Goal: Task Accomplishment & Management: Use online tool/utility

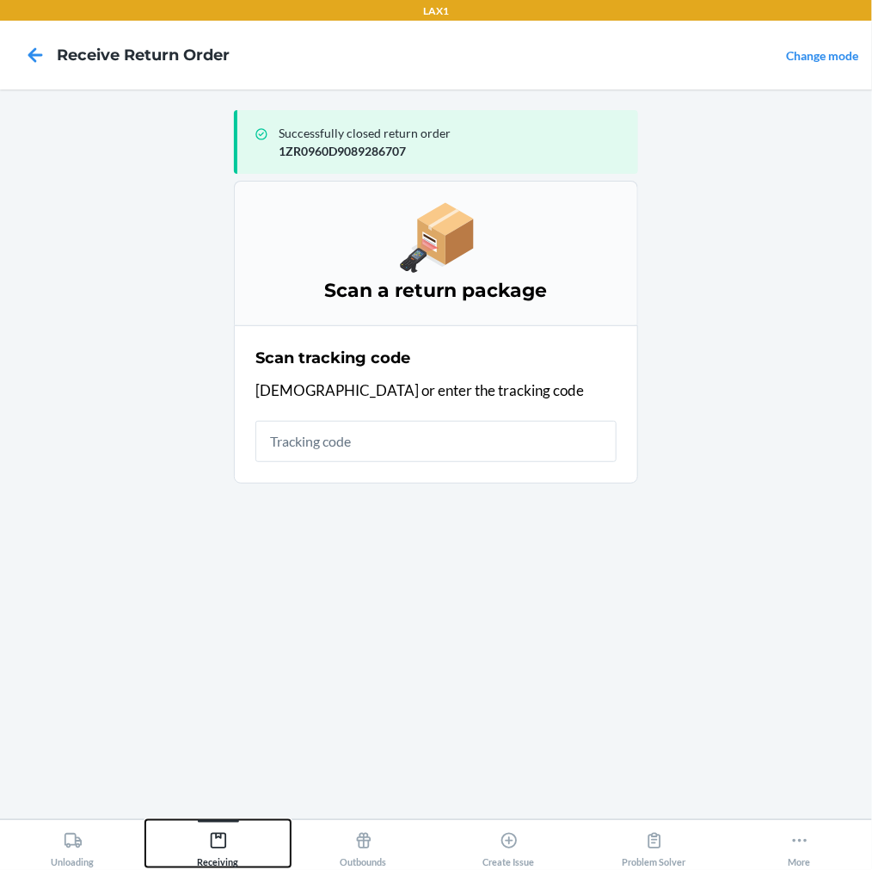
click at [222, 831] on icon at bounding box center [218, 840] width 19 height 19
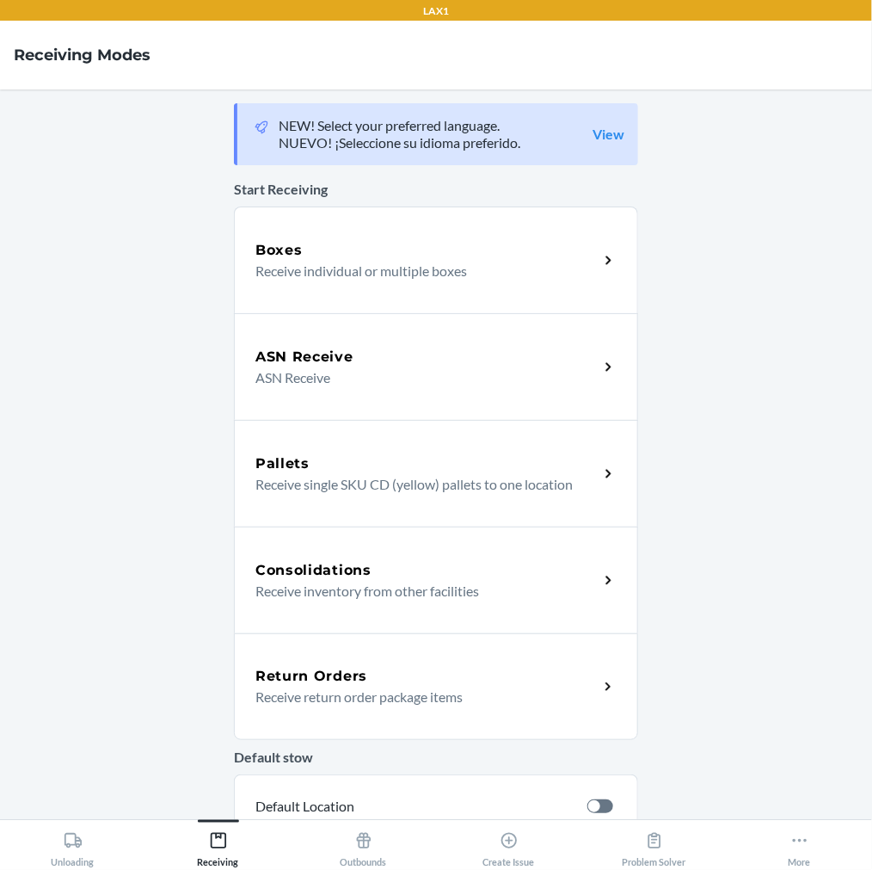
click at [346, 717] on div "Return Orders Receive return order package items" at bounding box center [436, 686] width 404 height 107
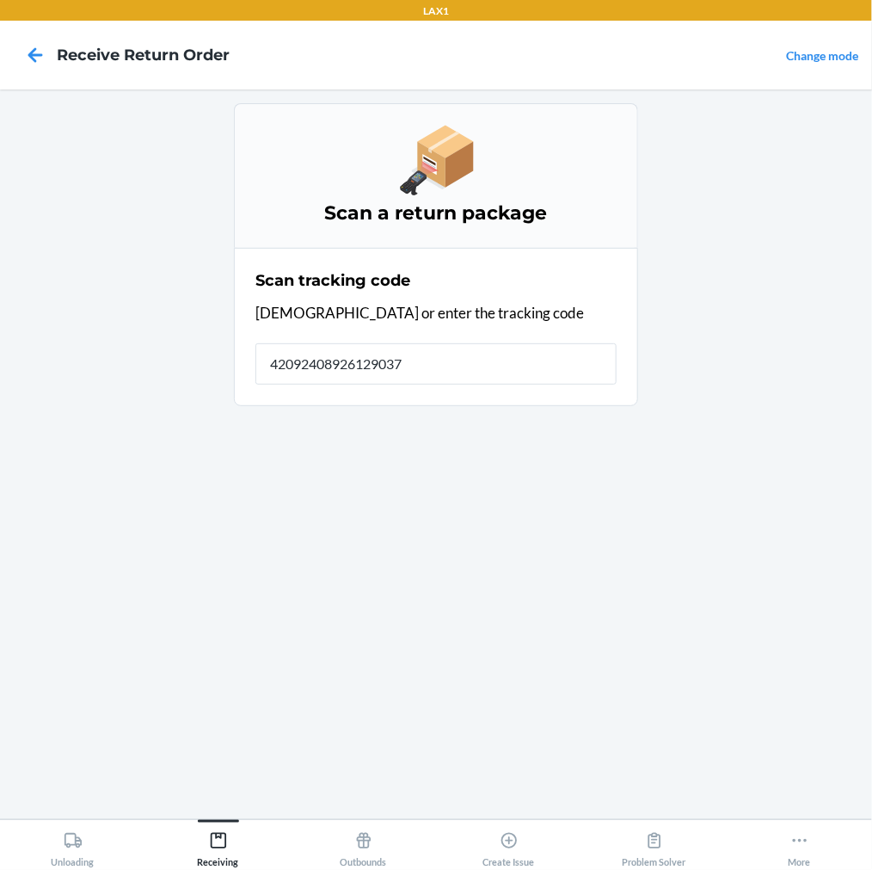
type input "420924089261290375"
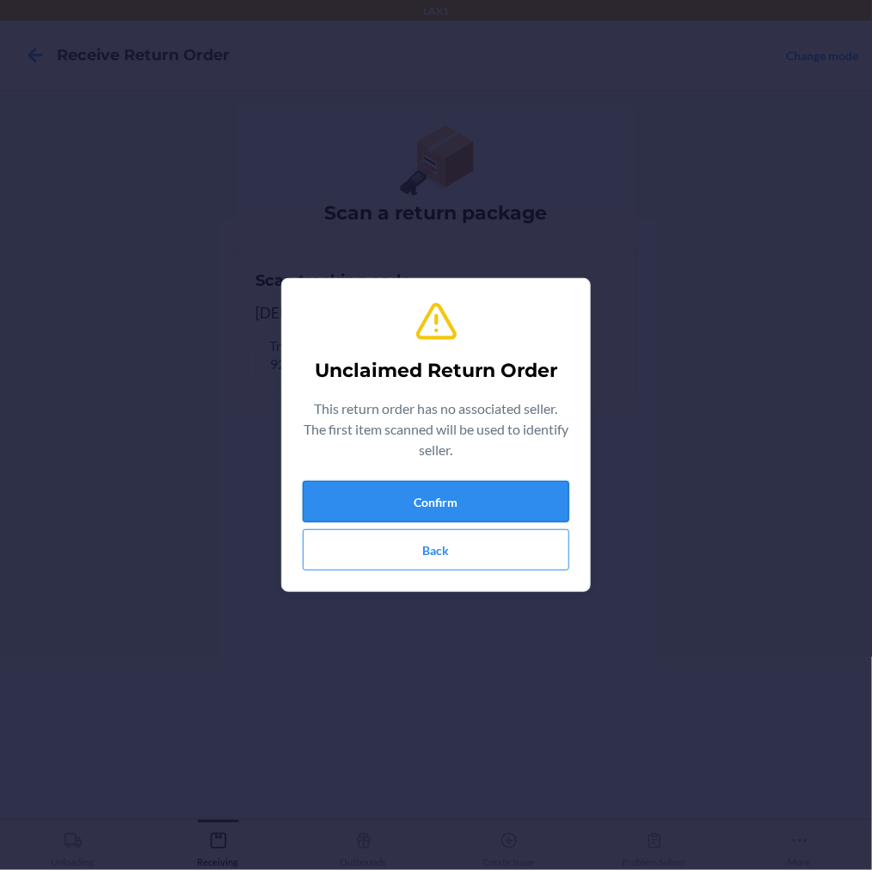
click at [419, 508] on button "Confirm" at bounding box center [436, 501] width 267 height 41
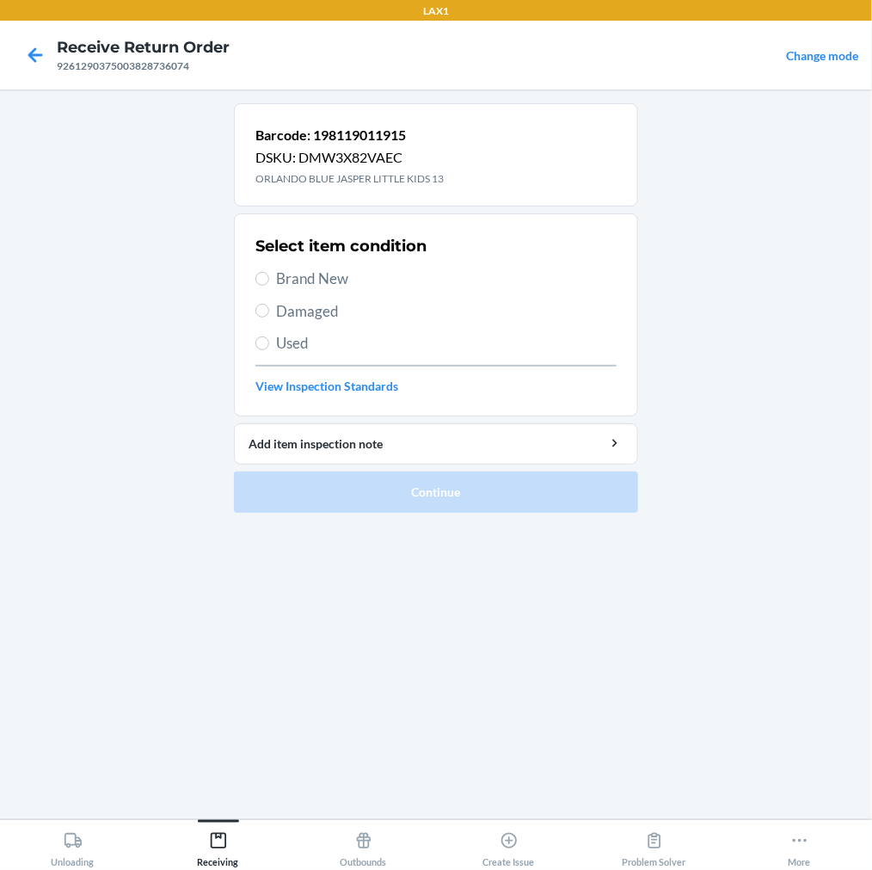
click at [260, 287] on label "Brand New" at bounding box center [435, 279] width 361 height 22
click at [260, 286] on input "Brand New" at bounding box center [262, 279] width 14 height 14
radio input "true"
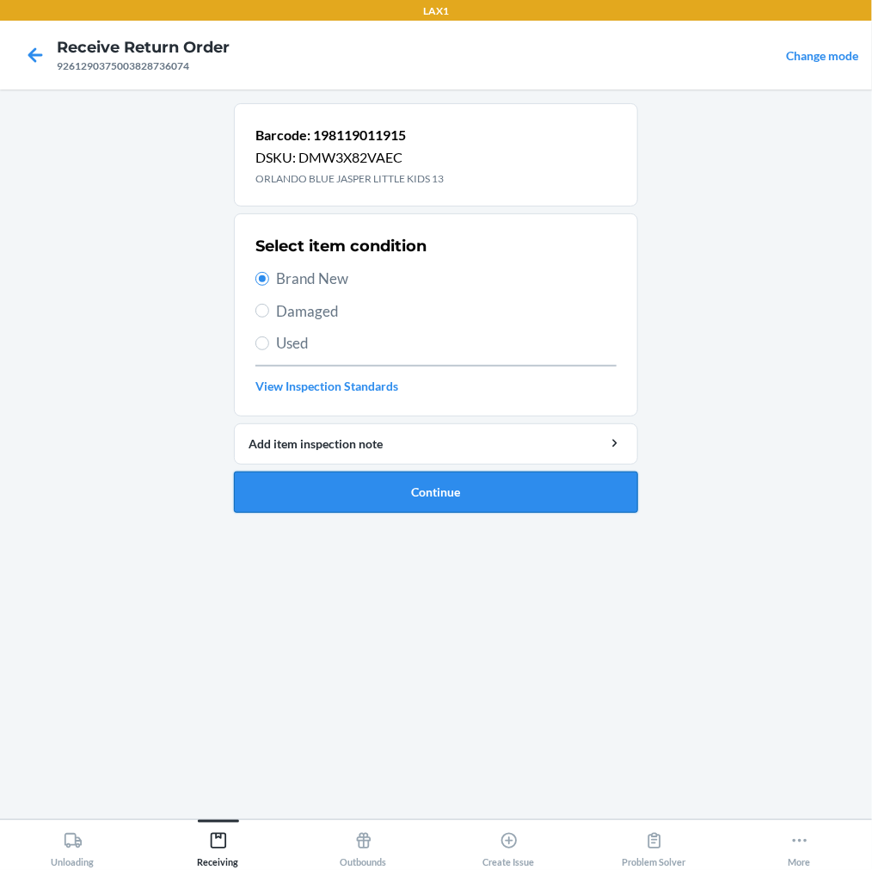
click at [287, 483] on button "Continue" at bounding box center [436, 491] width 404 height 41
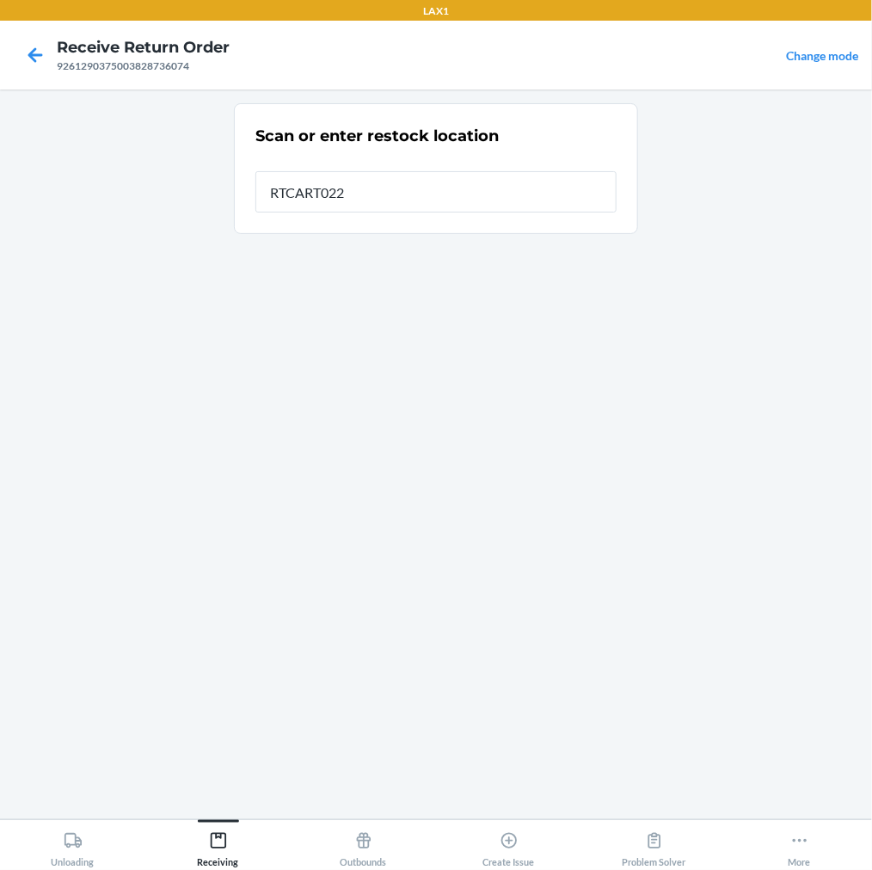
type input "RTCART022"
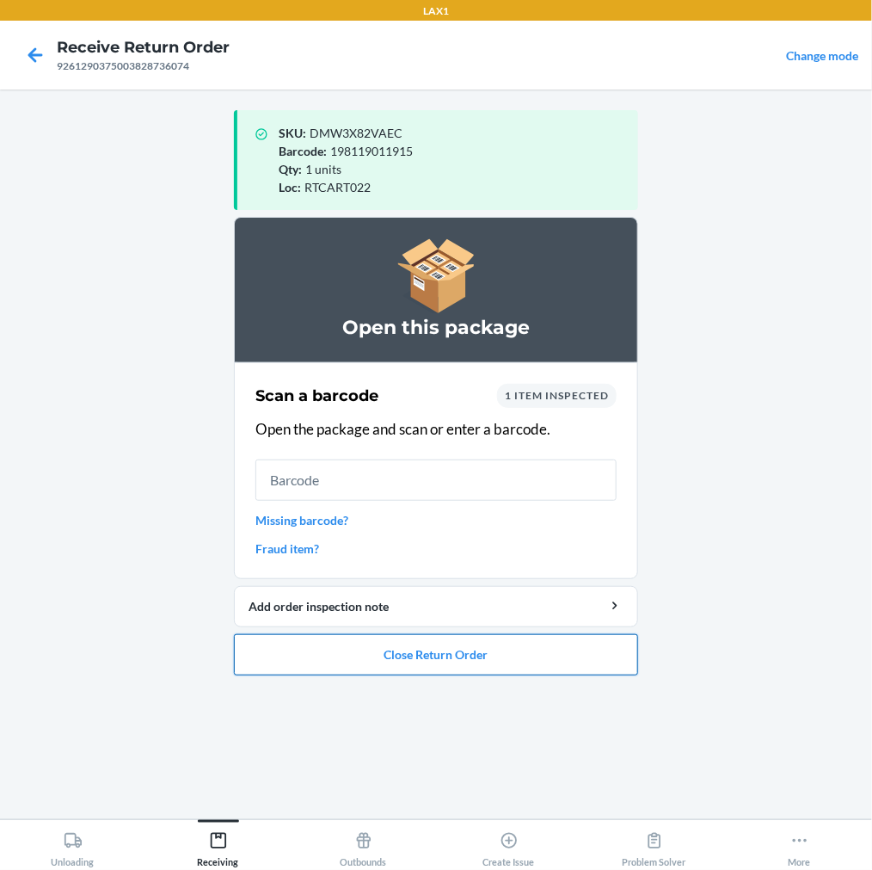
drag, startPoint x: 312, startPoint y: 667, endPoint x: 312, endPoint y: 656, distance: 10.3
click at [312, 661] on button "Close Return Order" at bounding box center [436, 654] width 404 height 41
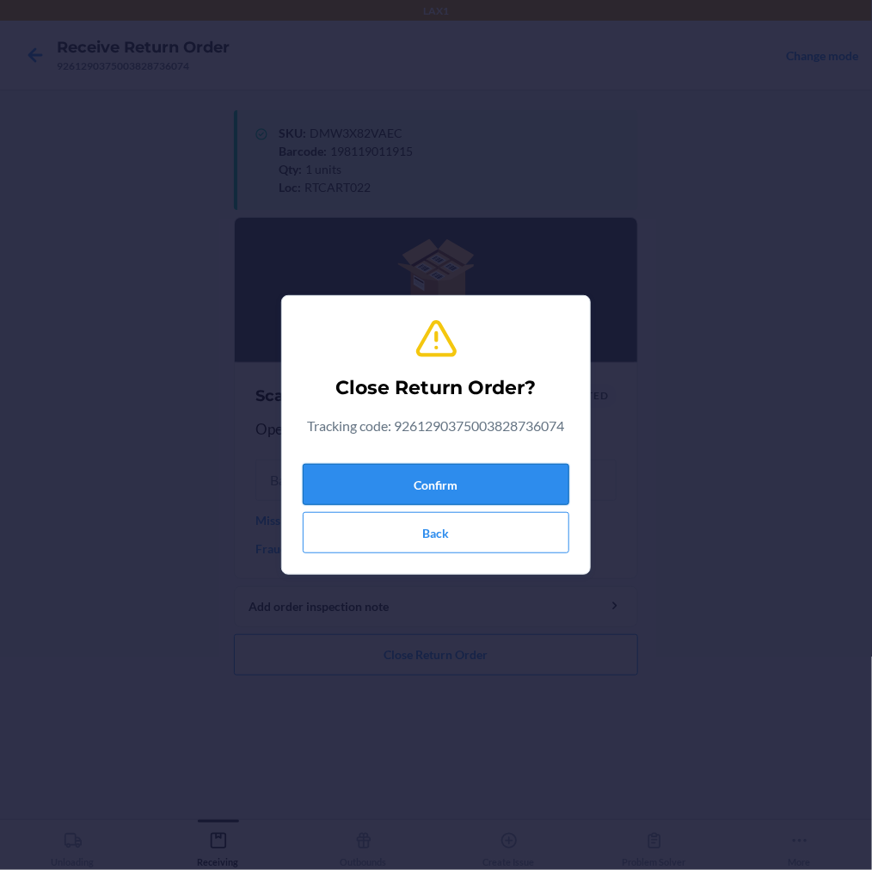
click at [410, 482] on button "Confirm" at bounding box center [436, 484] width 267 height 41
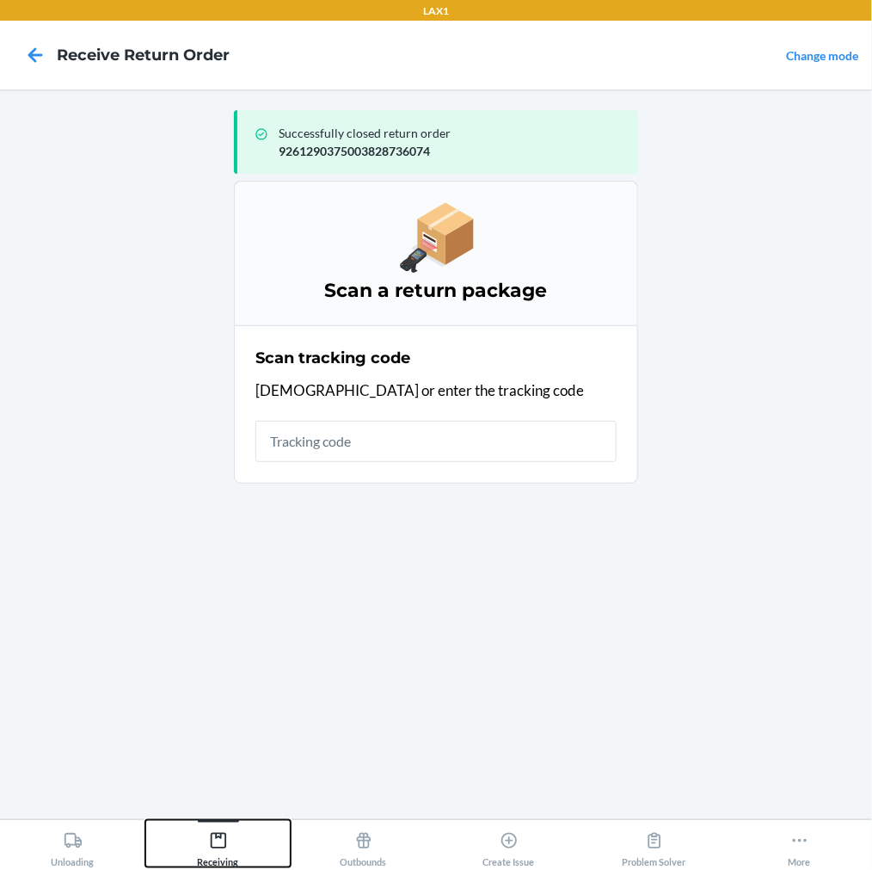
click at [212, 841] on icon at bounding box center [218, 840] width 19 height 19
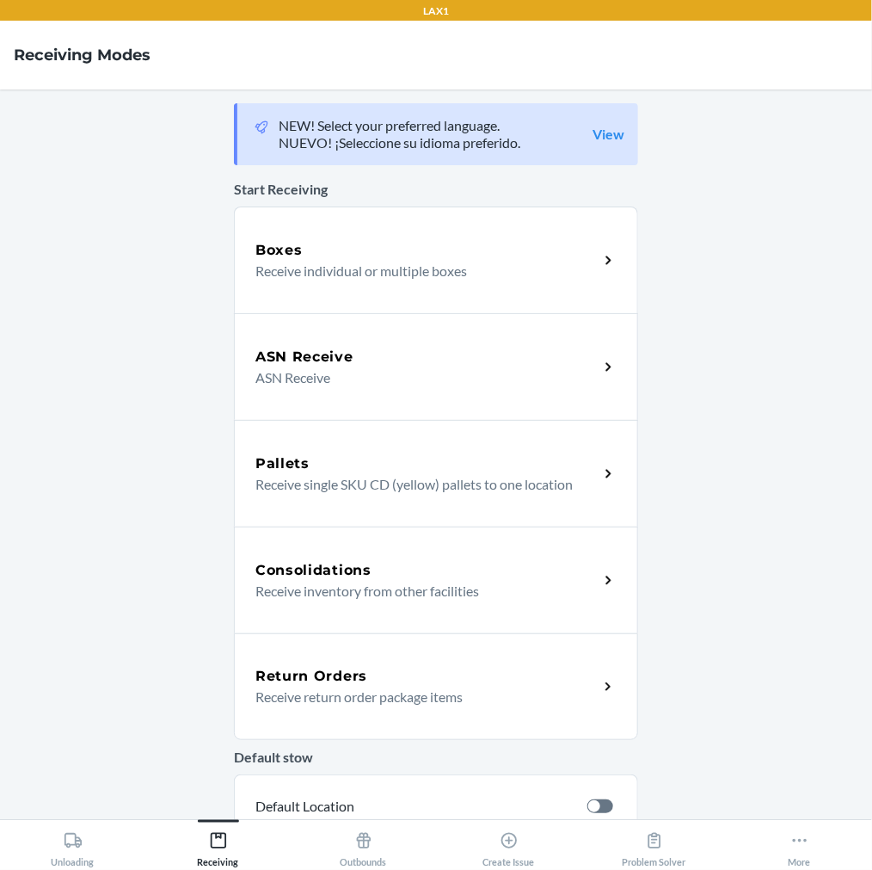
click at [330, 693] on p "Receive return order package items" at bounding box center [419, 696] width 329 height 21
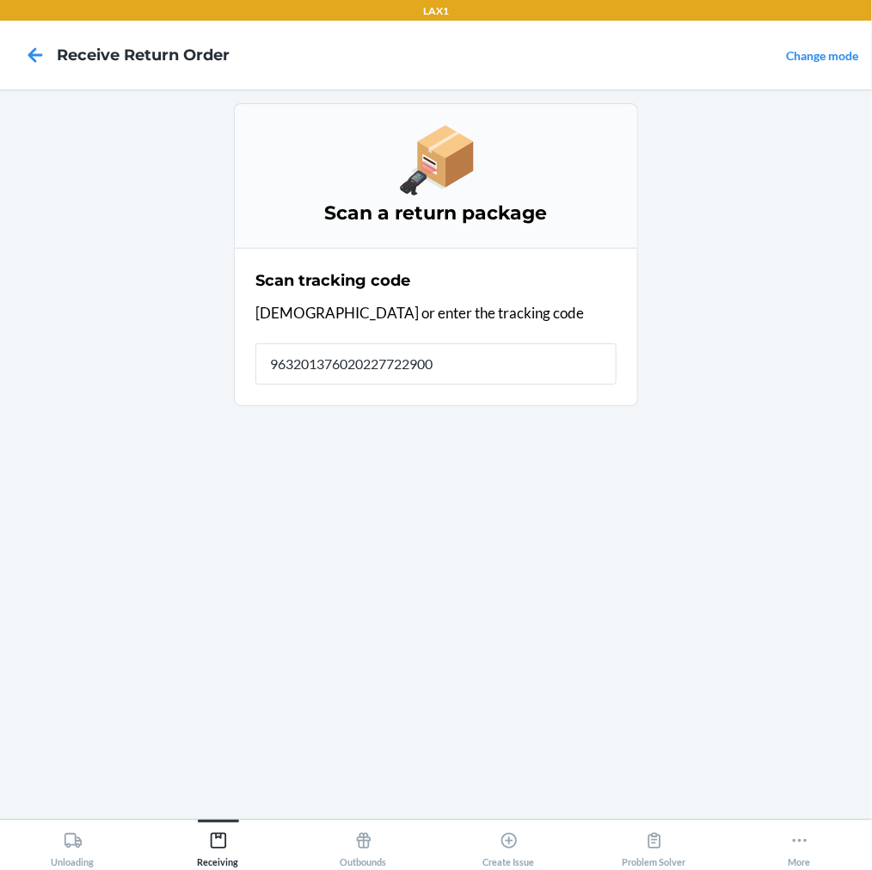
type input "9632013760202277229000"
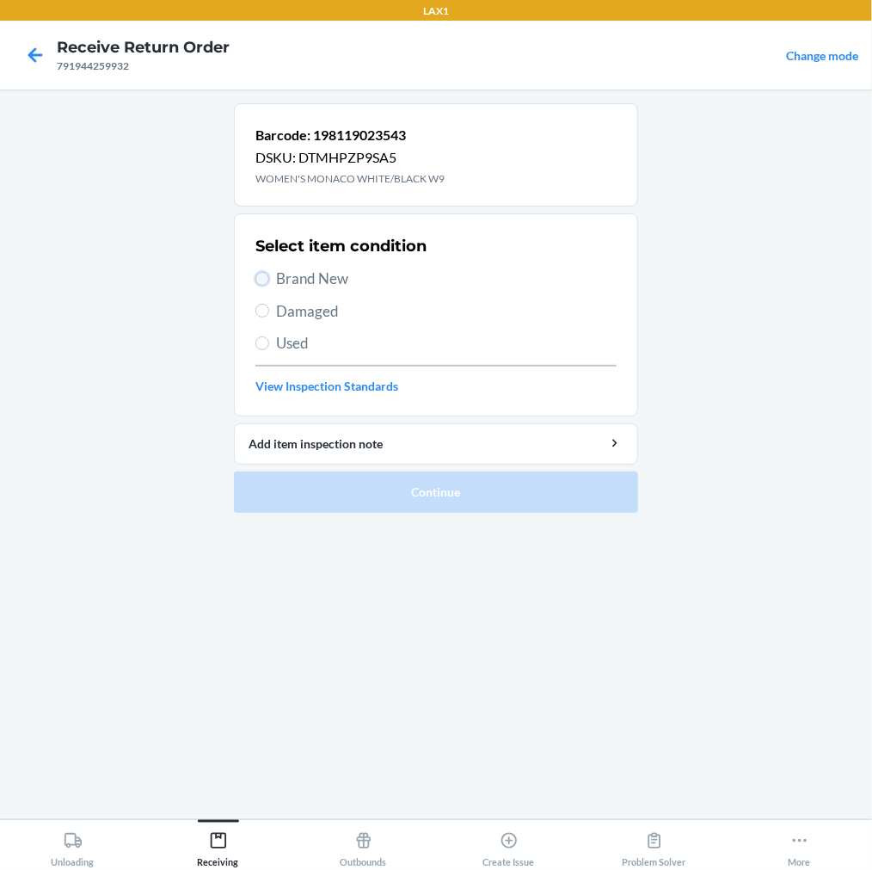
click at [263, 275] on input "Brand New" at bounding box center [262, 279] width 14 height 14
radio input "true"
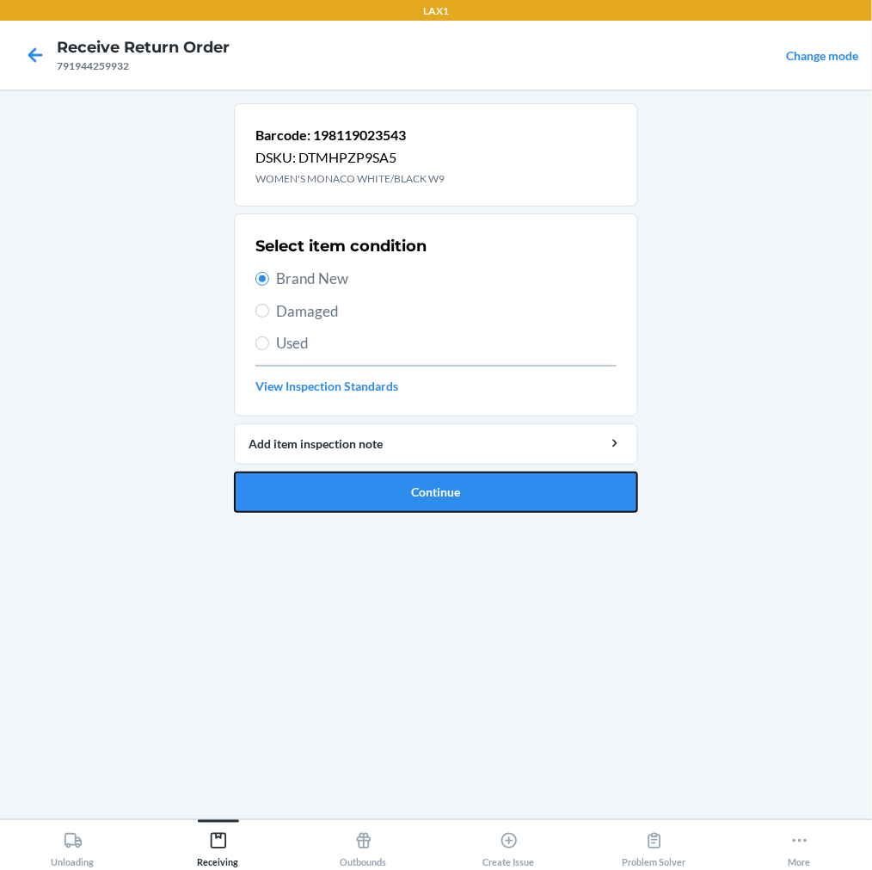
click at [301, 495] on button "Continue" at bounding box center [436, 491] width 404 height 41
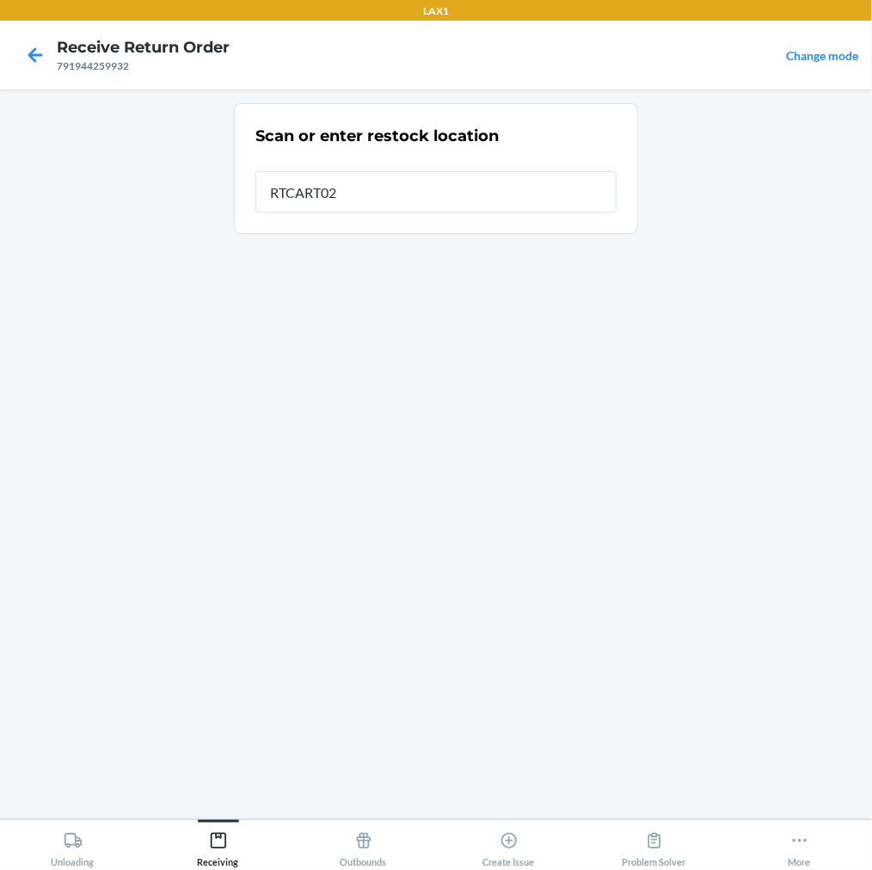
type input "RTCART022"
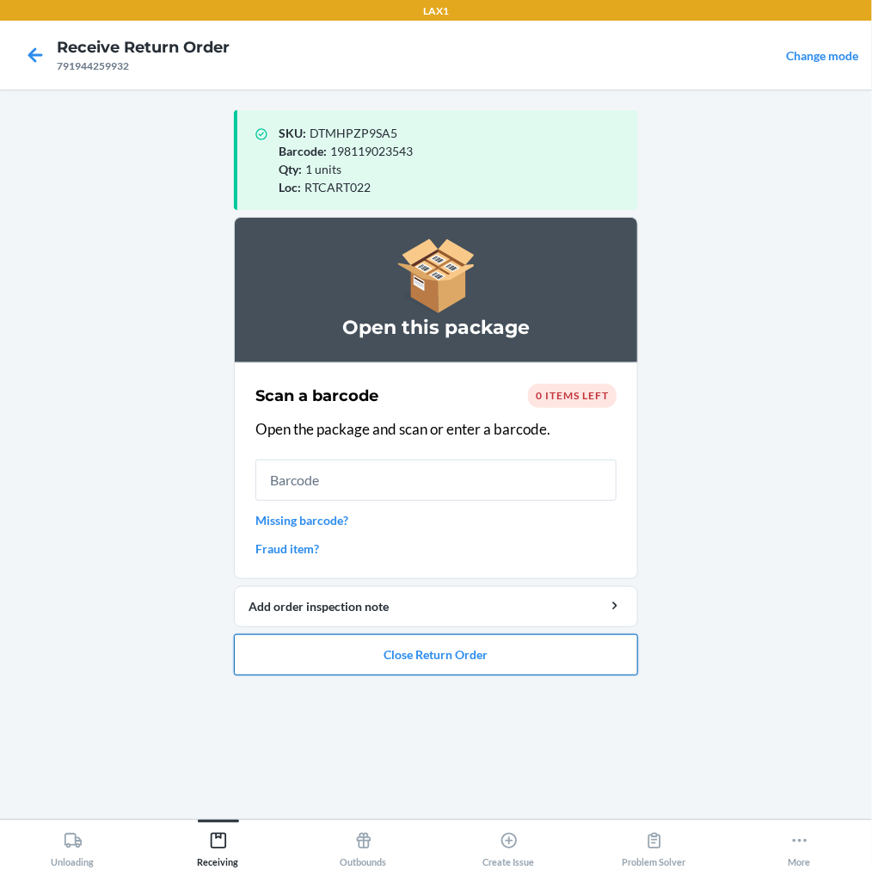
drag, startPoint x: 349, startPoint y: 660, endPoint x: 353, endPoint y: 651, distance: 9.3
click at [350, 658] on button "Close Return Order" at bounding box center [436, 654] width 404 height 41
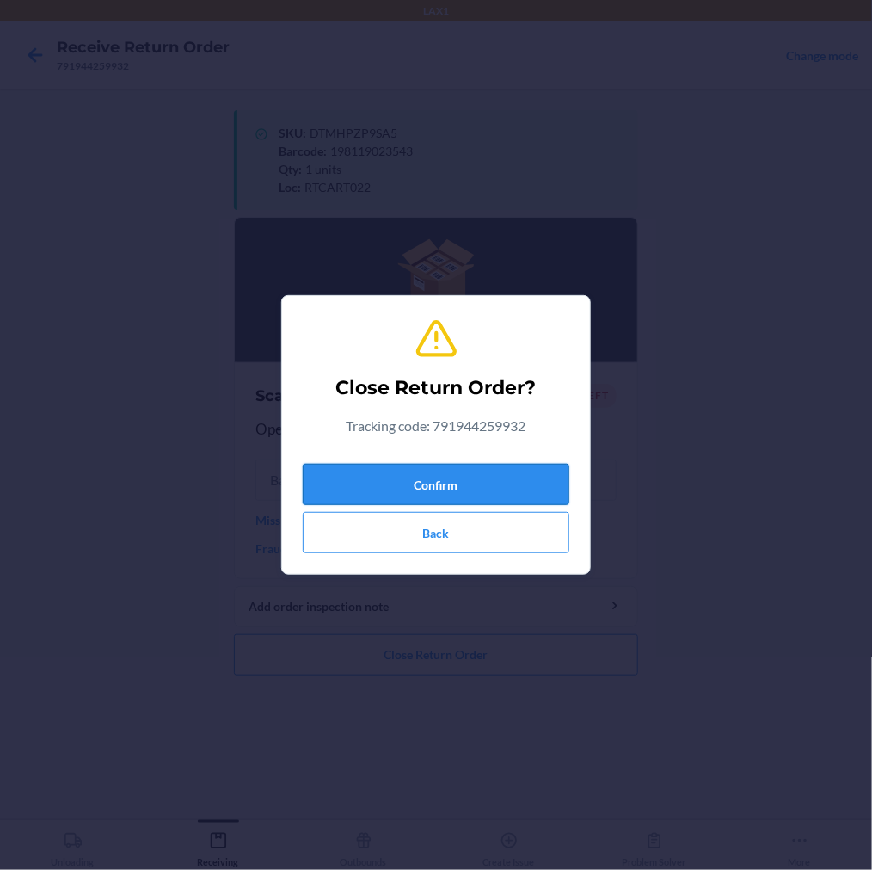
click at [427, 479] on button "Confirm" at bounding box center [436, 484] width 267 height 41
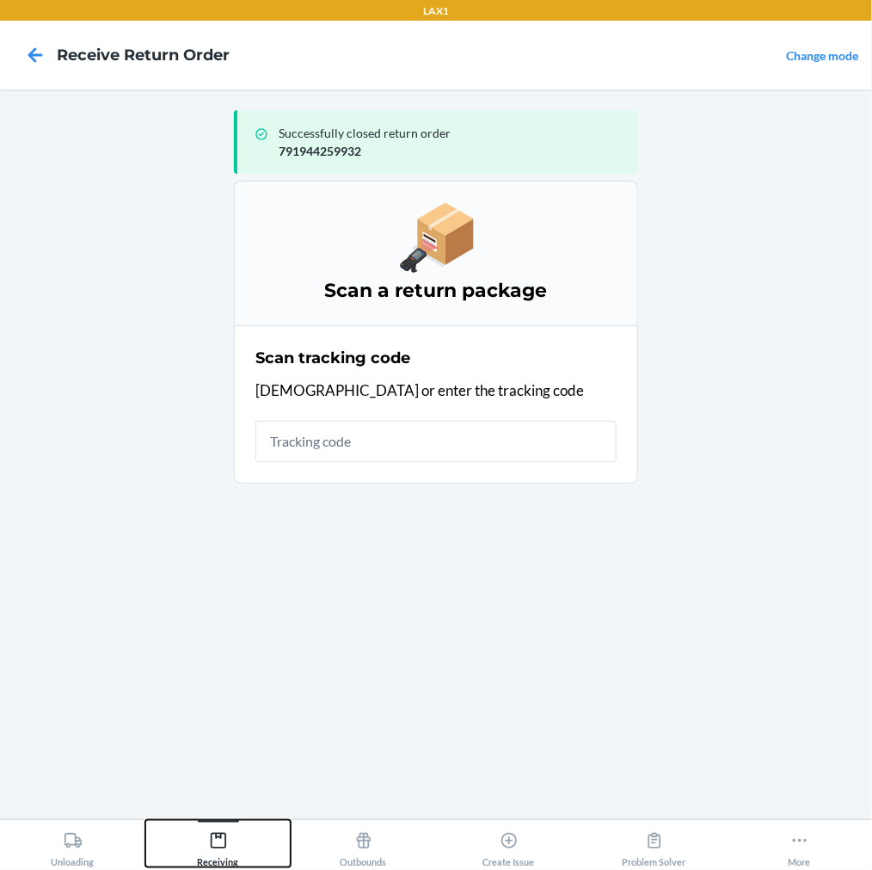
click at [225, 833] on icon at bounding box center [217, 840] width 15 height 15
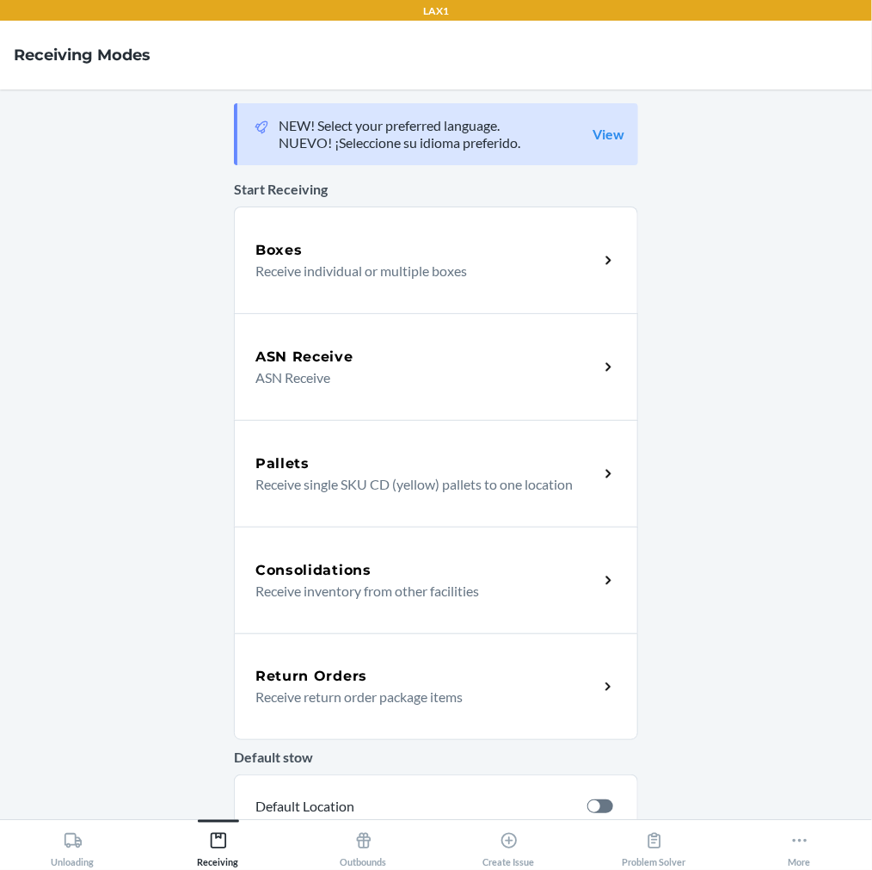
click at [305, 698] on p "Receive return order package items" at bounding box center [419, 696] width 329 height 21
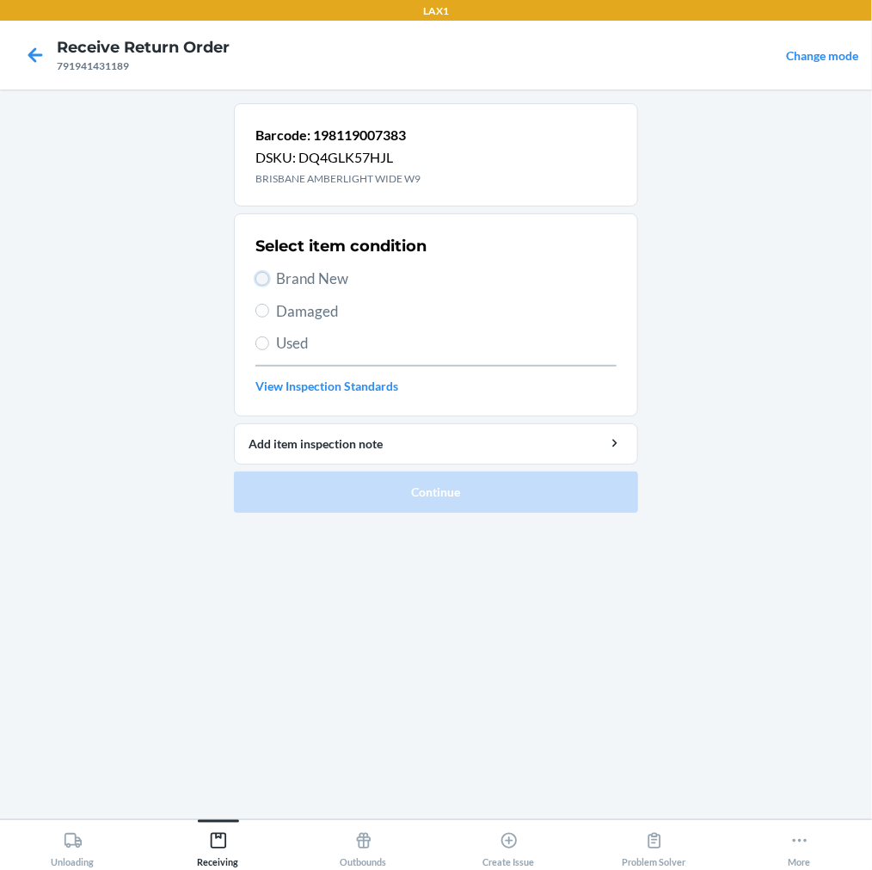
click at [265, 278] on input "Brand New" at bounding box center [262, 279] width 14 height 14
radio input "true"
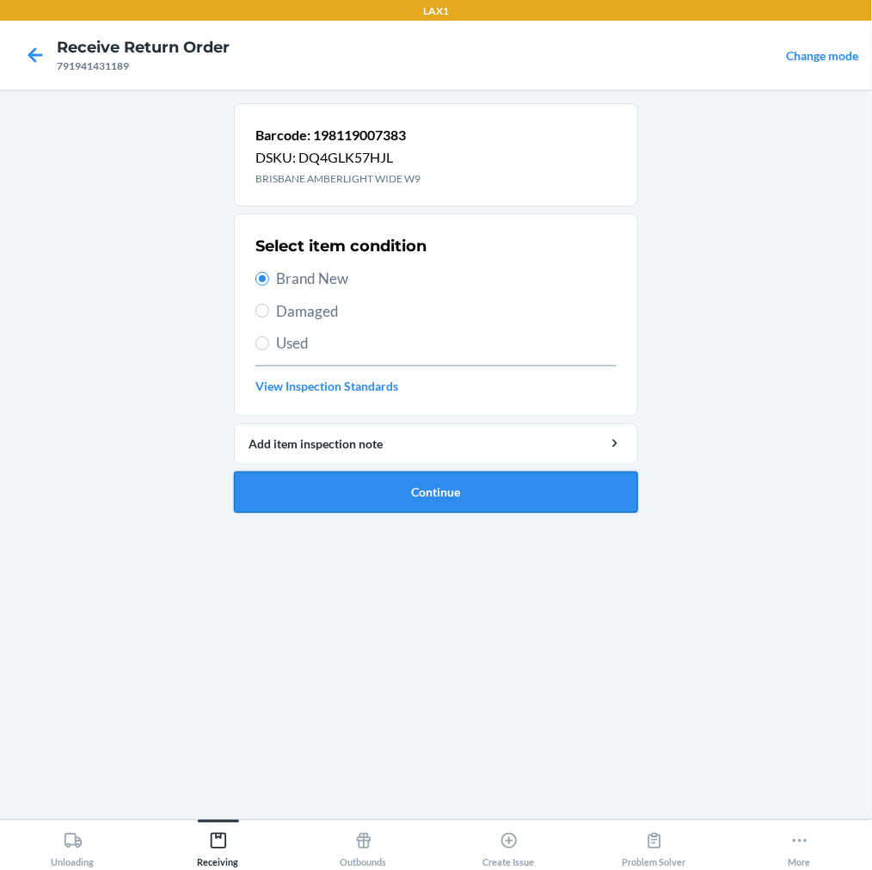
click at [280, 485] on button "Continue" at bounding box center [436, 491] width 404 height 41
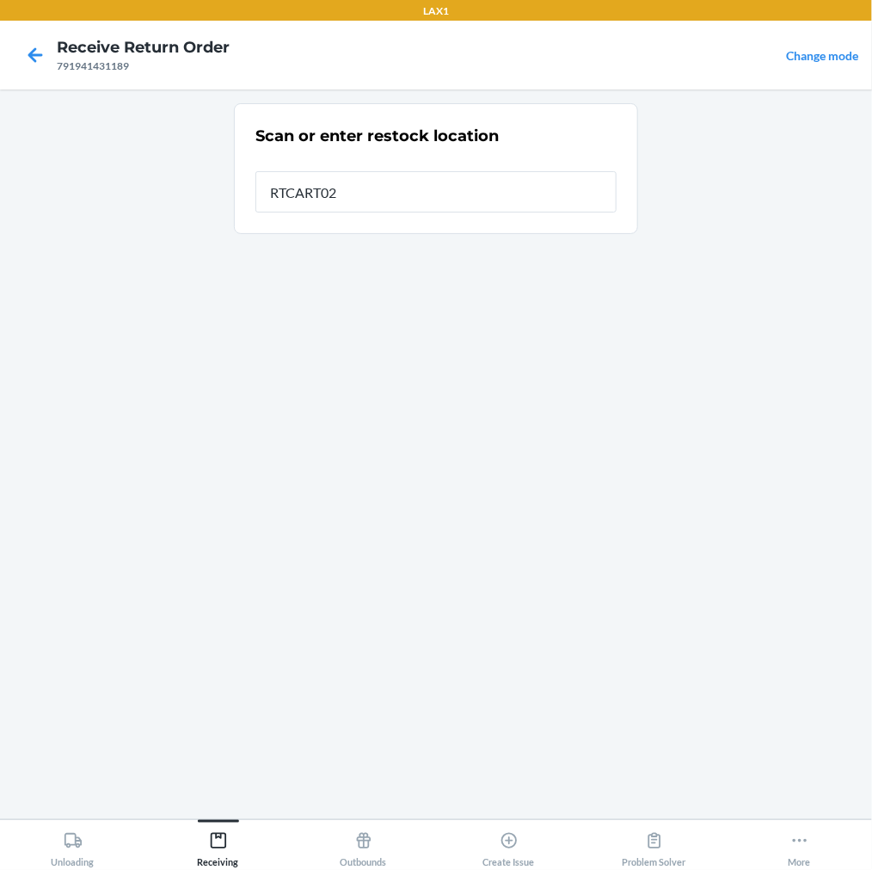
type input "RTCART022"
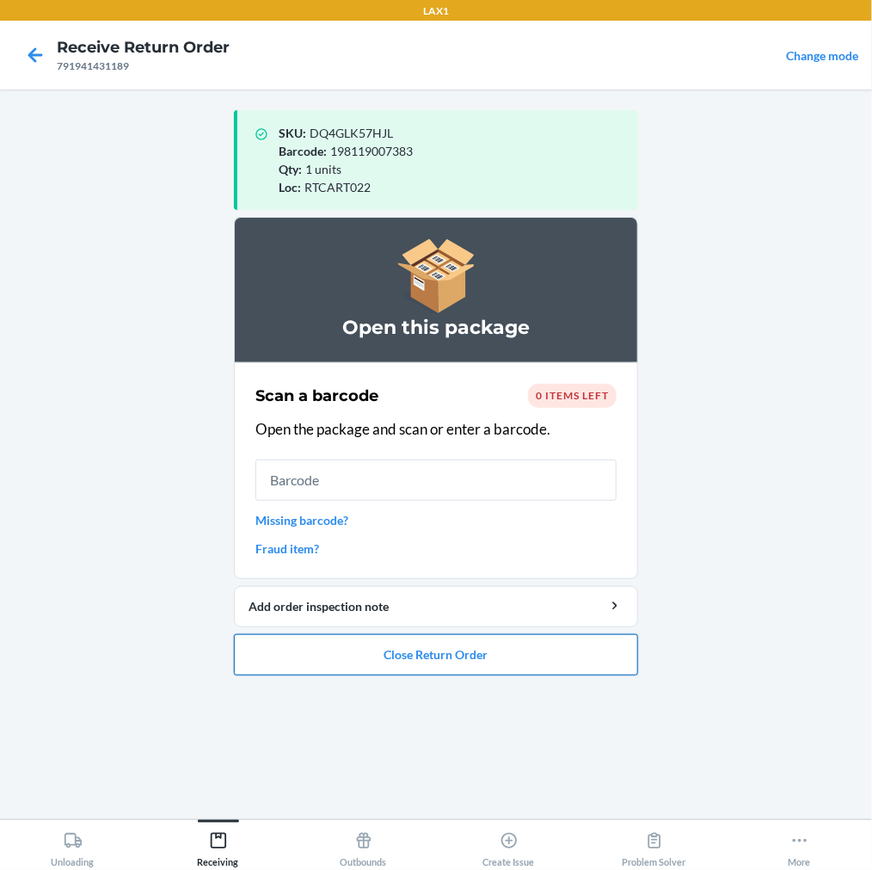
click at [360, 649] on button "Close Return Order" at bounding box center [436, 654] width 404 height 41
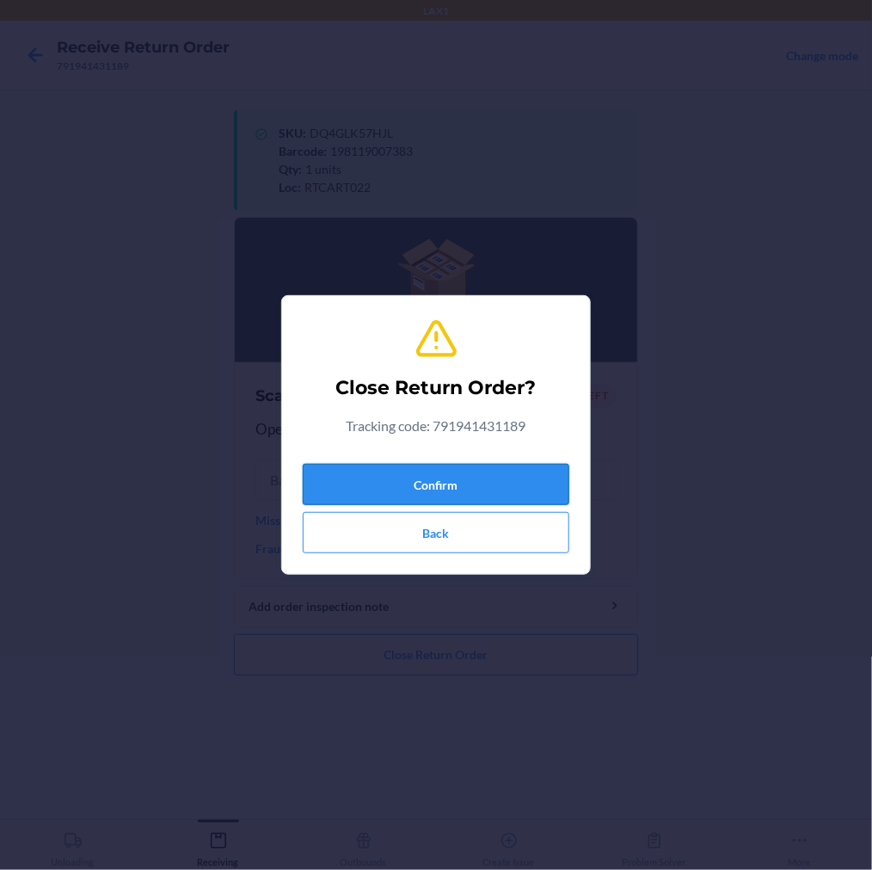
click at [442, 475] on button "Confirm" at bounding box center [436, 484] width 267 height 41
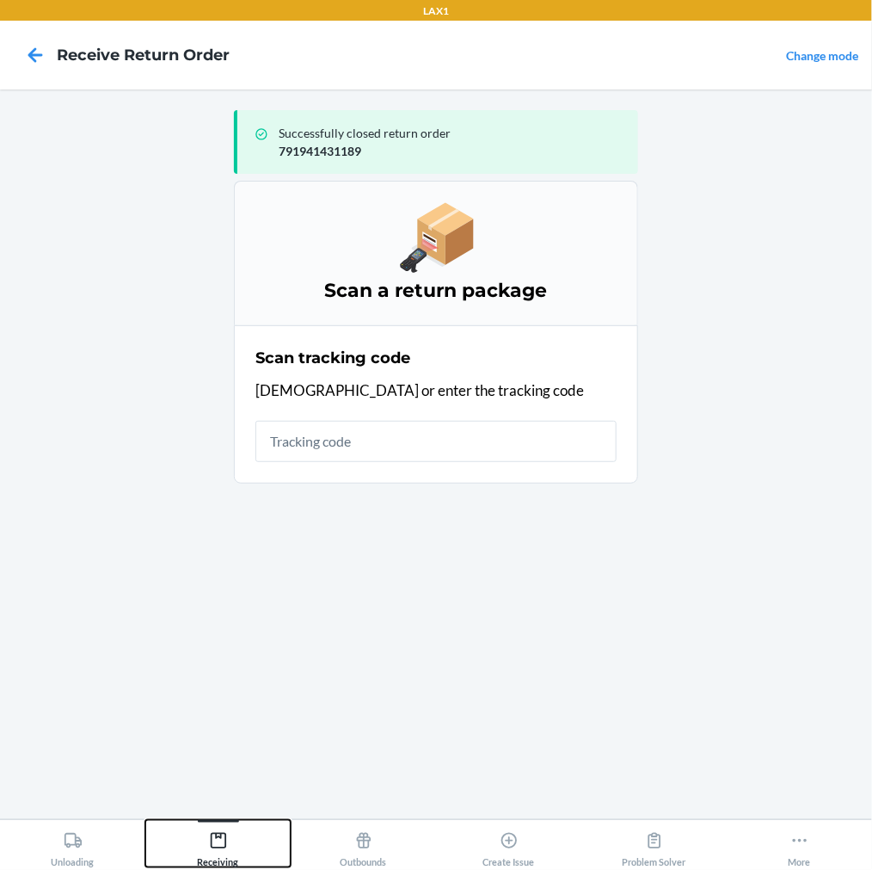
click at [217, 831] on icon at bounding box center [218, 840] width 19 height 19
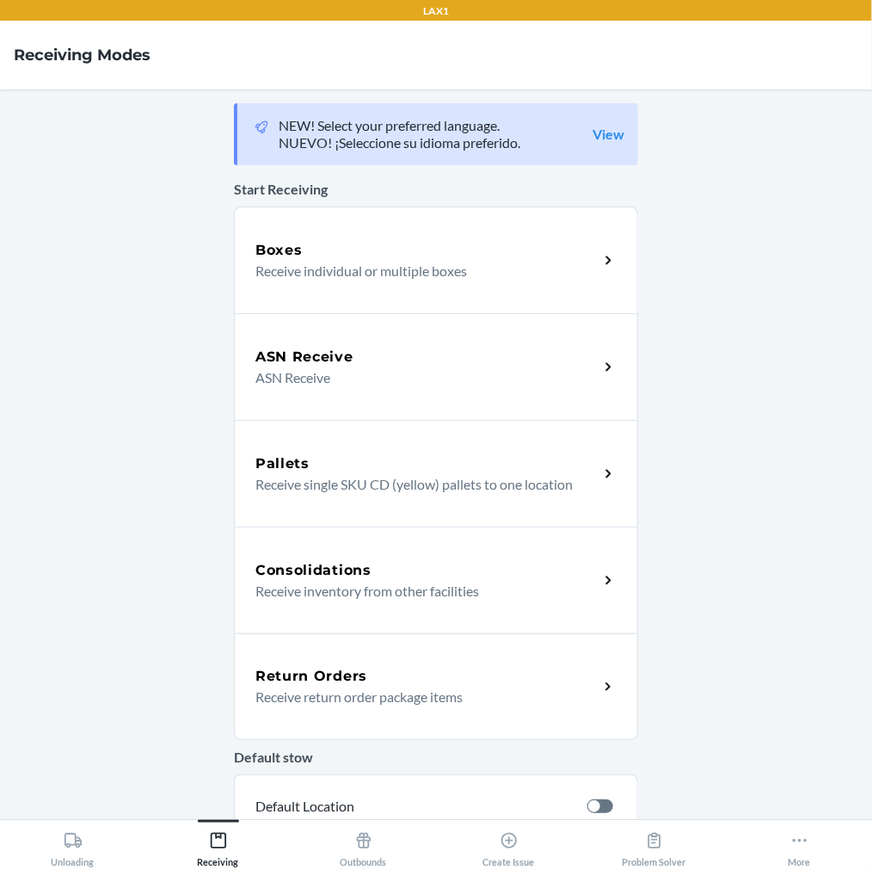
click at [347, 680] on h5 "Return Orders" at bounding box center [311, 676] width 112 height 21
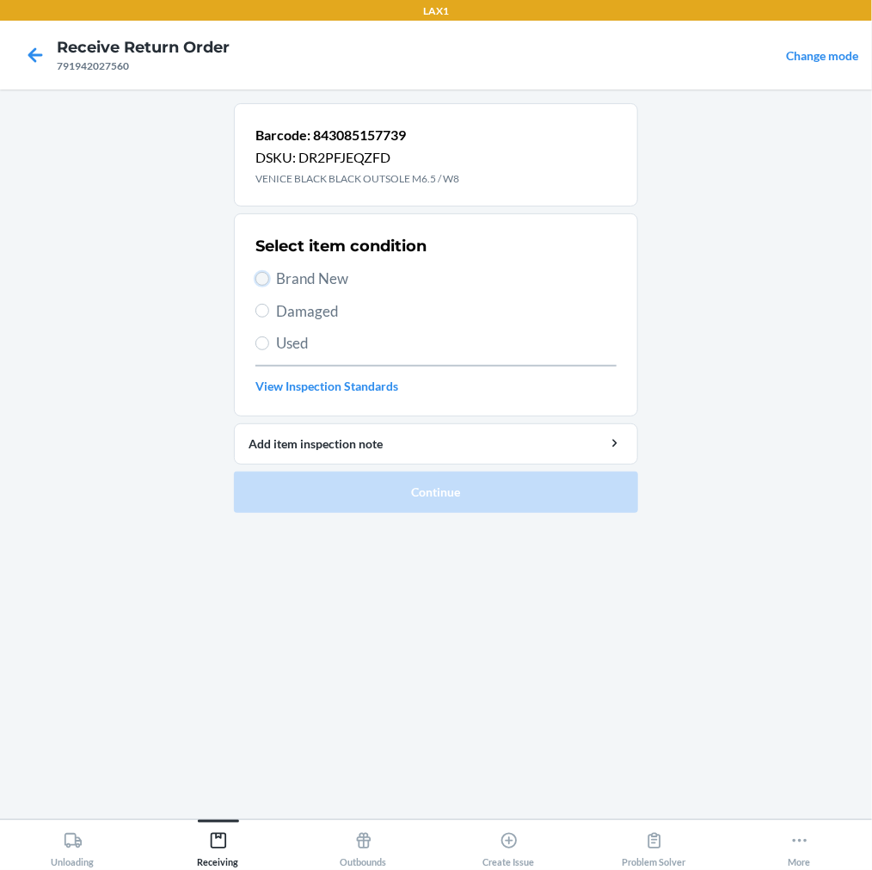
click at [261, 279] on input "Brand New" at bounding box center [262, 279] width 14 height 14
radio input "true"
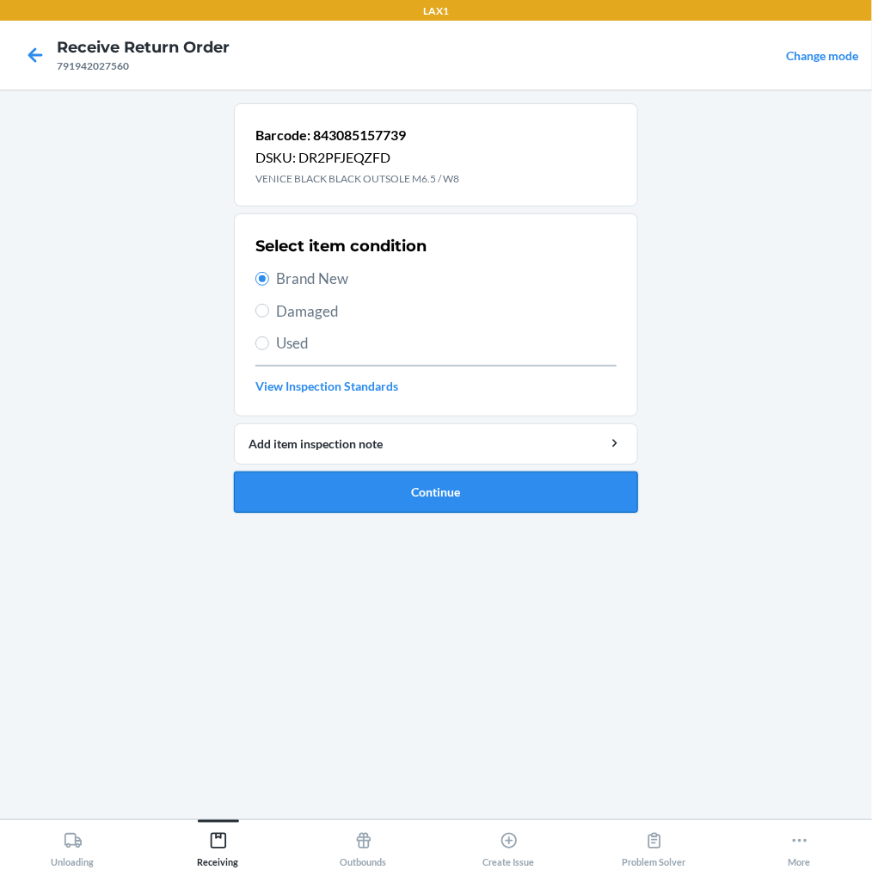
click at [298, 488] on button "Continue" at bounding box center [436, 491] width 404 height 41
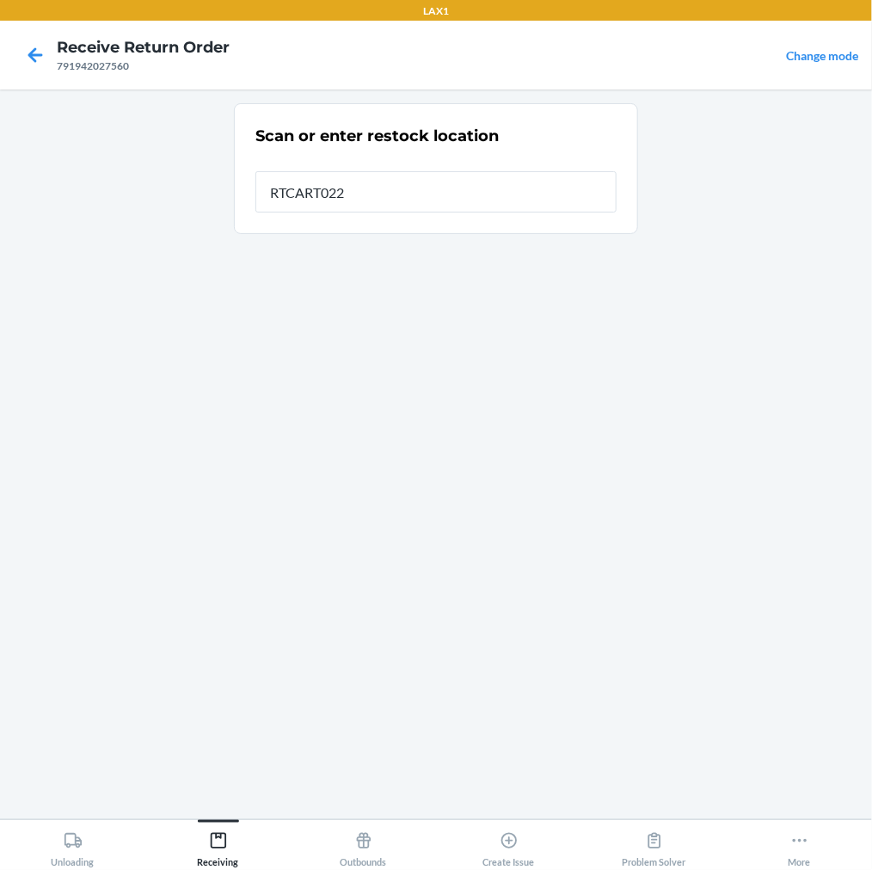
type input "RTCART022"
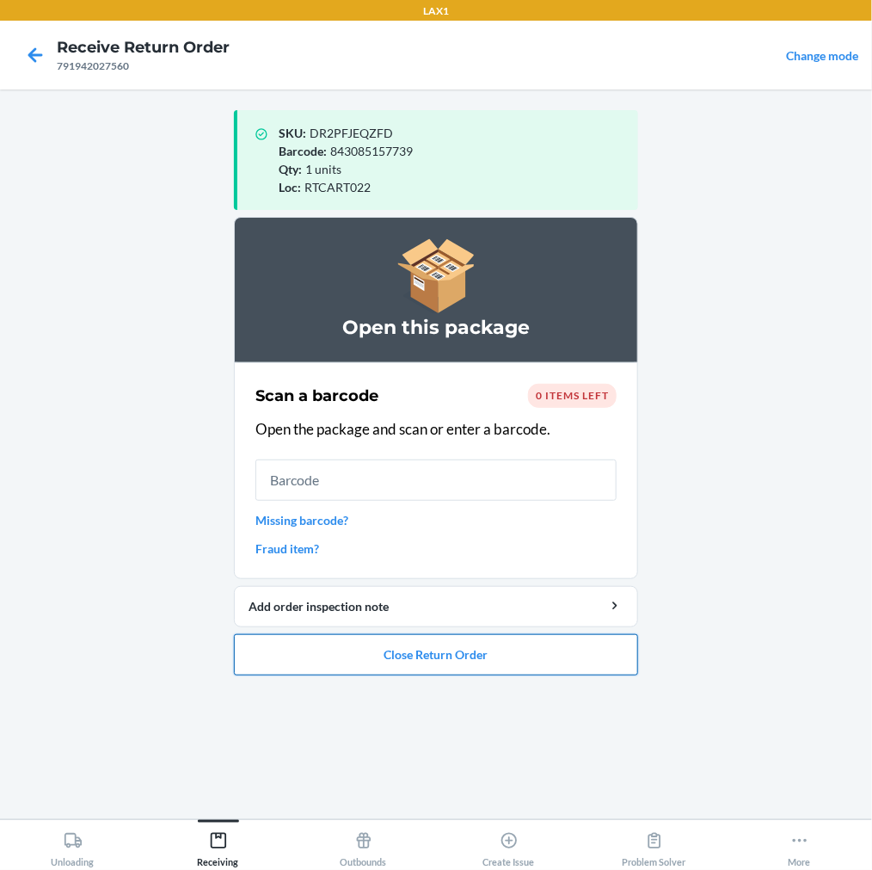
click at [334, 648] on button "Close Return Order" at bounding box center [436, 654] width 404 height 41
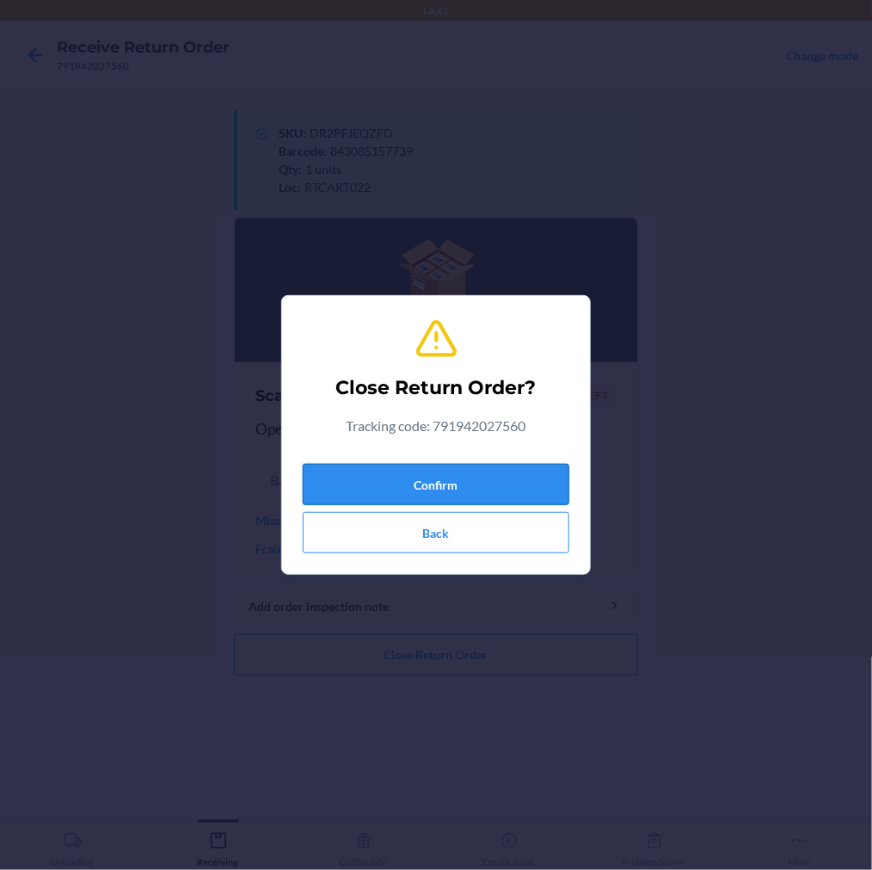
click at [431, 486] on button "Confirm" at bounding box center [436, 484] width 267 height 41
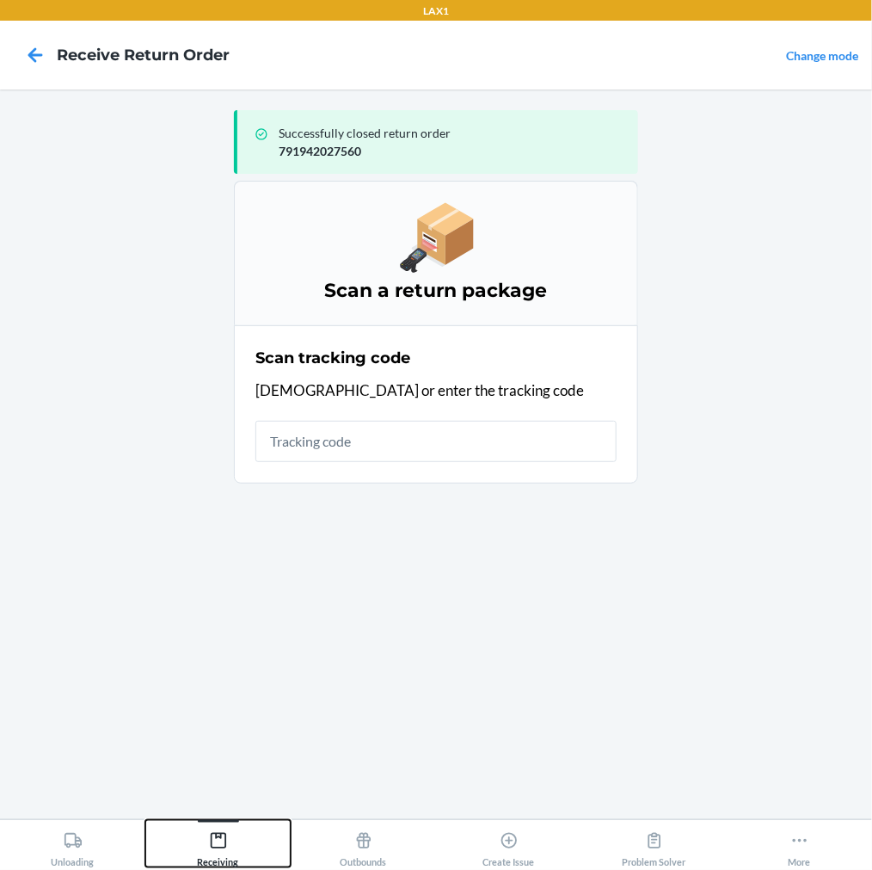
click at [220, 841] on icon at bounding box center [218, 840] width 19 height 19
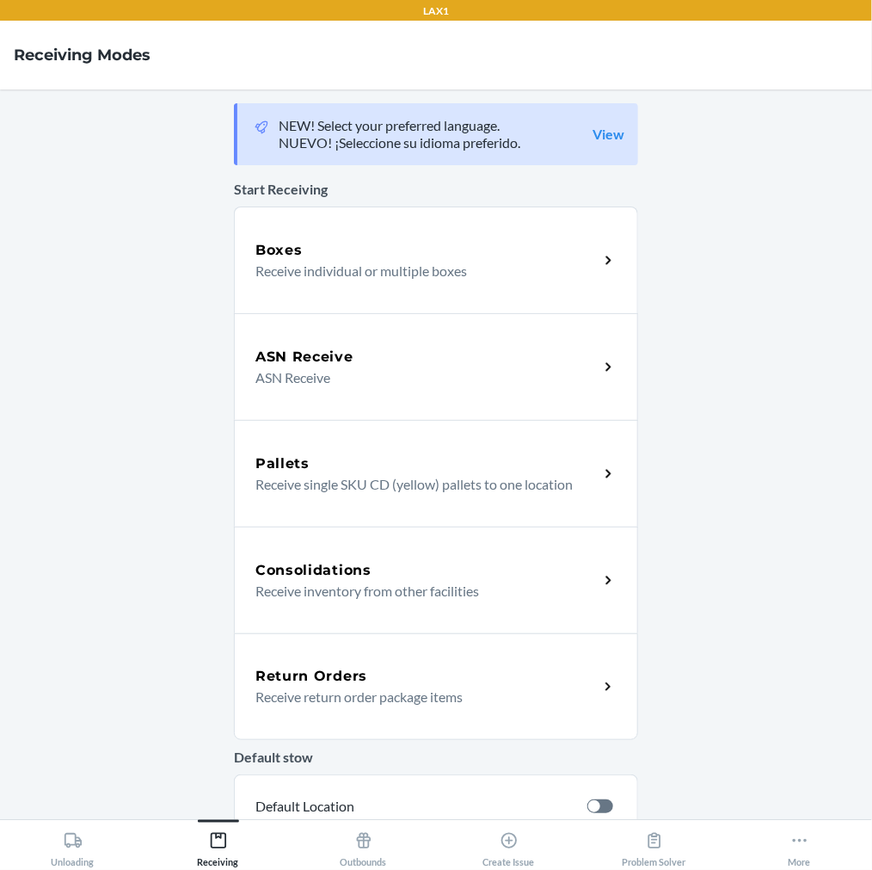
click at [321, 651] on div "Return Orders Receive return order package items" at bounding box center [436, 686] width 404 height 107
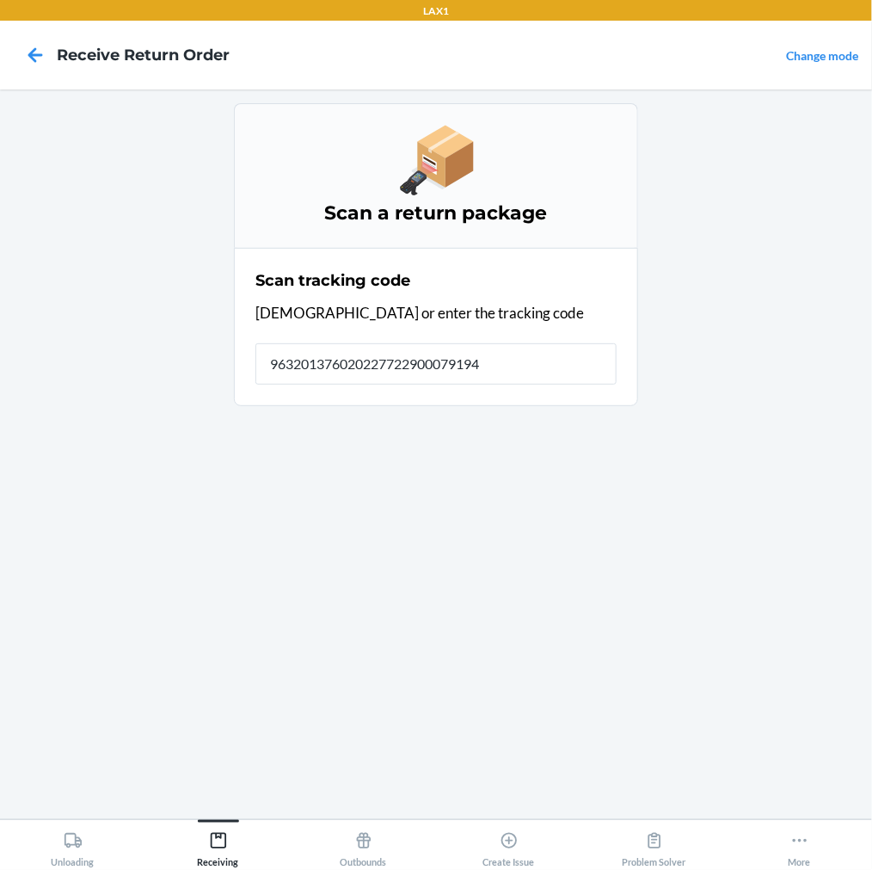
type input "9632013760202277229000791940"
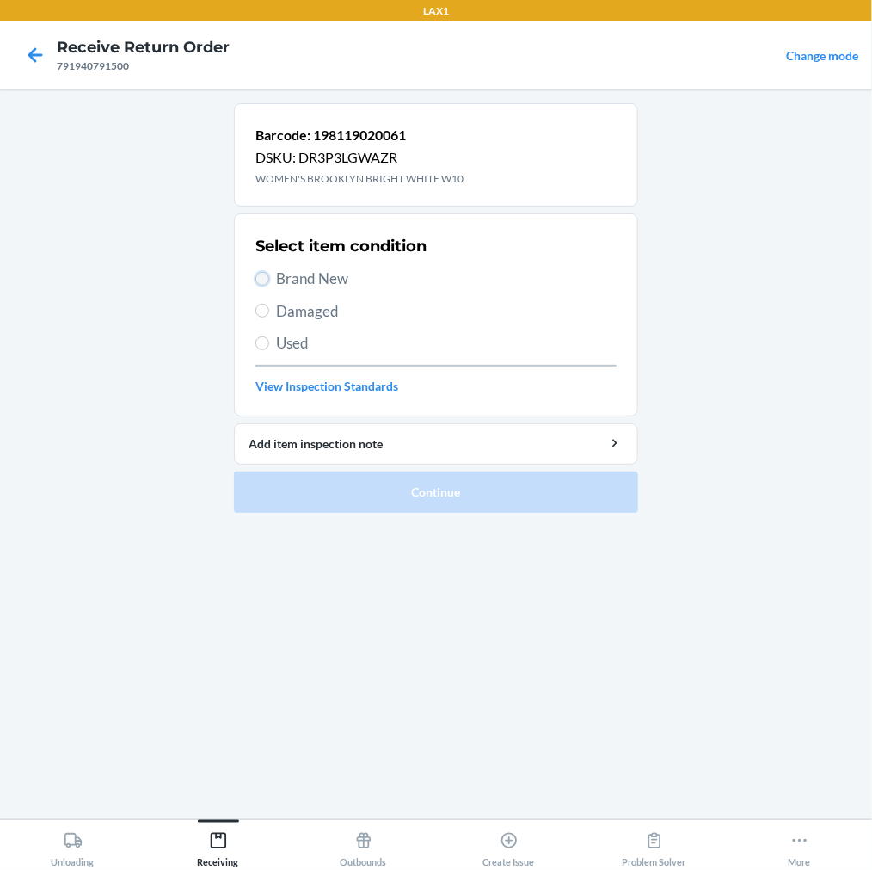
click at [265, 275] on input "Brand New" at bounding box center [262, 279] width 14 height 14
radio input "true"
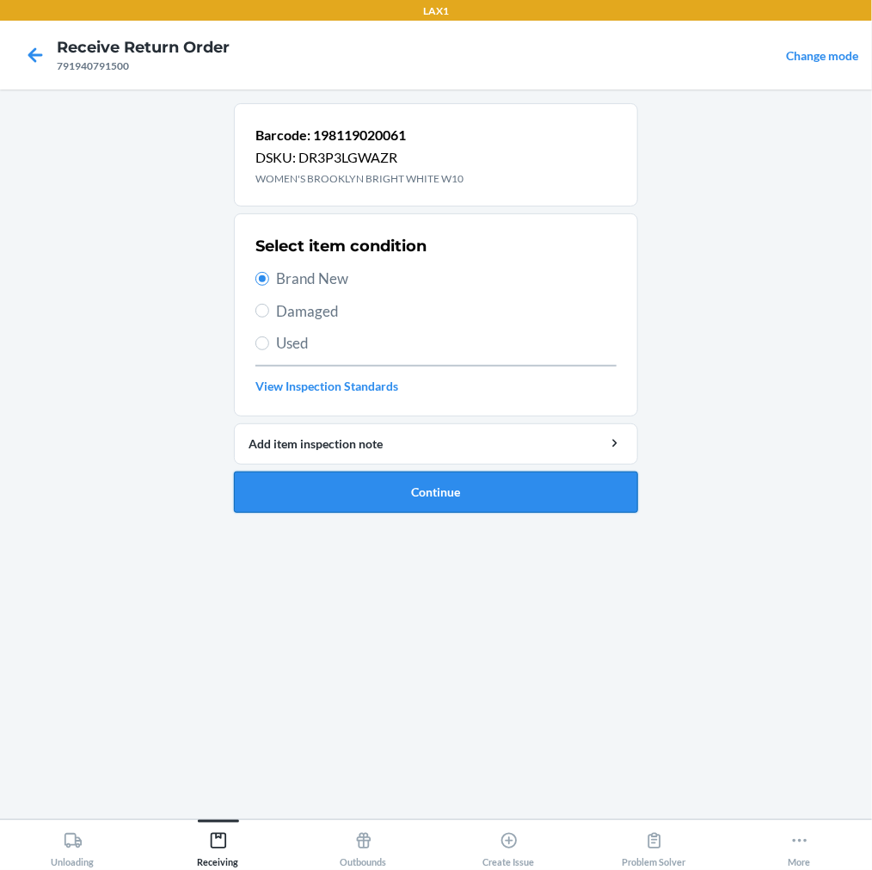
click at [298, 500] on button "Continue" at bounding box center [436, 491] width 404 height 41
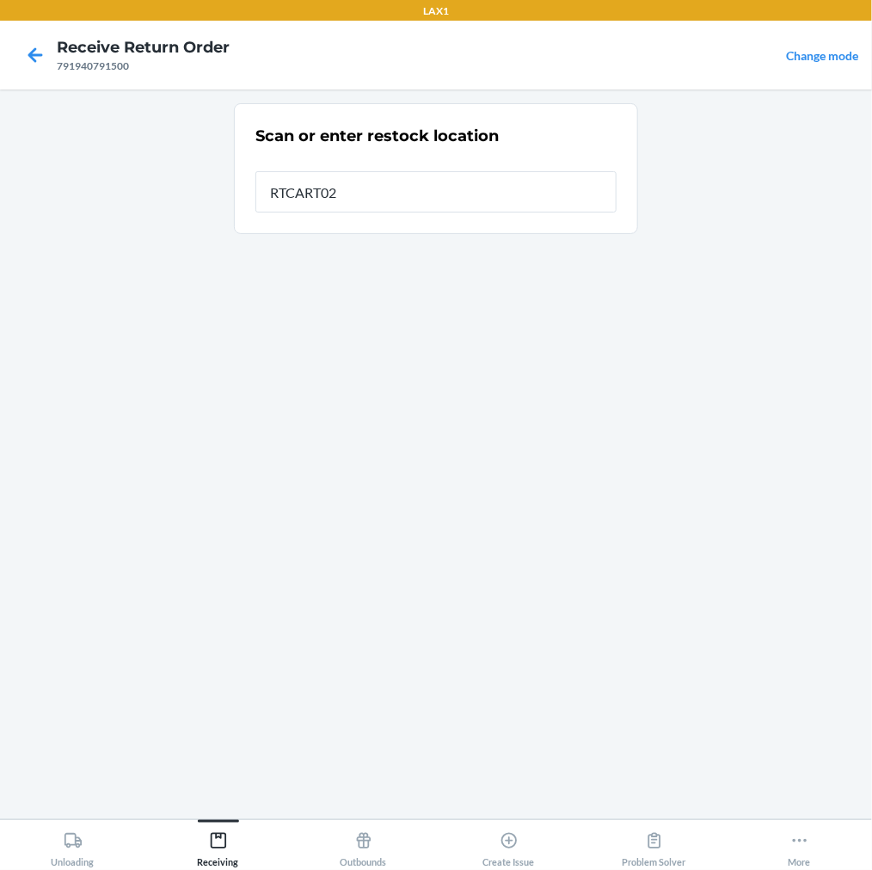
type input "RTCART022"
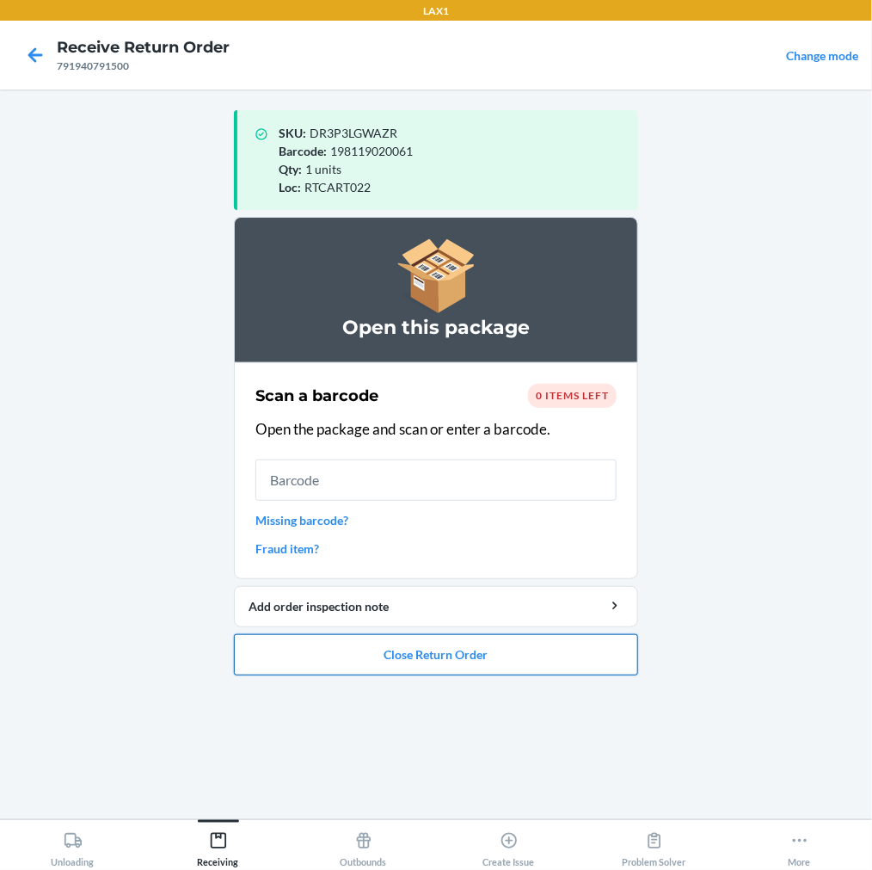
drag, startPoint x: 293, startPoint y: 651, endPoint x: 298, endPoint y: 643, distance: 9.3
click at [298, 643] on button "Close Return Order" at bounding box center [436, 654] width 404 height 41
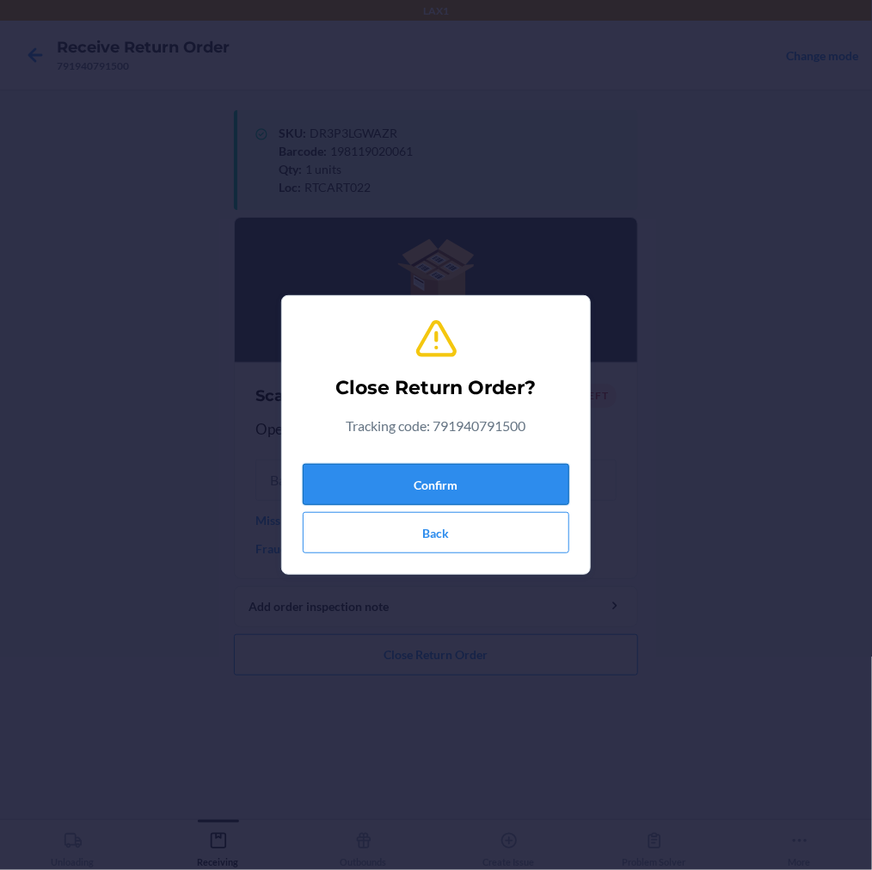
click at [432, 488] on button "Confirm" at bounding box center [436, 484] width 267 height 41
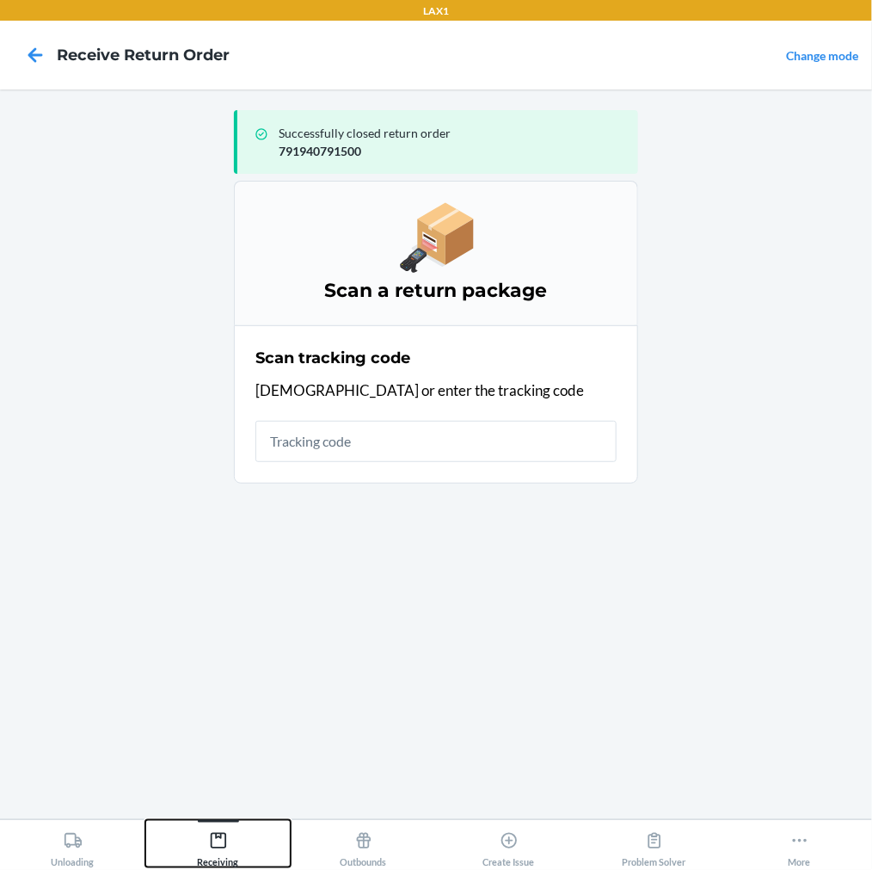
click at [228, 843] on div "Receiving" at bounding box center [218, 845] width 41 height 43
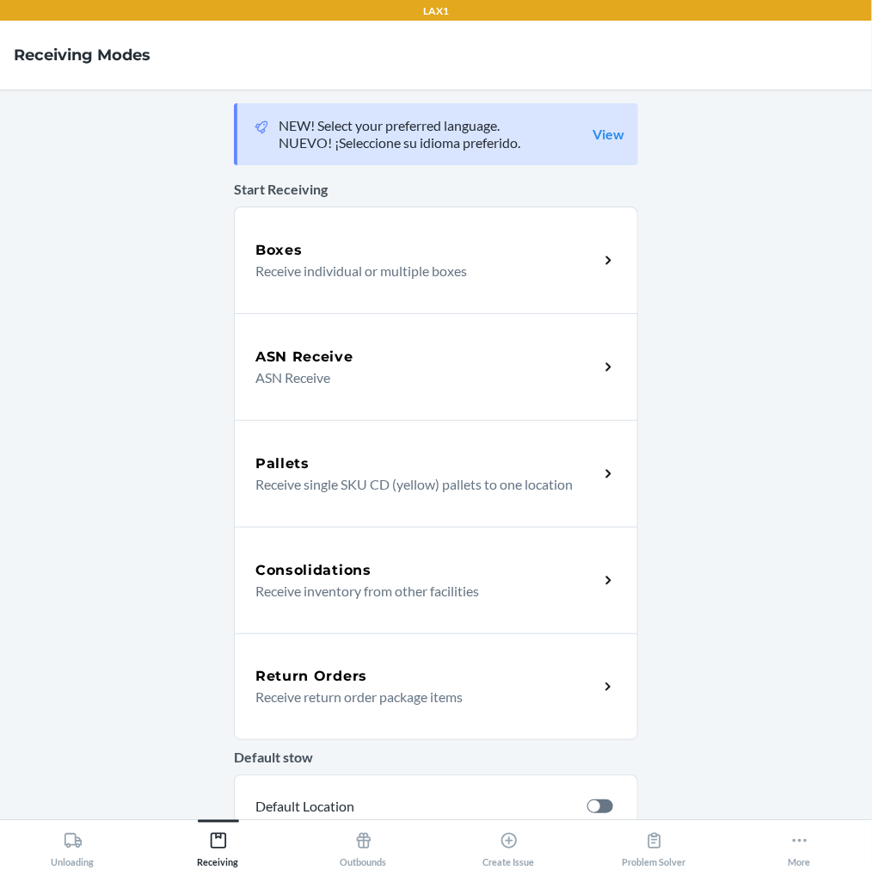
click at [321, 704] on p "Receive return order package items" at bounding box center [419, 696] width 329 height 21
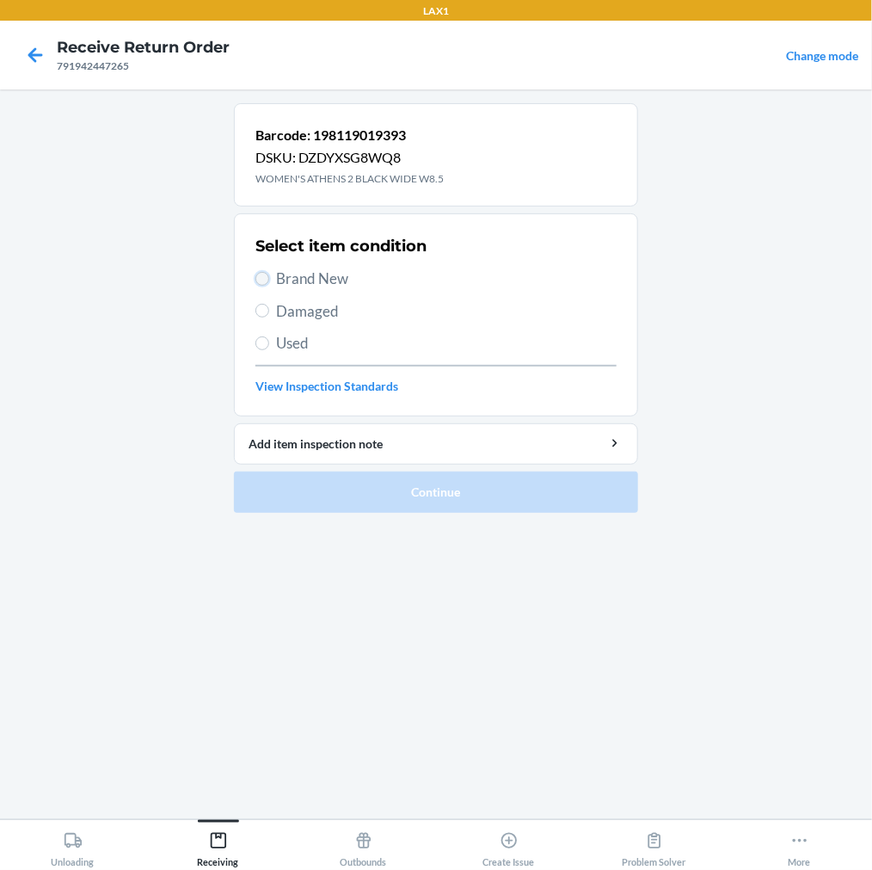
click at [265, 282] on input "Brand New" at bounding box center [262, 279] width 14 height 14
radio input "true"
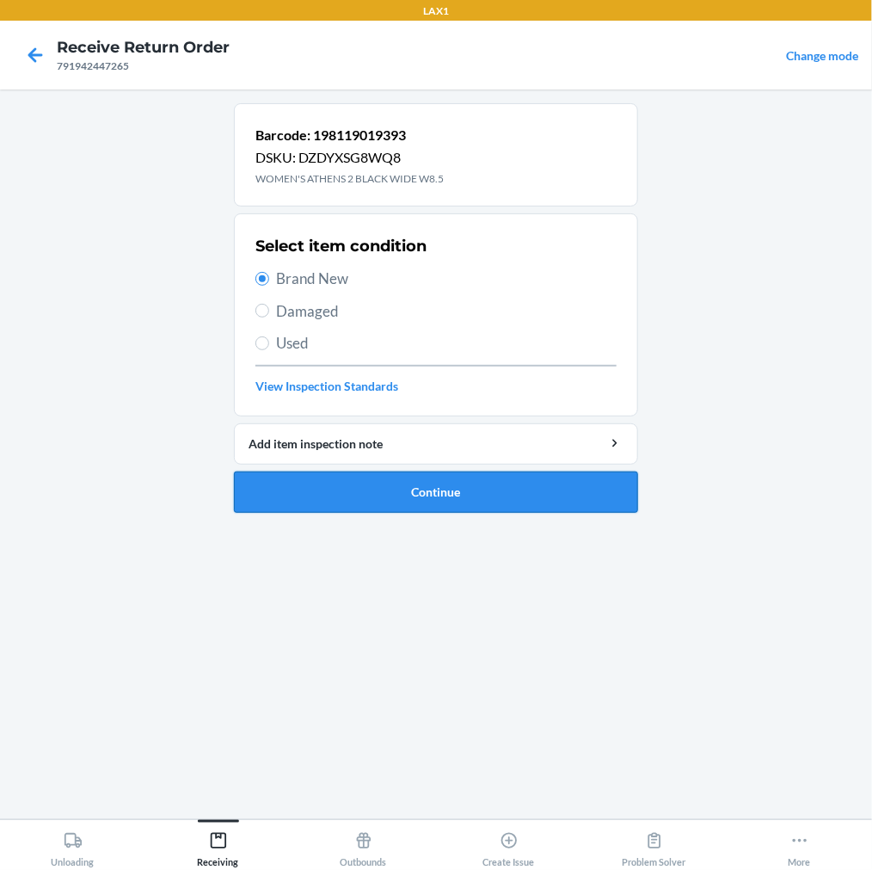
click at [306, 482] on button "Continue" at bounding box center [436, 491] width 404 height 41
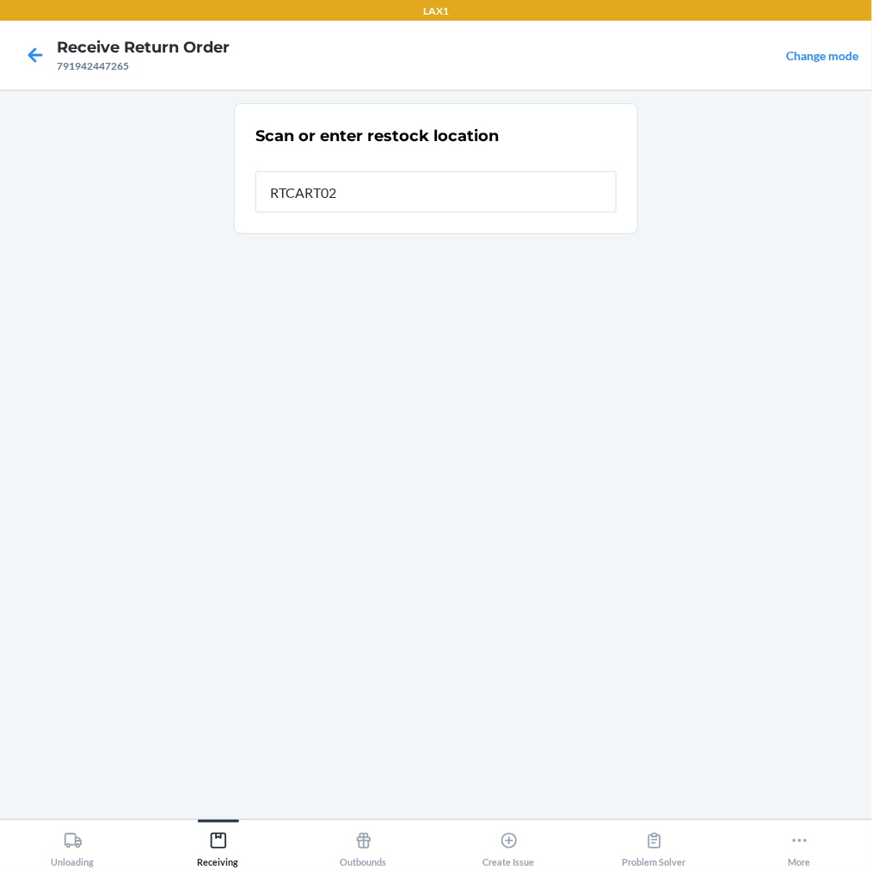
type input "RTCART022"
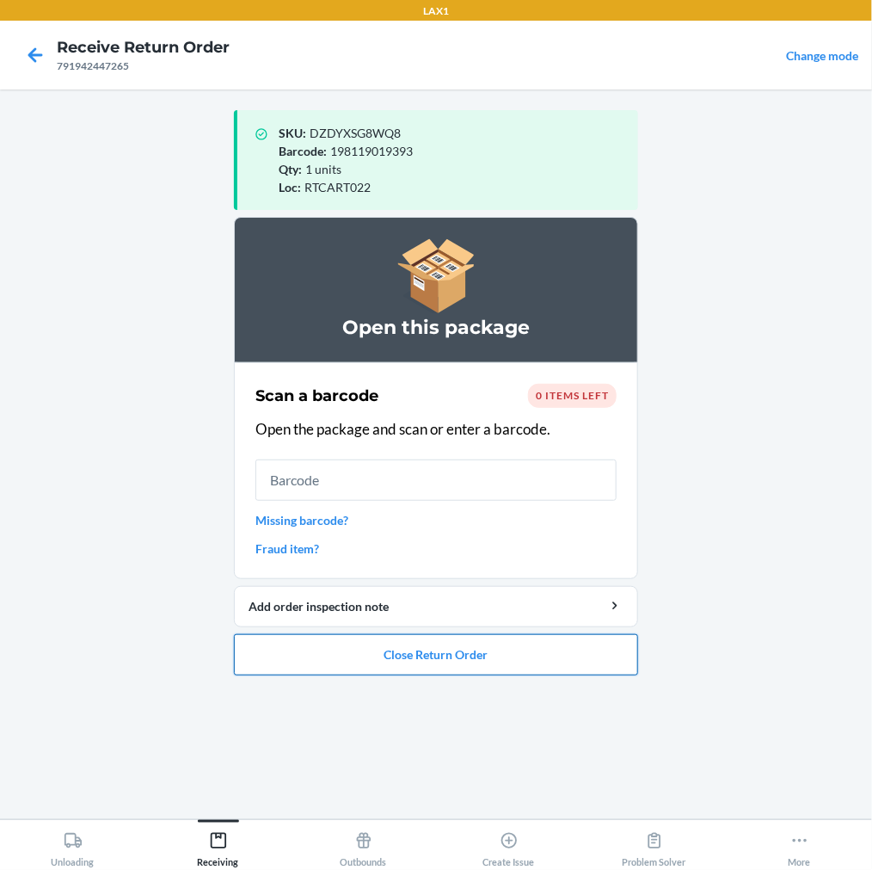
click at [302, 648] on button "Close Return Order" at bounding box center [436, 654] width 404 height 41
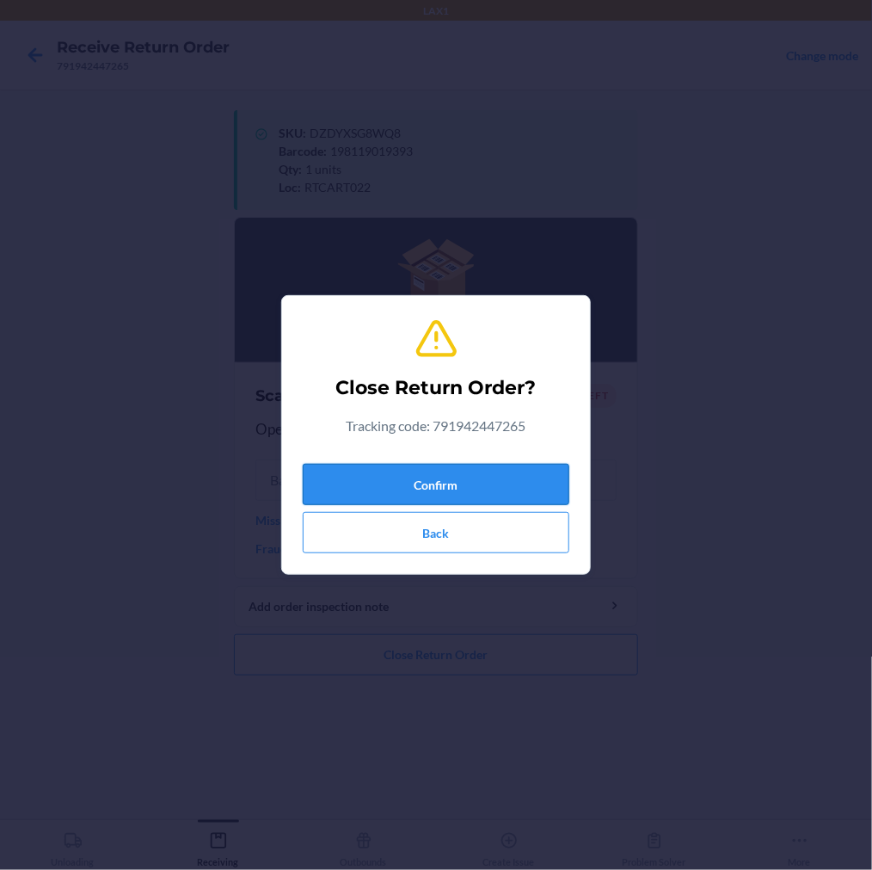
click at [341, 473] on button "Confirm" at bounding box center [436, 484] width 267 height 41
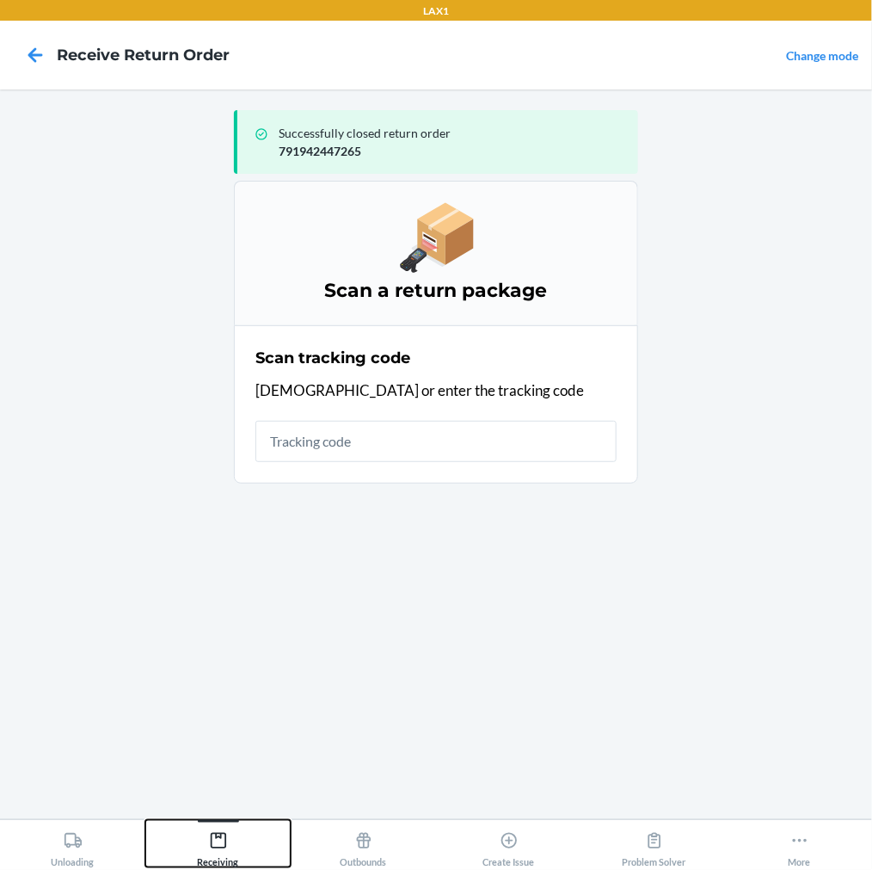
click at [218, 837] on icon at bounding box center [217, 840] width 15 height 15
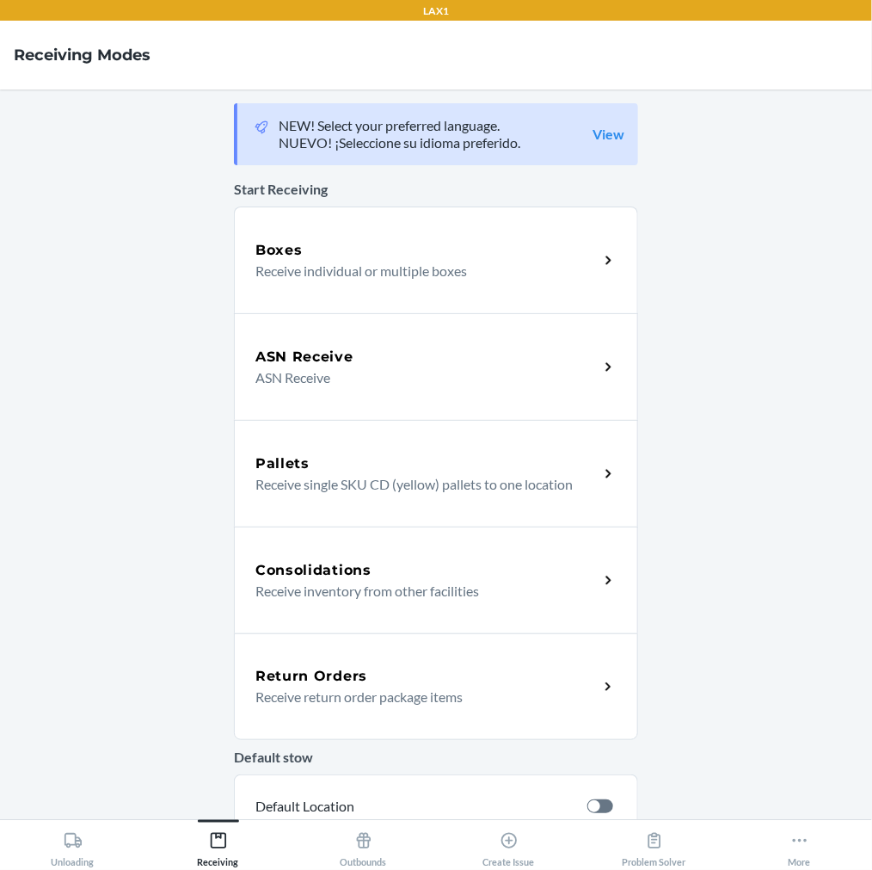
click at [351, 707] on div "Return Orders Receive return order package items" at bounding box center [436, 686] width 404 height 107
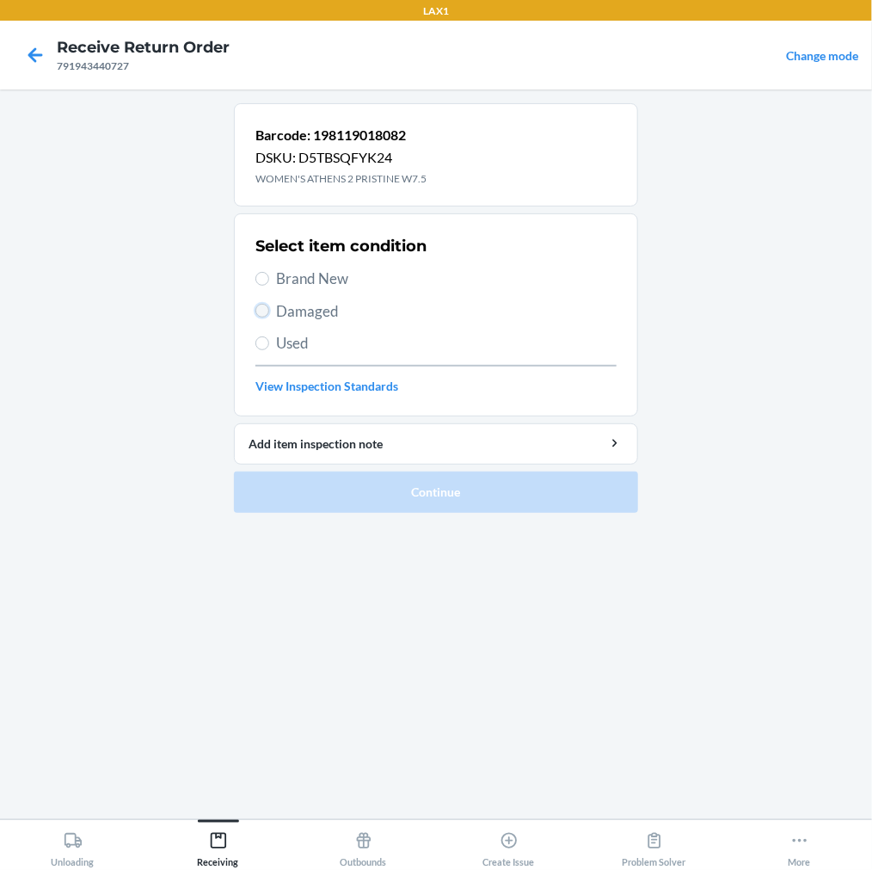
click at [263, 313] on input "Damaged" at bounding box center [262, 311] width 14 height 14
radio input "true"
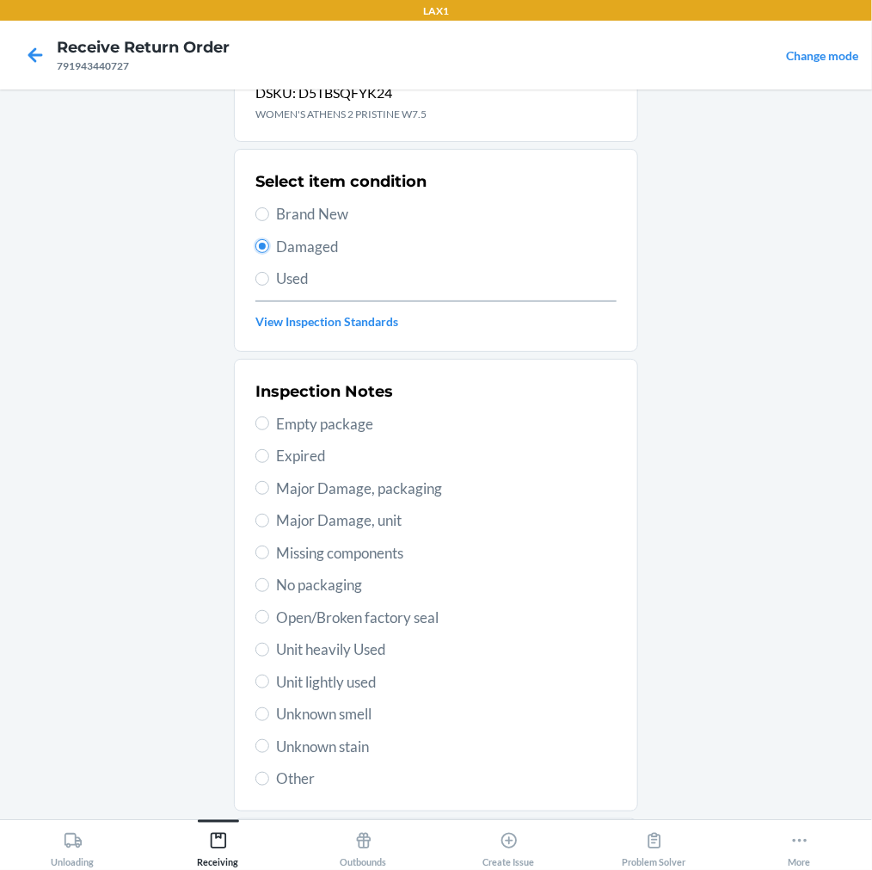
scroll to position [166, 0]
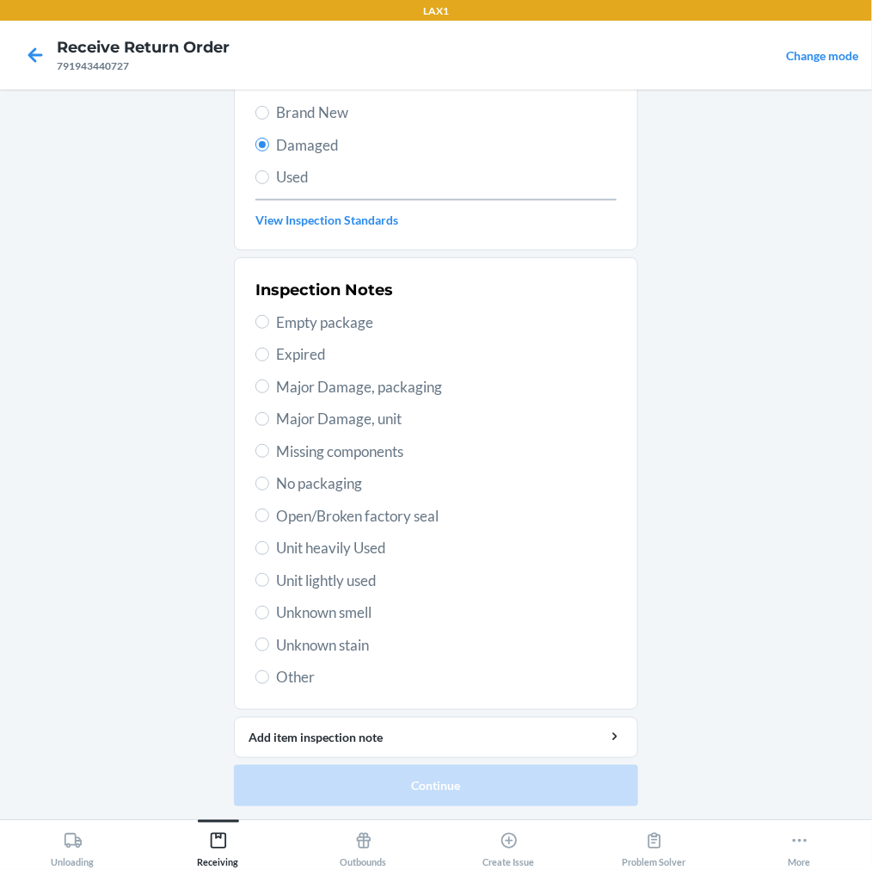
click at [255, 556] on label "Unit heavily Used" at bounding box center [435, 548] width 361 height 22
click at [255, 555] on input "Unit heavily Used" at bounding box center [262, 548] width 14 height 14
radio input "true"
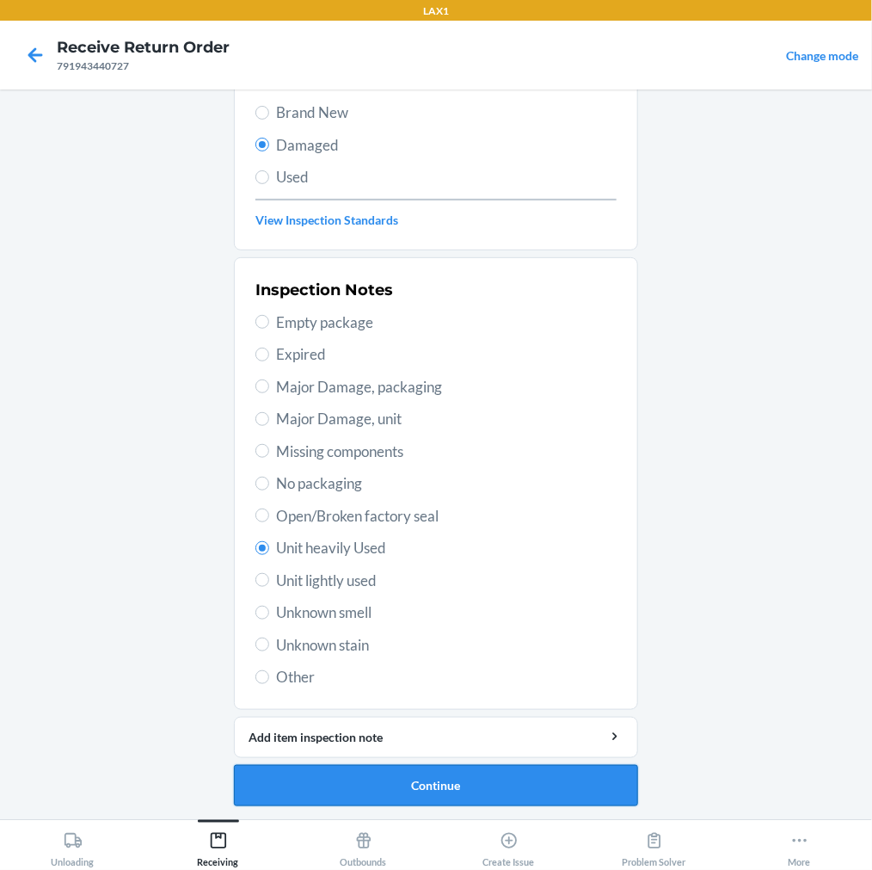
click at [291, 781] on button "Continue" at bounding box center [436, 785] width 404 height 41
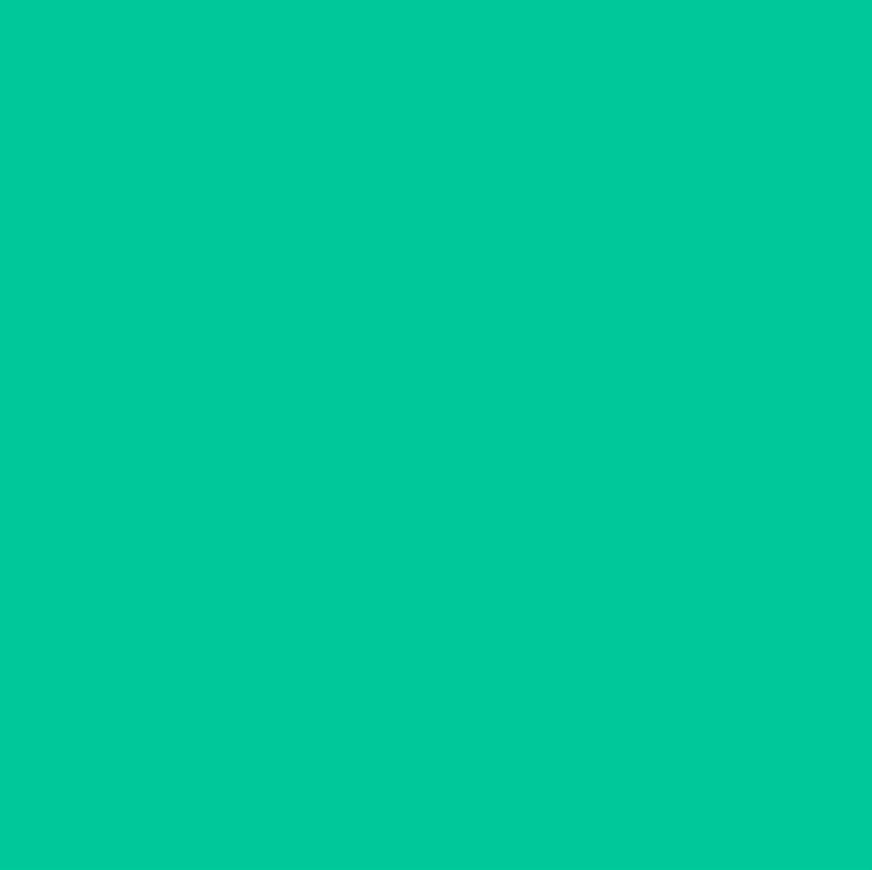
scroll to position [24, 0]
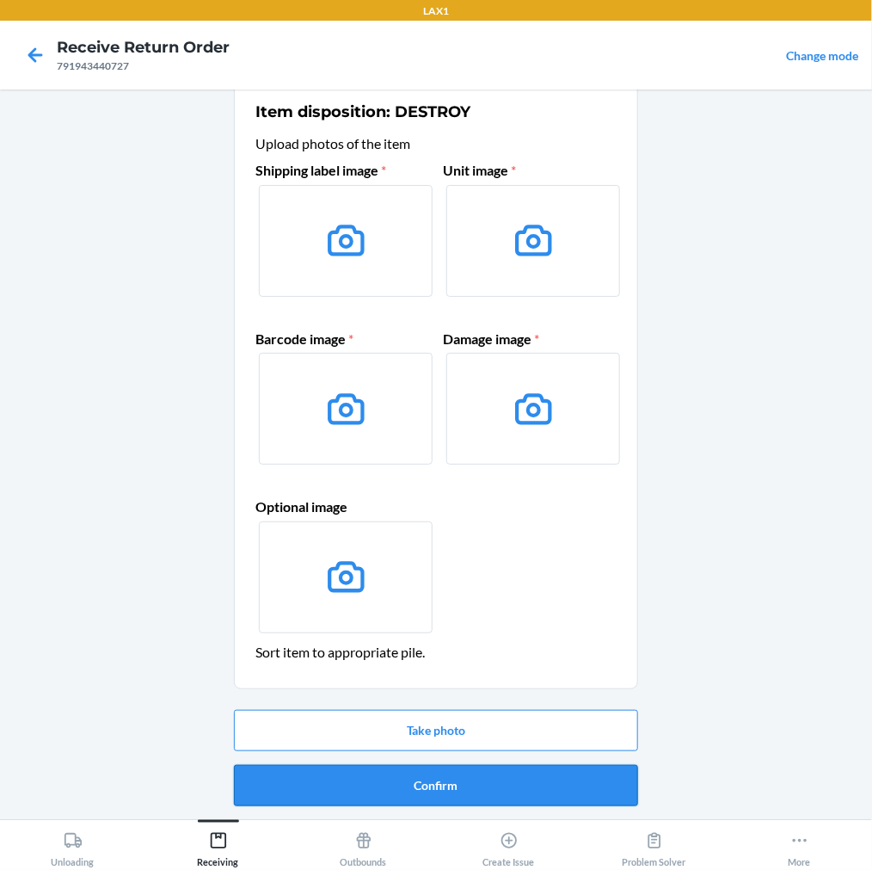
click at [328, 787] on button "Confirm" at bounding box center [436, 785] width 404 height 41
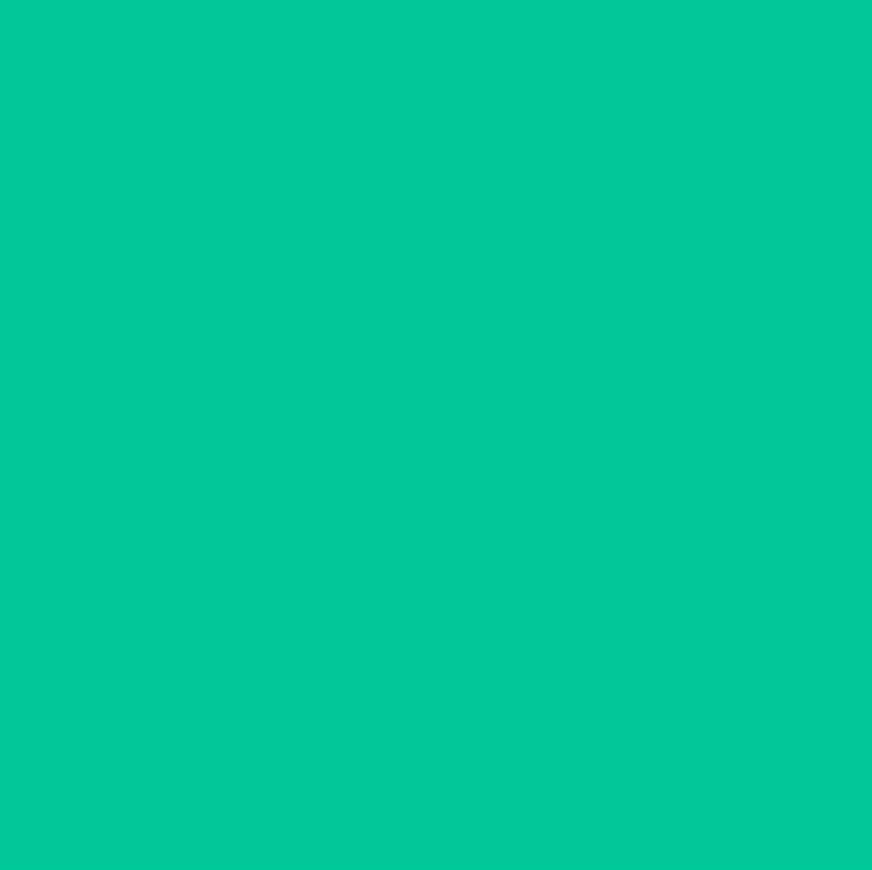
scroll to position [0, 0]
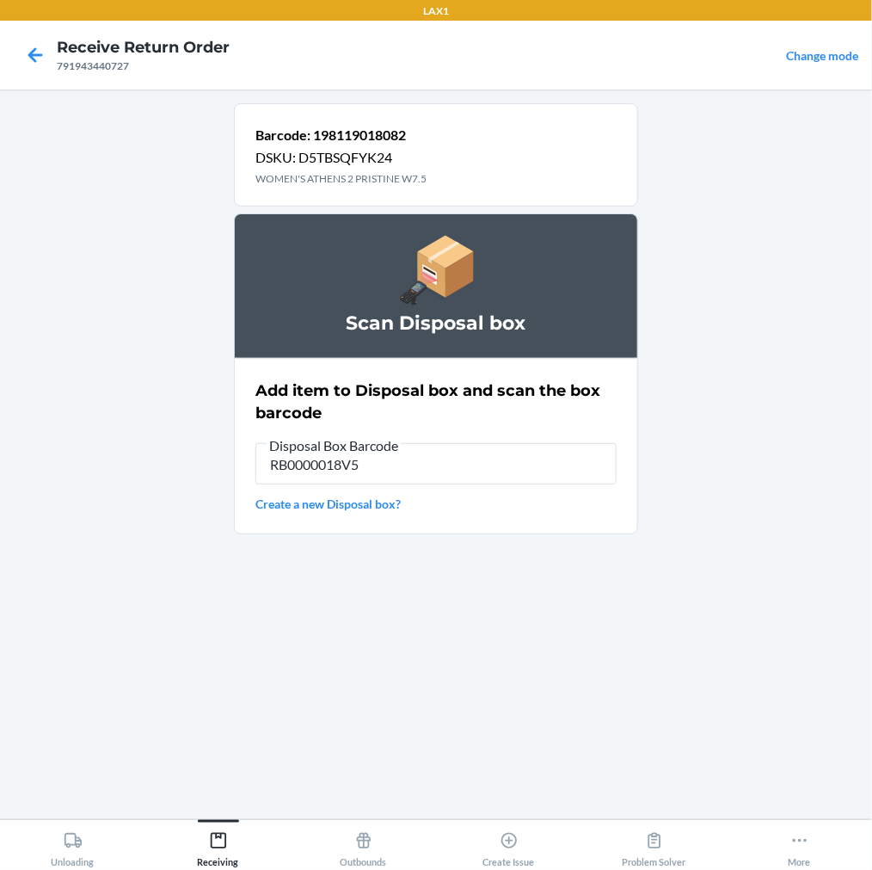
type input "RB0000018V5"
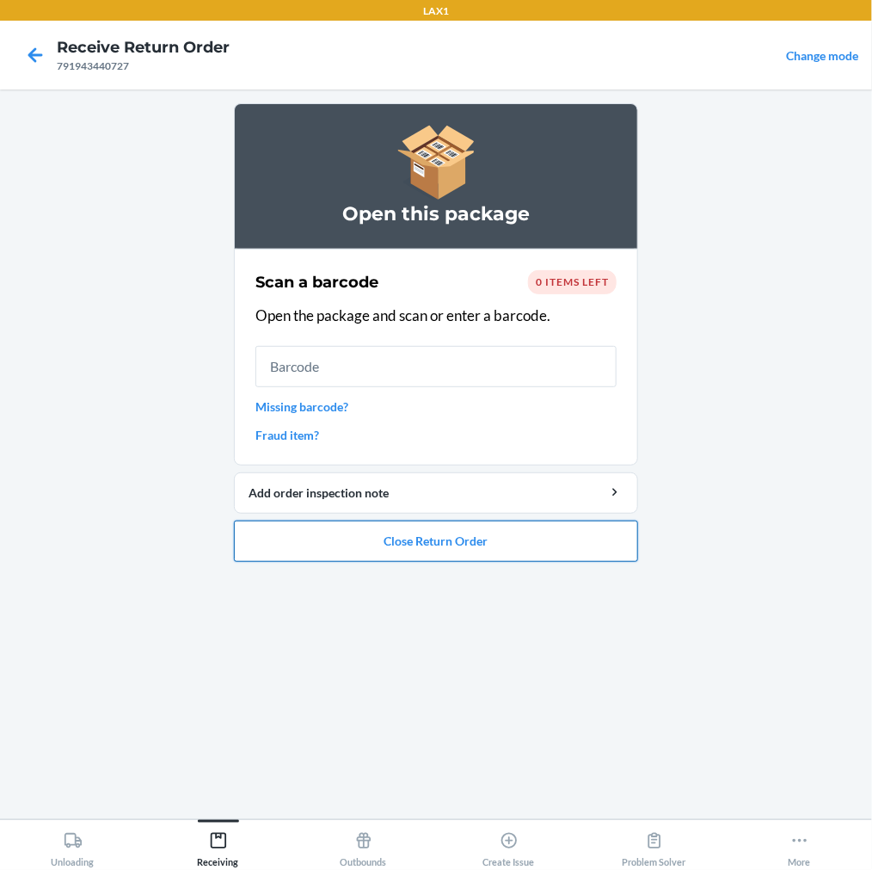
click at [298, 544] on button "Close Return Order" at bounding box center [436, 540] width 404 height 41
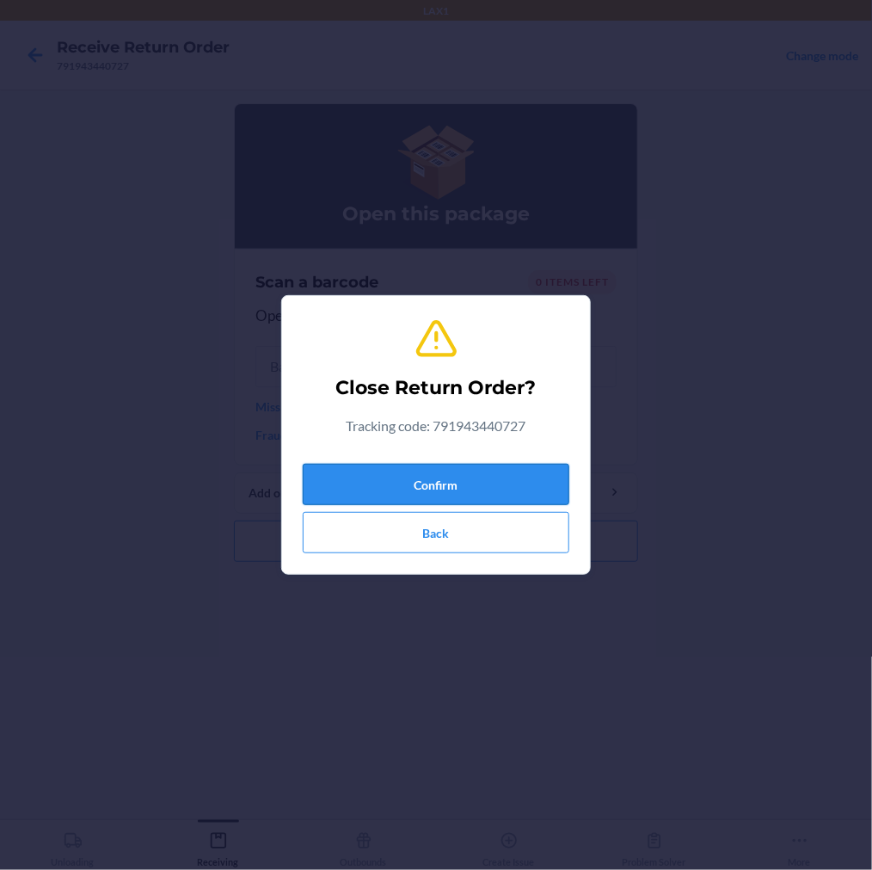
click at [378, 492] on button "Confirm" at bounding box center [436, 484] width 267 height 41
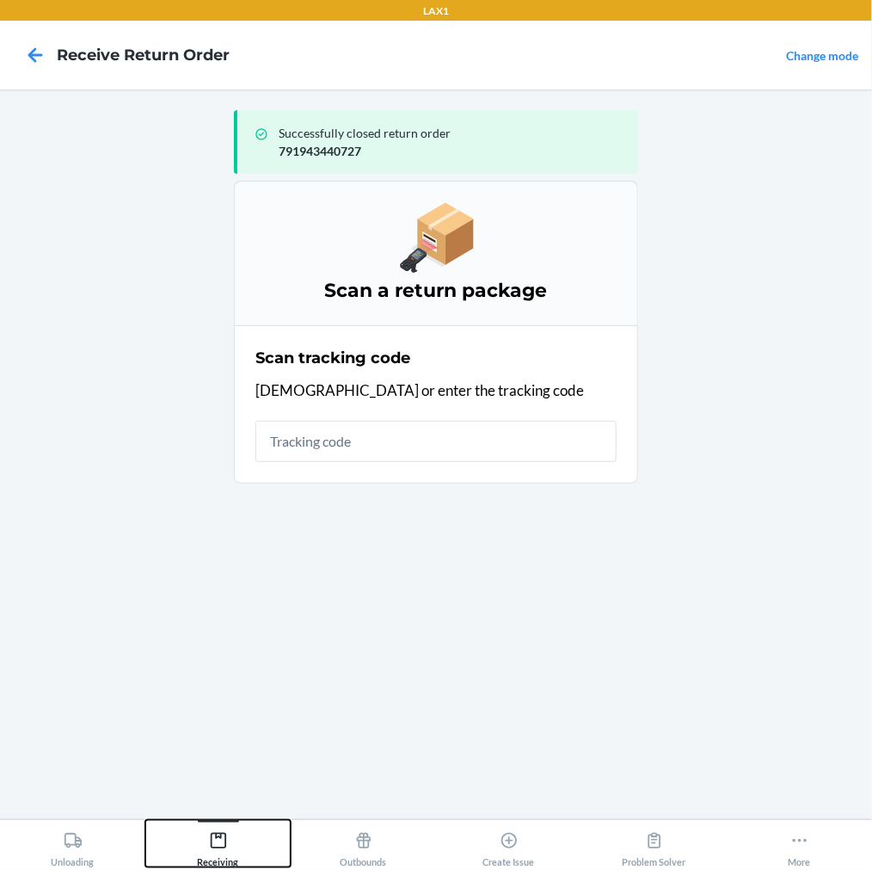
click at [219, 838] on icon at bounding box center [217, 840] width 15 height 15
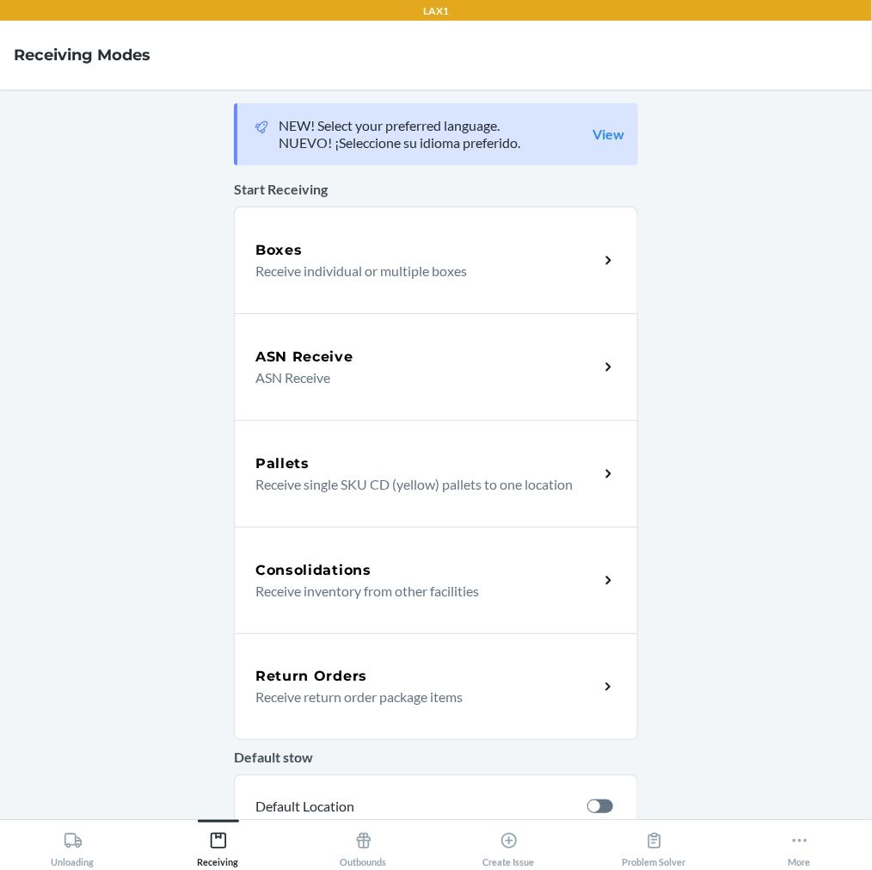
click at [302, 690] on p "Receive return order package items" at bounding box center [419, 696] width 329 height 21
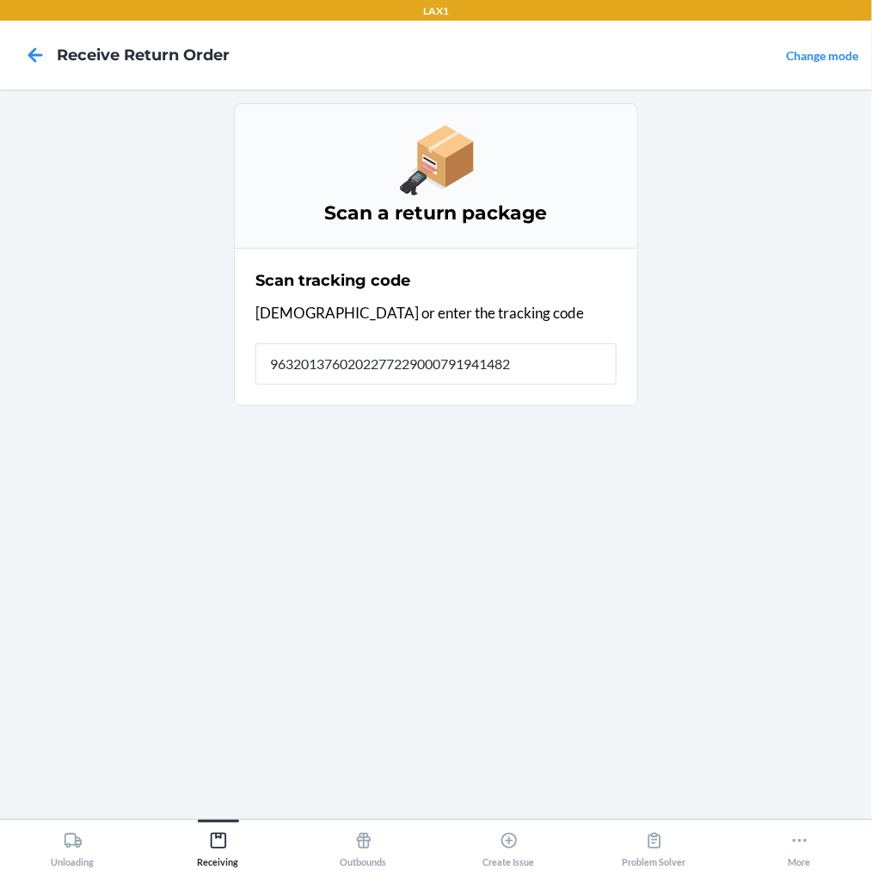
type input "96320137602022772290007919414826"
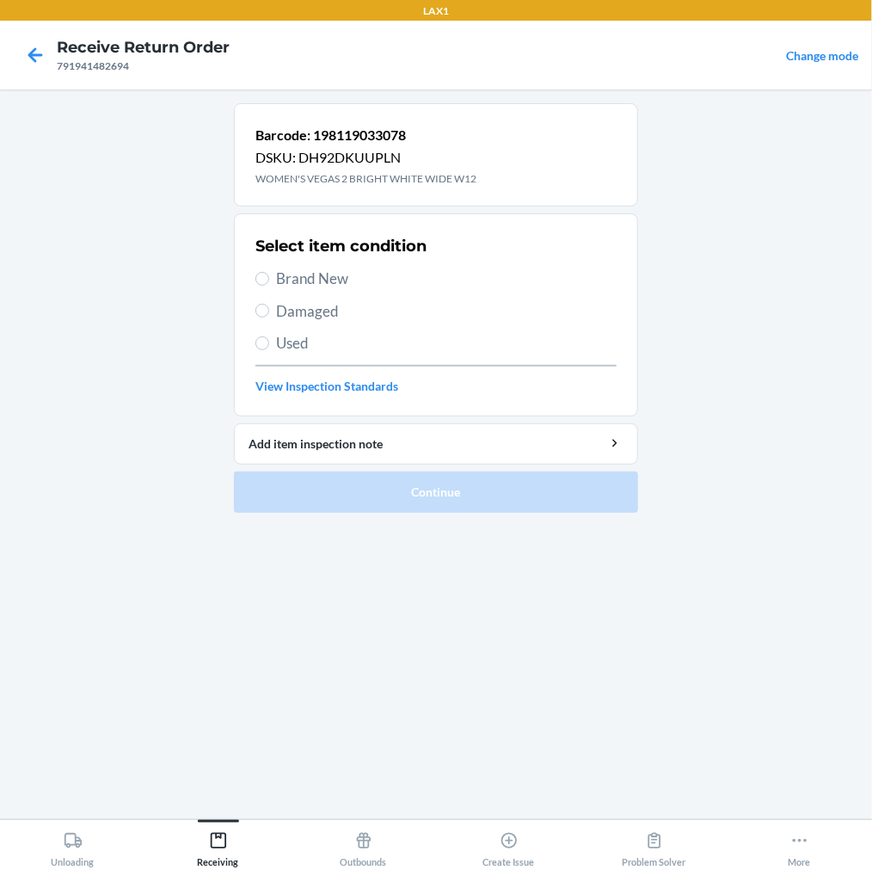
click at [267, 285] on label "Brand New" at bounding box center [435, 279] width 361 height 22
click at [267, 285] on input "Brand New" at bounding box center [262, 279] width 14 height 14
radio input "true"
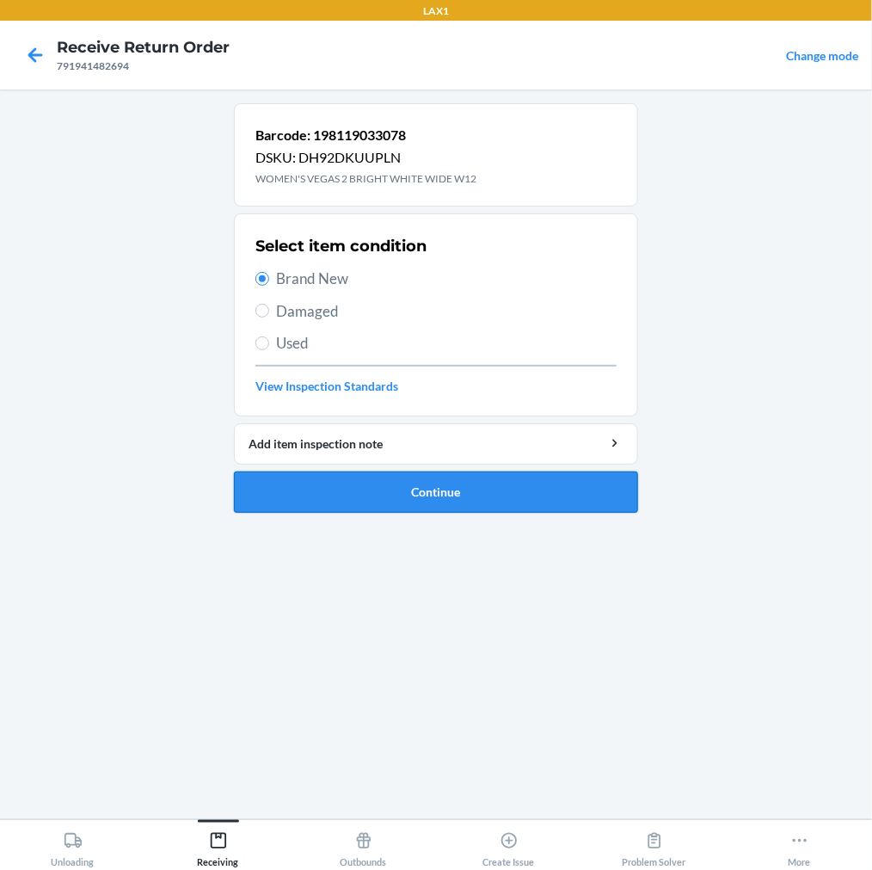
click at [317, 487] on button "Continue" at bounding box center [436, 491] width 404 height 41
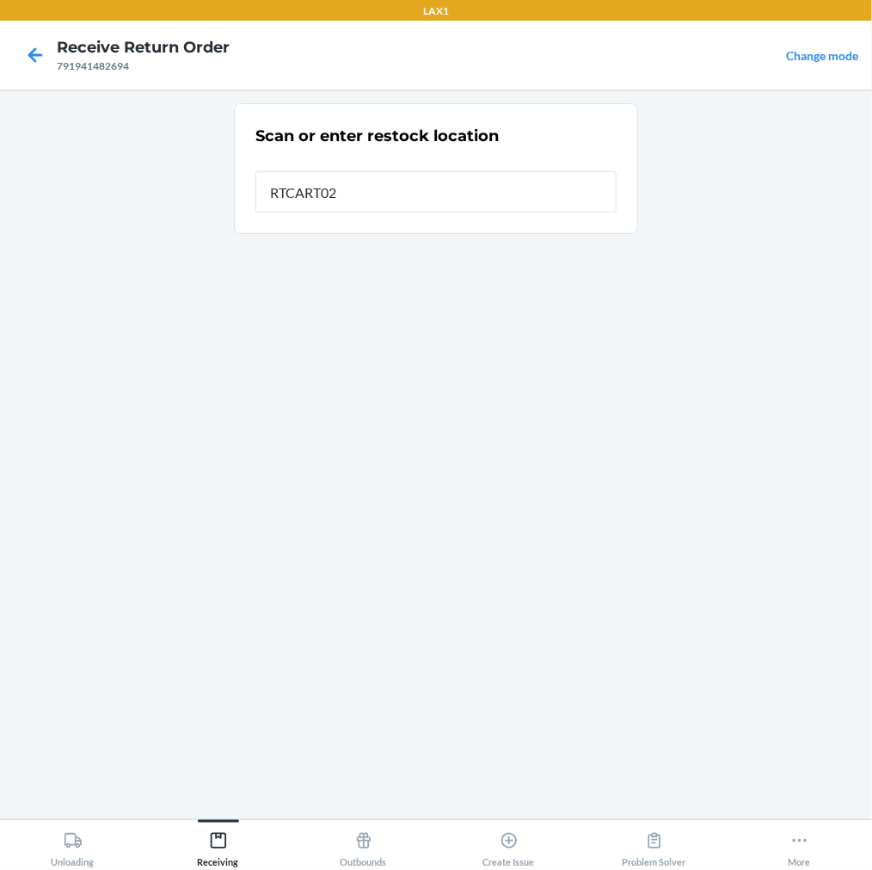
type input "RTCART022"
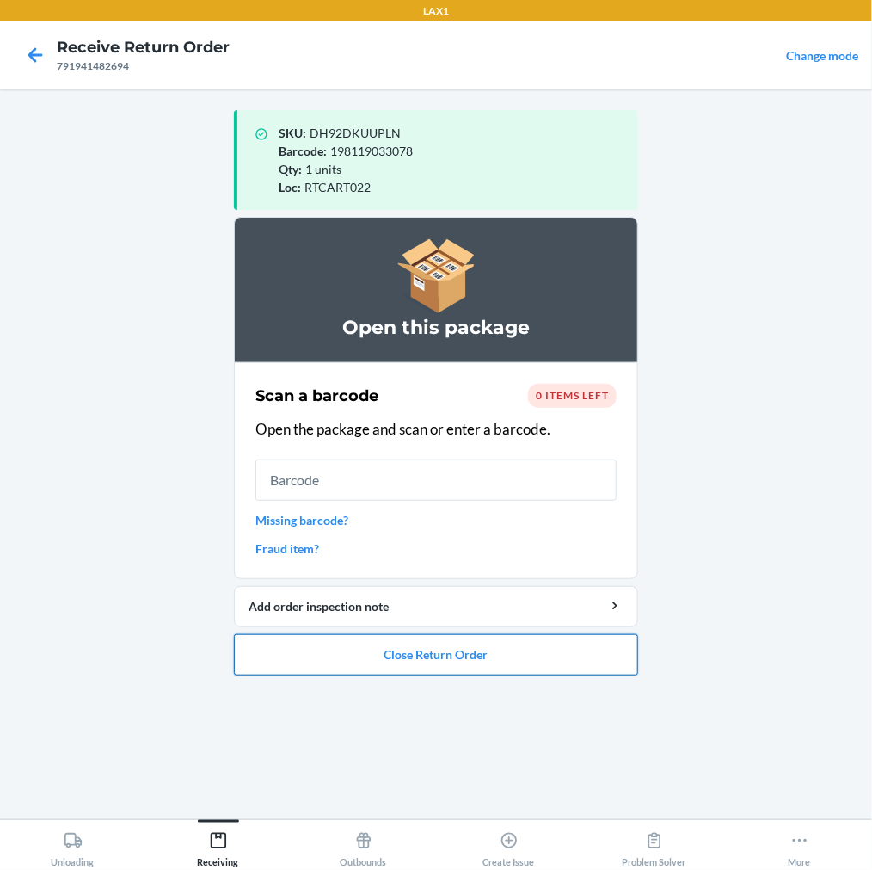
click at [342, 646] on button "Close Return Order" at bounding box center [436, 654] width 404 height 41
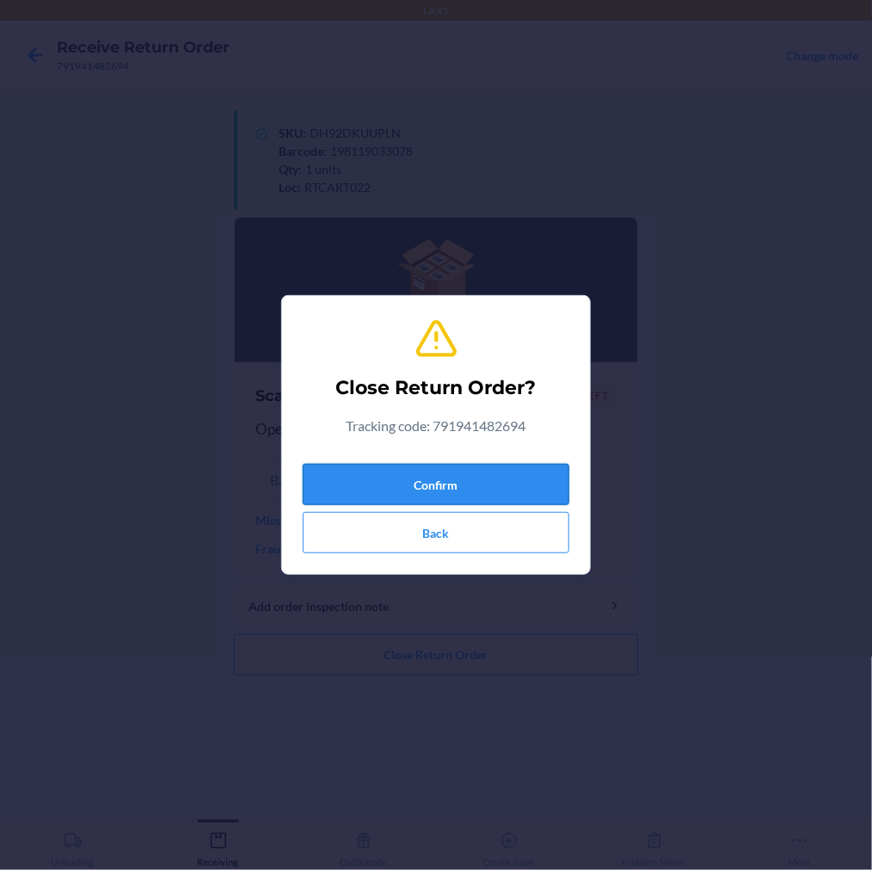
click at [440, 469] on button "Confirm" at bounding box center [436, 484] width 267 height 41
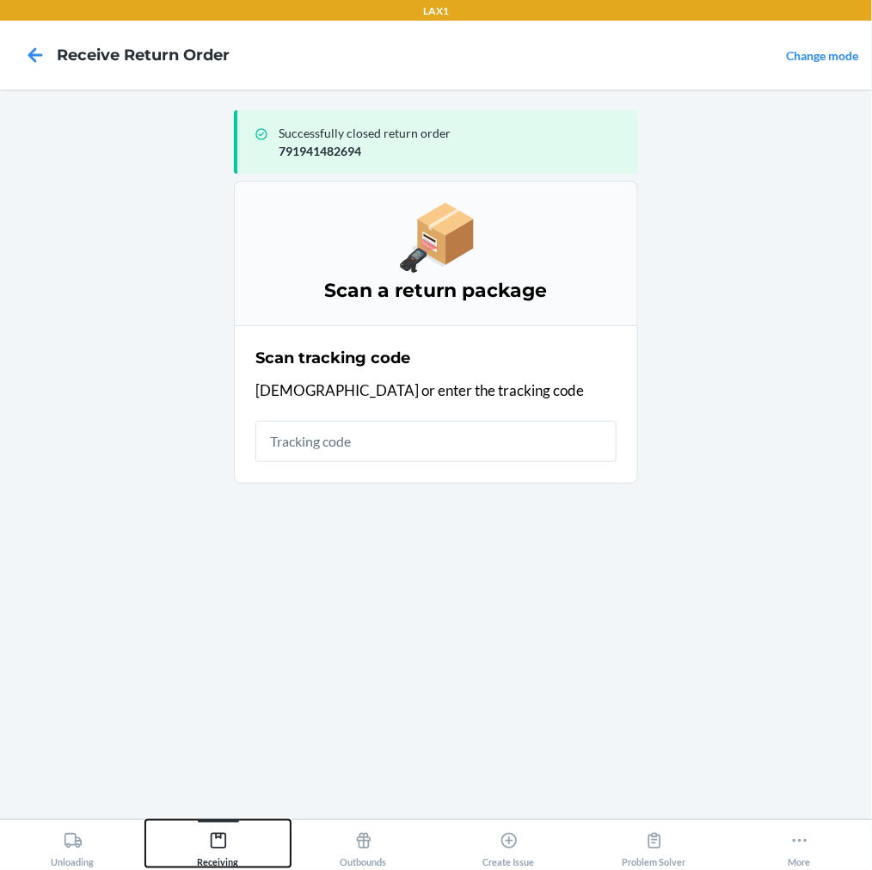
drag, startPoint x: 213, startPoint y: 836, endPoint x: 225, endPoint y: 818, distance: 21.7
click at [219, 827] on div "Receiving" at bounding box center [218, 845] width 41 height 43
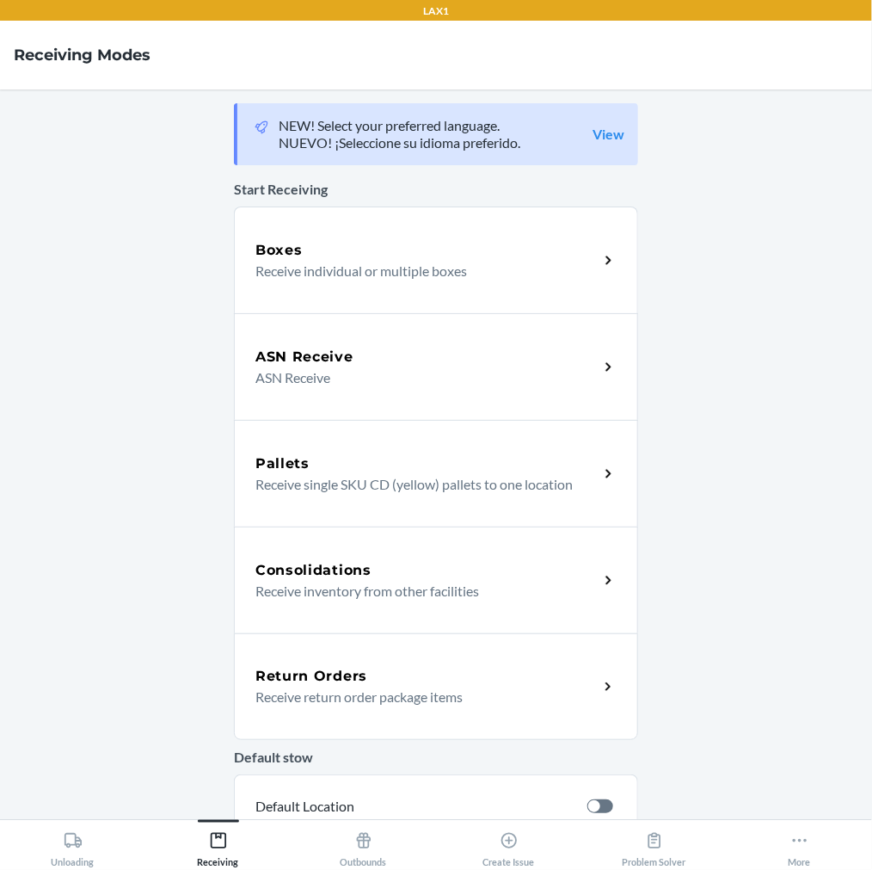
click at [284, 692] on p "Receive return order package items" at bounding box center [419, 696] width 329 height 21
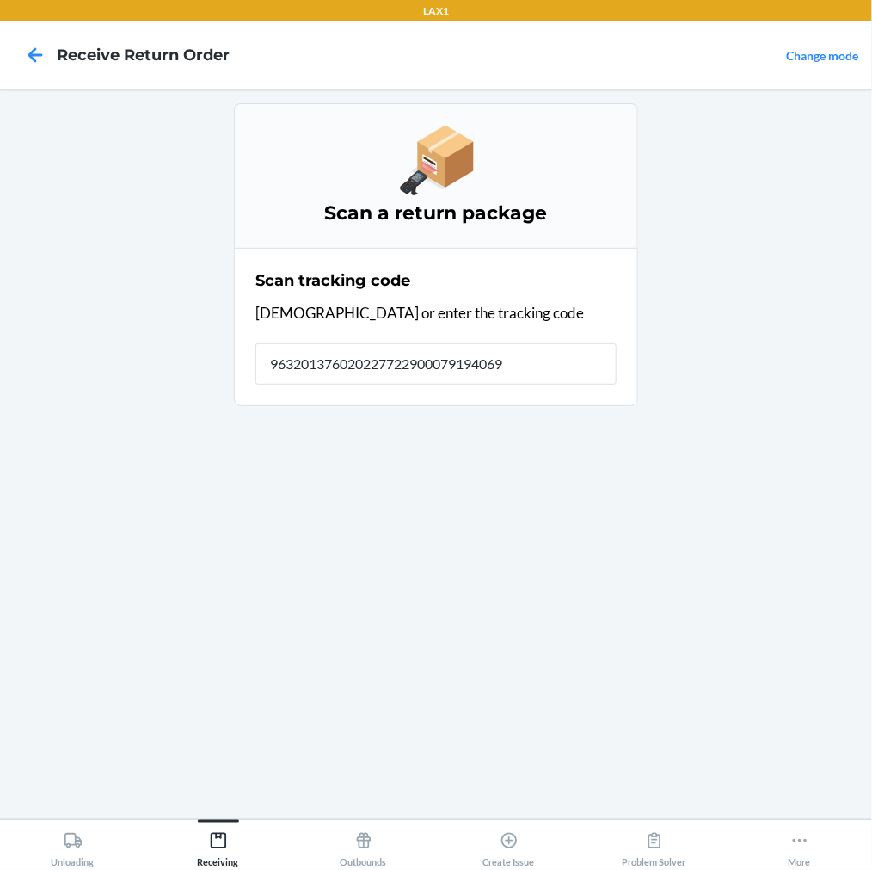
type input "9632013760202277229000791940697"
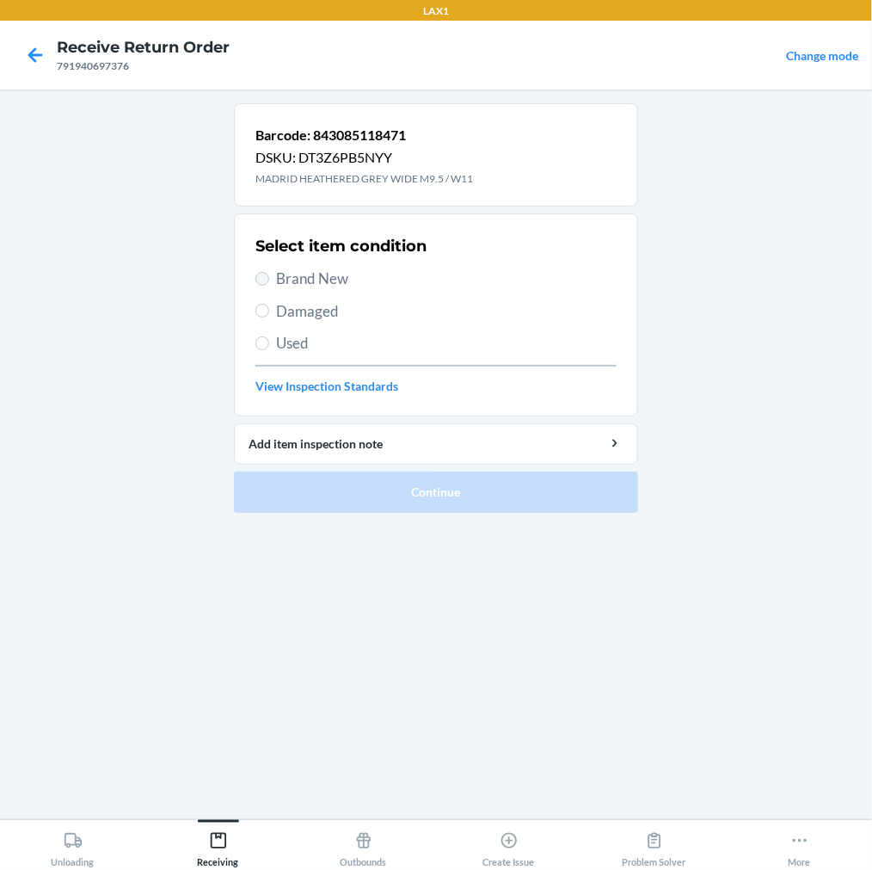
click at [261, 284] on label "Brand New" at bounding box center [435, 279] width 361 height 22
click at [261, 284] on input "Brand New" at bounding box center [262, 279] width 14 height 14
radio input "true"
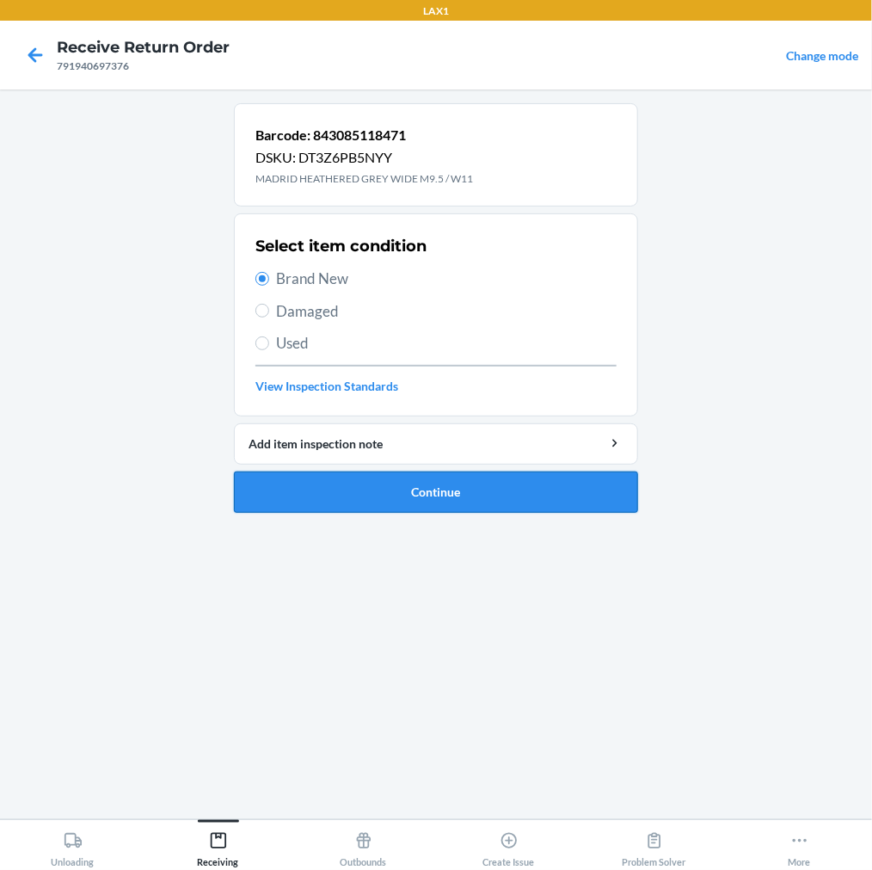
click at [328, 484] on button "Continue" at bounding box center [436, 491] width 404 height 41
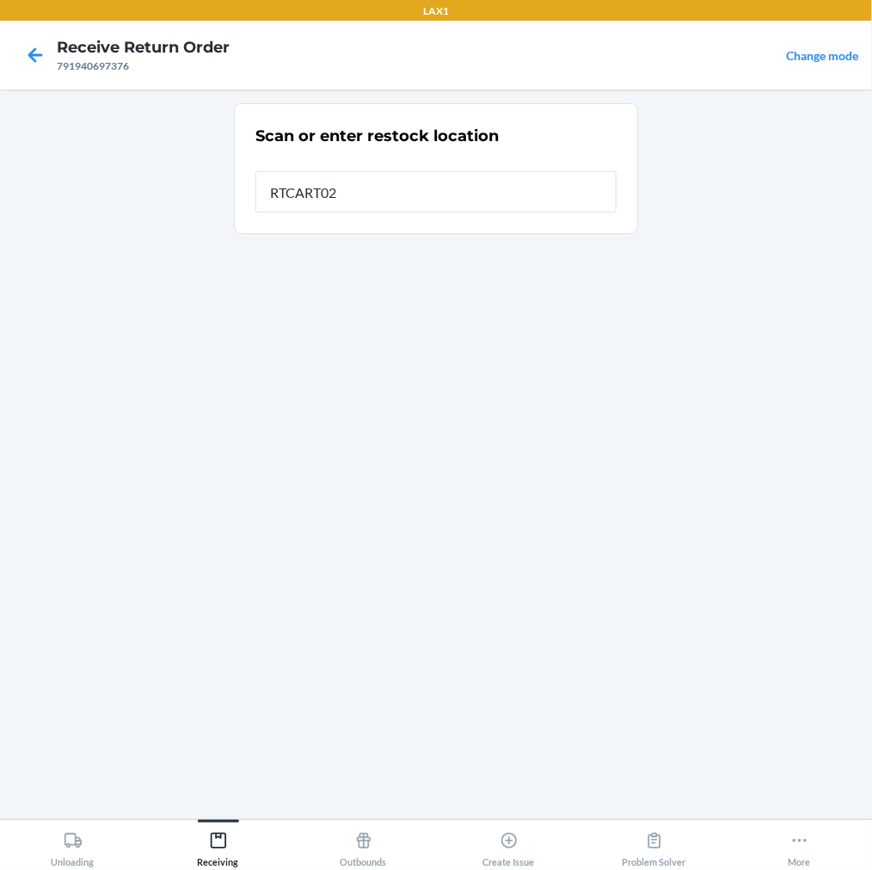
type input "RTCART022"
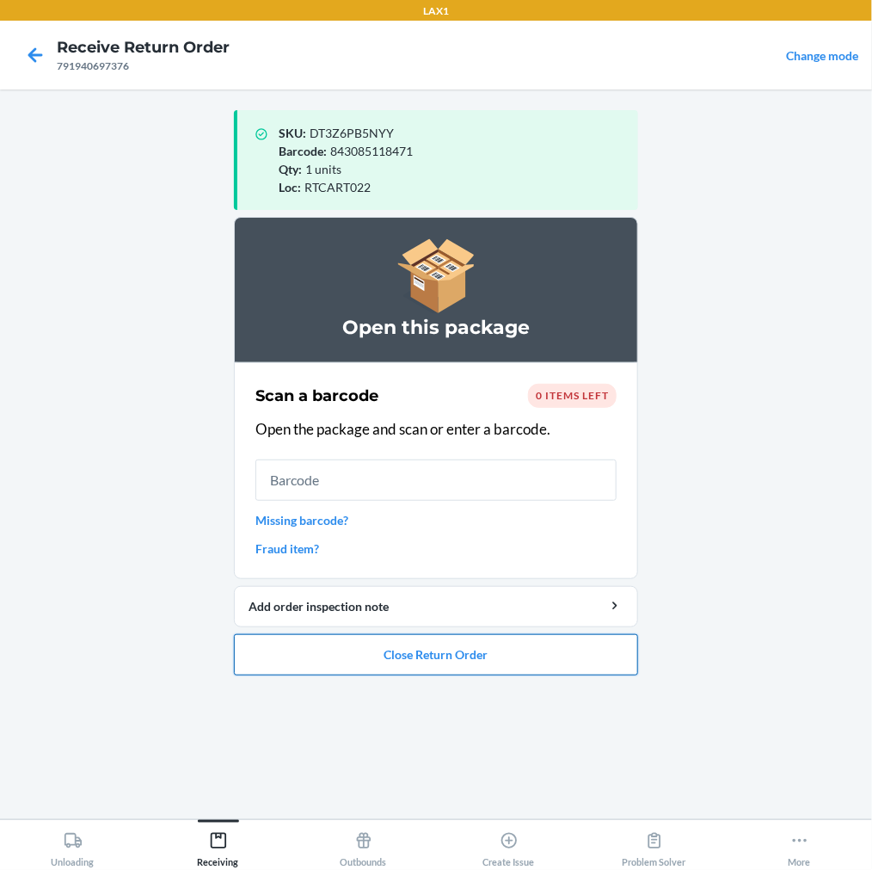
click at [377, 651] on button "Close Return Order" at bounding box center [436, 654] width 404 height 41
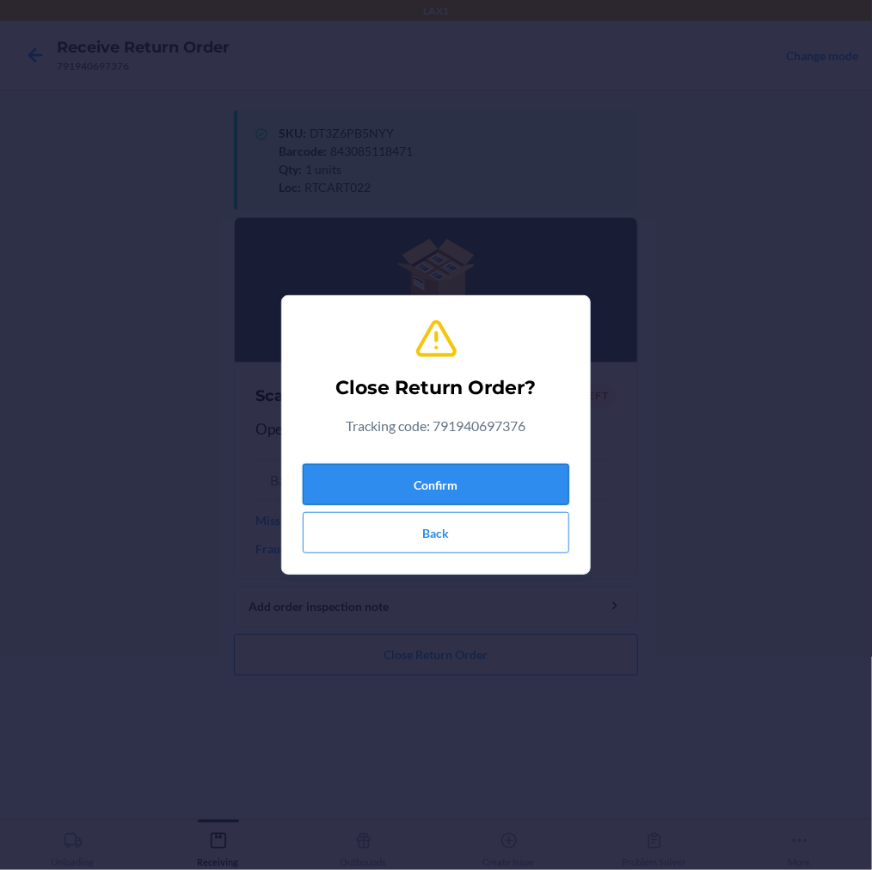
click at [475, 486] on button "Confirm" at bounding box center [436, 484] width 267 height 41
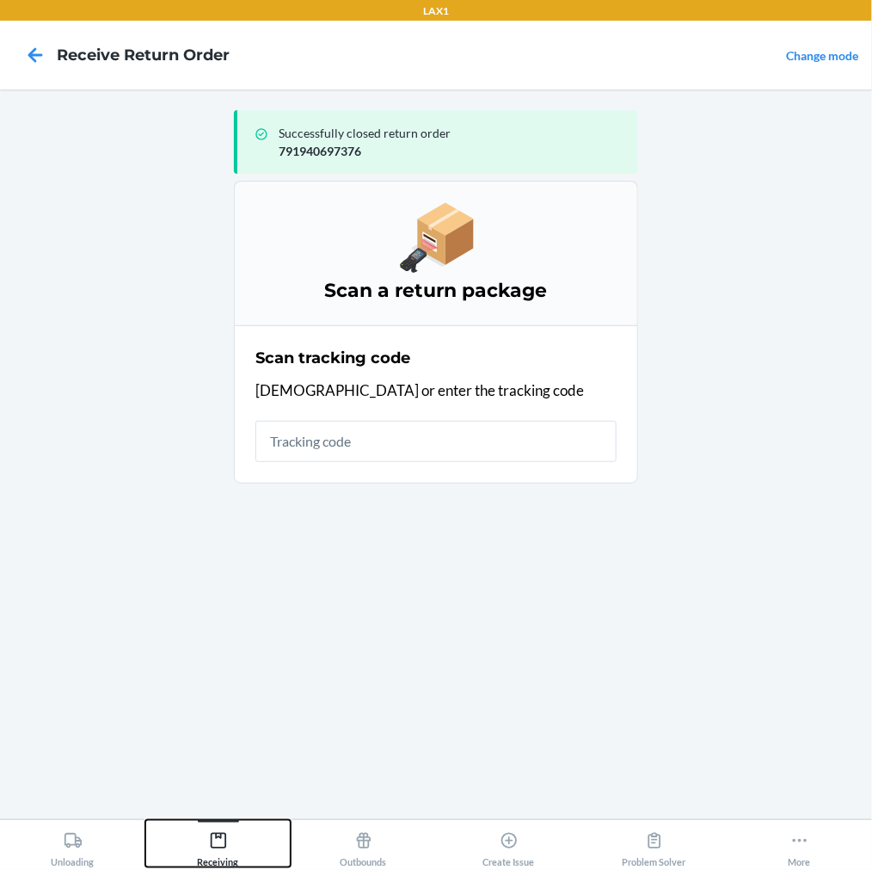
click at [227, 839] on icon at bounding box center [218, 840] width 19 height 19
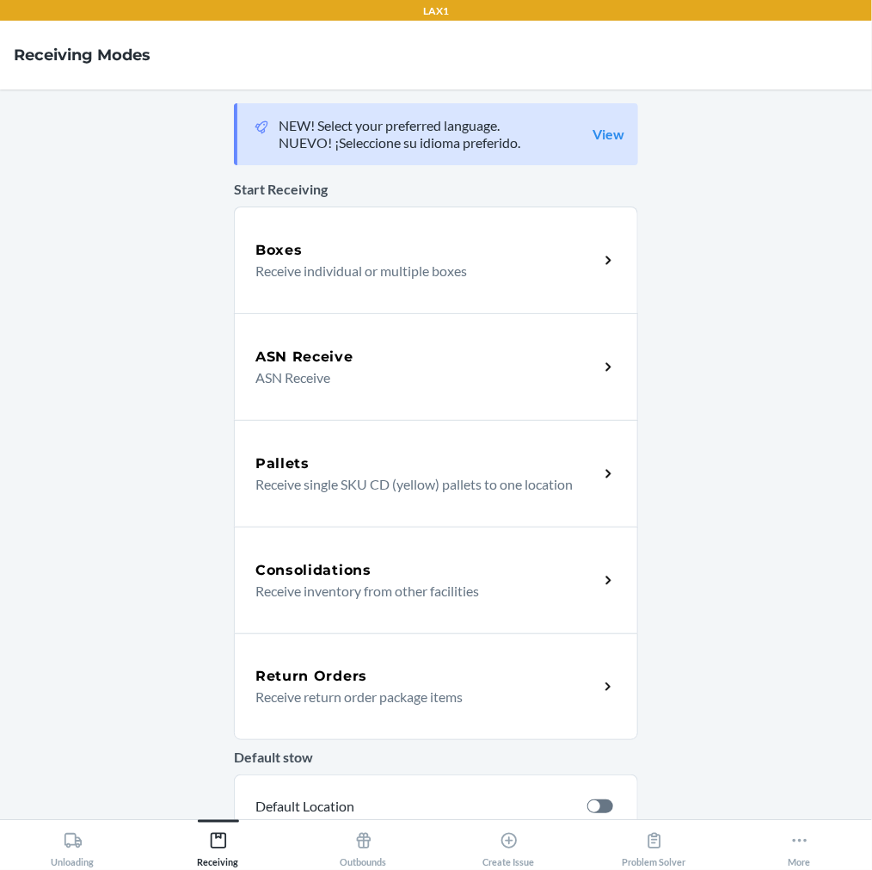
click at [339, 705] on p "Receive return order package items" at bounding box center [419, 696] width 329 height 21
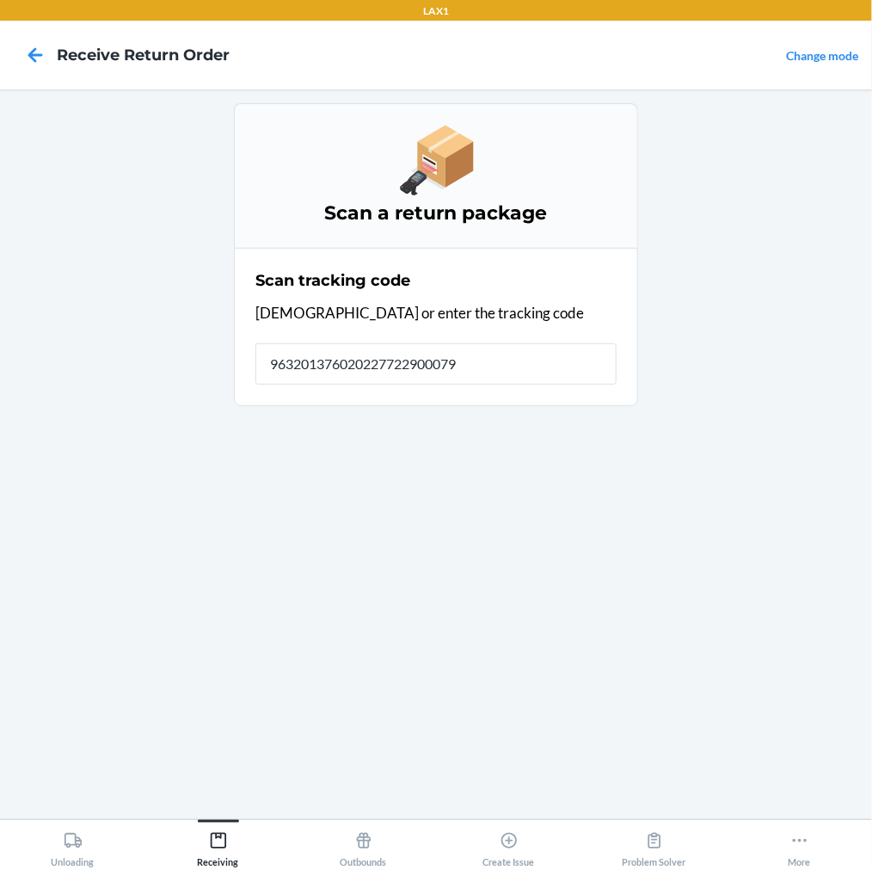
type input "9632013760202277229000791"
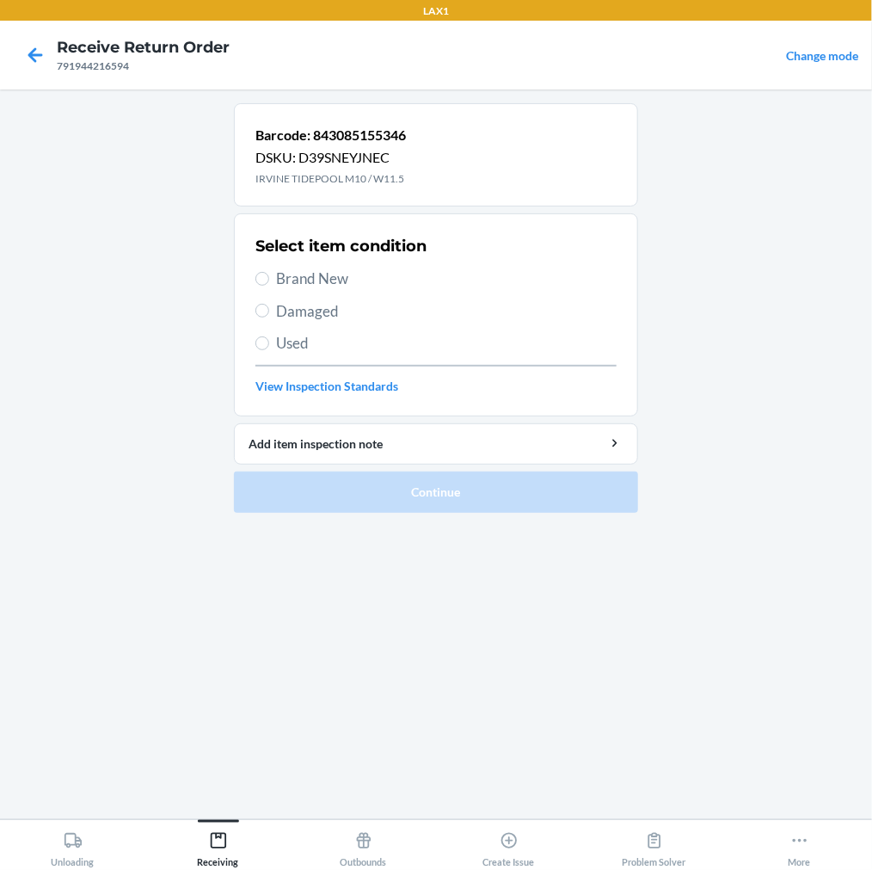
click at [271, 276] on label "Brand New" at bounding box center [435, 279] width 361 height 22
click at [269, 276] on input "Brand New" at bounding box center [262, 279] width 14 height 14
radio input "true"
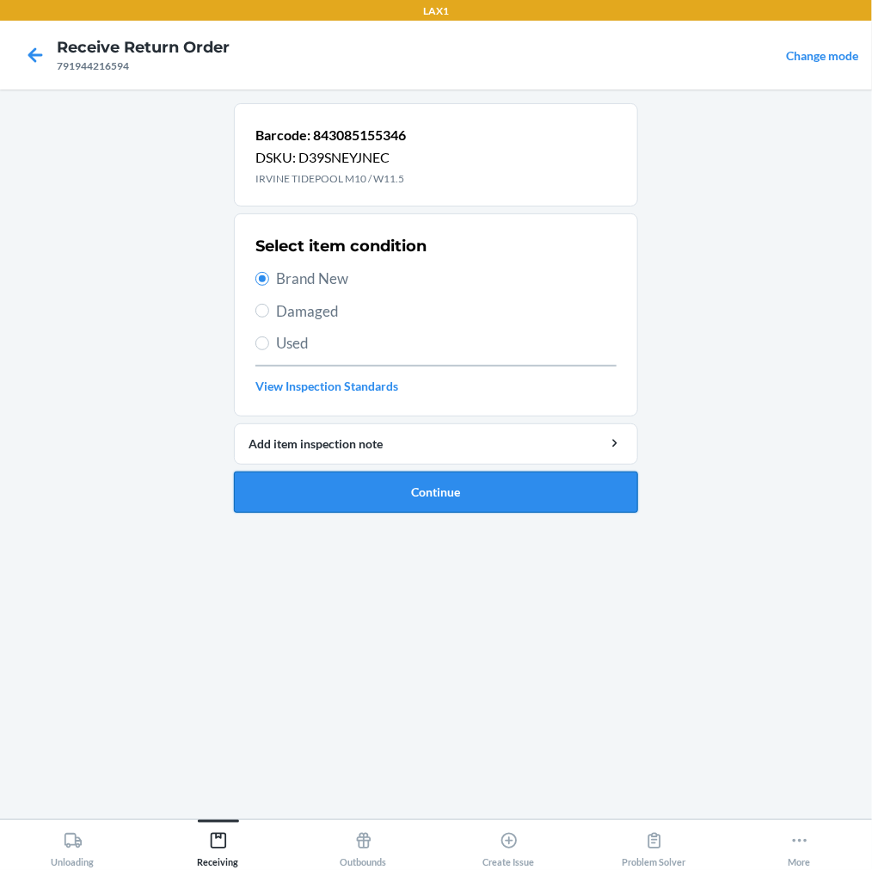
click at [274, 490] on button "Continue" at bounding box center [436, 491] width 404 height 41
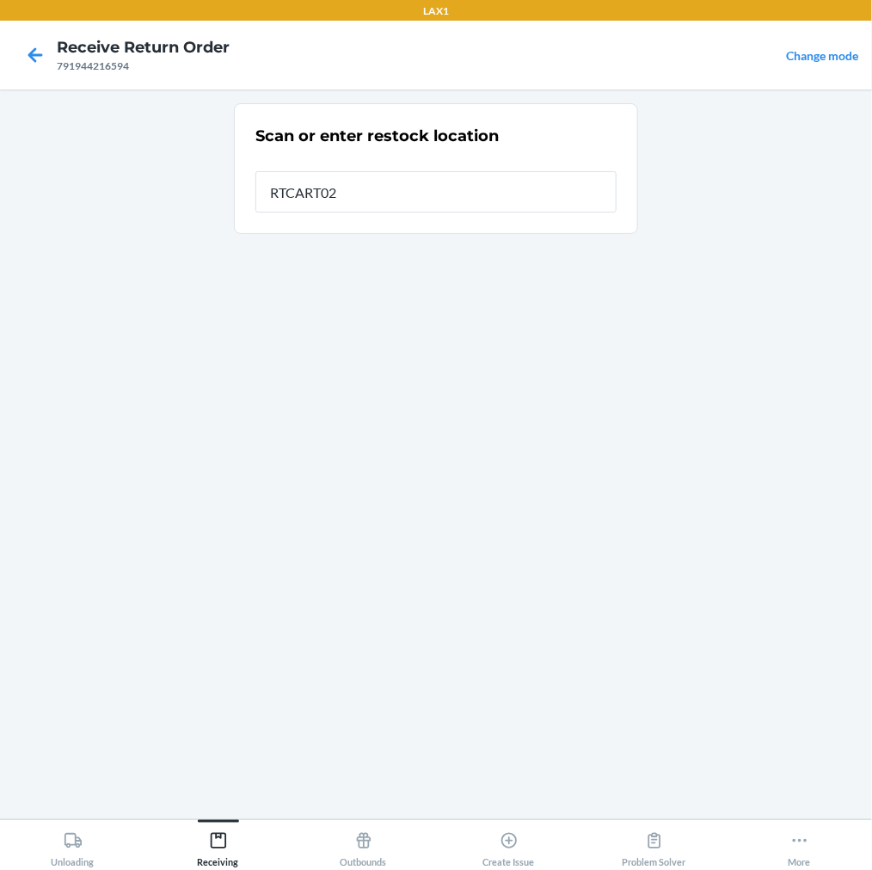
type input "RTCART022"
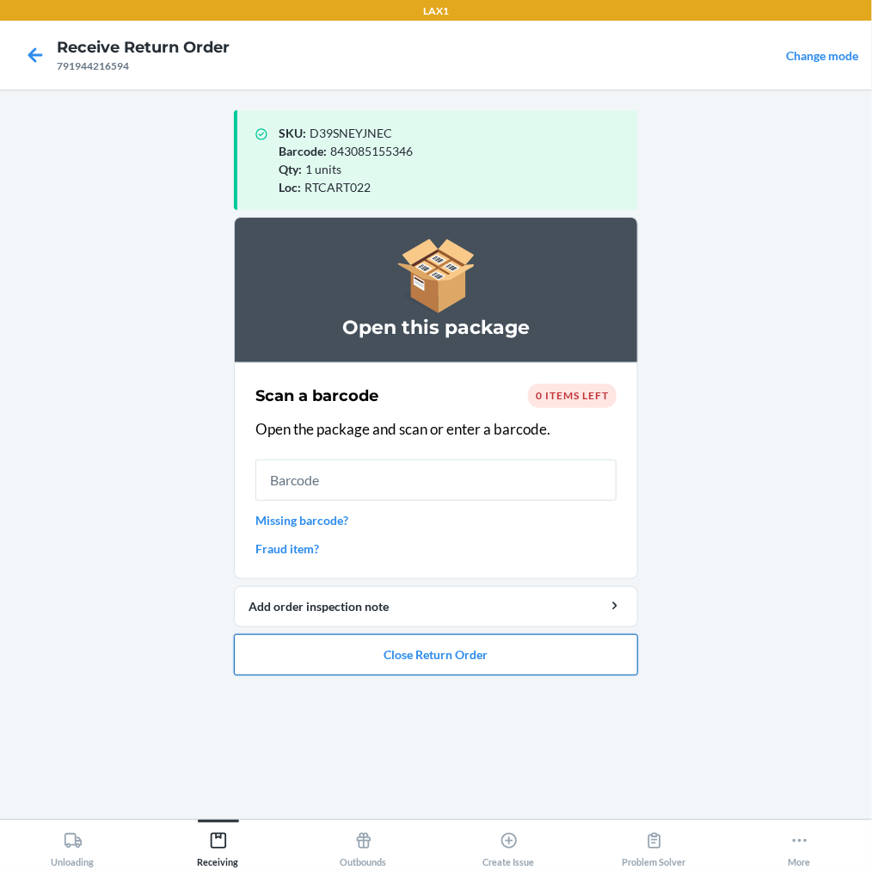
click at [366, 649] on button "Close Return Order" at bounding box center [436, 654] width 404 height 41
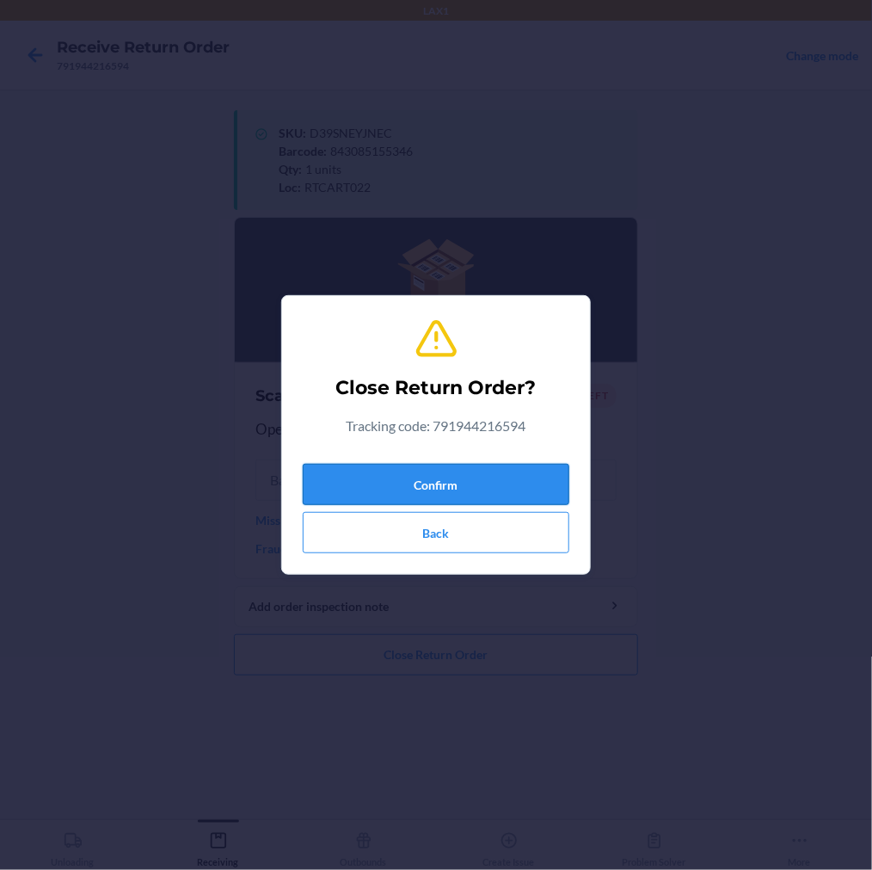
click at [445, 483] on button "Confirm" at bounding box center [436, 484] width 267 height 41
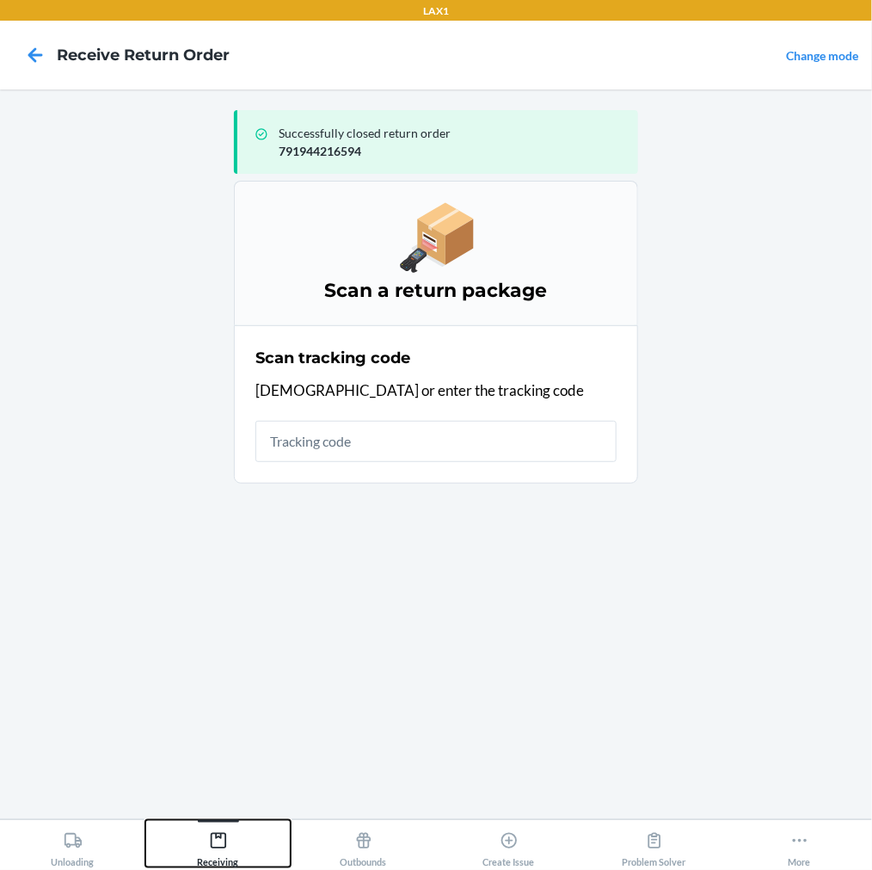
click at [210, 833] on icon at bounding box center [218, 840] width 19 height 19
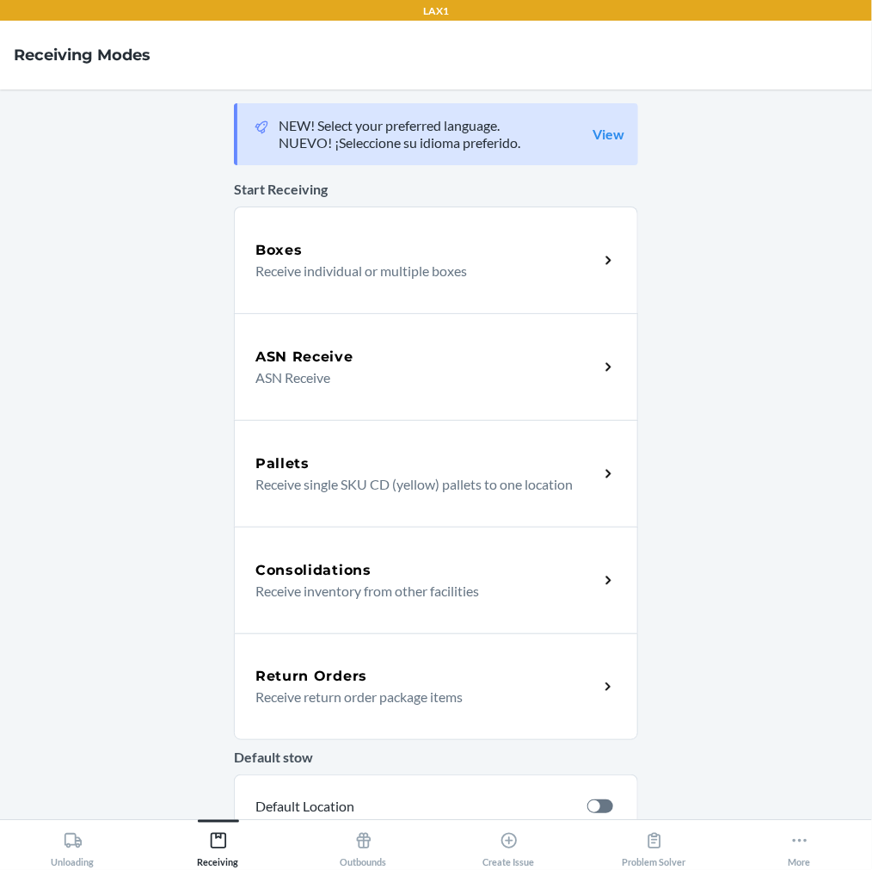
click at [310, 649] on div "Return Orders Receive return order package items" at bounding box center [436, 686] width 404 height 107
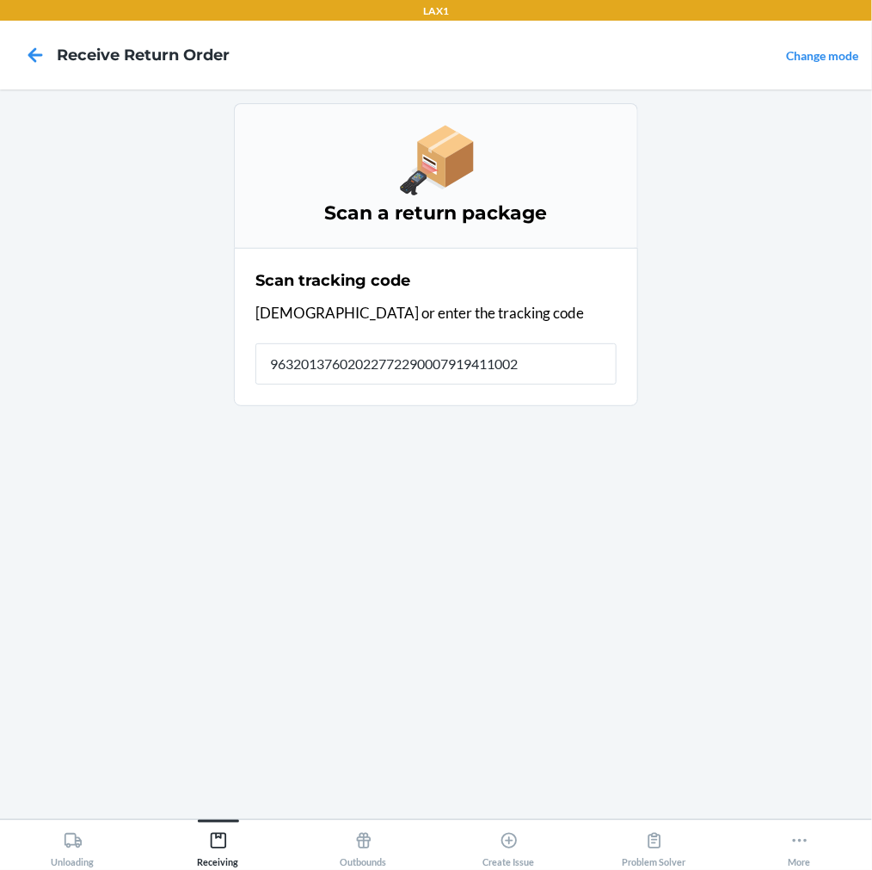
type input "963201376020227722900079194110022"
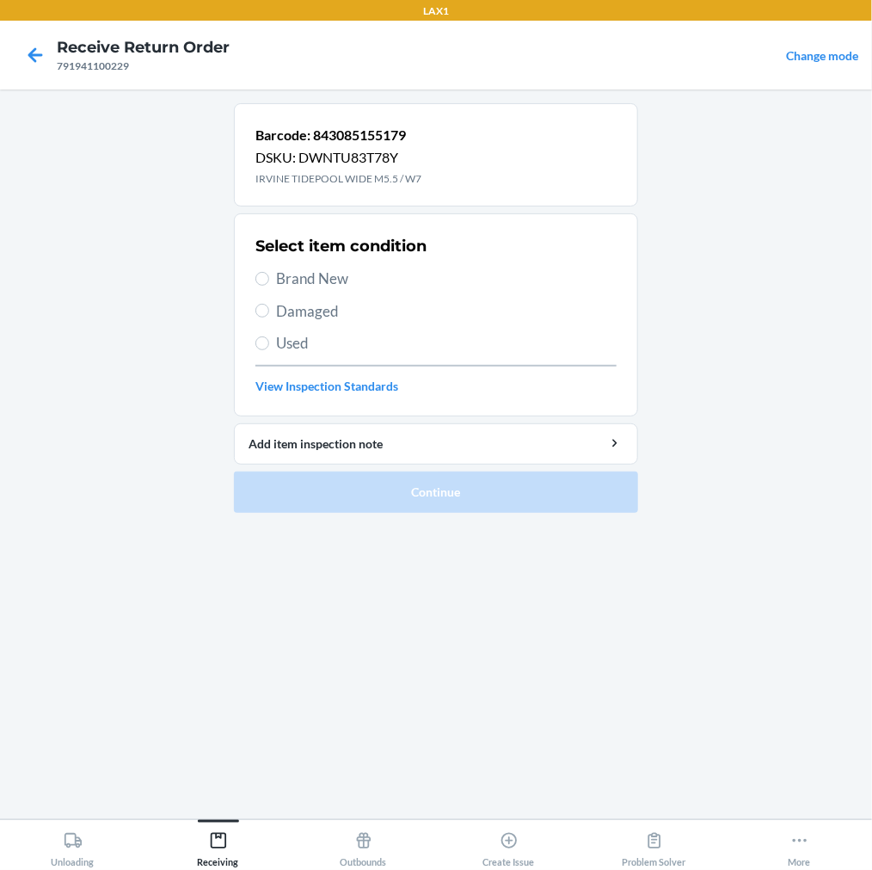
click at [256, 284] on label "Brand New" at bounding box center [435, 279] width 361 height 22
click at [256, 284] on input "Brand New" at bounding box center [262, 279] width 14 height 14
radio input "true"
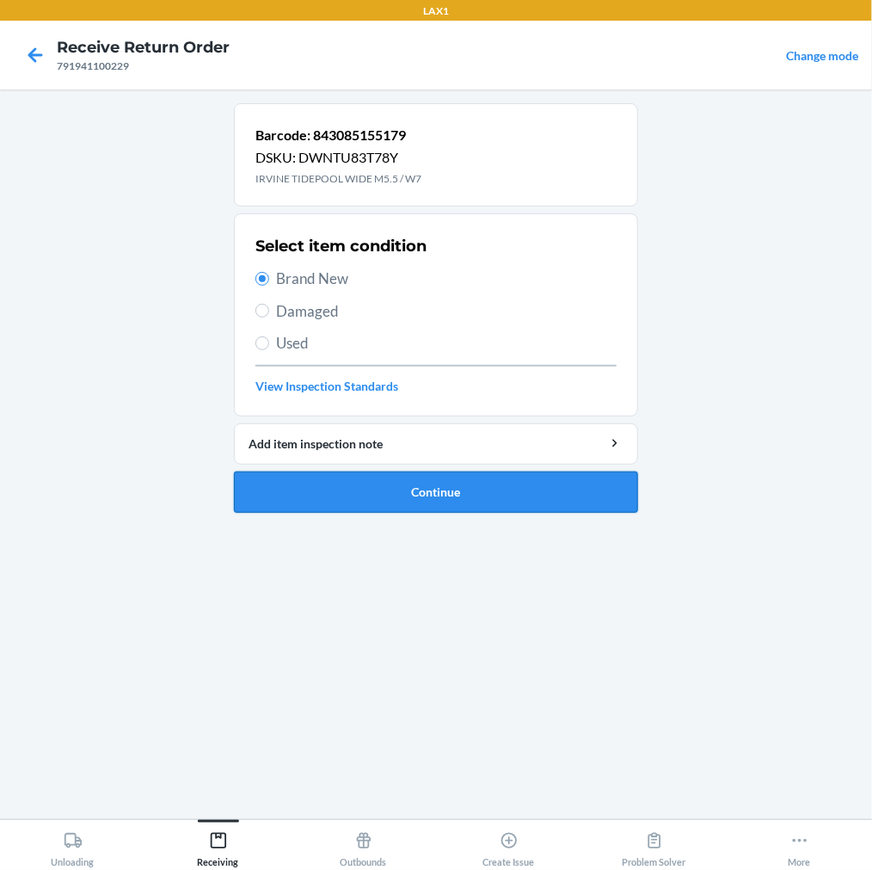
click at [296, 501] on button "Continue" at bounding box center [436, 491] width 404 height 41
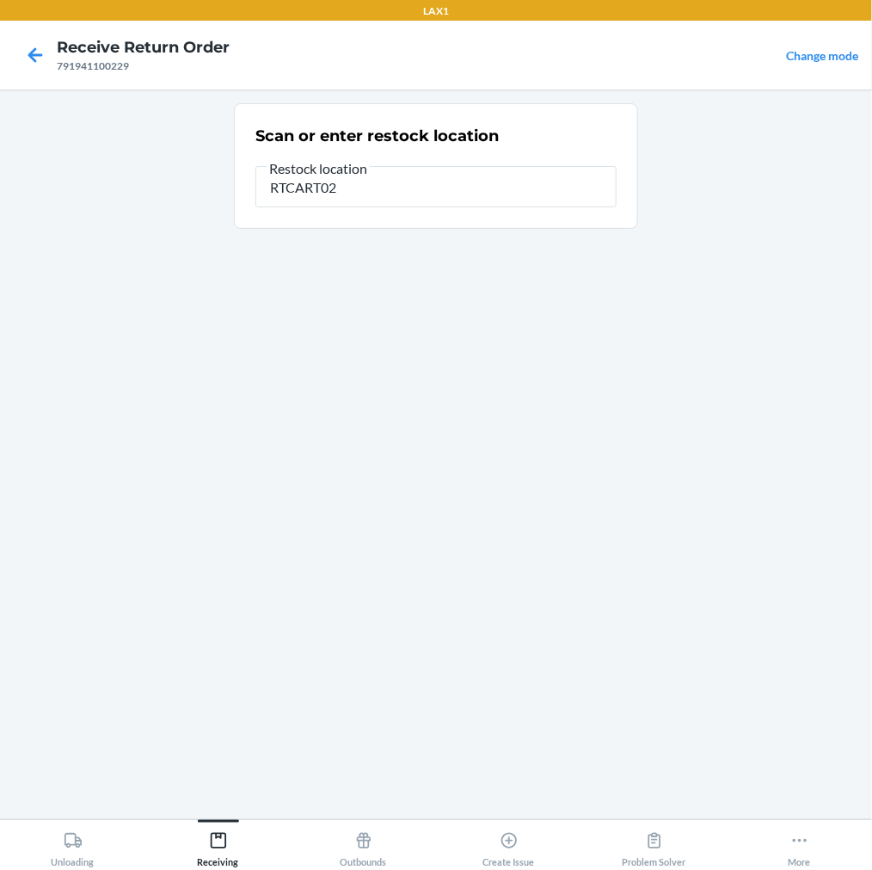
type input "RTCART022"
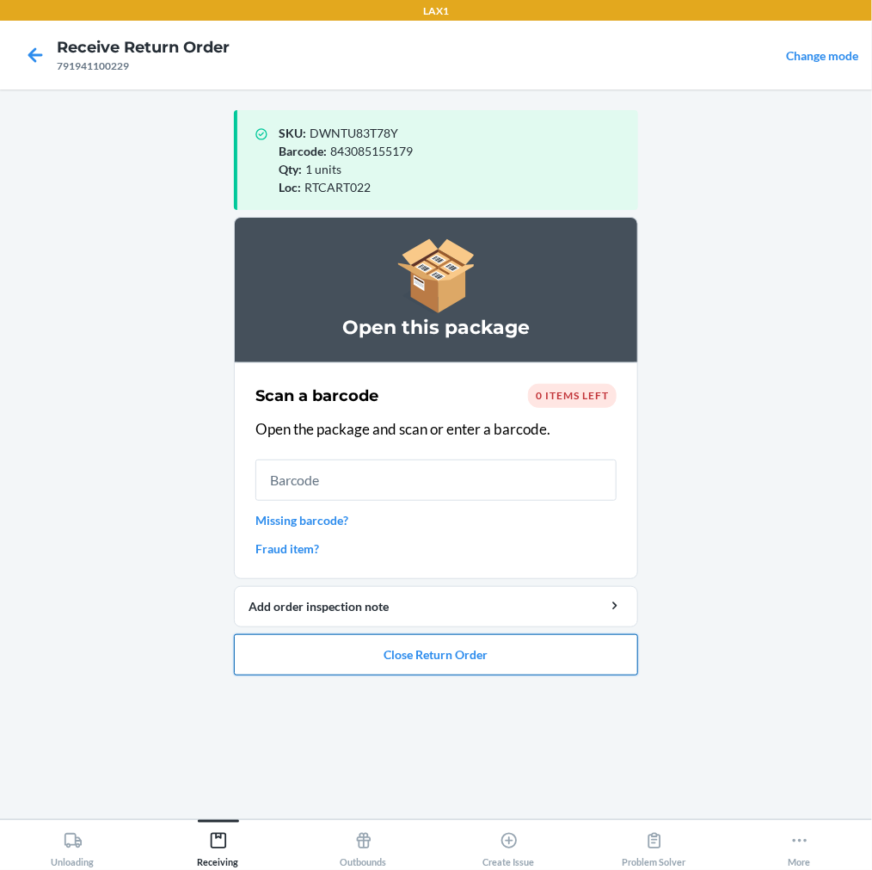
click at [315, 655] on button "Close Return Order" at bounding box center [436, 654] width 404 height 41
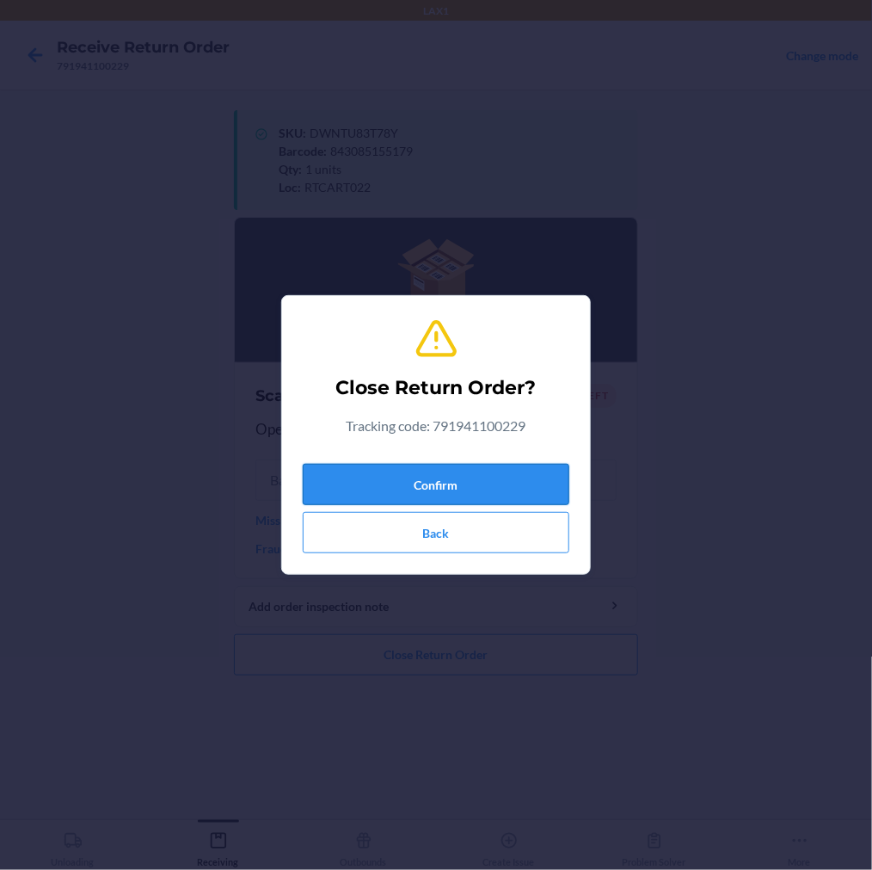
click at [443, 479] on button "Confirm" at bounding box center [436, 484] width 267 height 41
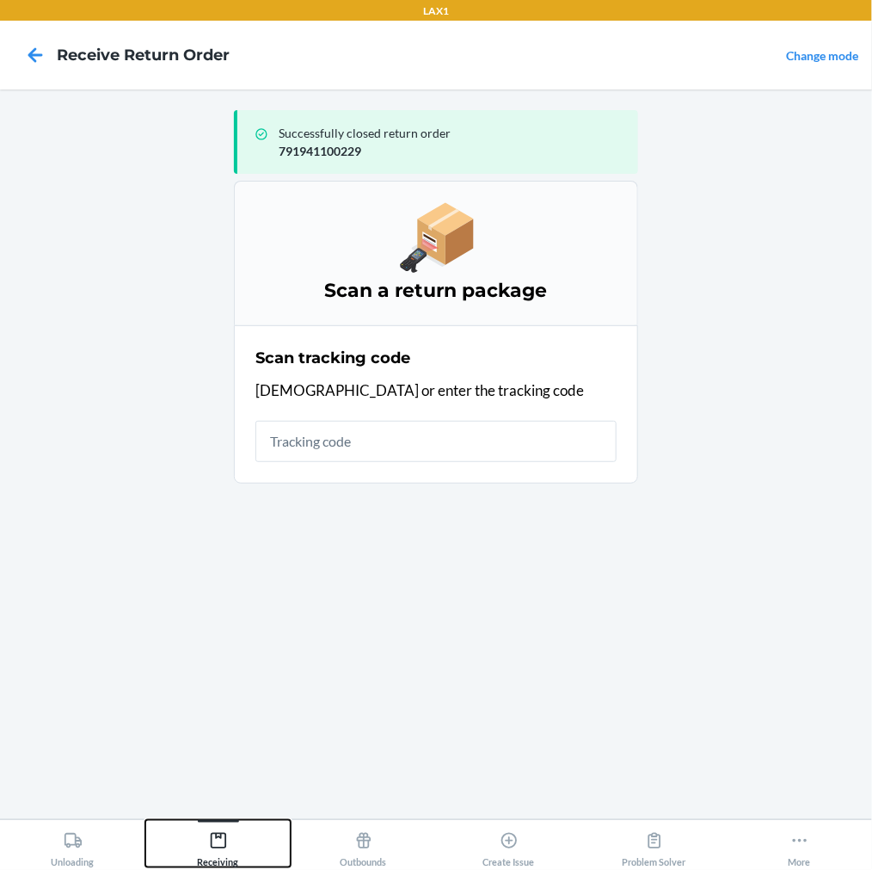
click at [225, 846] on icon at bounding box center [217, 840] width 15 height 15
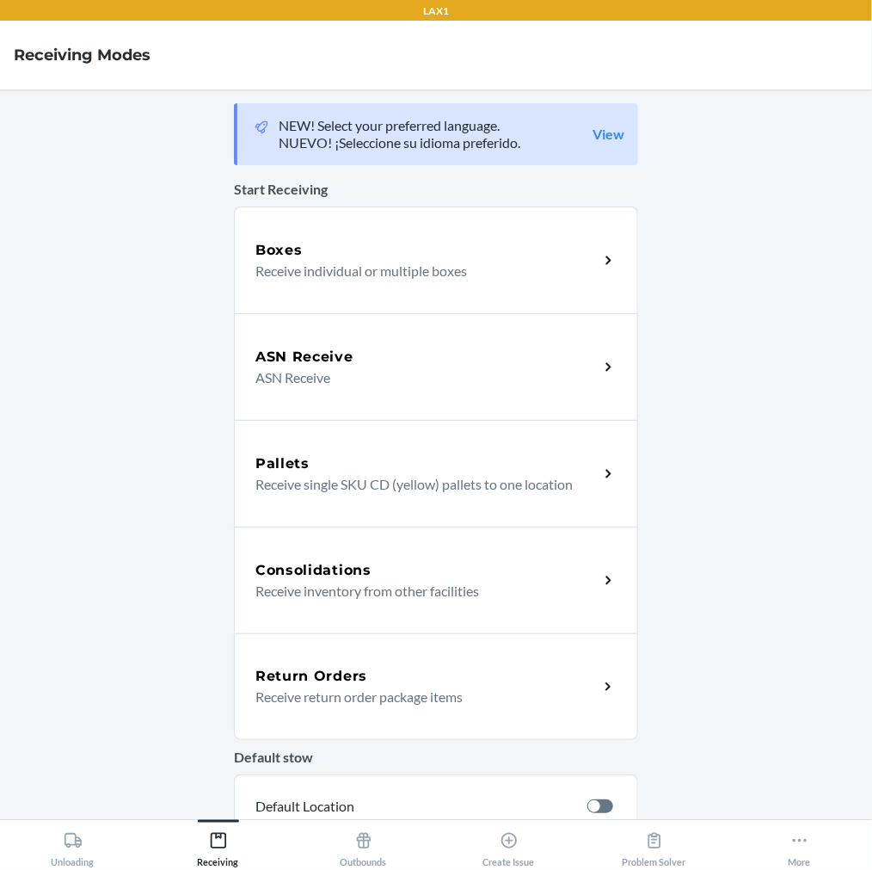
click at [357, 702] on p "Receive return order package items" at bounding box center [419, 696] width 329 height 21
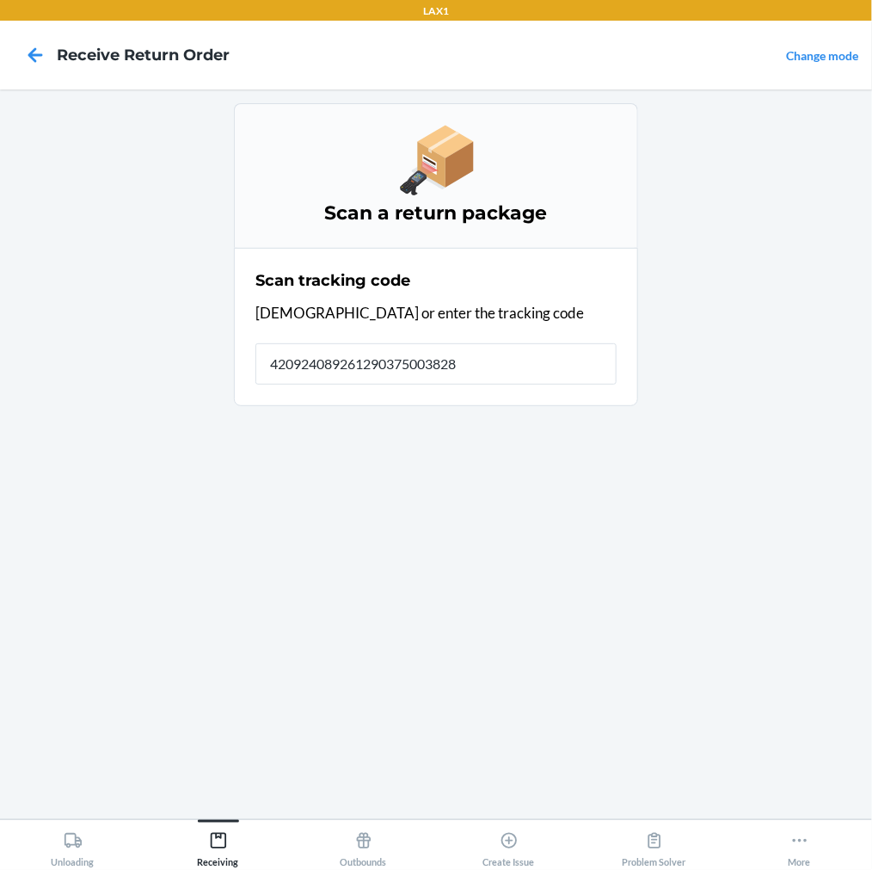
type input "4209240892612903750038286"
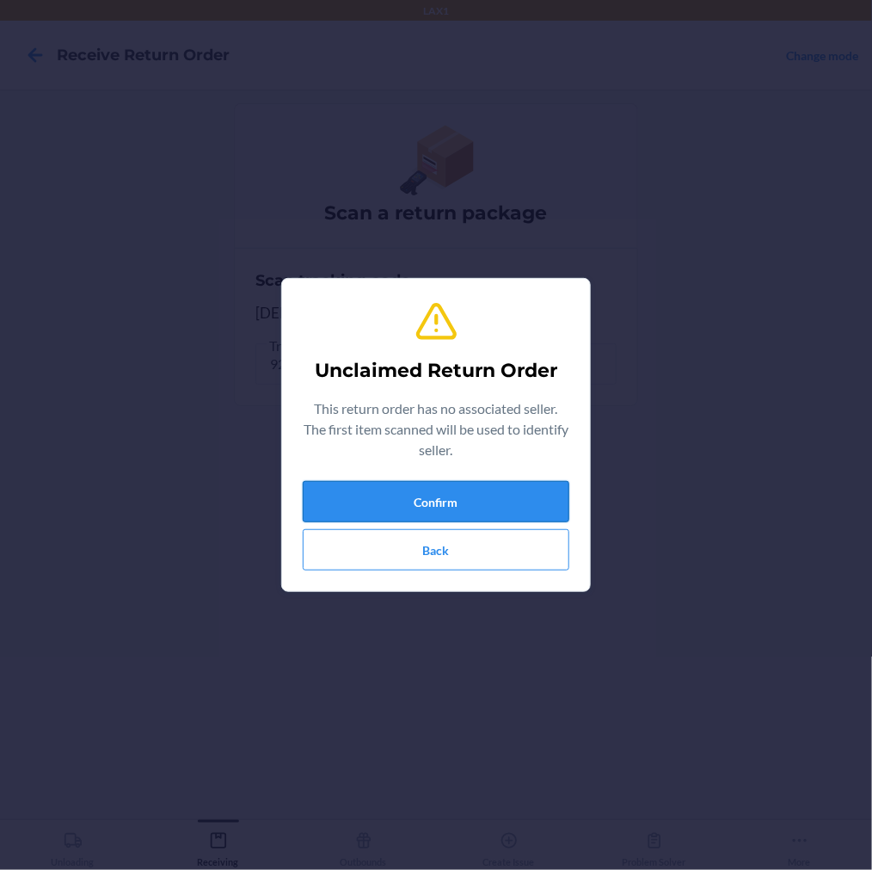
click at [421, 501] on button "Confirm" at bounding box center [436, 501] width 267 height 41
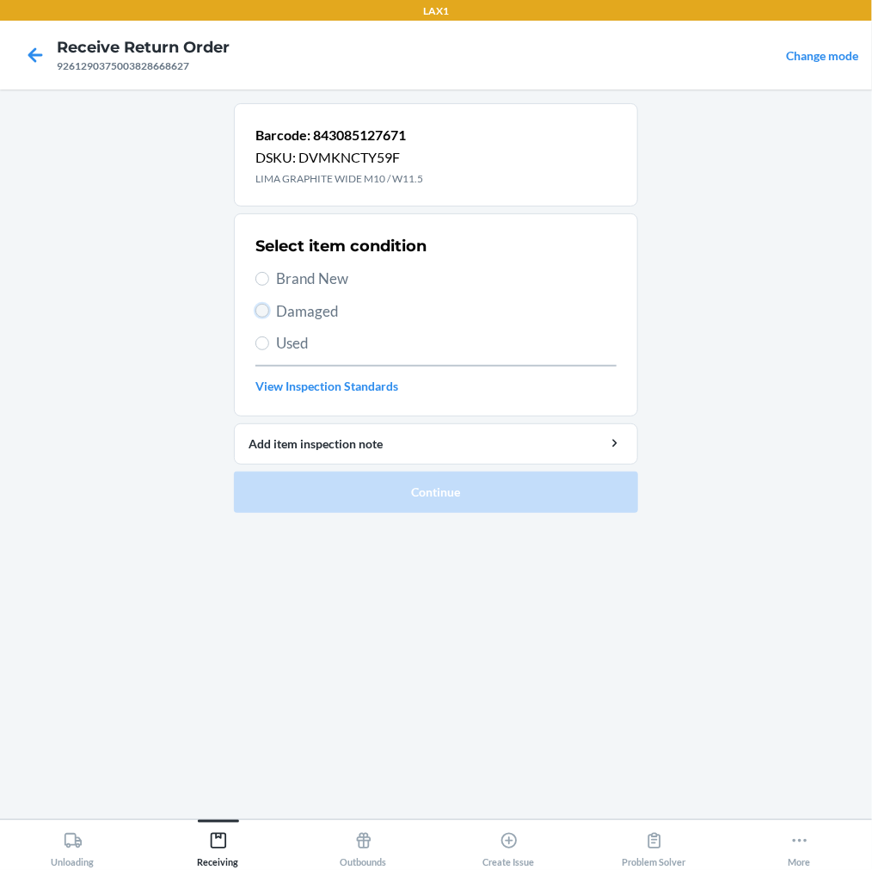
click at [267, 311] on input "Damaged" at bounding box center [262, 311] width 14 height 14
radio input "true"
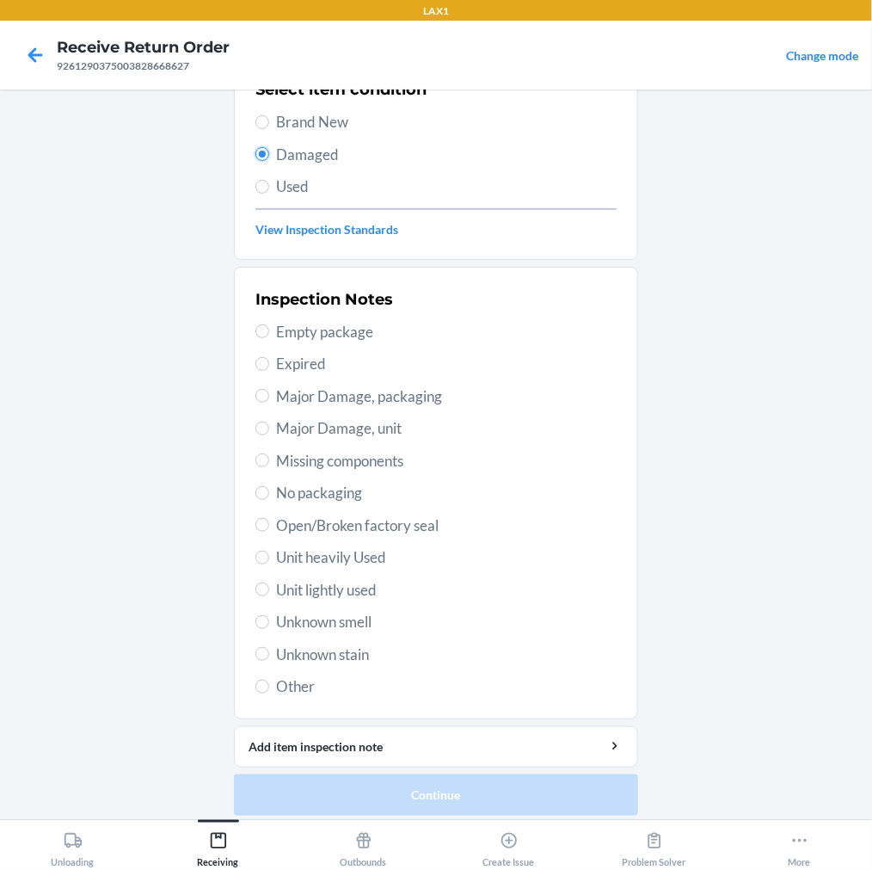
scroll to position [166, 0]
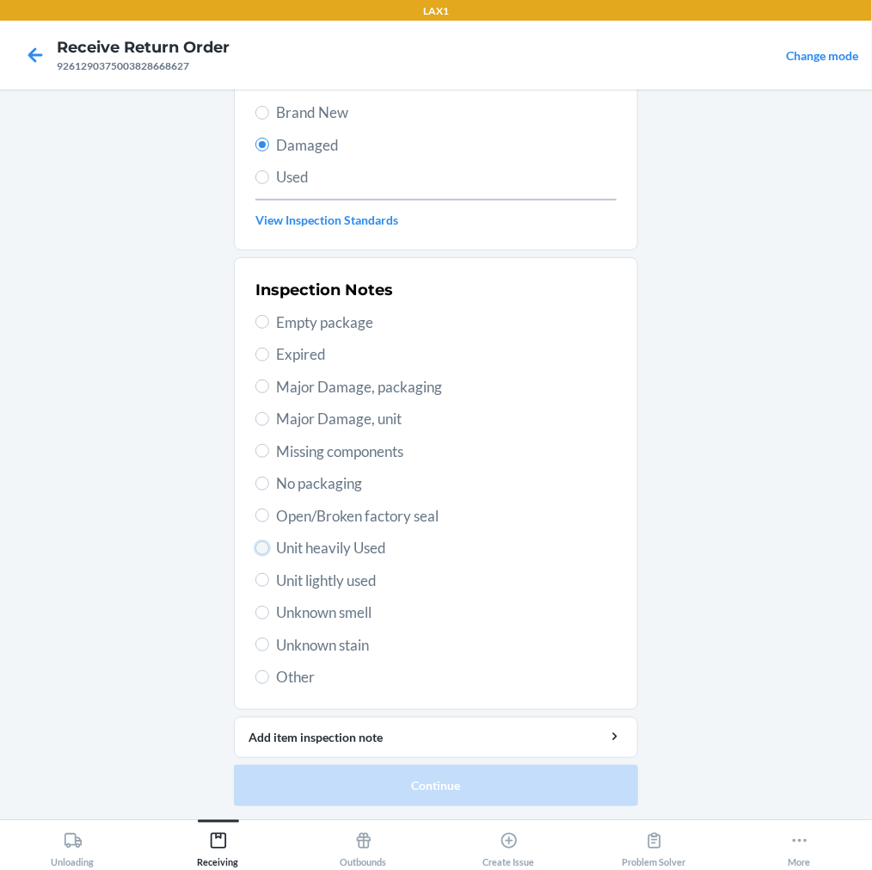
click at [255, 546] on input "Unit heavily Used" at bounding box center [262, 548] width 14 height 14
radio input "true"
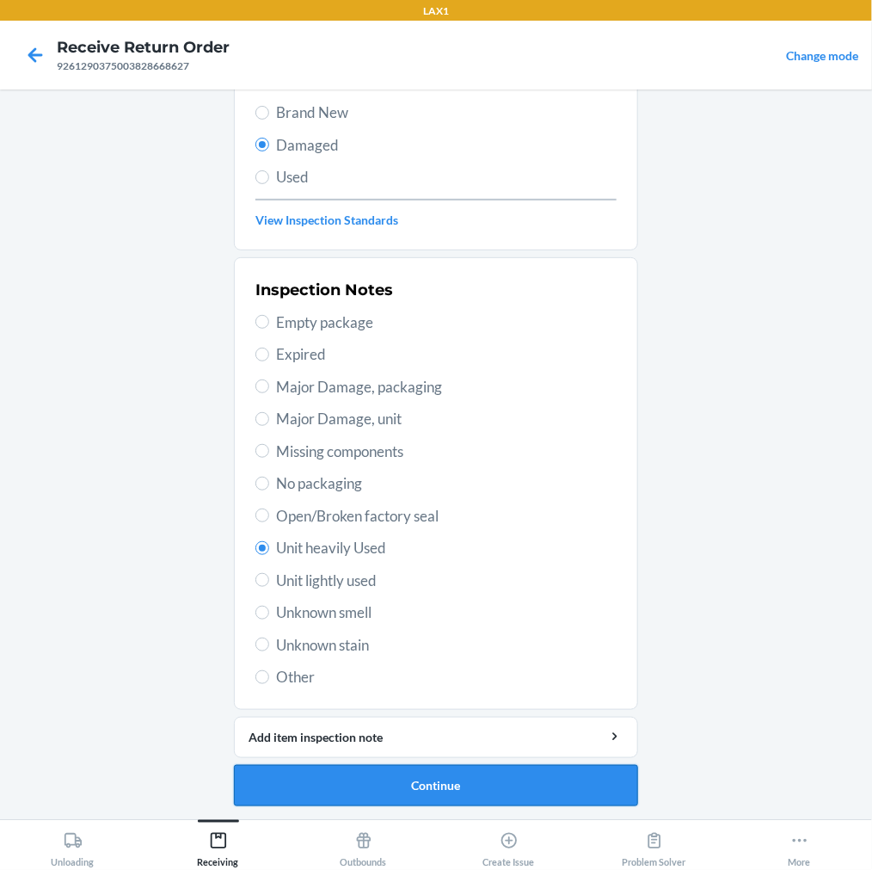
click at [288, 780] on button "Continue" at bounding box center [436, 785] width 404 height 41
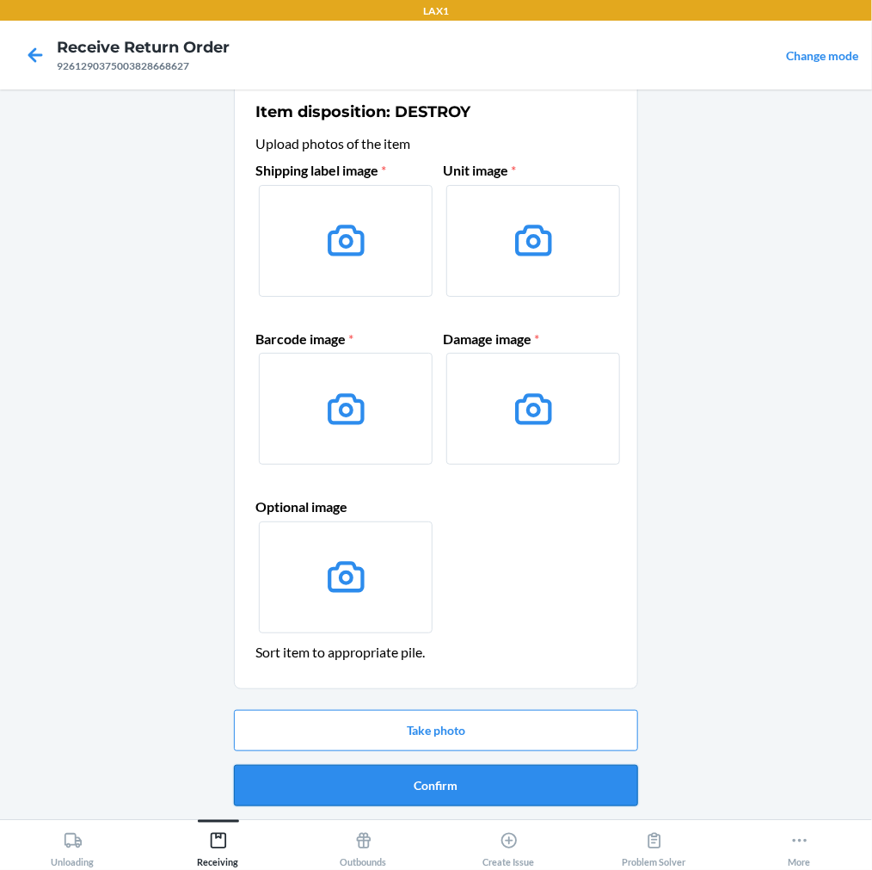
click at [372, 775] on button "Confirm" at bounding box center [436, 785] width 404 height 41
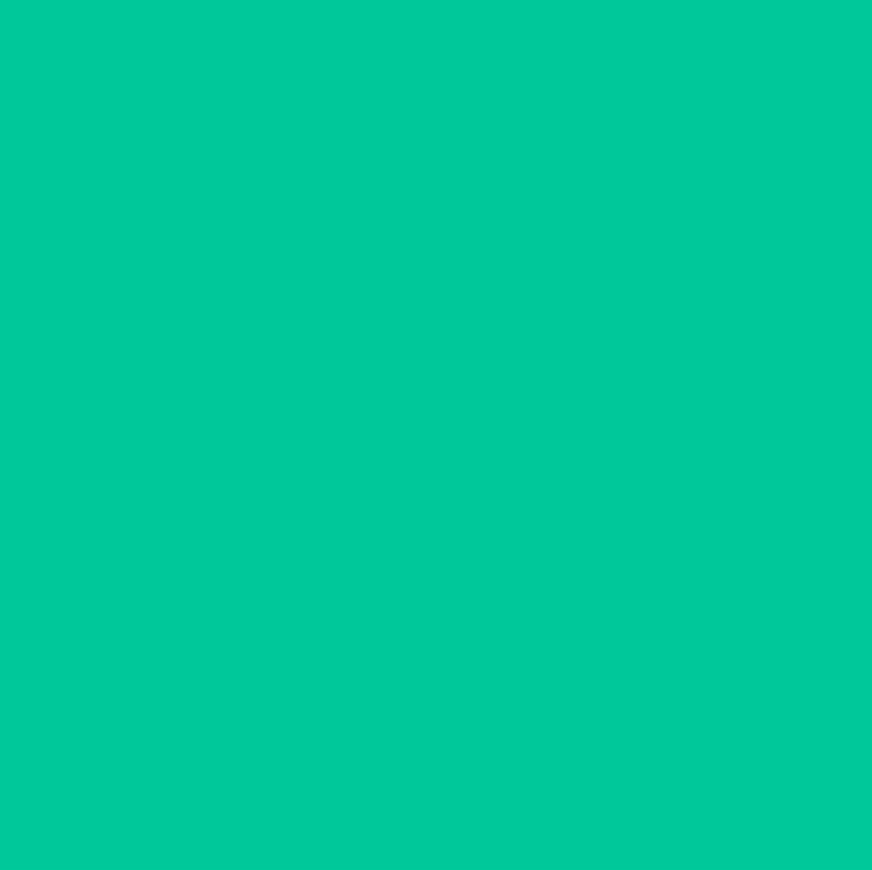
scroll to position [0, 0]
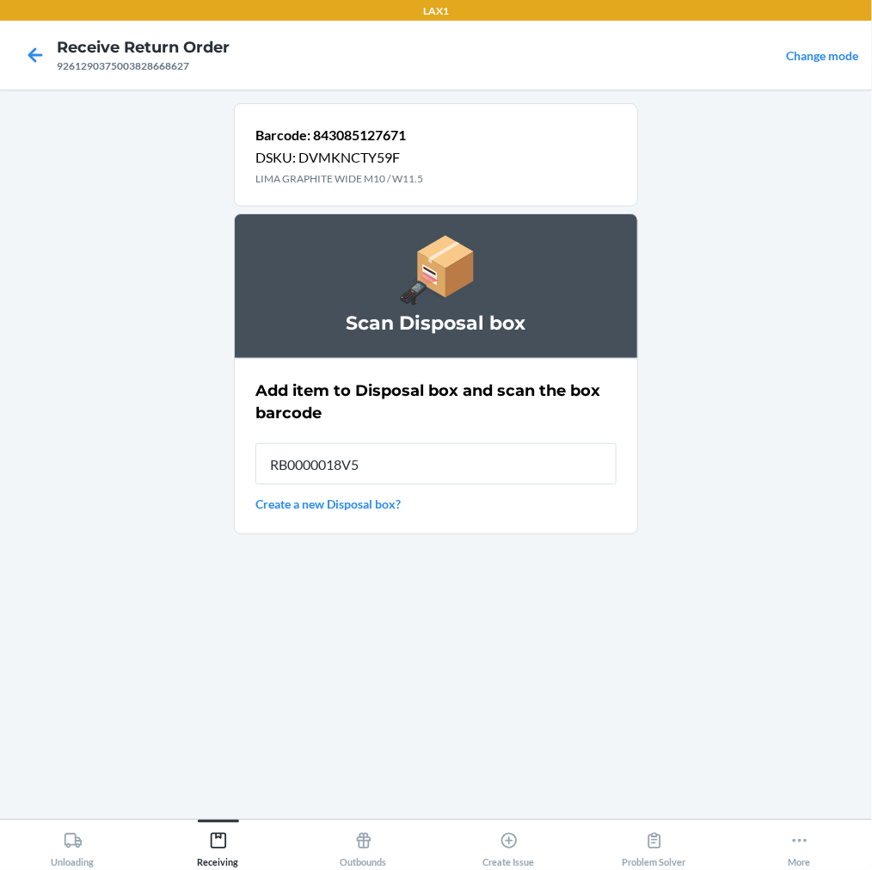
type input "RB0000018V5"
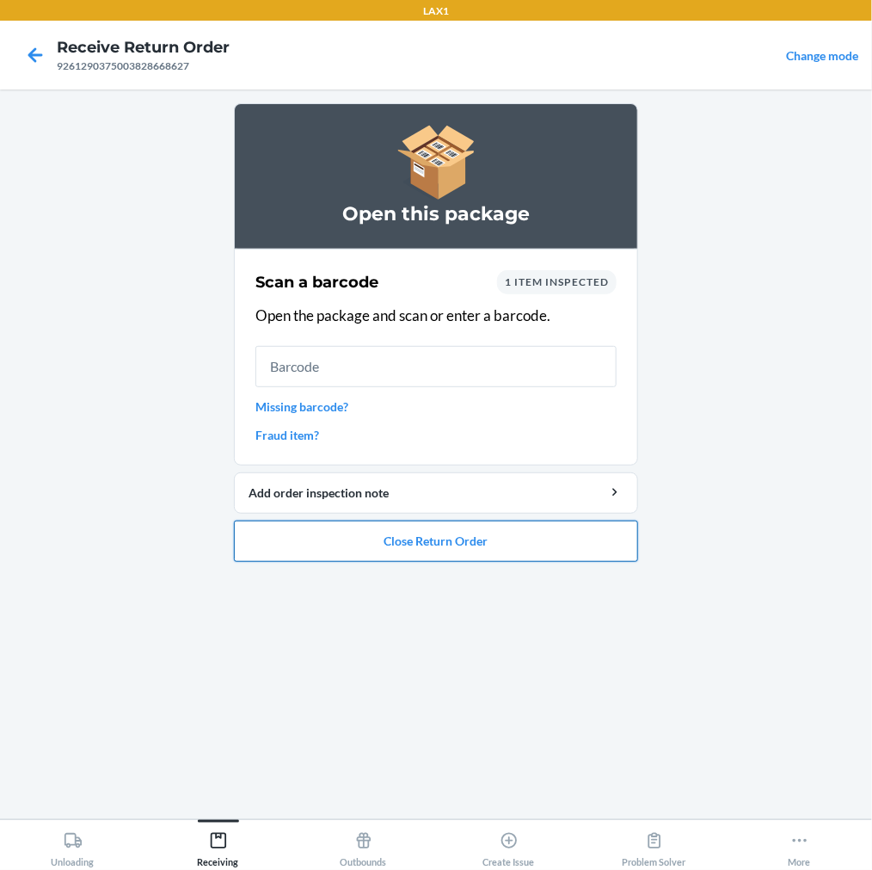
click at [332, 538] on button "Close Return Order" at bounding box center [436, 540] width 404 height 41
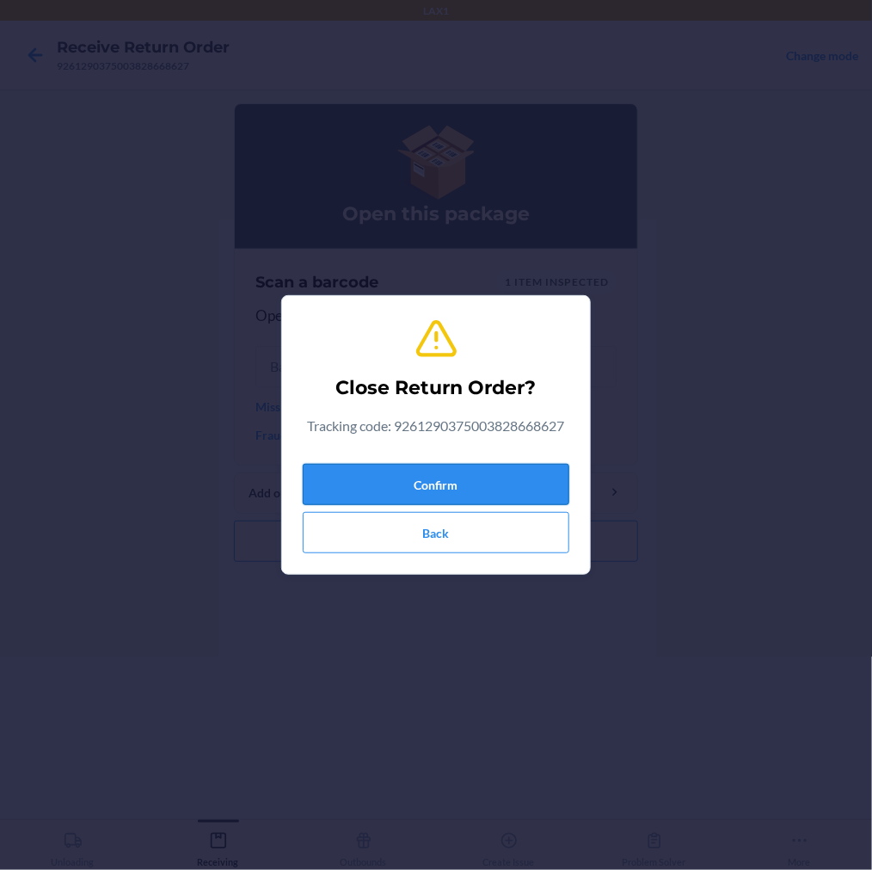
click at [381, 476] on button "Confirm" at bounding box center [436, 484] width 267 height 41
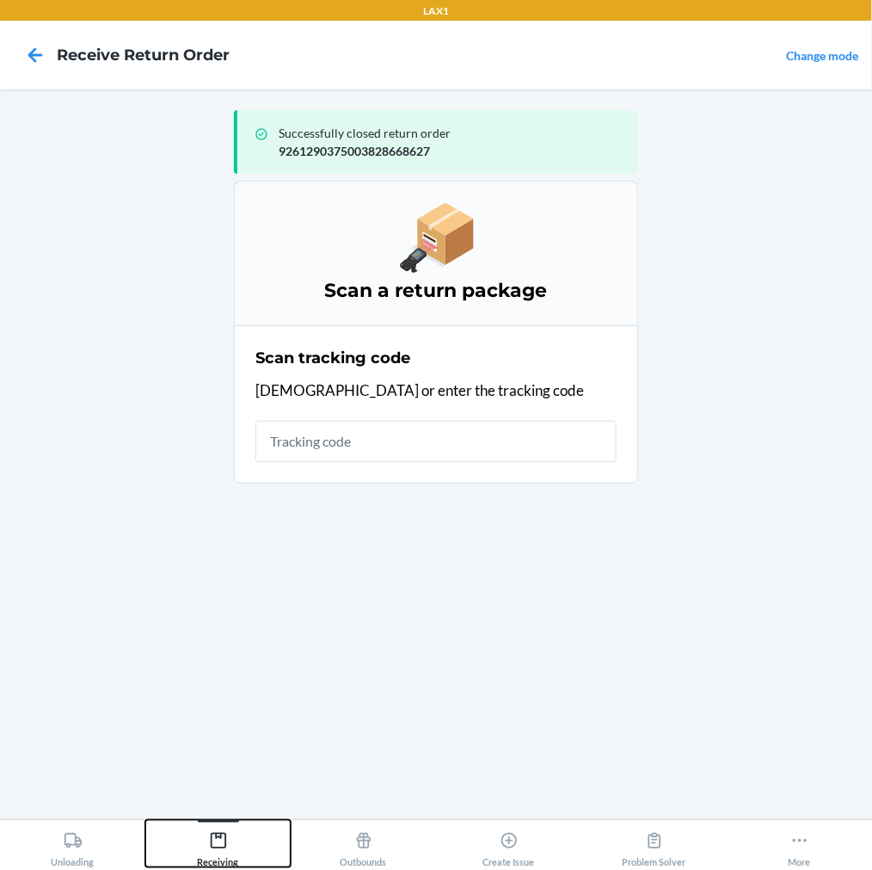
click at [226, 841] on icon at bounding box center [218, 840] width 19 height 19
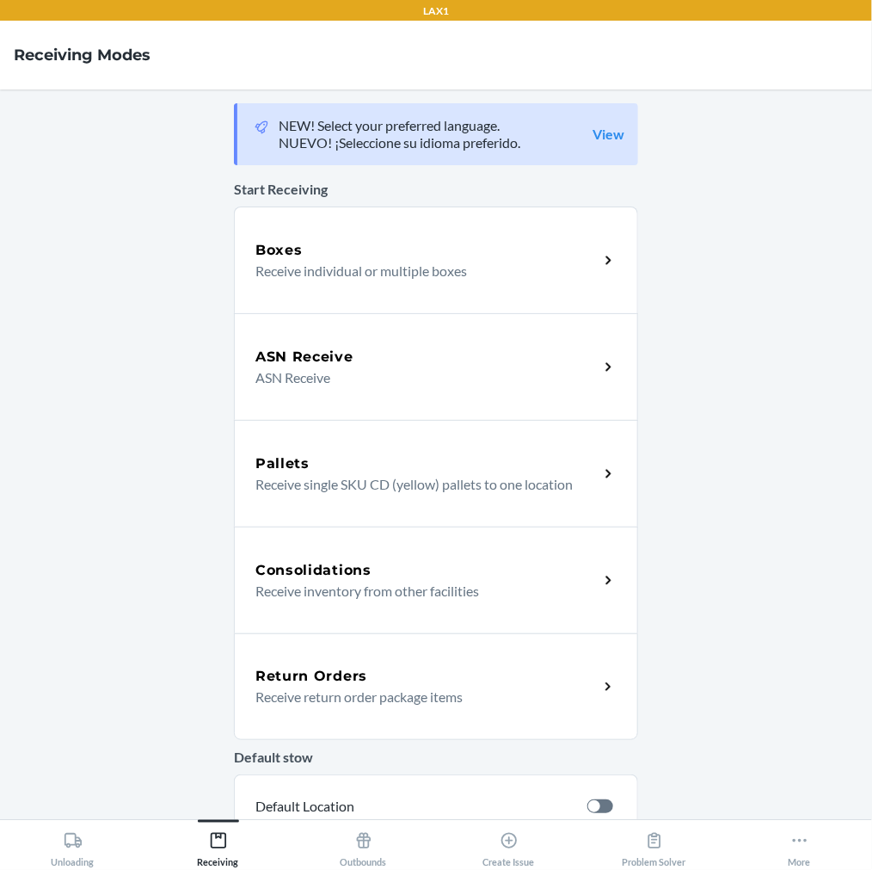
click at [342, 711] on div "Return Orders Receive return order package items" at bounding box center [436, 686] width 404 height 107
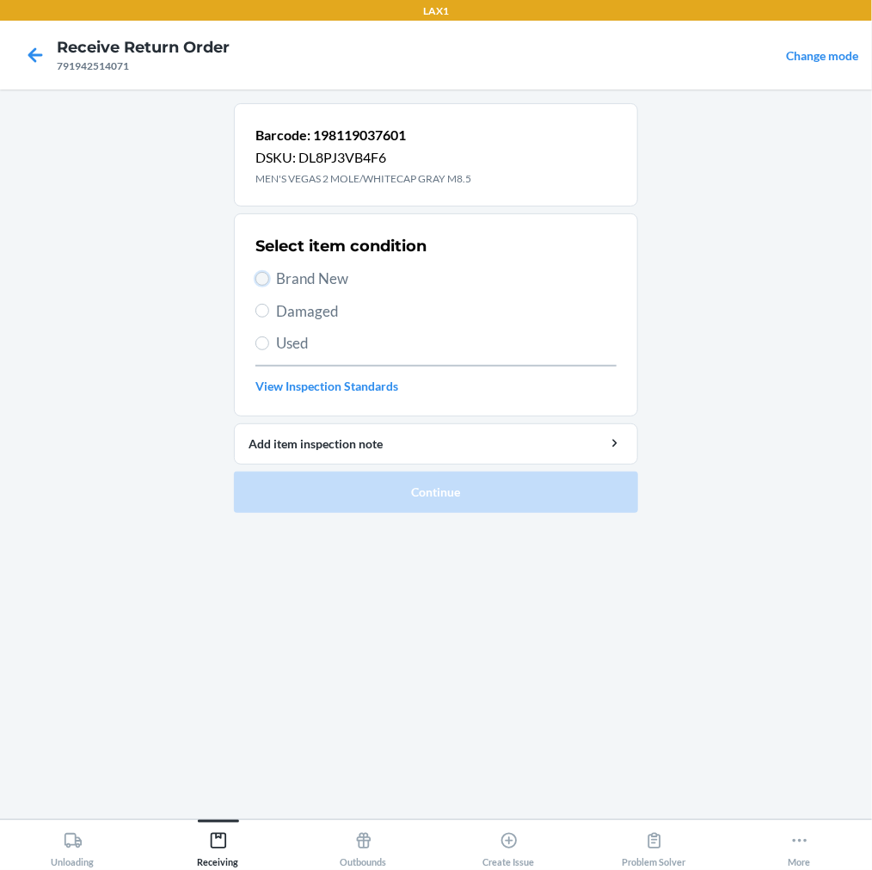
click at [268, 281] on input "Brand New" at bounding box center [262, 279] width 14 height 14
radio input "true"
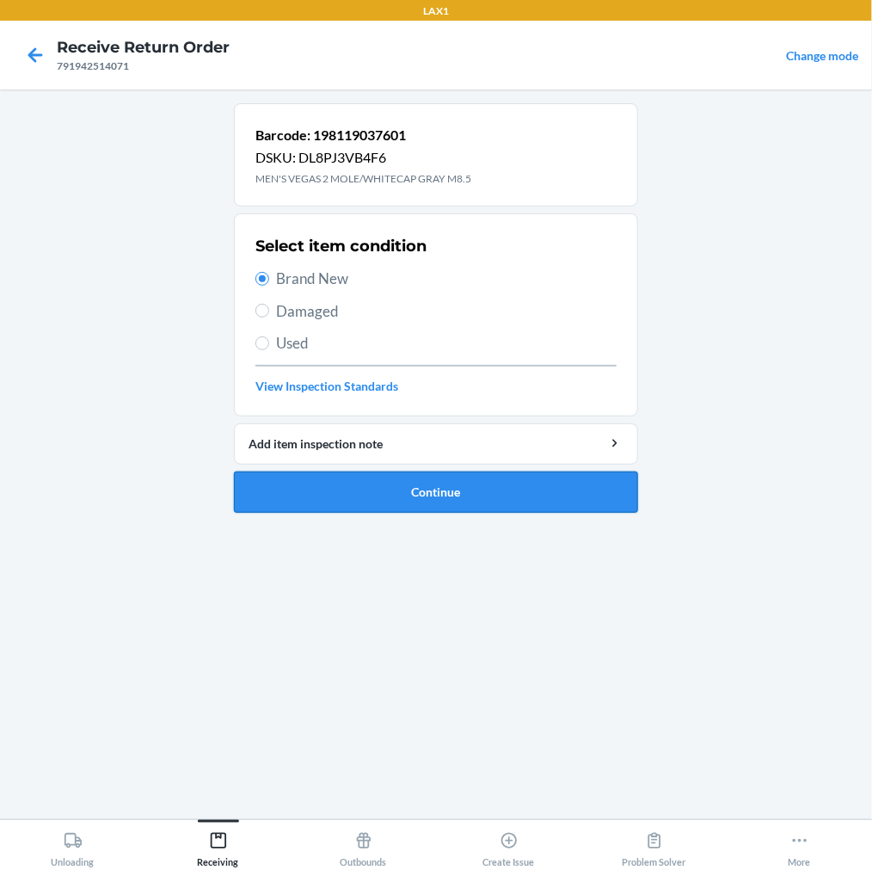
click at [304, 495] on button "Continue" at bounding box center [436, 491] width 404 height 41
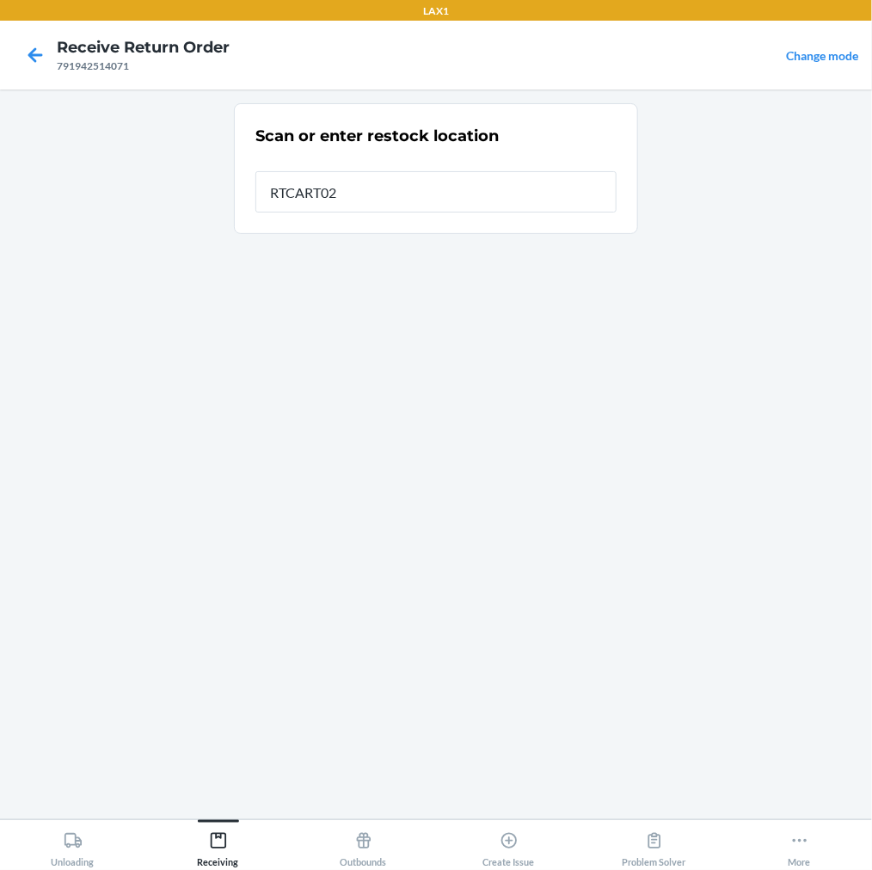
type input "RTCART022"
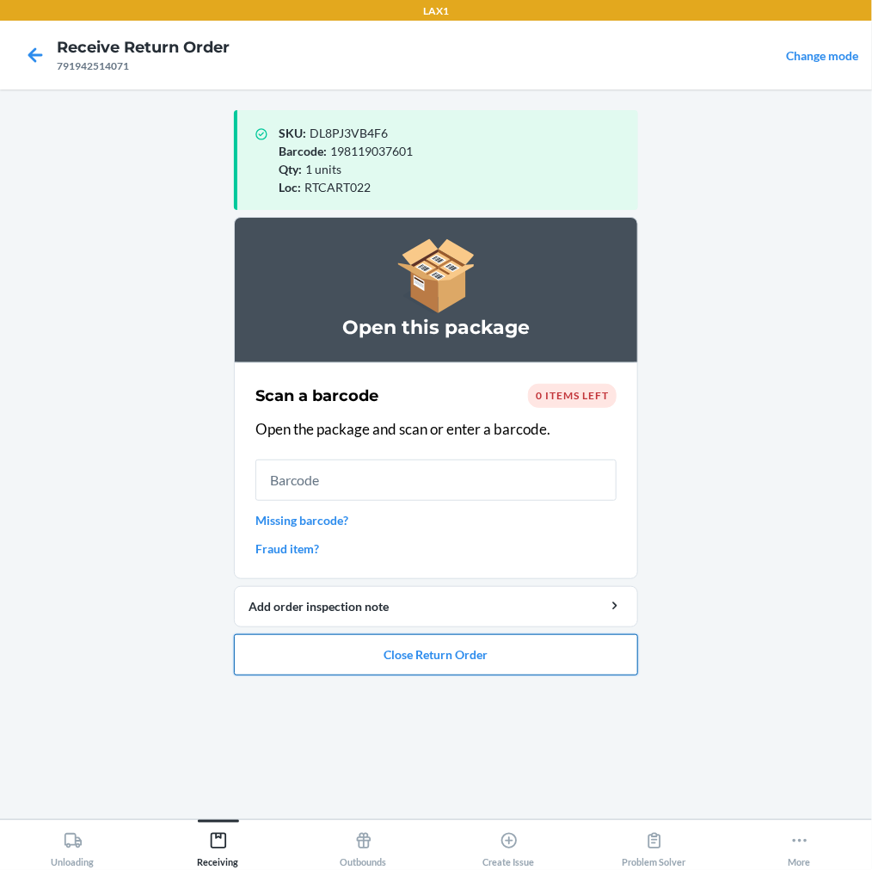
click at [329, 648] on button "Close Return Order" at bounding box center [436, 654] width 404 height 41
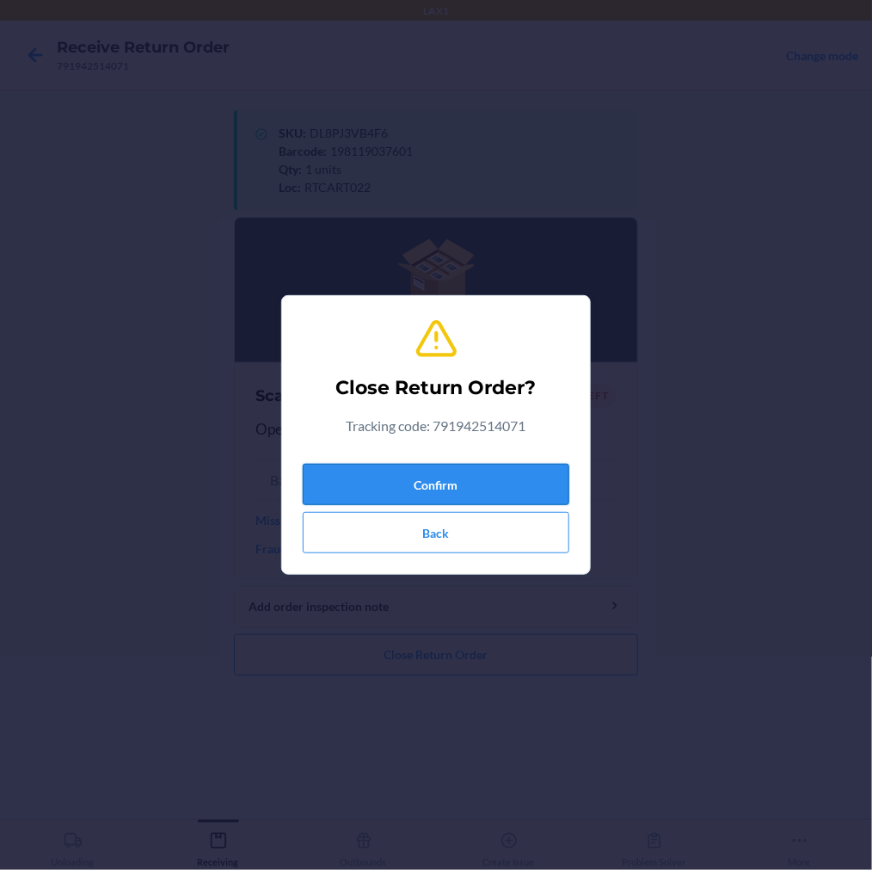
click at [393, 475] on button "Confirm" at bounding box center [436, 484] width 267 height 41
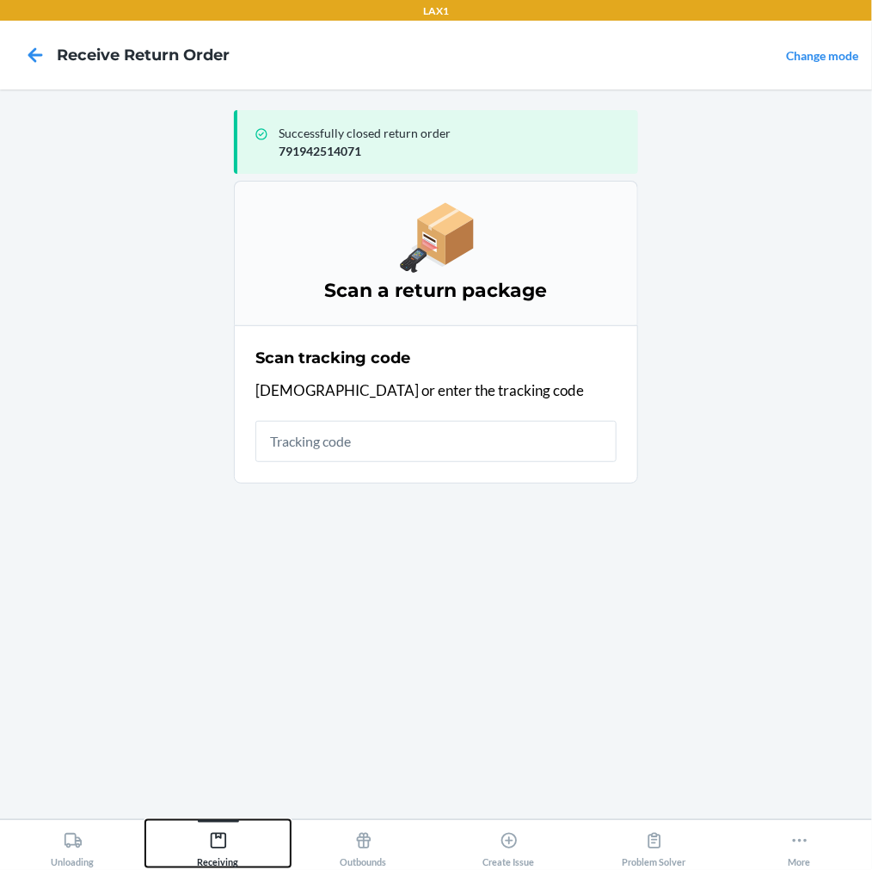
click at [213, 841] on icon at bounding box center [218, 840] width 19 height 19
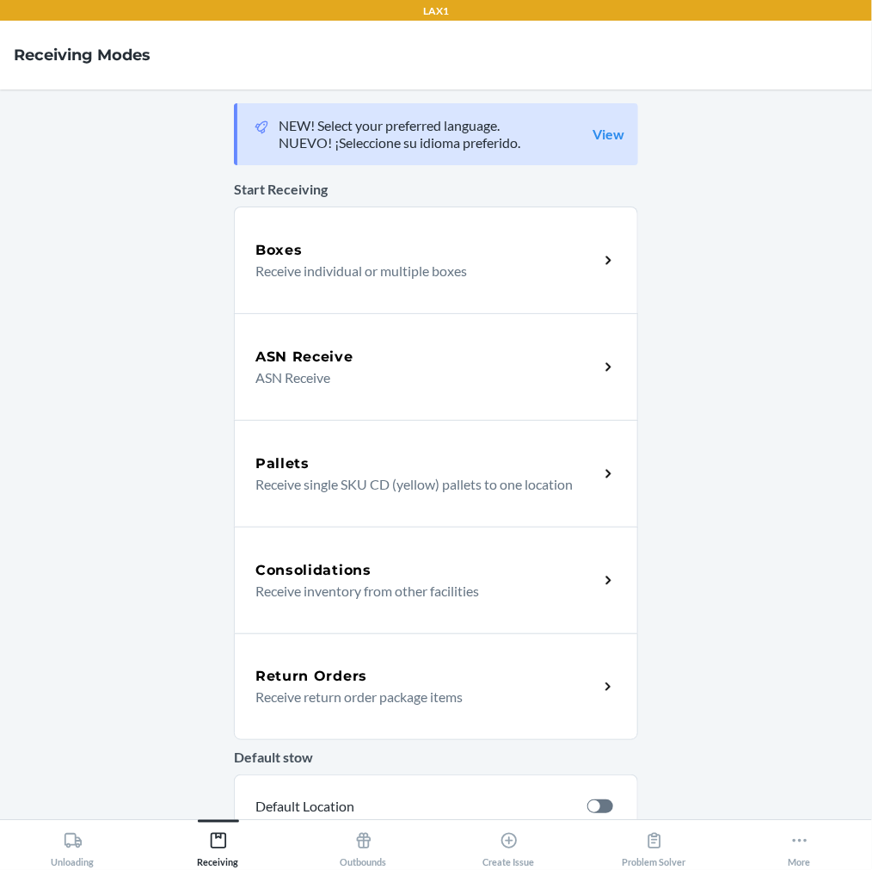
click at [279, 668] on h5 "Return Orders" at bounding box center [311, 676] width 112 height 21
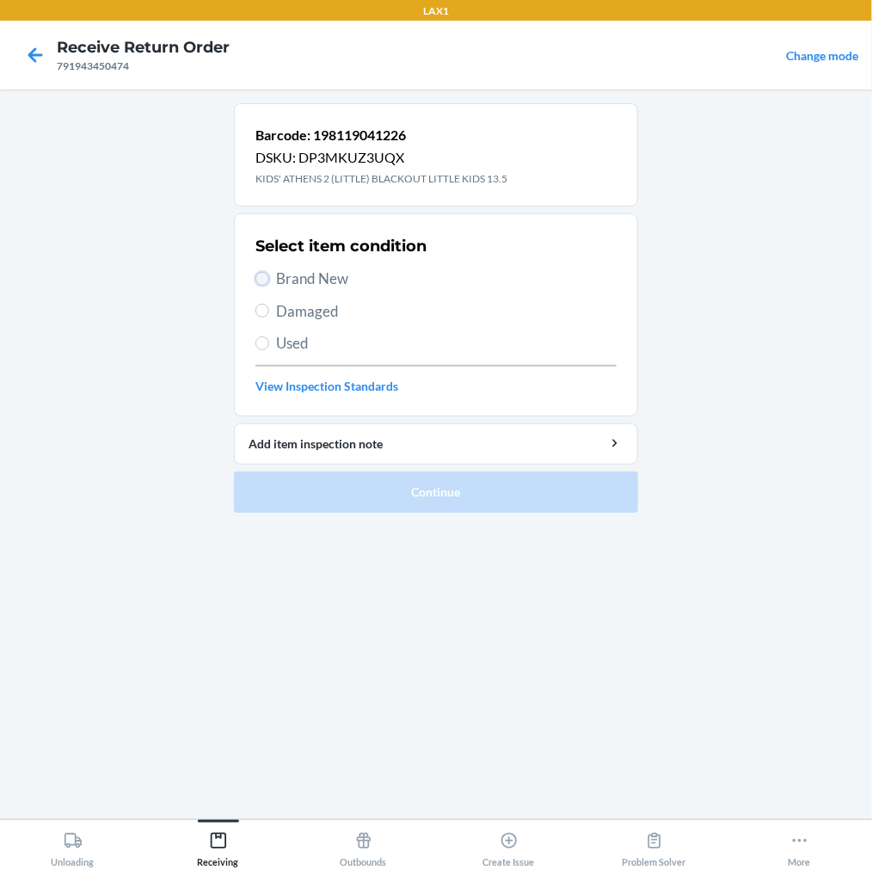
click at [256, 281] on input "Brand New" at bounding box center [262, 279] width 14 height 14
radio input "true"
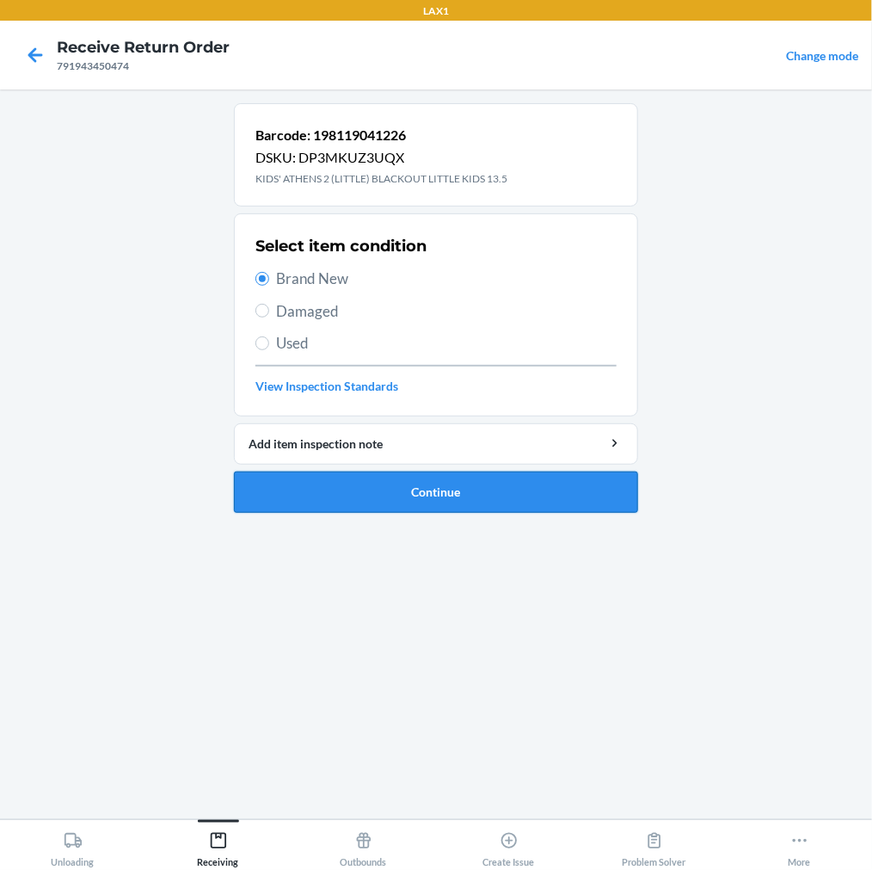
click at [322, 483] on button "Continue" at bounding box center [436, 491] width 404 height 41
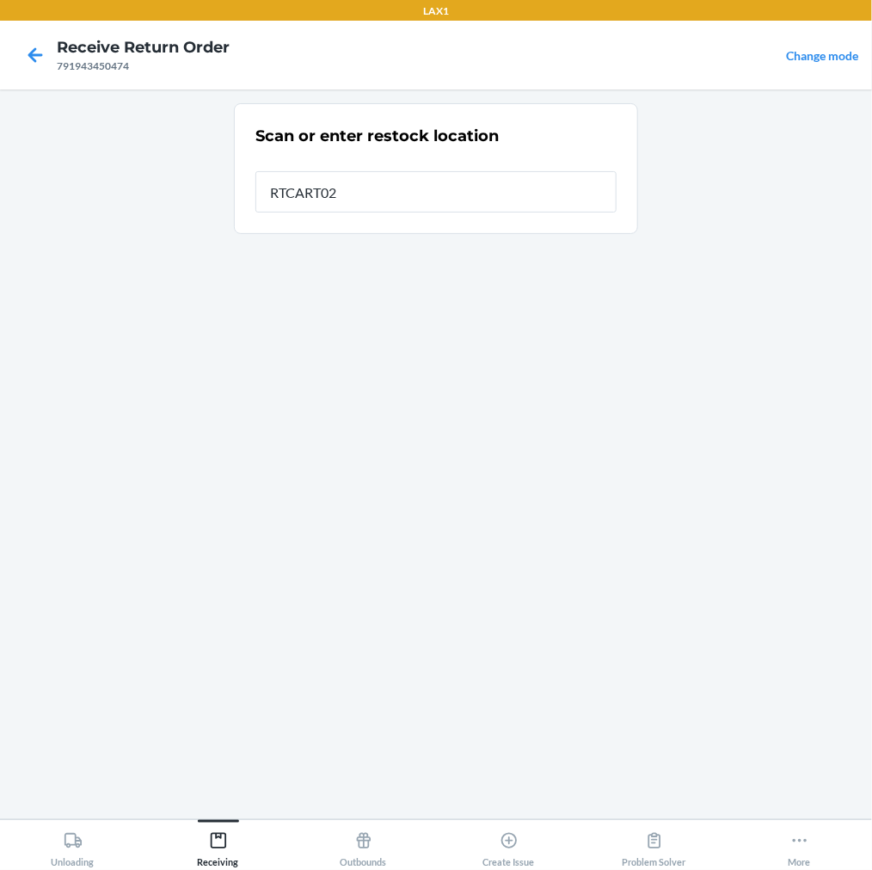
type input "RTCART022"
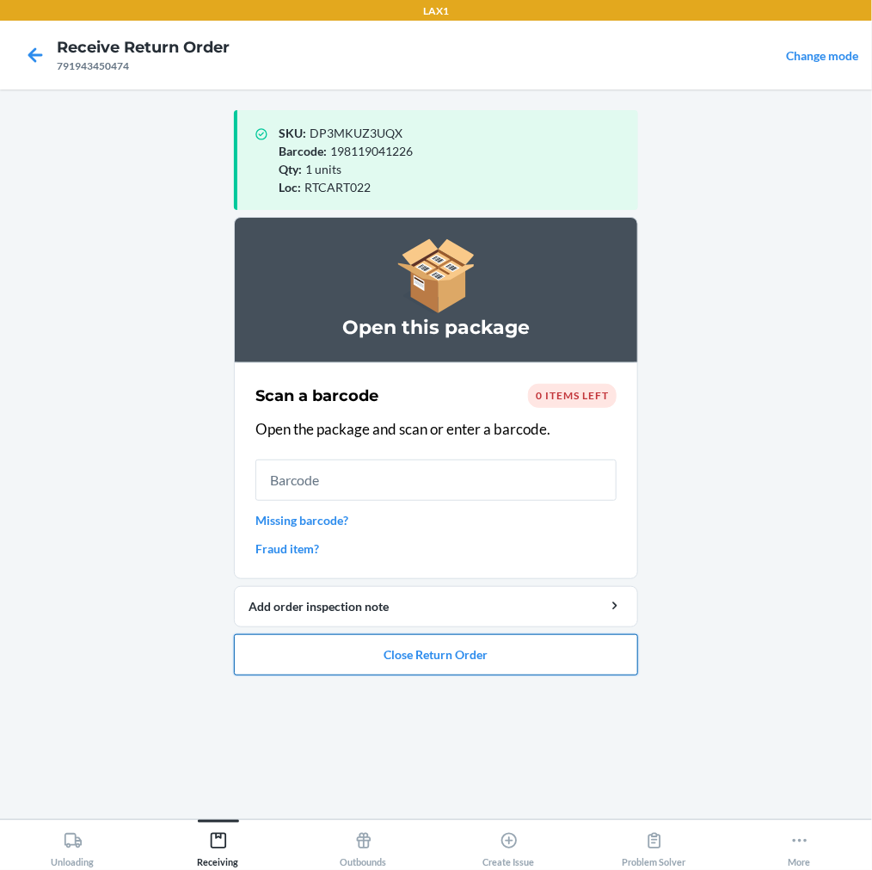
click at [449, 655] on button "Close Return Order" at bounding box center [436, 654] width 404 height 41
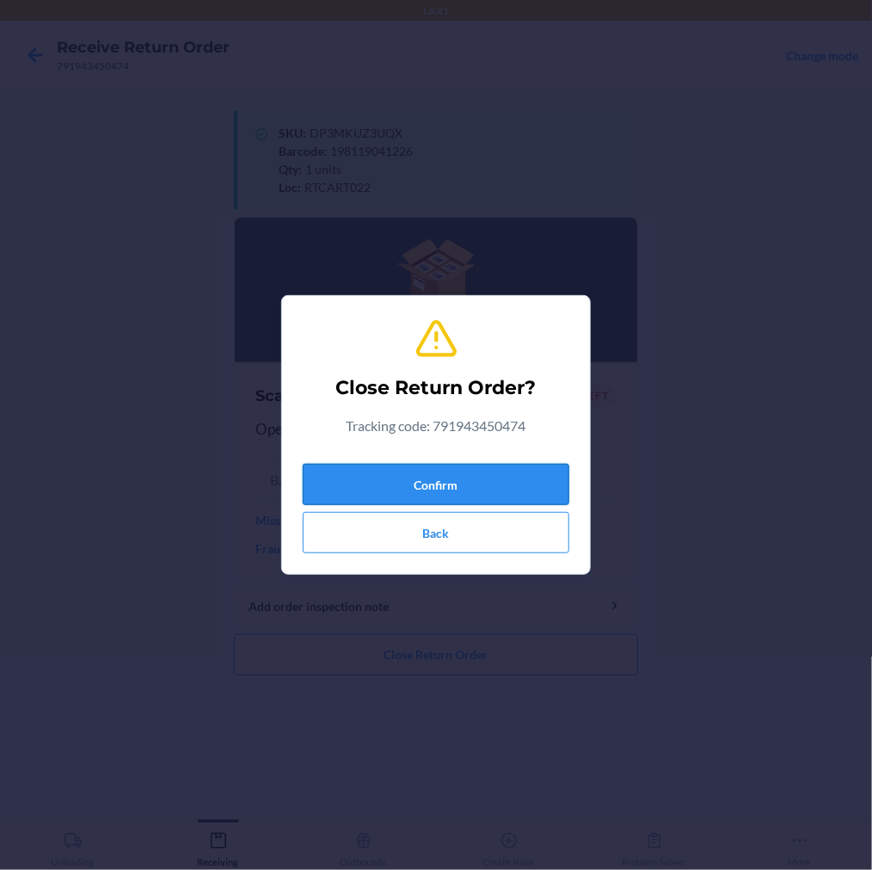
click at [480, 487] on button "Confirm" at bounding box center [436, 484] width 267 height 41
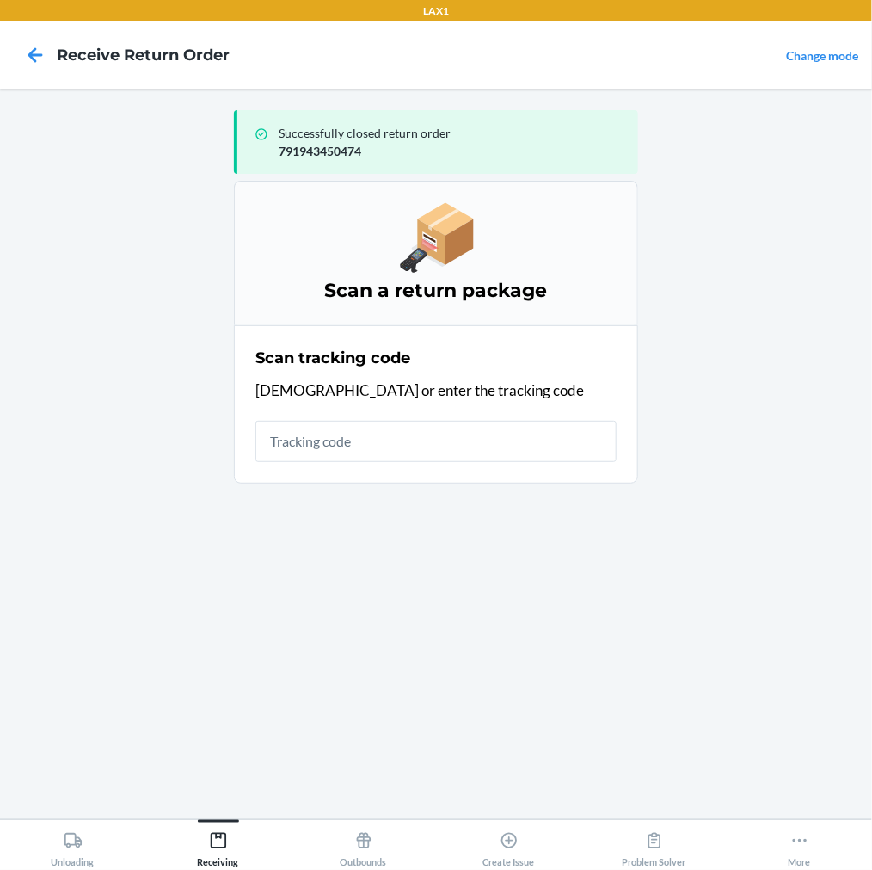
drag, startPoint x: 63, startPoint y: 709, endPoint x: 614, endPoint y: 806, distance: 559.9
click at [614, 806] on main "Successfully closed return order 791943450474 Scan a return package Scan tracki…" at bounding box center [436, 453] width 872 height 729
click at [221, 840] on icon at bounding box center [218, 840] width 19 height 19
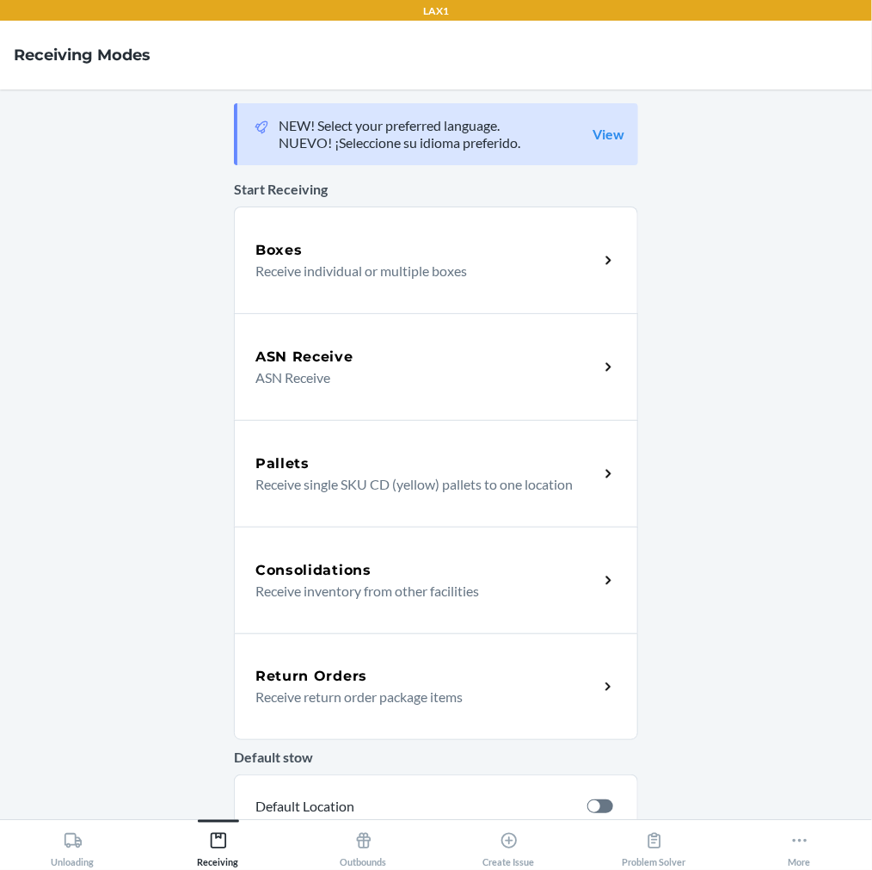
click at [285, 698] on p "Receive return order package items" at bounding box center [419, 696] width 329 height 21
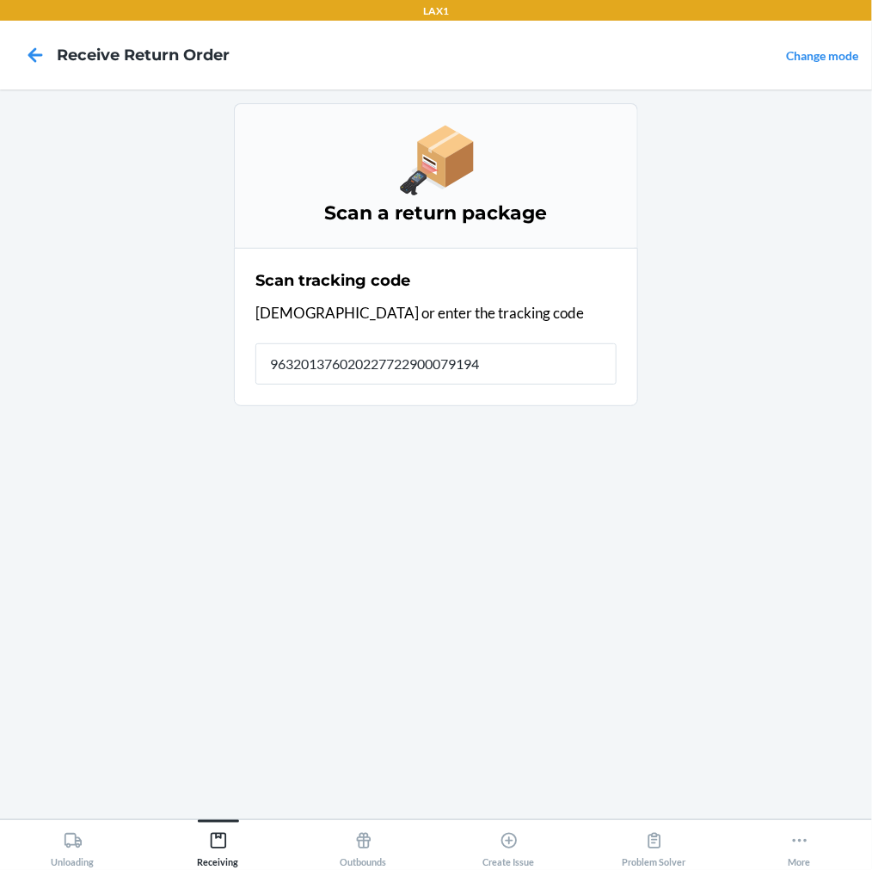
type input "9632013760202277229000791942"
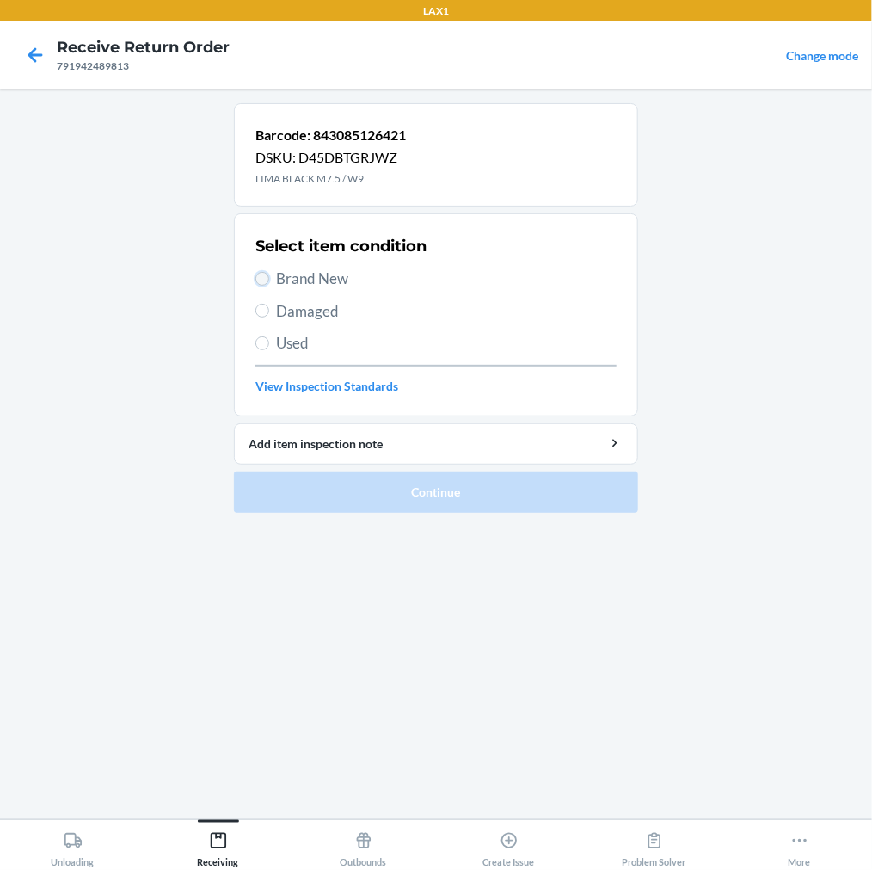
click at [261, 278] on input "Brand New" at bounding box center [262, 279] width 14 height 14
radio input "true"
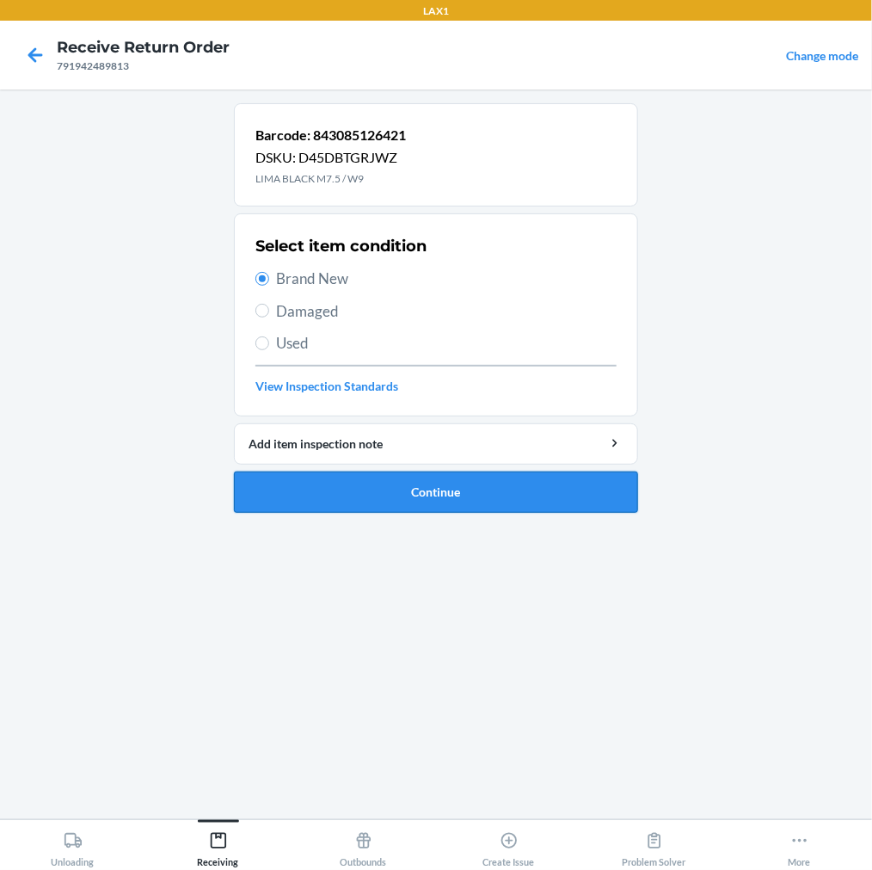
click at [289, 500] on button "Continue" at bounding box center [436, 491] width 404 height 41
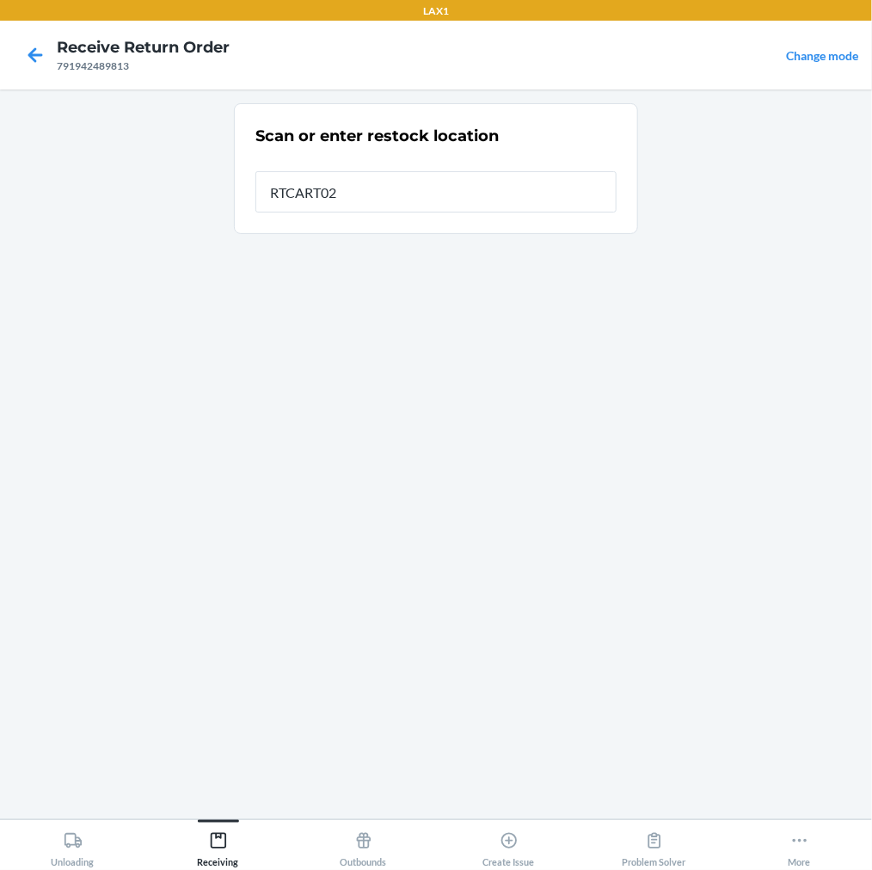
type input "RTCART022"
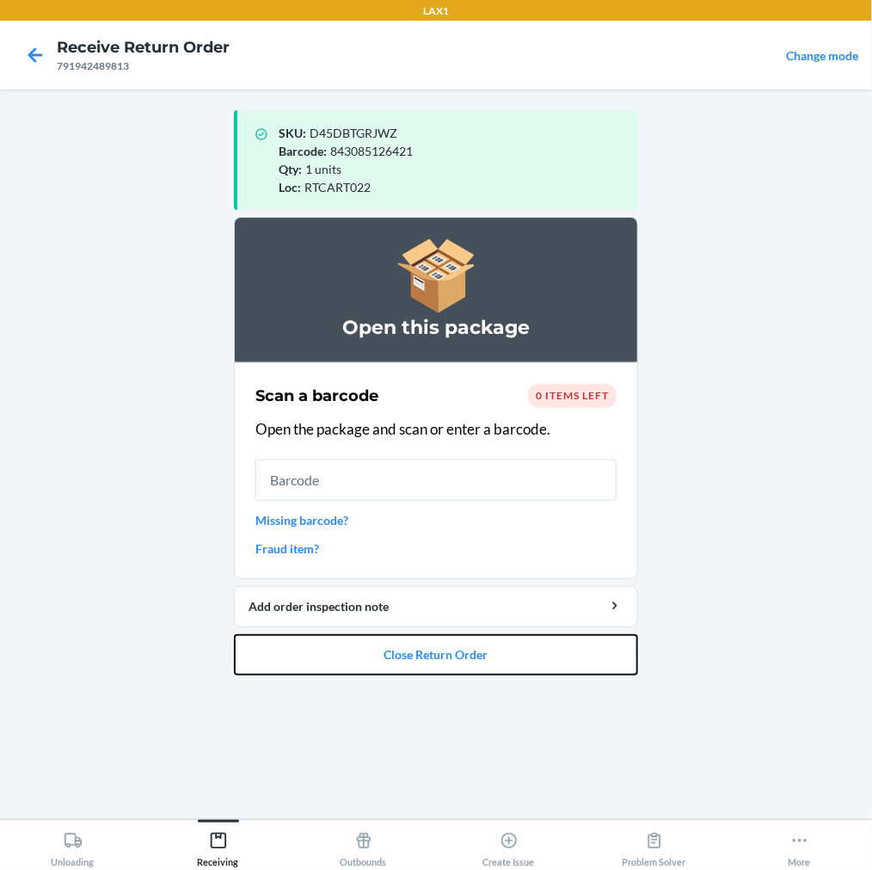
drag, startPoint x: 361, startPoint y: 646, endPoint x: 370, endPoint y: 628, distance: 20.0
click at [366, 635] on button "Close Return Order" at bounding box center [436, 654] width 404 height 41
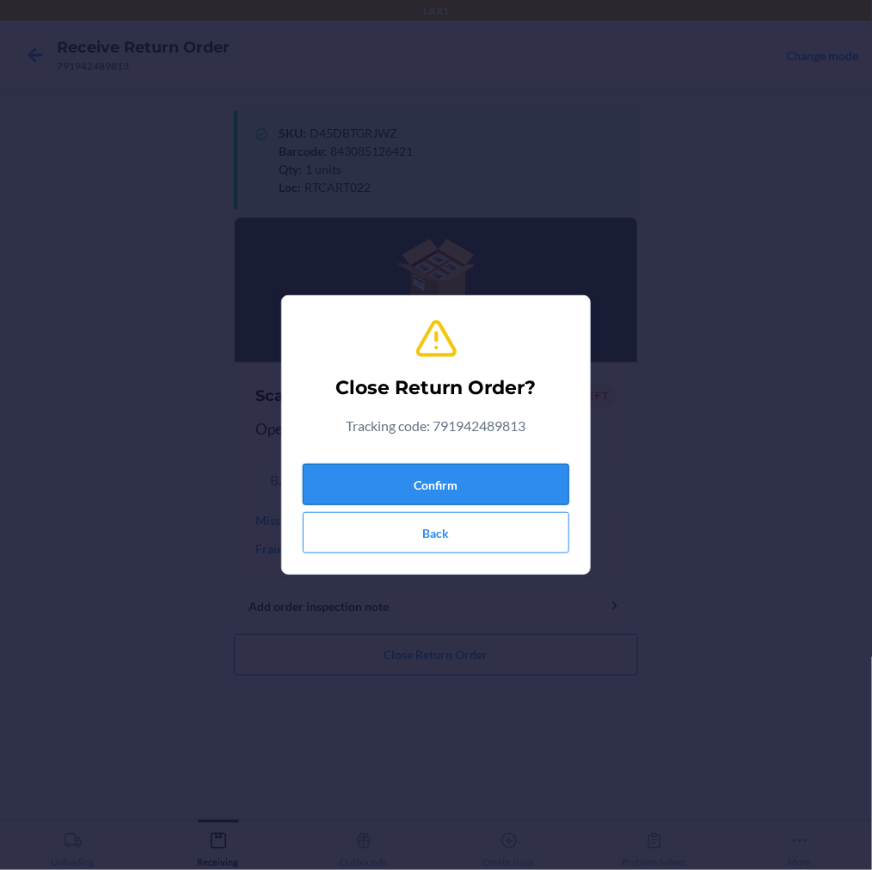
click at [459, 476] on button "Confirm" at bounding box center [436, 484] width 267 height 41
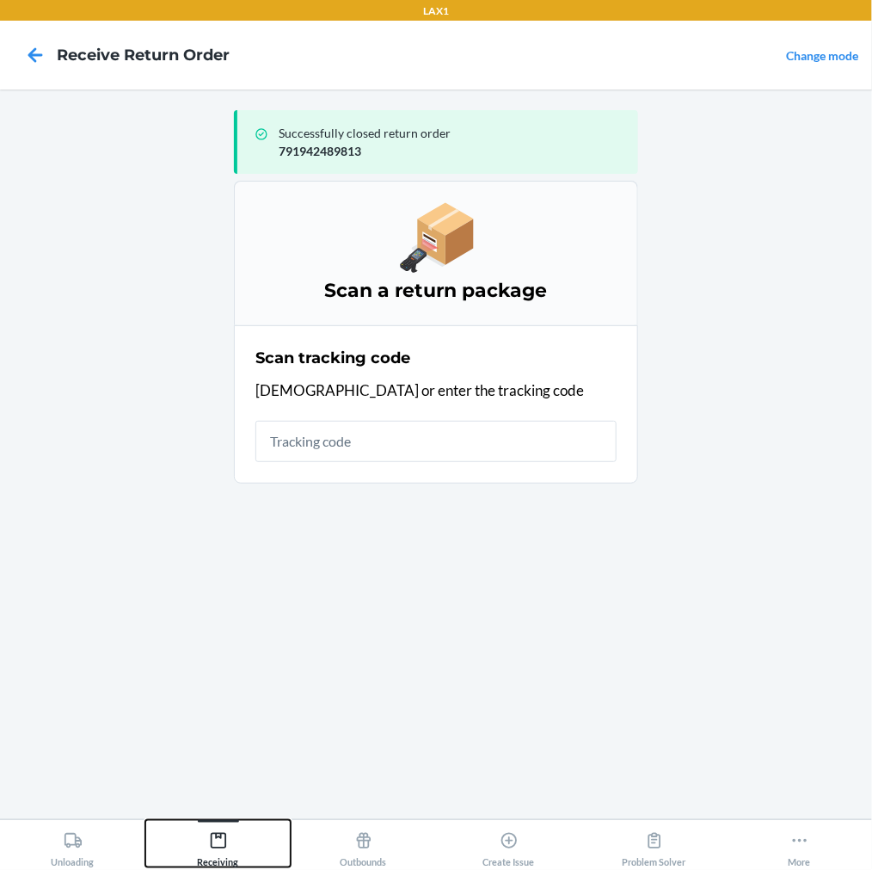
click at [221, 829] on div "Receiving" at bounding box center [218, 845] width 41 height 43
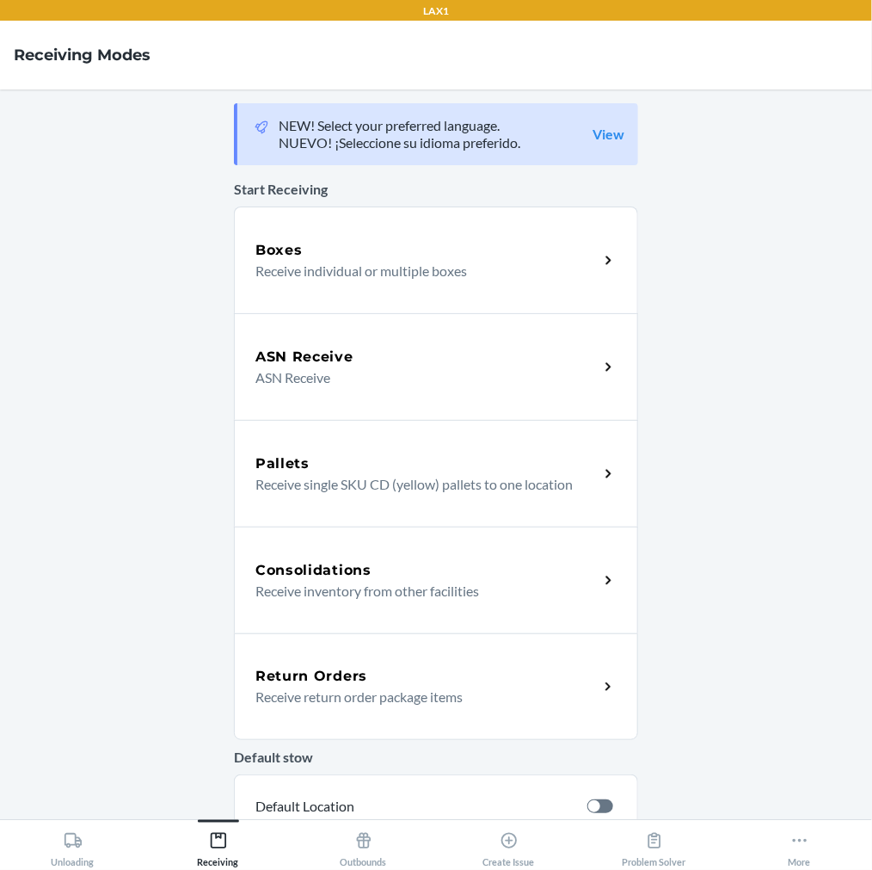
click at [333, 686] on p "Receive return order package items" at bounding box center [419, 696] width 329 height 21
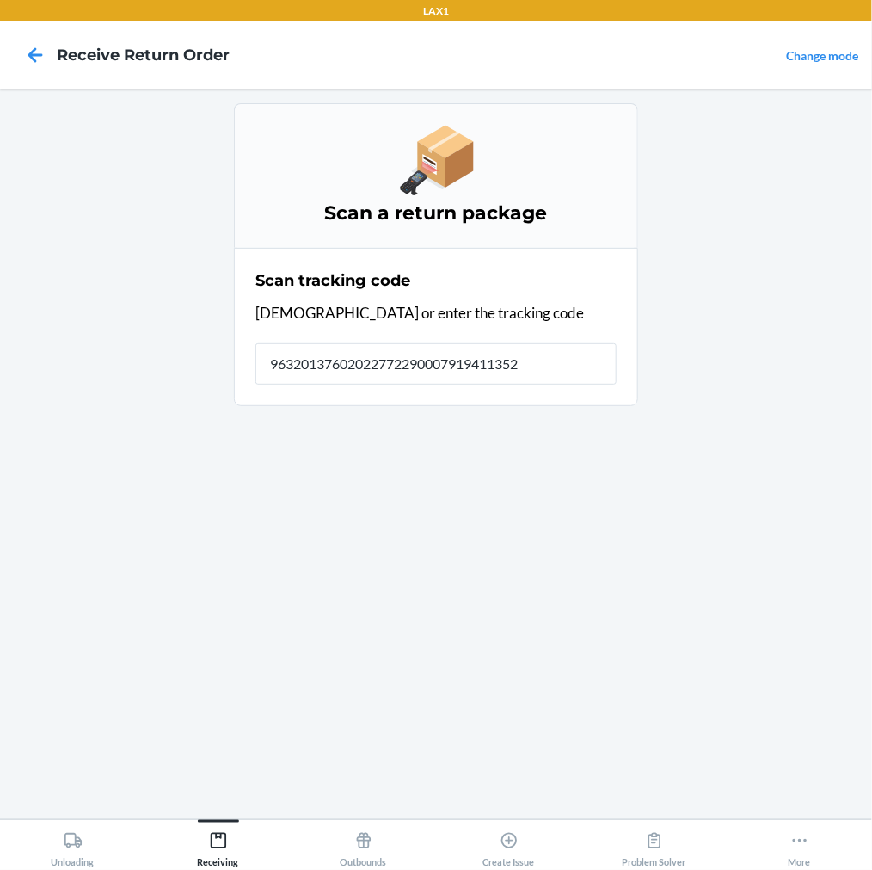
type input "963201376020227722900079194113521"
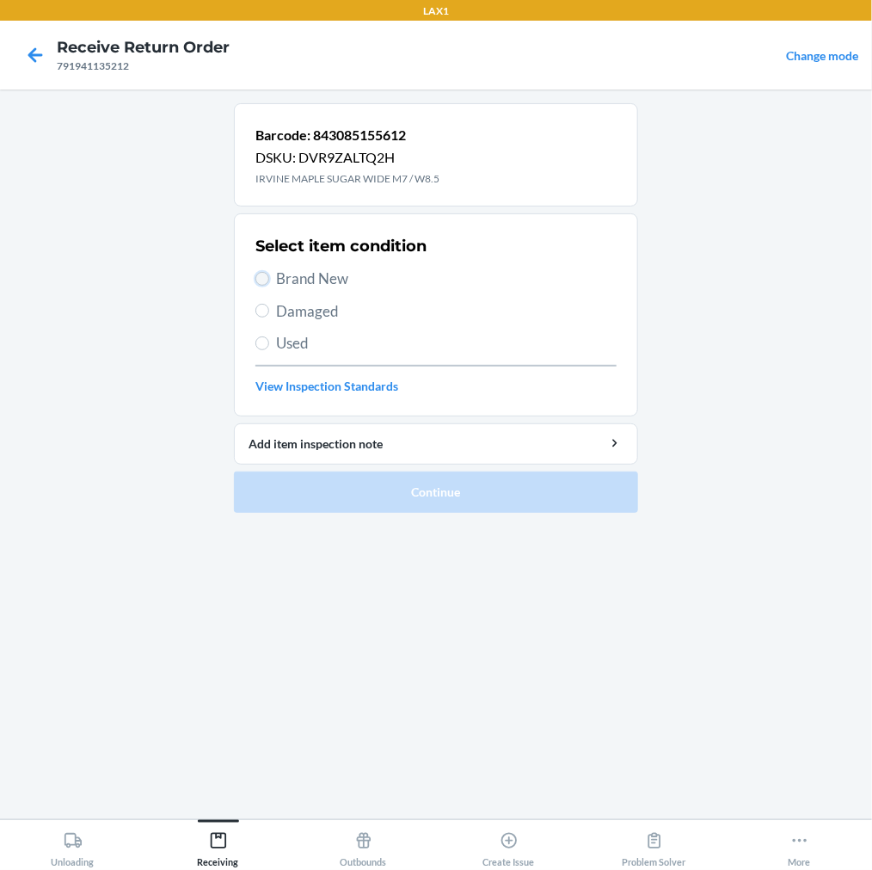
click at [263, 285] on input "Brand New" at bounding box center [262, 279] width 14 height 14
radio input "true"
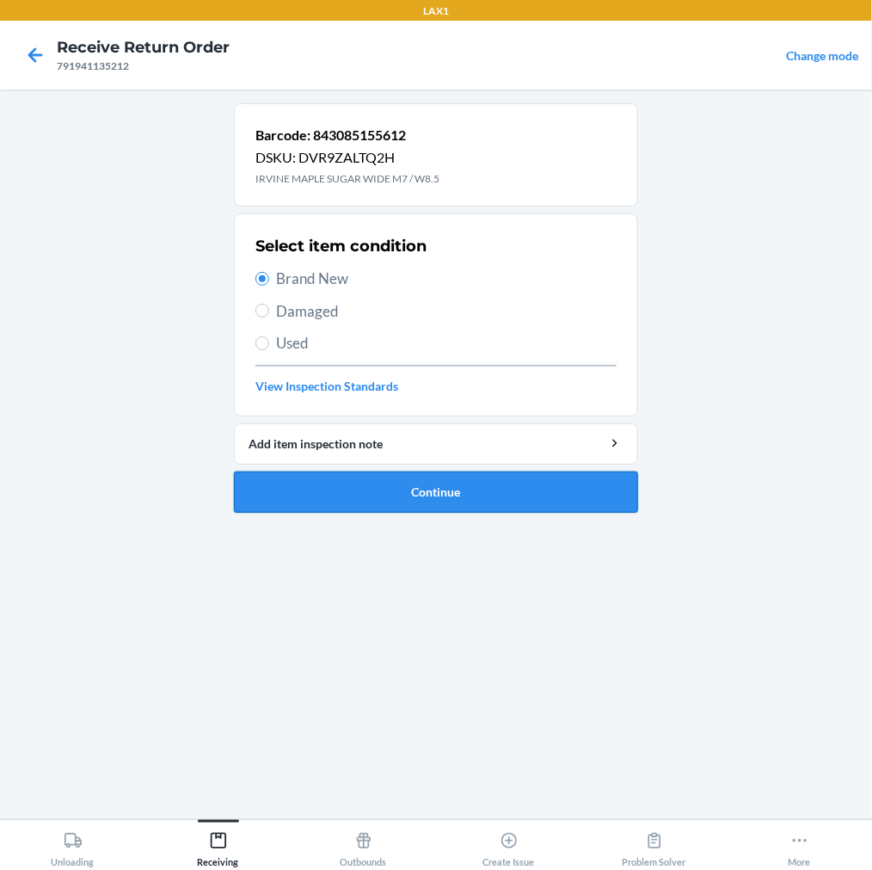
click at [255, 486] on button "Continue" at bounding box center [436, 491] width 404 height 41
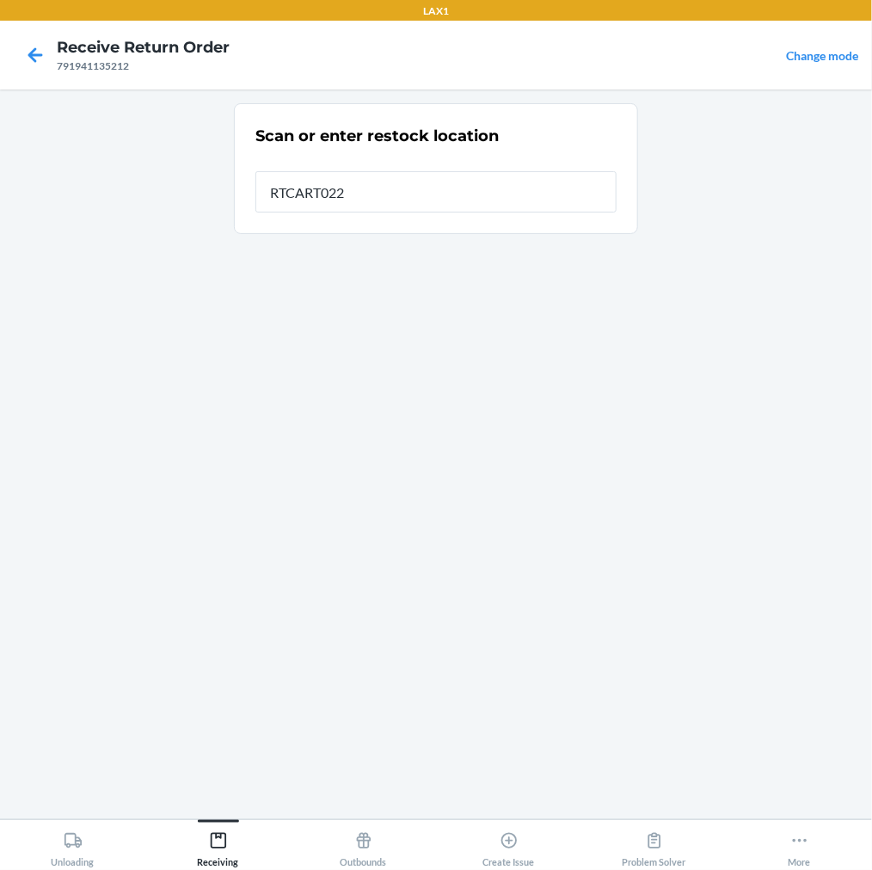
type input "RTCART022"
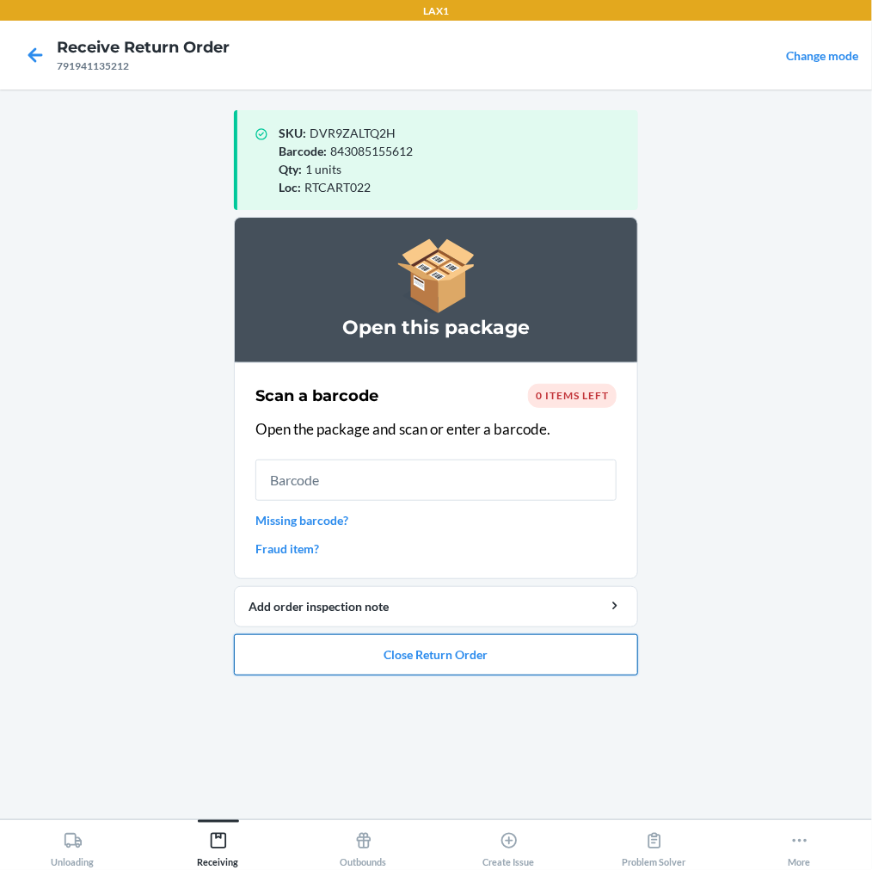
click at [329, 652] on button "Close Return Order" at bounding box center [436, 654] width 404 height 41
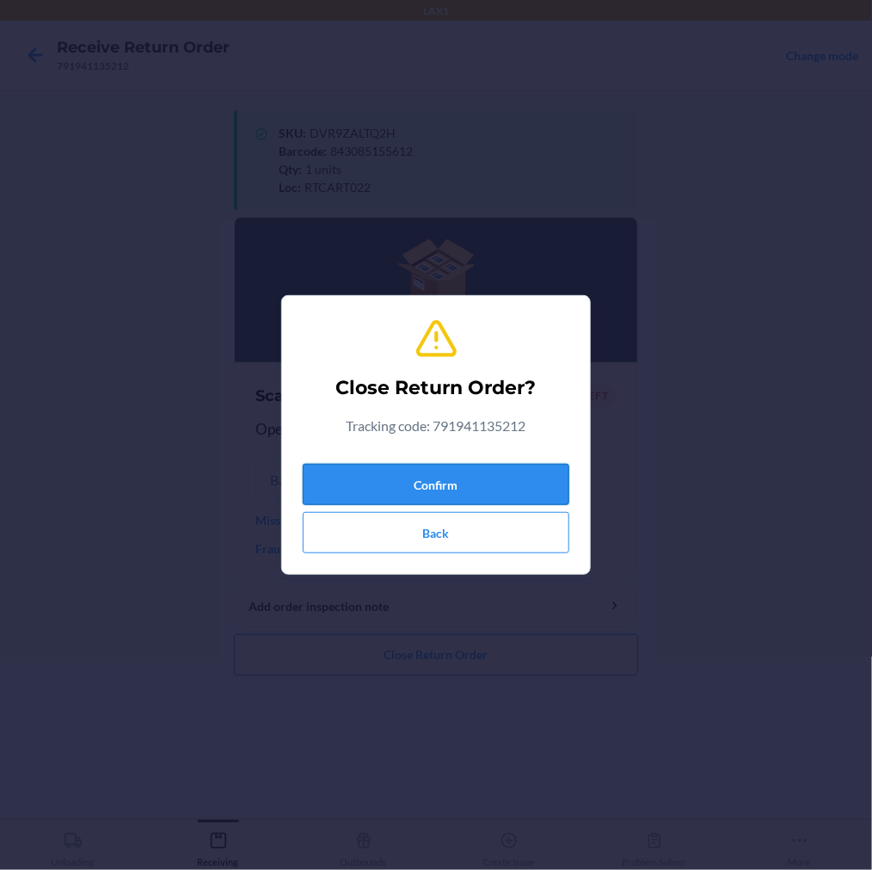
click at [450, 482] on button "Confirm" at bounding box center [436, 484] width 267 height 41
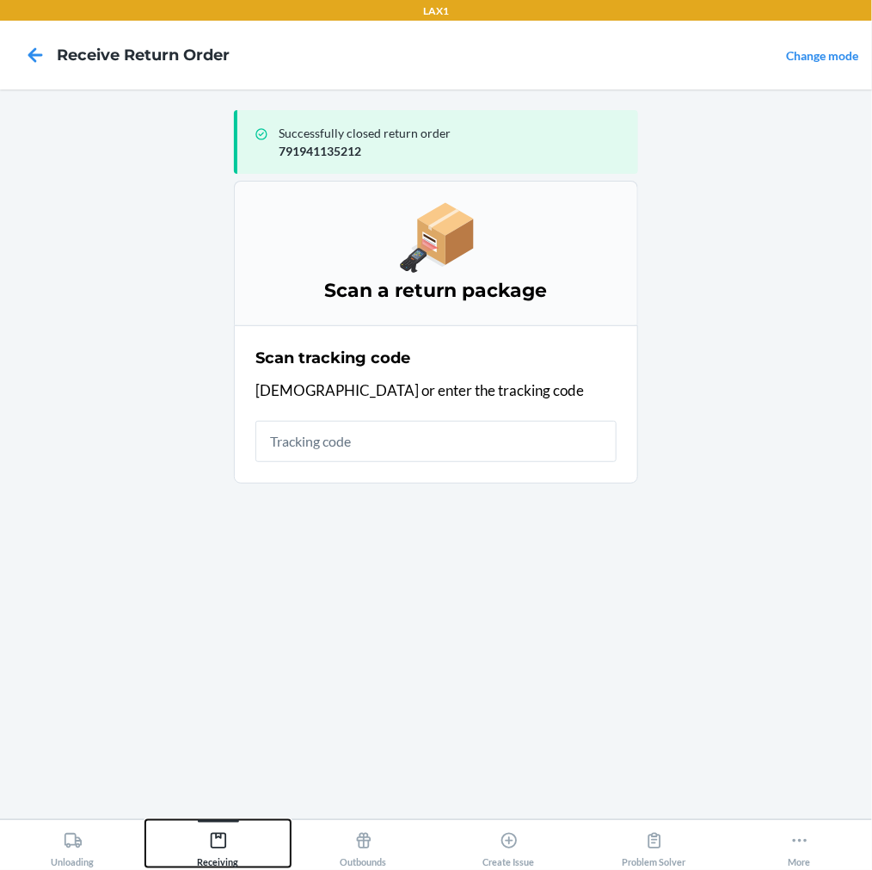
click at [218, 836] on icon at bounding box center [217, 840] width 15 height 15
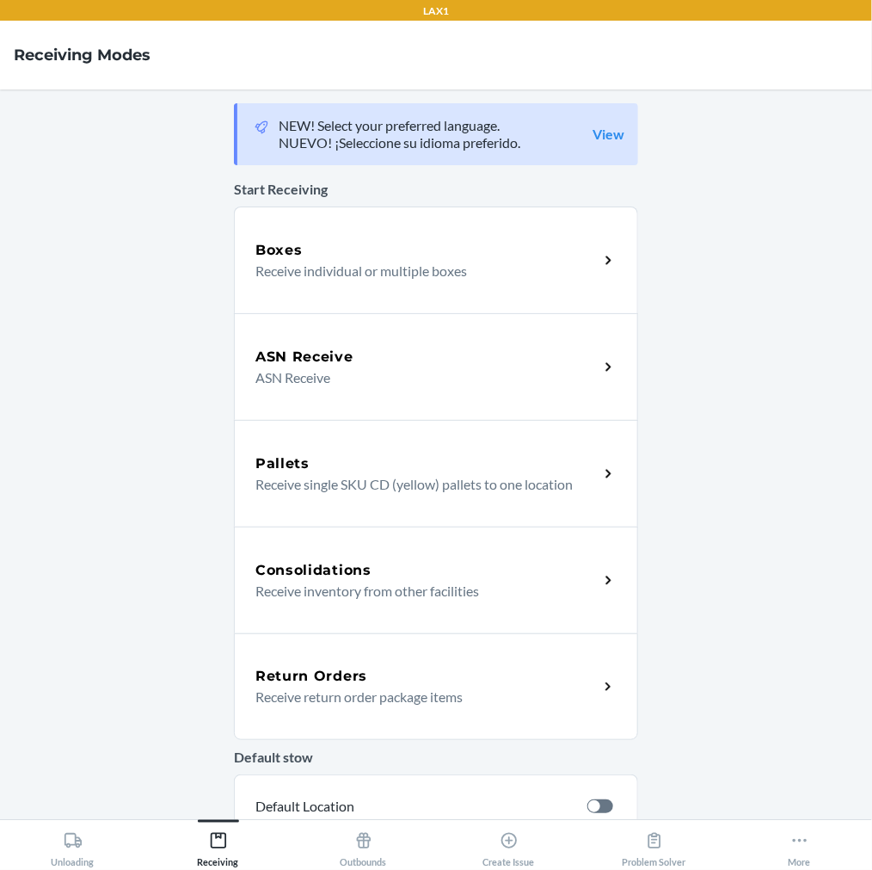
click at [323, 704] on p "Receive return order package items" at bounding box center [419, 696] width 329 height 21
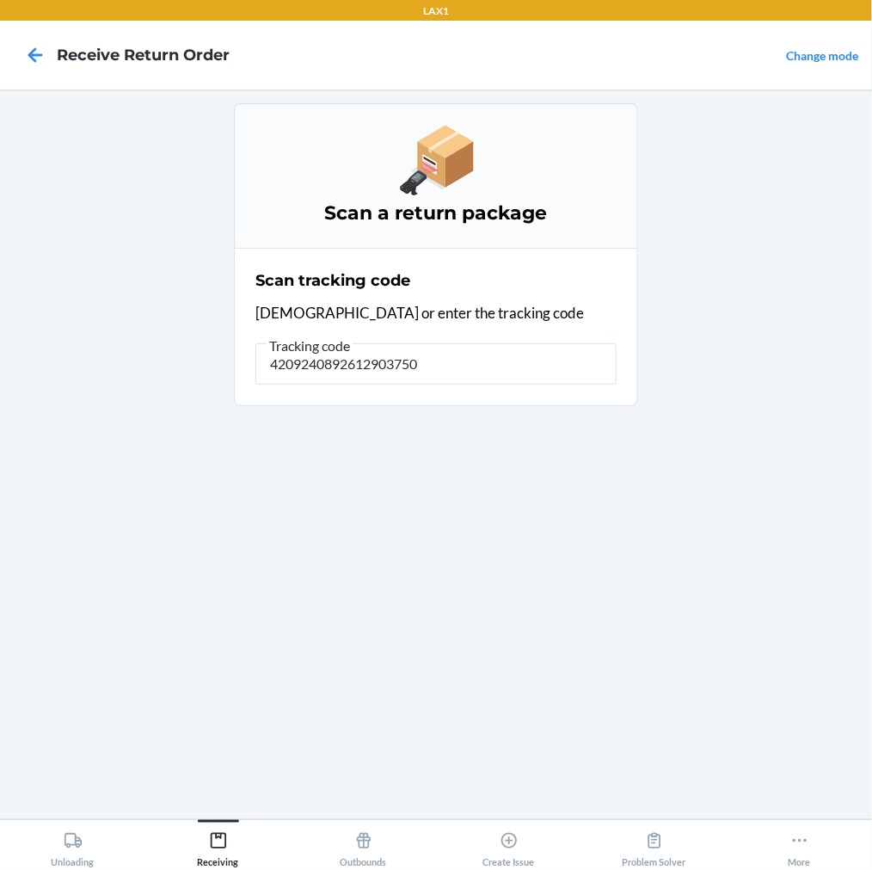
type input "42092408926129037500"
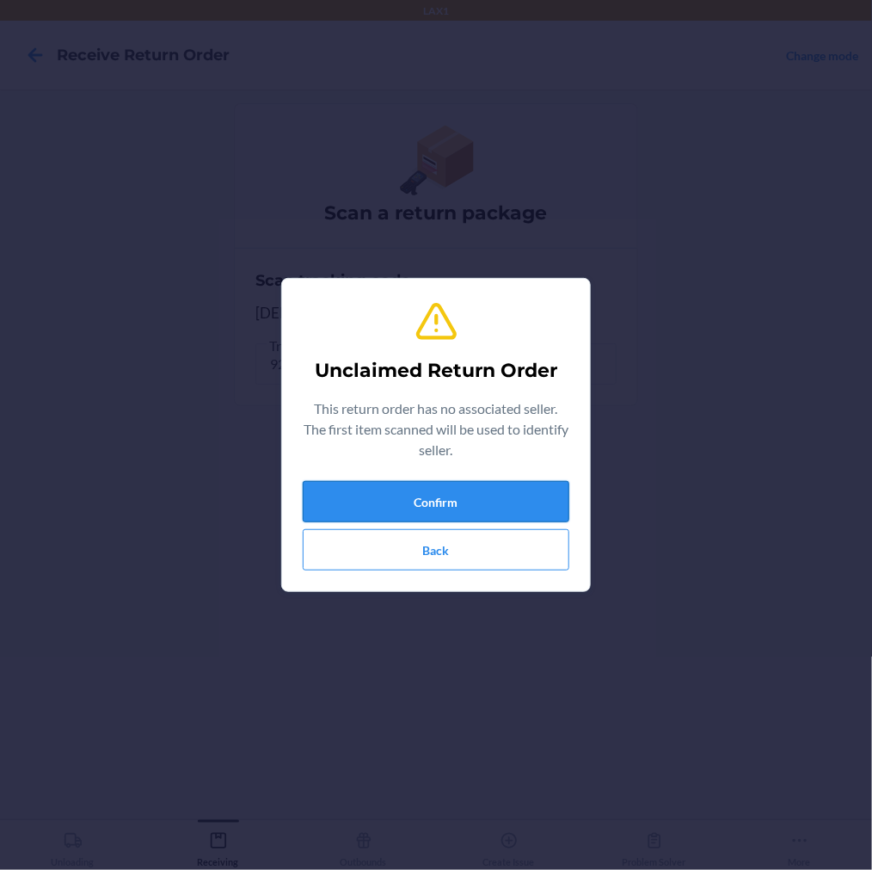
click at [416, 510] on button "Confirm" at bounding box center [436, 501] width 267 height 41
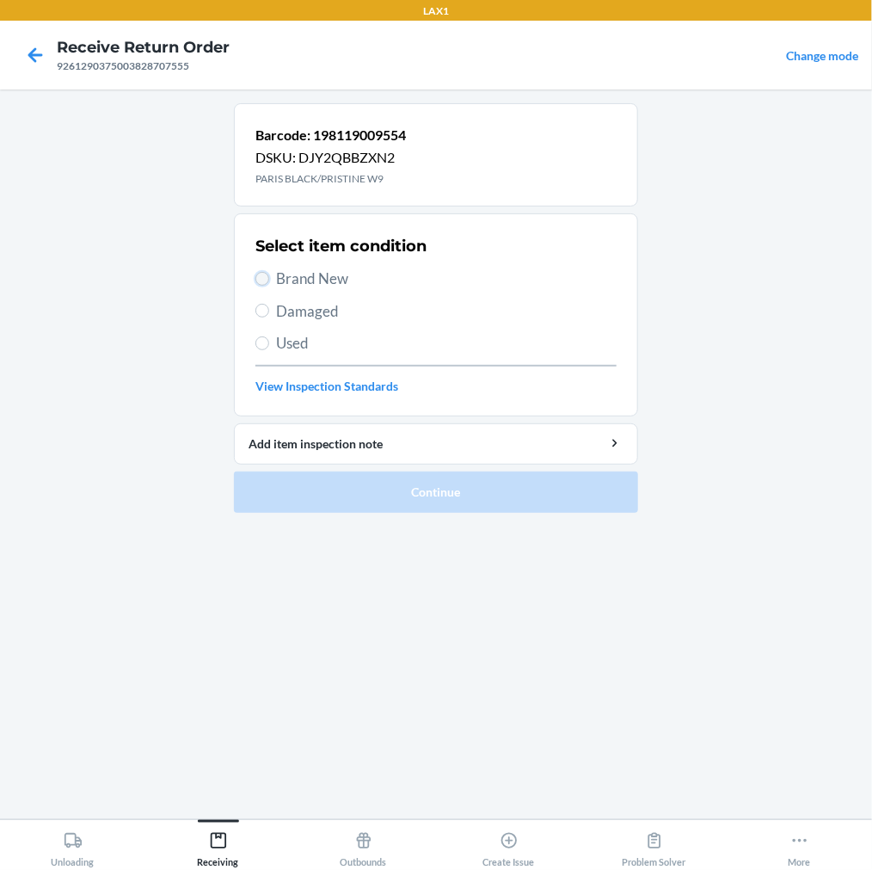
click at [263, 284] on input "Brand New" at bounding box center [262, 279] width 14 height 14
radio input "true"
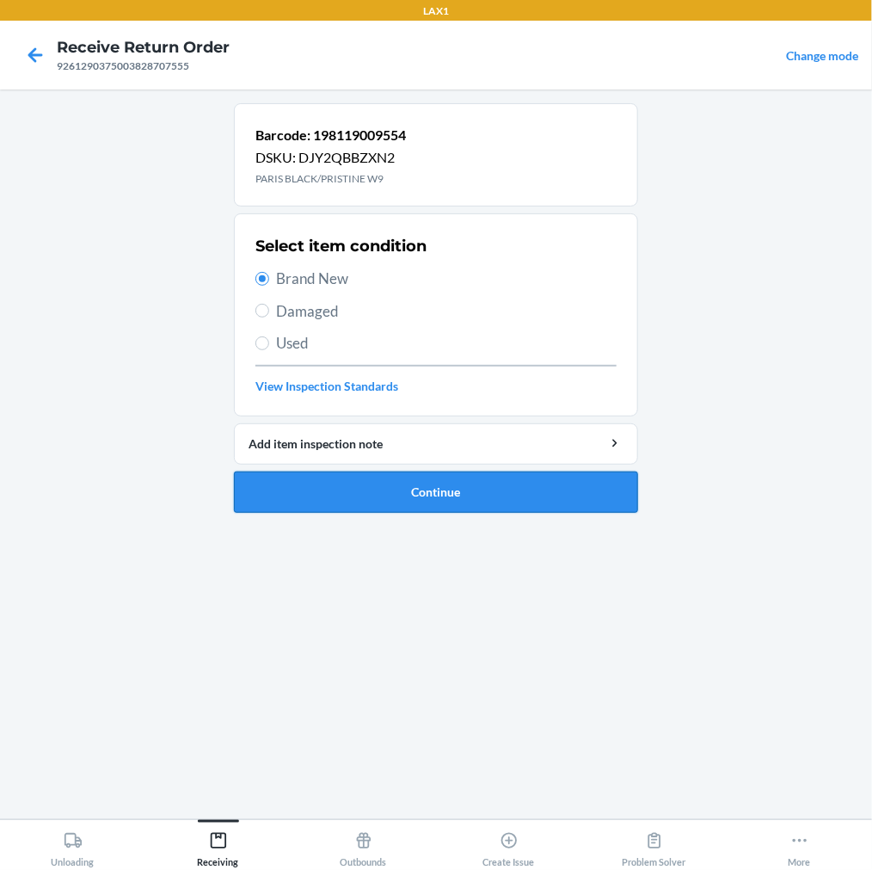
click at [286, 494] on button "Continue" at bounding box center [436, 491] width 404 height 41
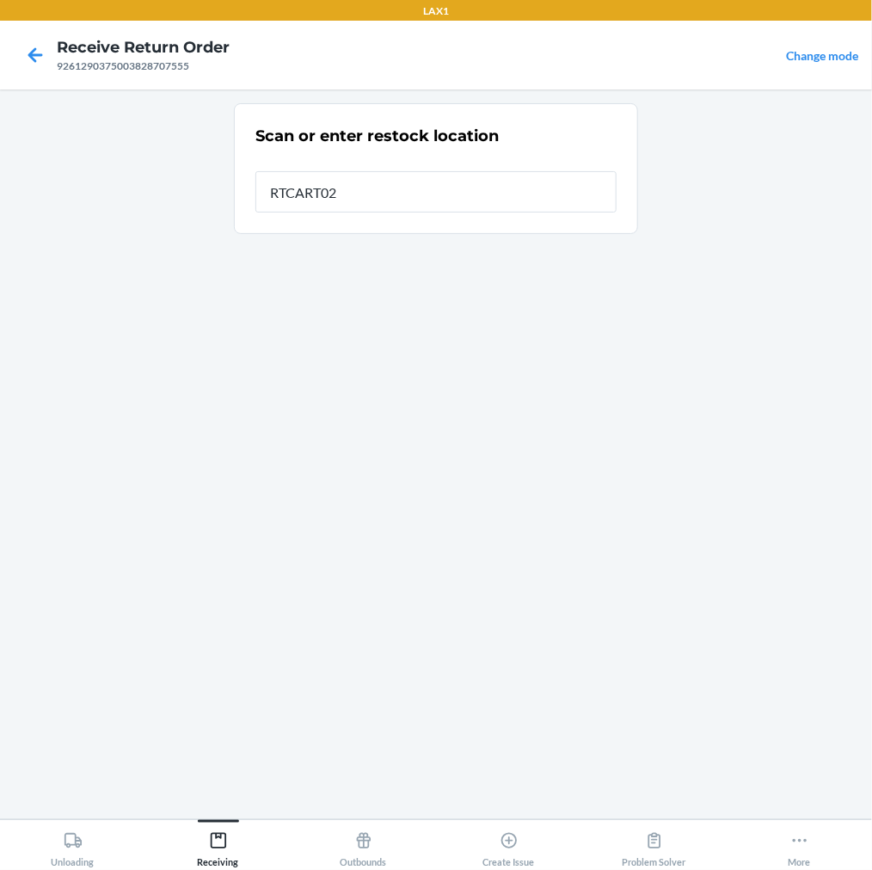
type input "RTCART022"
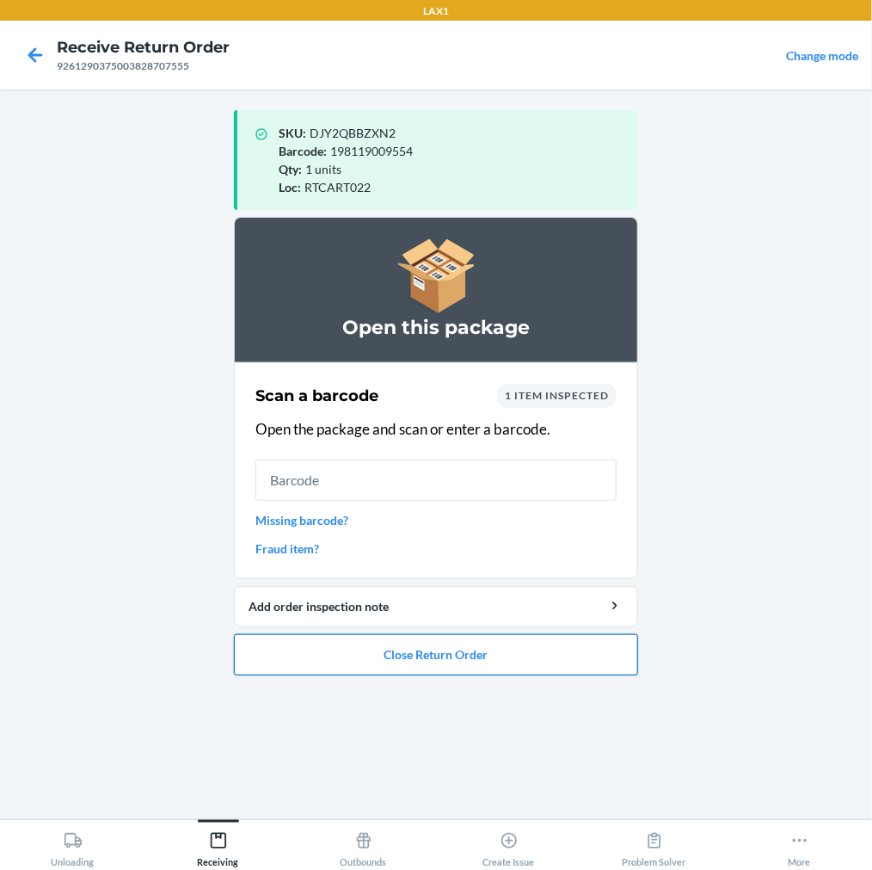
click at [364, 637] on button "Close Return Order" at bounding box center [436, 654] width 404 height 41
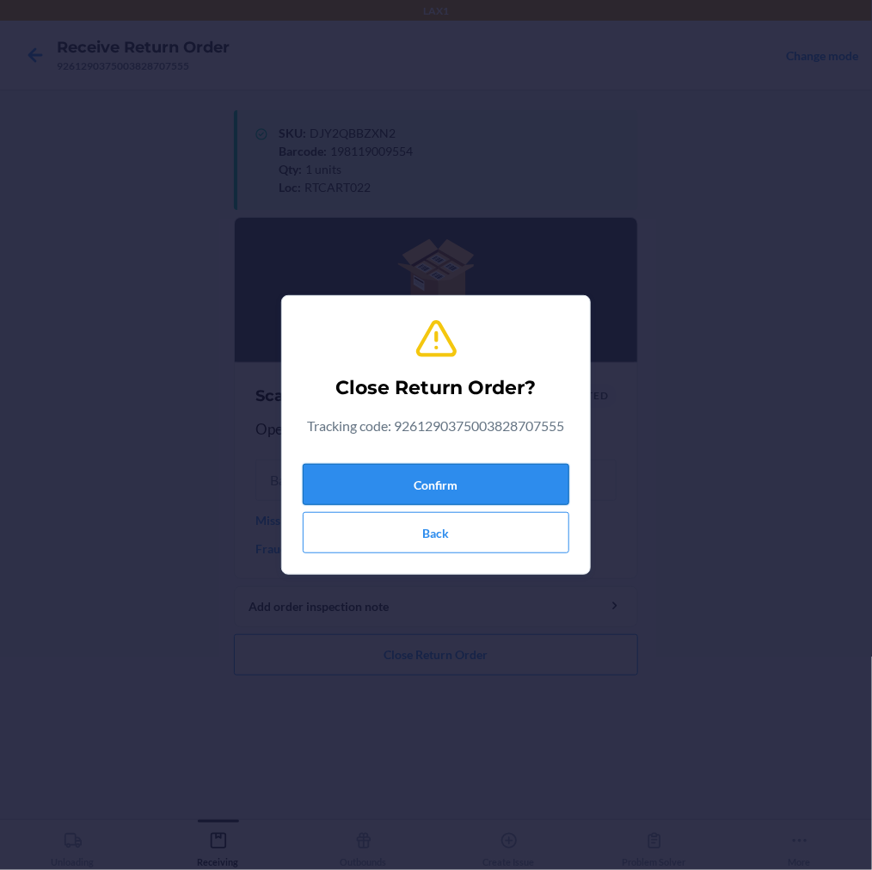
click at [439, 475] on button "Confirm" at bounding box center [436, 484] width 267 height 41
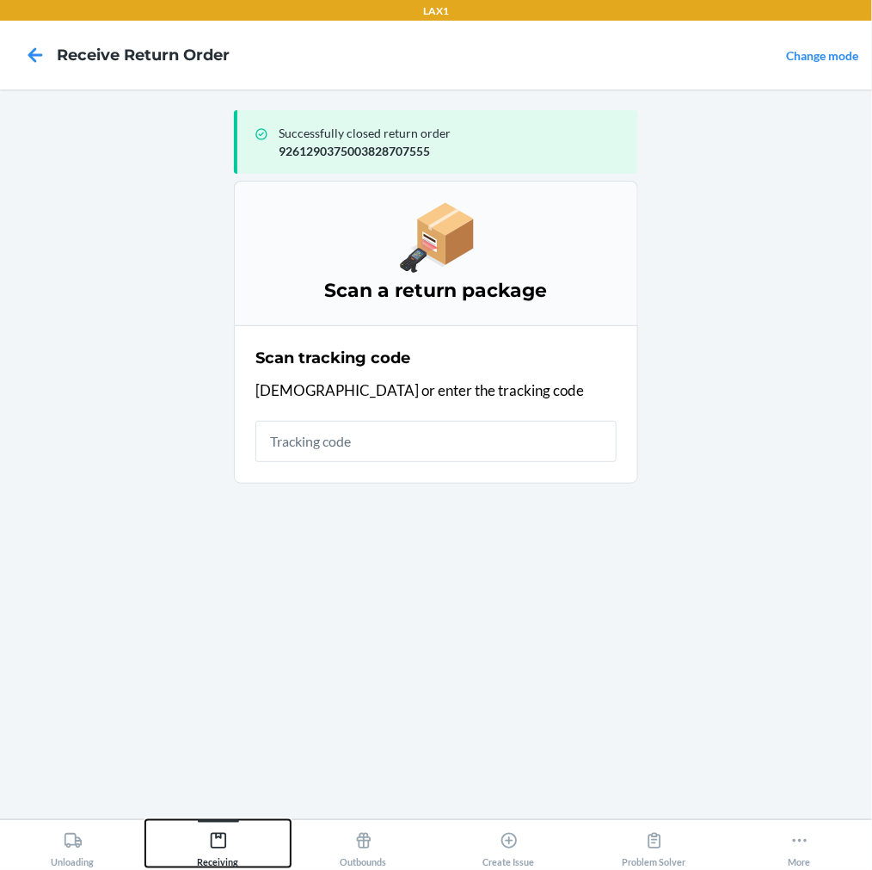
drag, startPoint x: 217, startPoint y: 846, endPoint x: 225, endPoint y: 815, distance: 31.1
click at [217, 840] on icon at bounding box center [218, 840] width 19 height 19
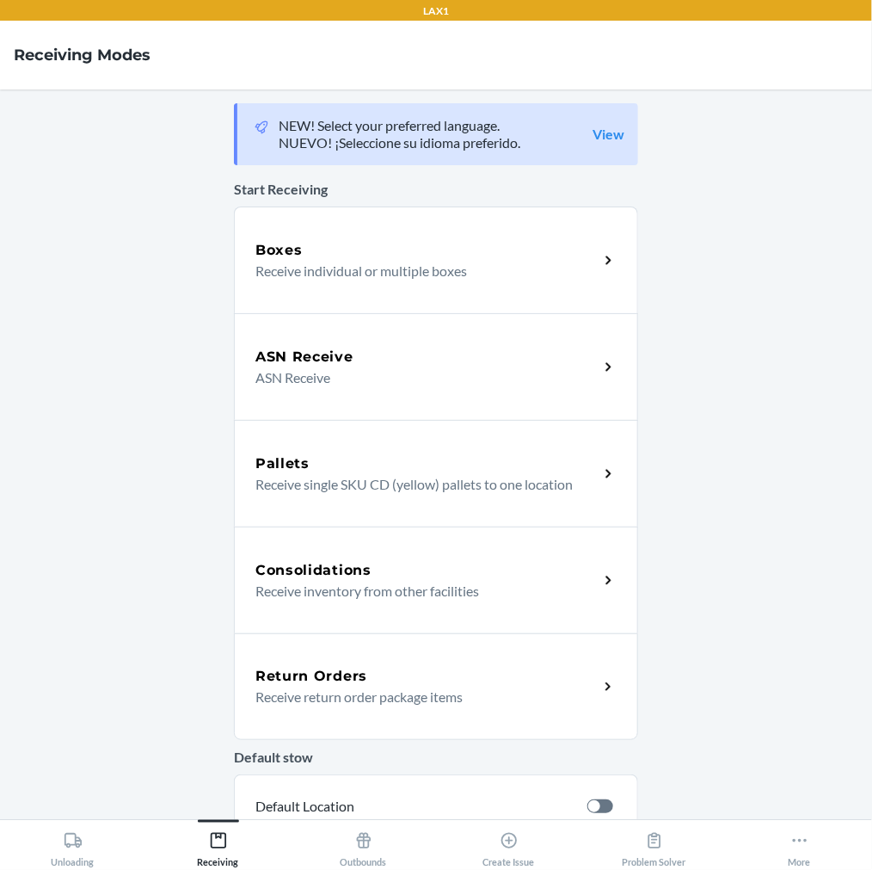
click at [337, 697] on p "Receive return order package items" at bounding box center [419, 696] width 329 height 21
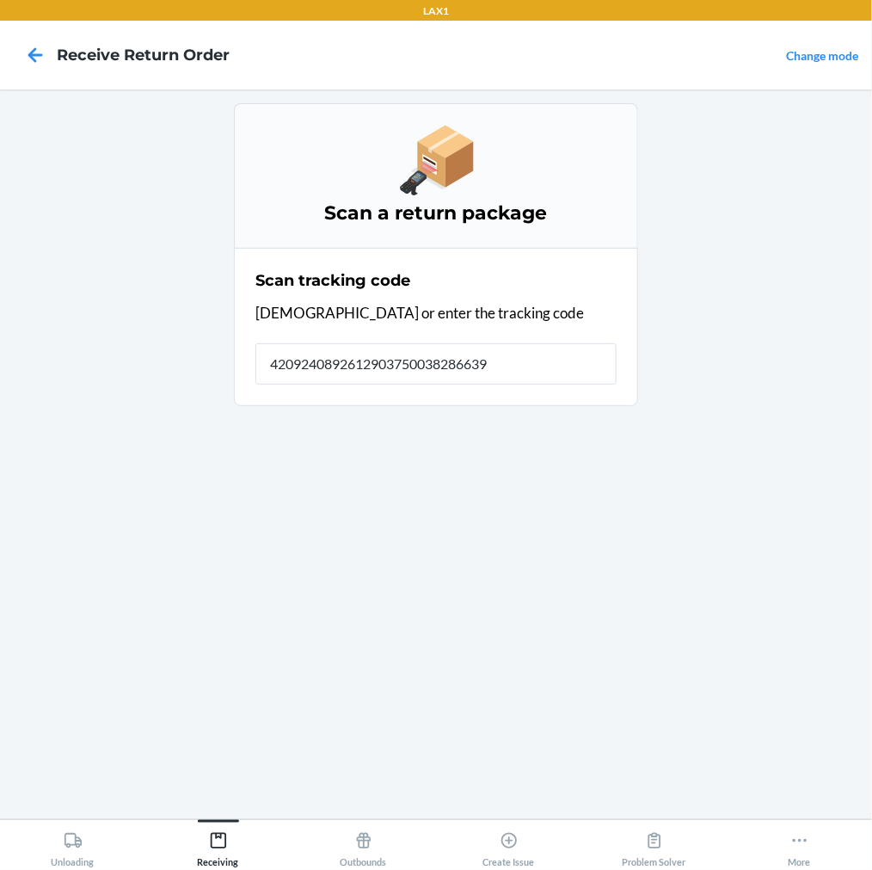
type input "42092408926129037500382866397"
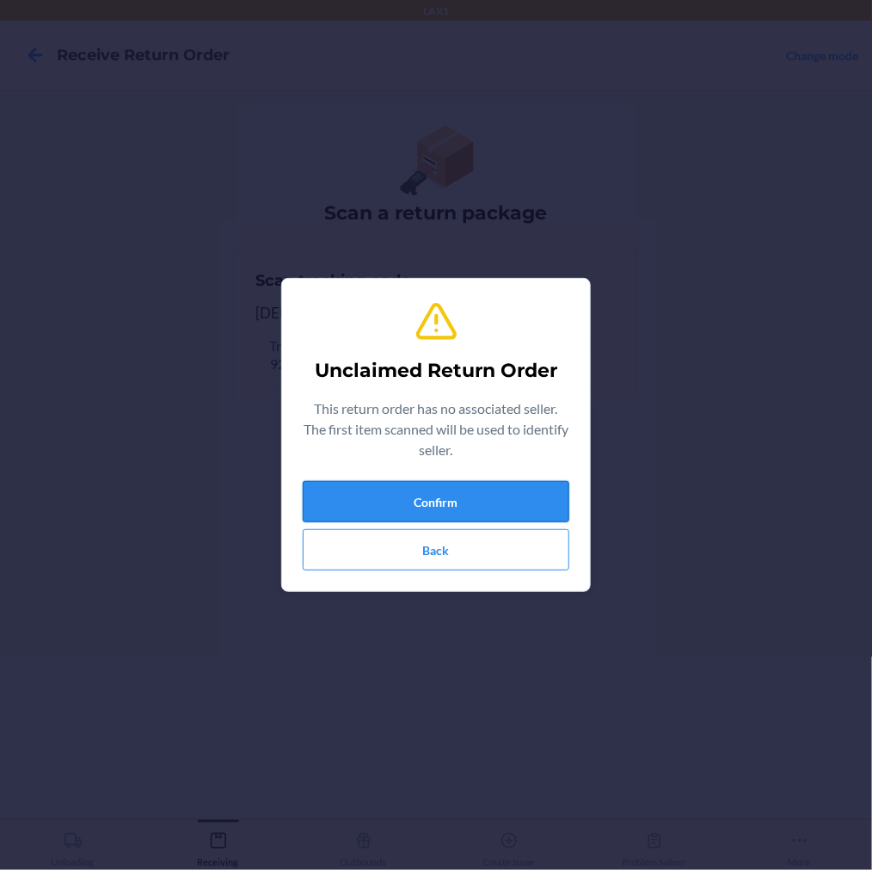
click at [392, 491] on button "Confirm" at bounding box center [436, 501] width 267 height 41
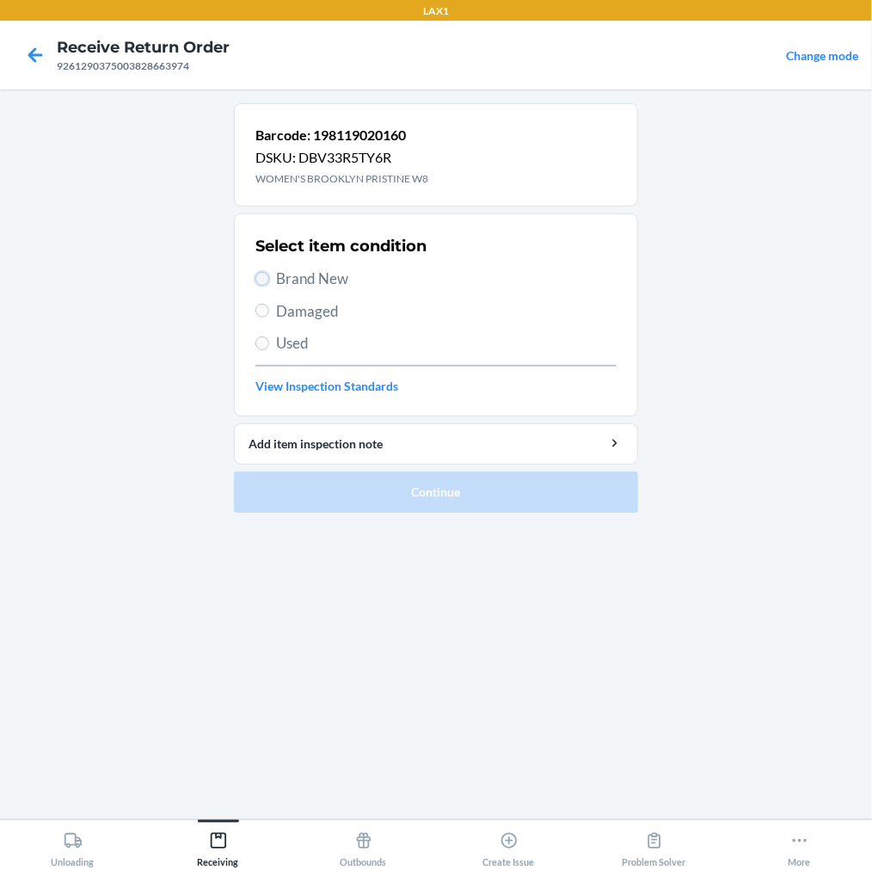
click at [265, 284] on input "Brand New" at bounding box center [262, 279] width 14 height 14
radio input "true"
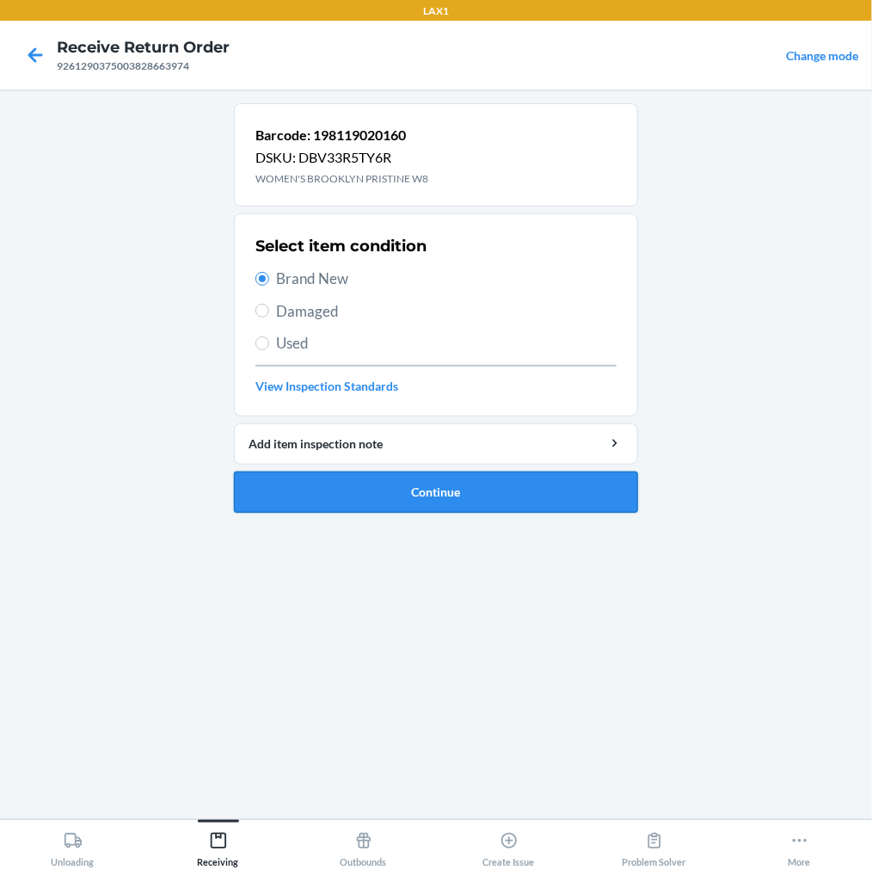
click at [301, 501] on button "Continue" at bounding box center [436, 491] width 404 height 41
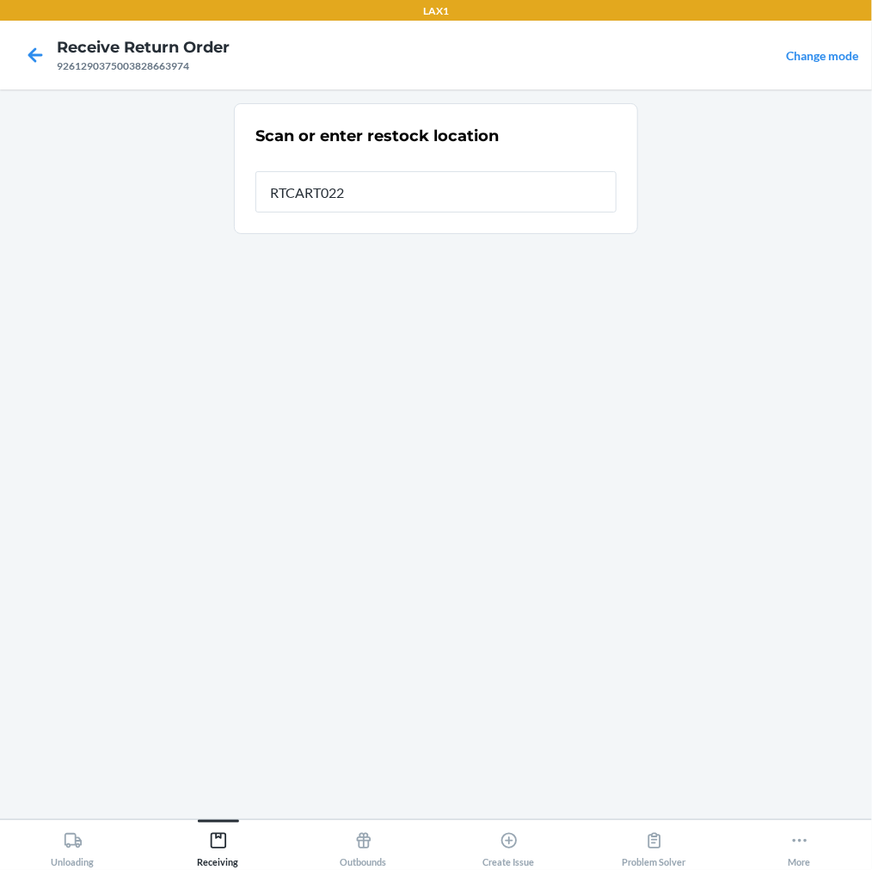
type input "RTCART022"
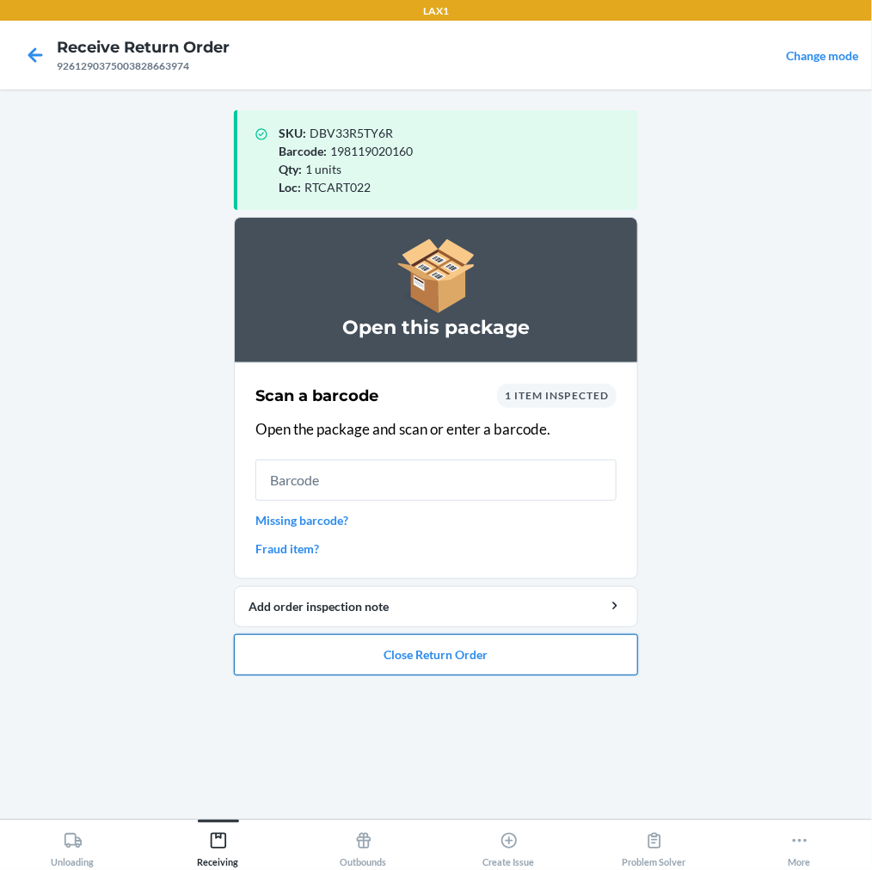
click at [305, 656] on button "Close Return Order" at bounding box center [436, 654] width 404 height 41
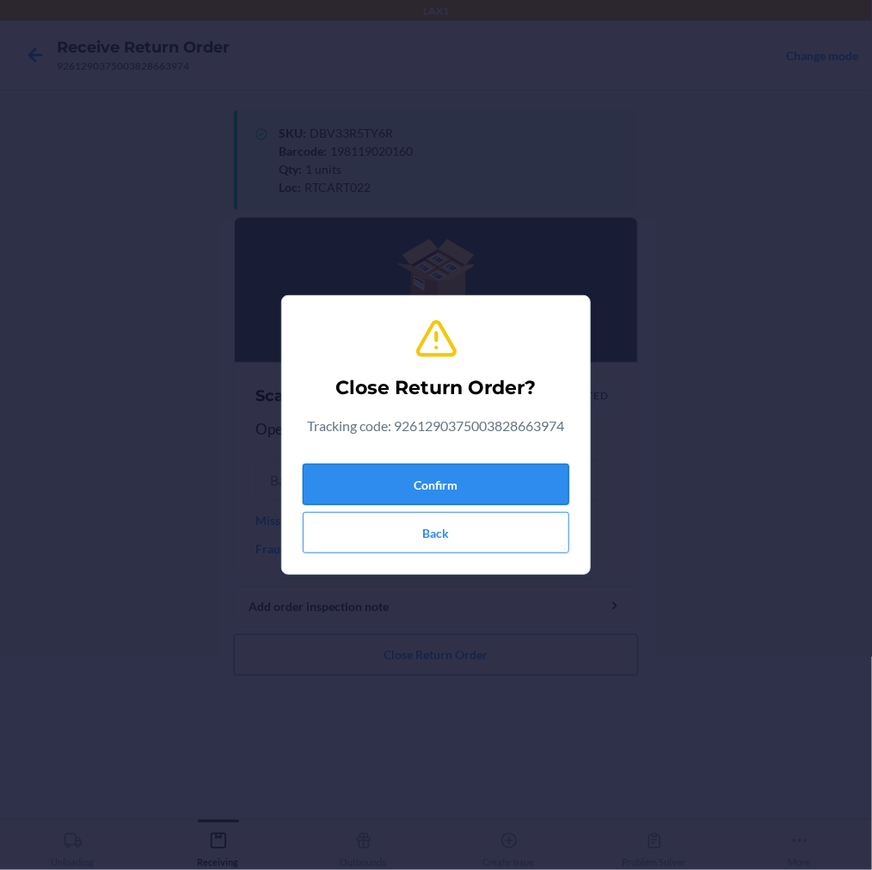
click at [452, 492] on button "Confirm" at bounding box center [436, 484] width 267 height 41
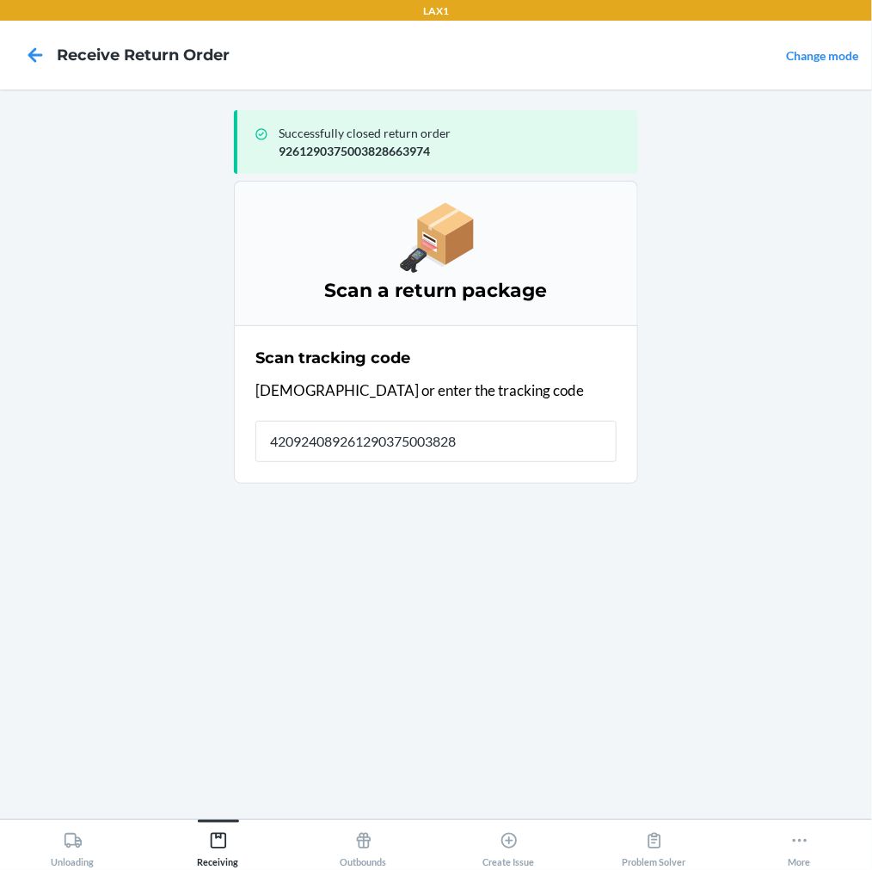
type input "4209240892612903750038286"
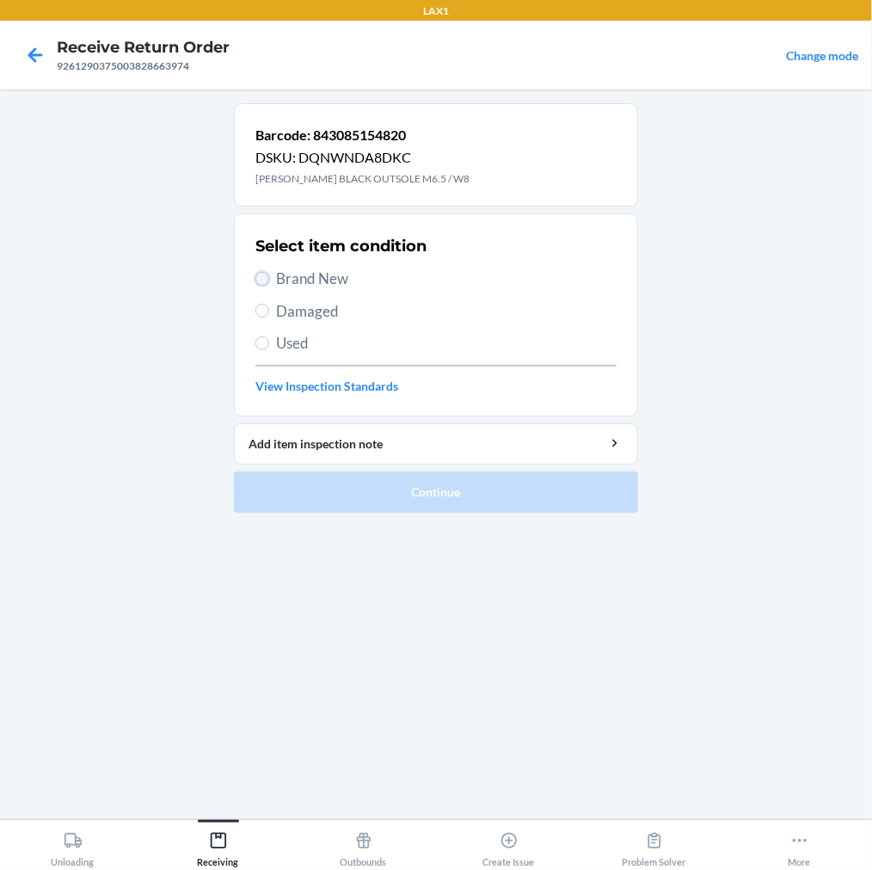
click at [264, 280] on input "Brand New" at bounding box center [262, 279] width 14 height 14
radio input "true"
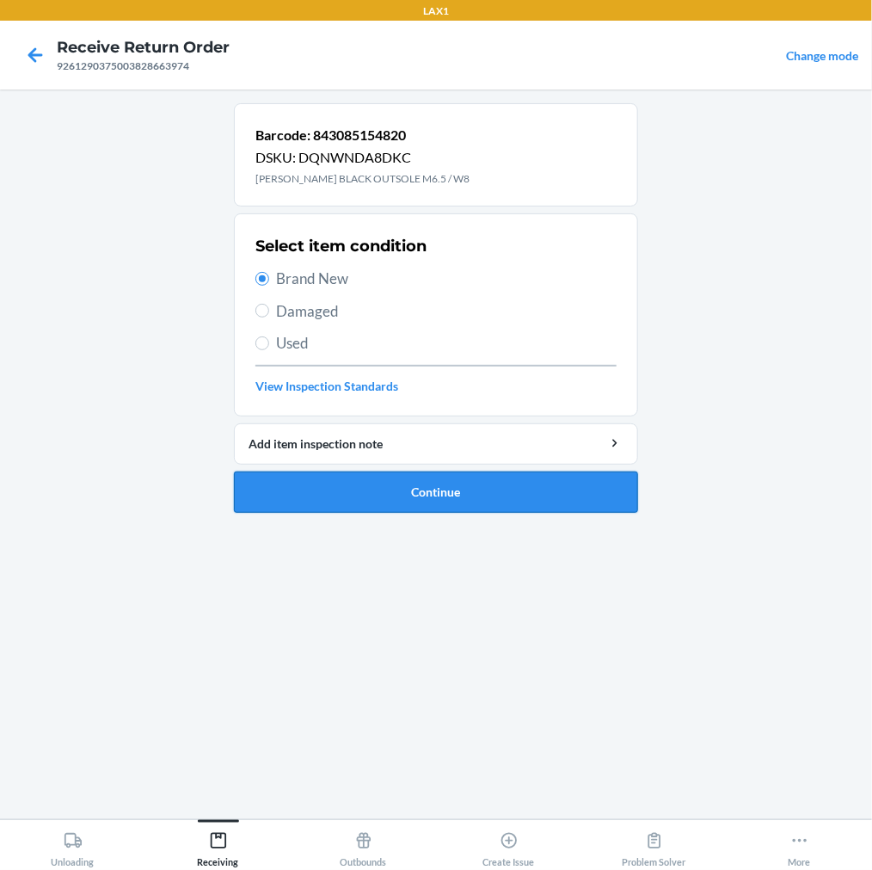
click at [301, 496] on button "Continue" at bounding box center [436, 491] width 404 height 41
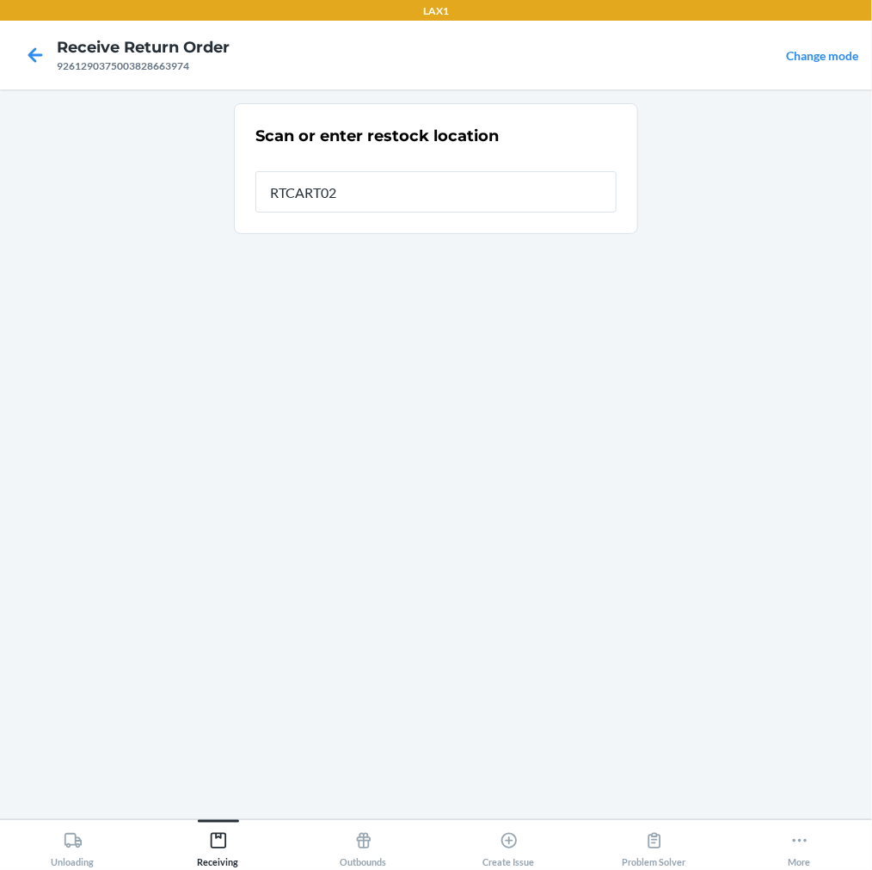
type input "RTCART022"
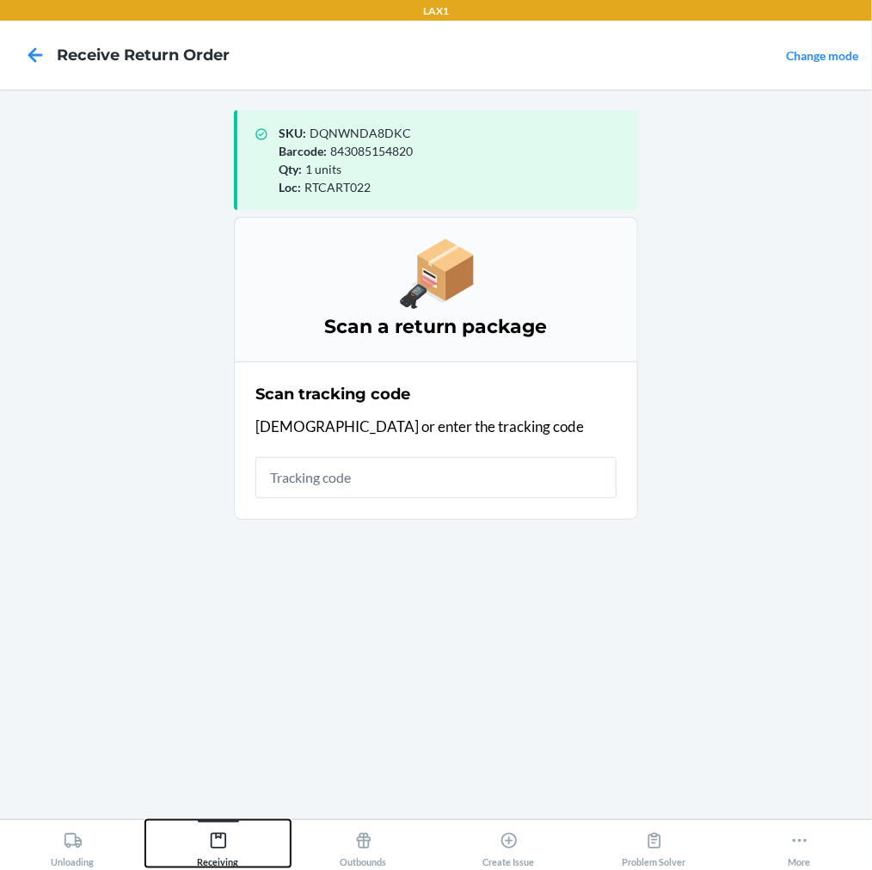
click at [218, 841] on icon at bounding box center [218, 840] width 19 height 19
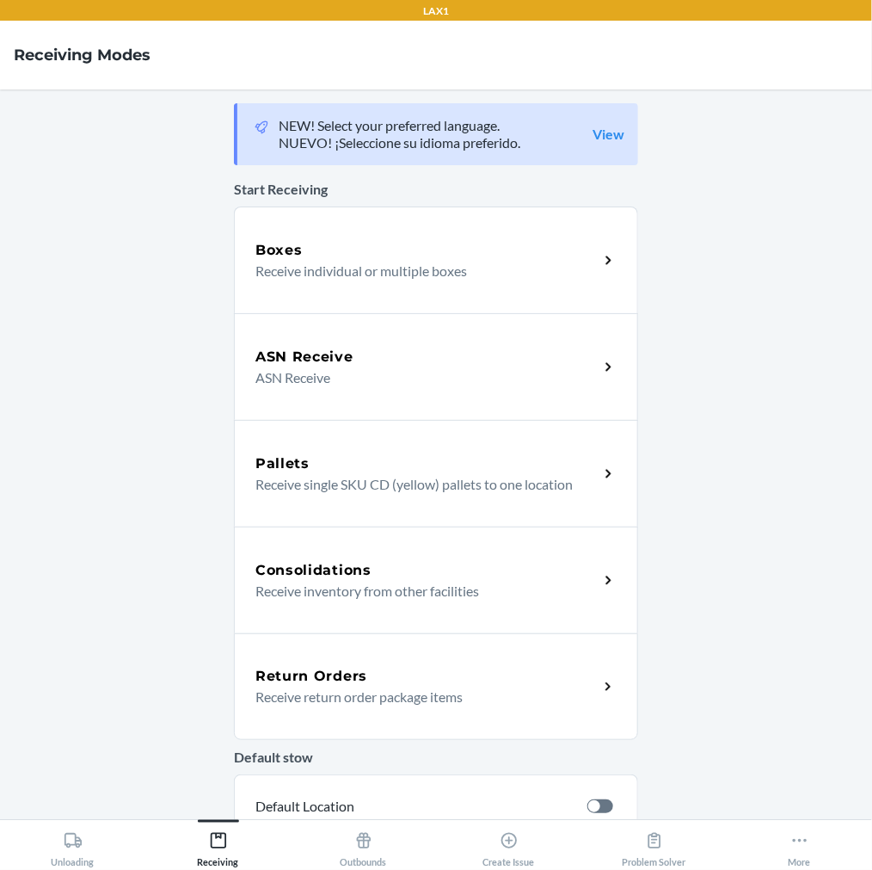
click at [315, 674] on h5 "Return Orders" at bounding box center [311, 676] width 112 height 21
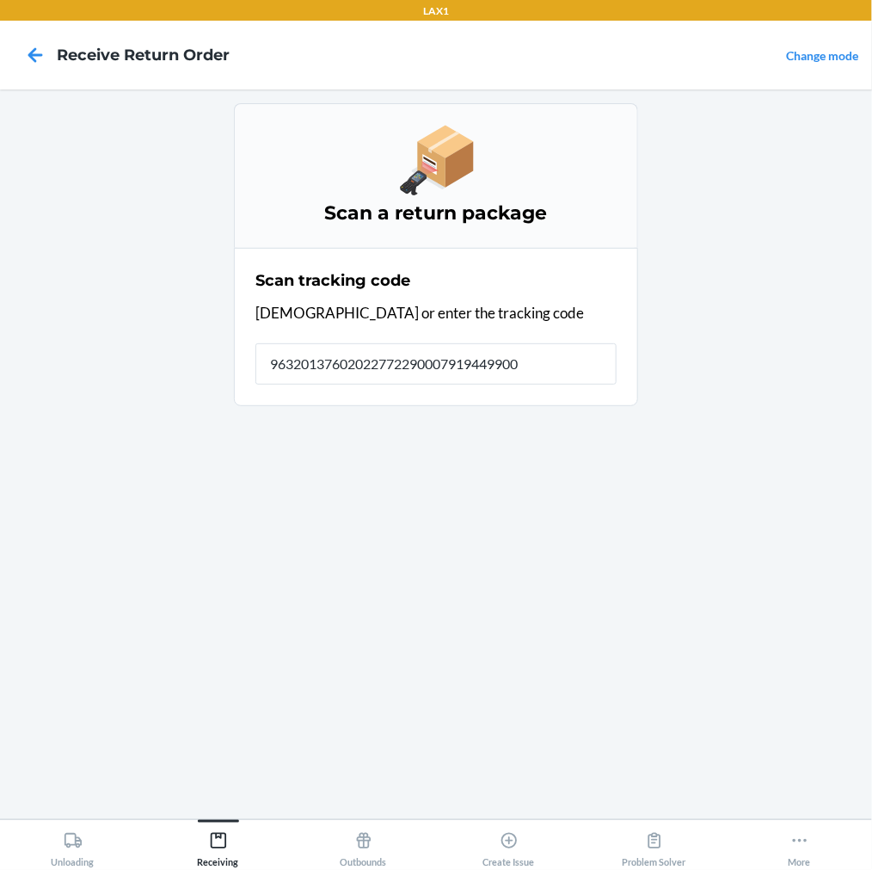
type input "963201376020227722900079194499004"
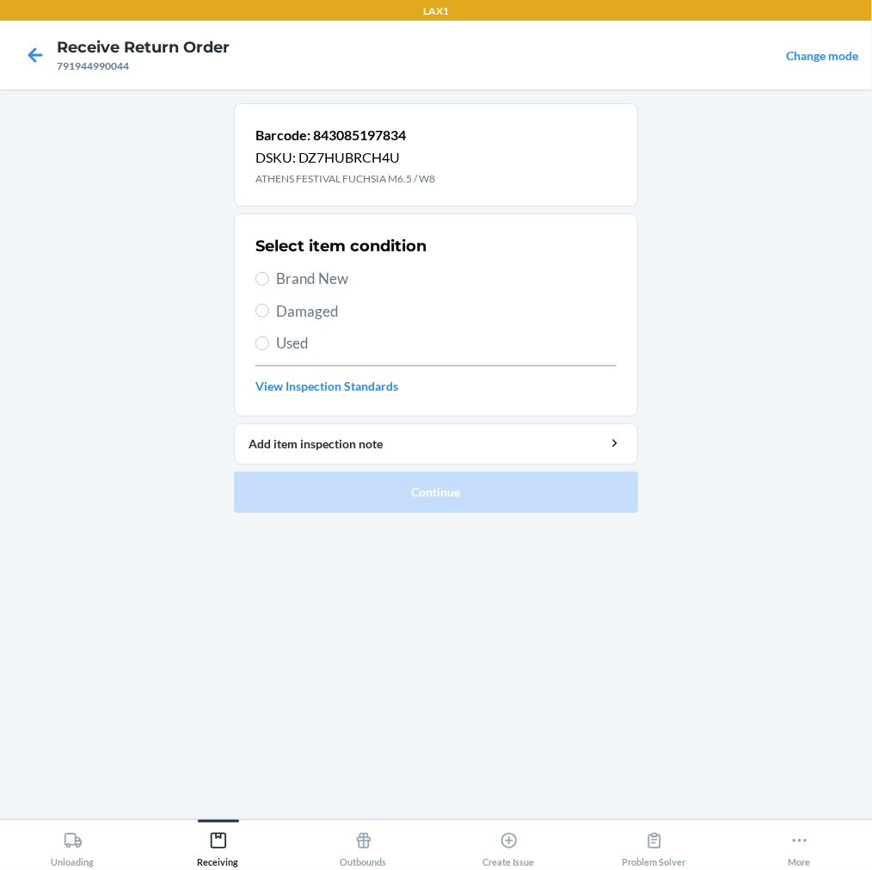
click at [270, 286] on label "Brand New" at bounding box center [435, 279] width 361 height 22
click at [269, 286] on input "Brand New" at bounding box center [262, 279] width 14 height 14
radio input "true"
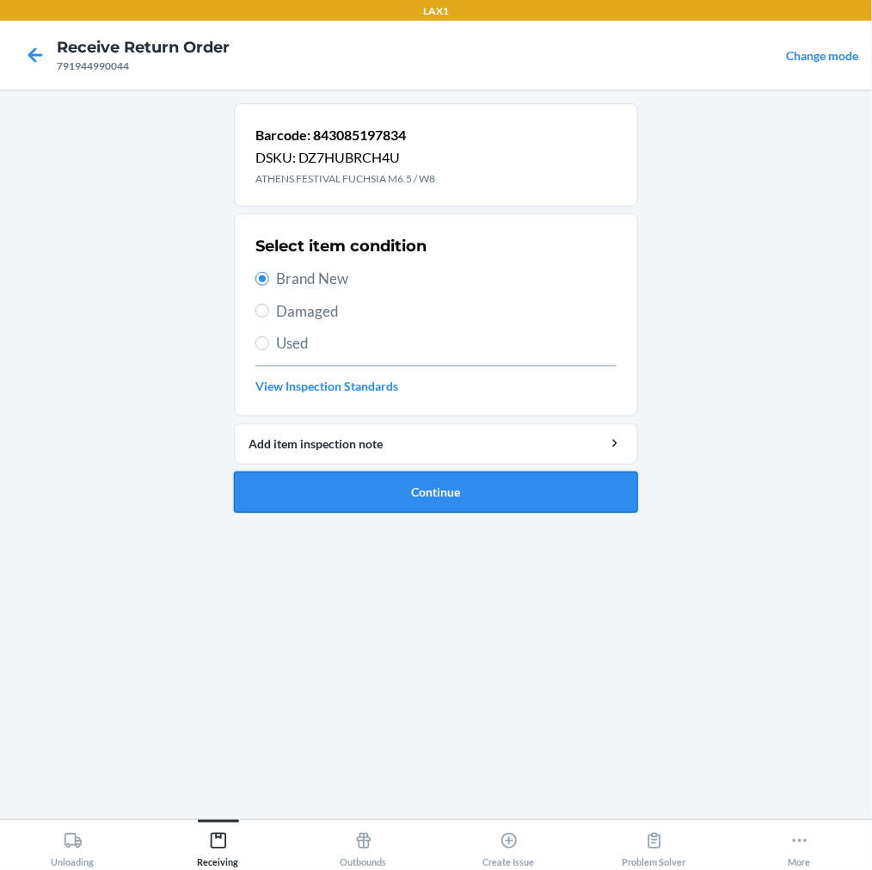
click at [265, 493] on button "Continue" at bounding box center [436, 491] width 404 height 41
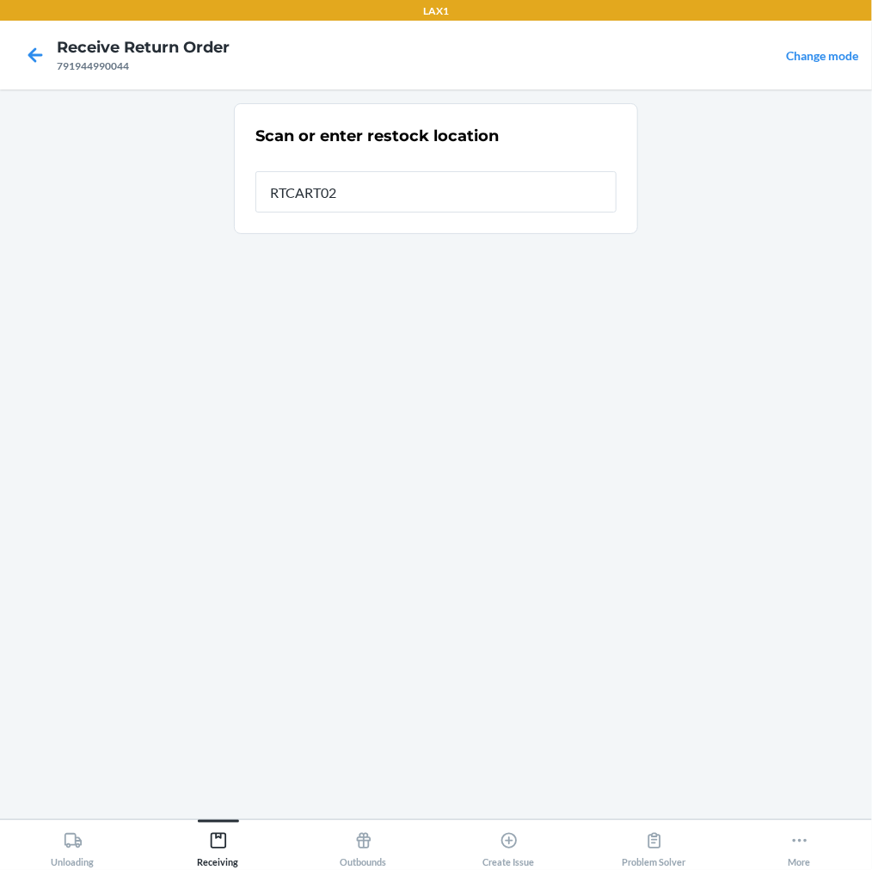
type input "RTCART022"
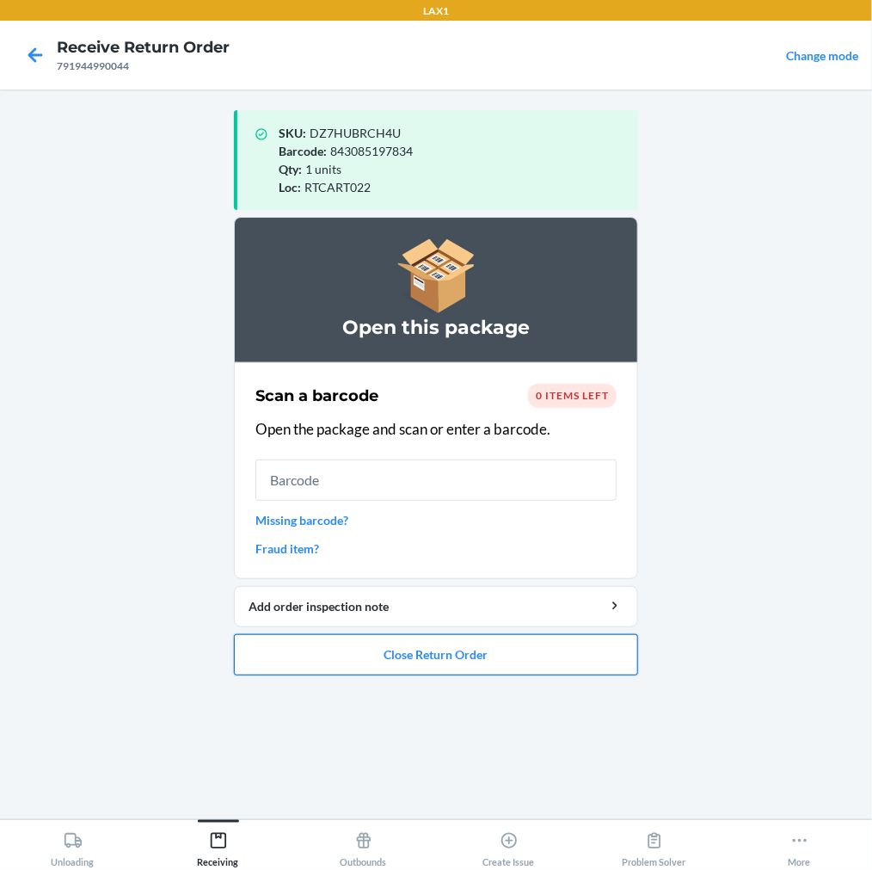
click at [305, 648] on button "Close Return Order" at bounding box center [436, 654] width 404 height 41
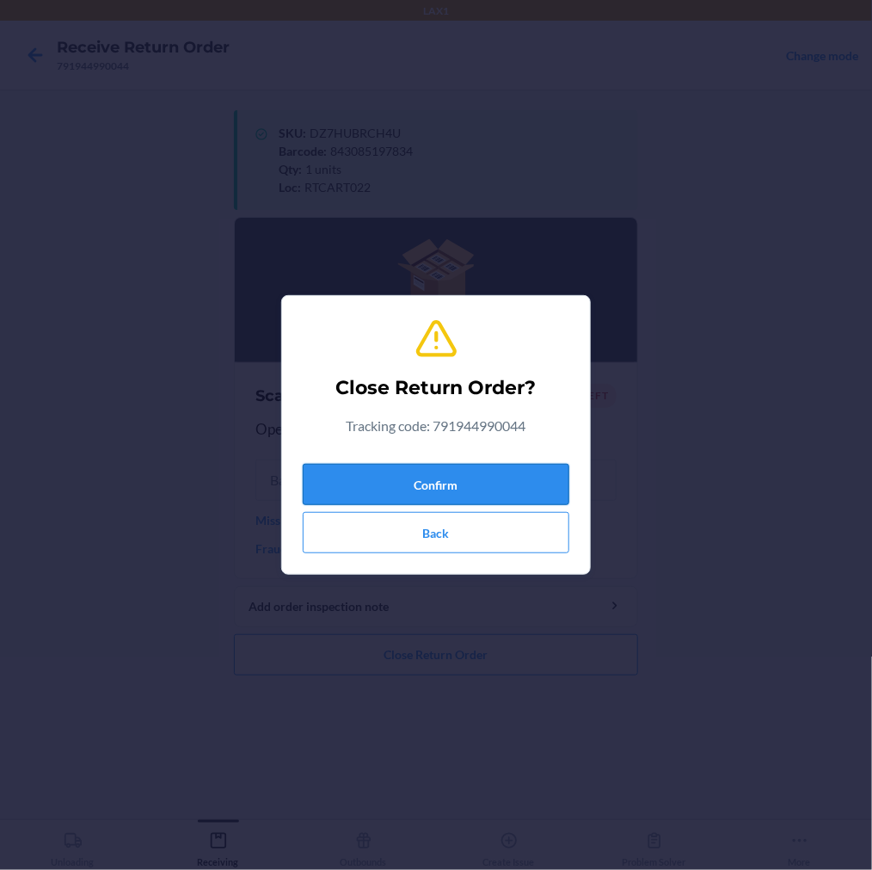
click at [379, 476] on button "Confirm" at bounding box center [436, 484] width 267 height 41
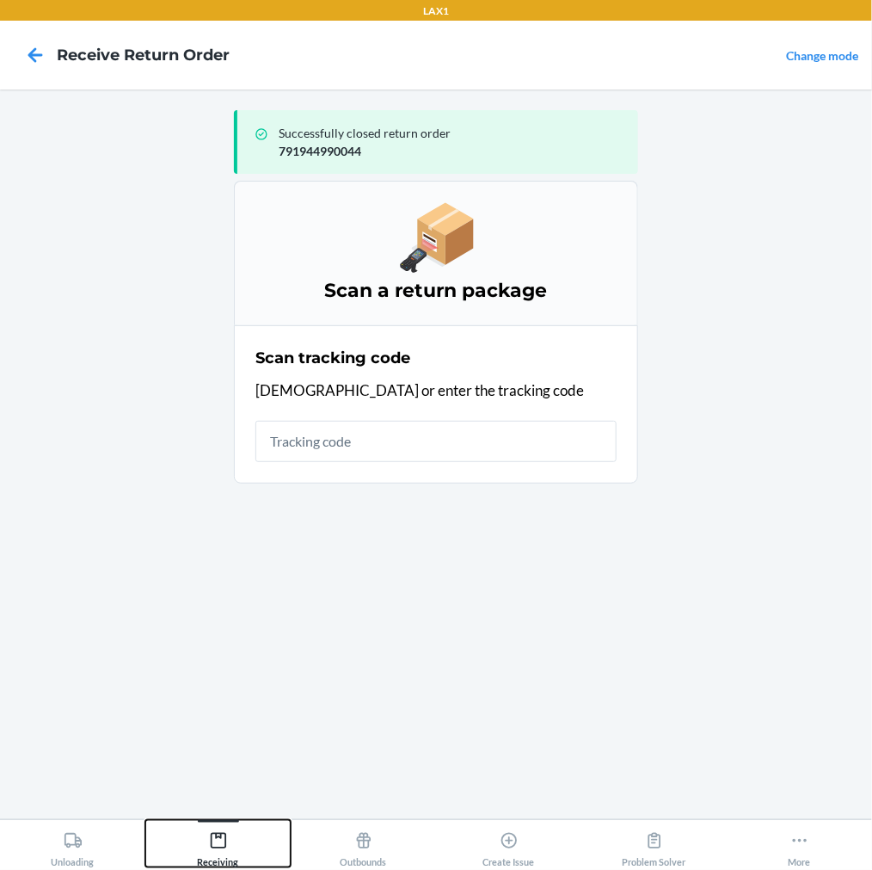
click at [212, 838] on icon at bounding box center [218, 840] width 19 height 19
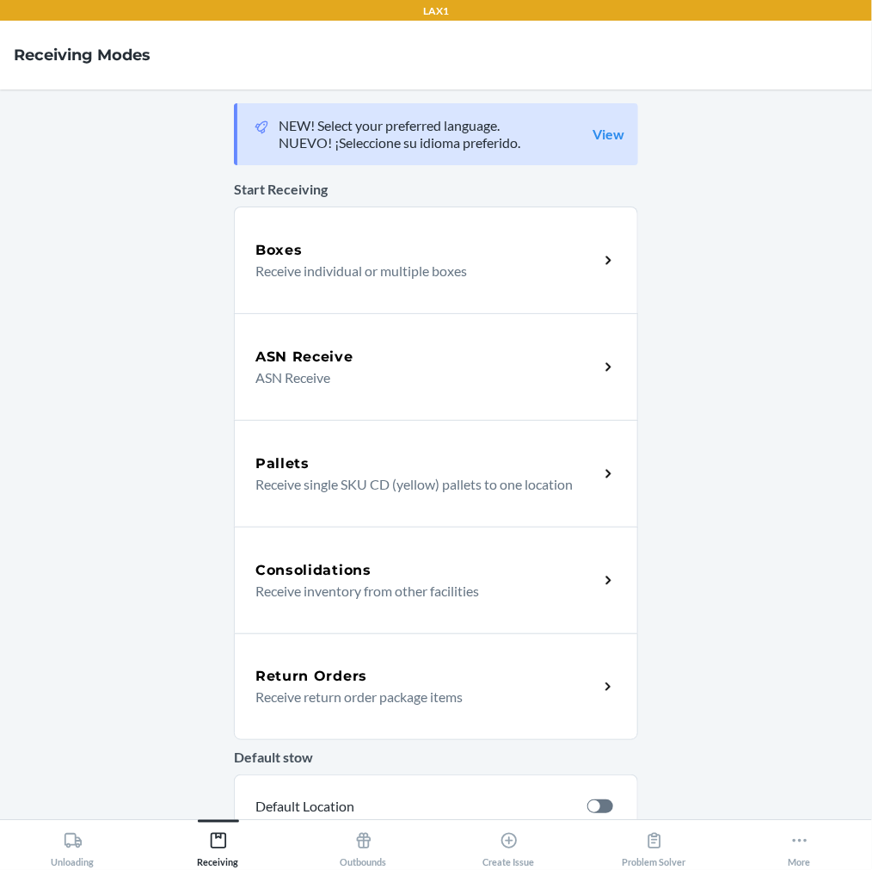
click at [318, 683] on h5 "Return Orders" at bounding box center [311, 676] width 112 height 21
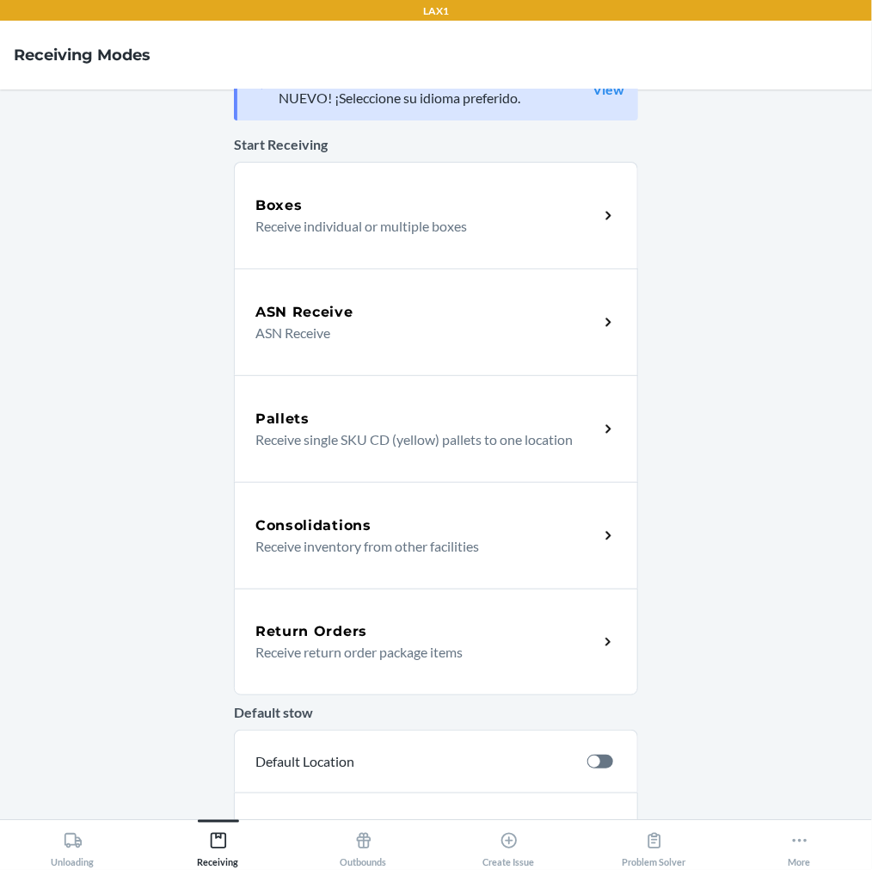
scroll to position [64, 0]
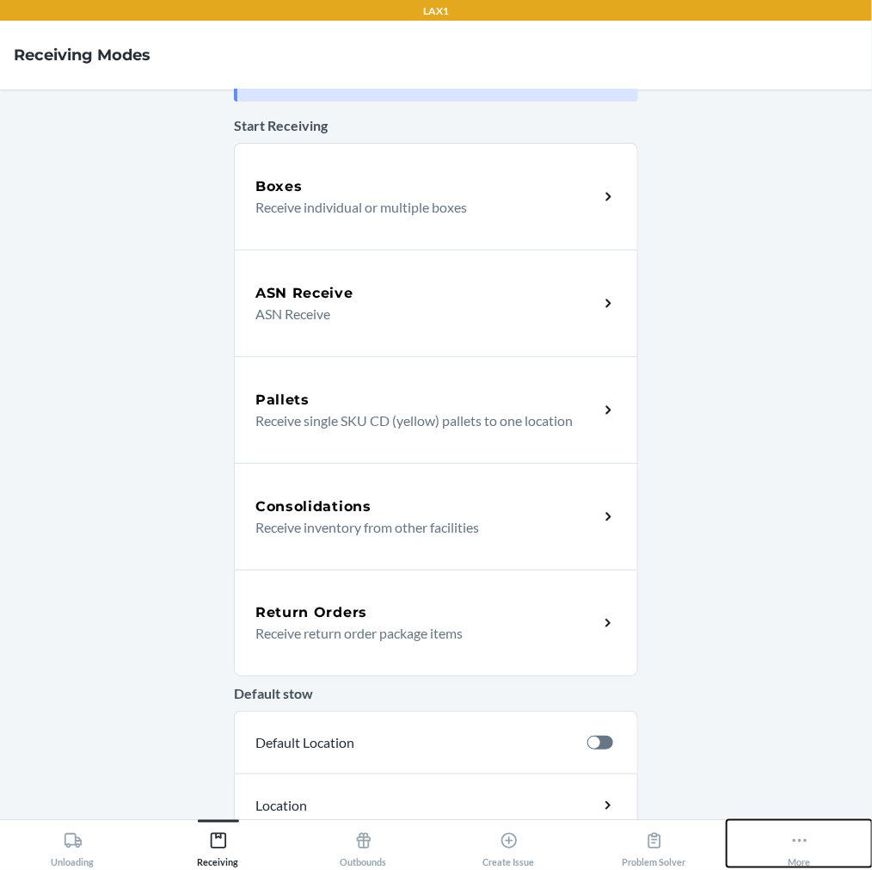
click at [791, 831] on icon at bounding box center [800, 840] width 19 height 19
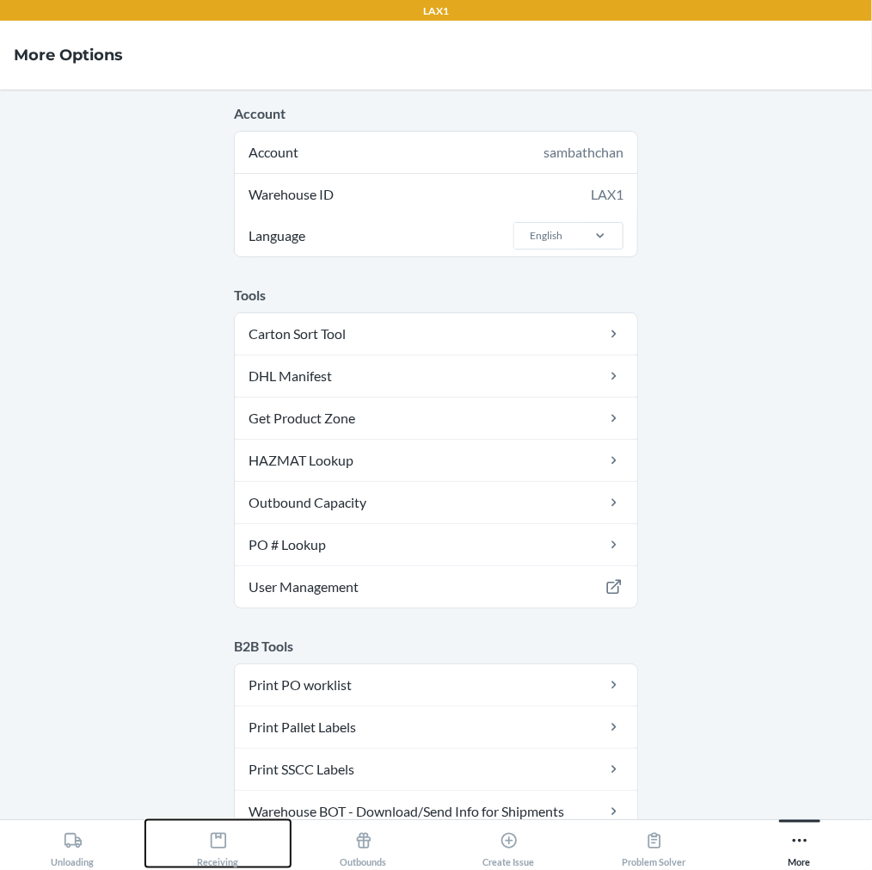
click at [226, 835] on icon at bounding box center [218, 840] width 19 height 19
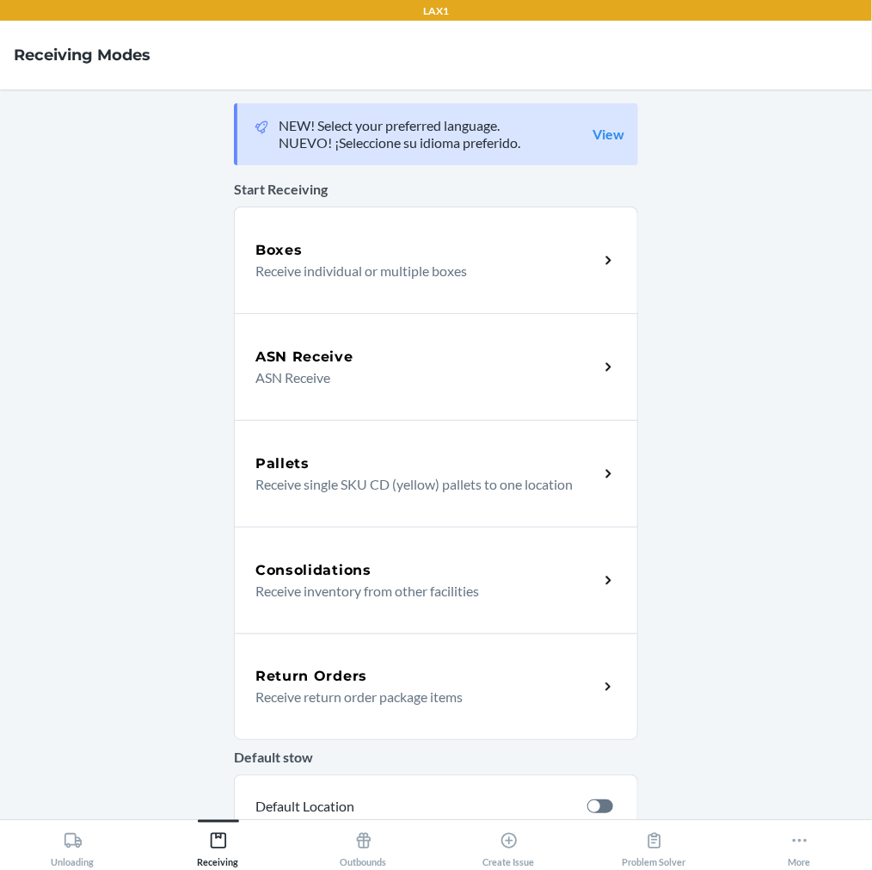
click at [322, 683] on h5 "Return Orders" at bounding box center [311, 676] width 112 height 21
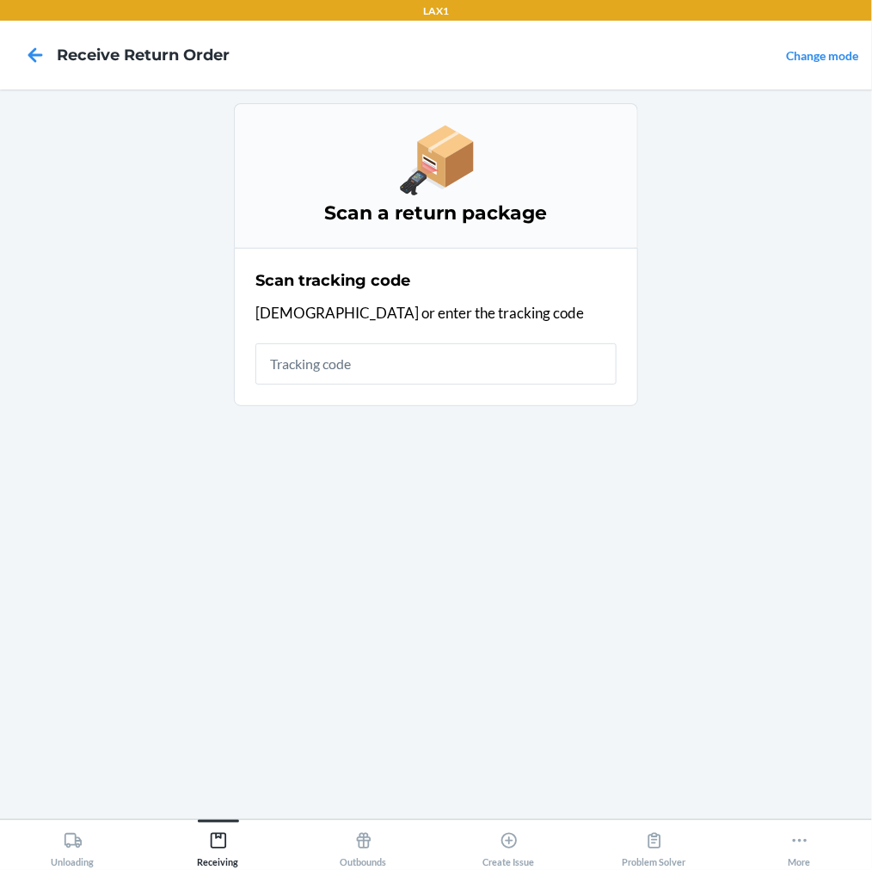
click at [344, 340] on div "Scan tracking code Scan or enter the tracking code" at bounding box center [435, 327] width 361 height 126
click at [341, 347] on input "text" at bounding box center [435, 363] width 361 height 41
type input "9632013760202"
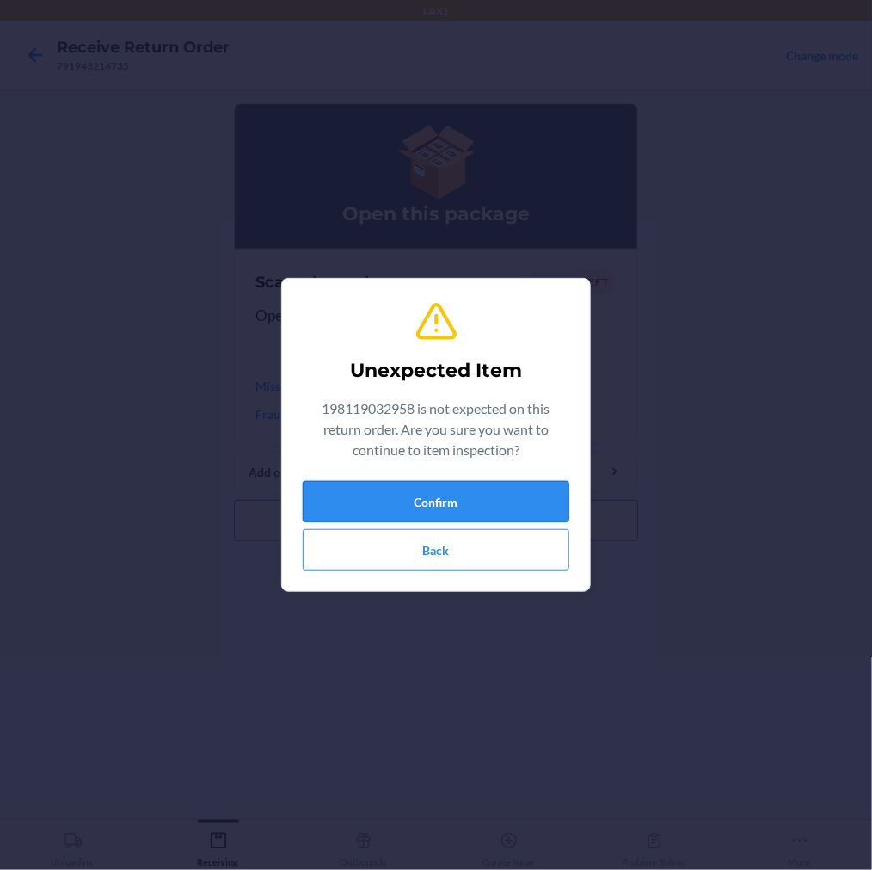
click at [401, 504] on button "Confirm" at bounding box center [436, 501] width 267 height 41
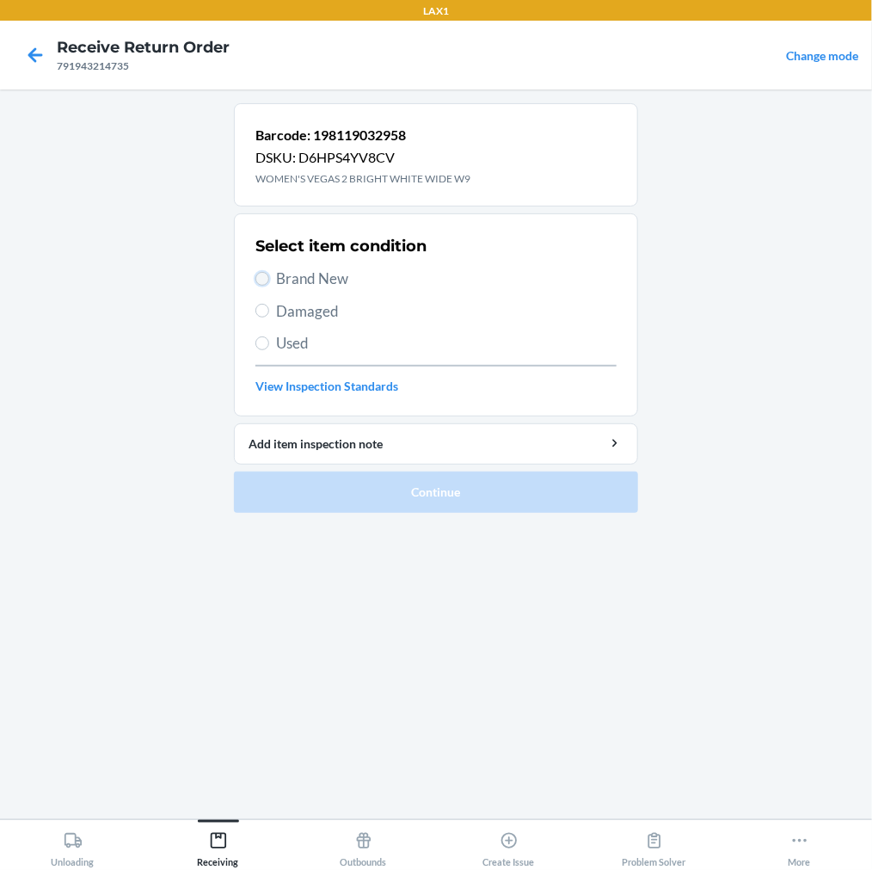
click at [260, 277] on input "Brand New" at bounding box center [262, 279] width 14 height 14
radio input "true"
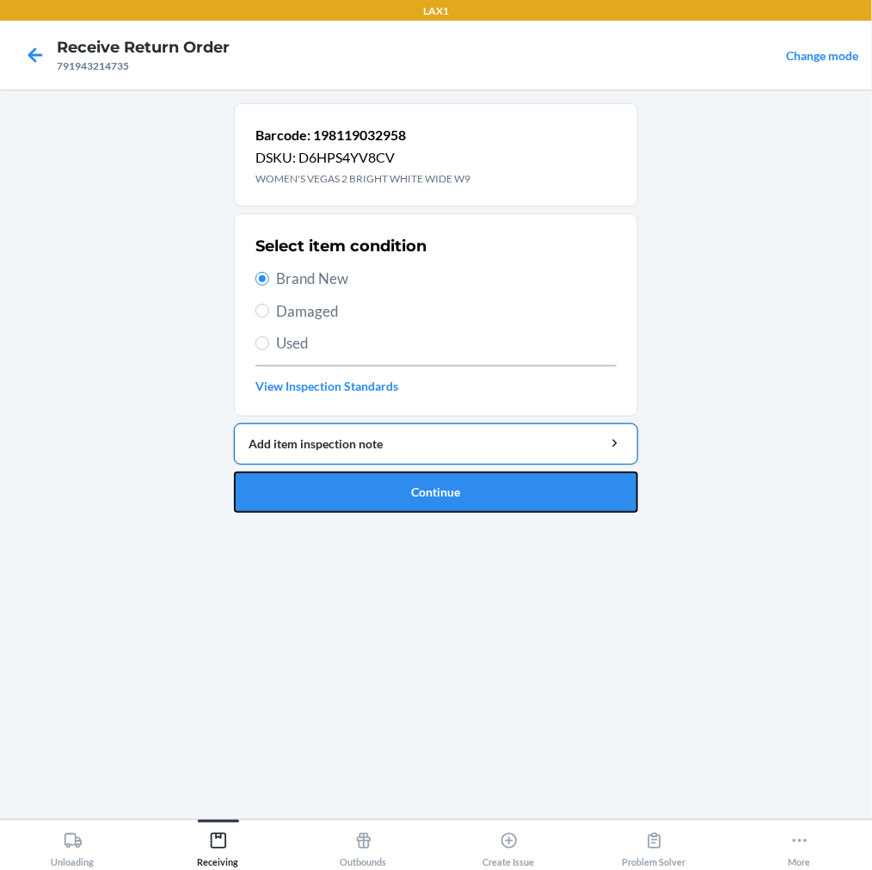
drag, startPoint x: 284, startPoint y: 493, endPoint x: 305, endPoint y: 435, distance: 61.5
click at [302, 465] on li "Barcode: 198119032958 DSKU: D6HPS4YV8CV WOMEN'S VEGAS 2 BRIGHT WHITE WIDE W9 Se…" at bounding box center [436, 307] width 404 height 409
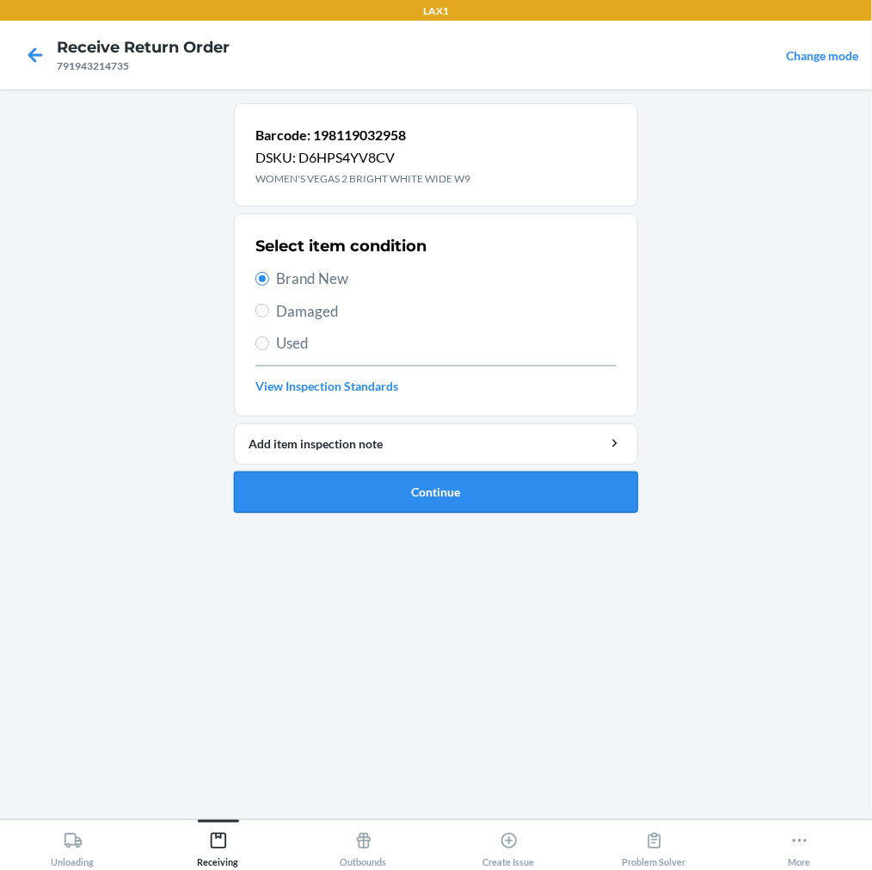
click at [305, 487] on button "Continue" at bounding box center [436, 491] width 404 height 41
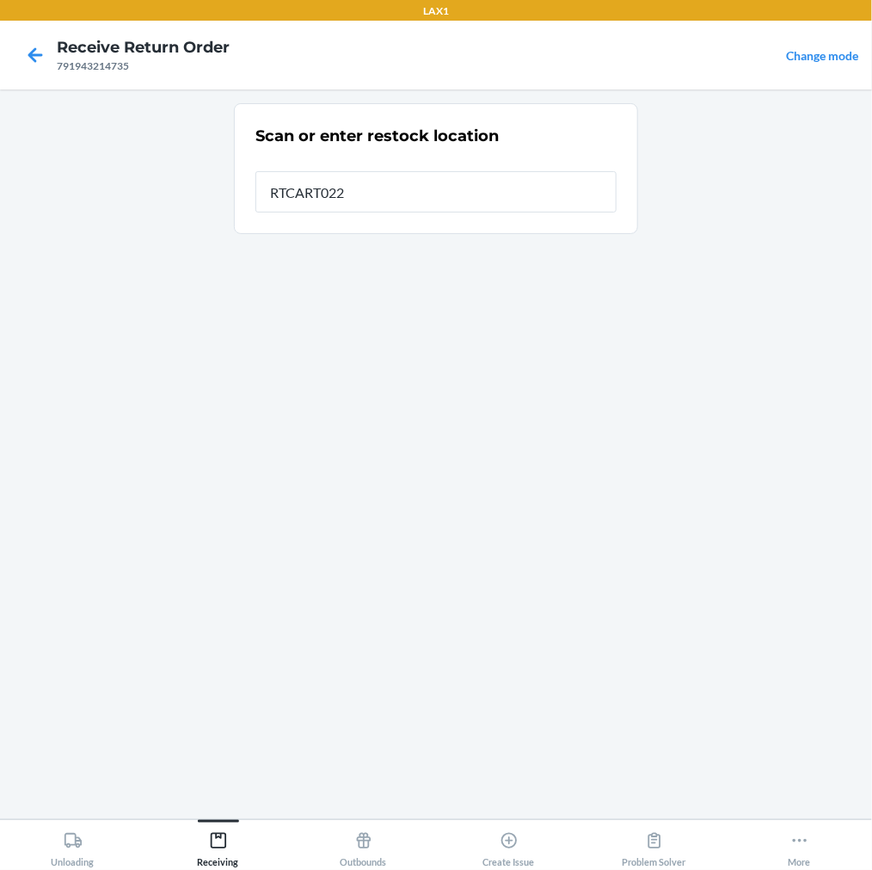
type input "RTCART022"
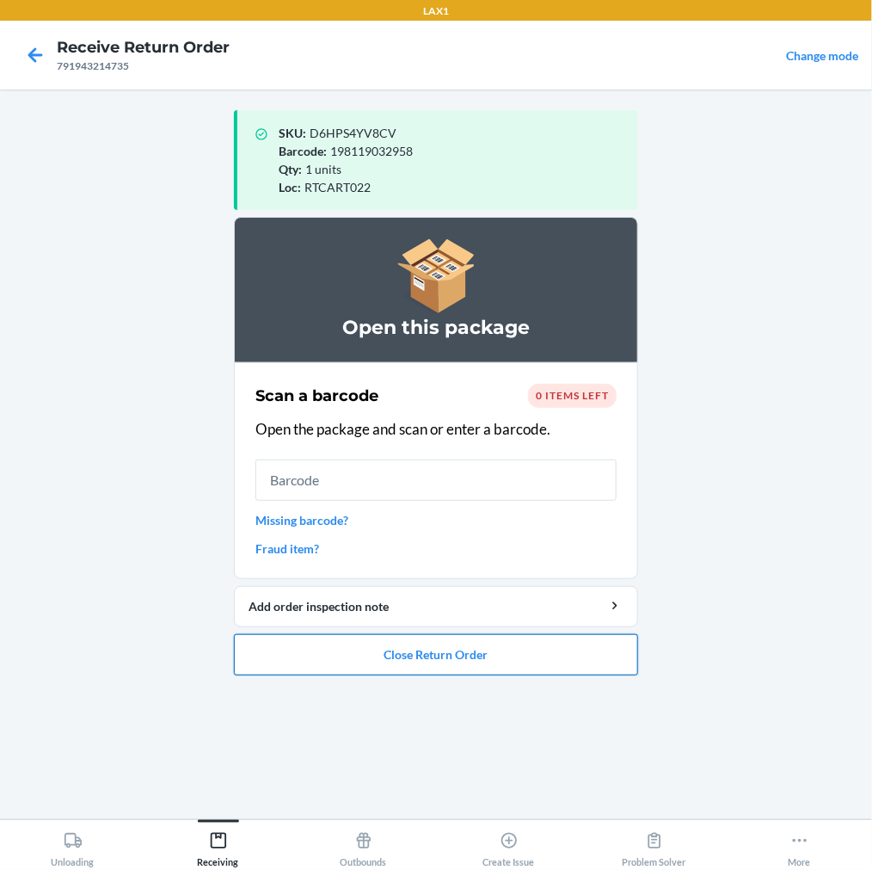
click at [357, 643] on button "Close Return Order" at bounding box center [436, 654] width 404 height 41
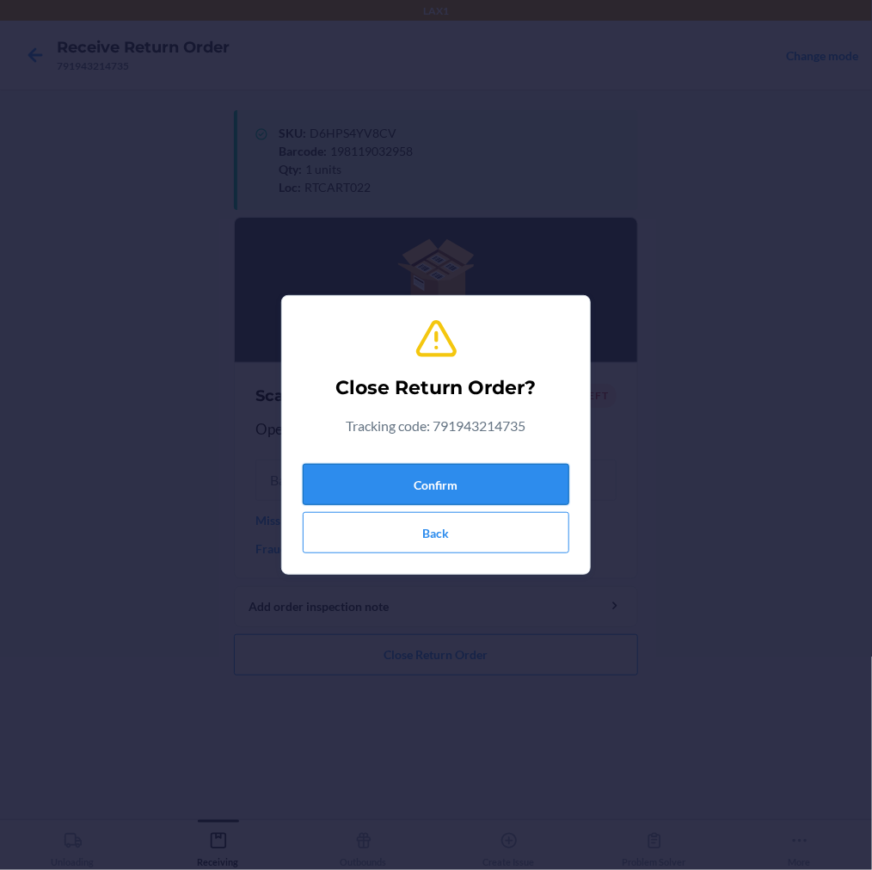
click at [461, 493] on button "Confirm" at bounding box center [436, 484] width 267 height 41
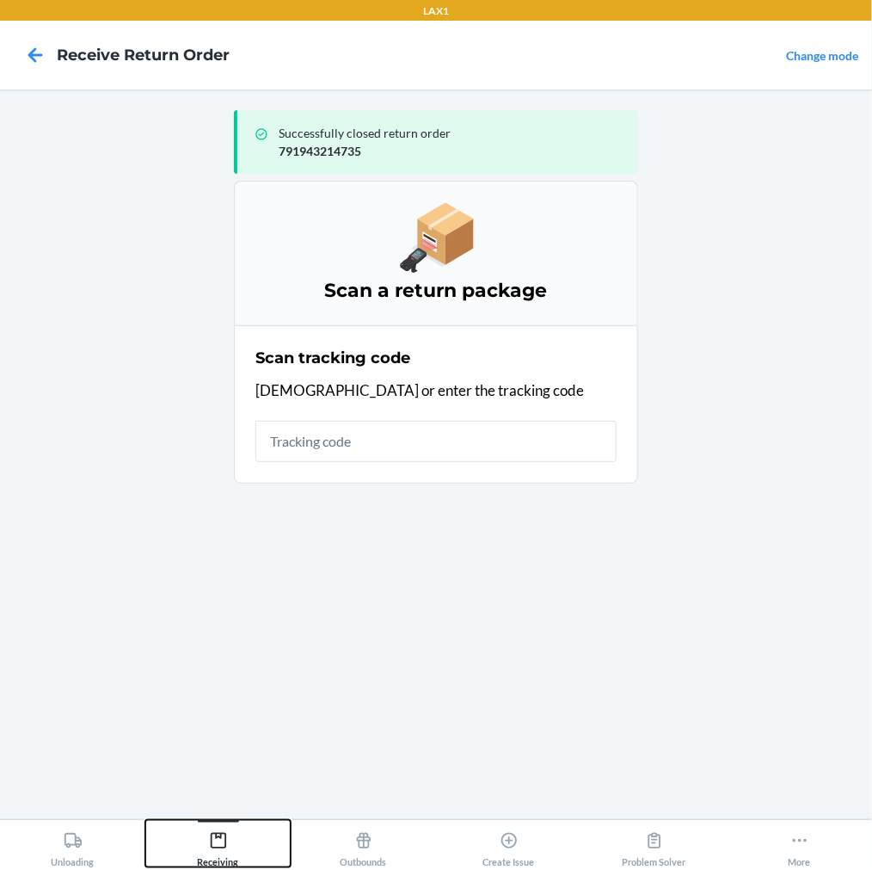
click at [220, 838] on icon at bounding box center [217, 840] width 15 height 15
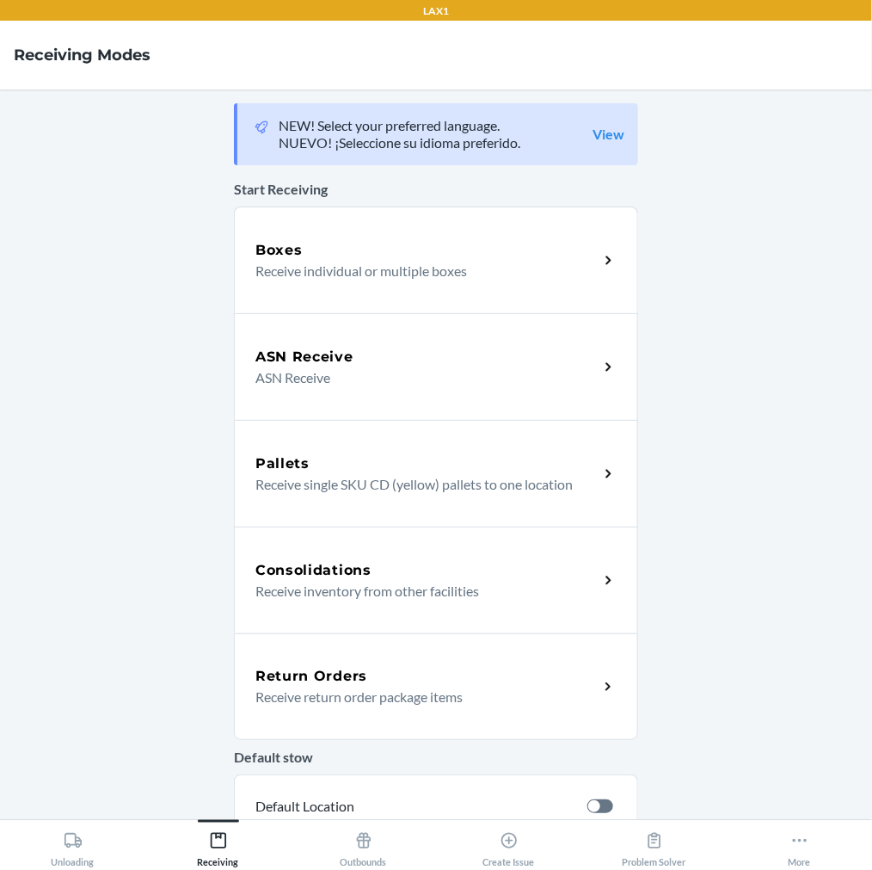
click at [308, 692] on p "Receive return order package items" at bounding box center [419, 696] width 329 height 21
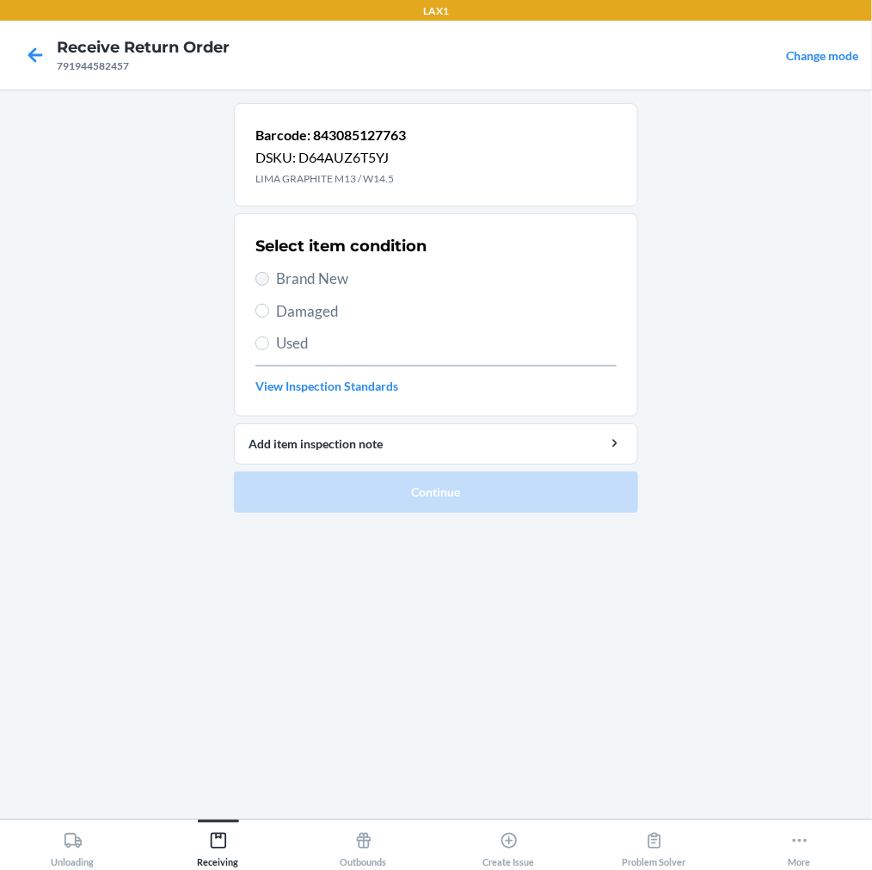
click at [269, 276] on label "Brand New" at bounding box center [435, 279] width 361 height 22
click at [255, 276] on input "Brand New" at bounding box center [262, 279] width 14 height 14
radio input "true"
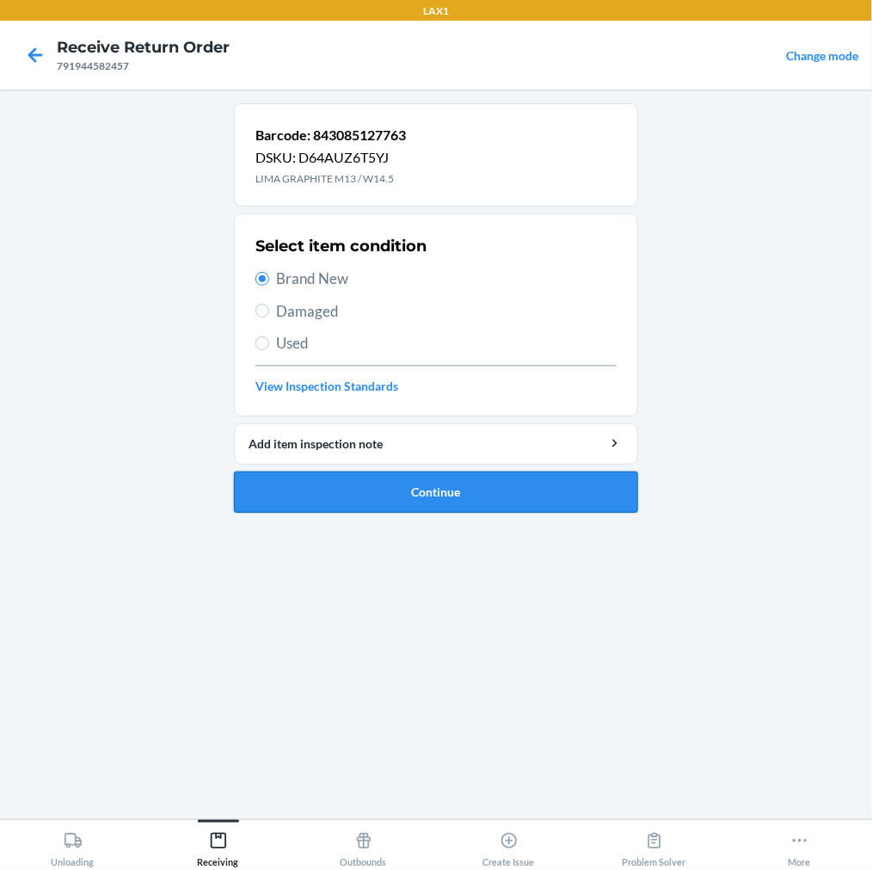
click at [306, 480] on button "Continue" at bounding box center [436, 491] width 404 height 41
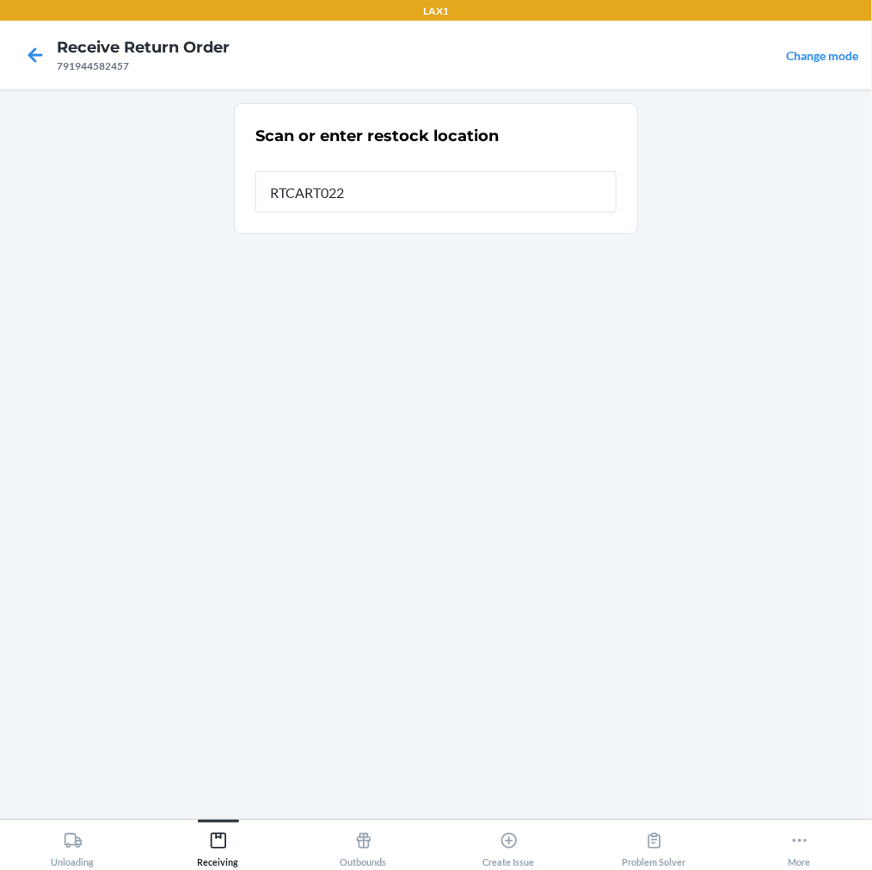
type input "RTCART022"
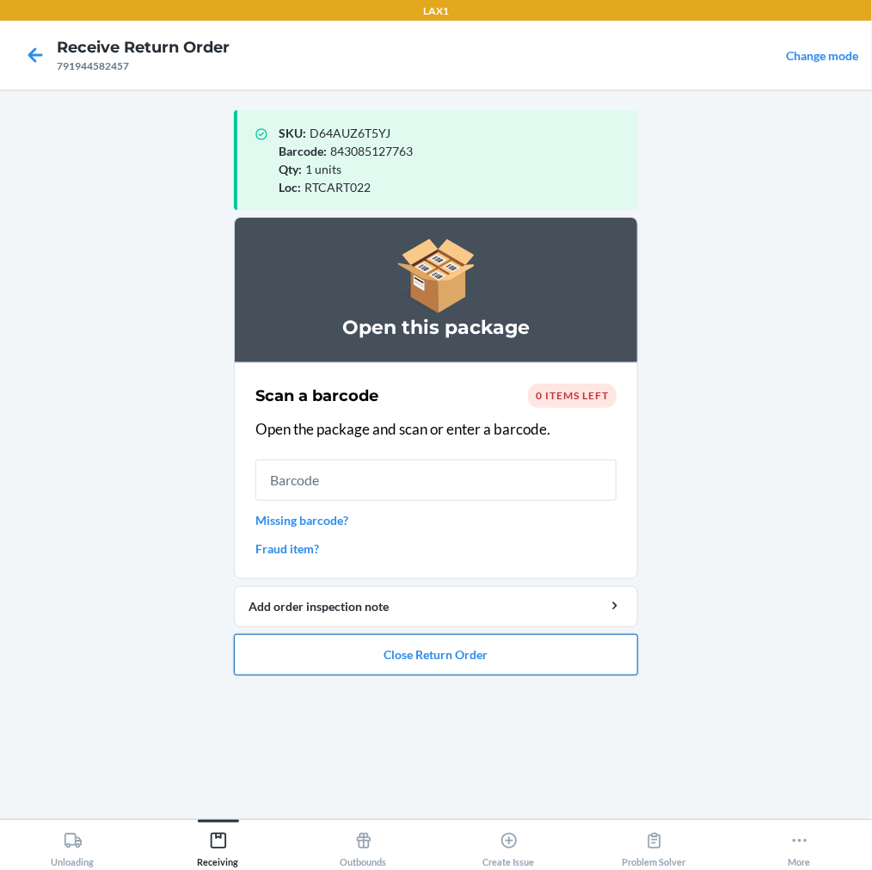
click at [440, 657] on button "Close Return Order" at bounding box center [436, 654] width 404 height 41
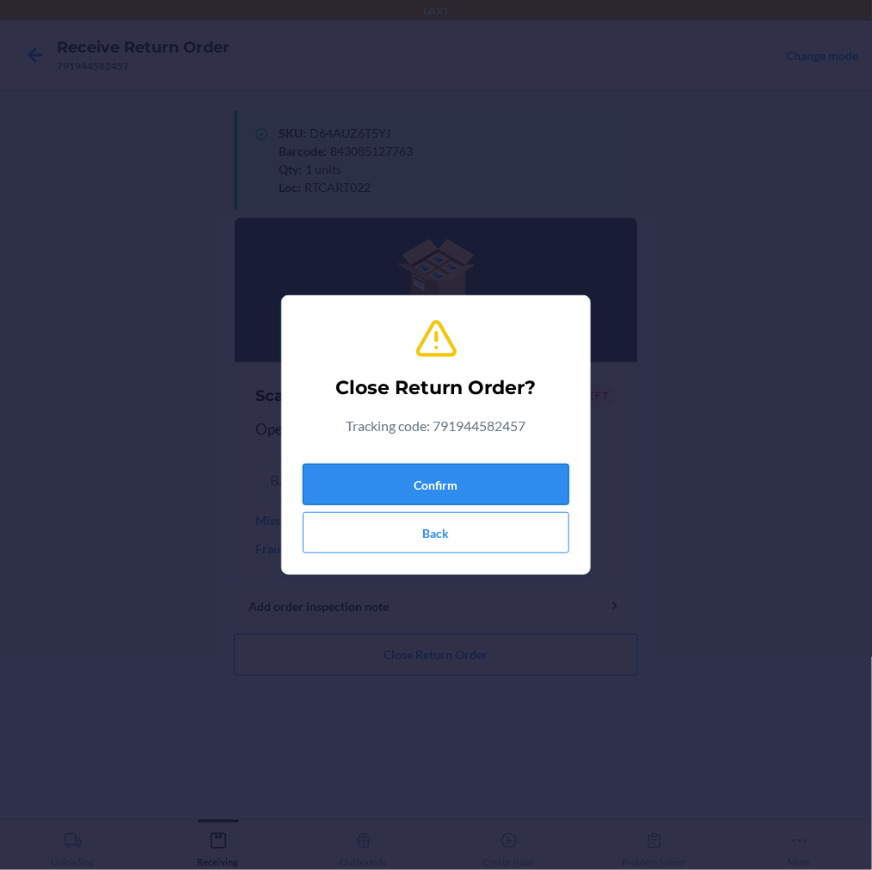
click at [458, 476] on button "Confirm" at bounding box center [436, 484] width 267 height 41
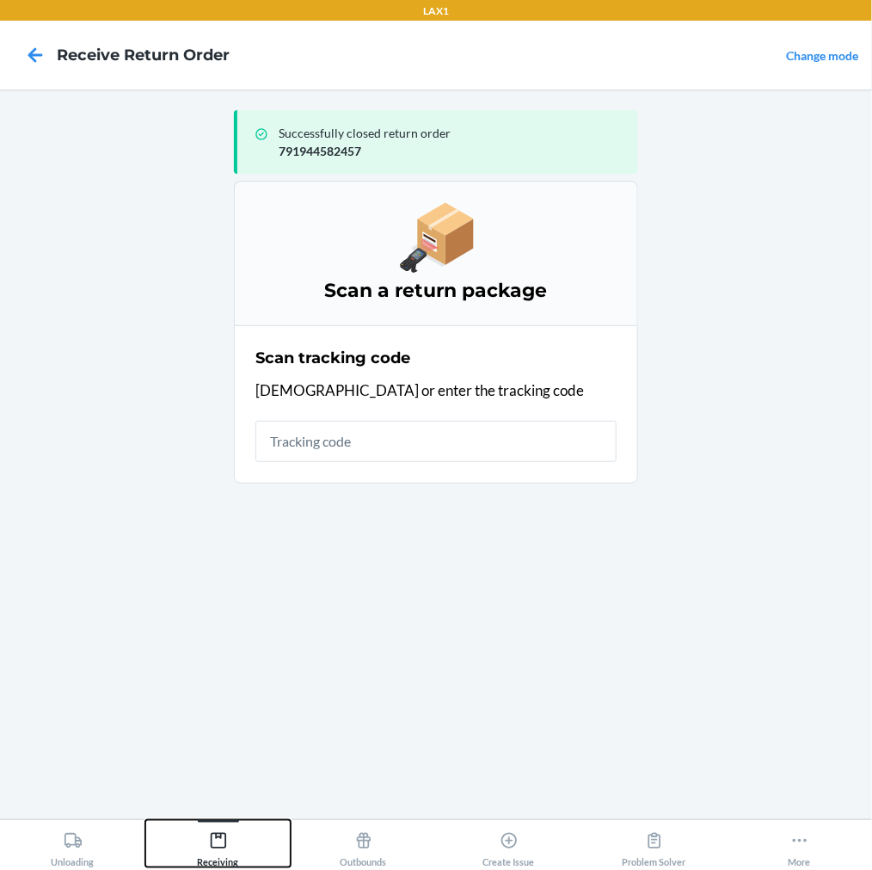
click at [212, 835] on icon at bounding box center [218, 840] width 19 height 19
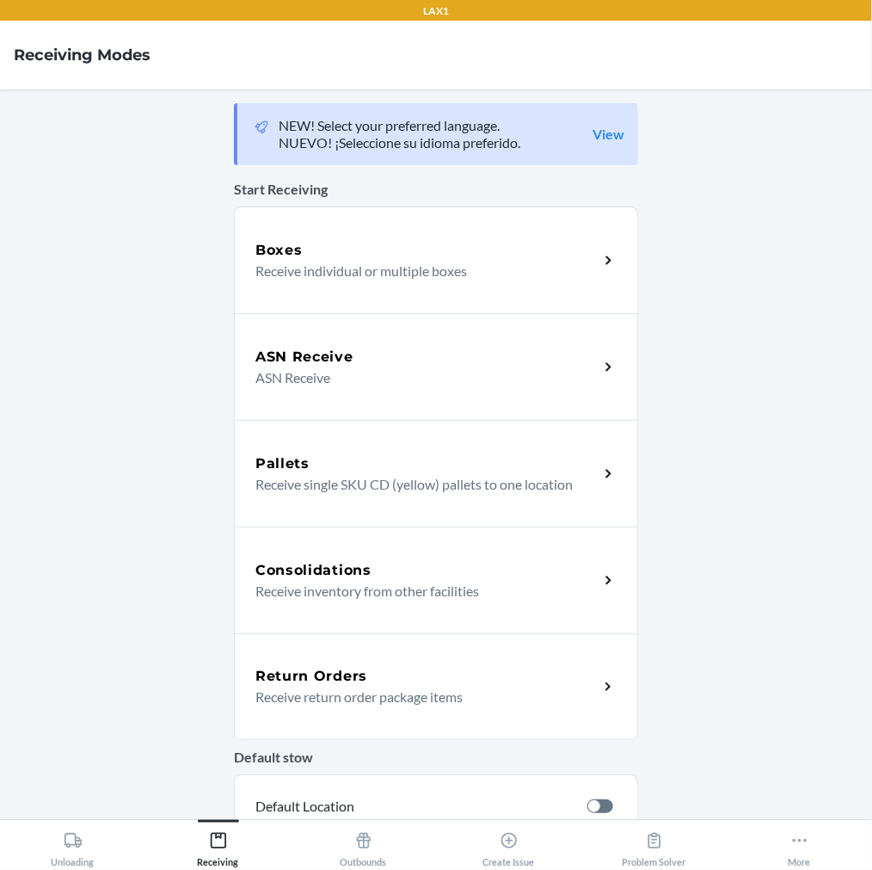
click at [318, 691] on p "Receive return order package items" at bounding box center [419, 696] width 329 height 21
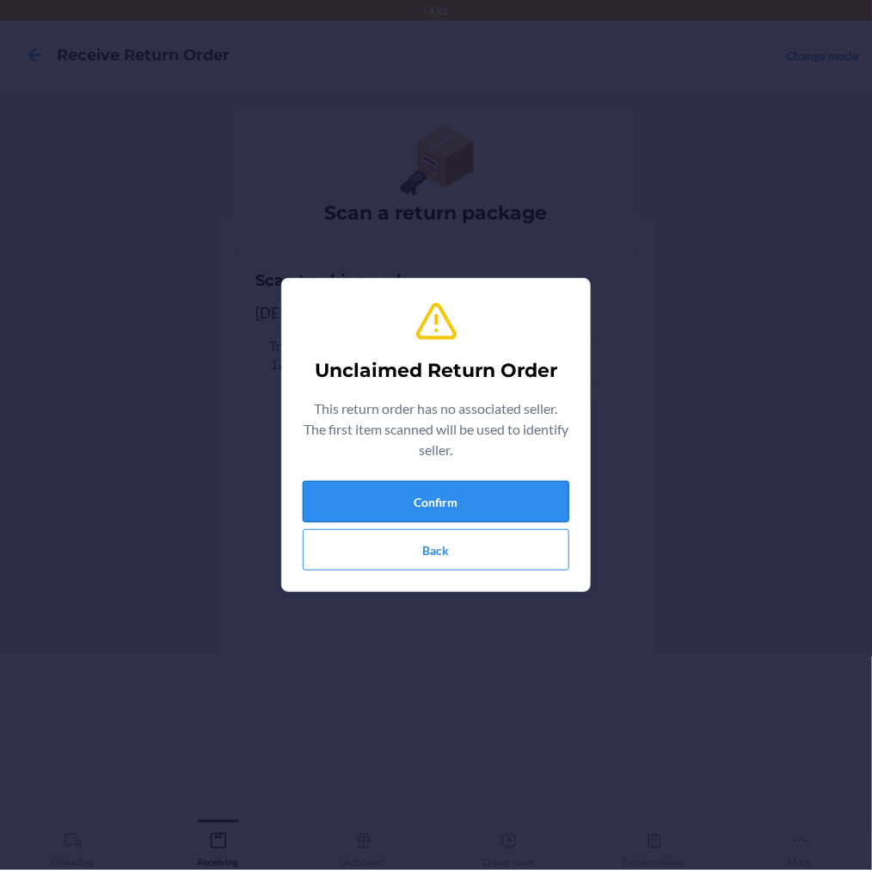
click at [340, 513] on button "Confirm" at bounding box center [436, 501] width 267 height 41
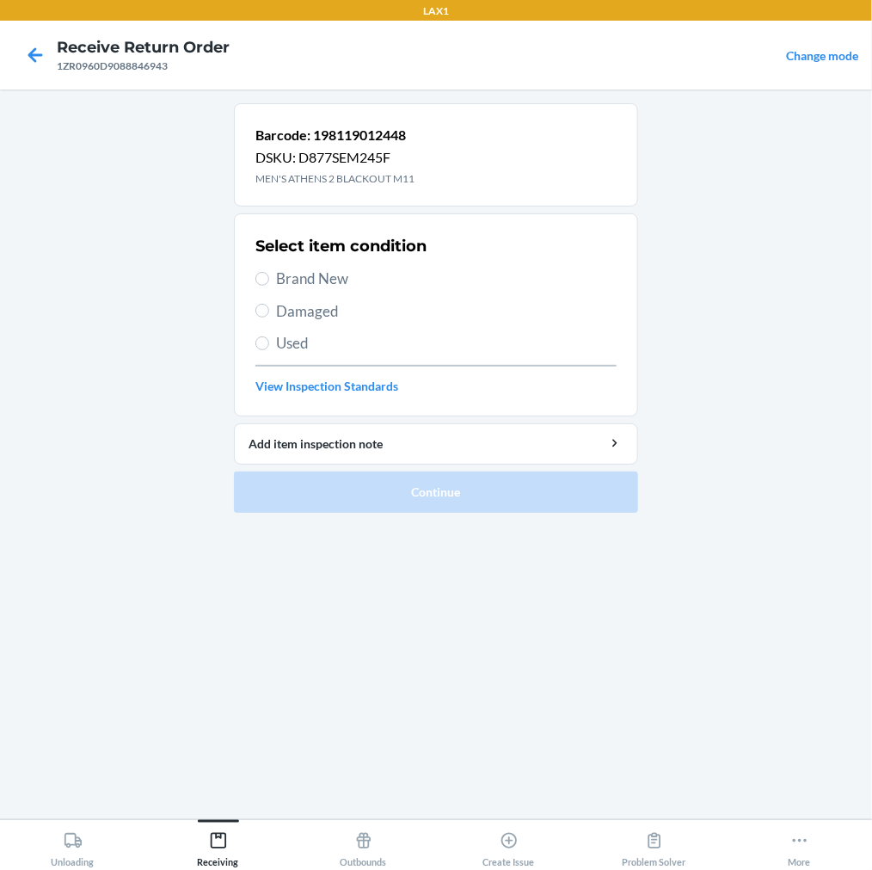
click at [268, 282] on label "Brand New" at bounding box center [435, 279] width 361 height 22
click at [268, 282] on input "Brand New" at bounding box center [262, 279] width 14 height 14
radio input "true"
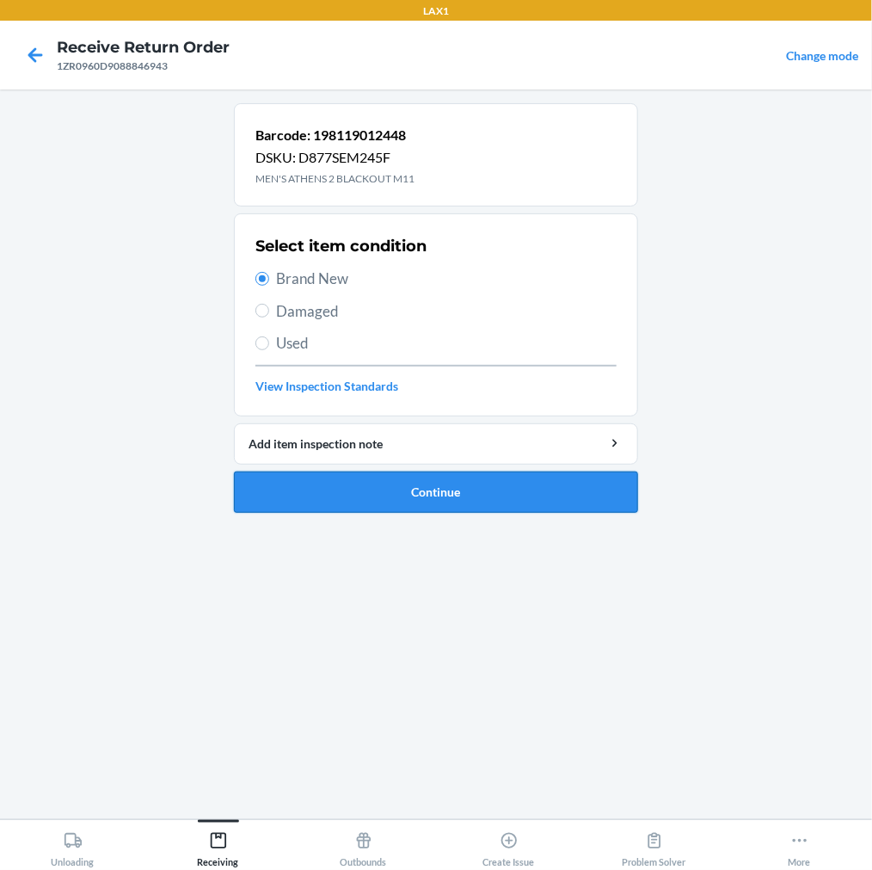
click at [303, 488] on button "Continue" at bounding box center [436, 491] width 404 height 41
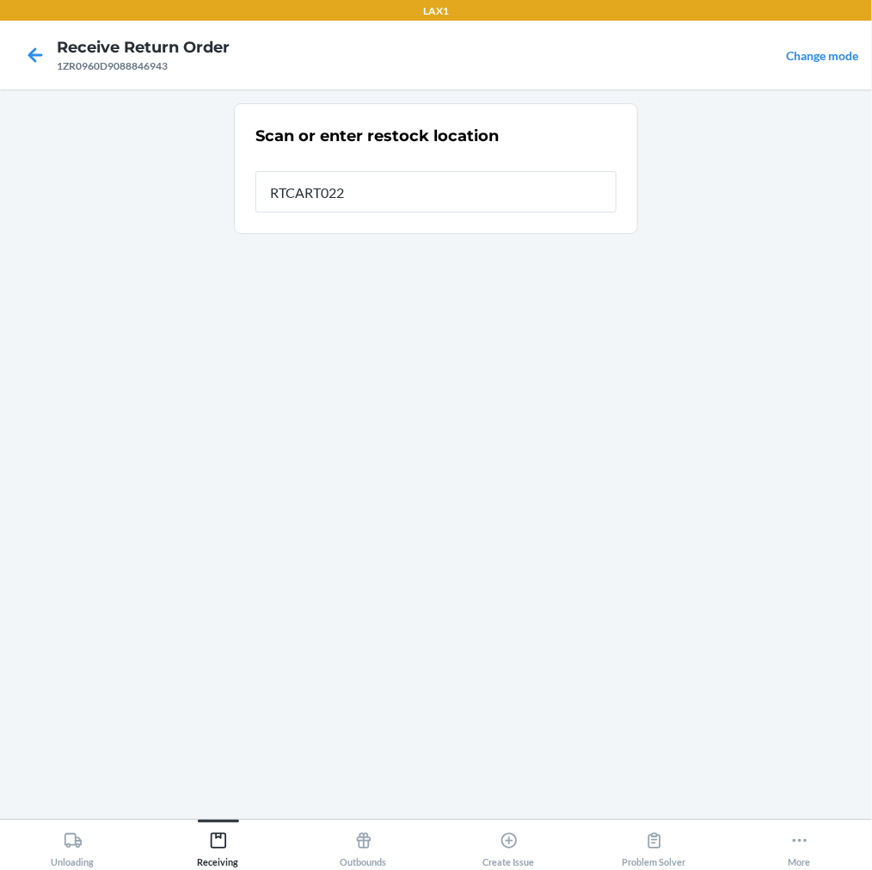
type input "RTCART022"
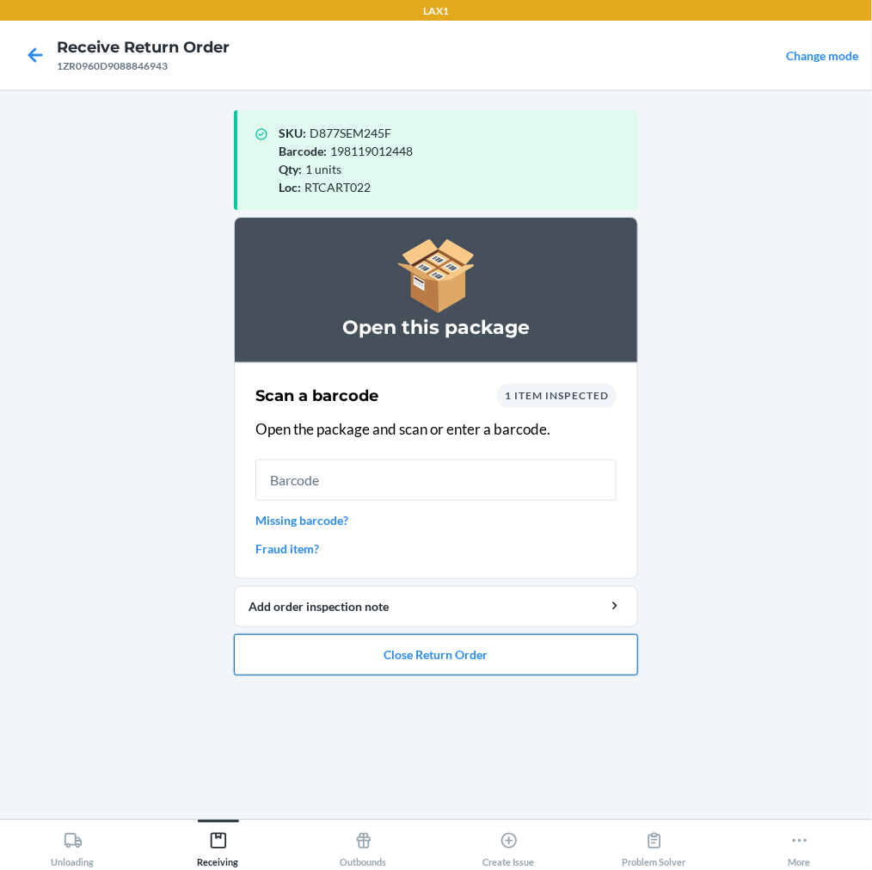
click at [419, 655] on button "Close Return Order" at bounding box center [436, 654] width 404 height 41
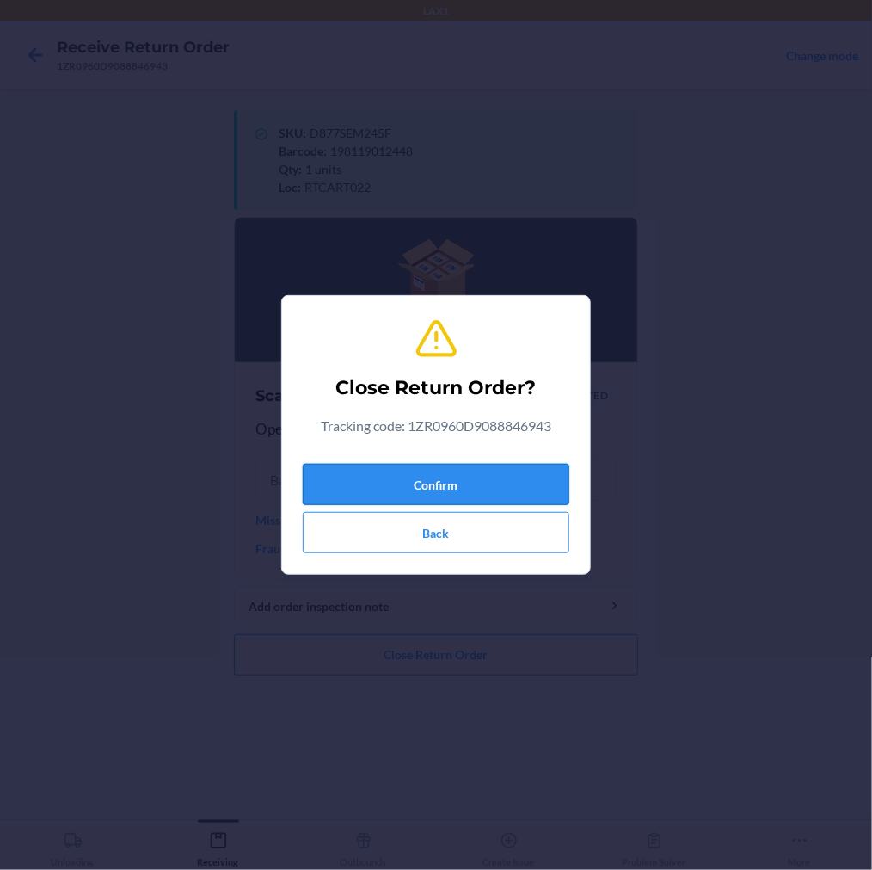
click at [497, 480] on button "Confirm" at bounding box center [436, 484] width 267 height 41
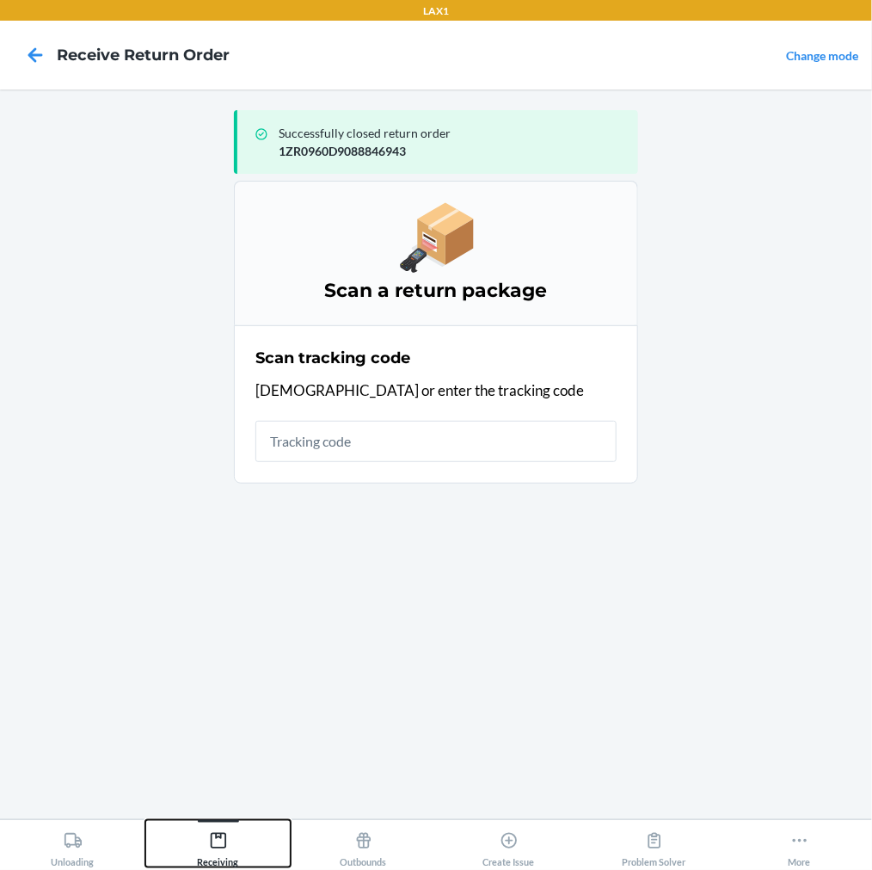
click at [209, 834] on icon at bounding box center [218, 840] width 19 height 19
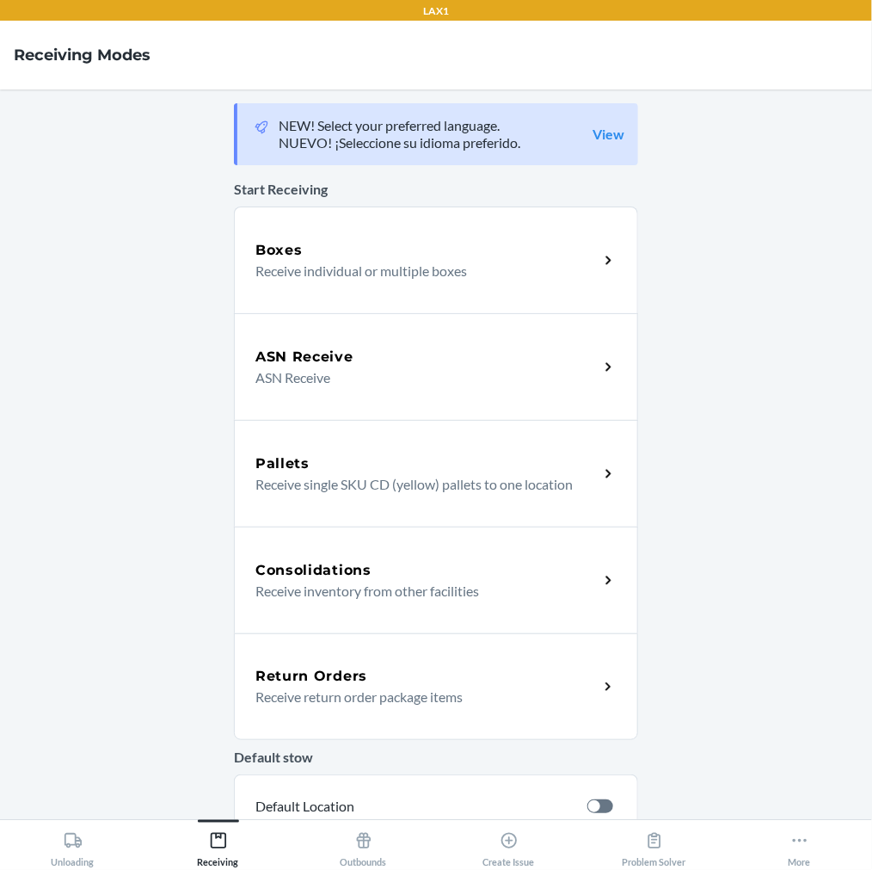
click at [290, 699] on p "Receive return order package items" at bounding box center [419, 696] width 329 height 21
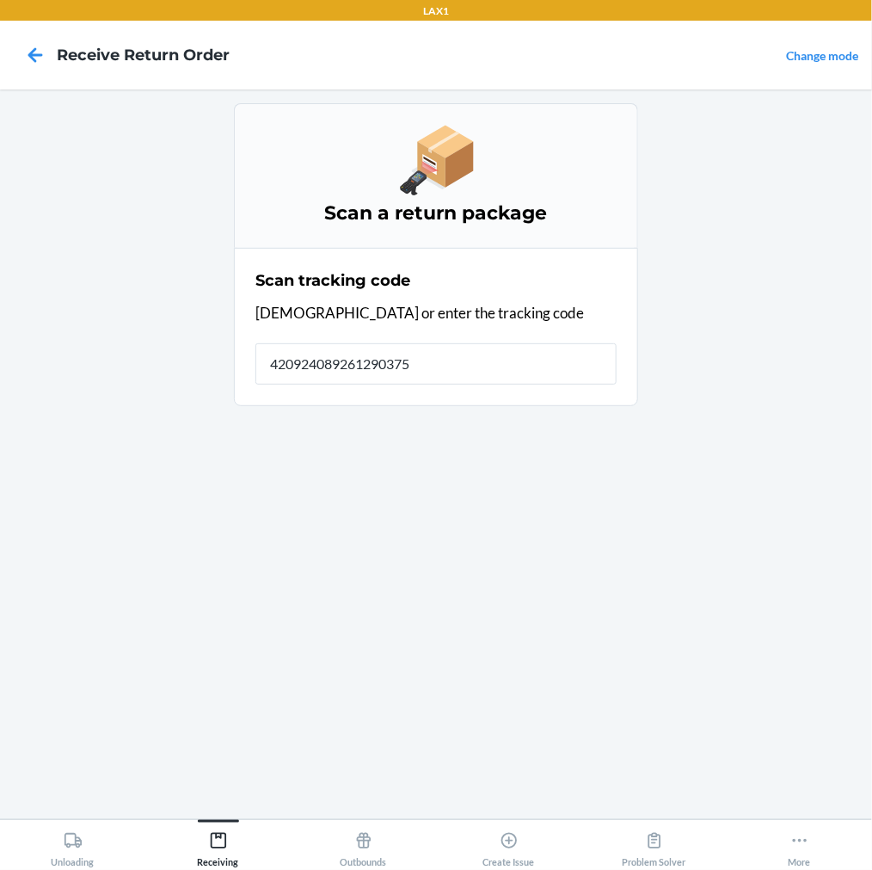
type input "4209240892612903750"
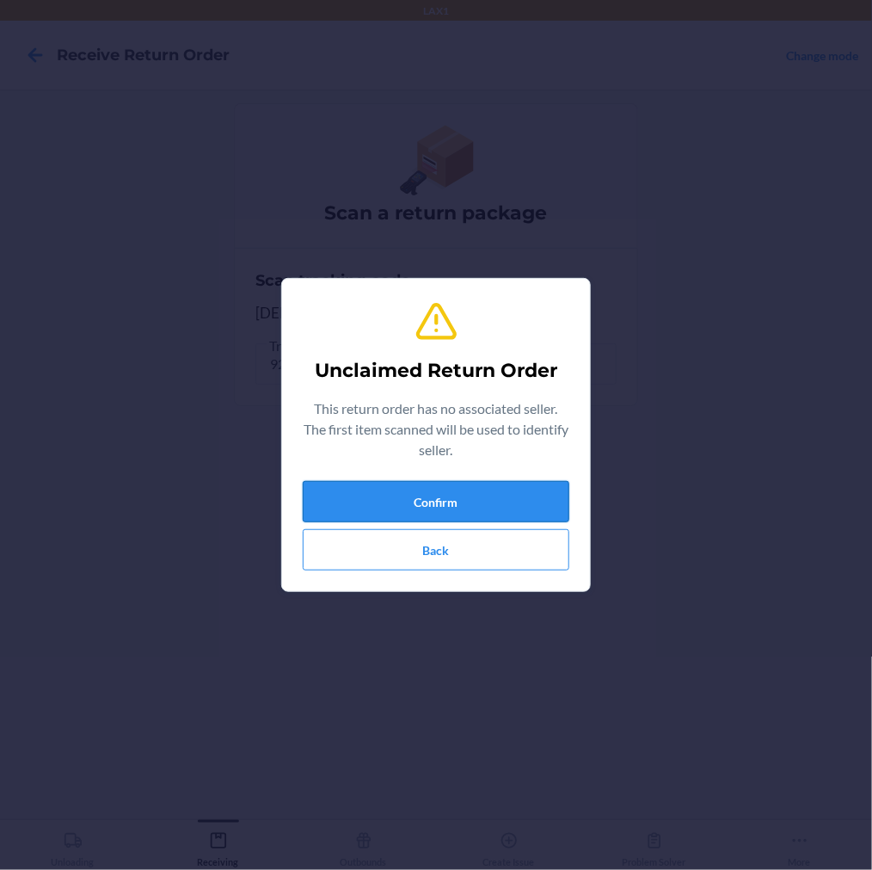
click at [379, 499] on button "Confirm" at bounding box center [436, 501] width 267 height 41
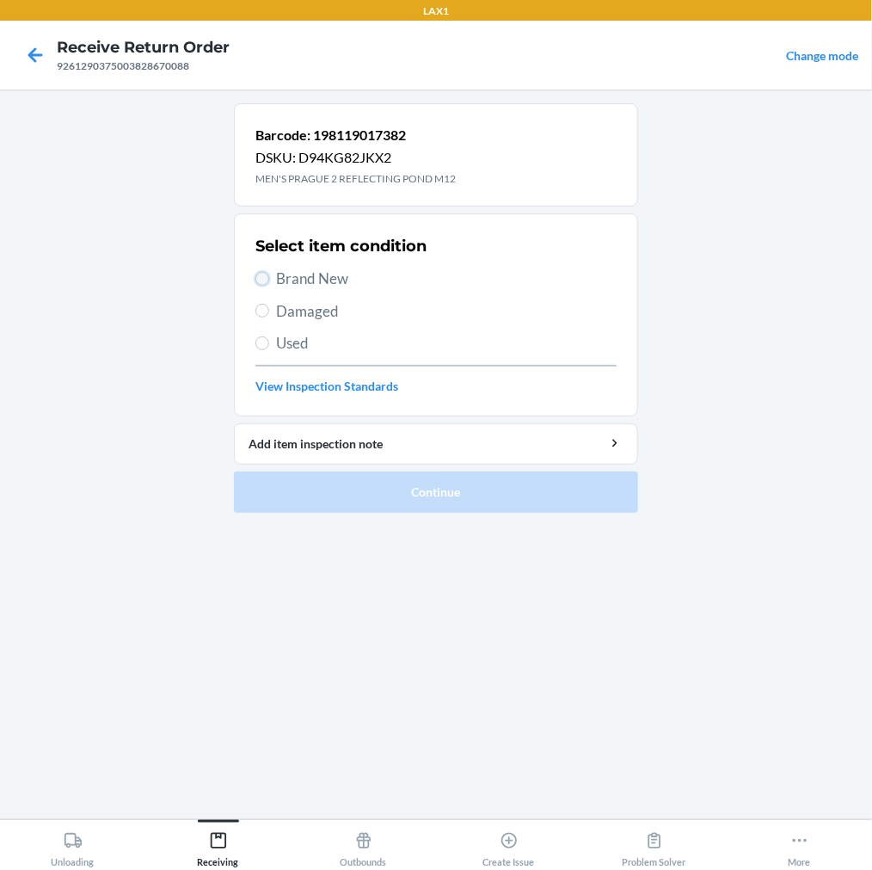
click at [256, 278] on input "Brand New" at bounding box center [262, 279] width 14 height 14
radio input "true"
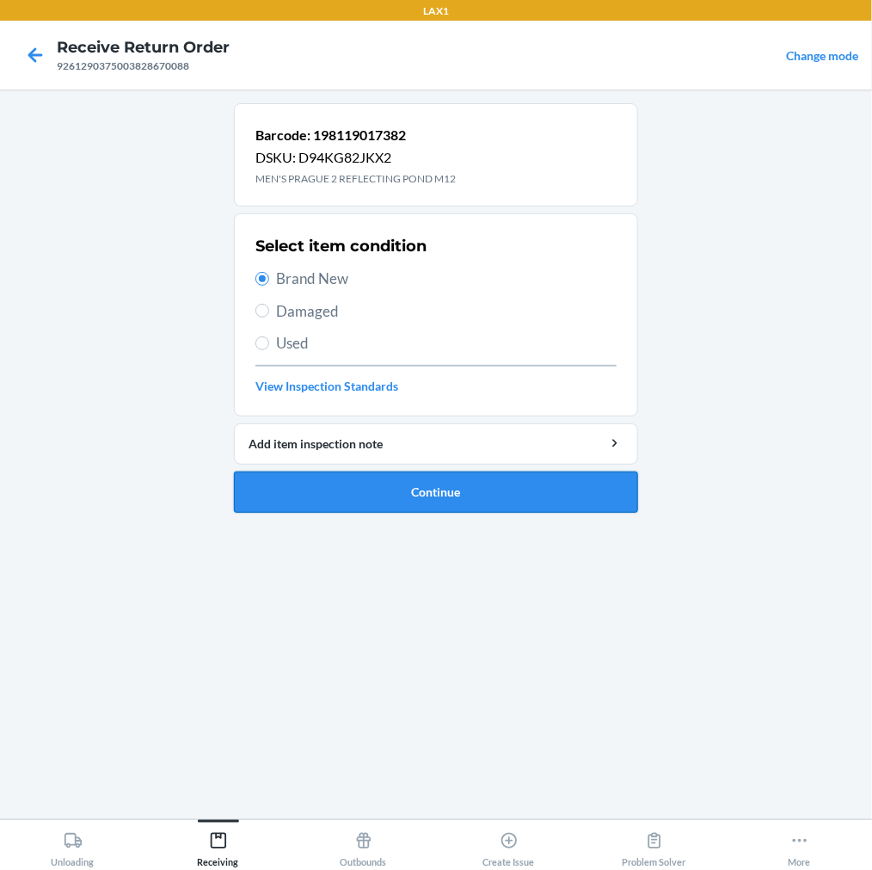
click at [293, 485] on button "Continue" at bounding box center [436, 491] width 404 height 41
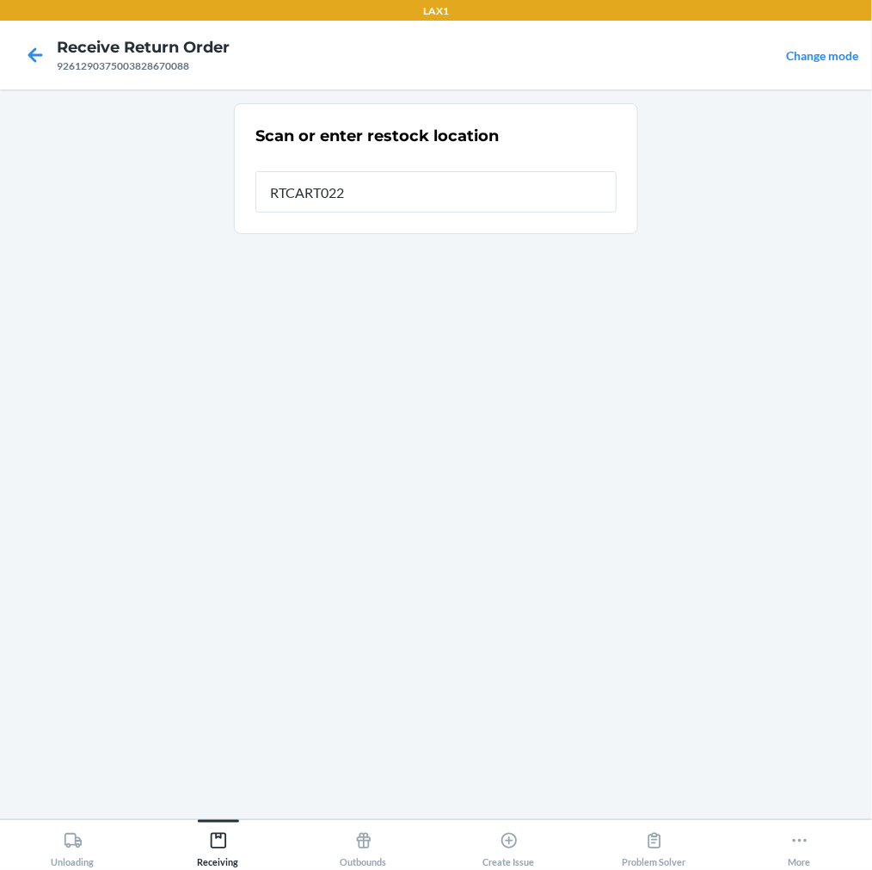
type input "RTCART022"
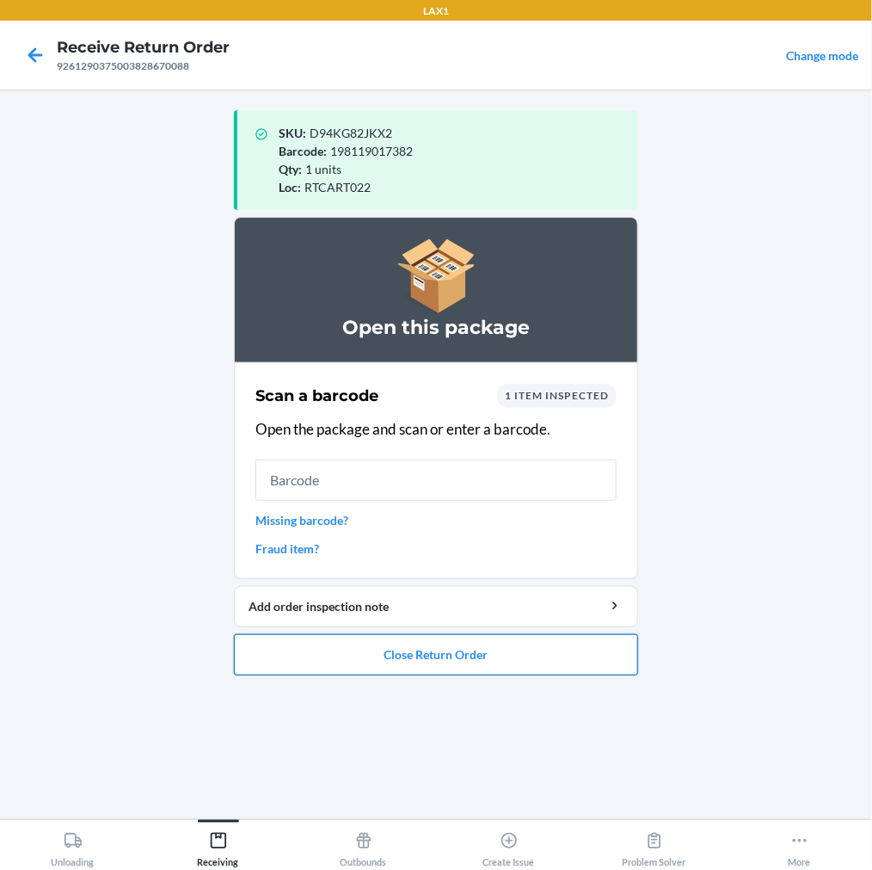
click at [440, 649] on button "Close Return Order" at bounding box center [436, 654] width 404 height 41
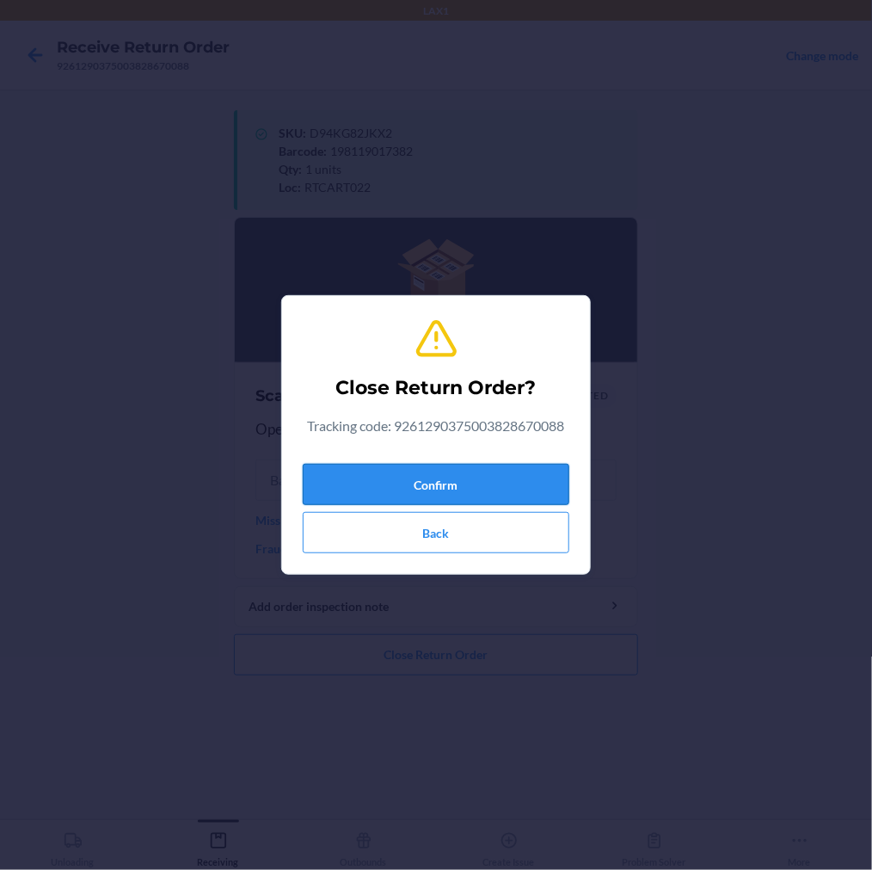
click at [511, 471] on button "Confirm" at bounding box center [436, 484] width 267 height 41
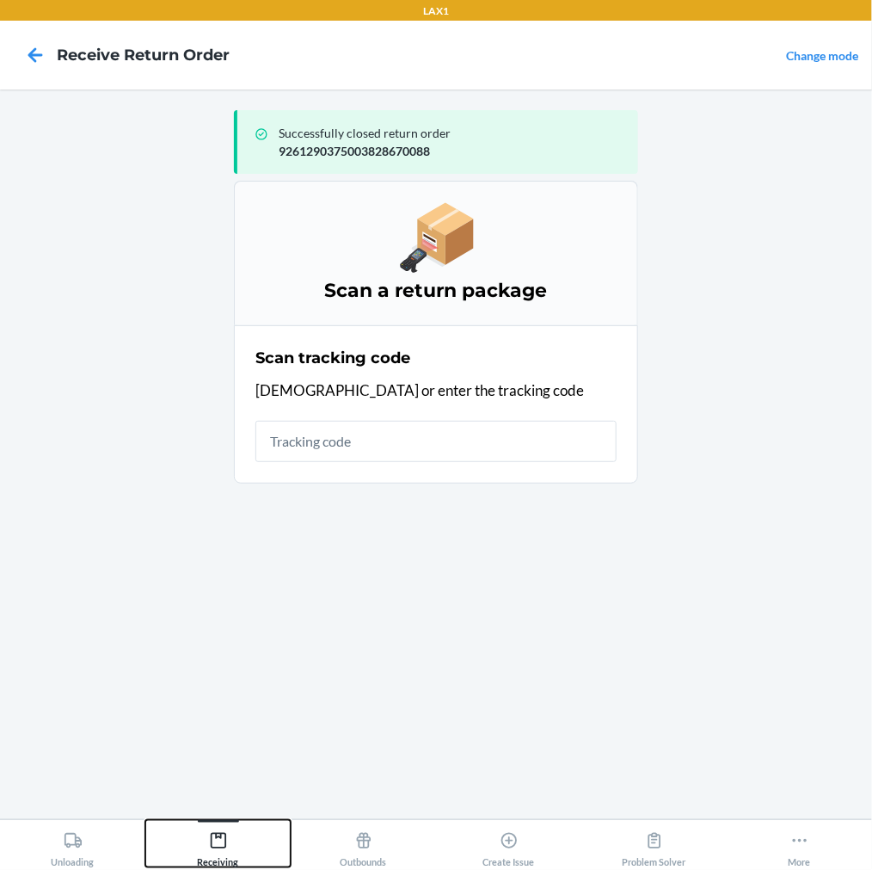
click at [219, 846] on icon at bounding box center [218, 840] width 19 height 19
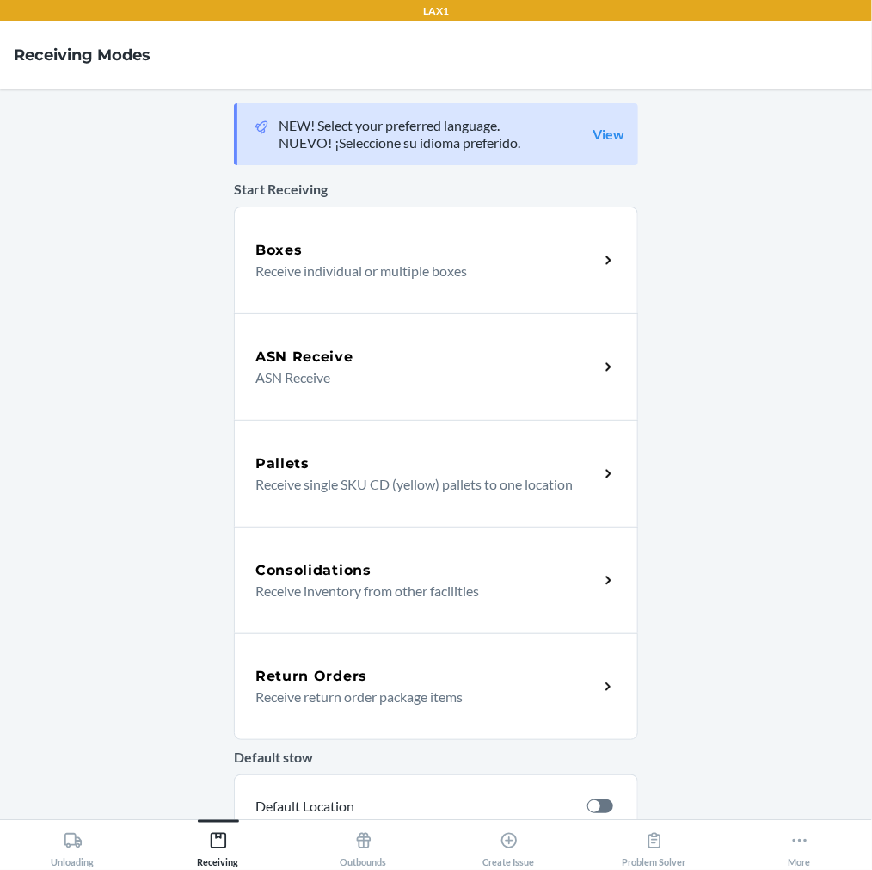
click at [330, 693] on p "Receive return order package items" at bounding box center [419, 696] width 329 height 21
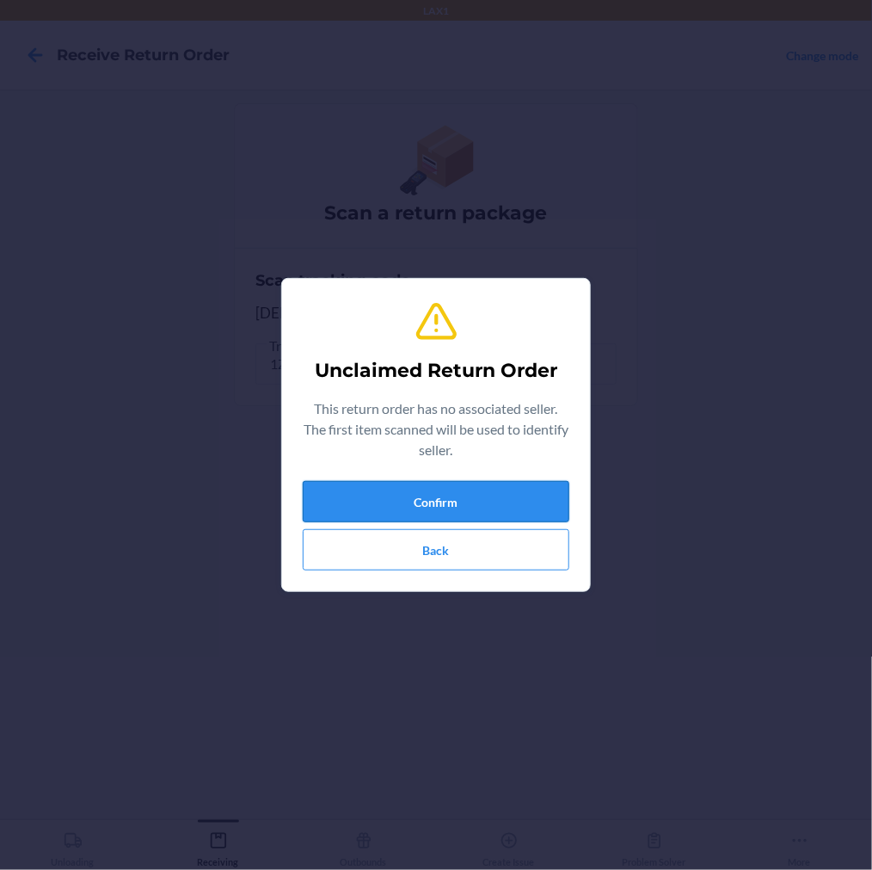
click at [366, 509] on button "Confirm" at bounding box center [436, 501] width 267 height 41
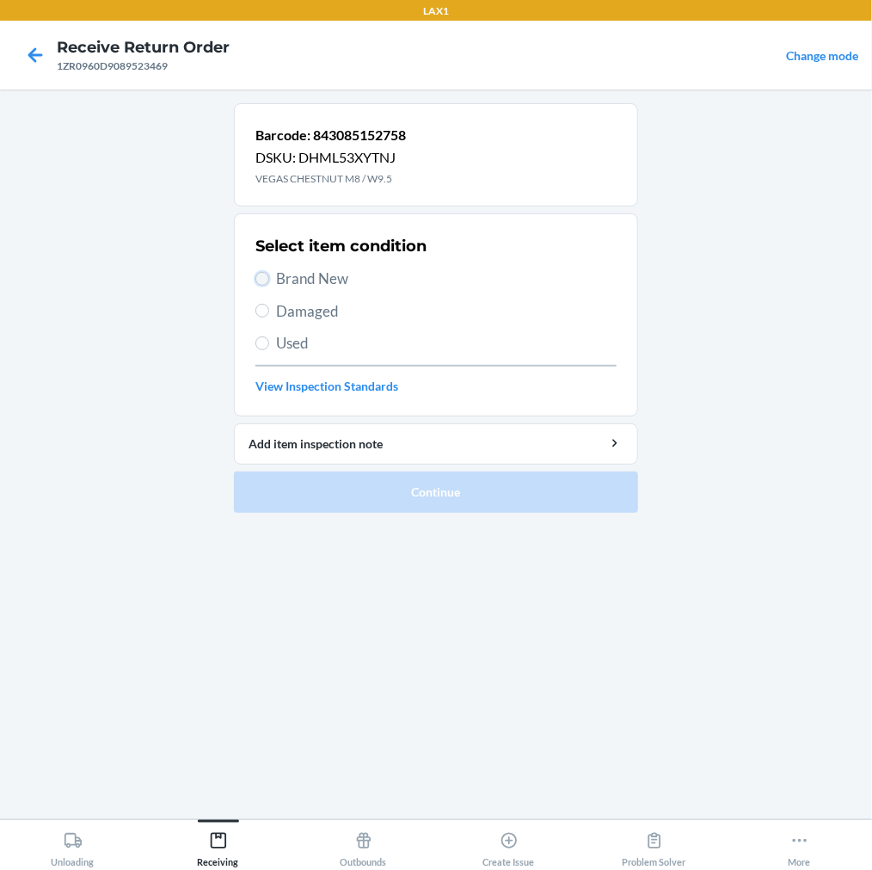
click at [263, 282] on input "Brand New" at bounding box center [262, 279] width 14 height 14
radio input "true"
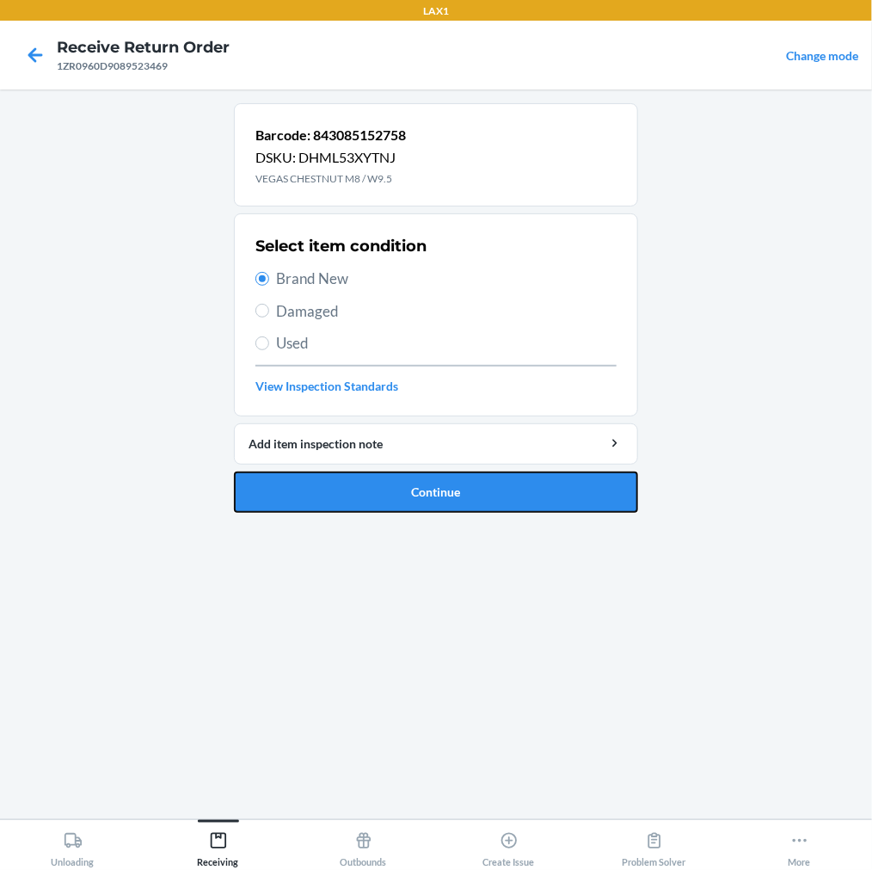
drag, startPoint x: 320, startPoint y: 486, endPoint x: 334, endPoint y: 440, distance: 47.6
click at [320, 485] on button "Continue" at bounding box center [436, 491] width 404 height 41
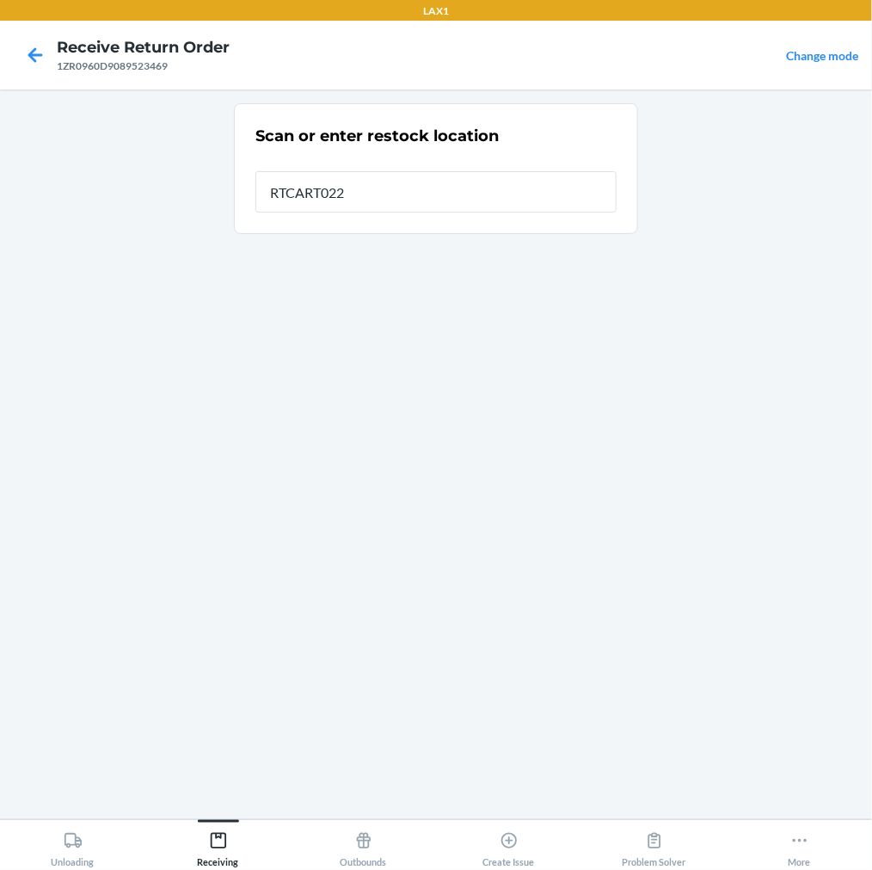
type input "RTCART022"
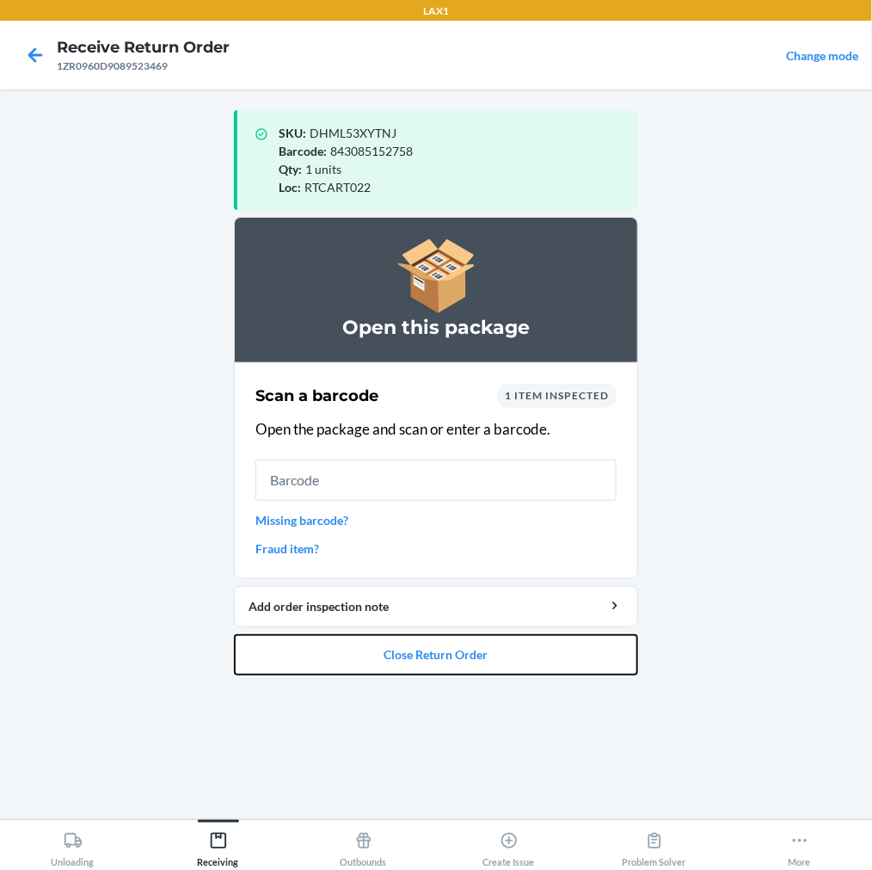
click at [374, 638] on button "Close Return Order" at bounding box center [436, 654] width 404 height 41
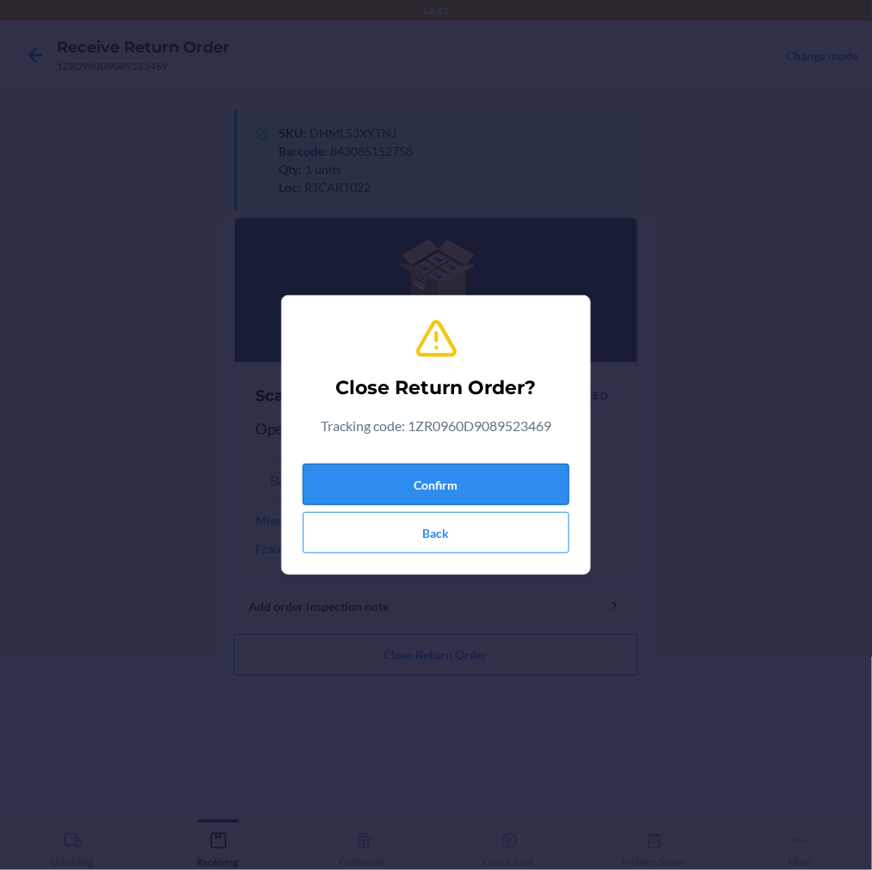
click at [476, 487] on button "Confirm" at bounding box center [436, 484] width 267 height 41
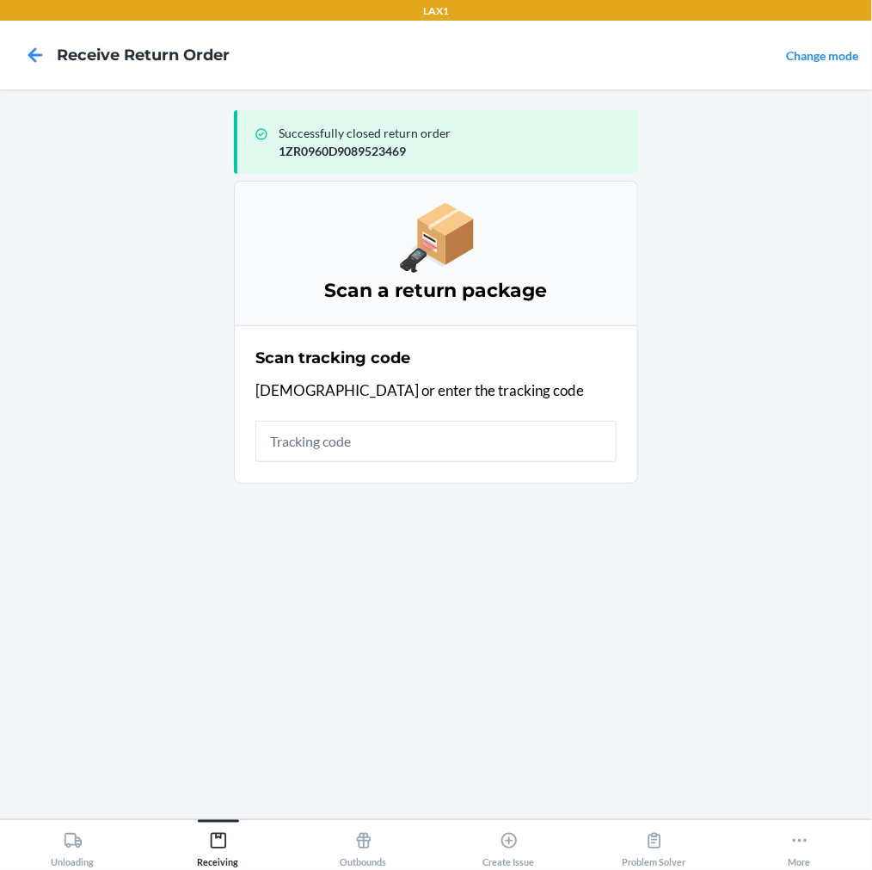
click at [422, 760] on div "Successfully closed return order 1ZR0960D9089523469 Scan a return package Scan …" at bounding box center [436, 454] width 404 height 702
click at [219, 837] on icon at bounding box center [218, 840] width 19 height 19
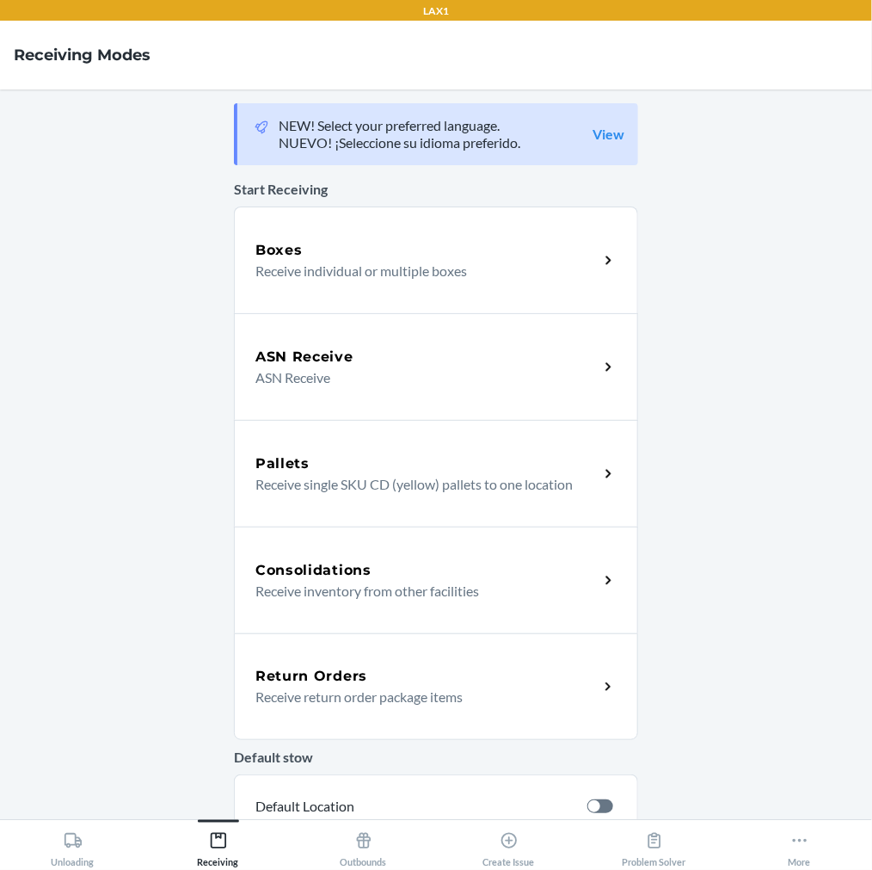
click at [351, 706] on p "Receive return order package items" at bounding box center [419, 696] width 329 height 21
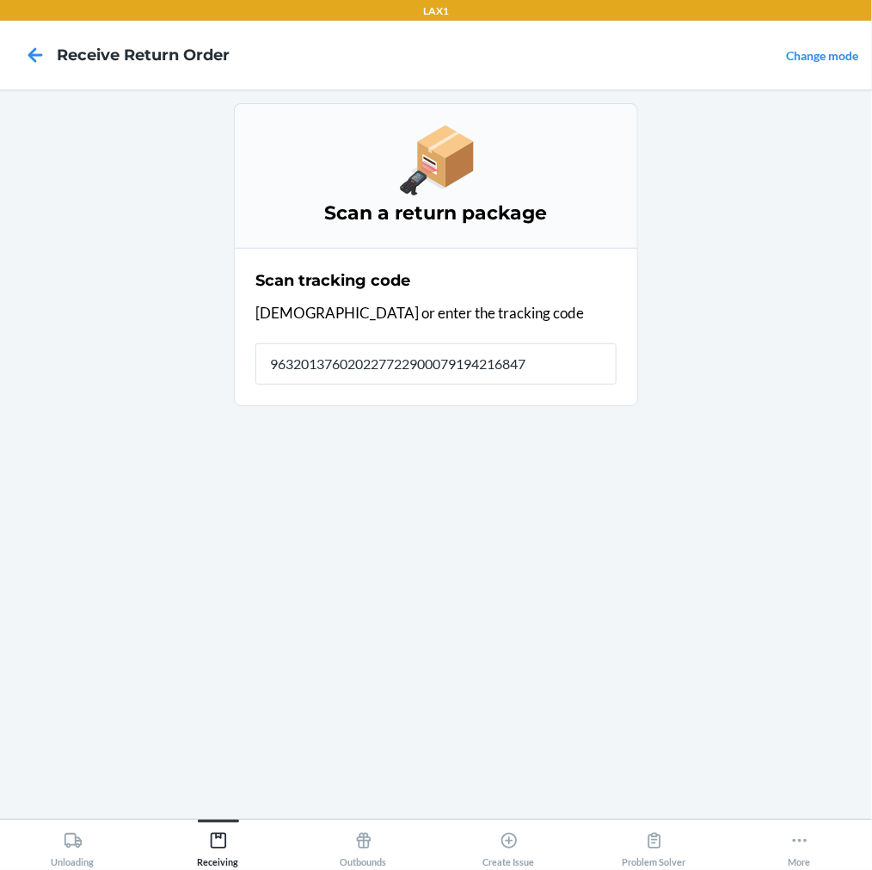
type input "9632013760202277229000791942168471"
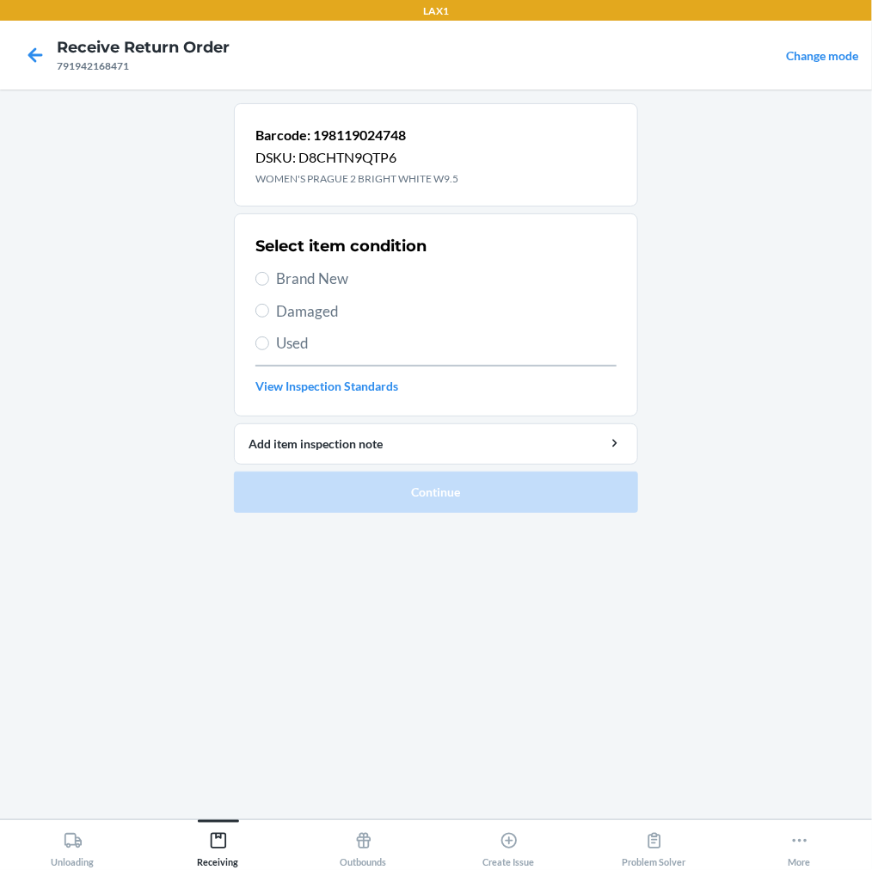
click at [269, 275] on label "Brand New" at bounding box center [435, 279] width 361 height 22
click at [269, 275] on input "Brand New" at bounding box center [262, 279] width 14 height 14
radio input "true"
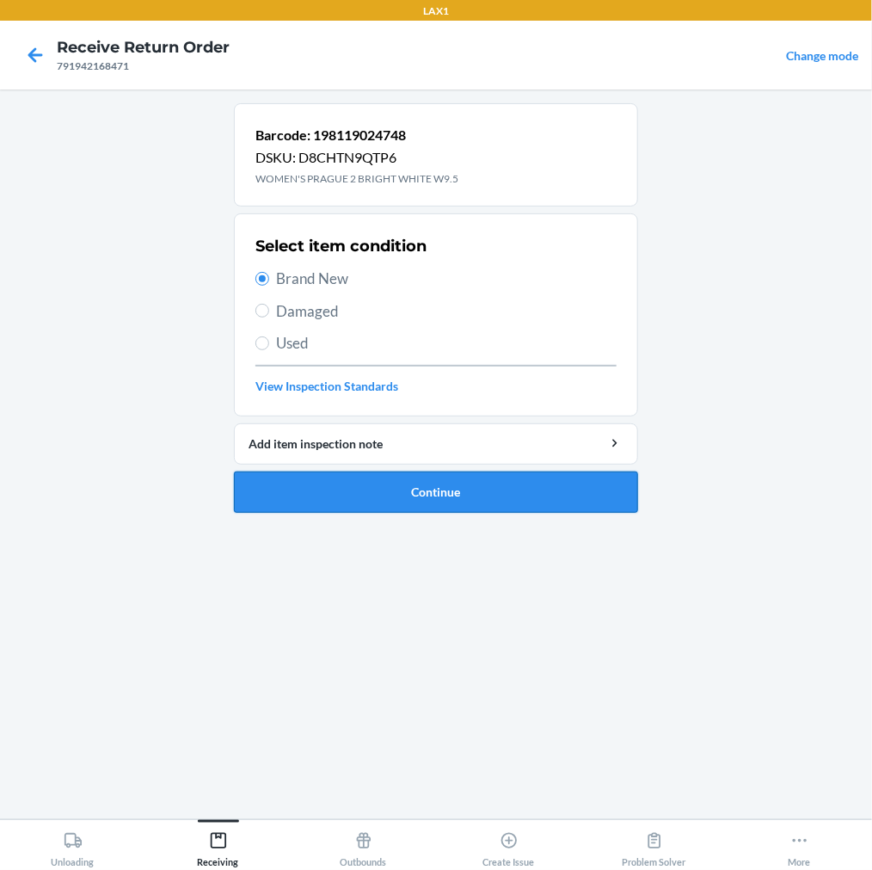
click at [349, 493] on button "Continue" at bounding box center [436, 491] width 404 height 41
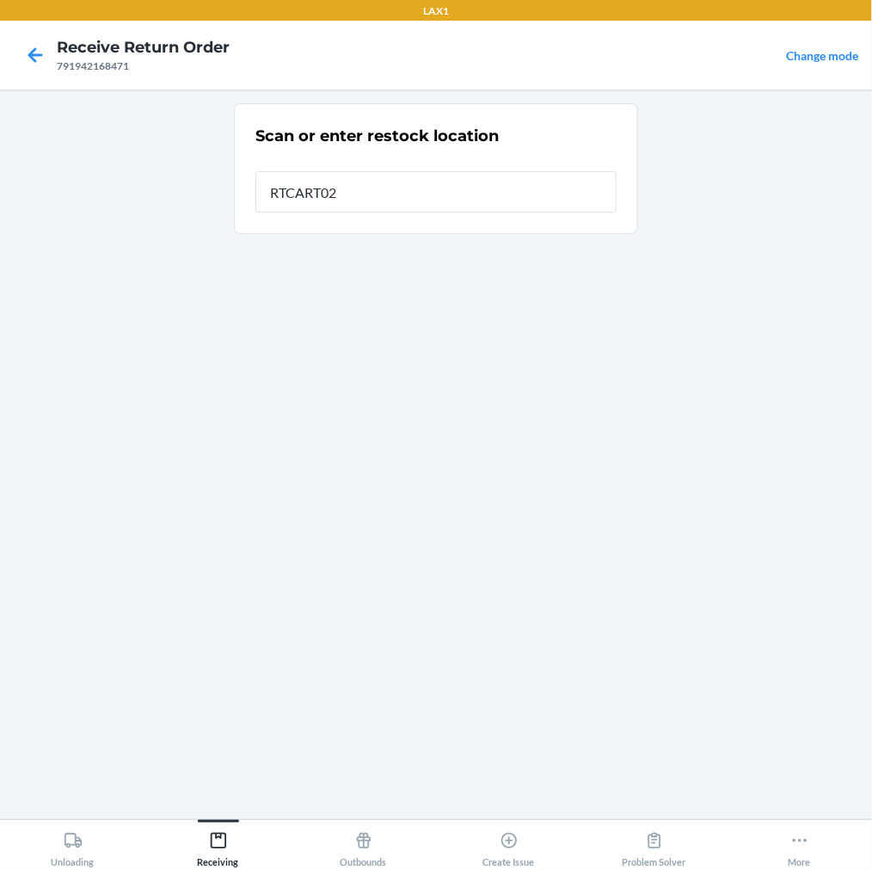
type input "RTCART022"
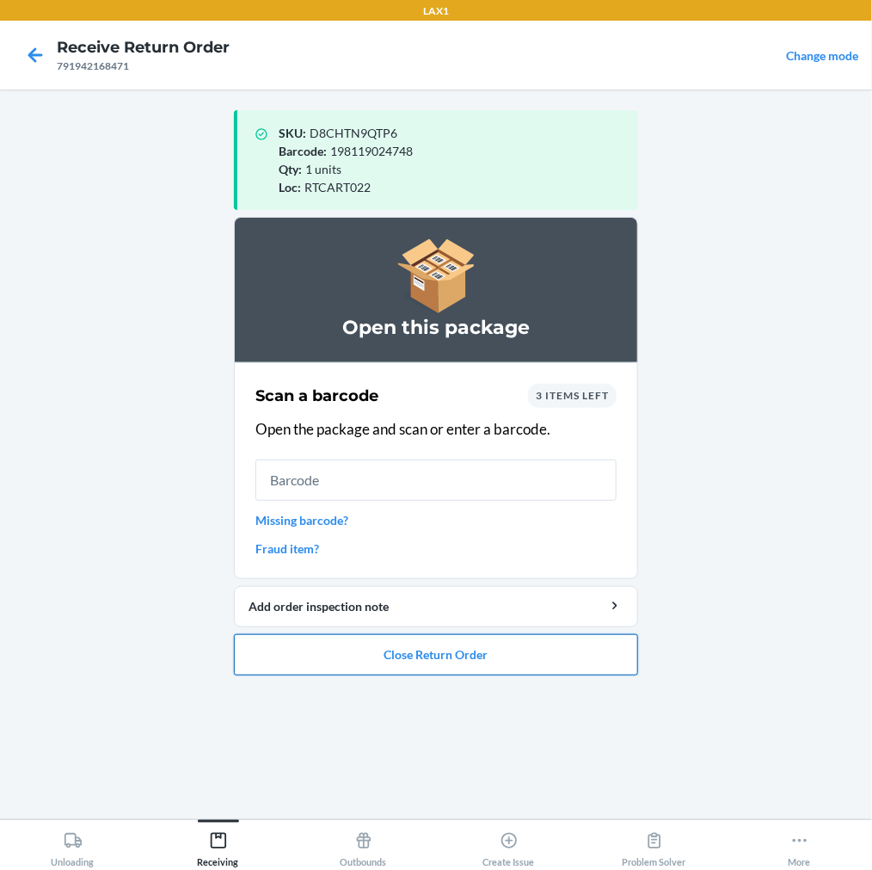
drag, startPoint x: 317, startPoint y: 649, endPoint x: 328, endPoint y: 638, distance: 15.2
click at [320, 646] on button "Close Return Order" at bounding box center [436, 654] width 404 height 41
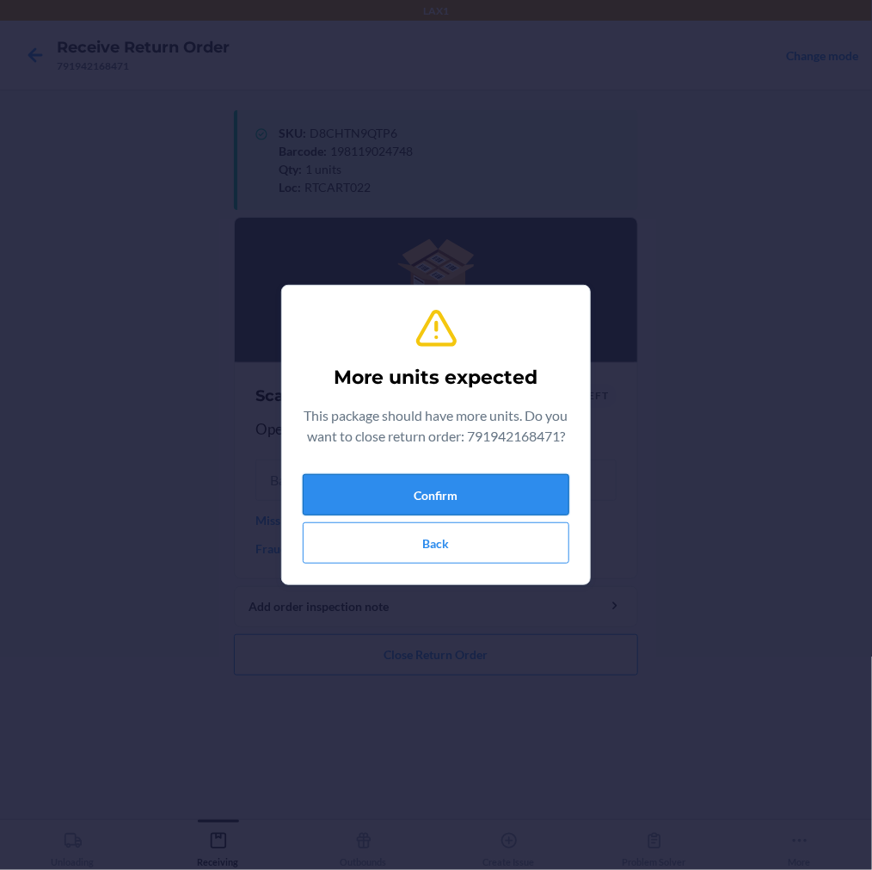
click at [511, 497] on button "Confirm" at bounding box center [436, 494] width 267 height 41
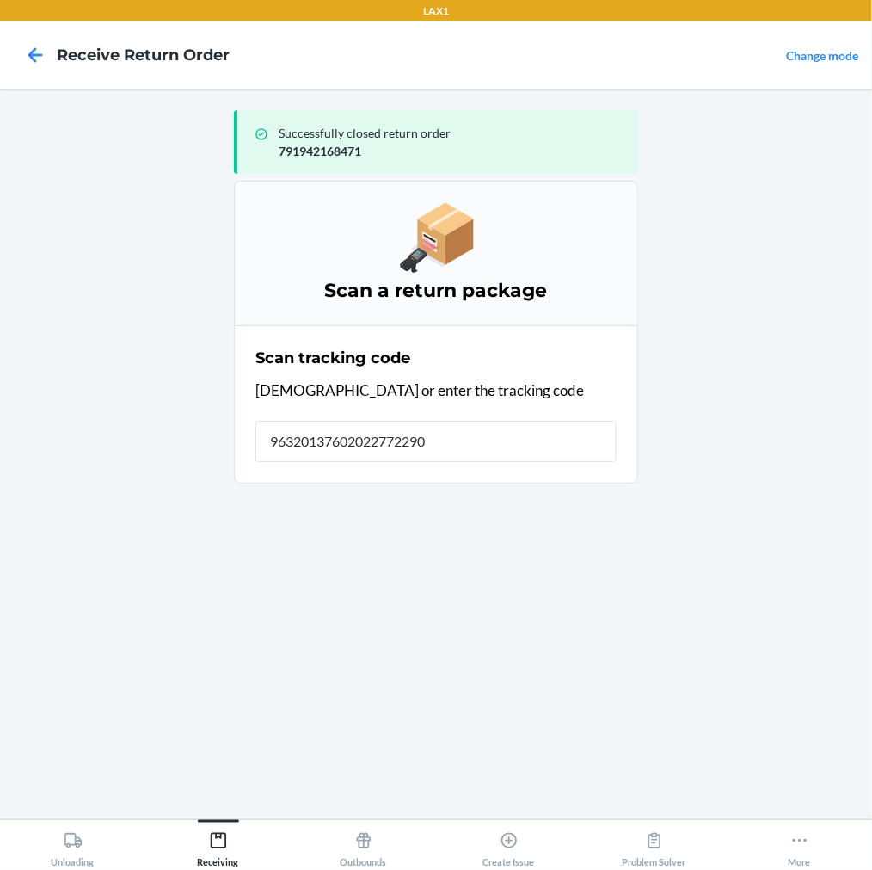
type input "963201376020227722900"
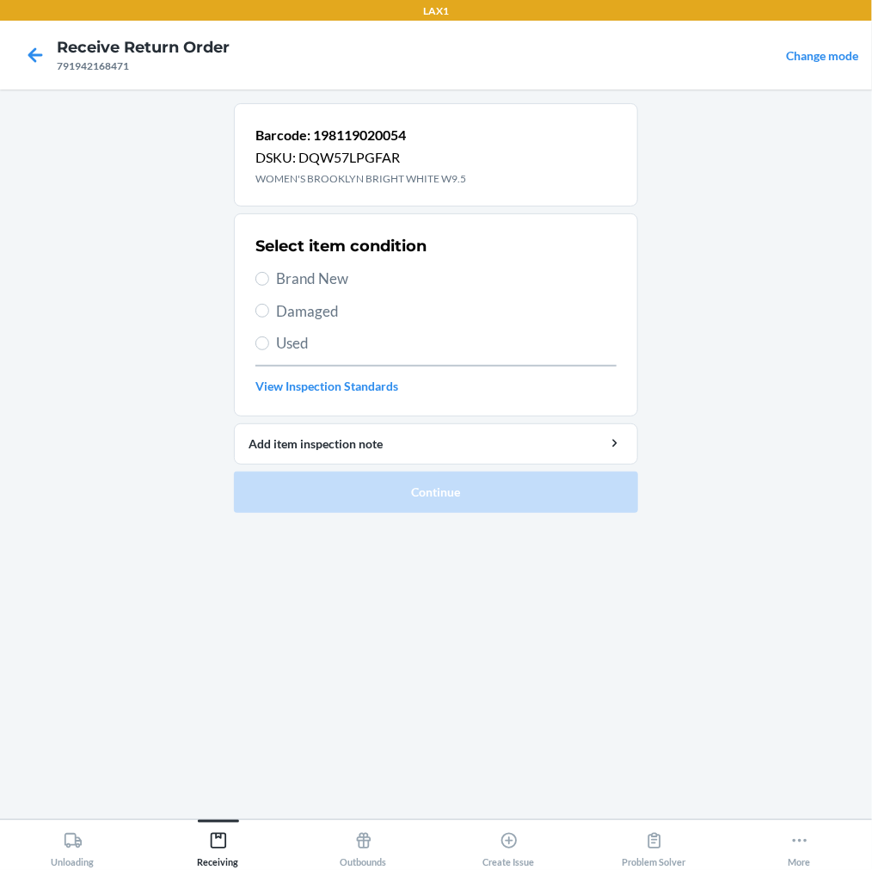
click at [273, 282] on label "Brand New" at bounding box center [435, 279] width 361 height 22
click at [269, 282] on input "Brand New" at bounding box center [262, 279] width 14 height 14
radio input "true"
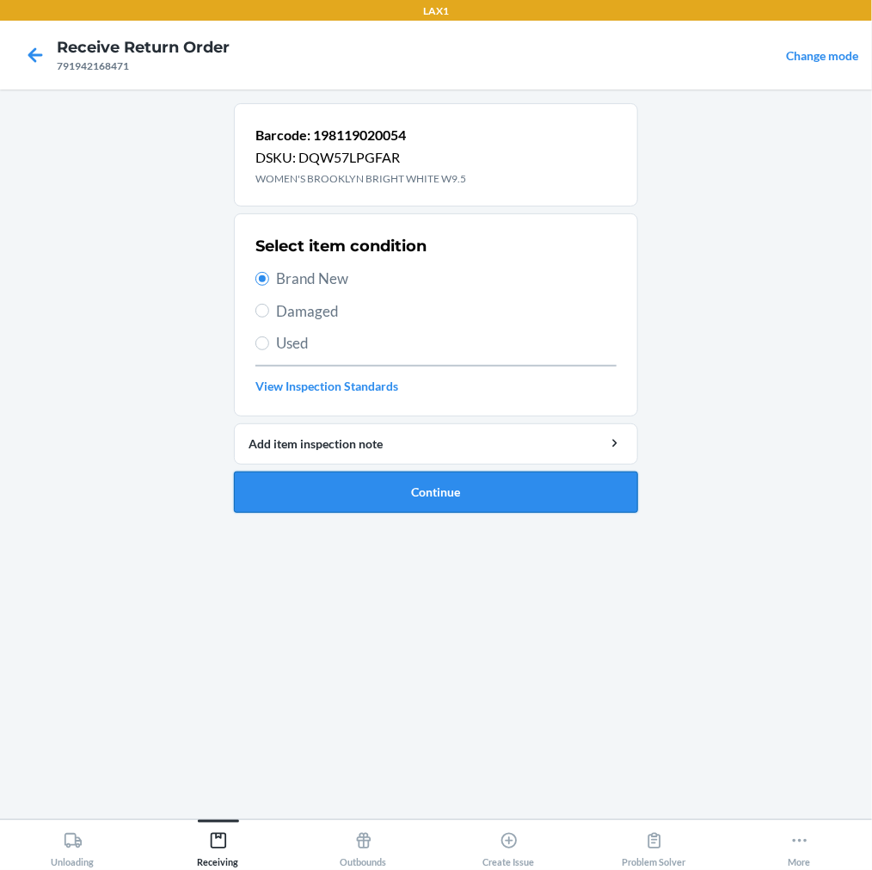
click at [302, 476] on button "Continue" at bounding box center [436, 491] width 404 height 41
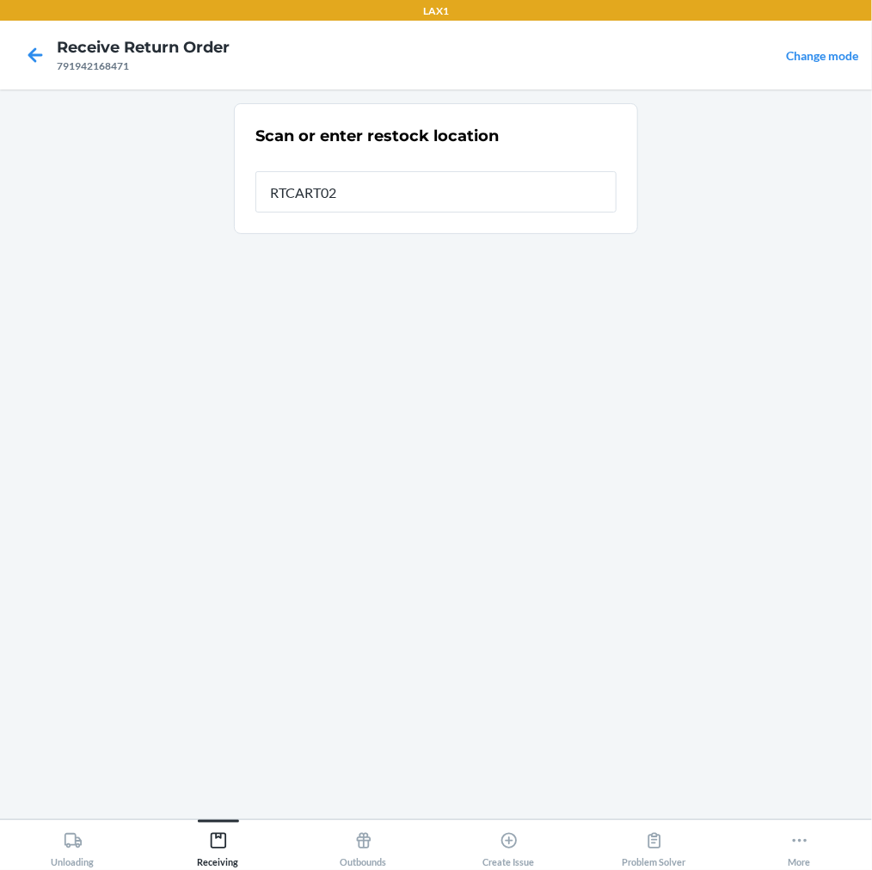
type input "RTCART022"
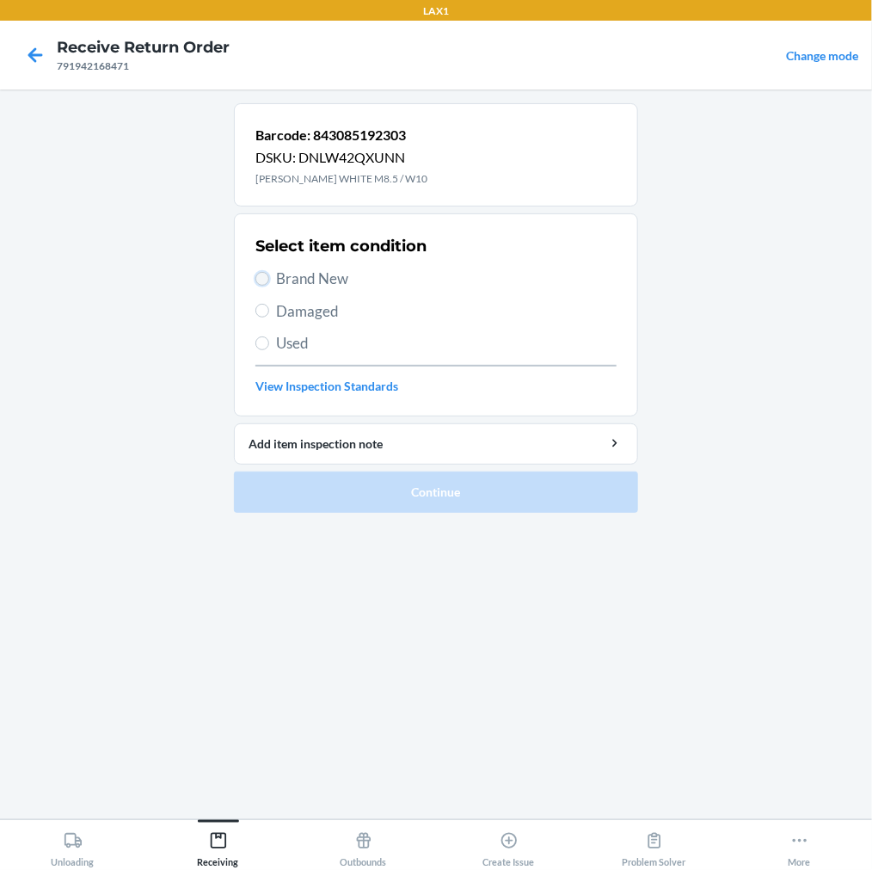
click at [262, 278] on input "Brand New" at bounding box center [262, 279] width 14 height 14
radio input "true"
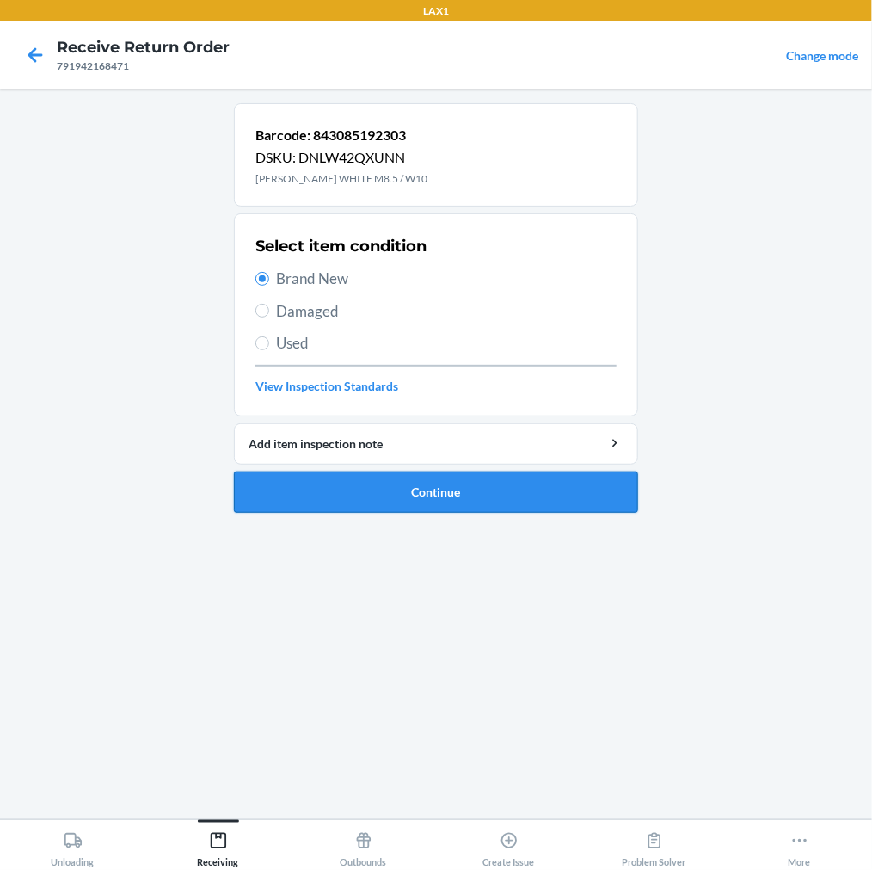
click at [348, 473] on button "Continue" at bounding box center [436, 491] width 404 height 41
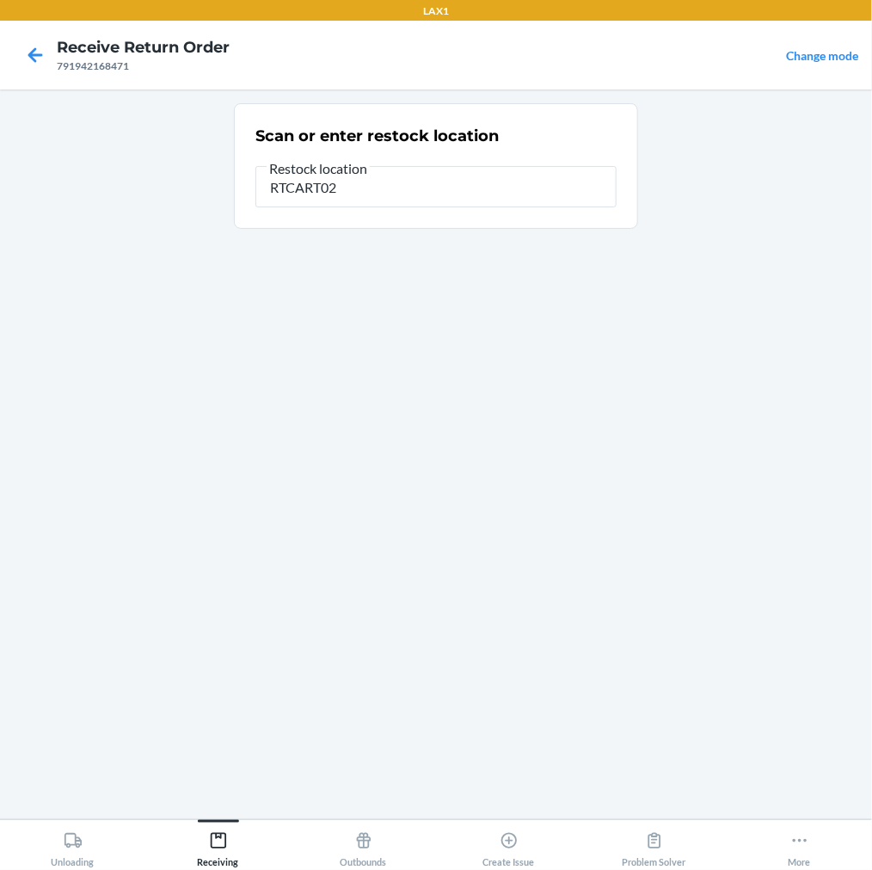
type input "RTCART022"
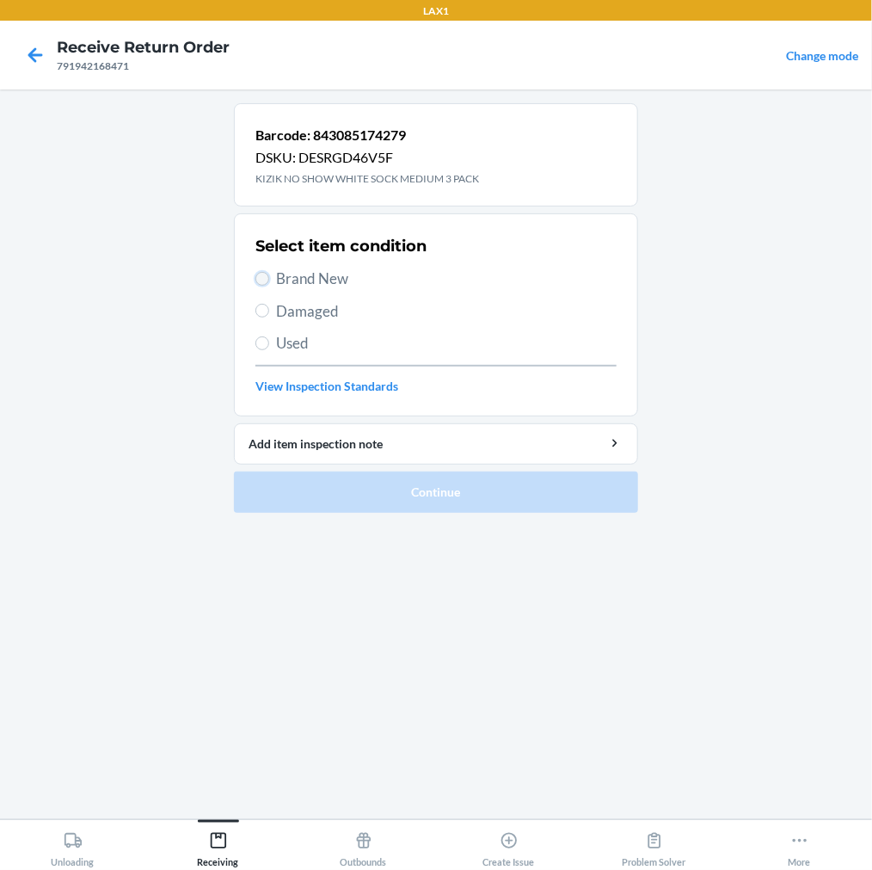
click at [261, 281] on input "Brand New" at bounding box center [262, 279] width 14 height 14
radio input "true"
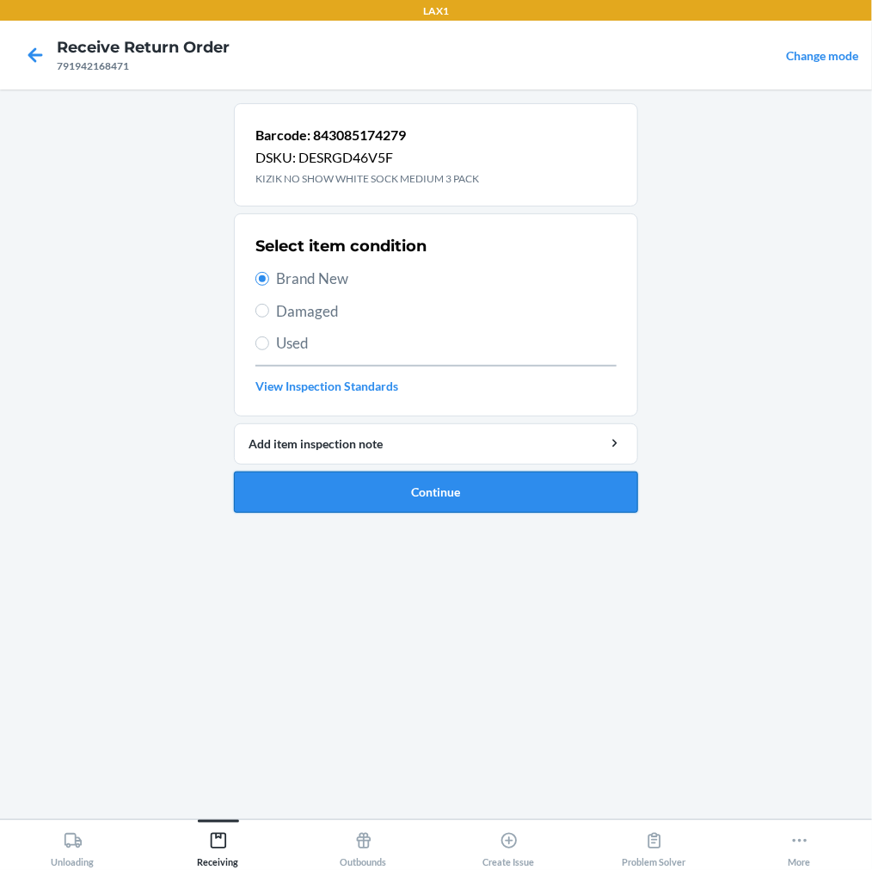
click at [303, 501] on button "Continue" at bounding box center [436, 491] width 404 height 41
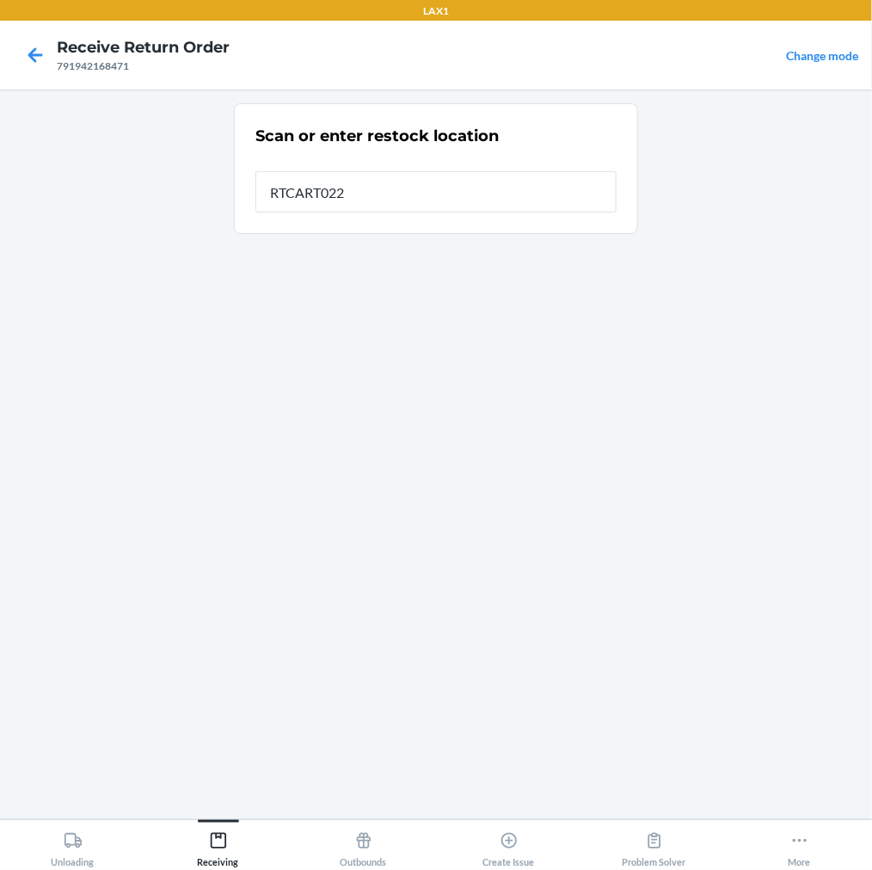
type input "RTCART022"
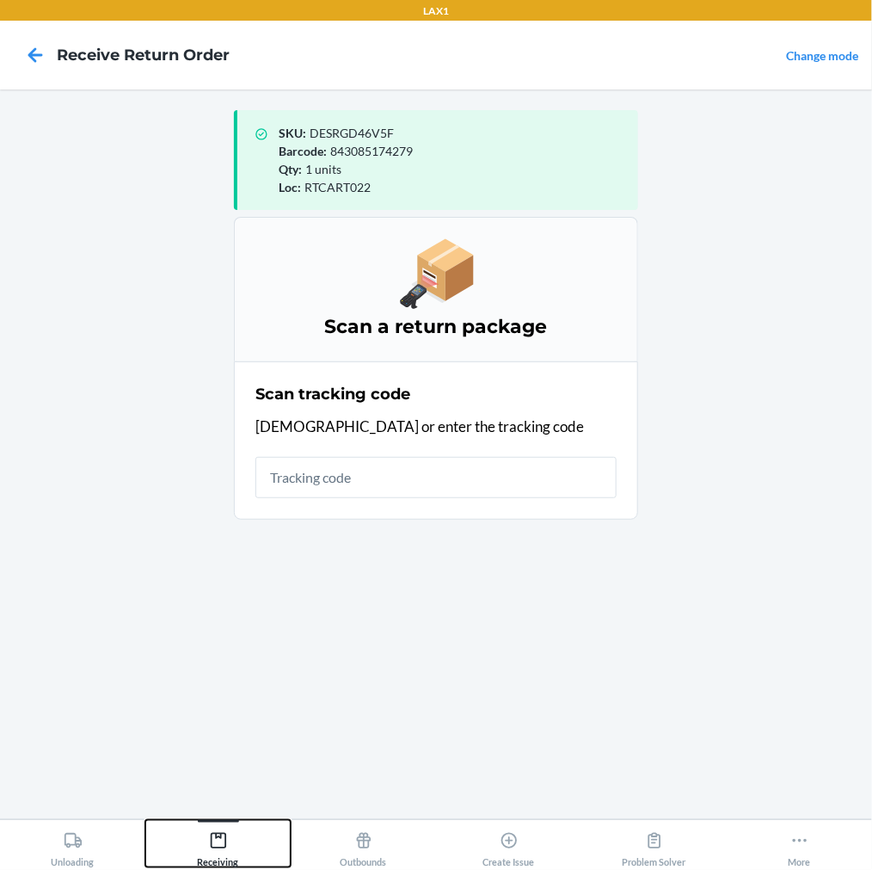
click at [221, 835] on icon at bounding box center [218, 840] width 19 height 19
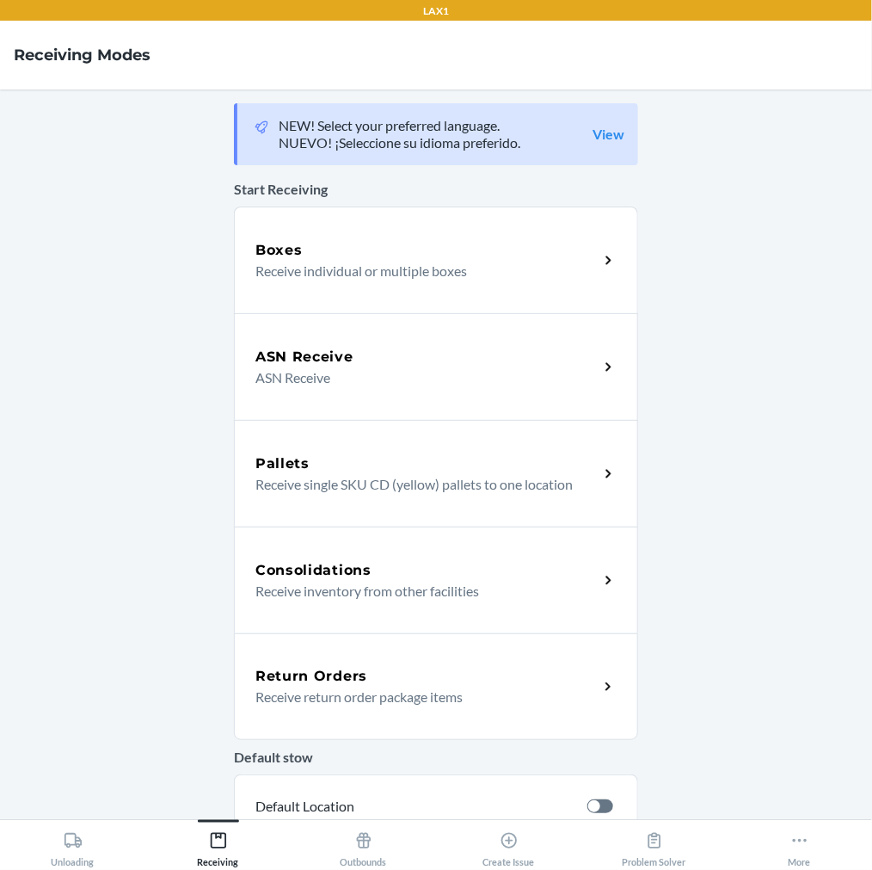
click at [323, 682] on h5 "Return Orders" at bounding box center [311, 676] width 112 height 21
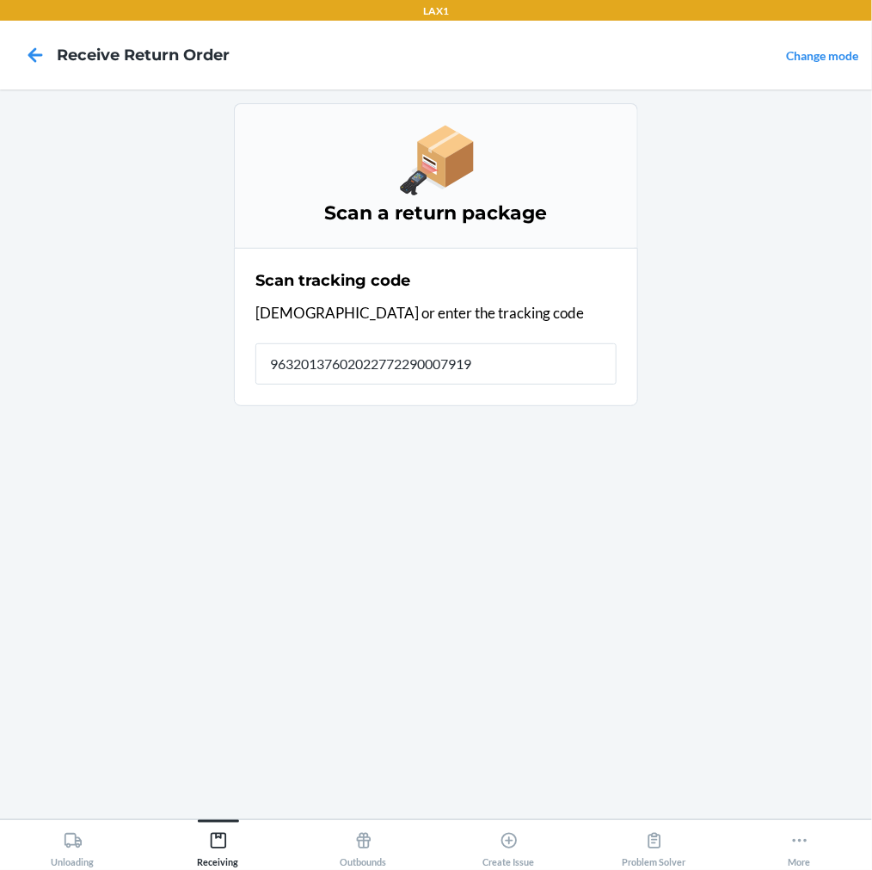
type input "963201376020227722900079194"
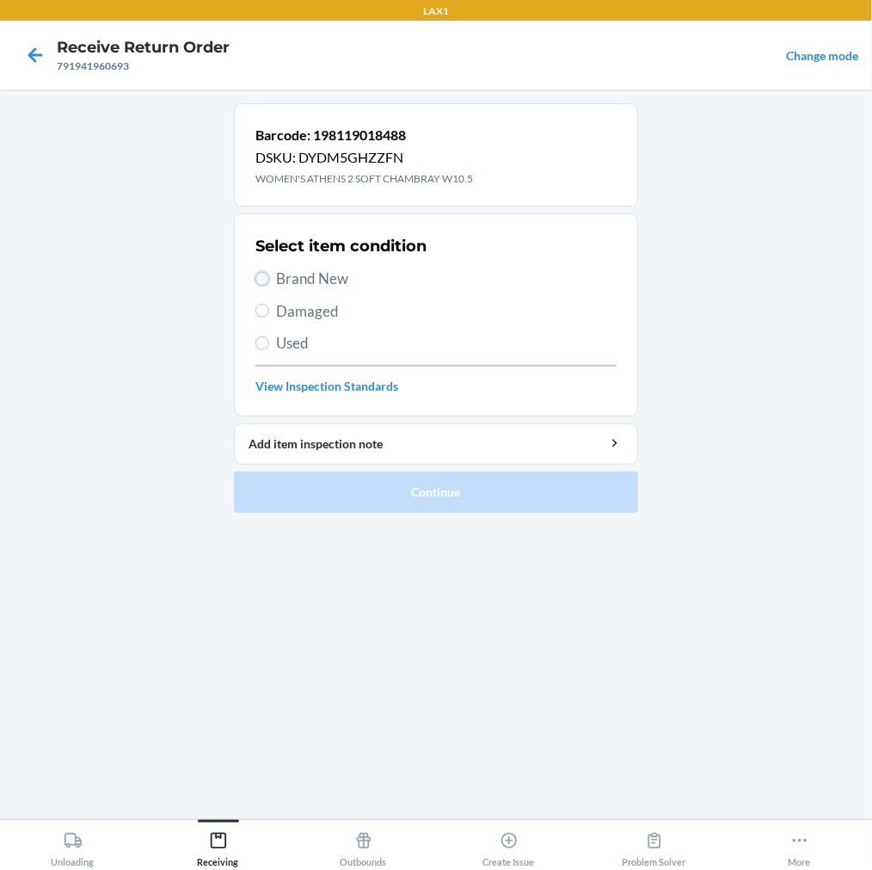
click at [268, 277] on input "Brand New" at bounding box center [262, 279] width 14 height 14
radio input "true"
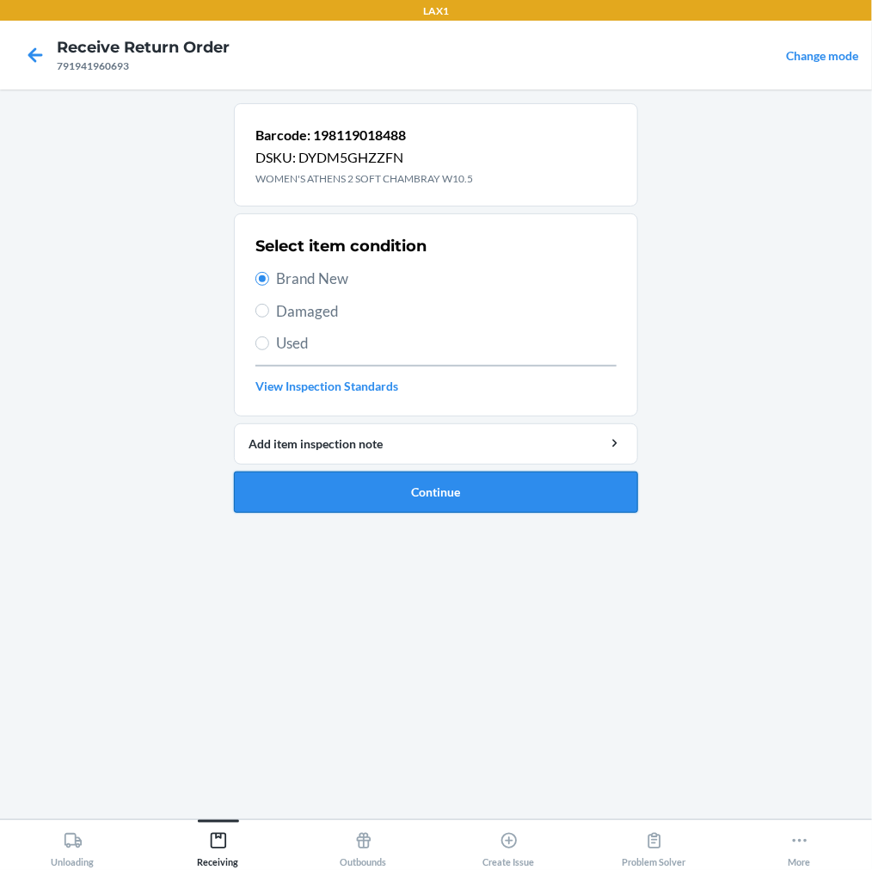
click at [344, 501] on button "Continue" at bounding box center [436, 491] width 404 height 41
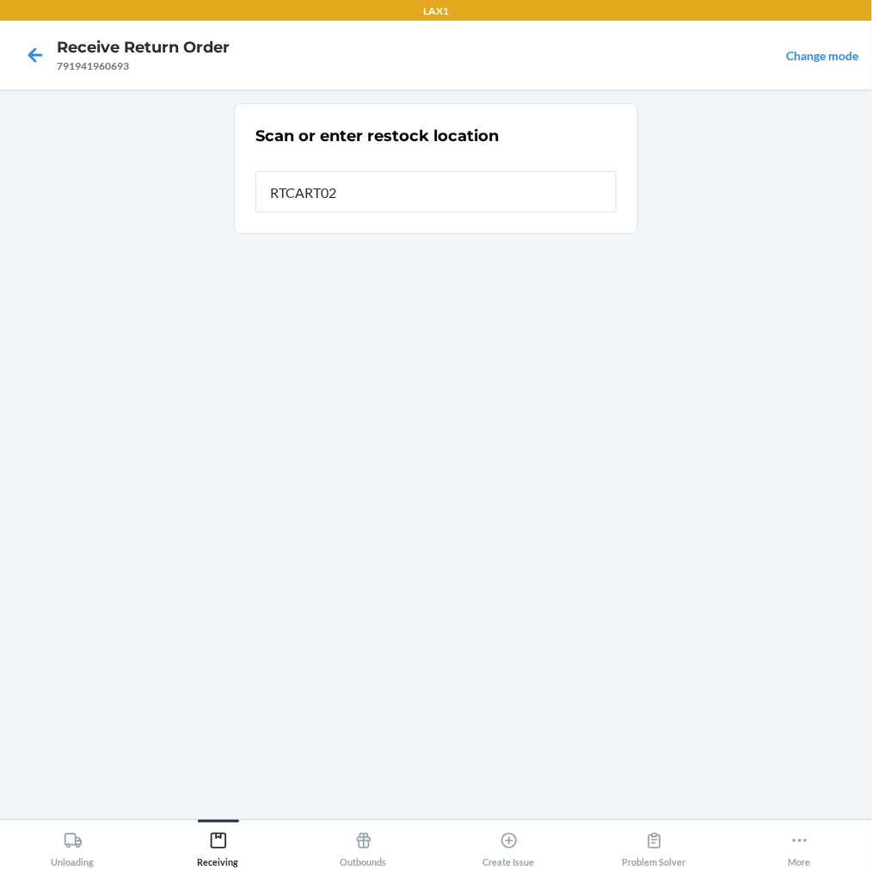
type input "RTCART022"
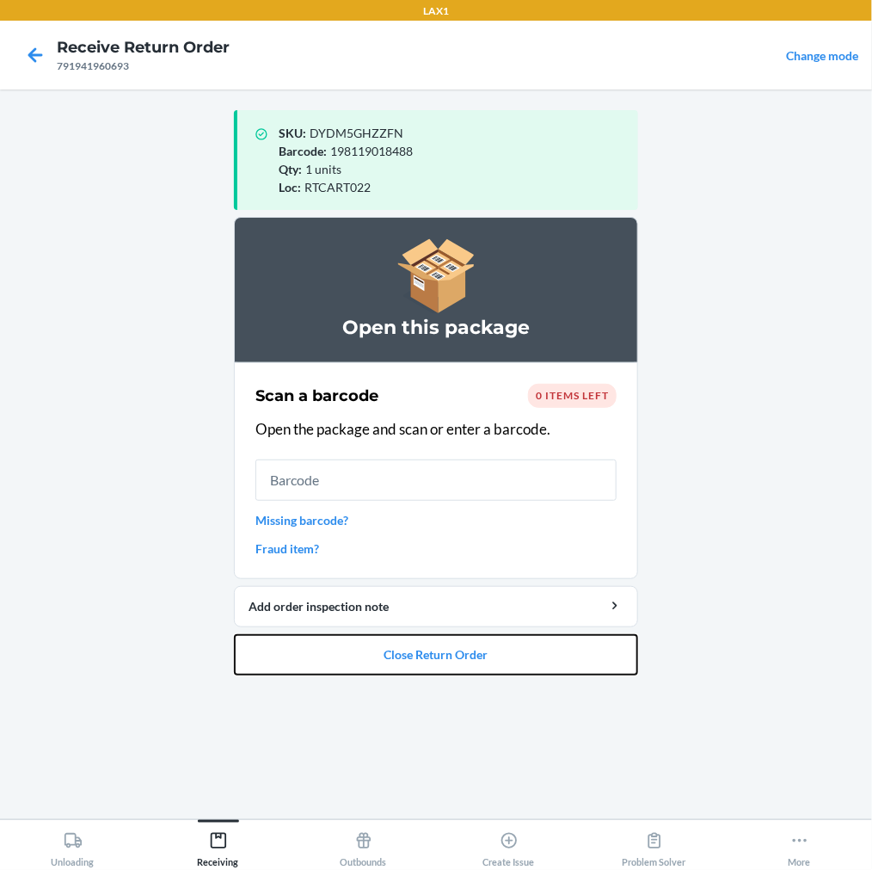
drag, startPoint x: 329, startPoint y: 652, endPoint x: 342, endPoint y: 626, distance: 29.2
click at [330, 643] on button "Close Return Order" at bounding box center [436, 654] width 404 height 41
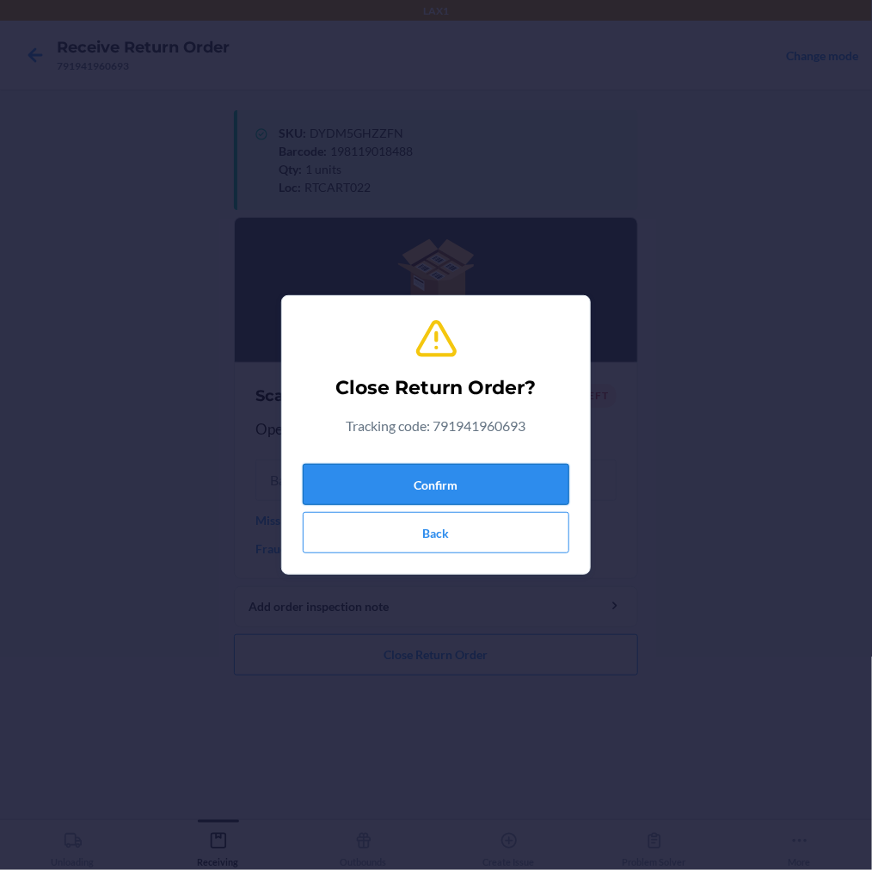
click at [403, 480] on button "Confirm" at bounding box center [436, 484] width 267 height 41
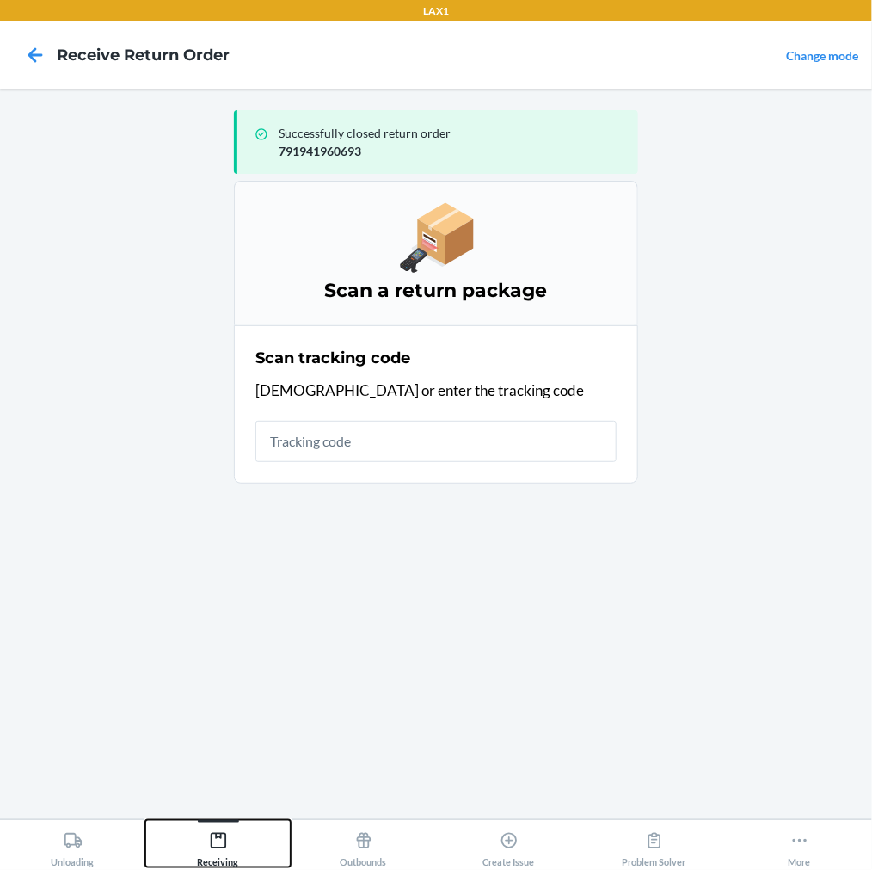
drag, startPoint x: 216, startPoint y: 828, endPoint x: 220, endPoint y: 813, distance: 16.1
click at [216, 824] on div "Receiving" at bounding box center [218, 845] width 41 height 43
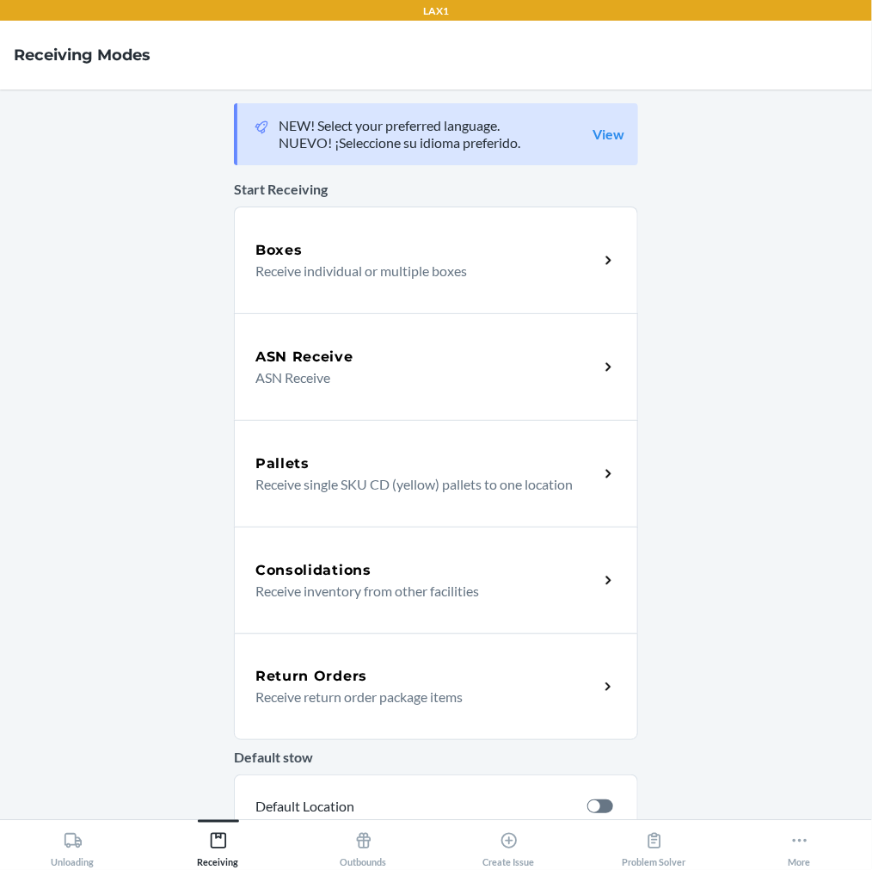
click link "Return Orders Receive return order package items" at bounding box center [436, 686] width 404 height 107
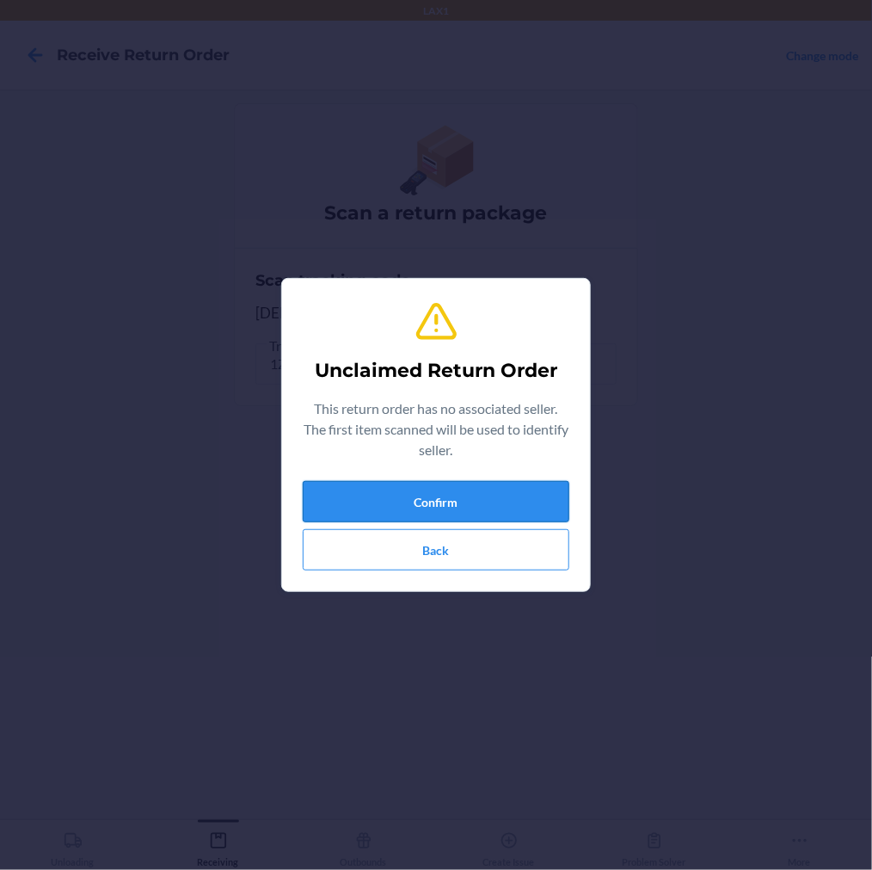
click at [372, 491] on button "Confirm" at bounding box center [436, 501] width 267 height 41
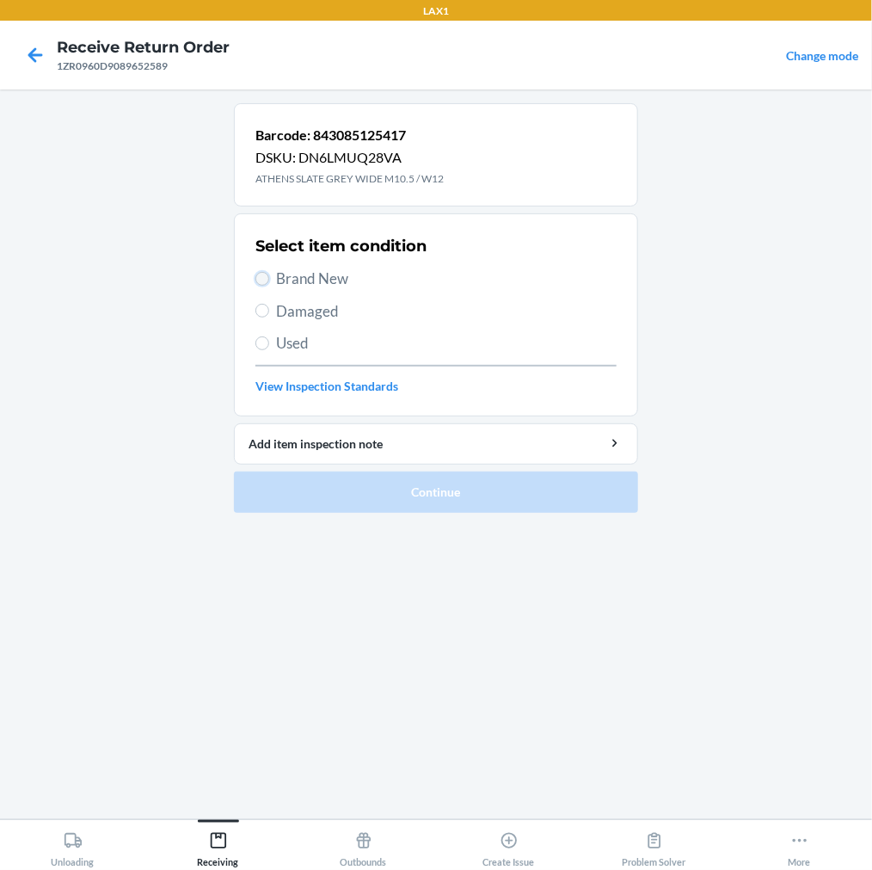
click at [268, 281] on input "Brand New" at bounding box center [262, 279] width 14 height 14
radio input "true"
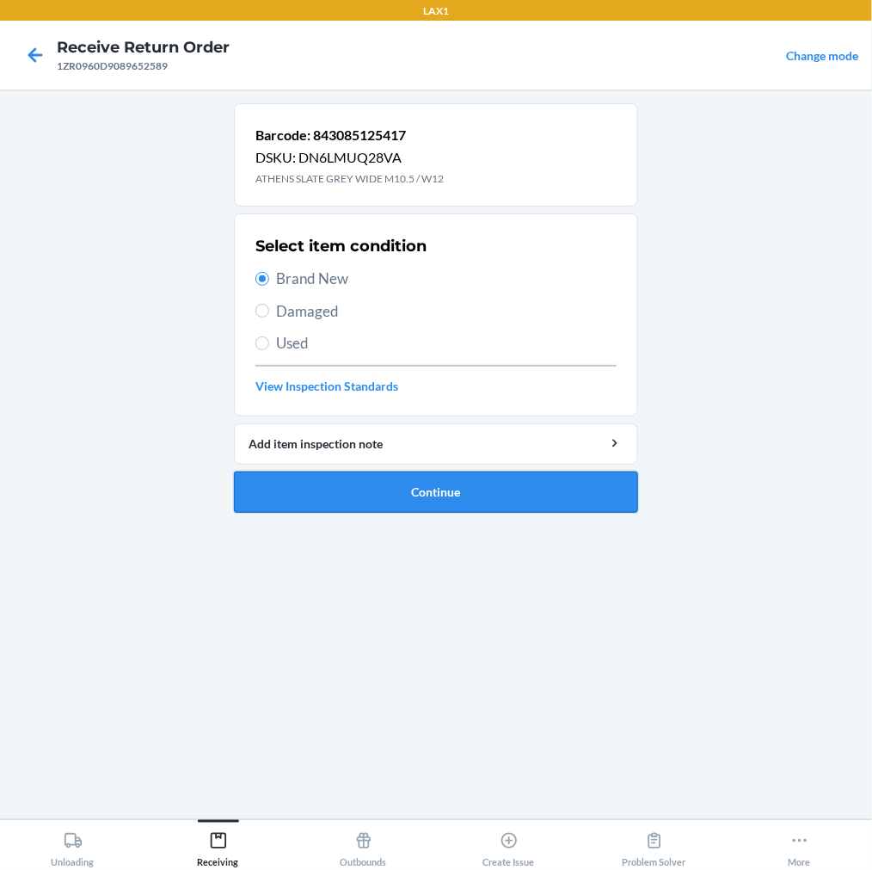
click at [302, 484] on button "Continue" at bounding box center [436, 491] width 404 height 41
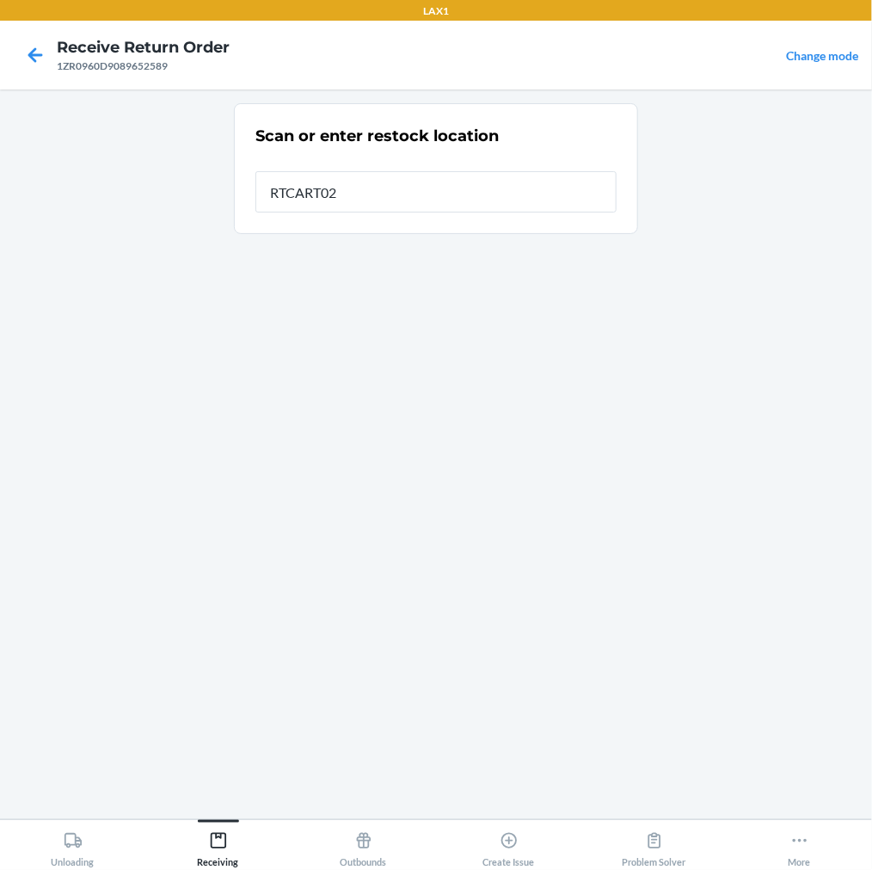
type input "RTCART022"
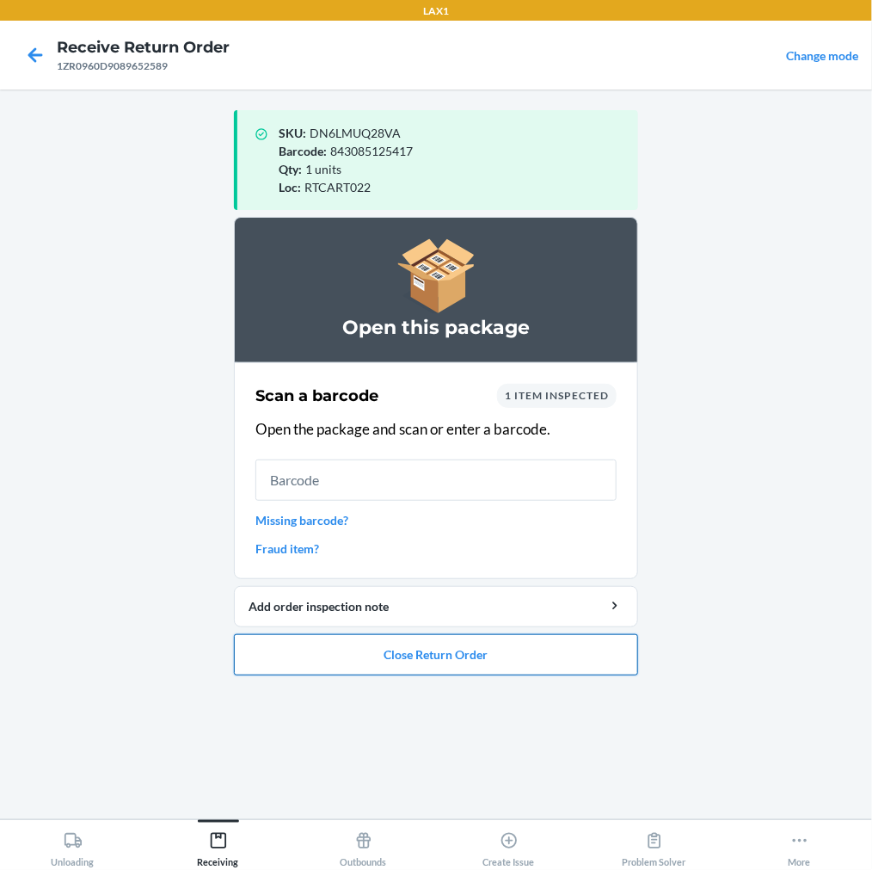
click at [298, 650] on button "Close Return Order" at bounding box center [436, 654] width 404 height 41
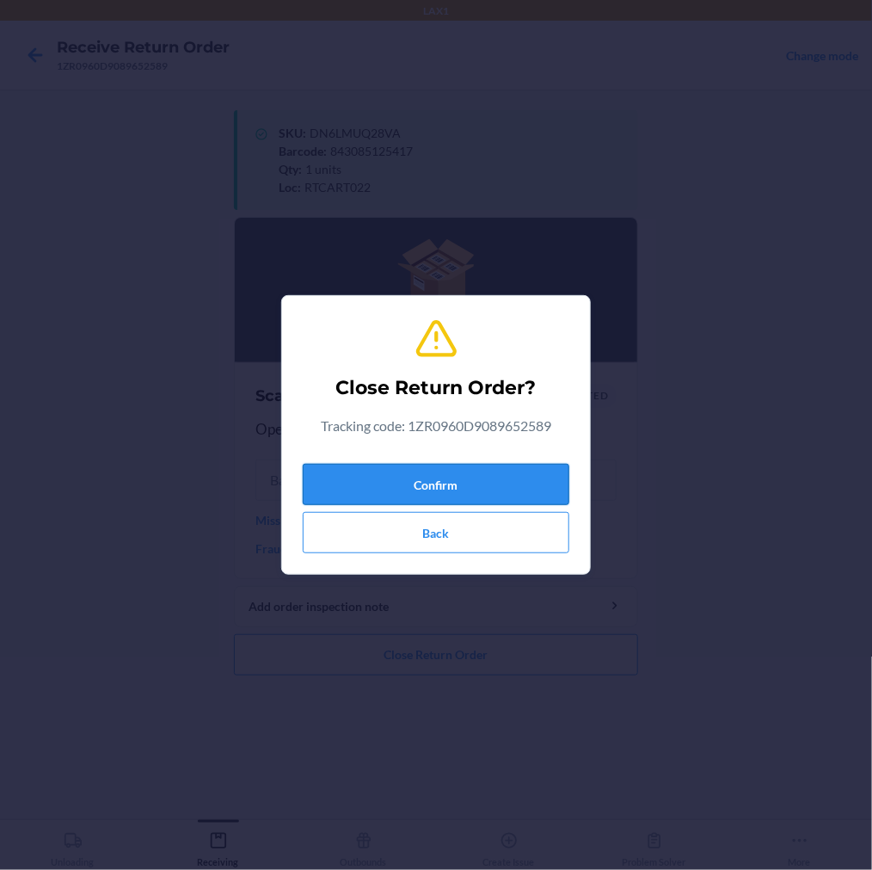
click at [391, 478] on button "Confirm" at bounding box center [436, 484] width 267 height 41
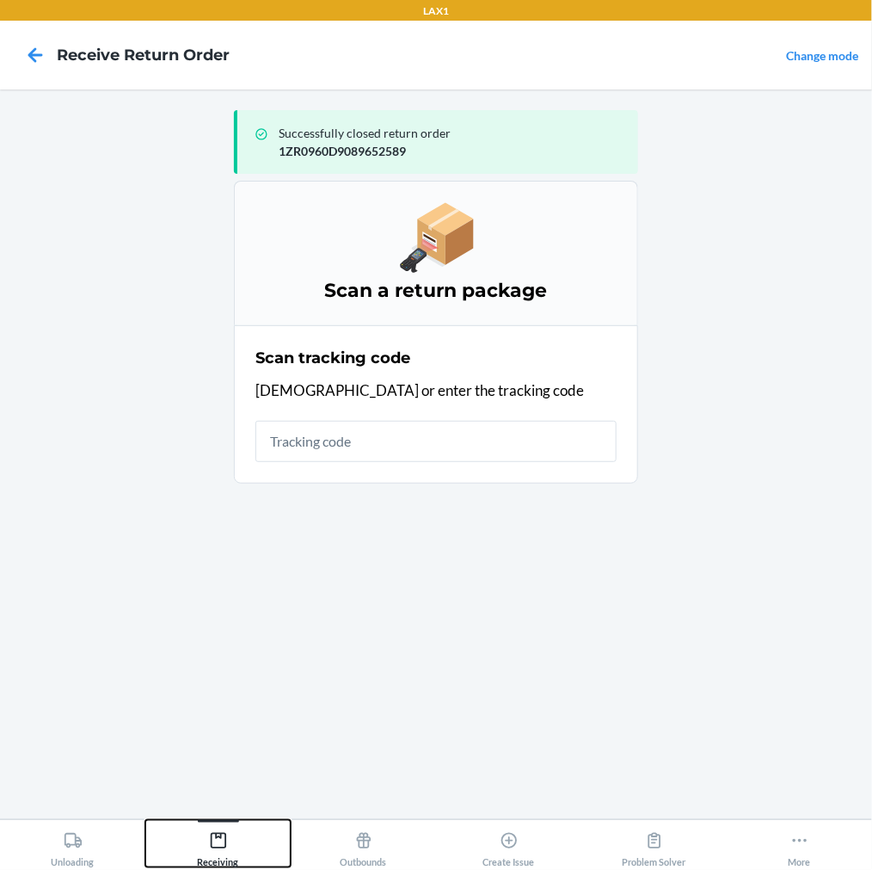
click at [224, 833] on icon at bounding box center [217, 840] width 15 height 15
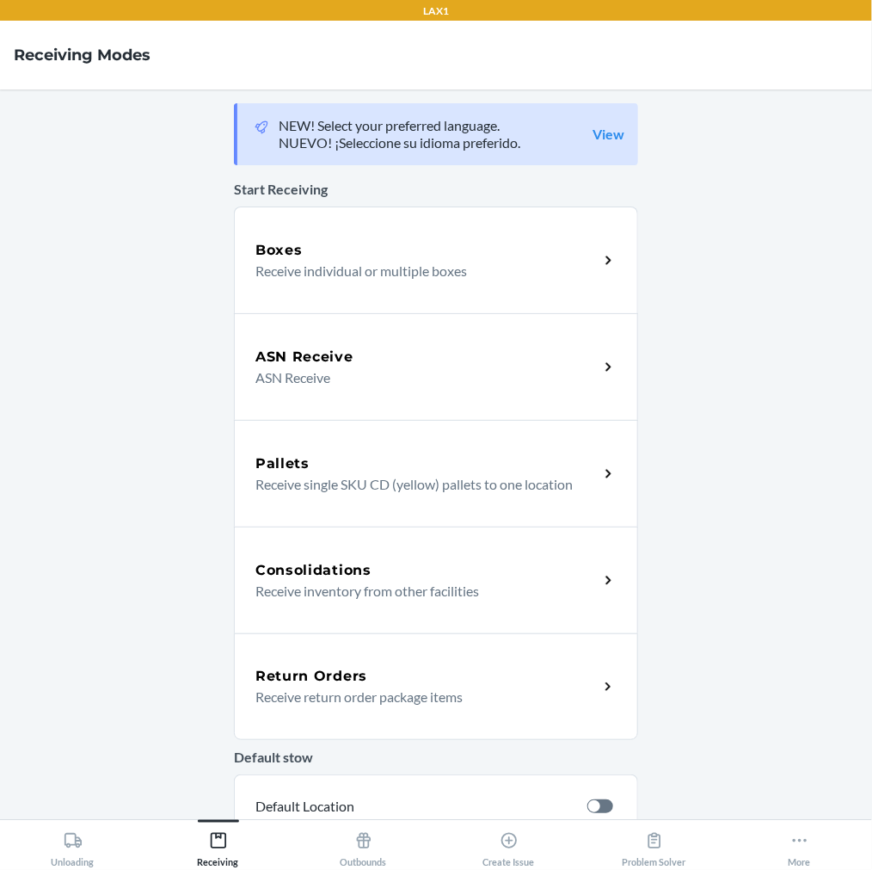
click at [292, 699] on p "Receive return order package items" at bounding box center [419, 696] width 329 height 21
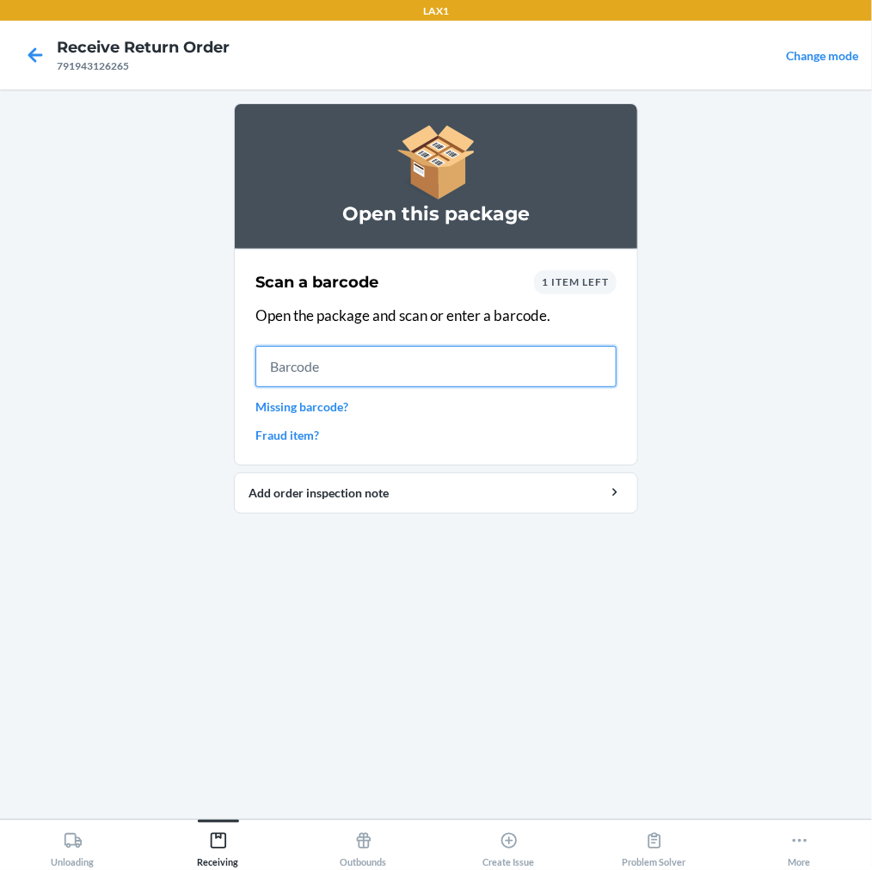
click at [314, 371] on input "text" at bounding box center [435, 366] width 361 height 41
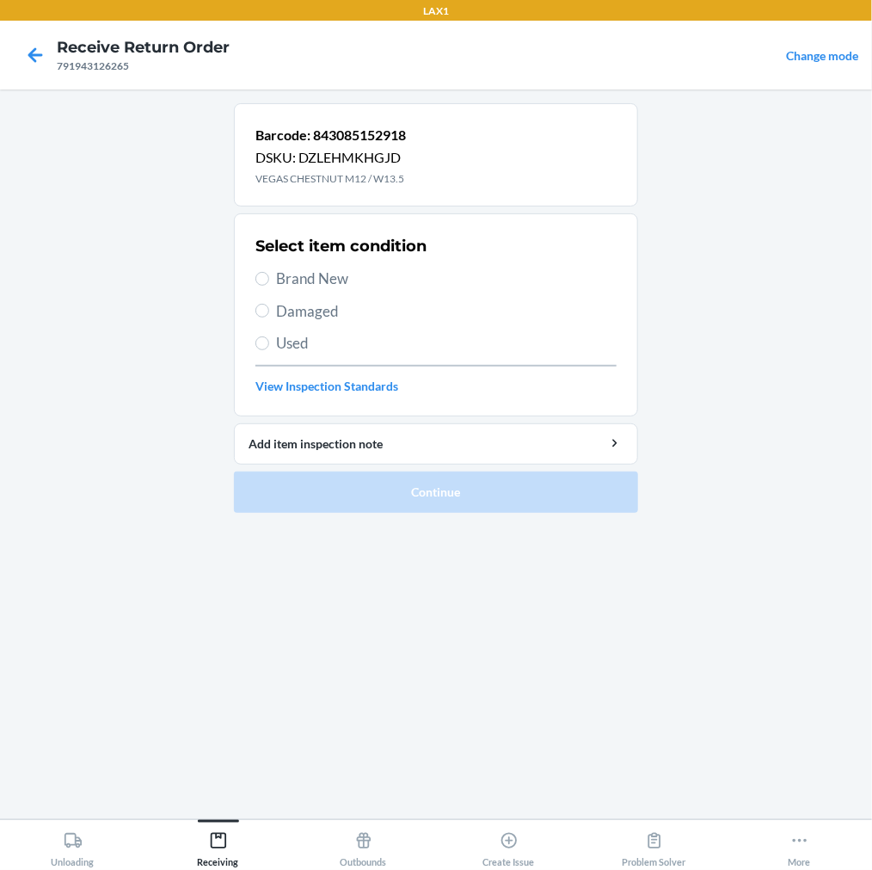
click at [272, 268] on label "Brand New" at bounding box center [435, 279] width 361 height 22
click at [269, 272] on input "Brand New" at bounding box center [262, 279] width 14 height 14
radio input "true"
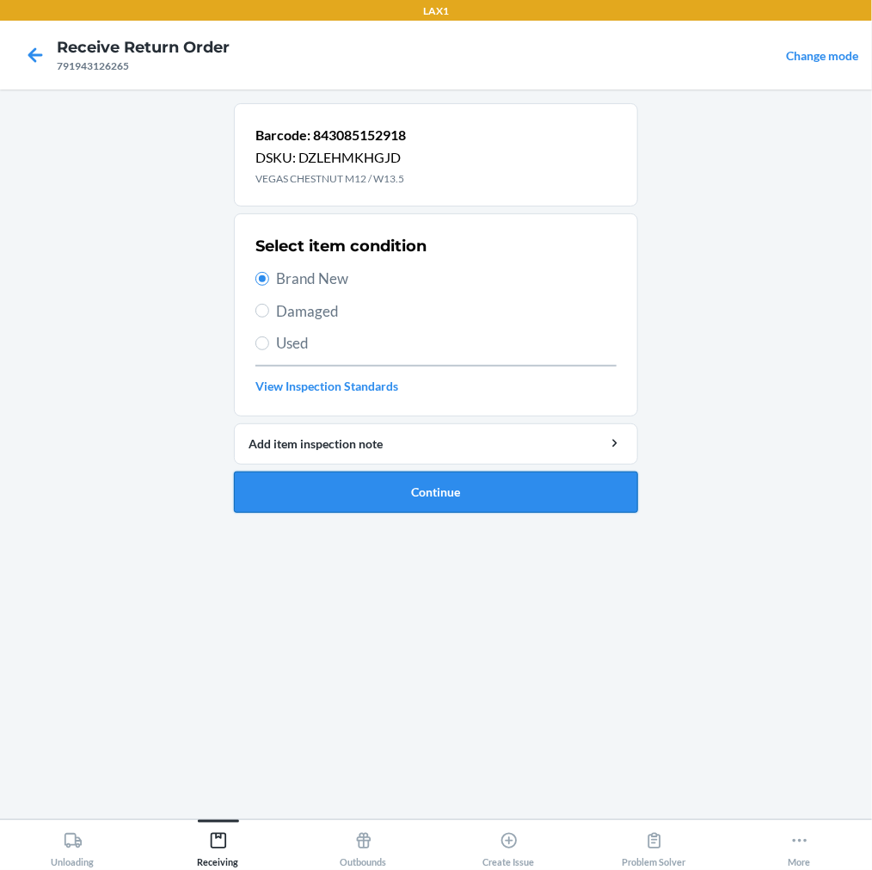
click at [349, 504] on button "Continue" at bounding box center [436, 491] width 404 height 41
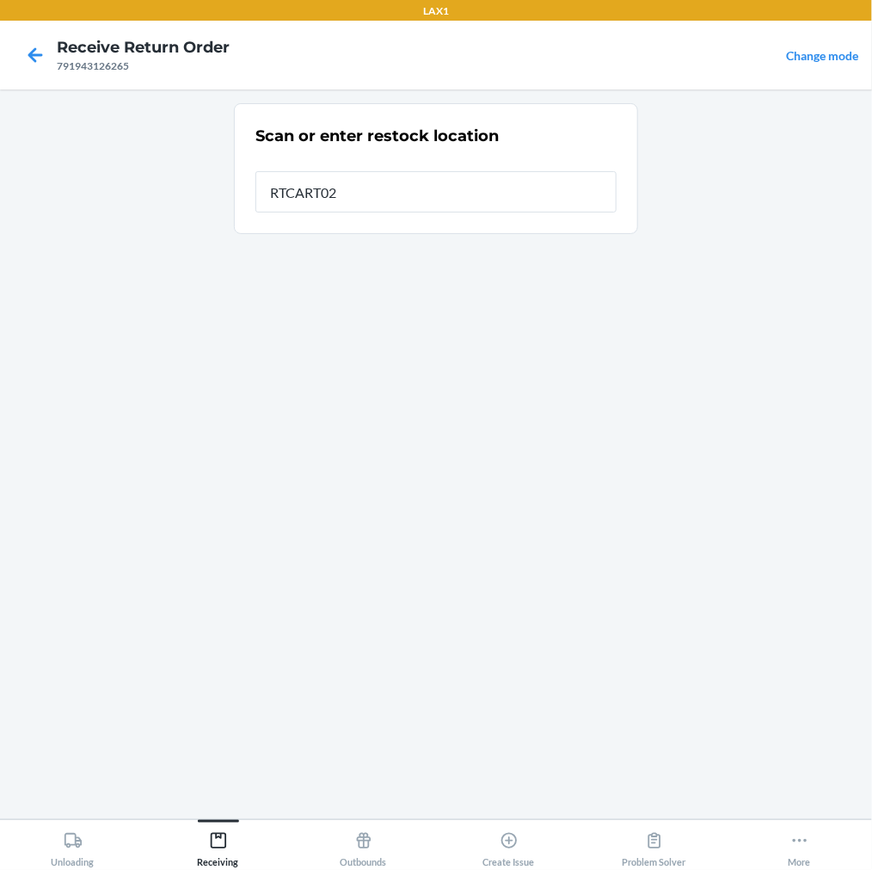
type input "RTCART022"
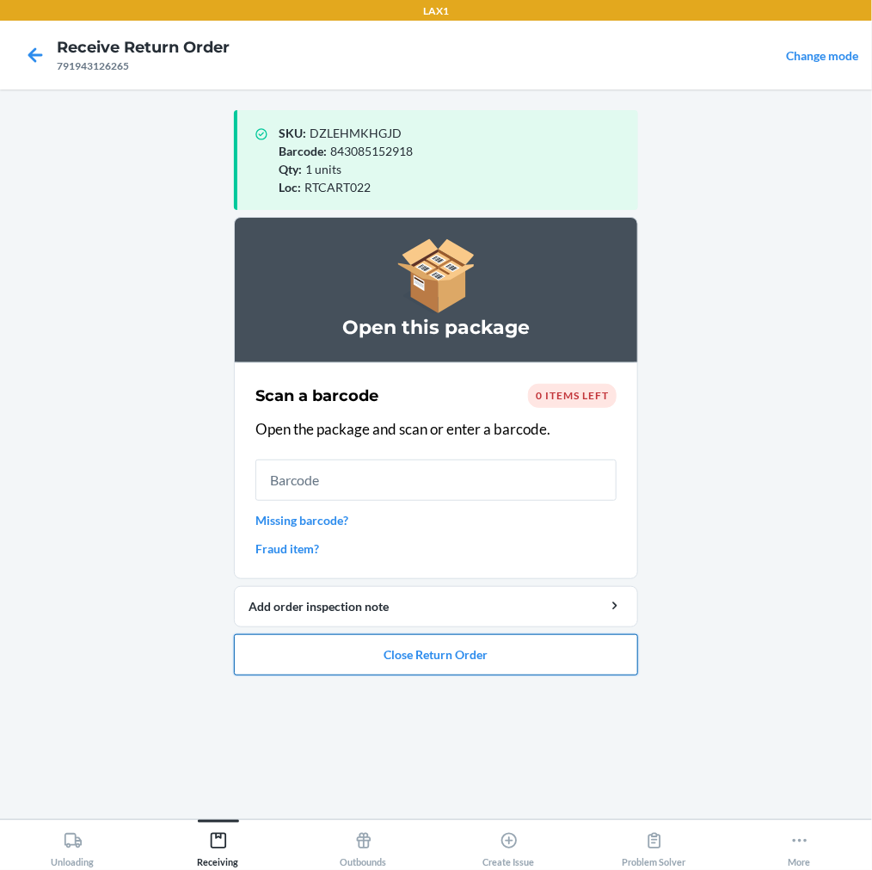
drag, startPoint x: 430, startPoint y: 654, endPoint x: 431, endPoint y: 642, distance: 12.1
click at [431, 642] on button "Close Return Order" at bounding box center [436, 654] width 404 height 41
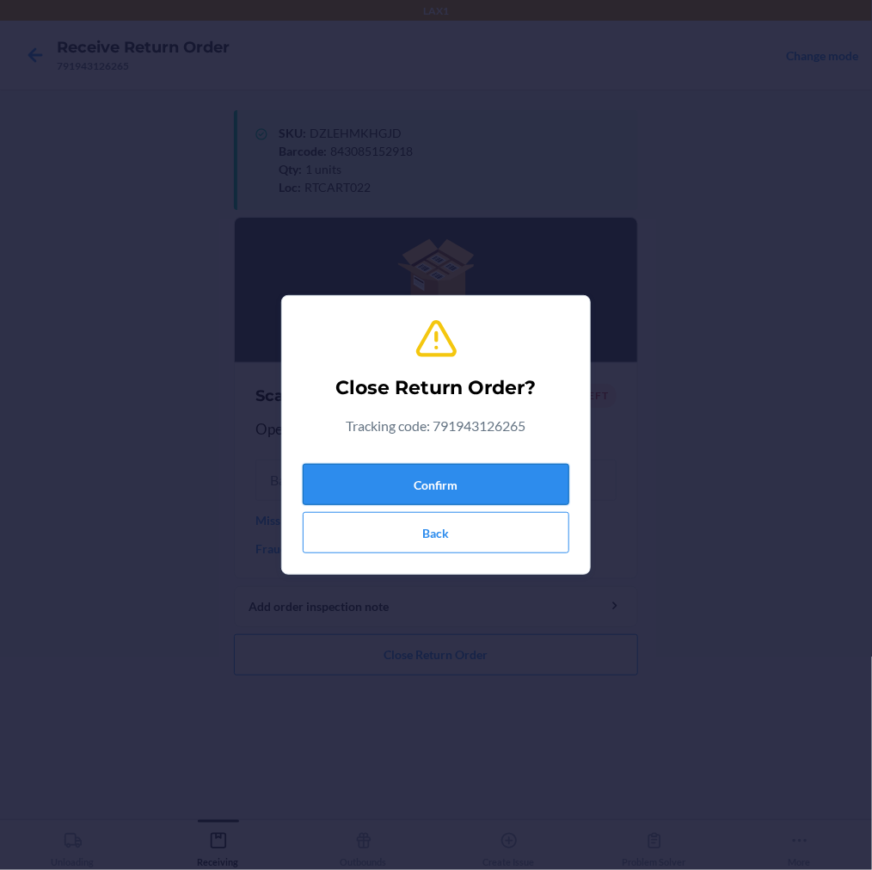
click at [486, 482] on button "Confirm" at bounding box center [436, 484] width 267 height 41
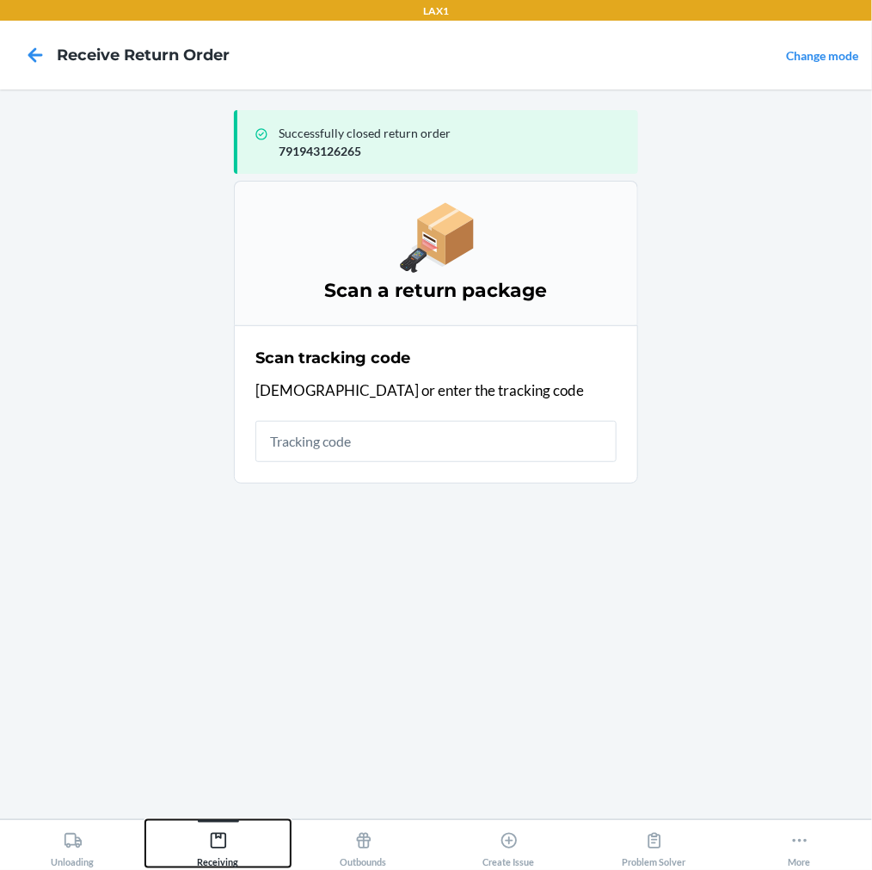
click at [222, 834] on icon at bounding box center [218, 840] width 19 height 19
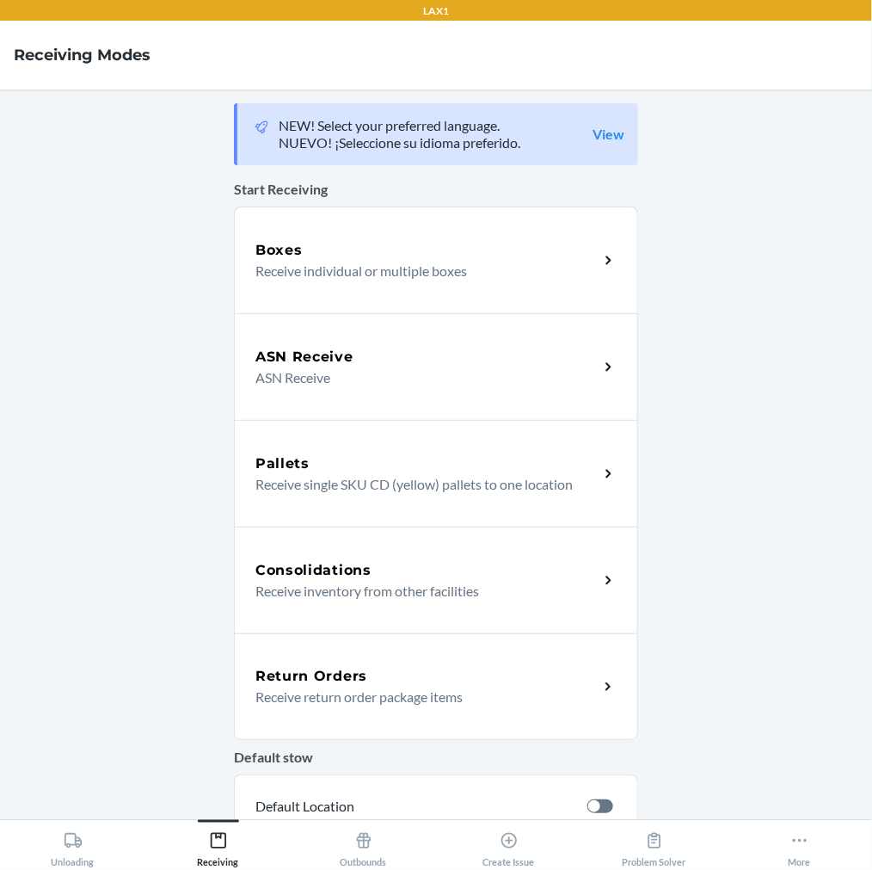
click at [327, 708] on div "Return Orders Receive return order package items" at bounding box center [436, 686] width 404 height 107
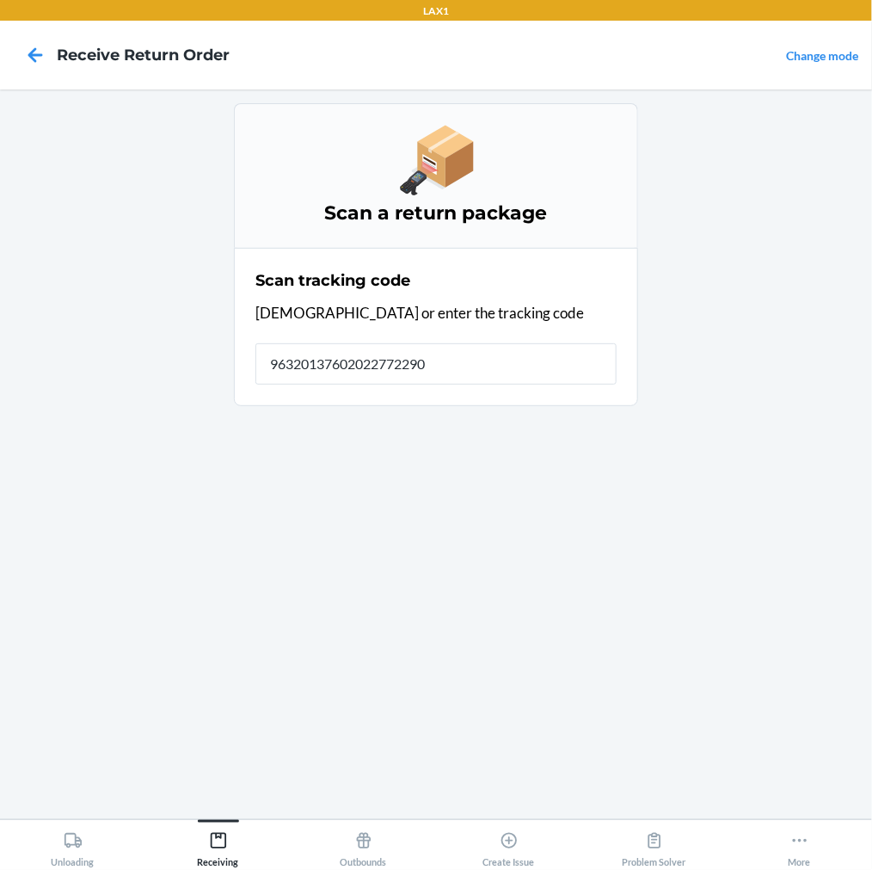
type input "963201376020227722900"
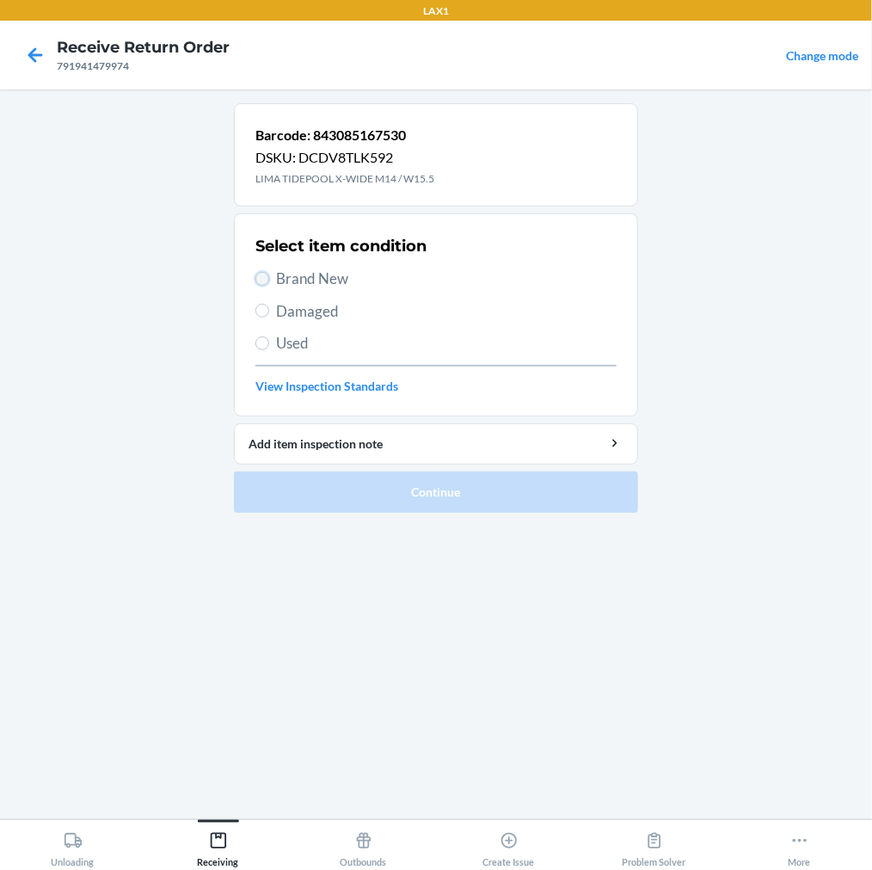
click at [261, 279] on input "Brand New" at bounding box center [262, 279] width 14 height 14
radio input "true"
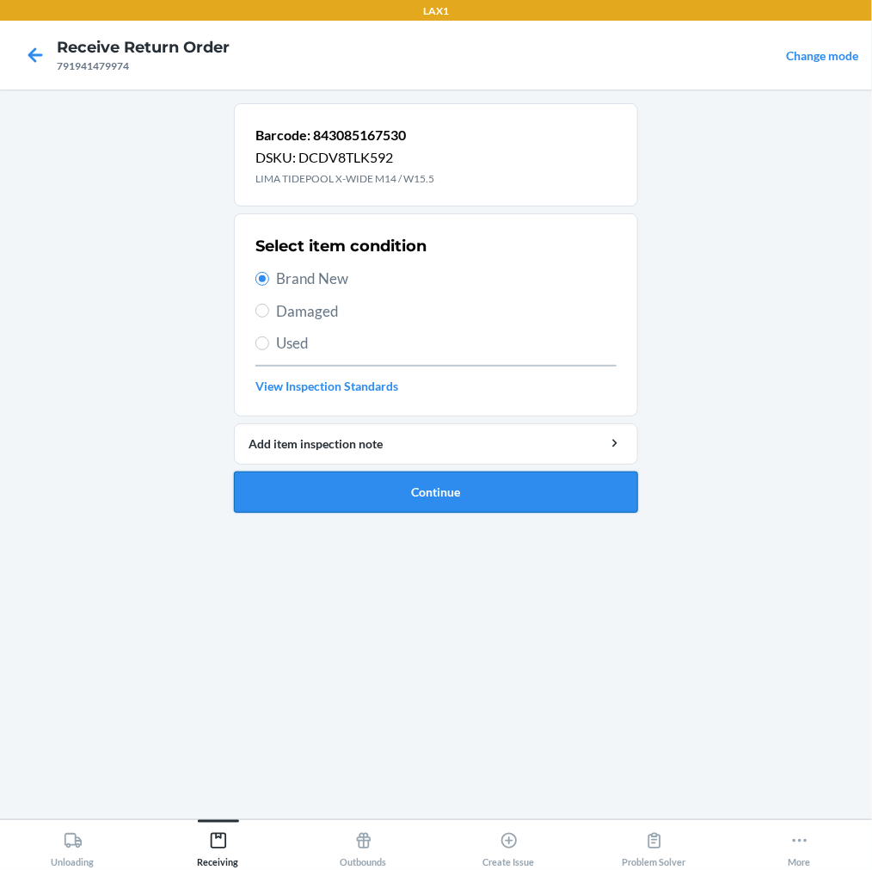
click at [313, 480] on button "Continue" at bounding box center [436, 491] width 404 height 41
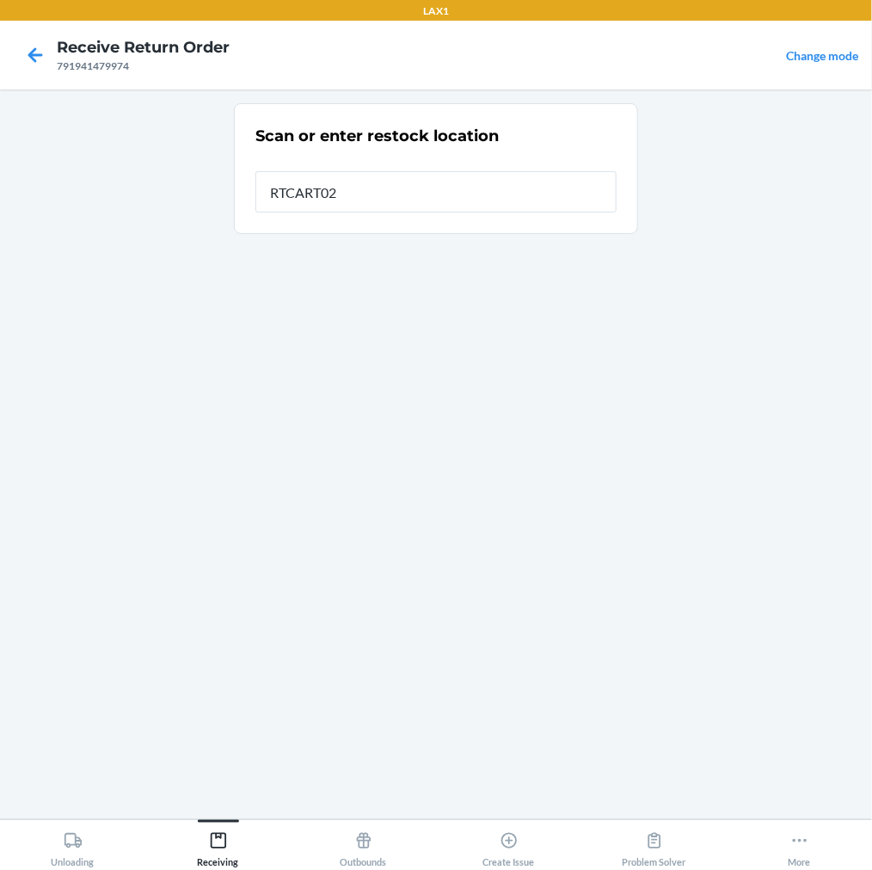
type input "RTCART022"
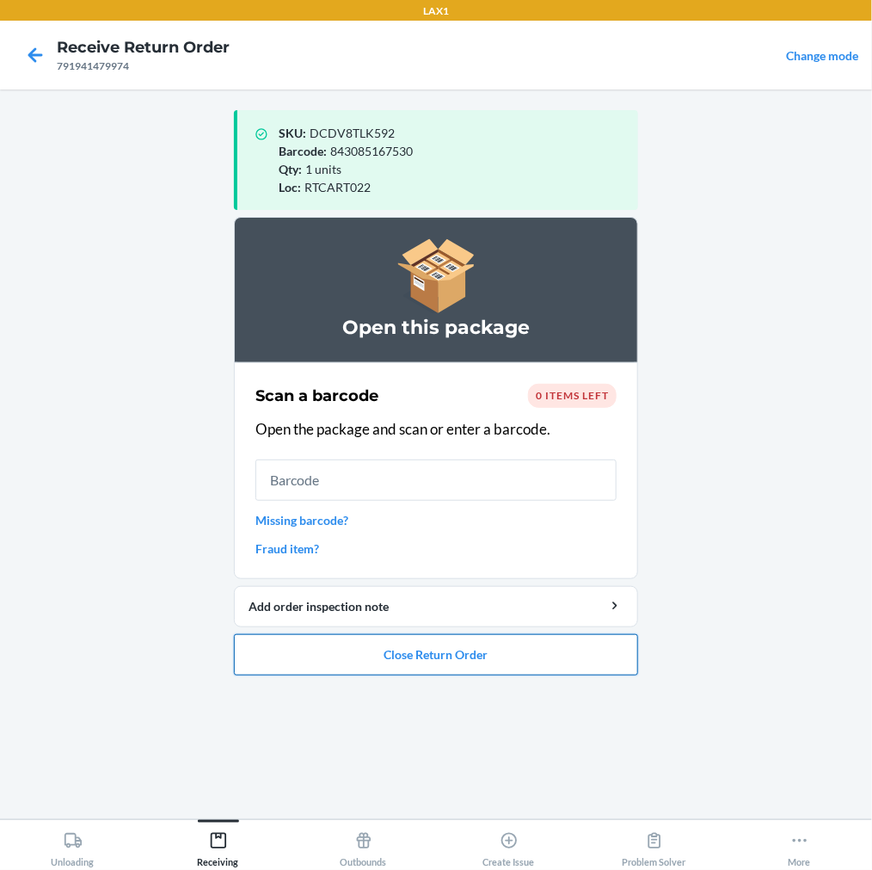
drag, startPoint x: 403, startPoint y: 655, endPoint x: 409, endPoint y: 633, distance: 23.4
click at [406, 642] on button "Close Return Order" at bounding box center [436, 654] width 404 height 41
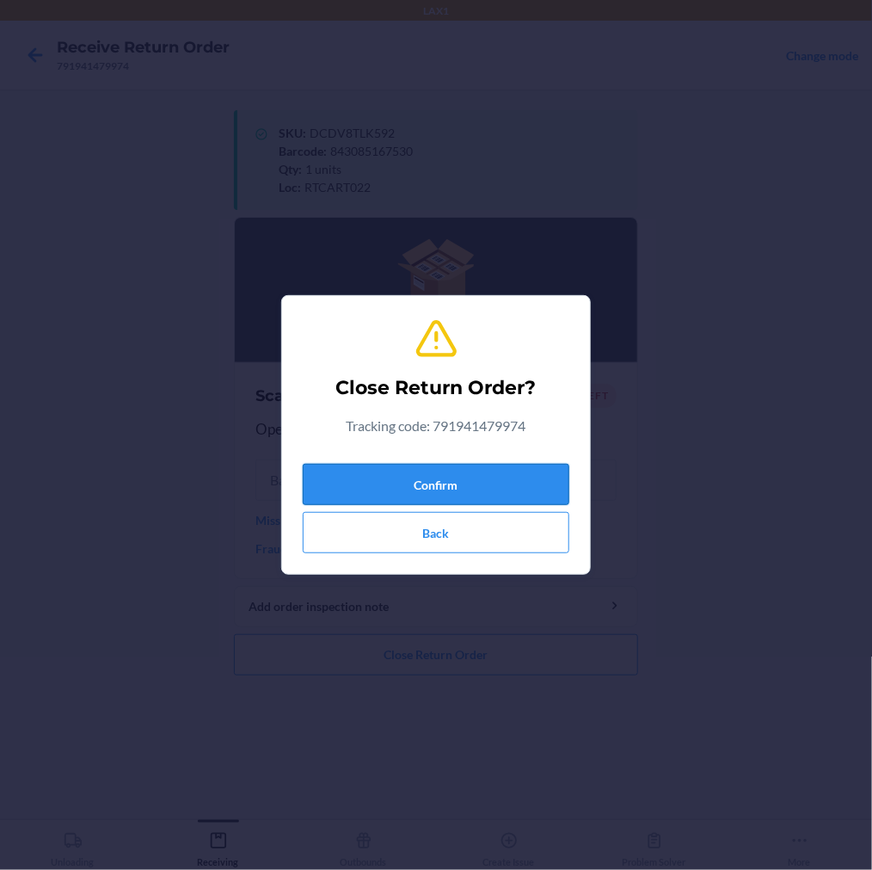
click at [476, 483] on button "Confirm" at bounding box center [436, 484] width 267 height 41
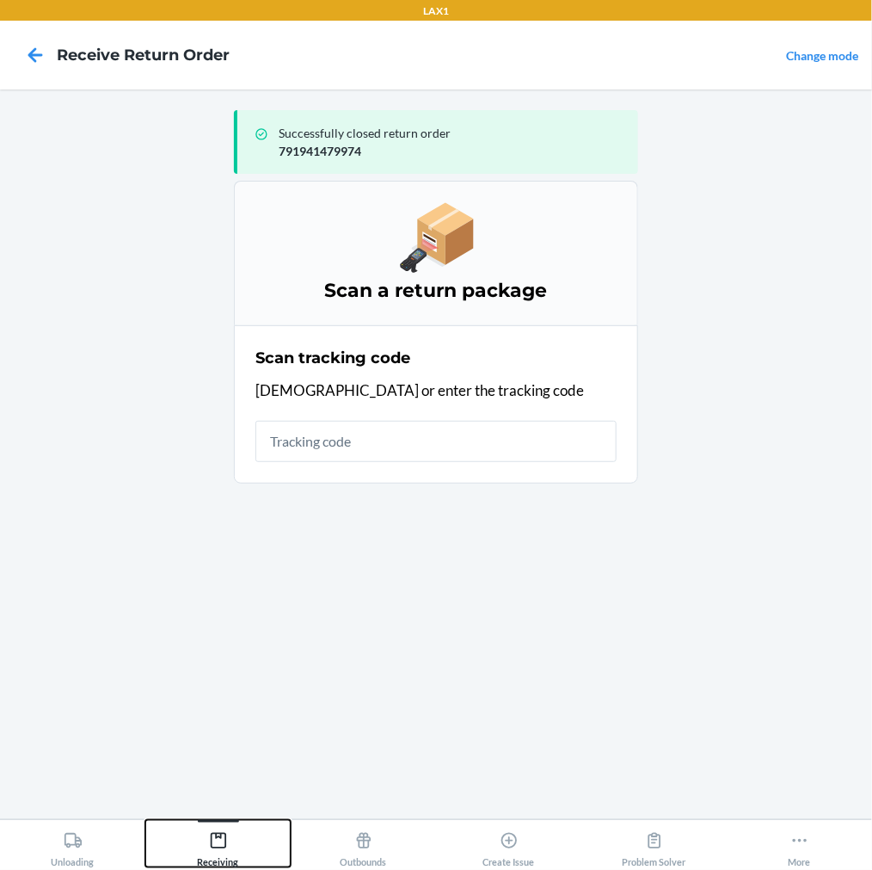
click at [222, 837] on icon at bounding box center [218, 840] width 19 height 19
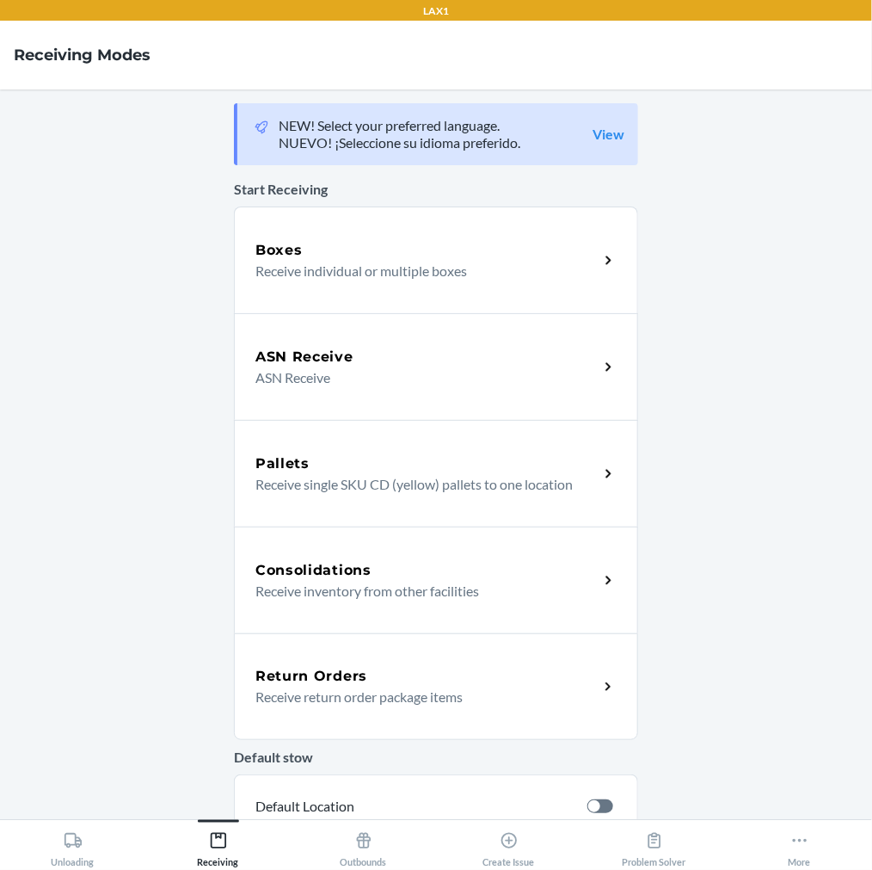
click at [303, 695] on p "Receive return order package items" at bounding box center [419, 696] width 329 height 21
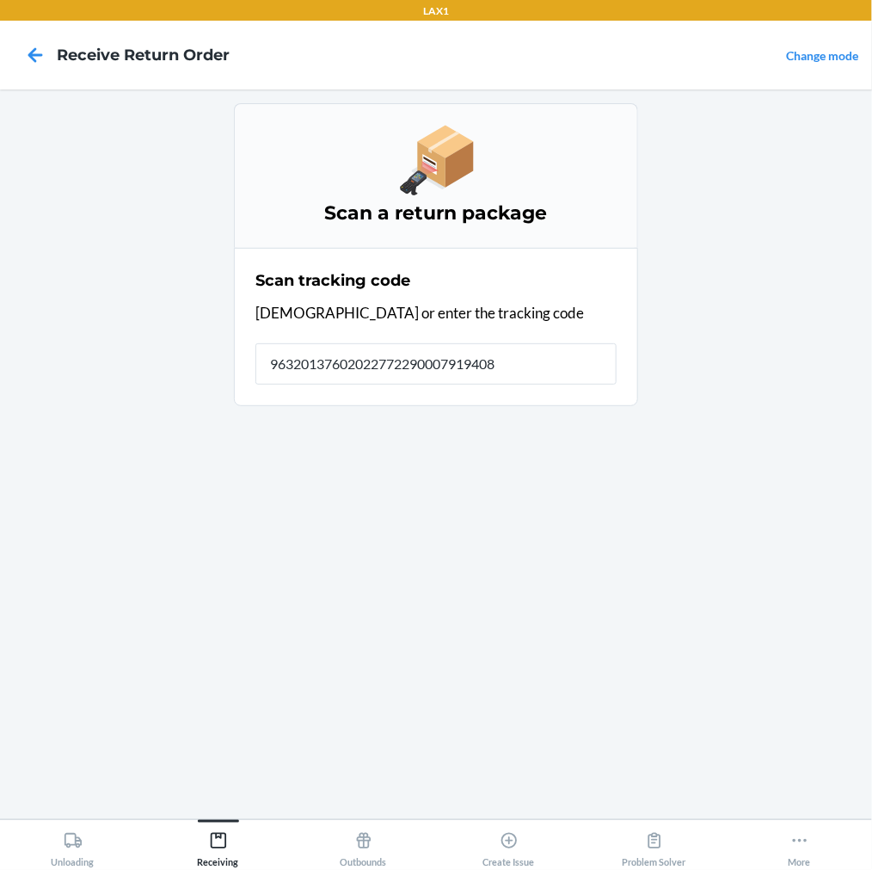
type input "963201376020227722900079194085"
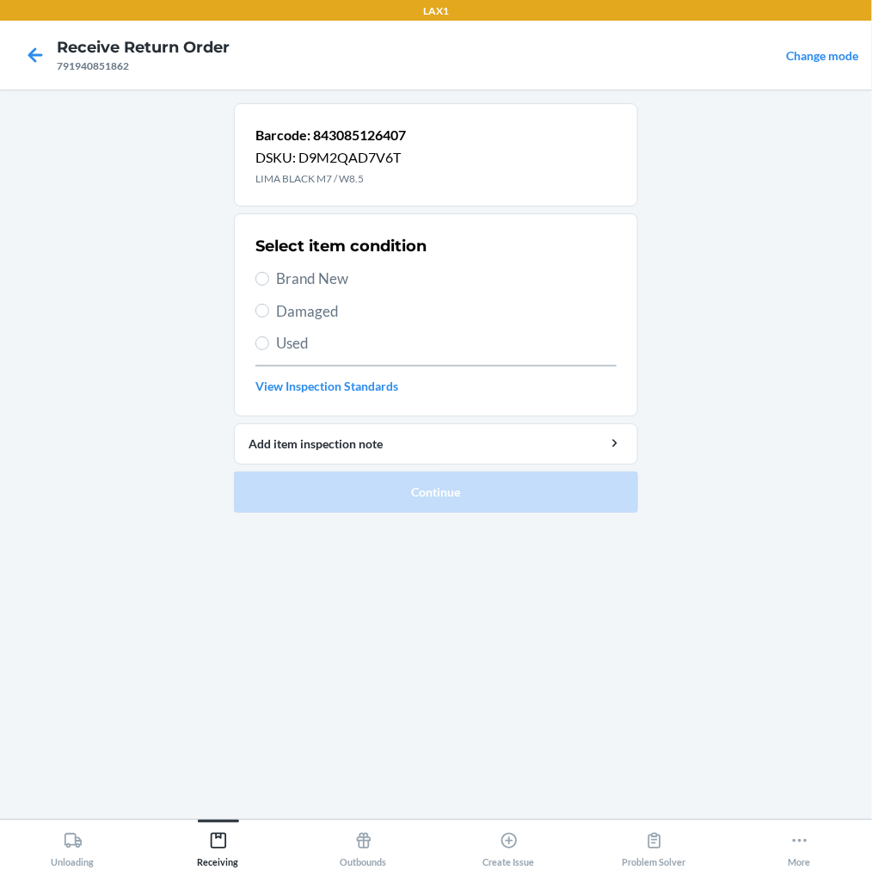
click at [278, 312] on span "Damaged" at bounding box center [446, 311] width 341 height 22
click at [269, 312] on input "Damaged" at bounding box center [262, 311] width 14 height 14
radio input "true"
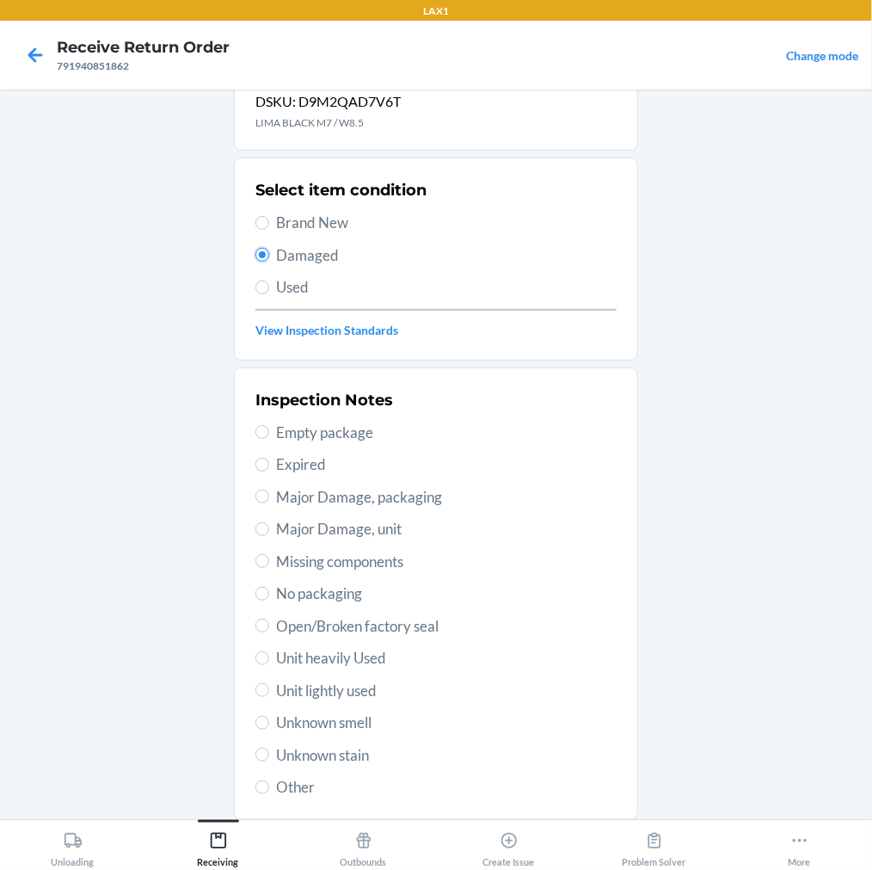
scroll to position [166, 0]
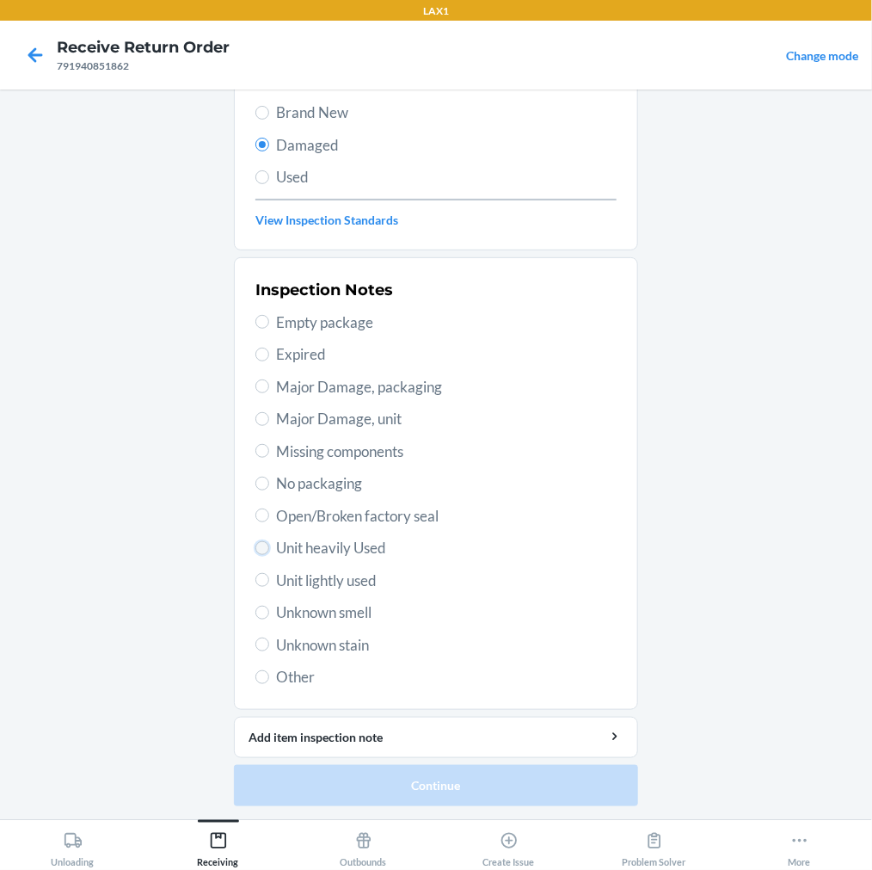
click at [255, 547] on input "Unit heavily Used" at bounding box center [262, 548] width 14 height 14
radio input "true"
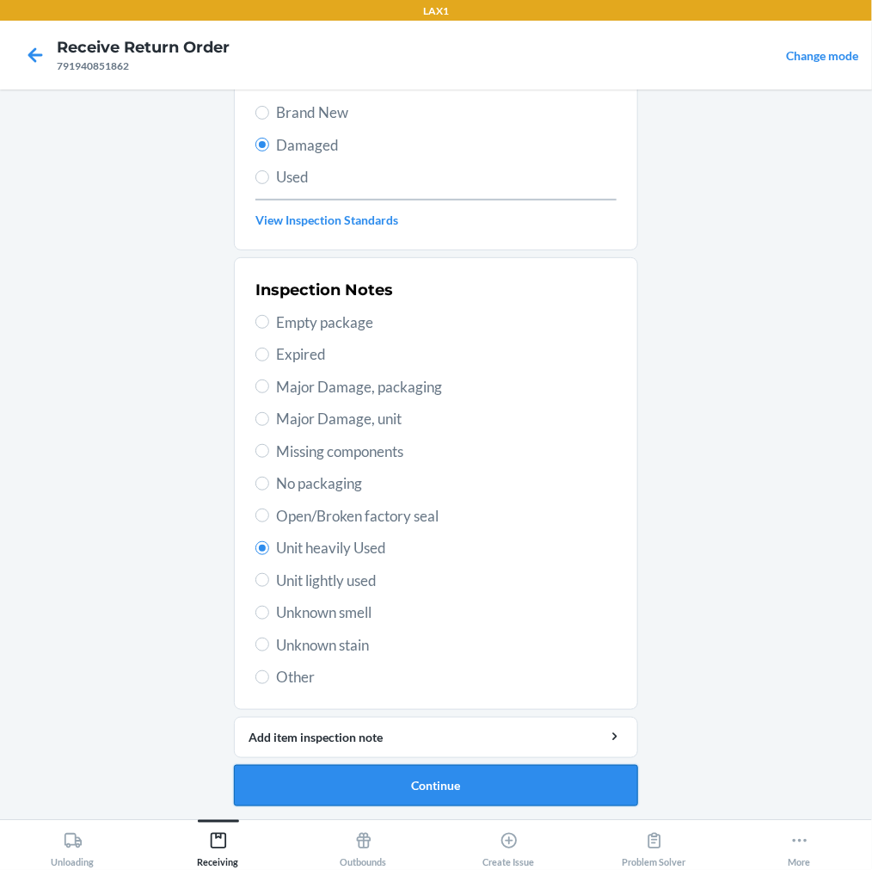
click at [301, 791] on button "Continue" at bounding box center [436, 785] width 404 height 41
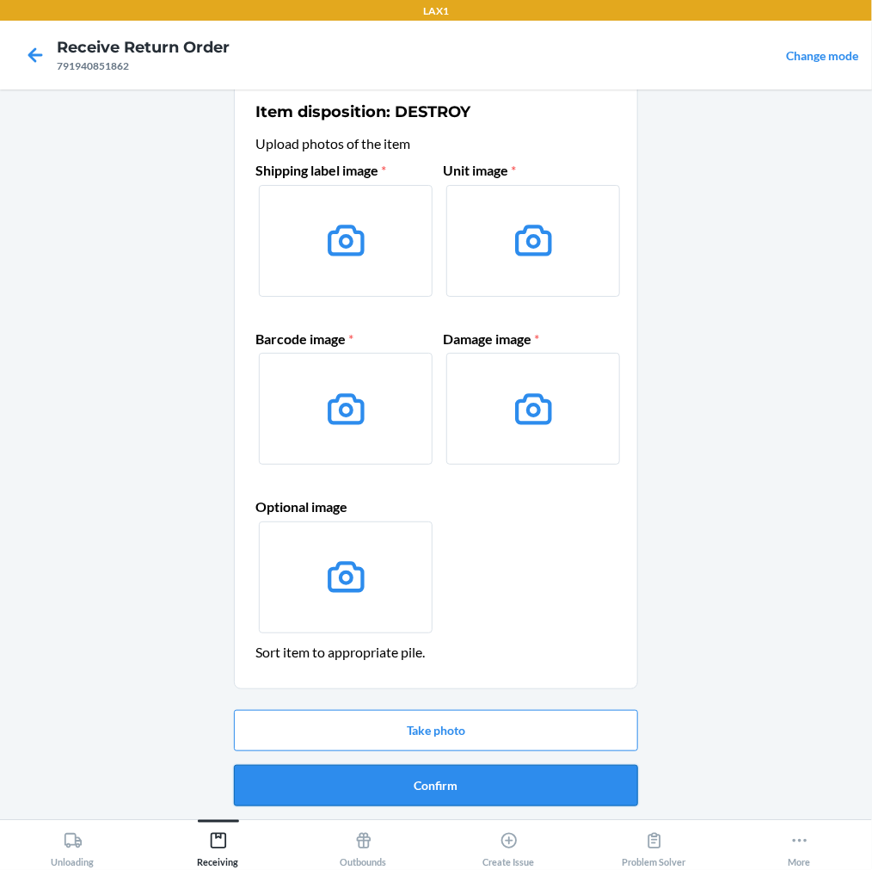
click at [371, 791] on button "Confirm" at bounding box center [436, 785] width 404 height 41
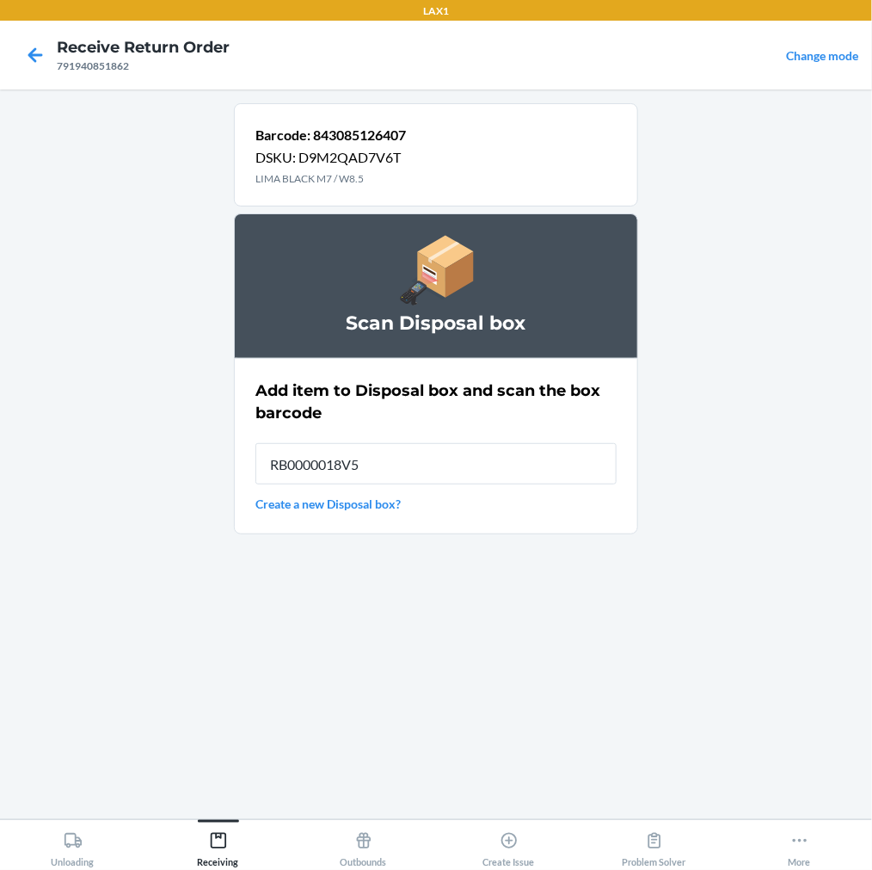
type input "RB0000018V5"
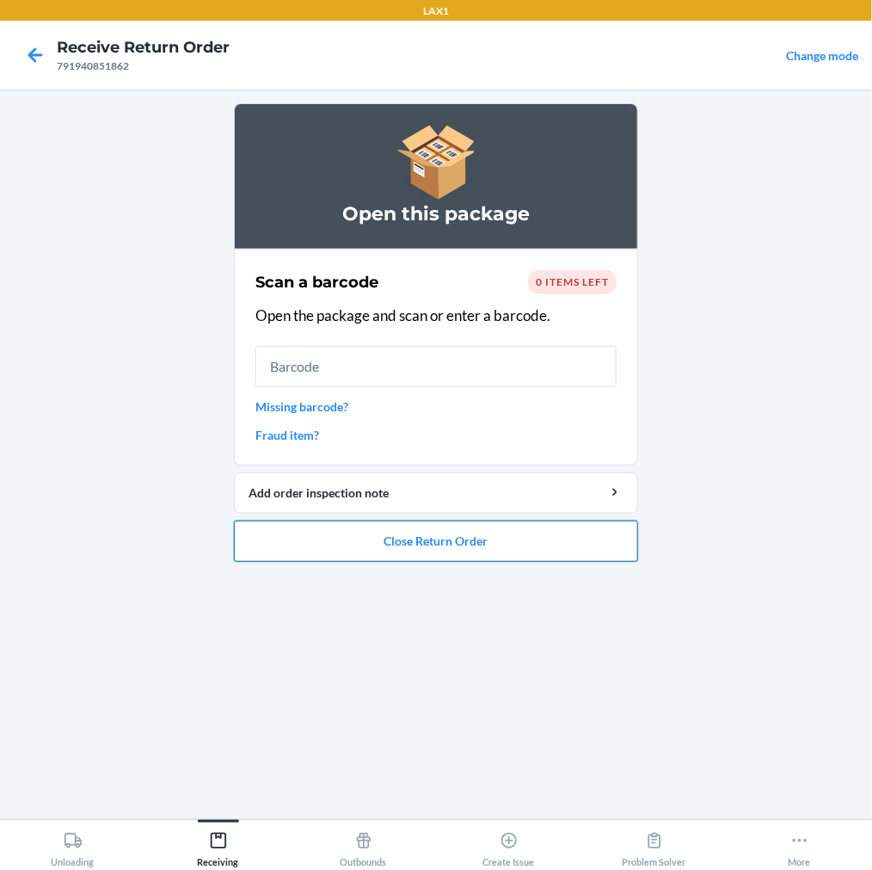
click at [364, 536] on button "Close Return Order" at bounding box center [436, 540] width 404 height 41
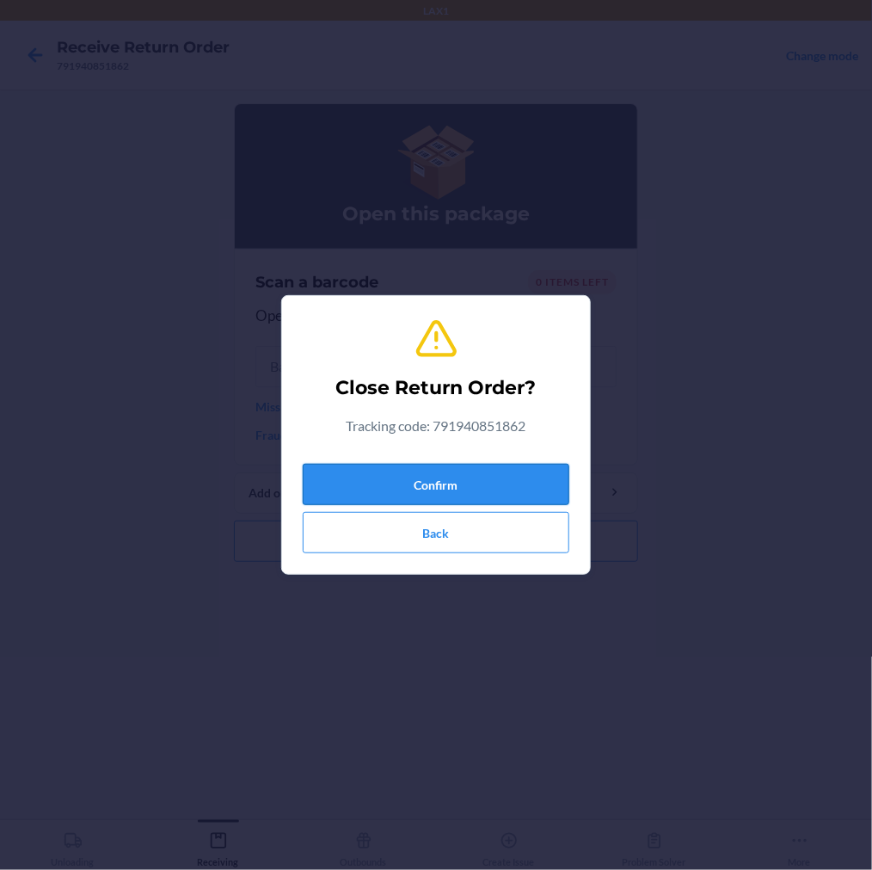
click at [440, 470] on button "Confirm" at bounding box center [436, 484] width 267 height 41
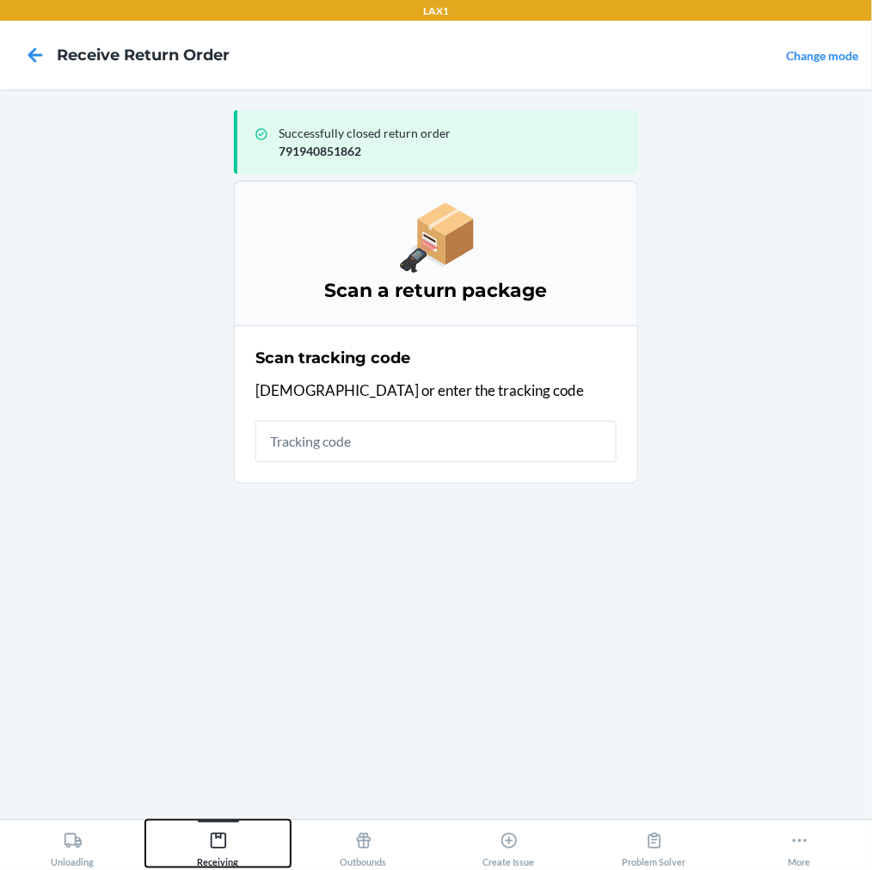
drag, startPoint x: 227, startPoint y: 837, endPoint x: 234, endPoint y: 824, distance: 14.6
click at [229, 833] on div "Receiving" at bounding box center [218, 845] width 41 height 43
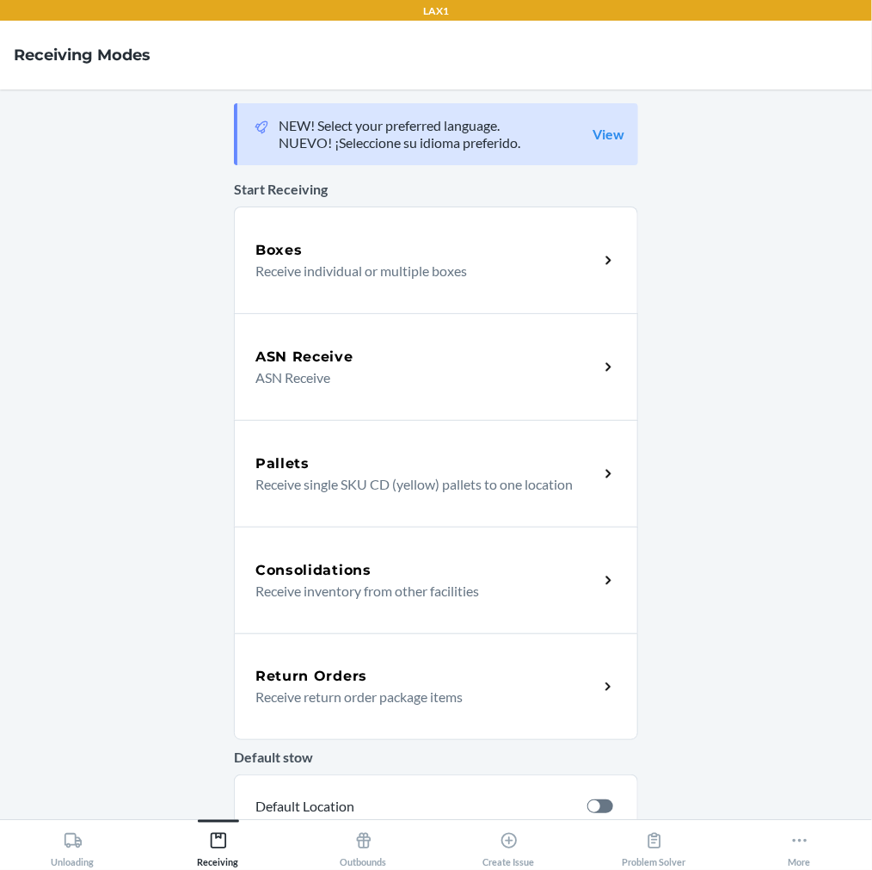
click at [342, 704] on p "Receive return order package items" at bounding box center [419, 696] width 329 height 21
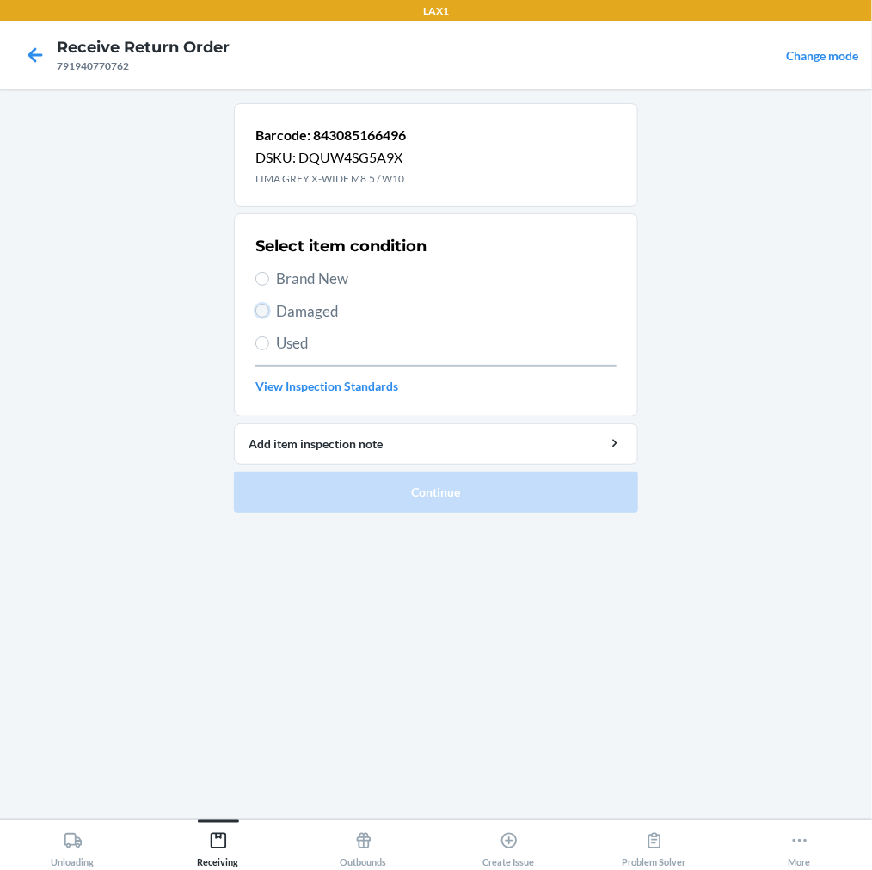
click at [262, 311] on input "Damaged" at bounding box center [262, 311] width 14 height 14
radio input "true"
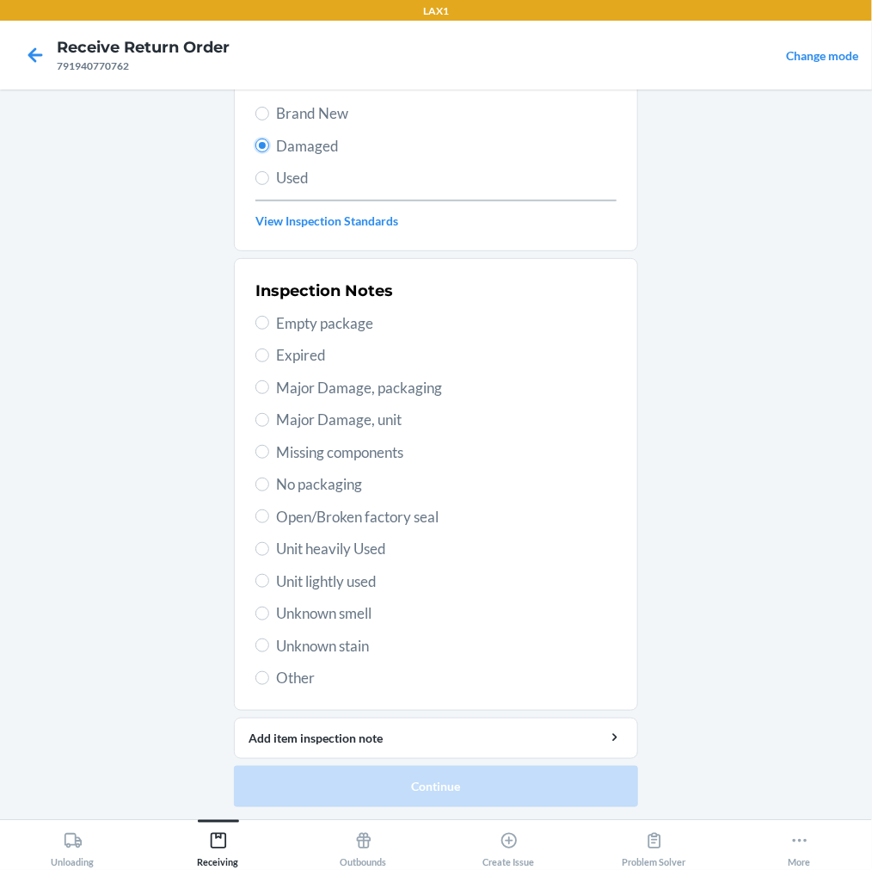
scroll to position [166, 0]
click at [259, 548] on input "Unit heavily Used" at bounding box center [262, 548] width 14 height 14
radio input "true"
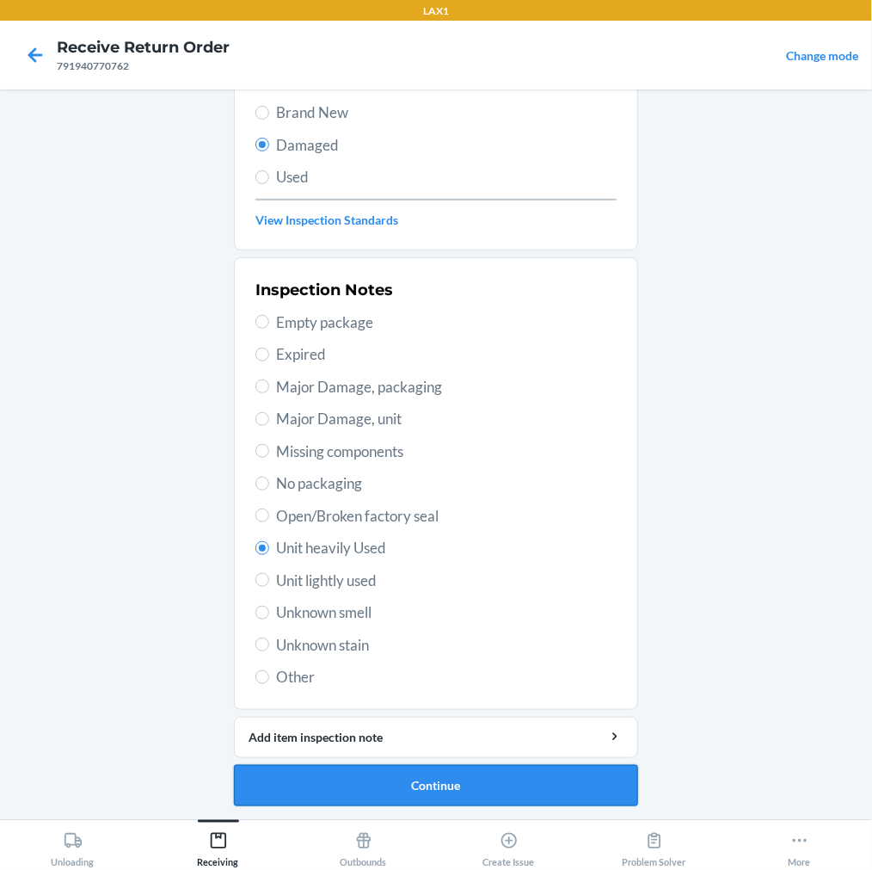
click at [345, 785] on button "Continue" at bounding box center [436, 785] width 404 height 41
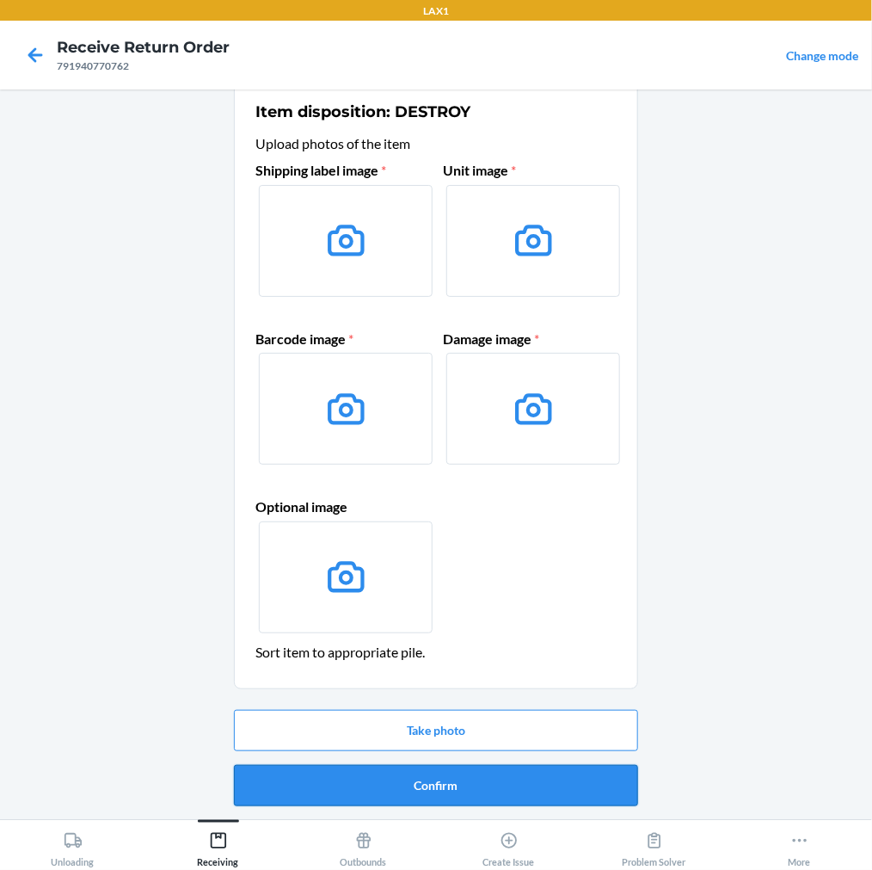
click at [377, 779] on button "Confirm" at bounding box center [436, 785] width 404 height 41
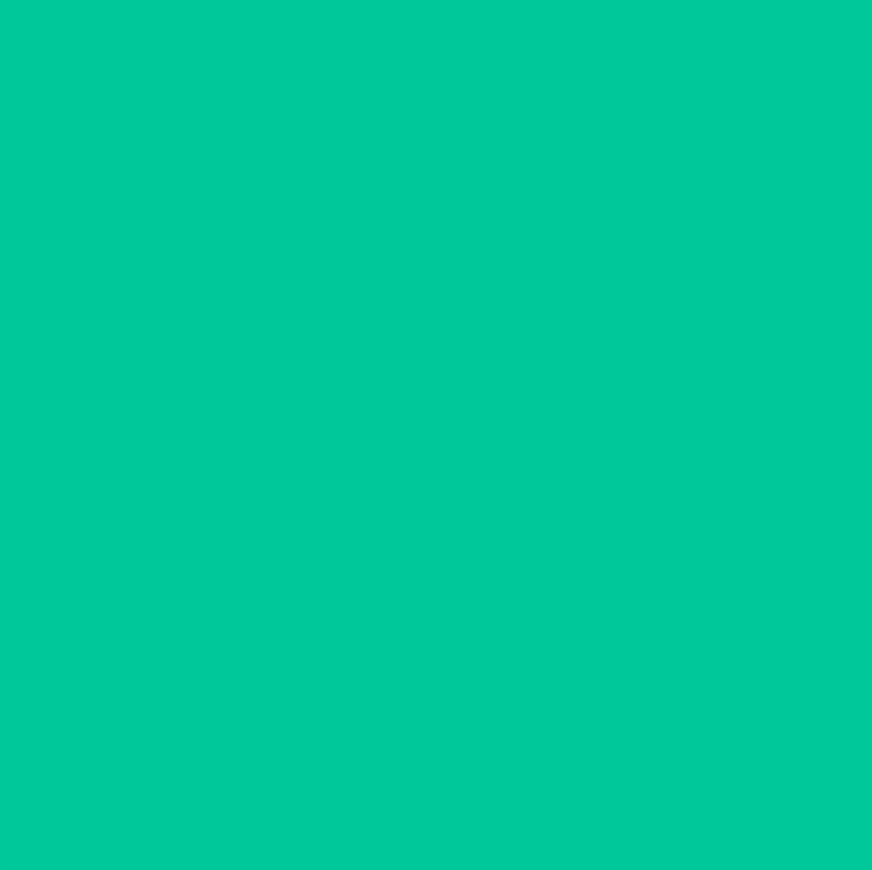
scroll to position [0, 0]
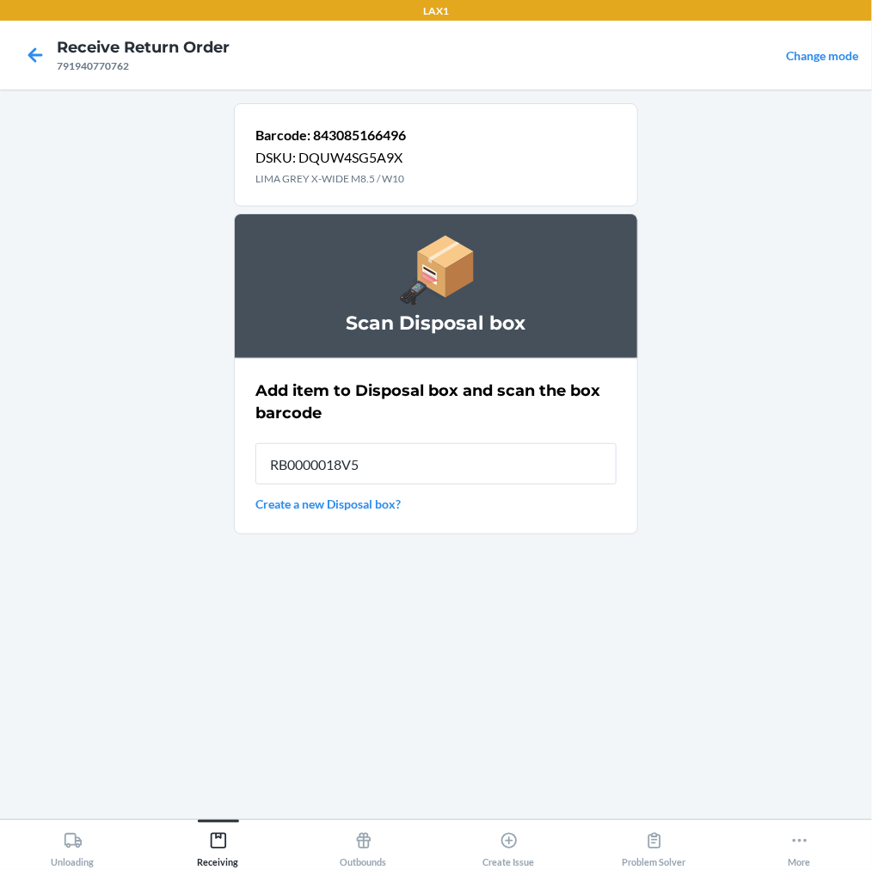
type input "RB0000018V5"
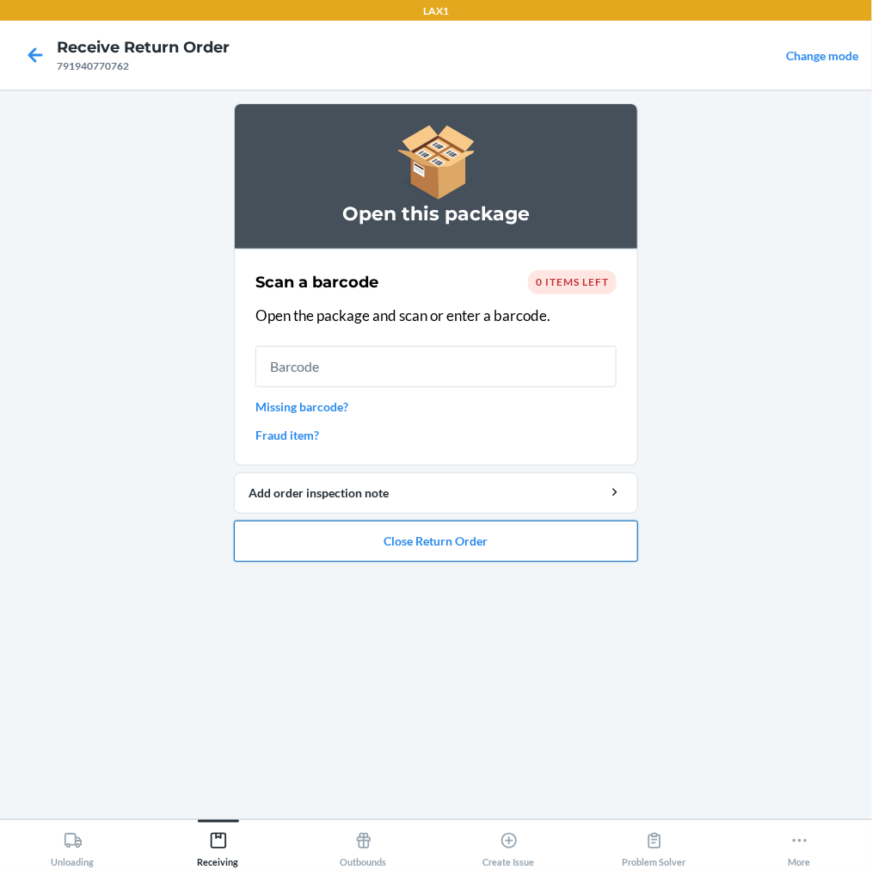
click at [434, 545] on button "Close Return Order" at bounding box center [436, 540] width 404 height 41
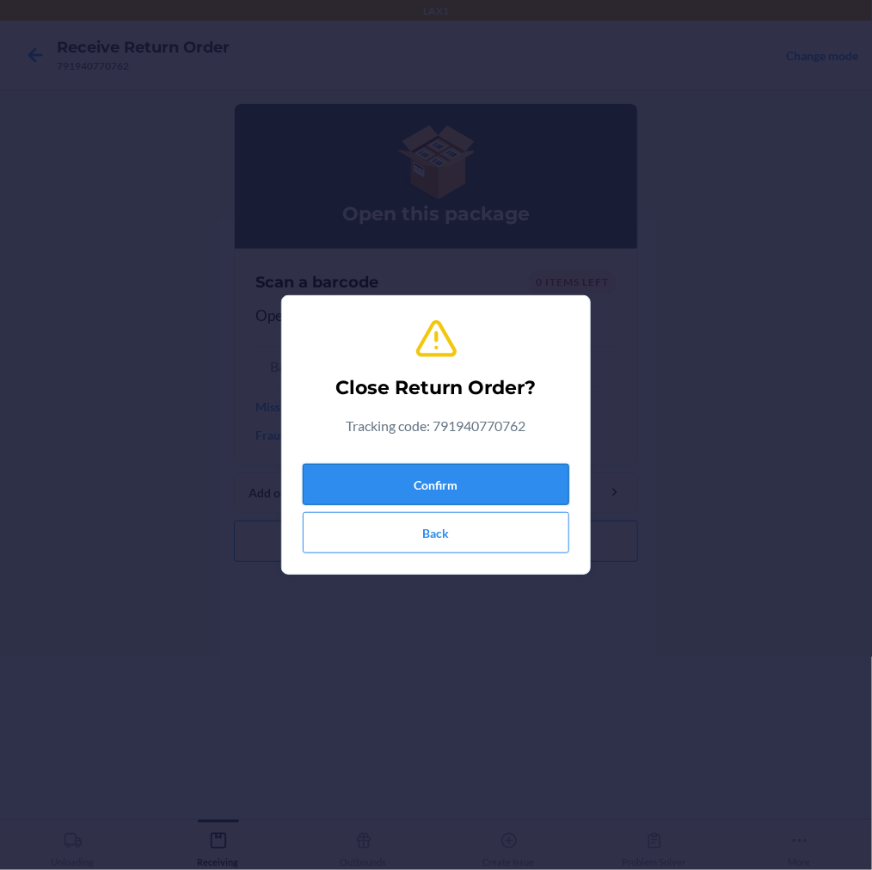
click at [441, 484] on button "Confirm" at bounding box center [436, 484] width 267 height 41
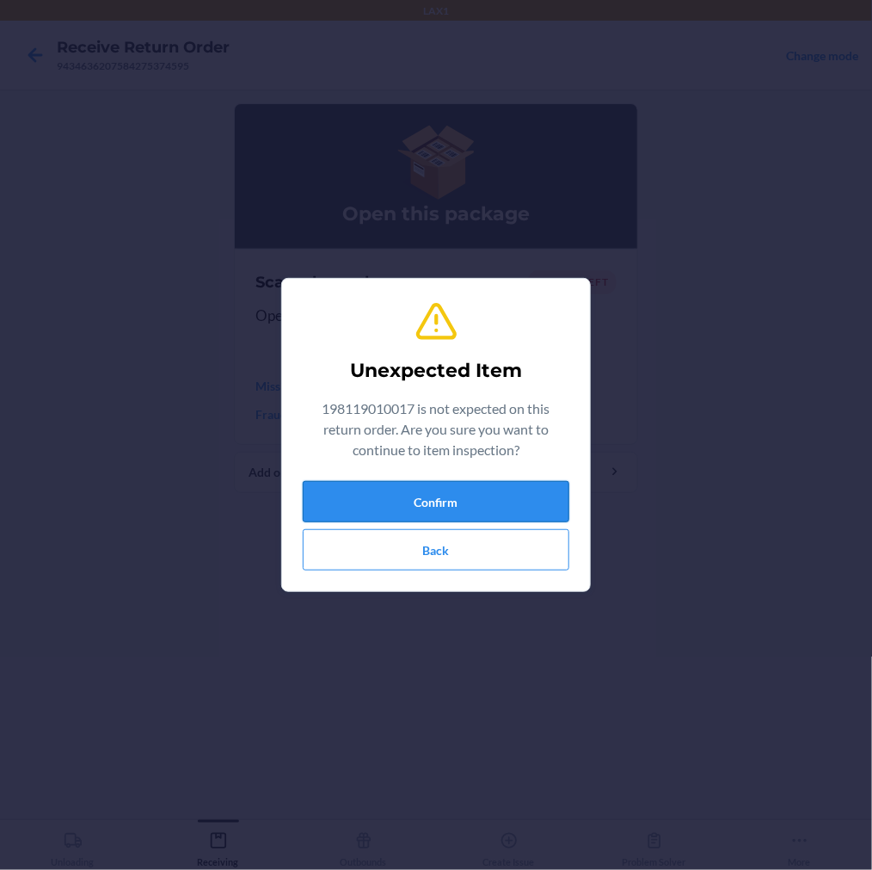
click at [434, 508] on button "Confirm" at bounding box center [436, 501] width 267 height 41
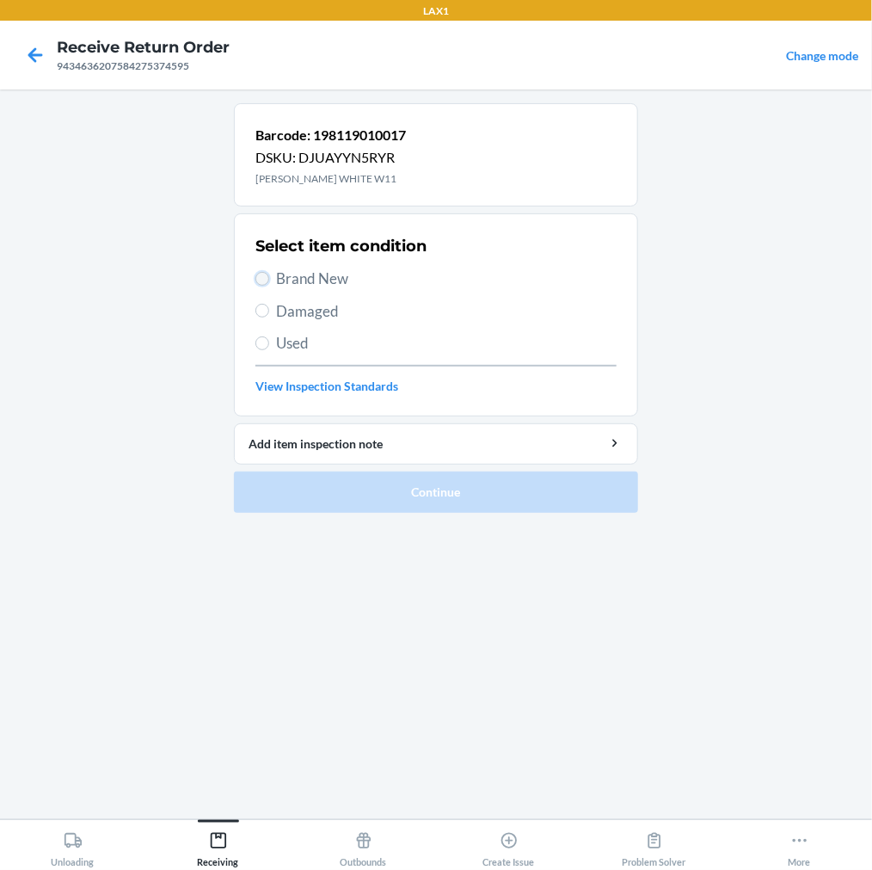
click at [259, 275] on input "Brand New" at bounding box center [262, 279] width 14 height 14
radio input "true"
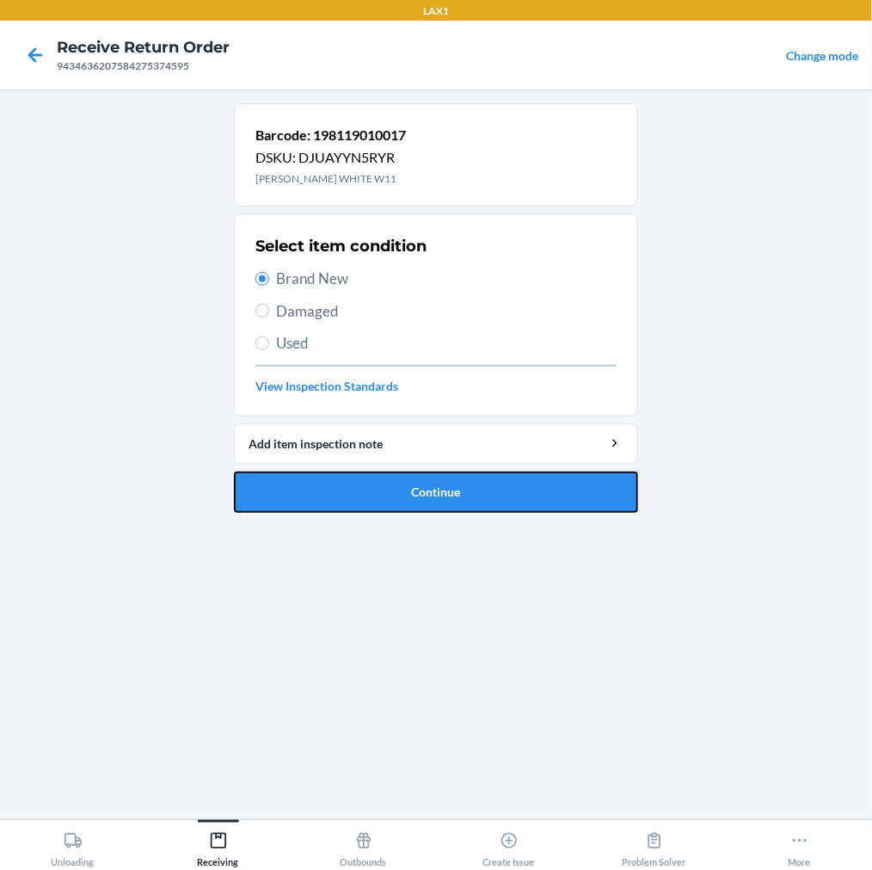
drag, startPoint x: 328, startPoint y: 500, endPoint x: 328, endPoint y: 487, distance: 12.9
click at [328, 495] on button "Continue" at bounding box center [436, 491] width 404 height 41
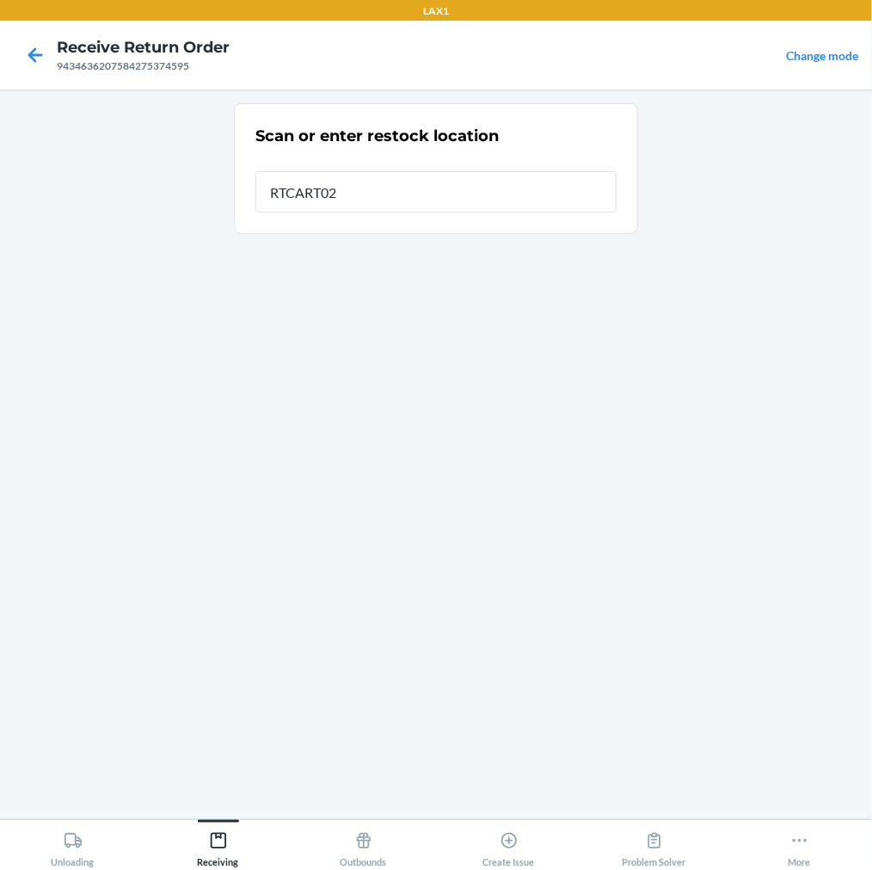
type input "RTCART022"
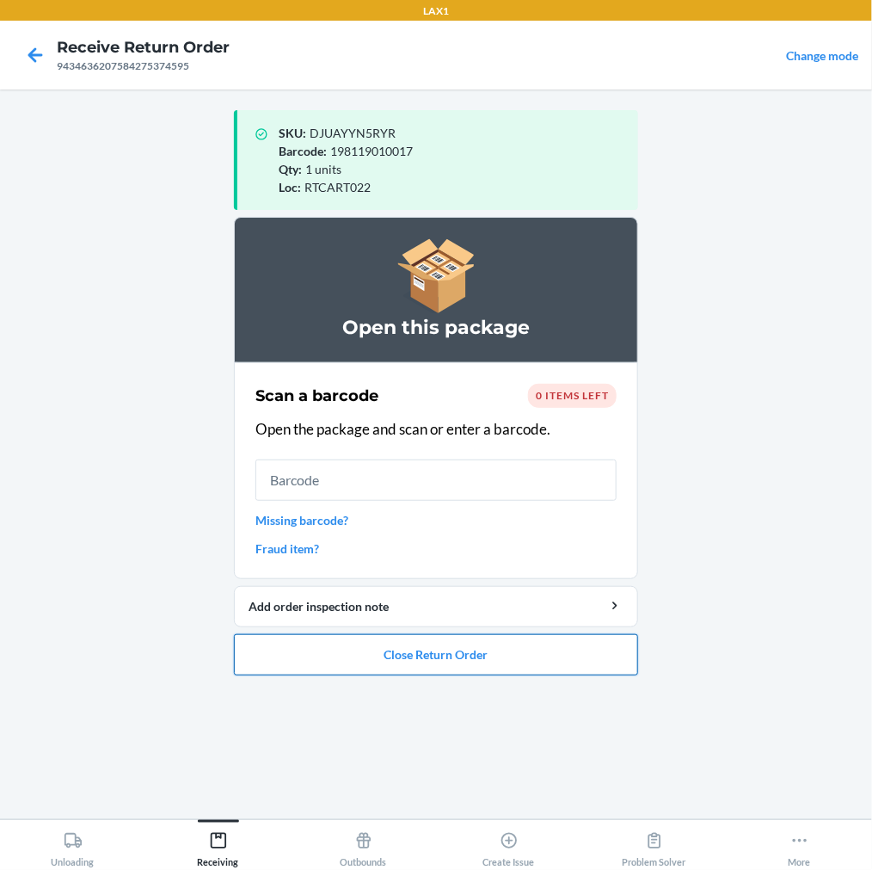
drag, startPoint x: 294, startPoint y: 664, endPoint x: 301, endPoint y: 655, distance: 11.0
click at [301, 655] on button "Close Return Order" at bounding box center [436, 654] width 404 height 41
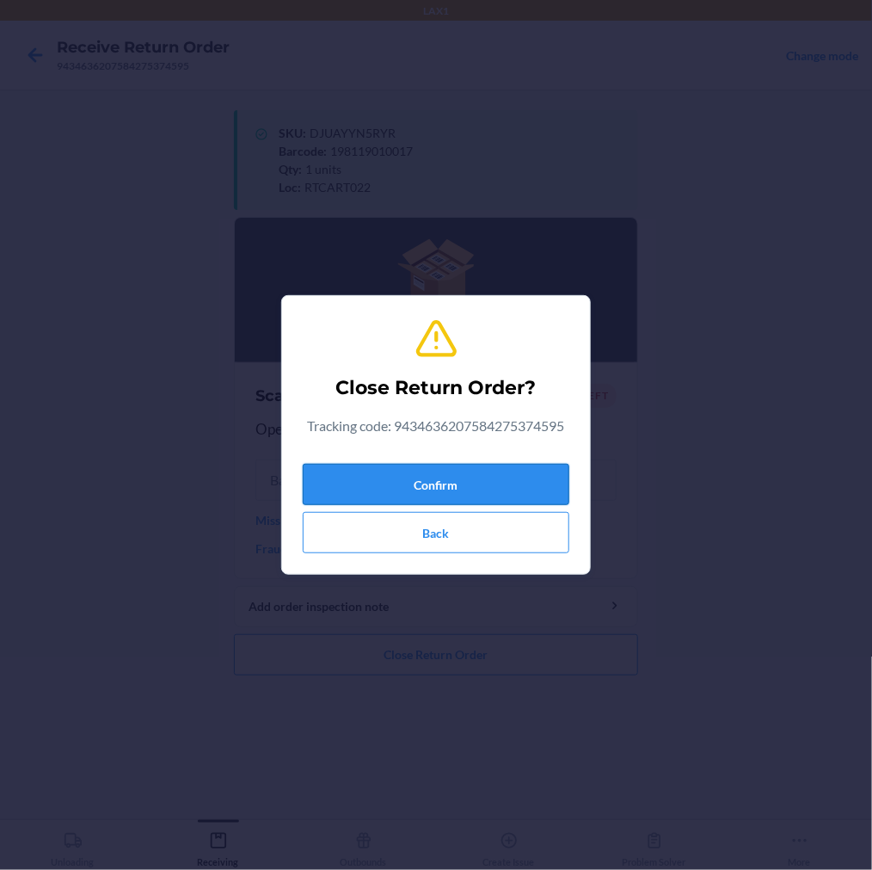
click at [477, 488] on button "Confirm" at bounding box center [436, 484] width 267 height 41
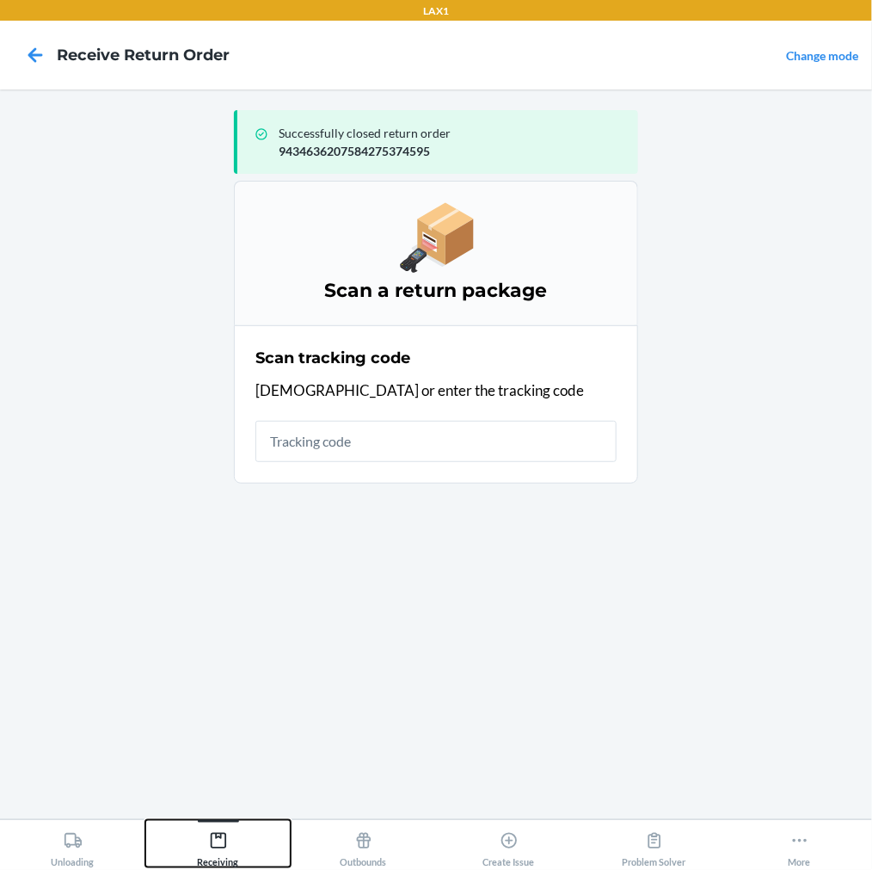
drag, startPoint x: 216, startPoint y: 838, endPoint x: 228, endPoint y: 819, distance: 22.4
click at [216, 835] on icon at bounding box center [217, 840] width 15 height 15
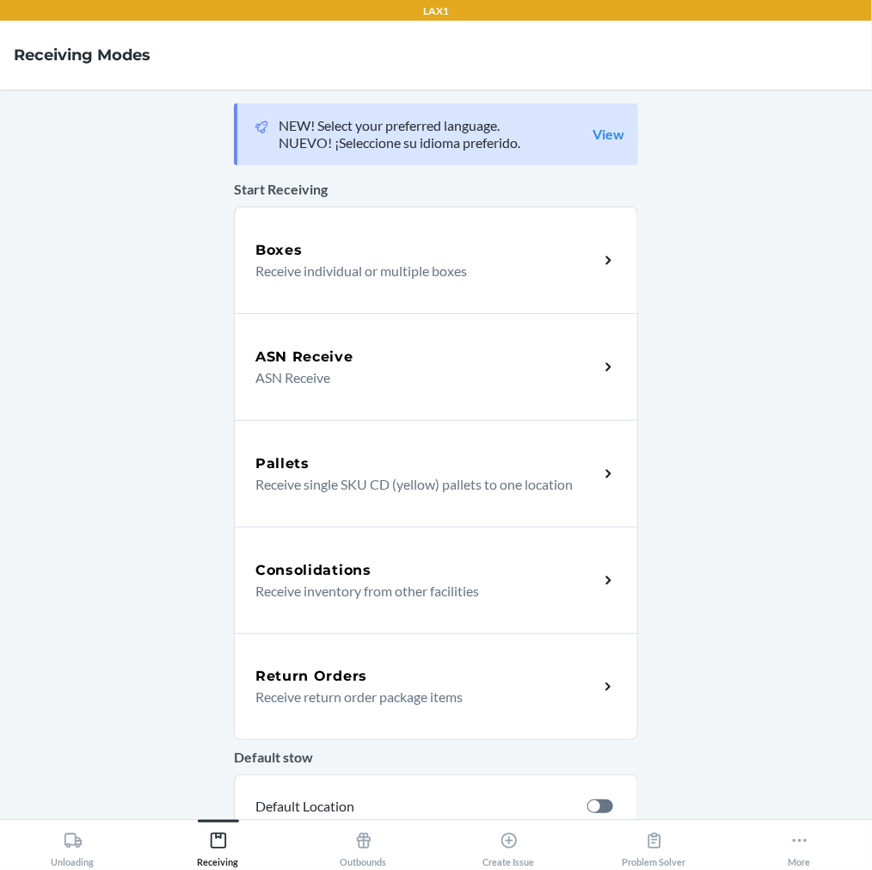
click at [317, 677] on h5 "Return Orders" at bounding box center [311, 676] width 112 height 21
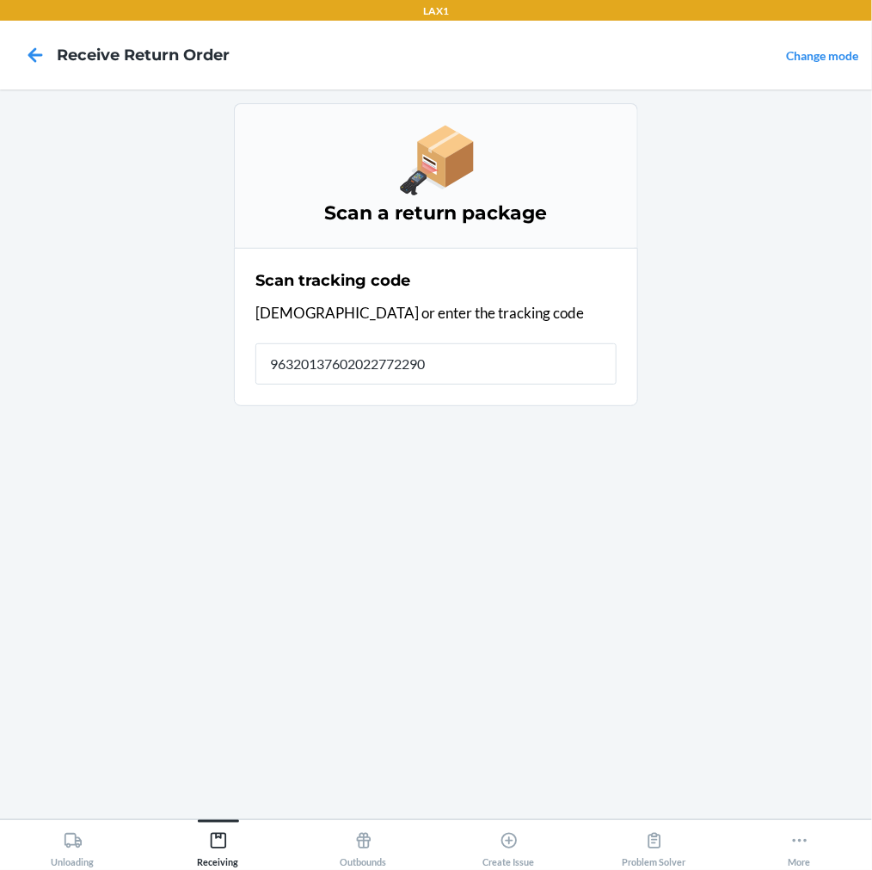
type input "963201376020227722900"
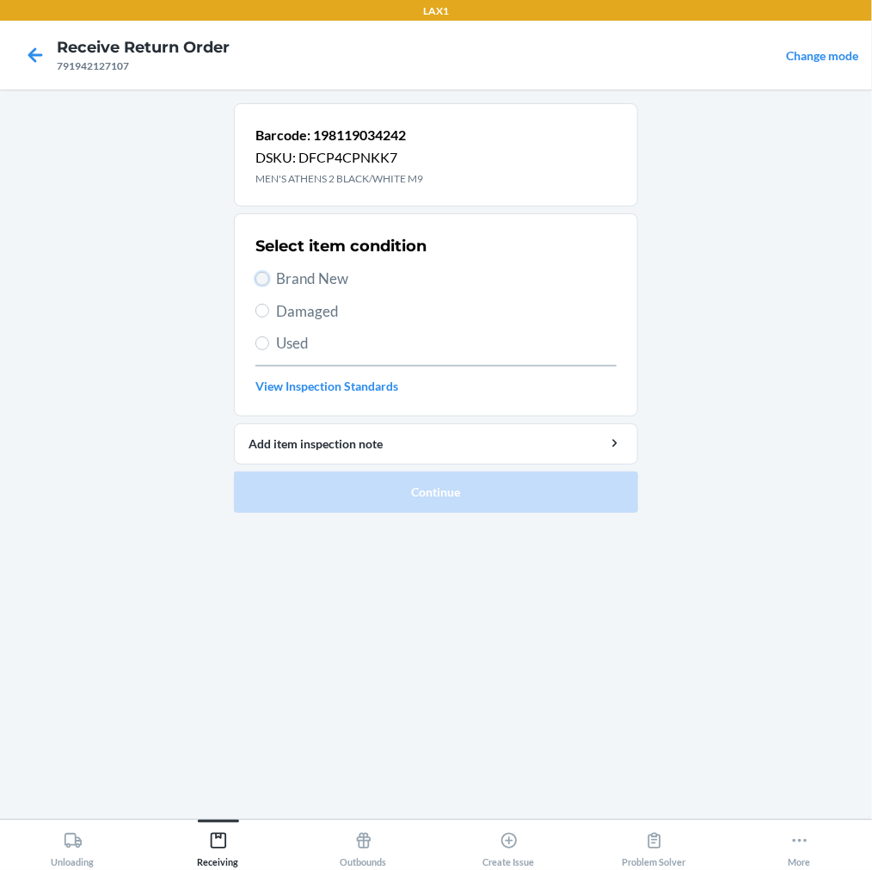
click at [268, 276] on input "Brand New" at bounding box center [262, 279] width 14 height 14
radio input "true"
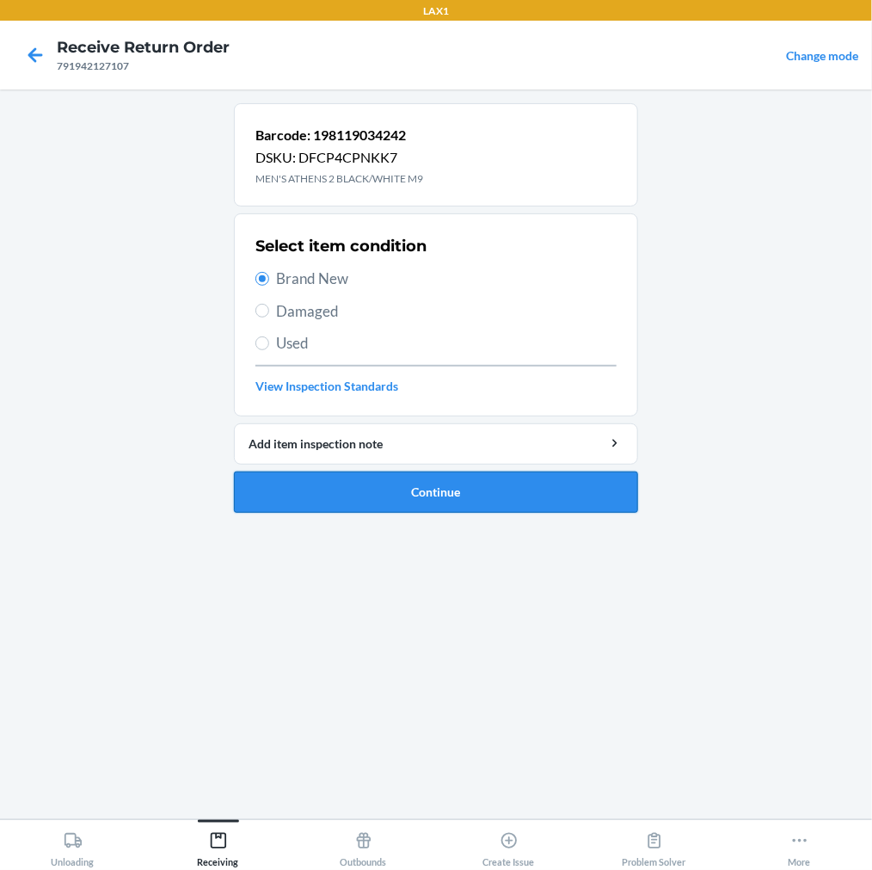
click at [311, 479] on button "Continue" at bounding box center [436, 491] width 404 height 41
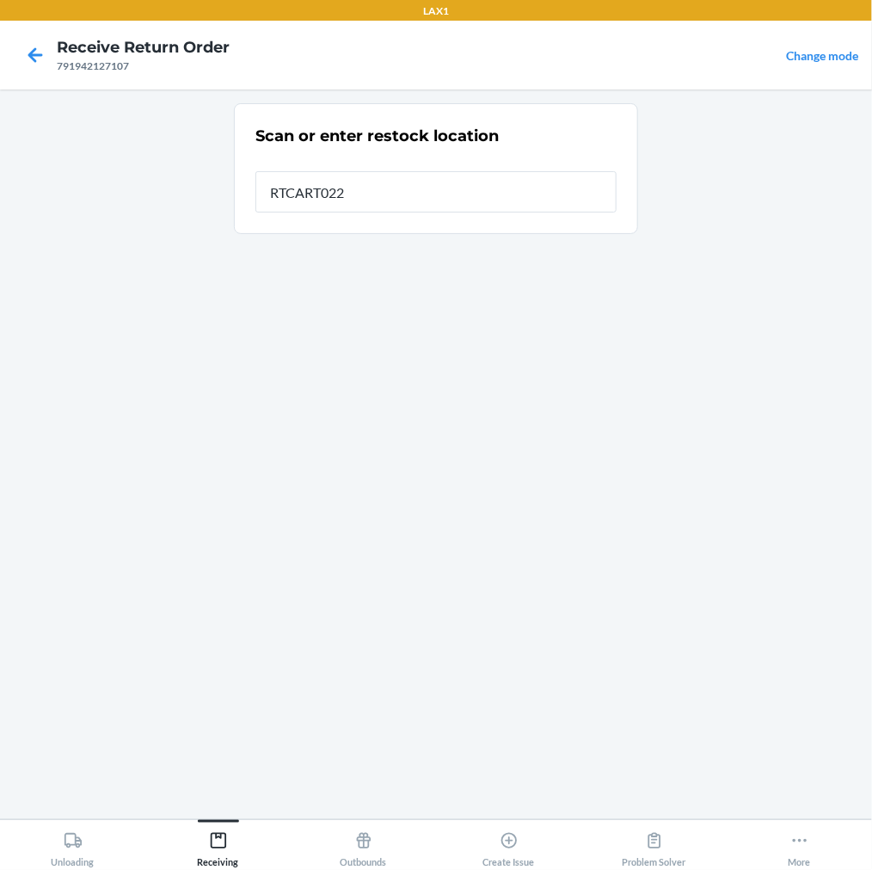
type input "RTCART022"
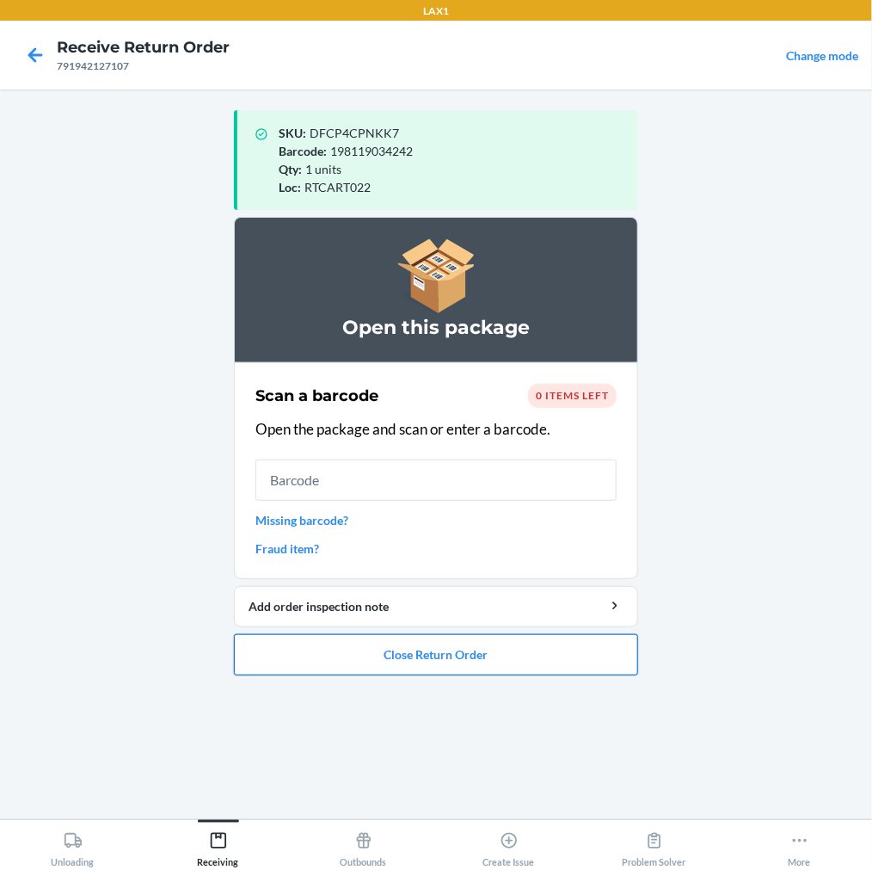
click at [373, 651] on button "Close Return Order" at bounding box center [436, 654] width 404 height 41
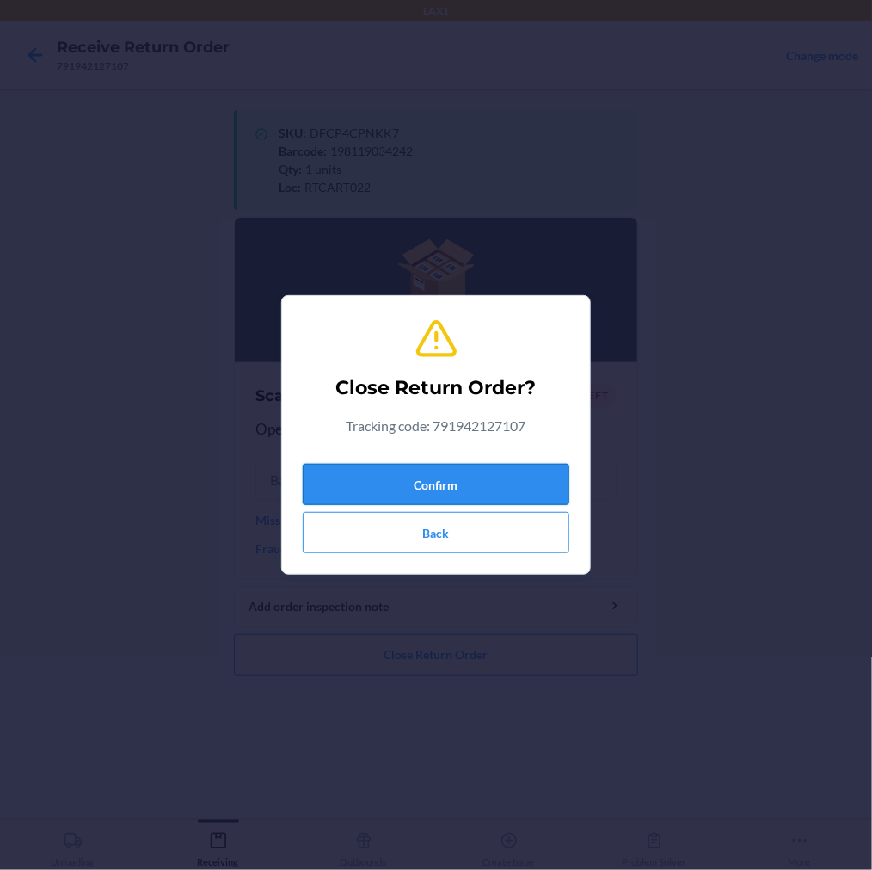
click at [469, 478] on button "Confirm" at bounding box center [436, 484] width 267 height 41
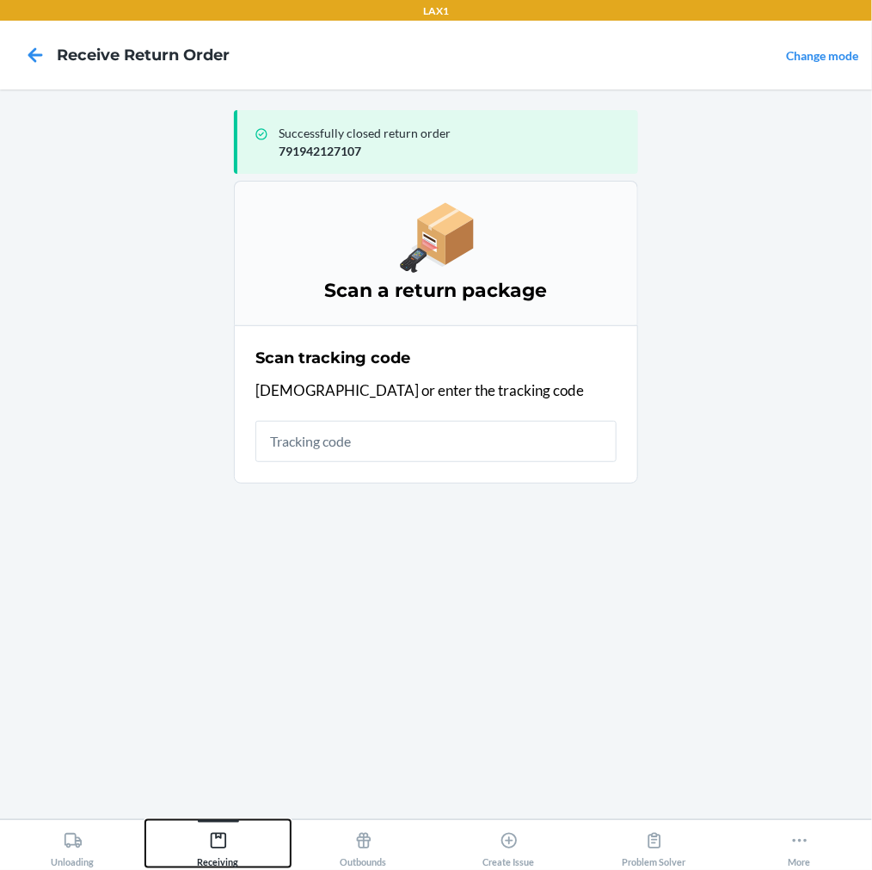
click at [230, 846] on div "Receiving" at bounding box center [218, 845] width 41 height 43
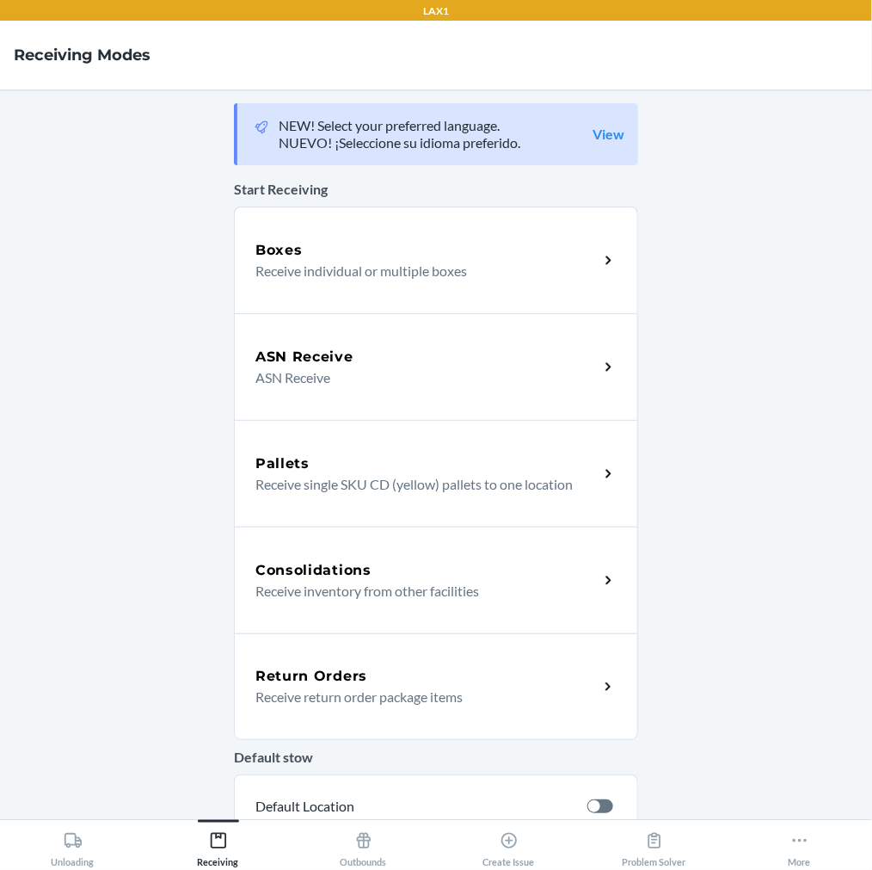
click at [286, 708] on div "Return Orders Receive return order package items" at bounding box center [436, 686] width 404 height 107
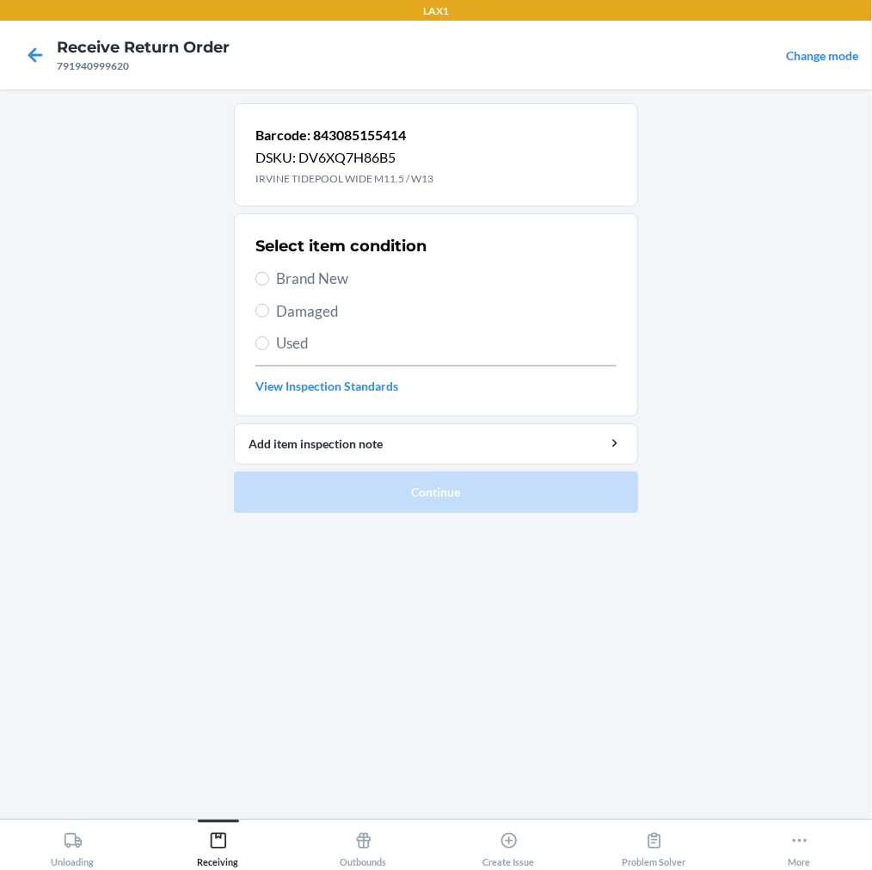
click at [255, 273] on label "Brand New" at bounding box center [435, 279] width 361 height 22
click at [255, 273] on input "Brand New" at bounding box center [262, 279] width 14 height 14
radio input "true"
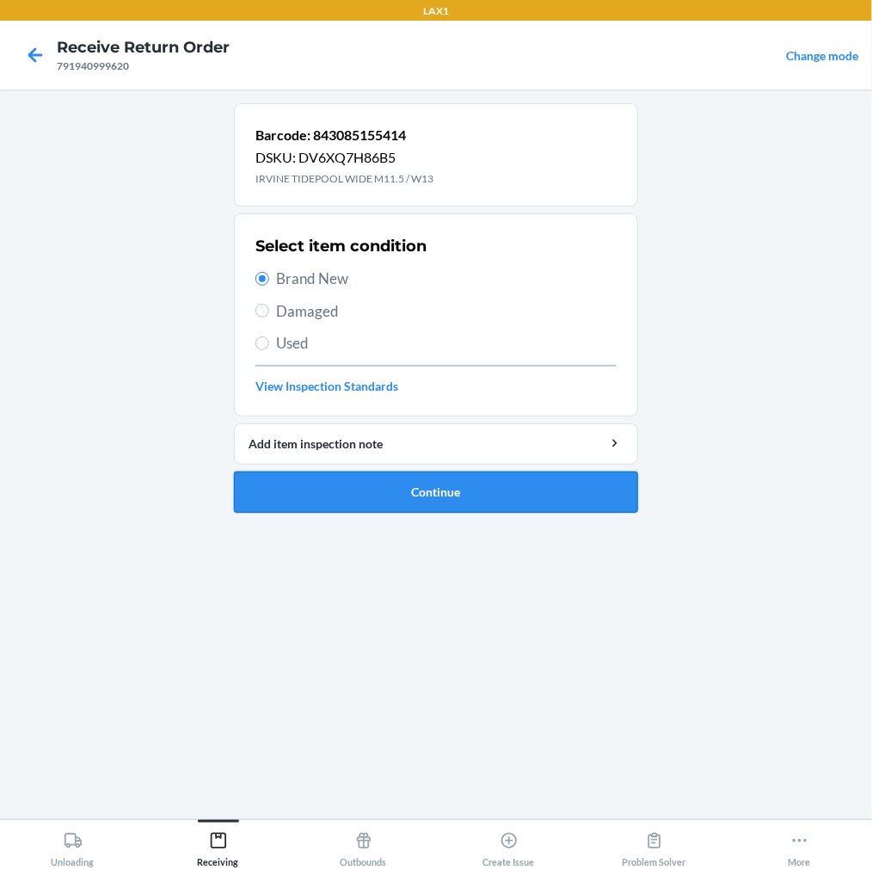
click at [363, 497] on button "Continue" at bounding box center [436, 491] width 404 height 41
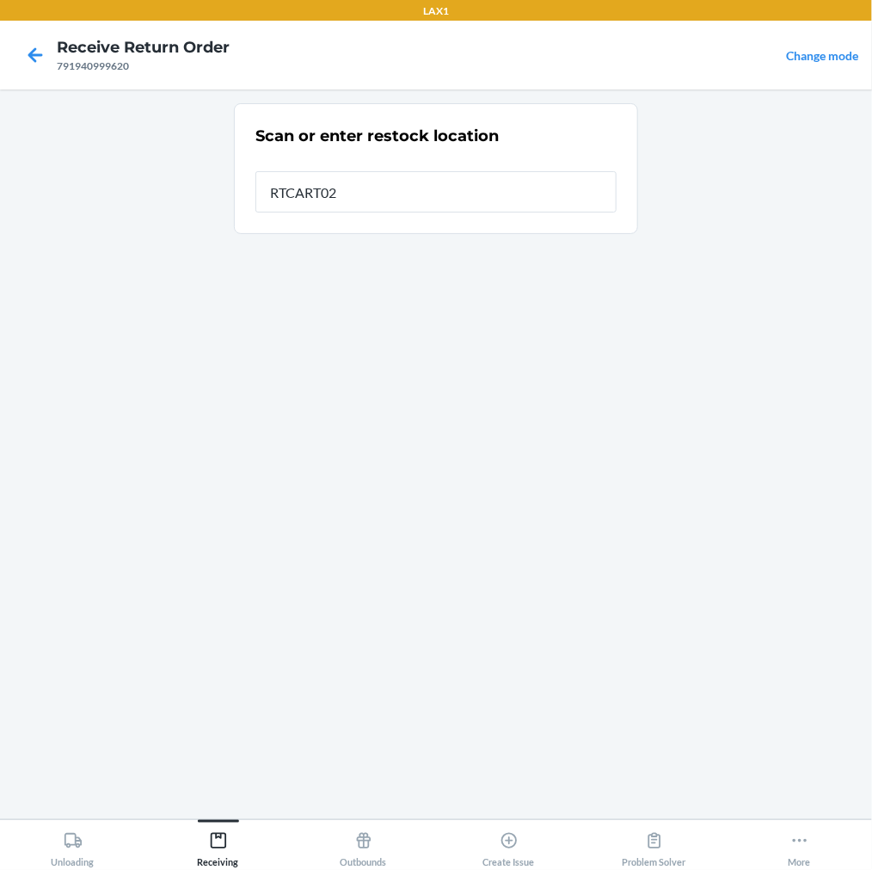
type input "RTCART022"
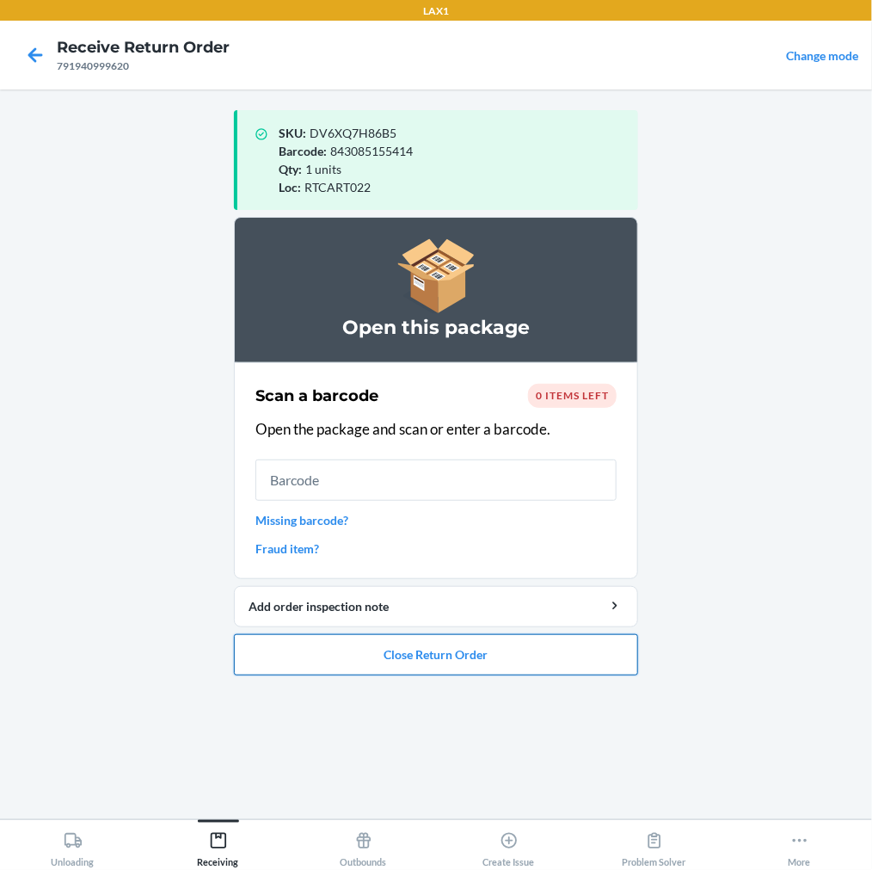
drag, startPoint x: 324, startPoint y: 652, endPoint x: 331, endPoint y: 643, distance: 11.0
click at [329, 647] on button "Close Return Order" at bounding box center [436, 654] width 404 height 41
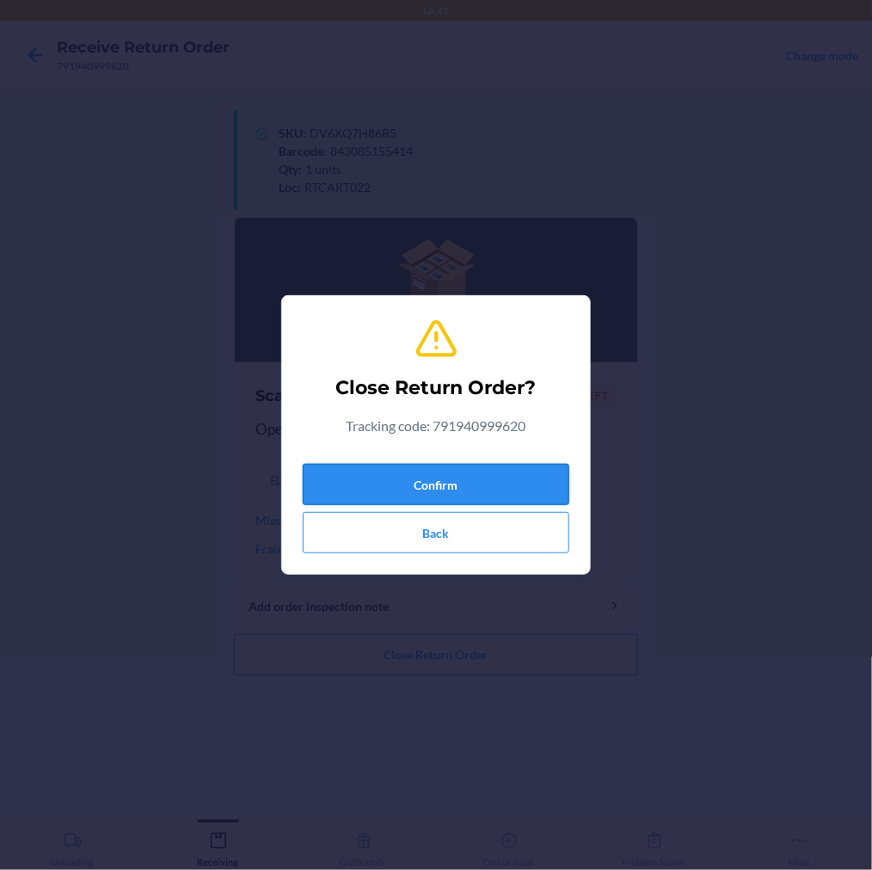
click at [490, 490] on button "Confirm" at bounding box center [436, 484] width 267 height 41
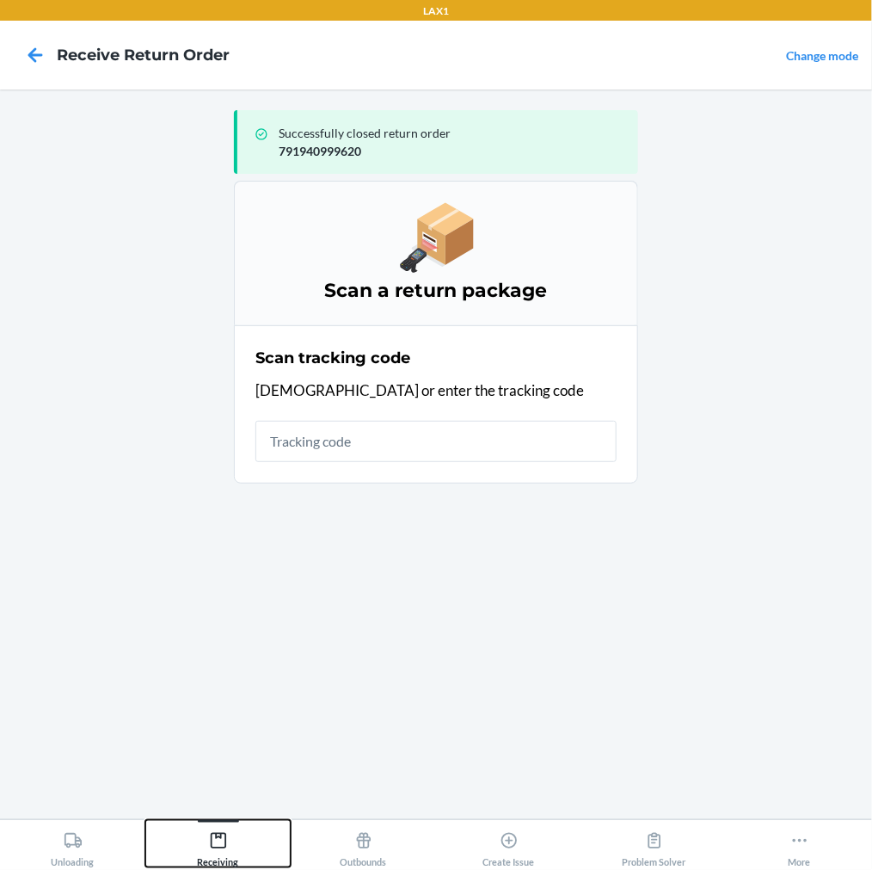
click at [217, 845] on icon at bounding box center [218, 840] width 19 height 19
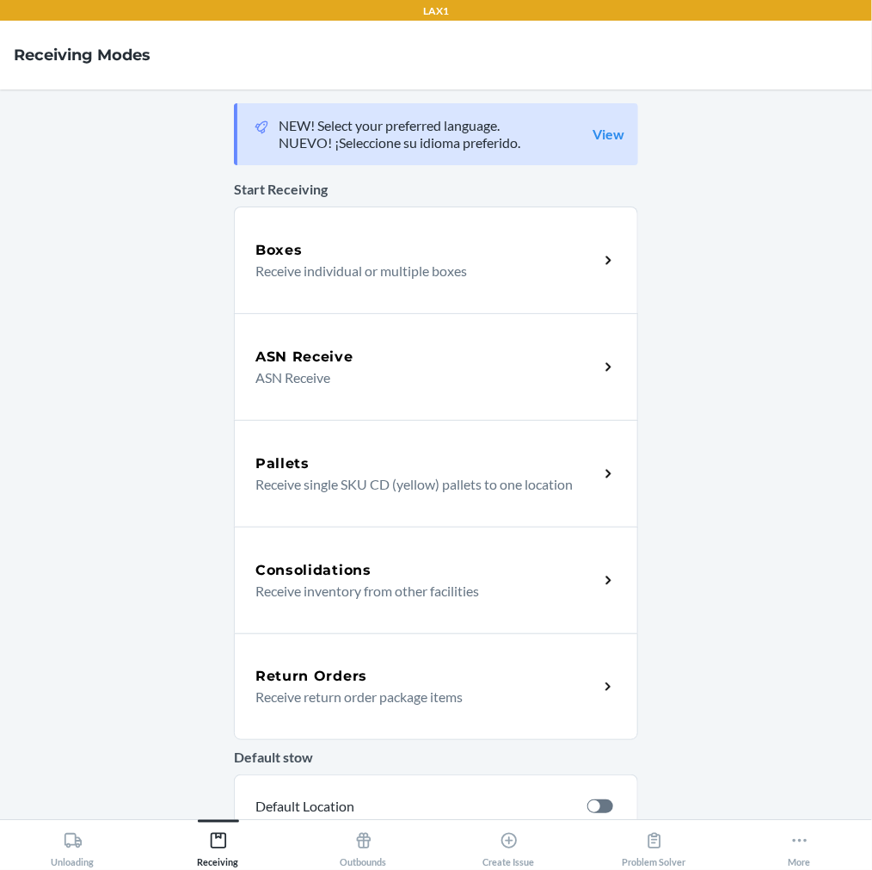
click at [298, 692] on p "Receive return order package items" at bounding box center [419, 696] width 329 height 21
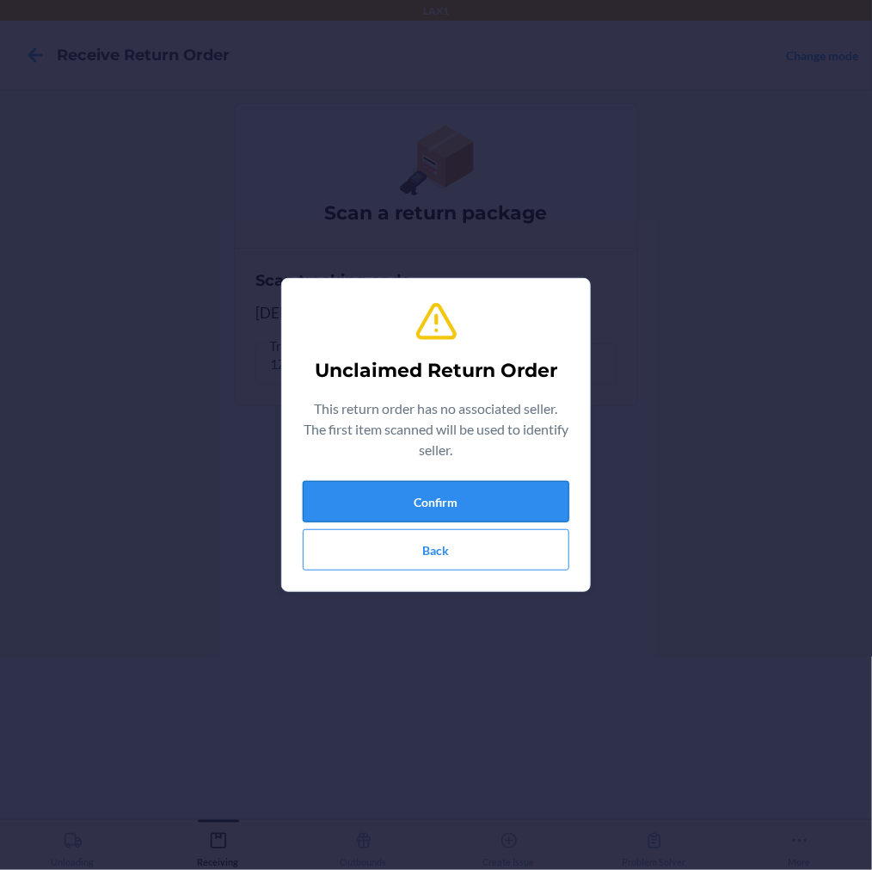
click at [374, 518] on button "Confirm" at bounding box center [436, 501] width 267 height 41
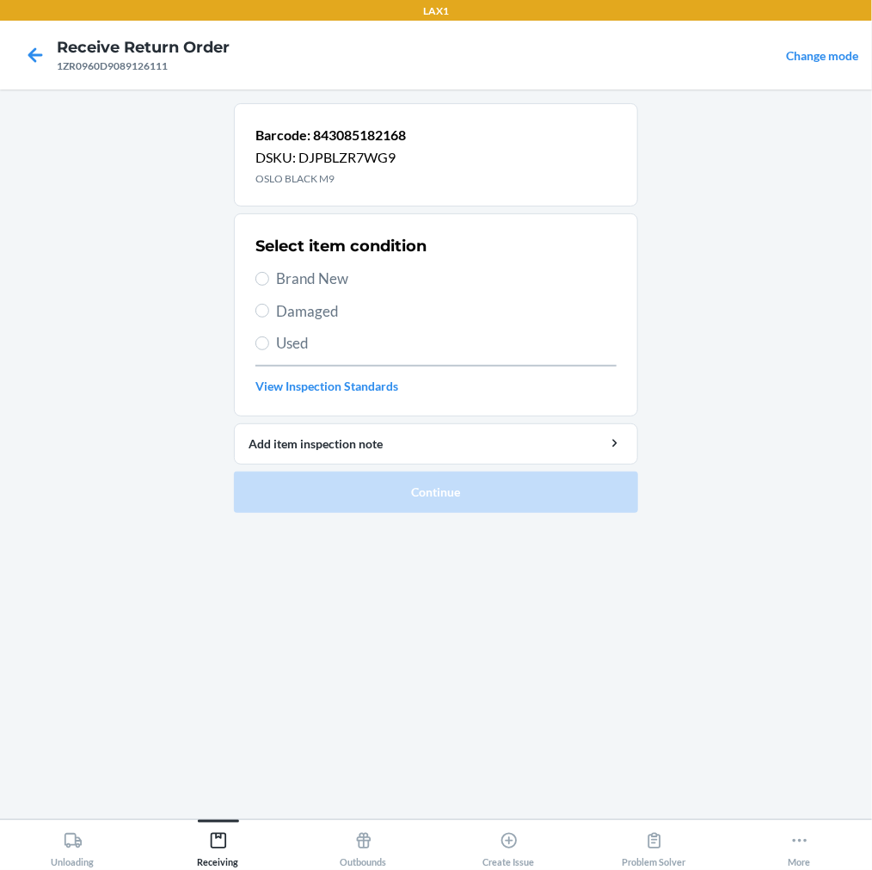
click at [270, 286] on label "Brand New" at bounding box center [435, 279] width 361 height 22
click at [269, 286] on input "Brand New" at bounding box center [262, 279] width 14 height 14
radio input "true"
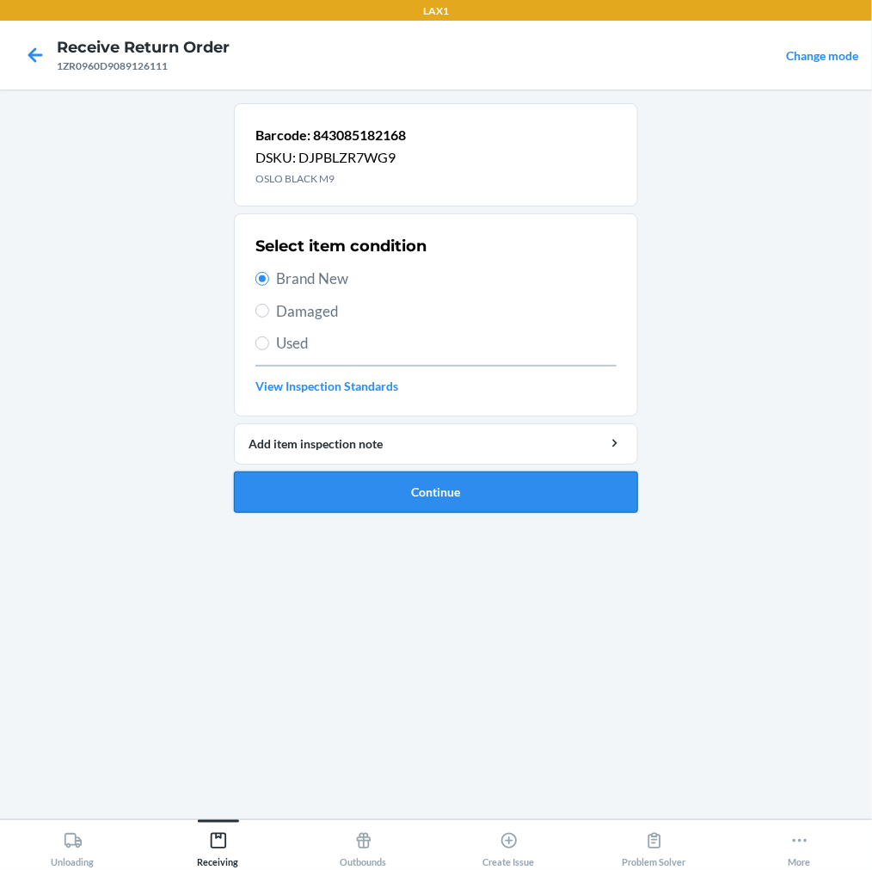
click at [280, 491] on button "Continue" at bounding box center [436, 491] width 404 height 41
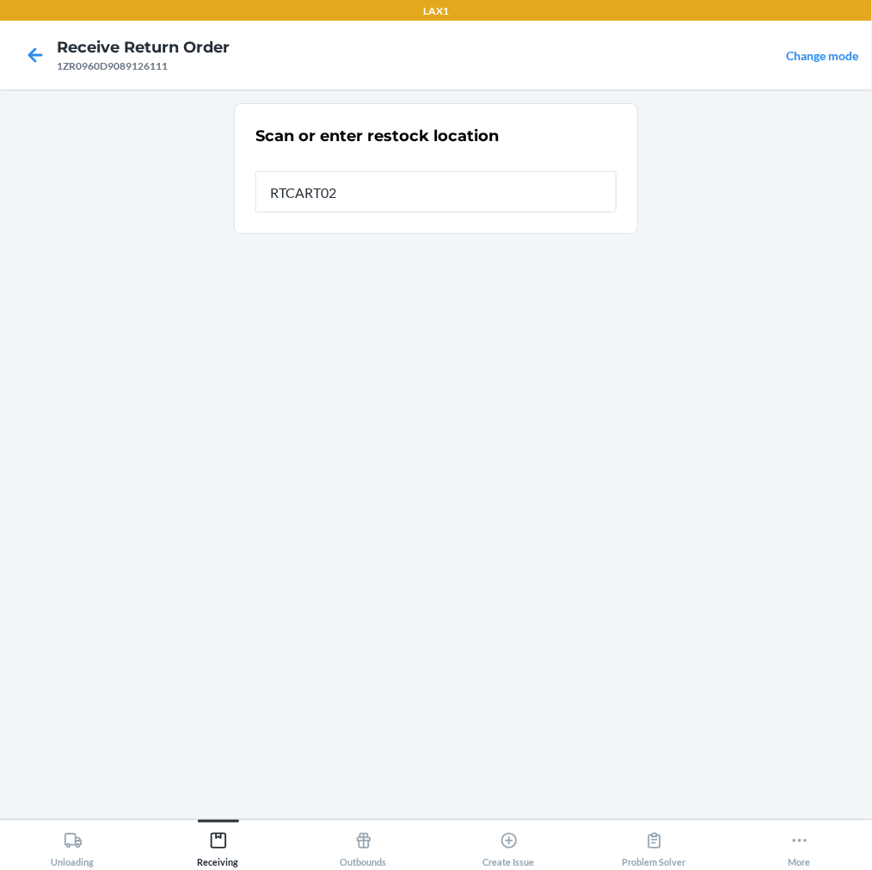
type input "RTCART022"
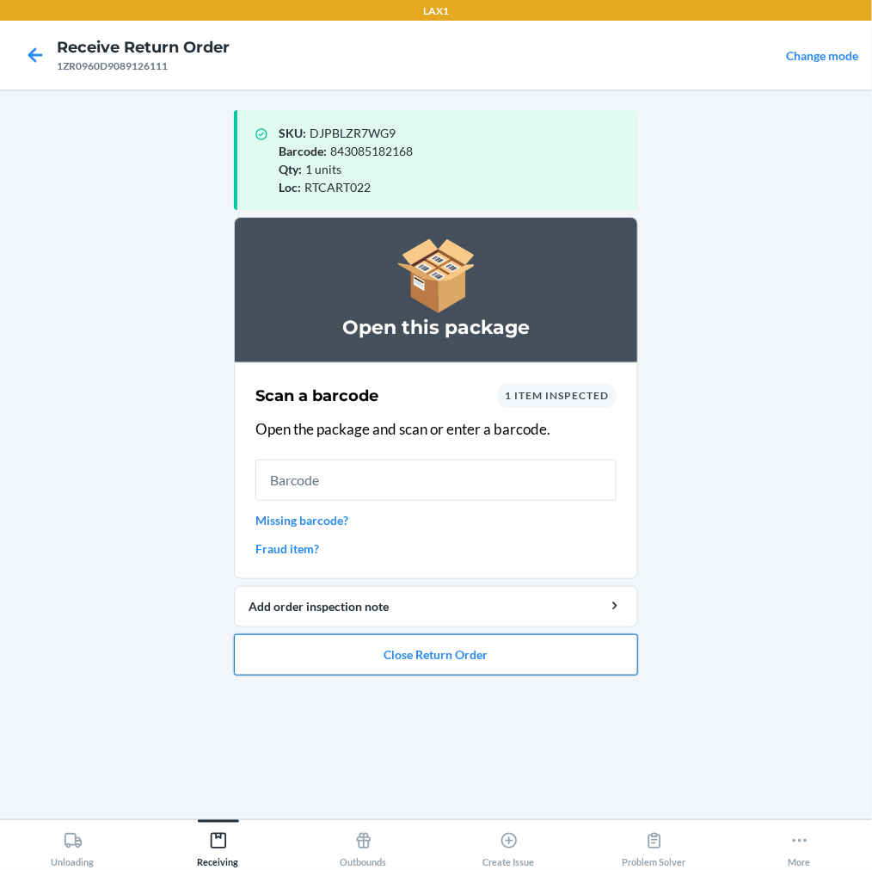
click at [329, 652] on button "Close Return Order" at bounding box center [436, 654] width 404 height 41
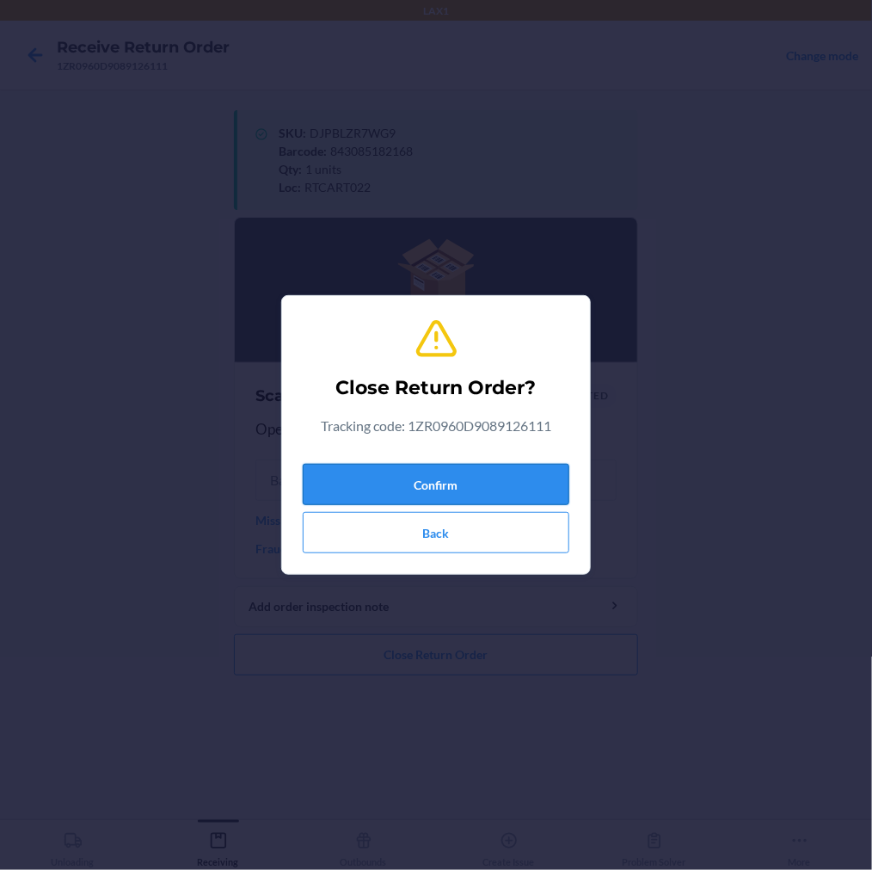
click at [411, 464] on button "Confirm" at bounding box center [436, 484] width 267 height 41
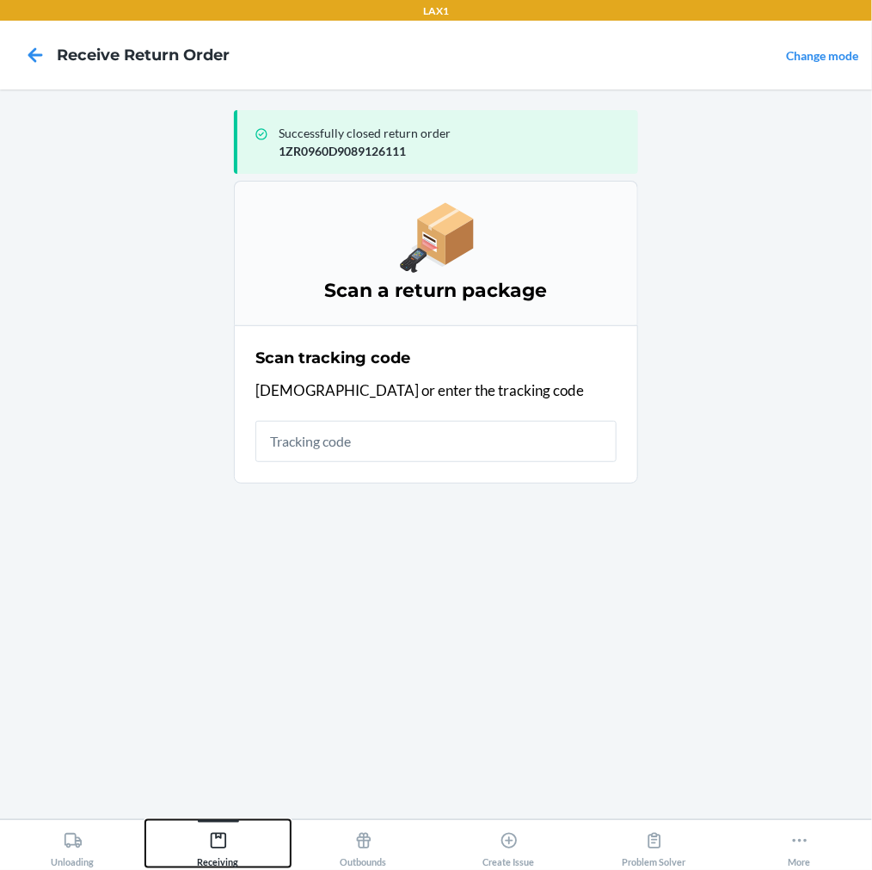
click at [218, 829] on div "Receiving" at bounding box center [218, 845] width 41 height 43
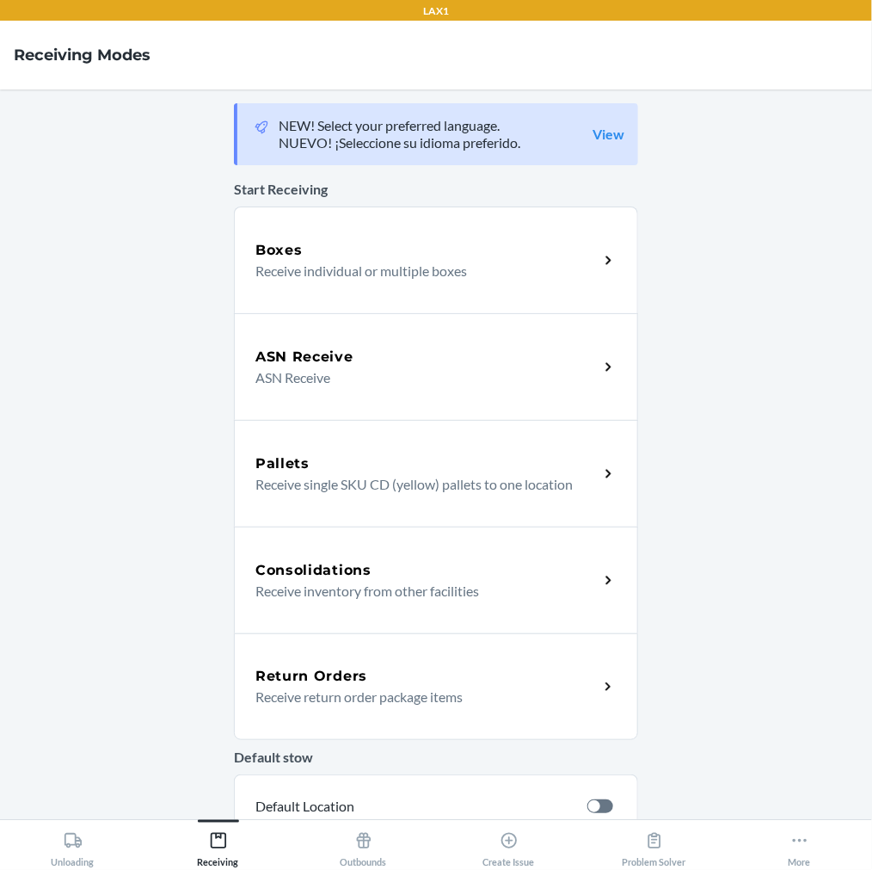
click at [296, 655] on div "Return Orders Receive return order package items" at bounding box center [436, 686] width 404 height 107
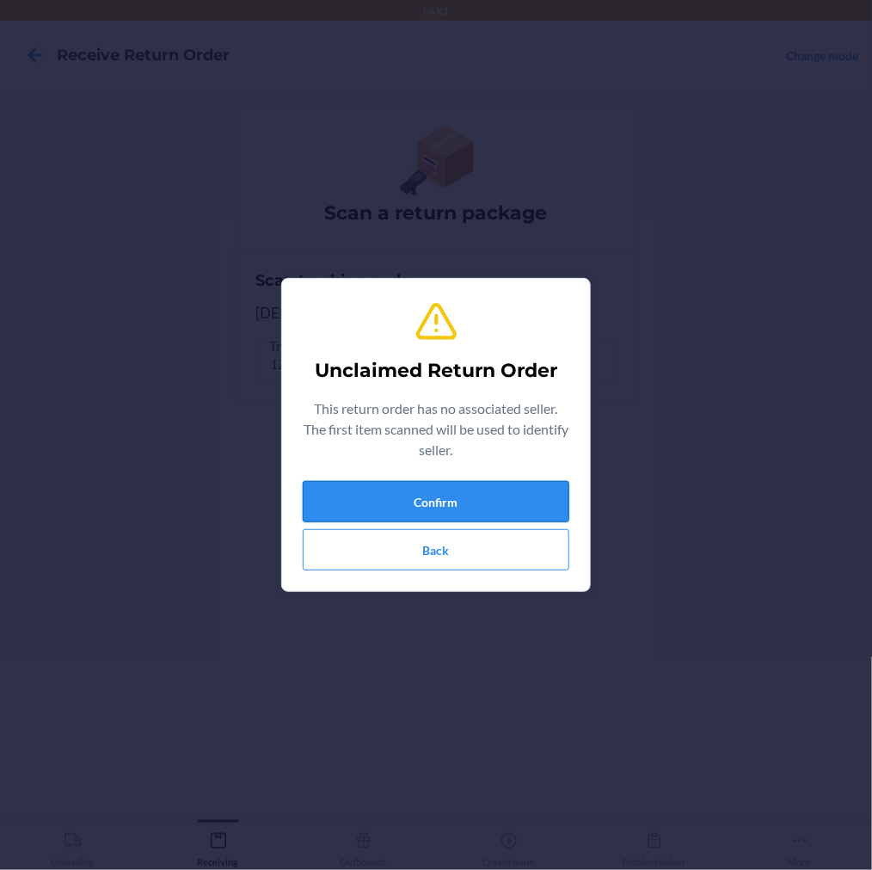
click at [385, 513] on button "Confirm" at bounding box center [436, 501] width 267 height 41
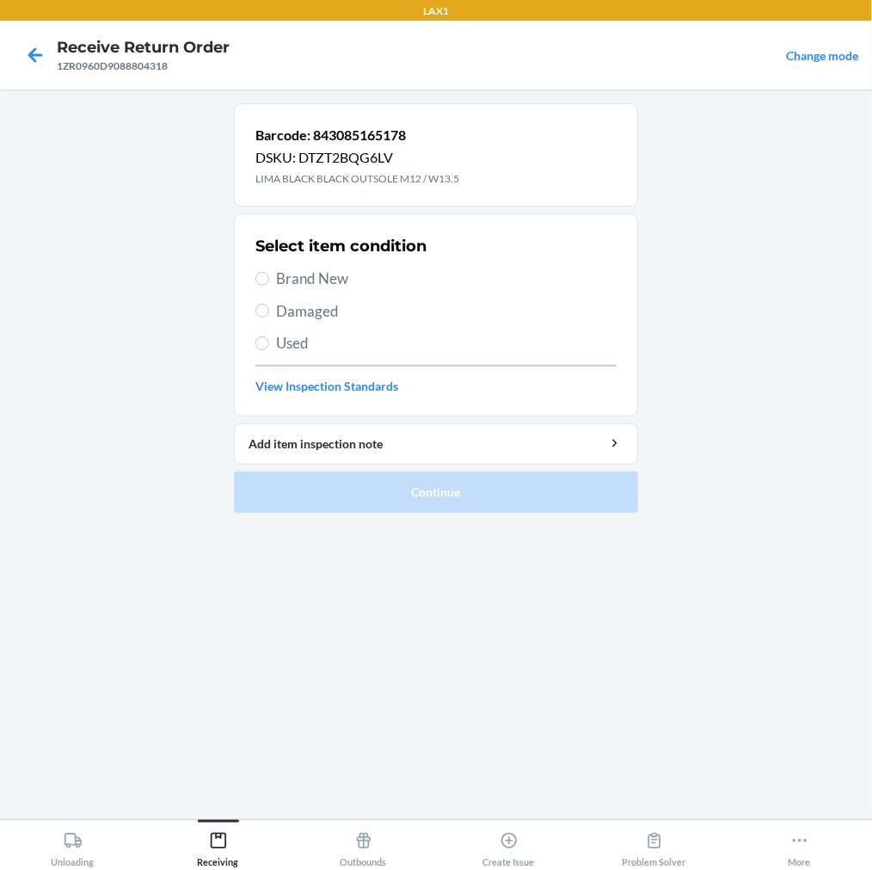
click at [267, 300] on label "Damaged" at bounding box center [435, 311] width 361 height 22
click at [267, 304] on input "Damaged" at bounding box center [262, 311] width 14 height 14
radio input "true"
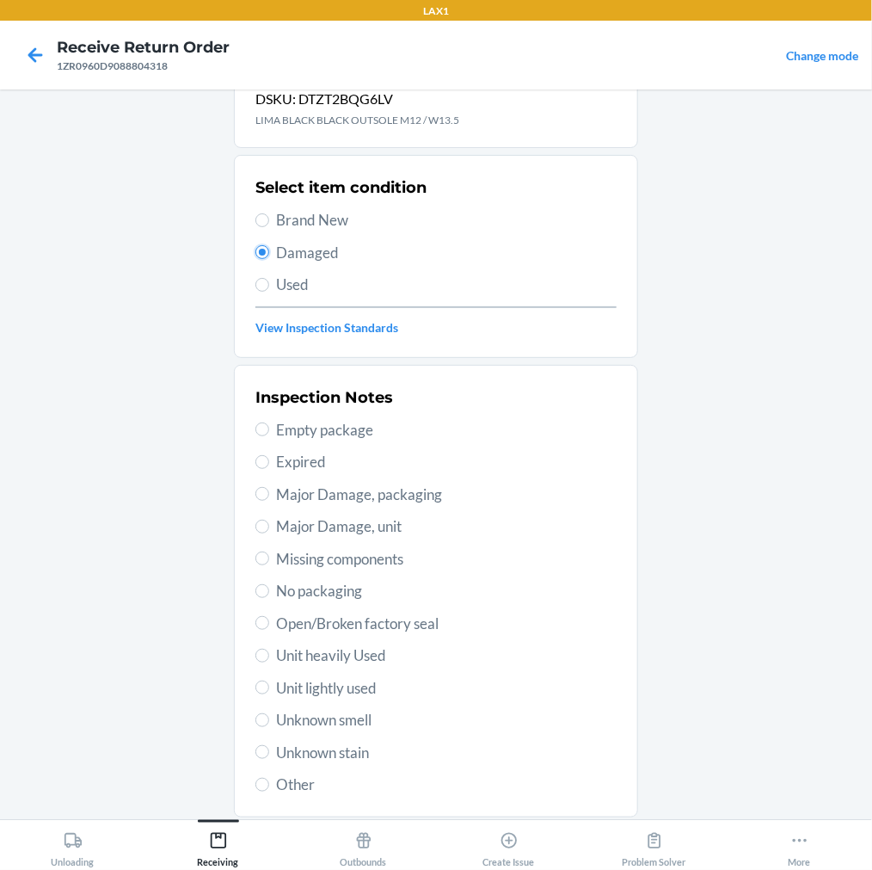
scroll to position [166, 0]
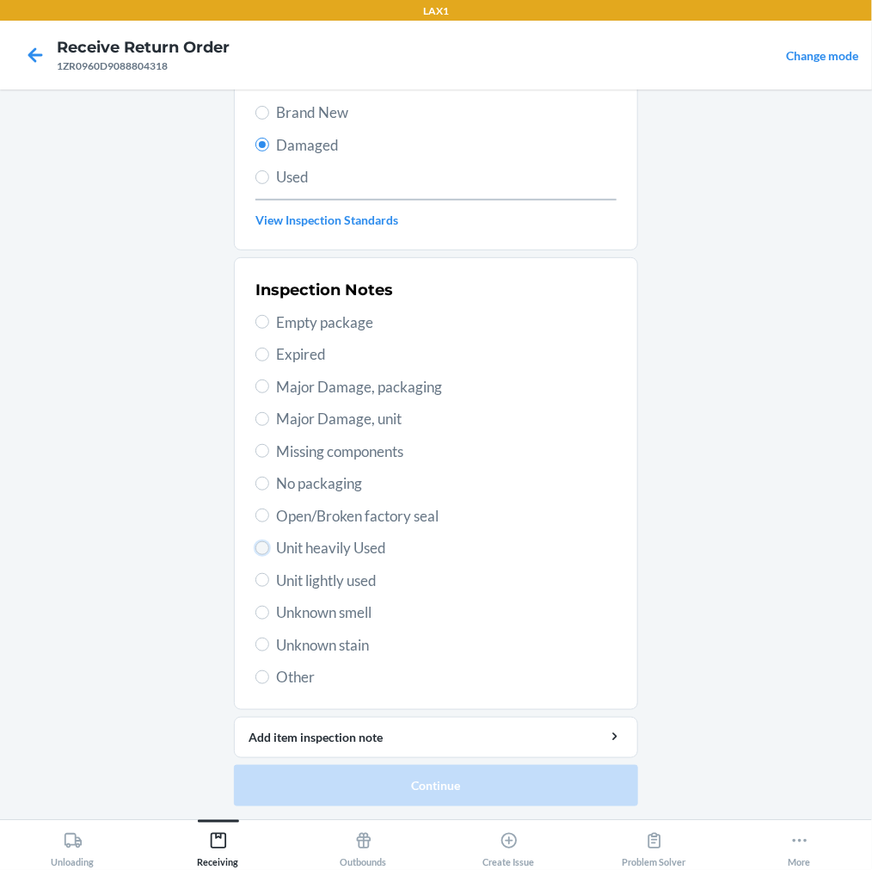
click at [255, 547] on input "Unit heavily Used" at bounding box center [262, 548] width 14 height 14
radio input "true"
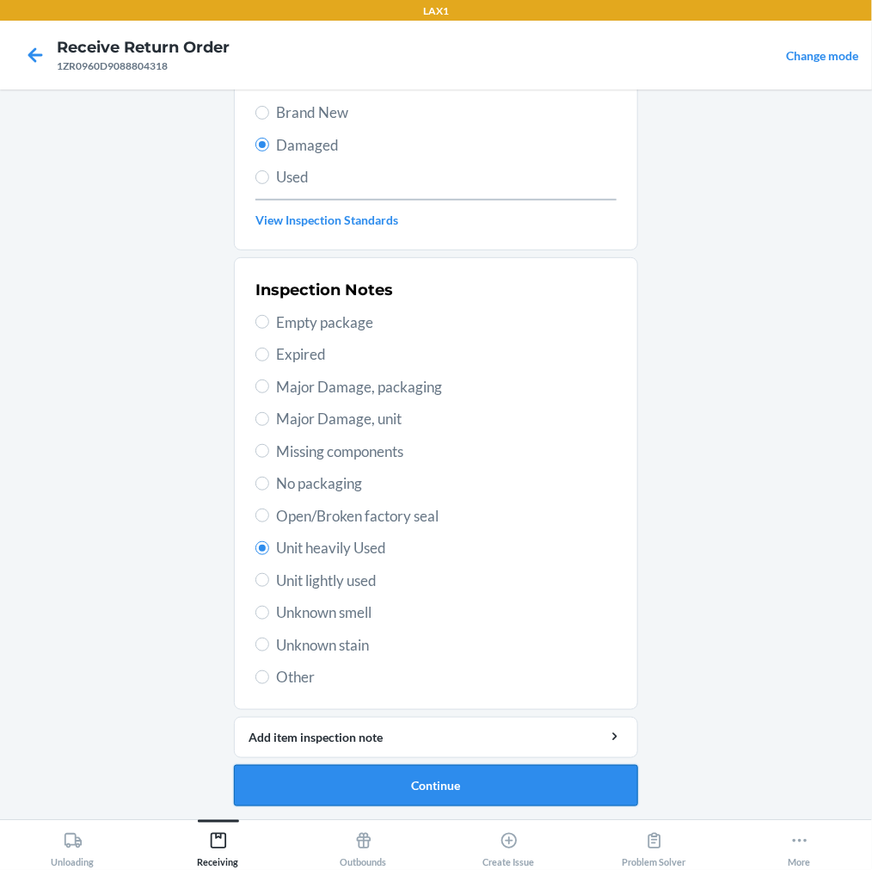
click at [270, 790] on button "Continue" at bounding box center [436, 785] width 404 height 41
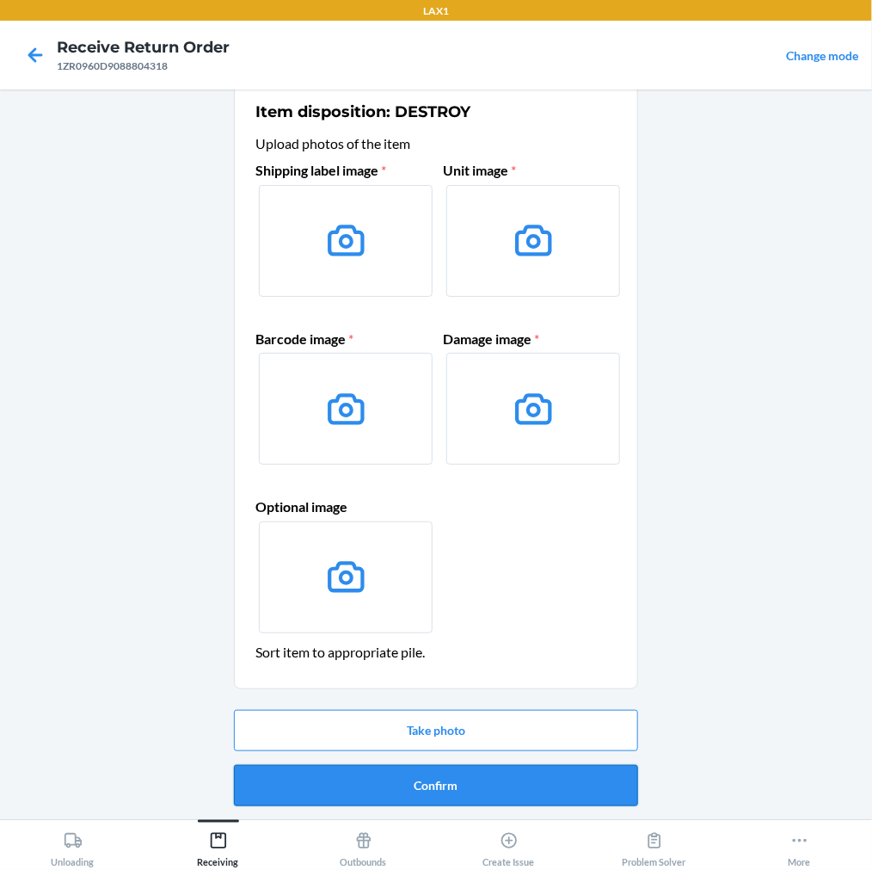
click at [384, 775] on button "Confirm" at bounding box center [436, 785] width 404 height 41
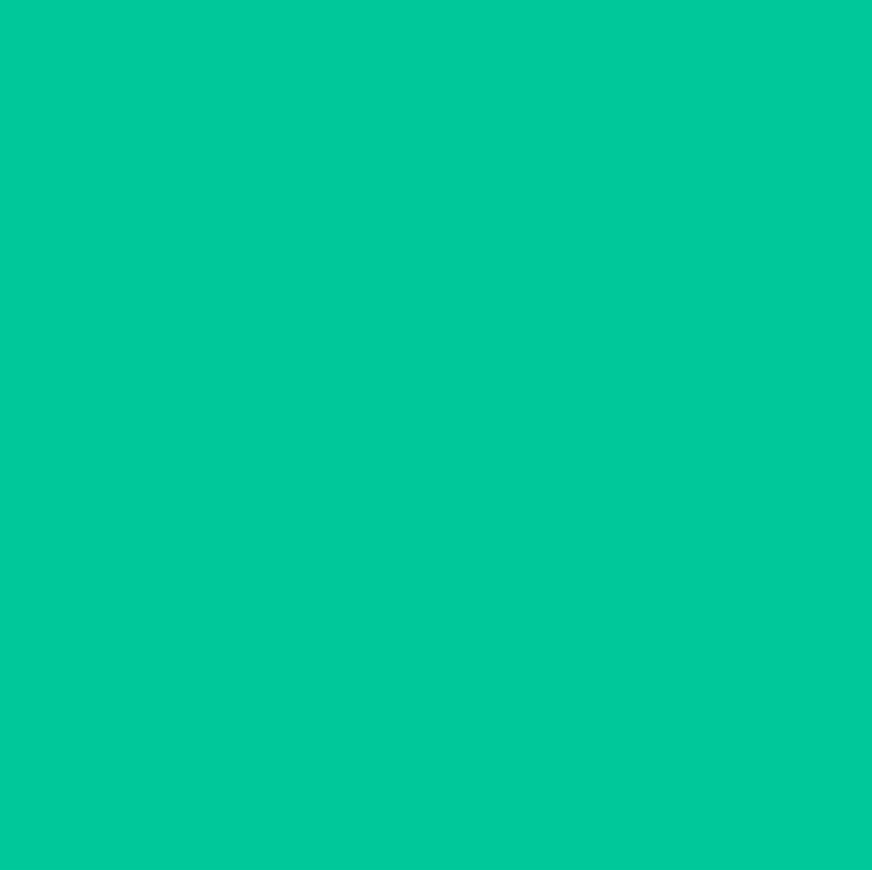
scroll to position [0, 0]
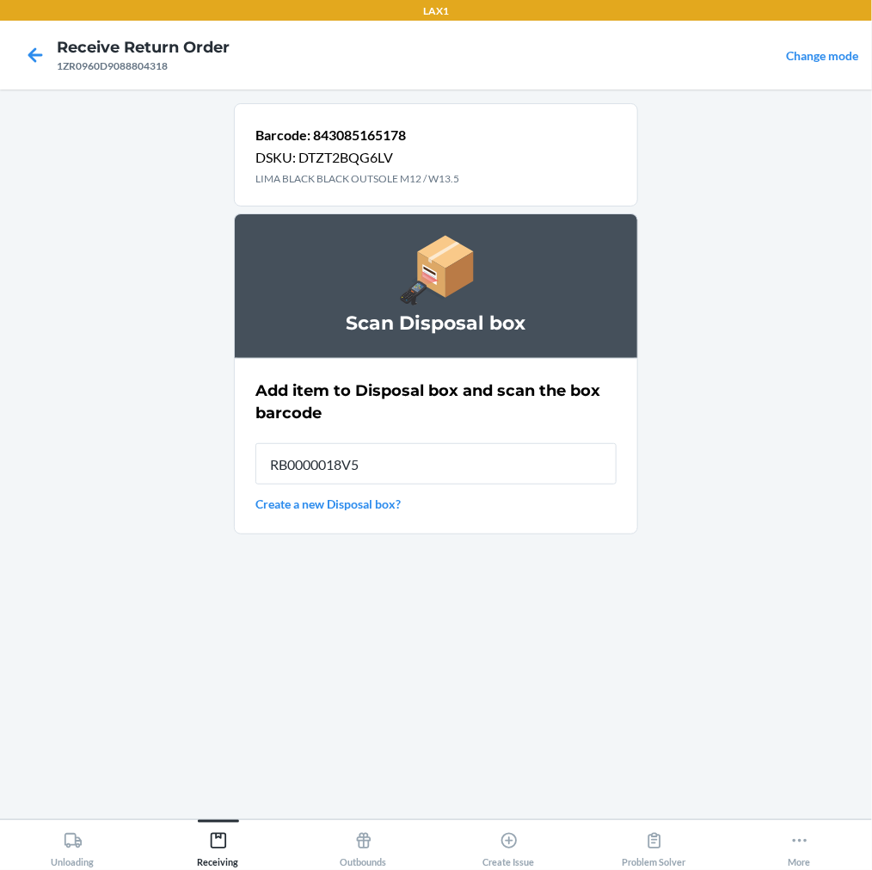
type input "RB0000018V5"
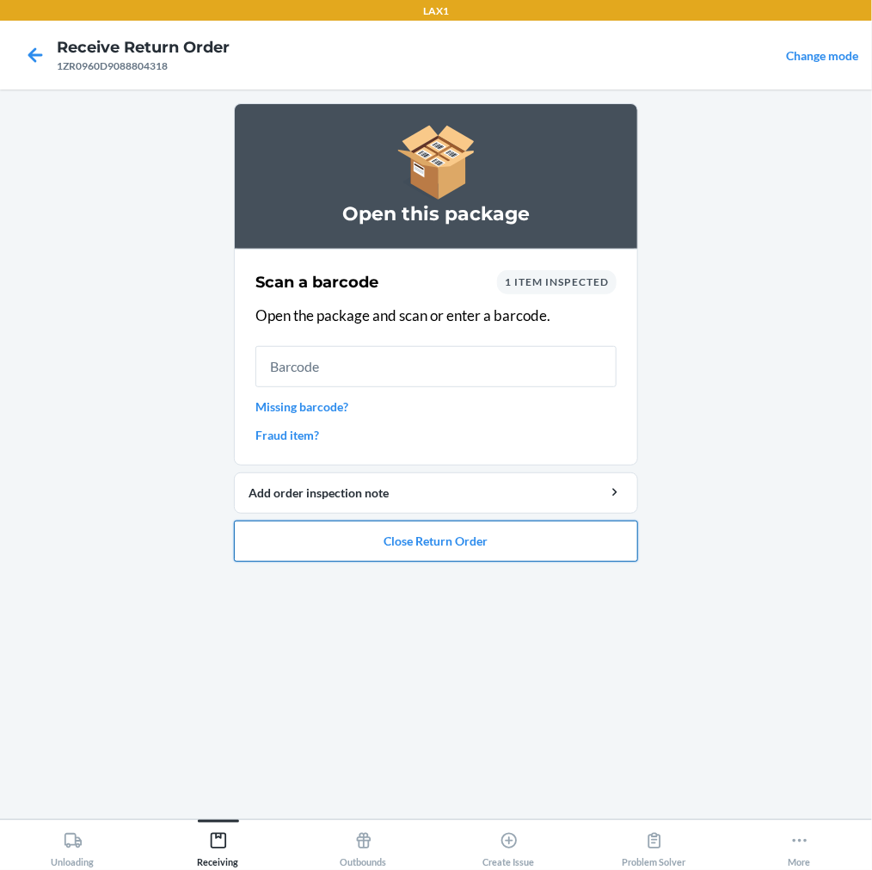
click at [442, 538] on button "Close Return Order" at bounding box center [436, 540] width 404 height 41
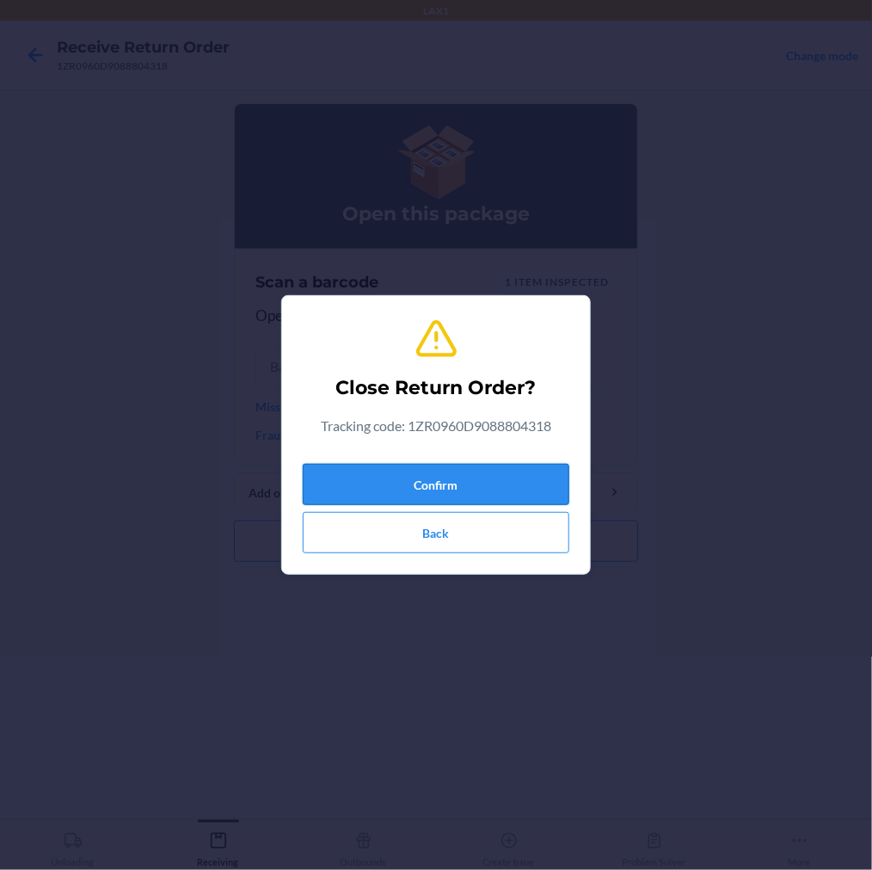
click at [461, 475] on button "Confirm" at bounding box center [436, 484] width 267 height 41
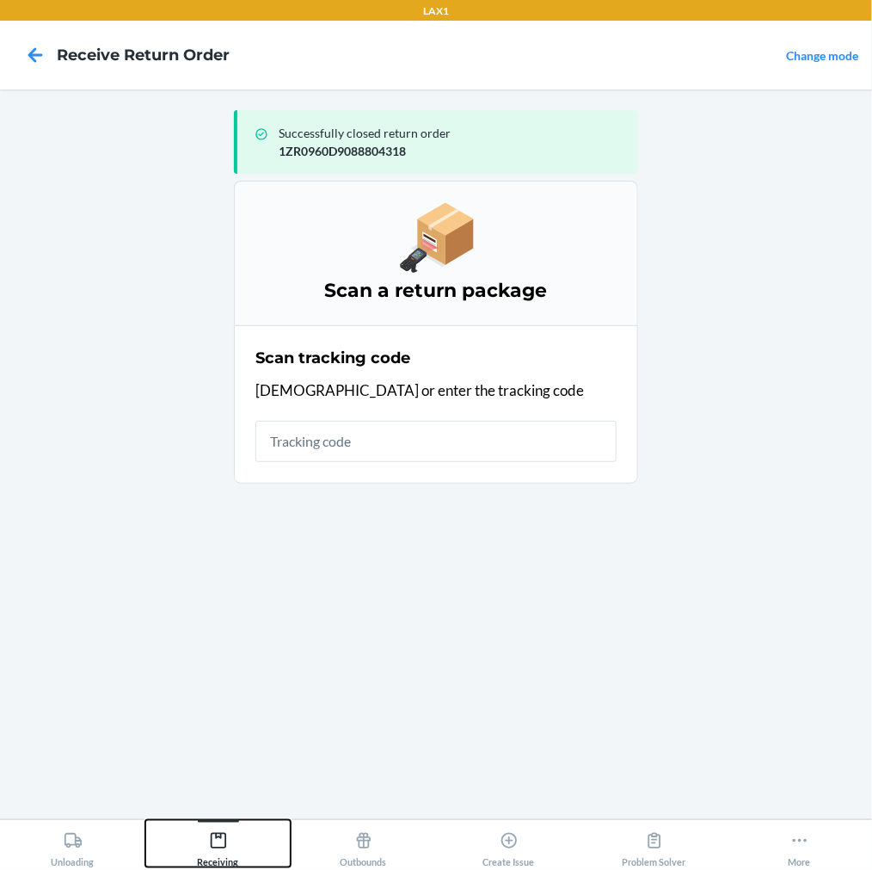
click at [217, 840] on icon at bounding box center [218, 840] width 19 height 19
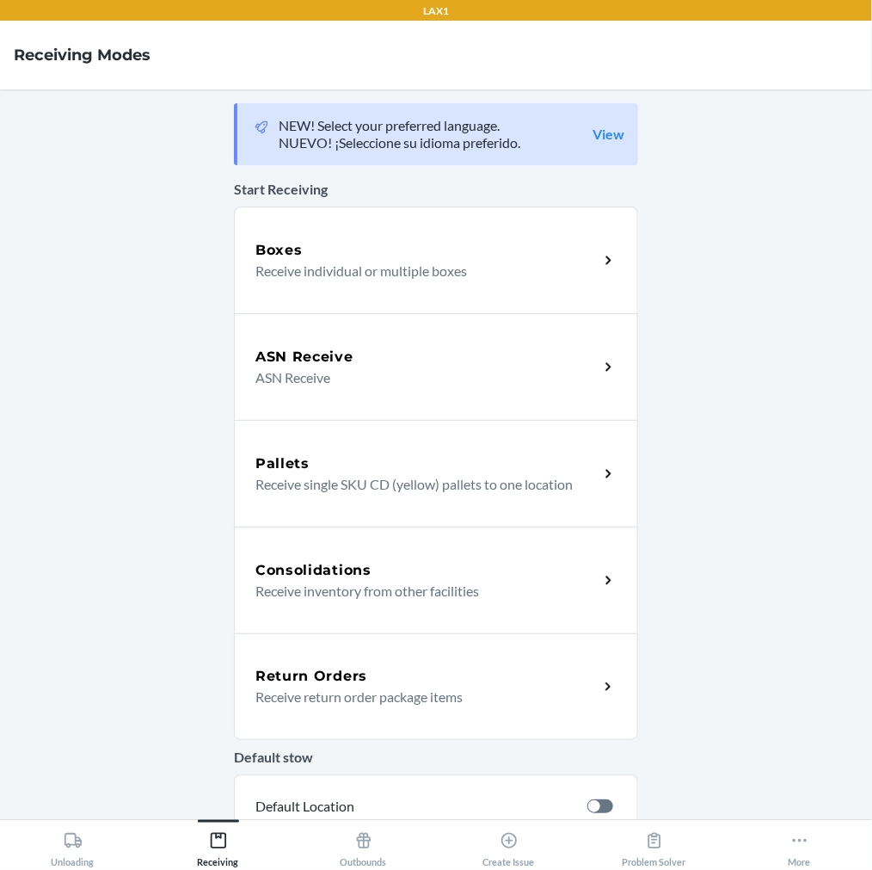
click at [298, 698] on p "Receive return order package items" at bounding box center [419, 696] width 329 height 21
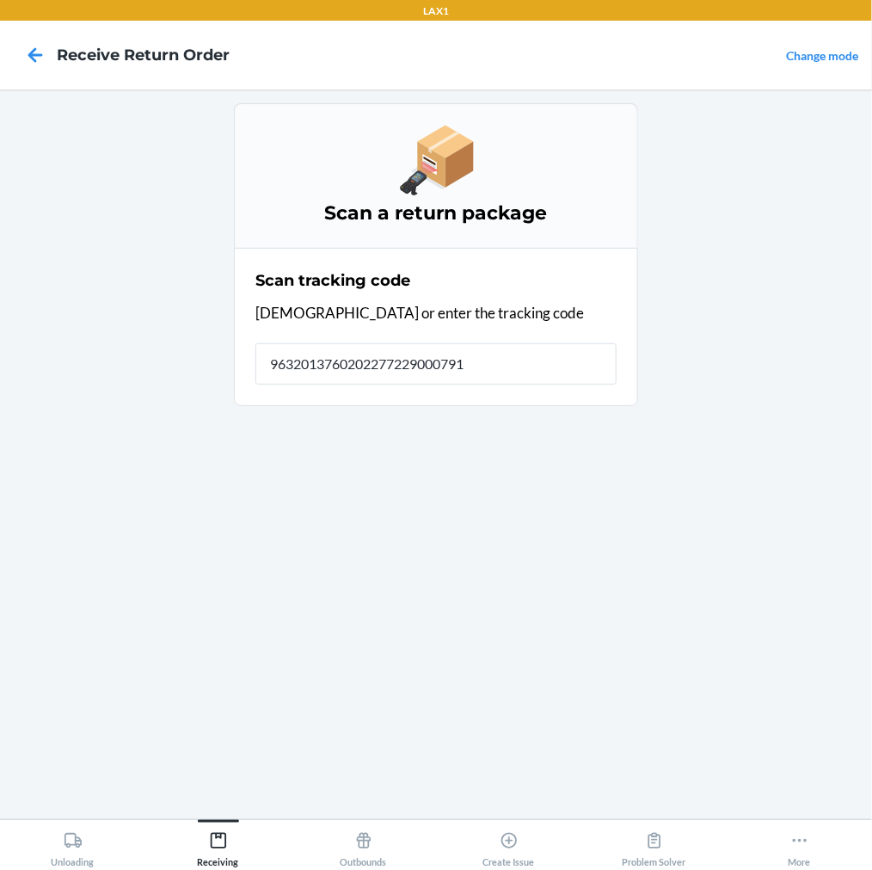
type input "96320137602022772290007919"
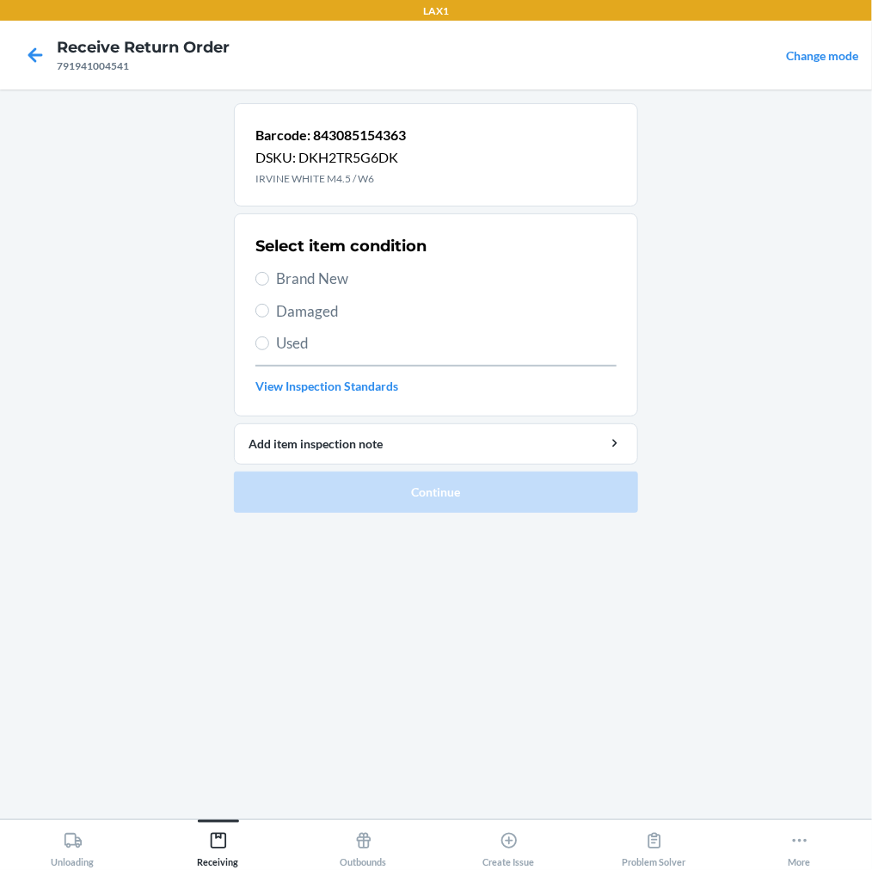
click at [253, 278] on section "Select item condition Brand New Damaged Used View Inspection Standards" at bounding box center [436, 314] width 404 height 203
click at [268, 289] on div "Select item condition Brand New Damaged Used View Inspection Standards" at bounding box center [435, 315] width 361 height 170
click at [268, 285] on label "Brand New" at bounding box center [435, 279] width 361 height 22
click at [268, 285] on input "Brand New" at bounding box center [262, 279] width 14 height 14
radio input "true"
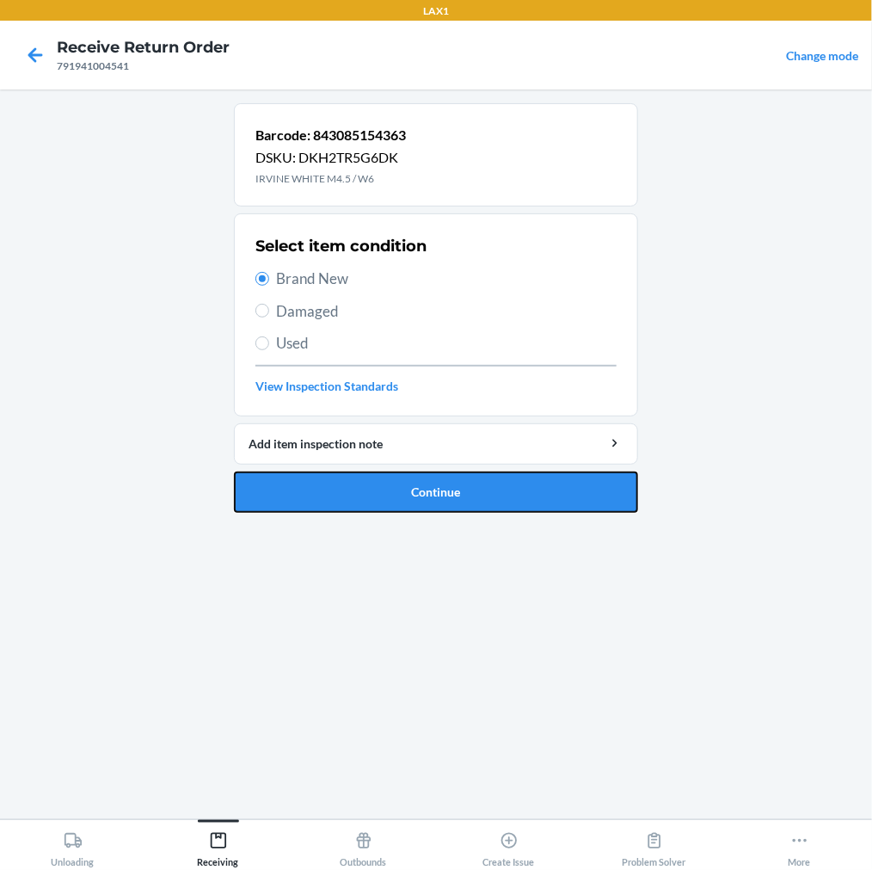
drag, startPoint x: 280, startPoint y: 494, endPoint x: 295, endPoint y: 441, distance: 54.7
click at [286, 484] on button "Continue" at bounding box center [436, 491] width 404 height 41
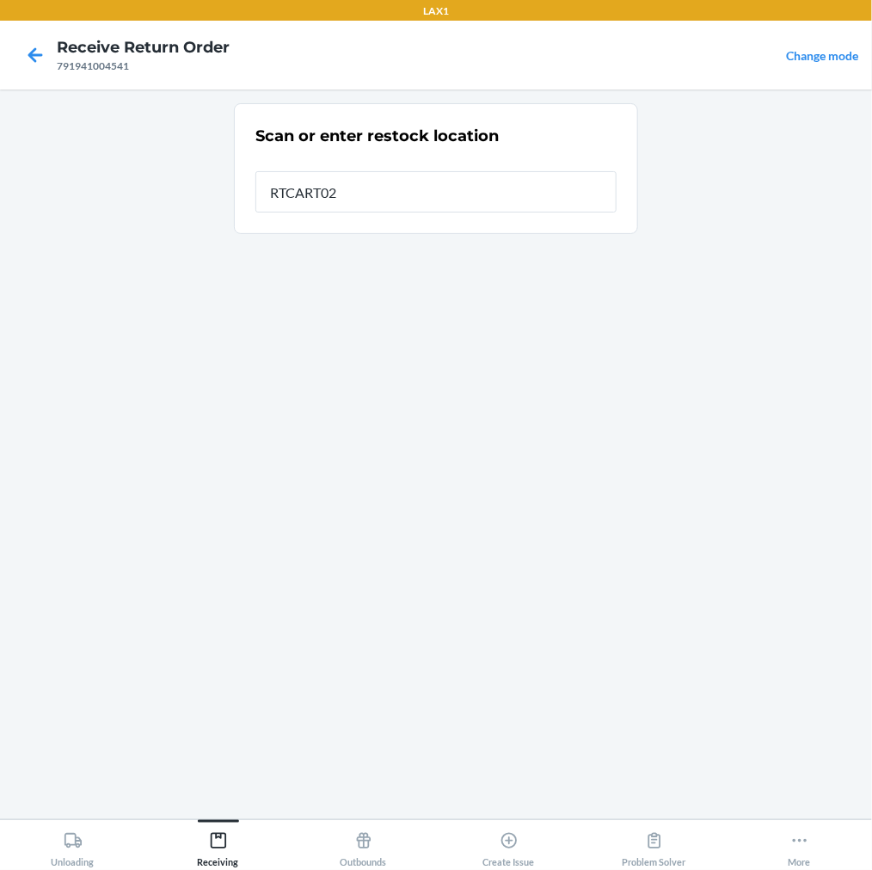
type input "RTCART022"
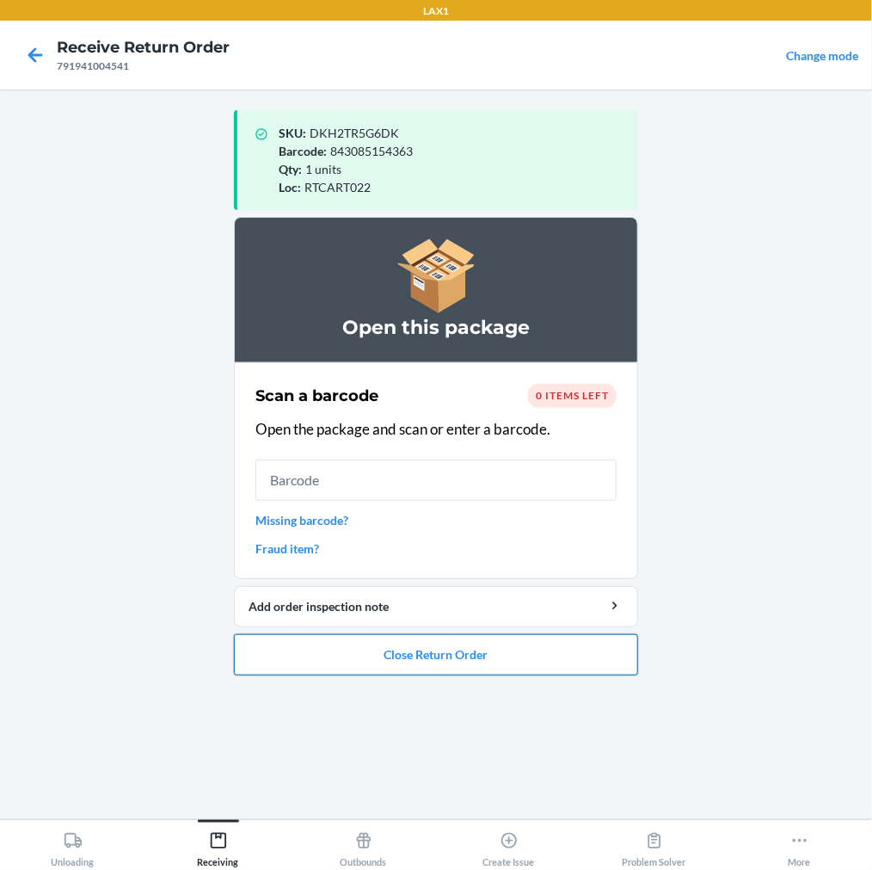
click at [403, 639] on button "Close Return Order" at bounding box center [436, 654] width 404 height 41
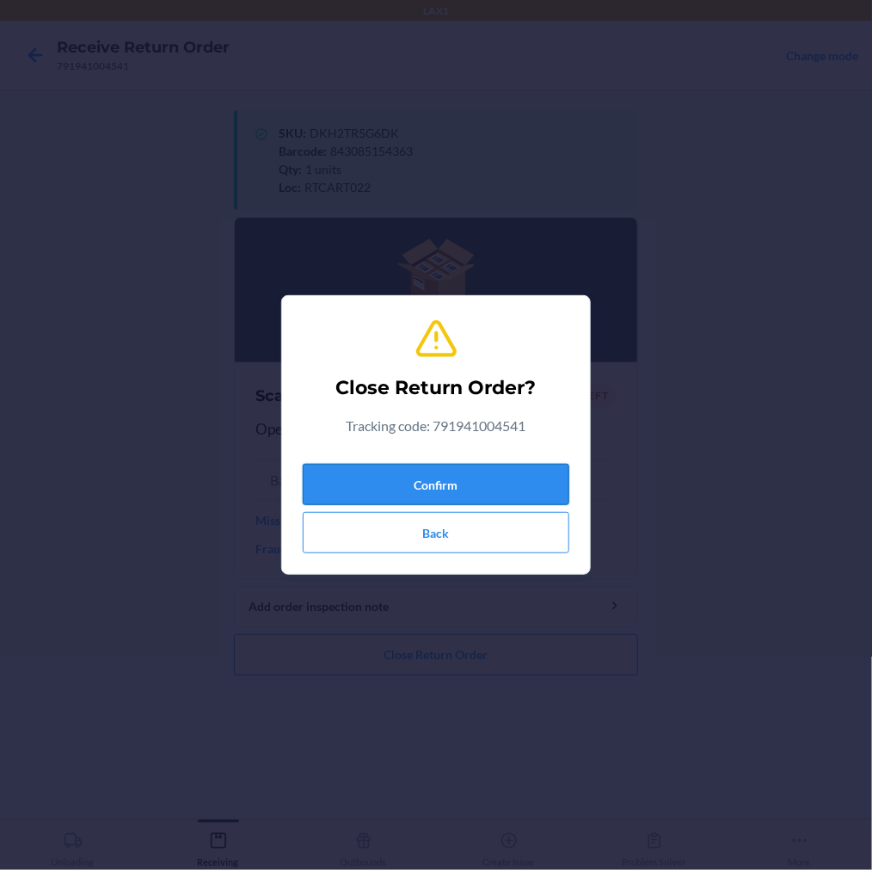
click at [458, 482] on button "Confirm" at bounding box center [436, 484] width 267 height 41
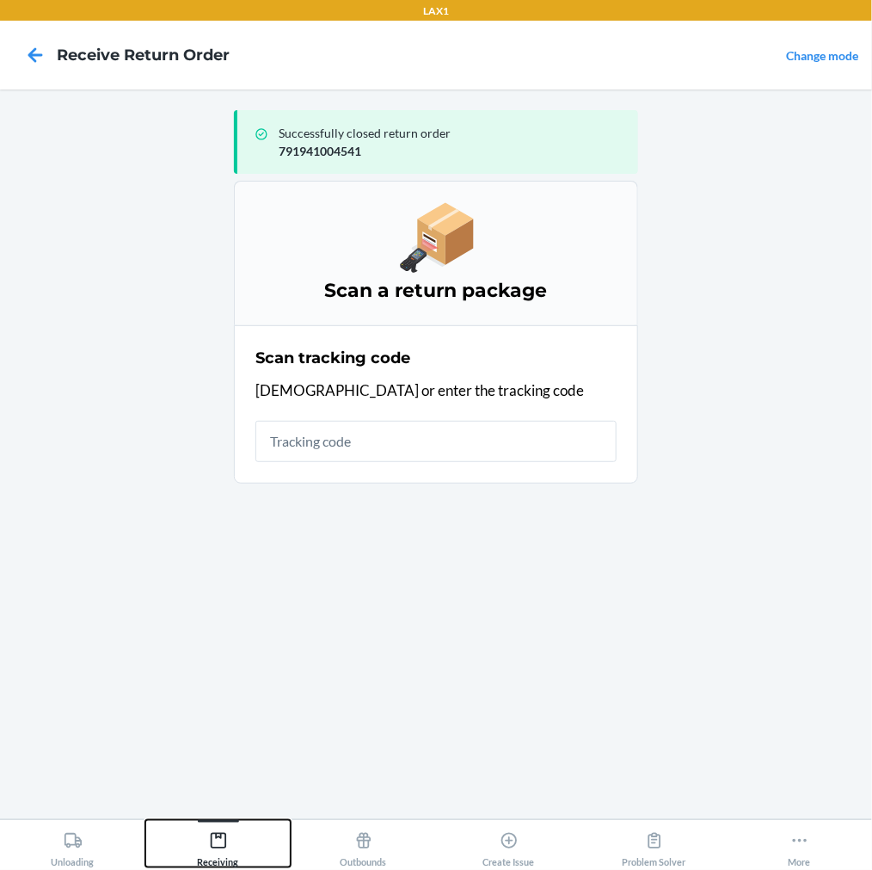
drag, startPoint x: 203, startPoint y: 844, endPoint x: 206, endPoint y: 835, distance: 9.3
click at [206, 835] on div "Receiving" at bounding box center [218, 845] width 41 height 43
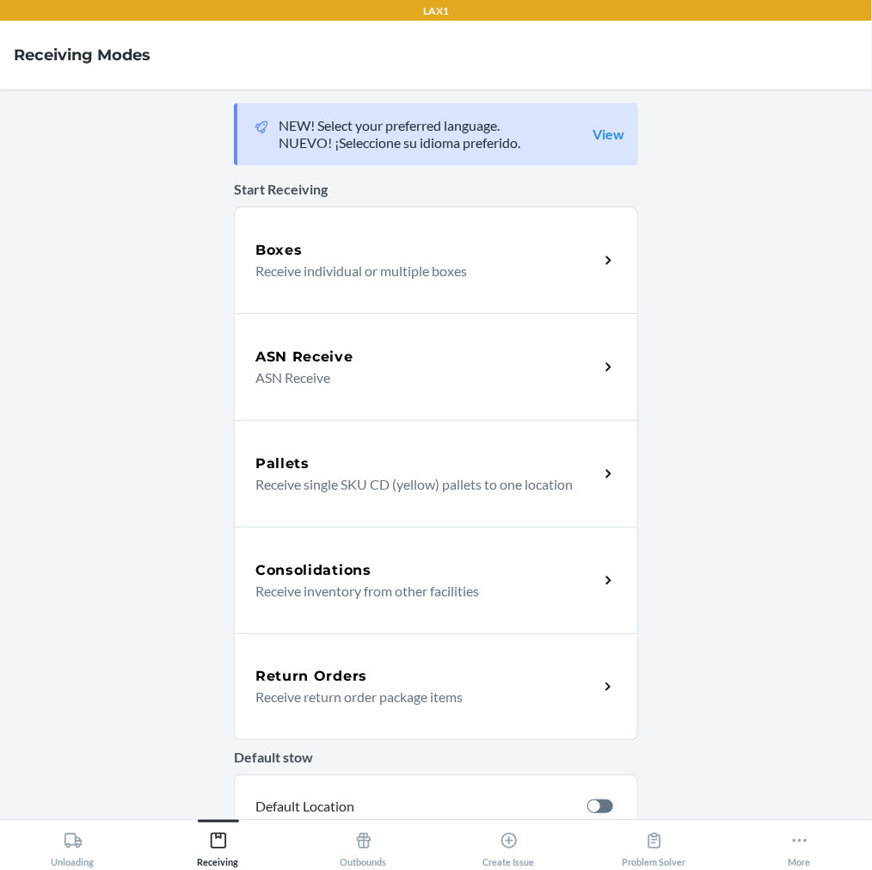
click at [297, 674] on h5 "Return Orders" at bounding box center [311, 676] width 112 height 21
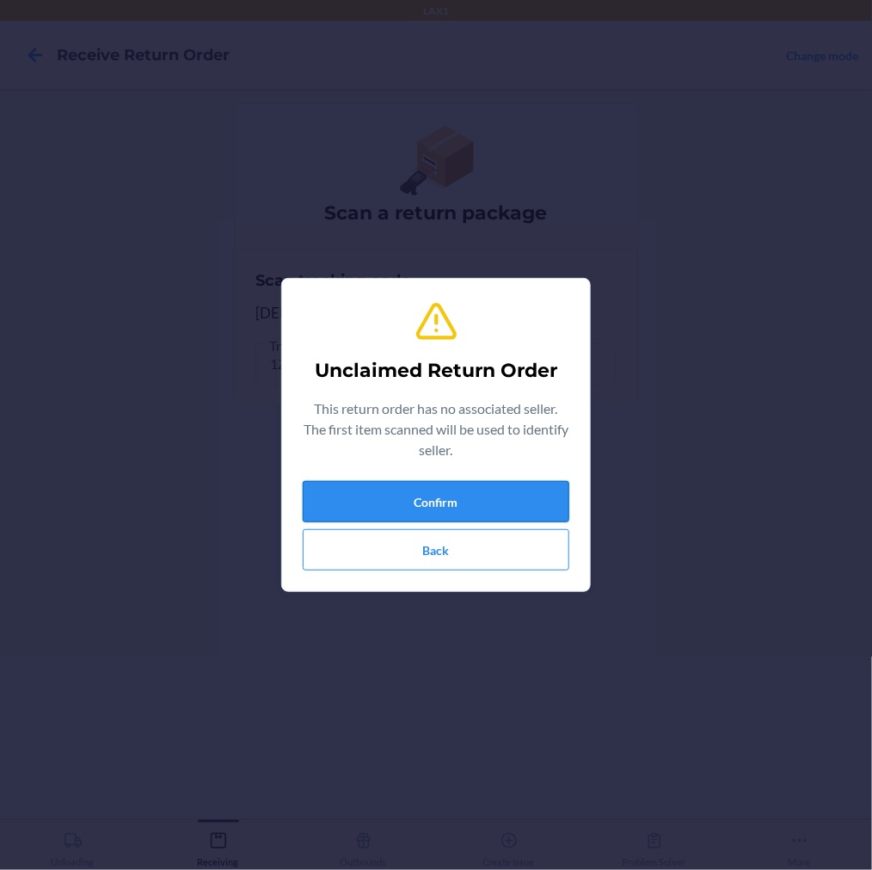
click at [409, 511] on button "Confirm" at bounding box center [436, 501] width 267 height 41
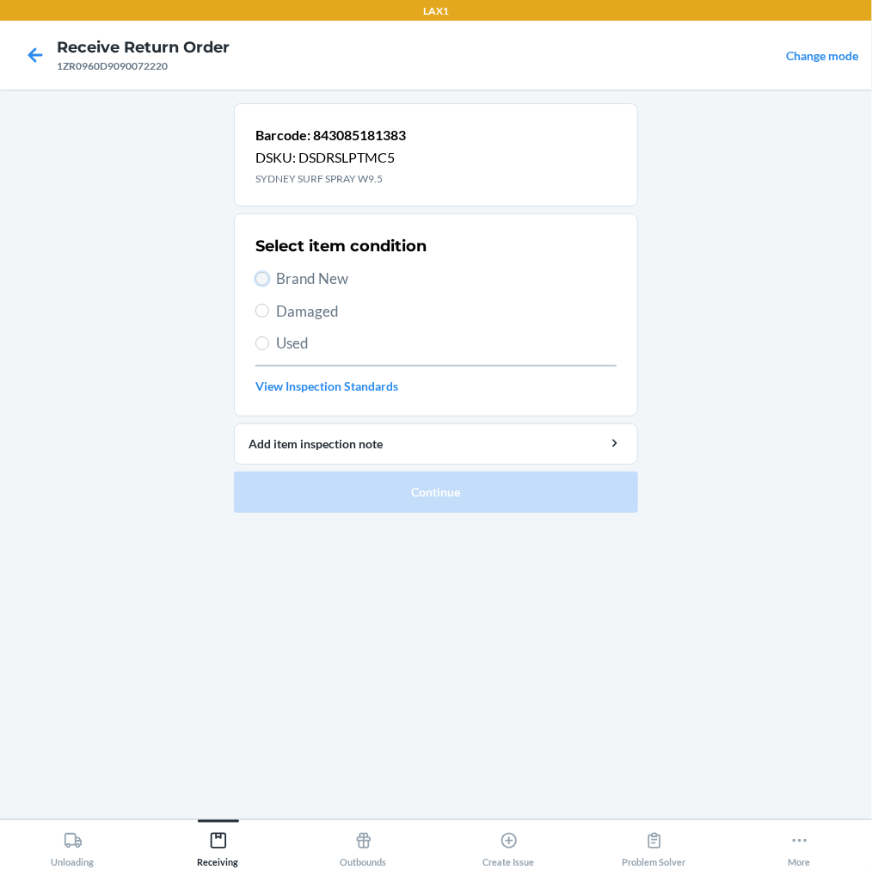
click at [258, 278] on input "Brand New" at bounding box center [262, 279] width 14 height 14
radio input "true"
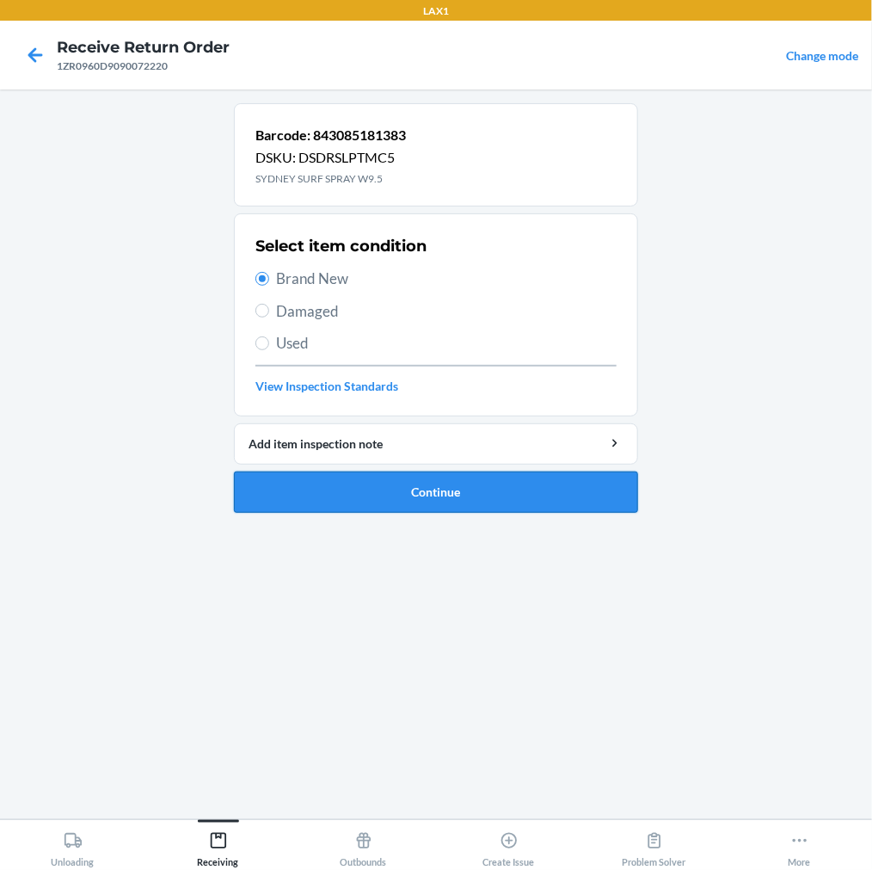
click at [301, 495] on button "Continue" at bounding box center [436, 491] width 404 height 41
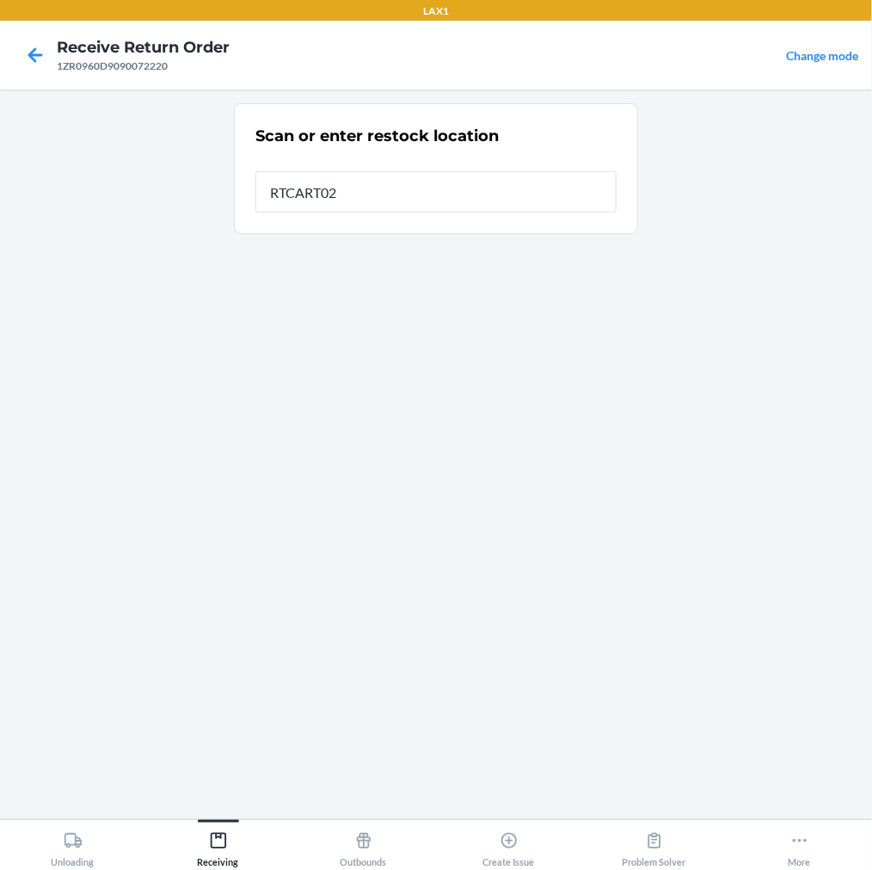
type input "RTCART022"
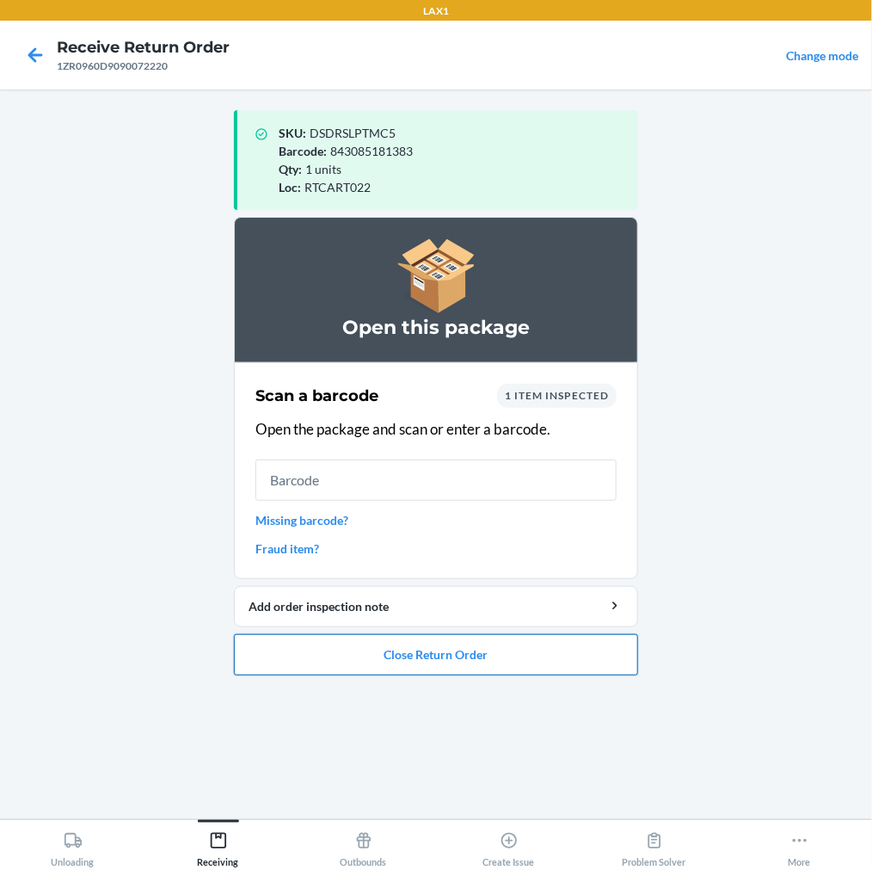
click at [356, 658] on button "Close Return Order" at bounding box center [436, 654] width 404 height 41
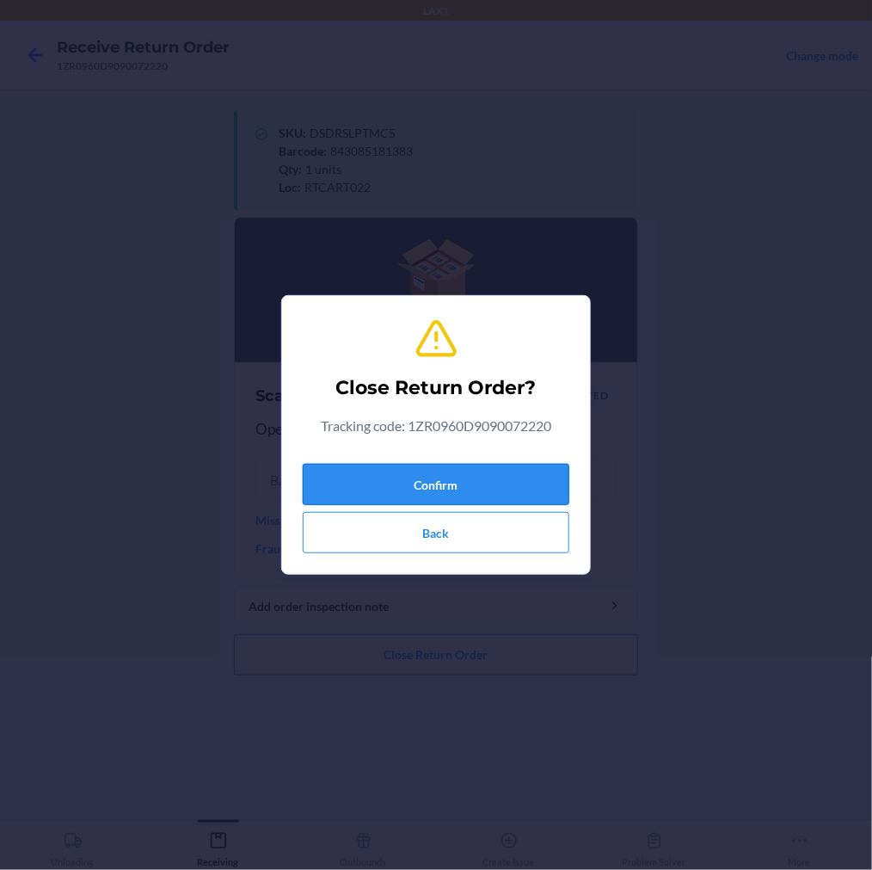
click at [493, 479] on button "Confirm" at bounding box center [436, 484] width 267 height 41
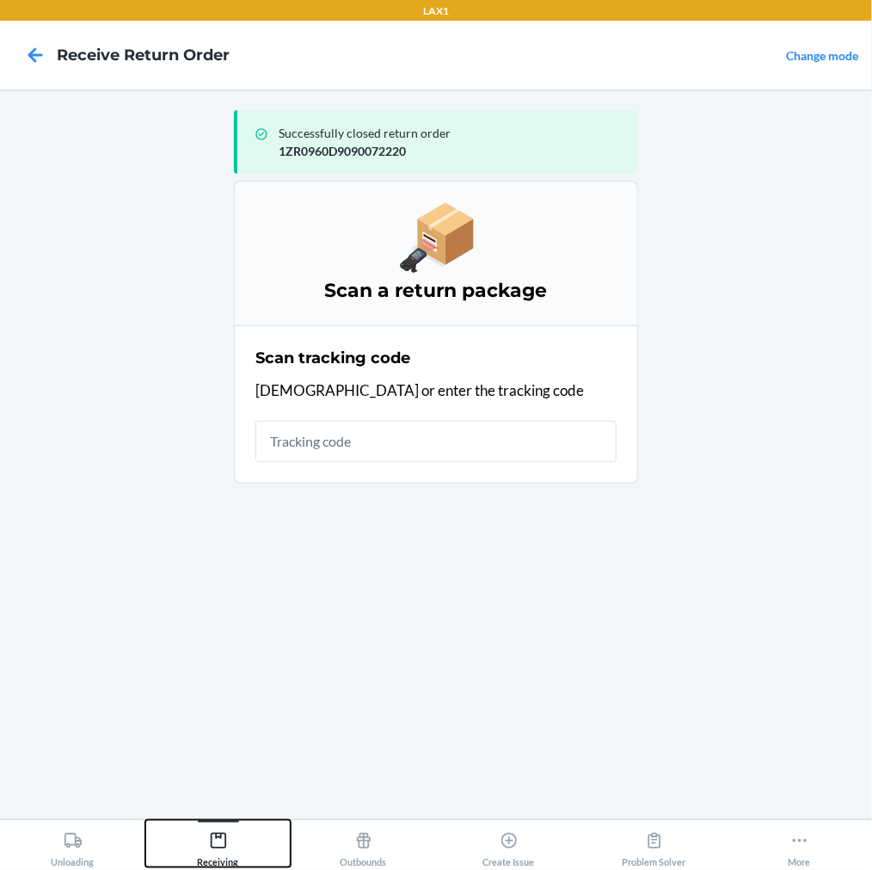
click at [221, 847] on icon at bounding box center [217, 840] width 15 height 15
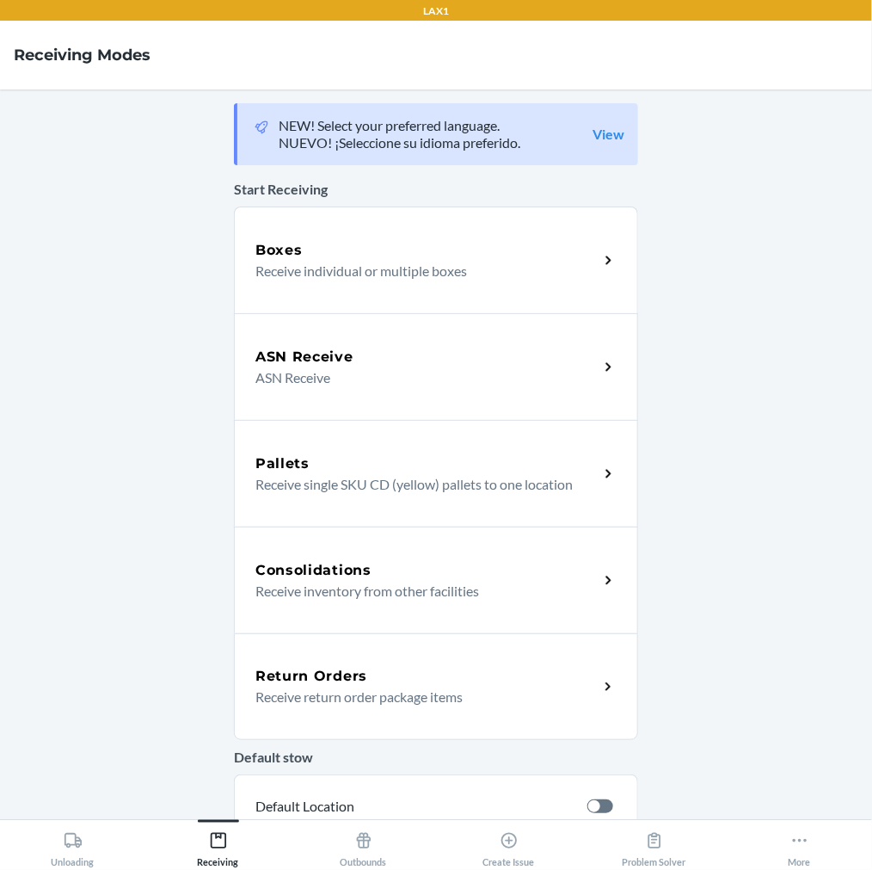
click at [361, 668] on div "Return Orders" at bounding box center [426, 676] width 343 height 21
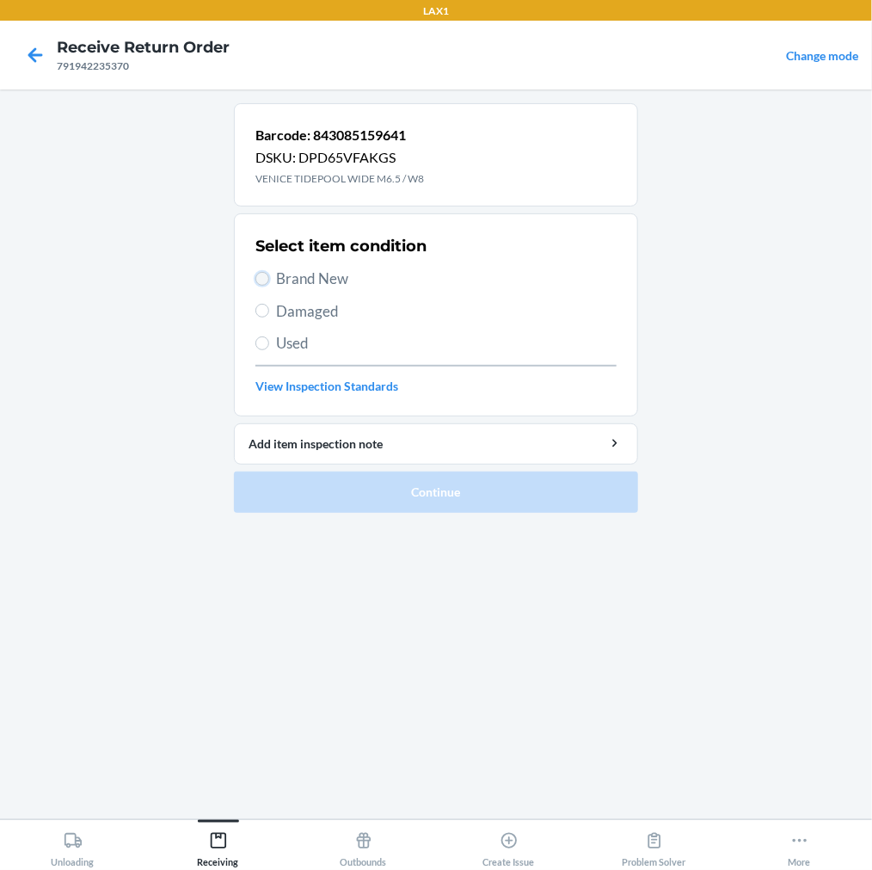
click at [258, 280] on input "Brand New" at bounding box center [262, 279] width 14 height 14
radio input "true"
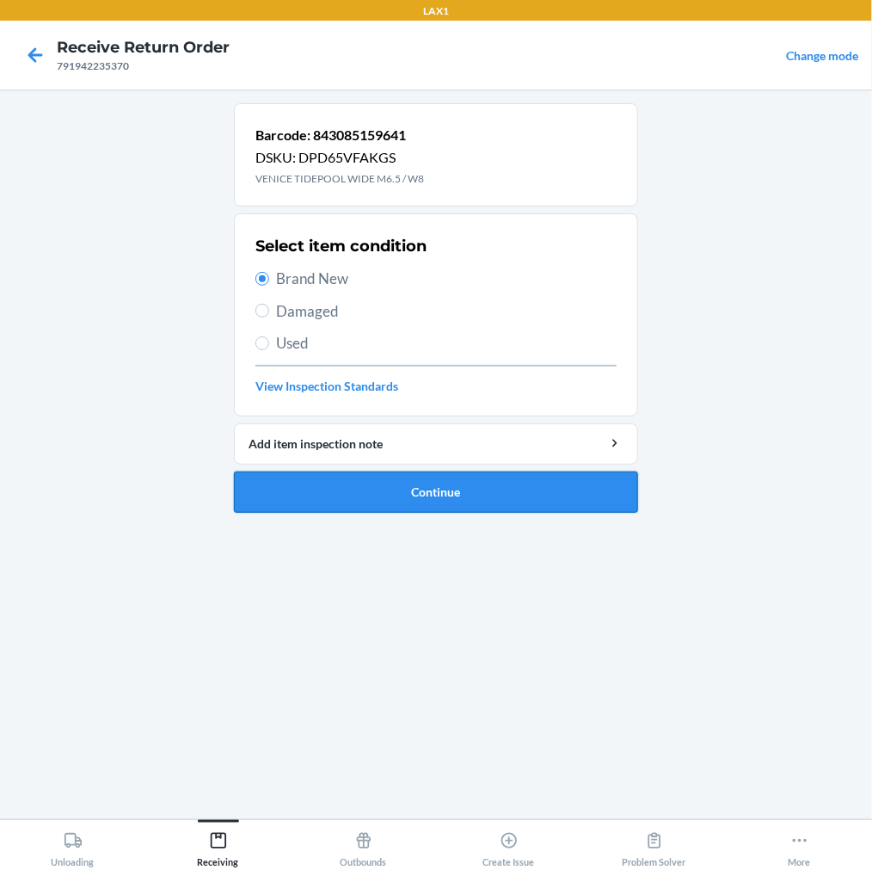
click at [348, 500] on button "Continue" at bounding box center [436, 491] width 404 height 41
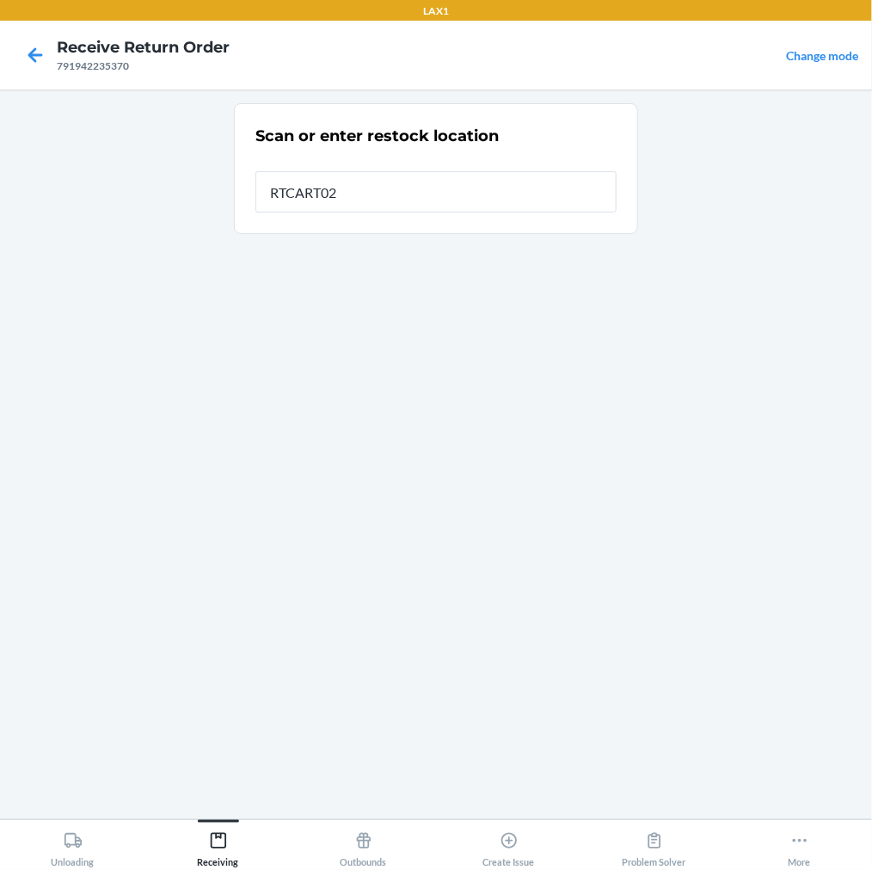
type input "RTCART022"
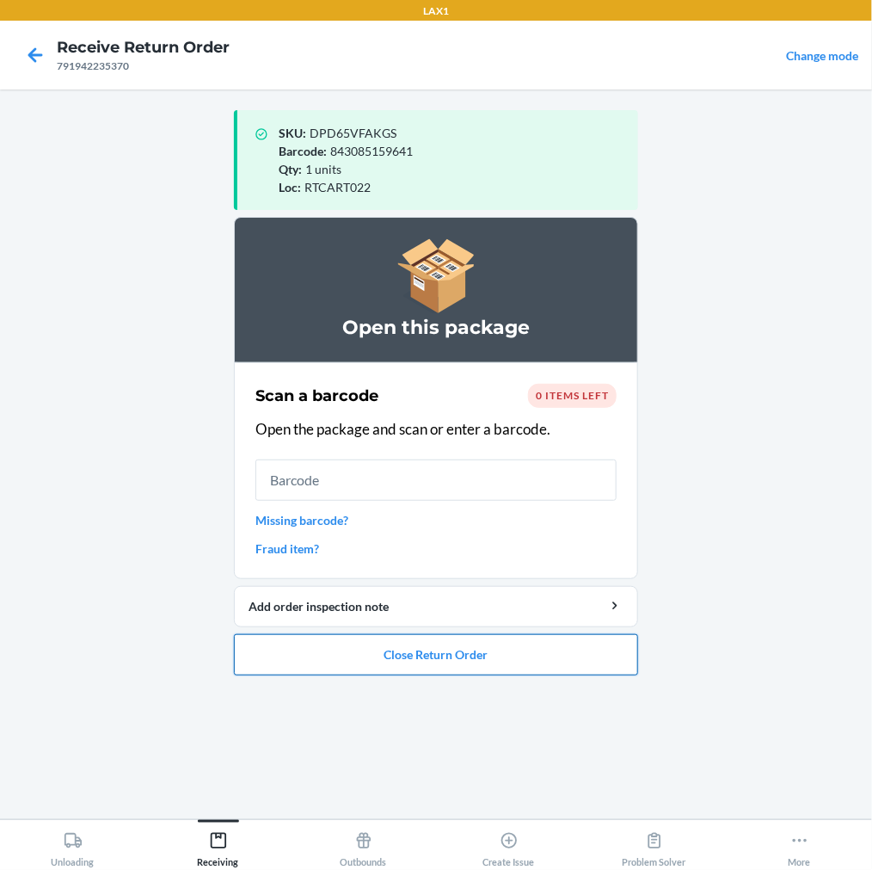
drag, startPoint x: 371, startPoint y: 658, endPoint x: 380, endPoint y: 642, distance: 18.9
click at [372, 655] on button "Close Return Order" at bounding box center [436, 654] width 404 height 41
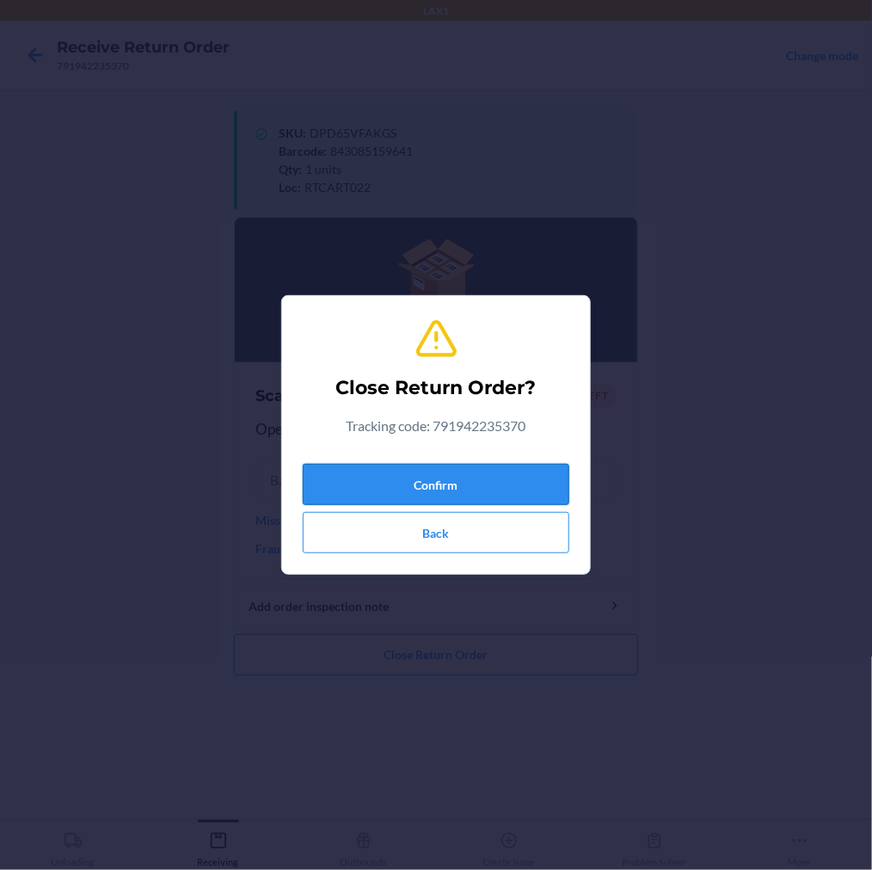
click at [465, 478] on button "Confirm" at bounding box center [436, 484] width 267 height 41
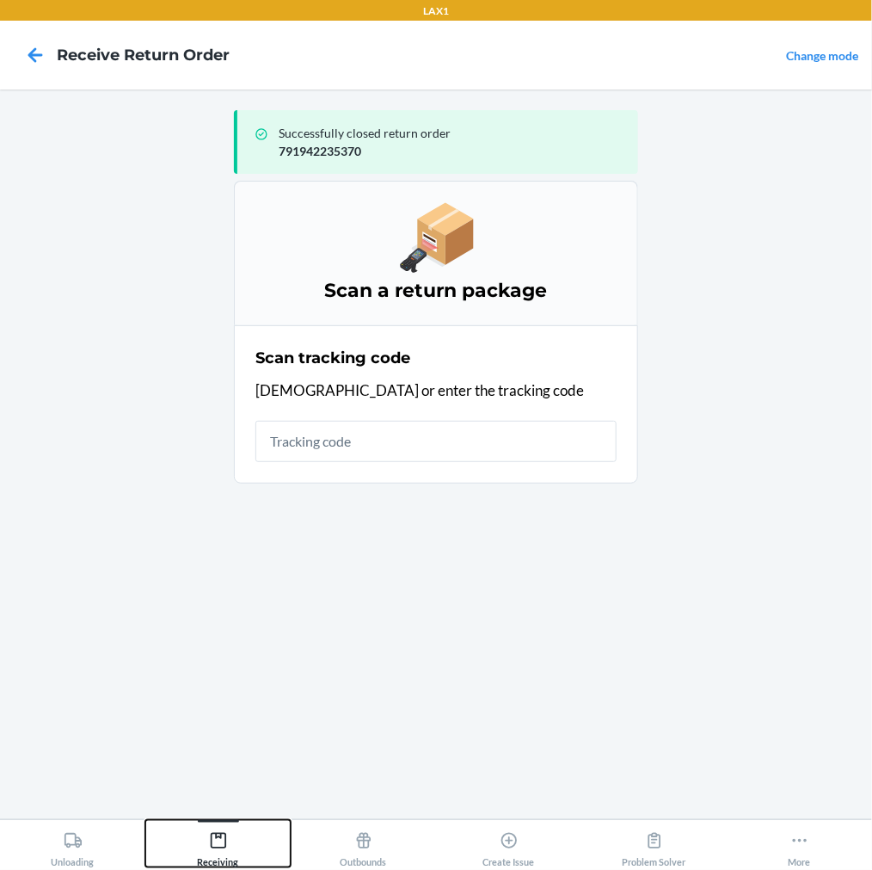
click at [215, 843] on icon at bounding box center [218, 840] width 19 height 19
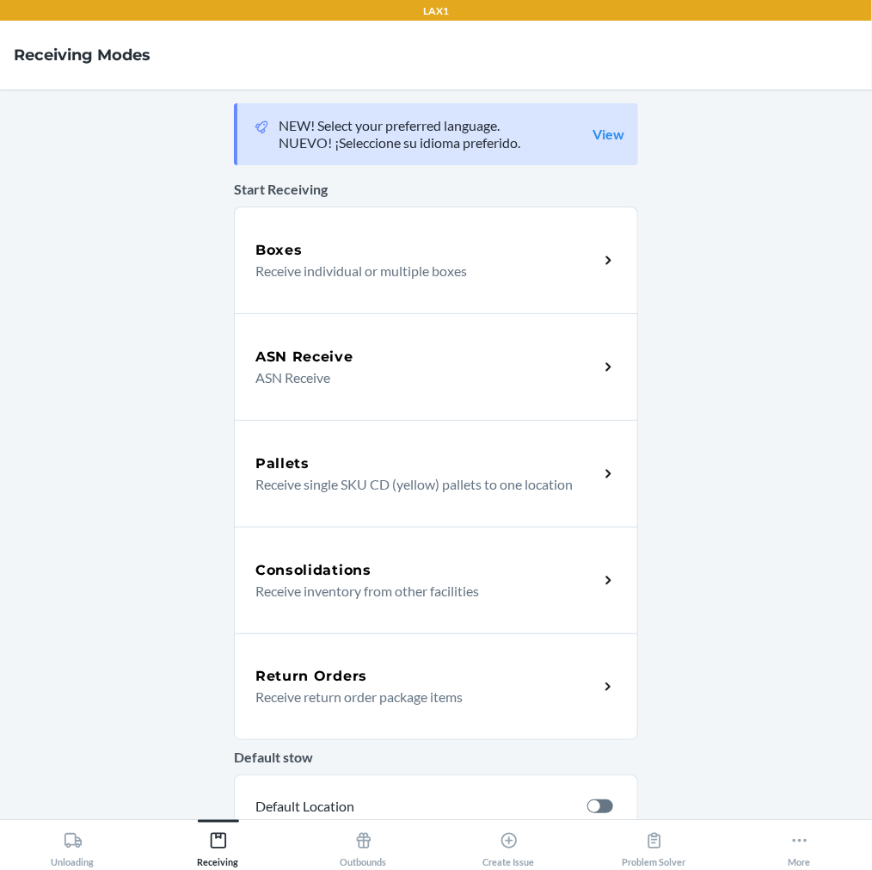
click at [288, 698] on p "Receive return order package items" at bounding box center [419, 696] width 329 height 21
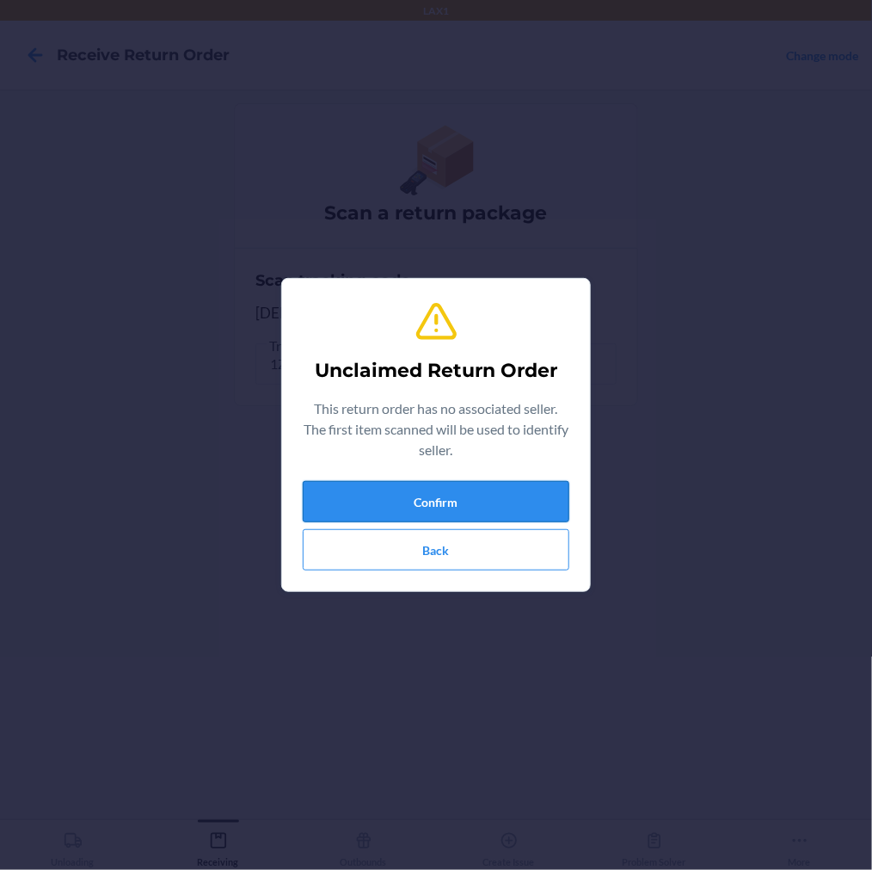
click at [358, 509] on button "Confirm" at bounding box center [436, 501] width 267 height 41
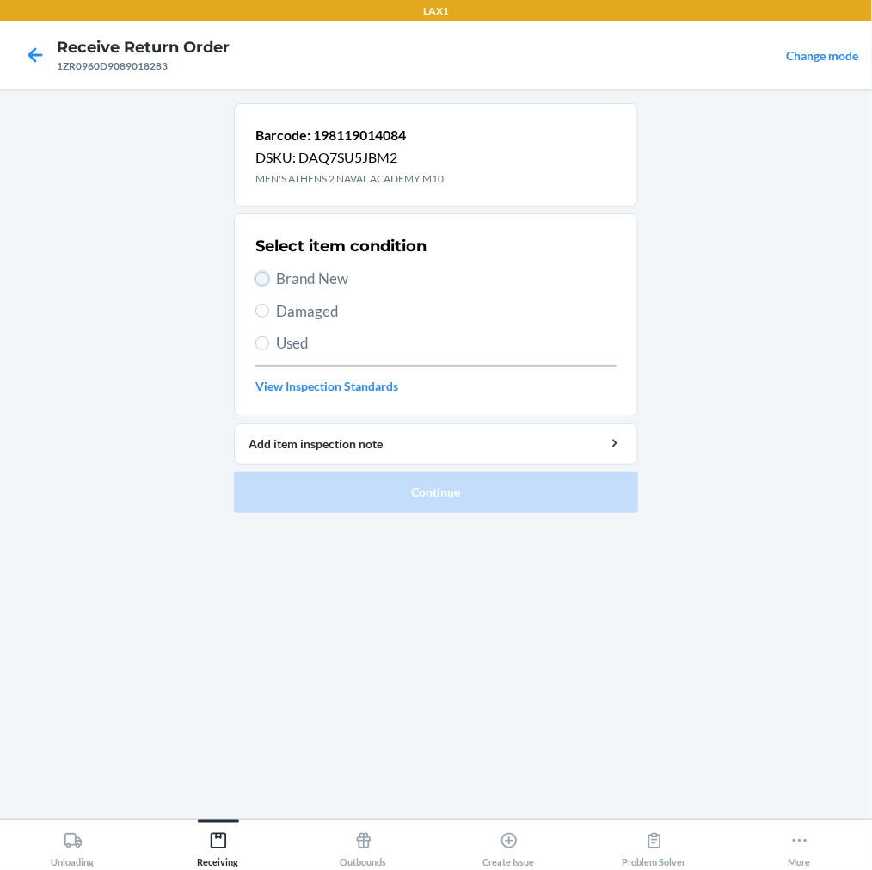
click at [261, 272] on input "Brand New" at bounding box center [262, 279] width 14 height 14
radio input "true"
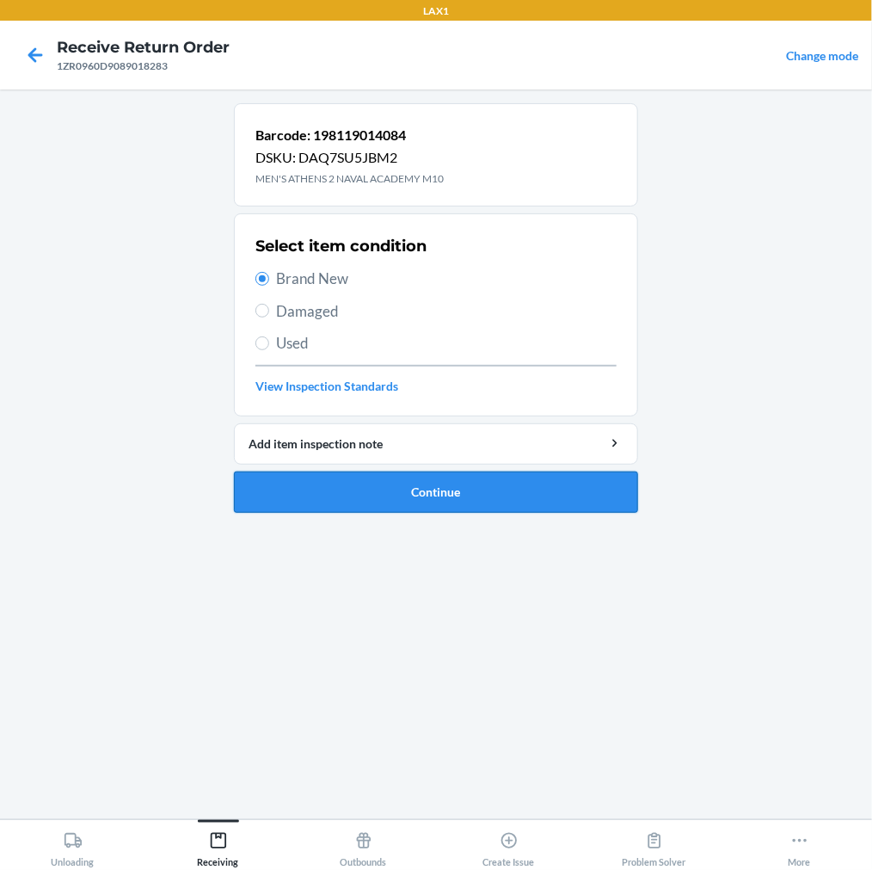
click at [286, 502] on button "Continue" at bounding box center [436, 491] width 404 height 41
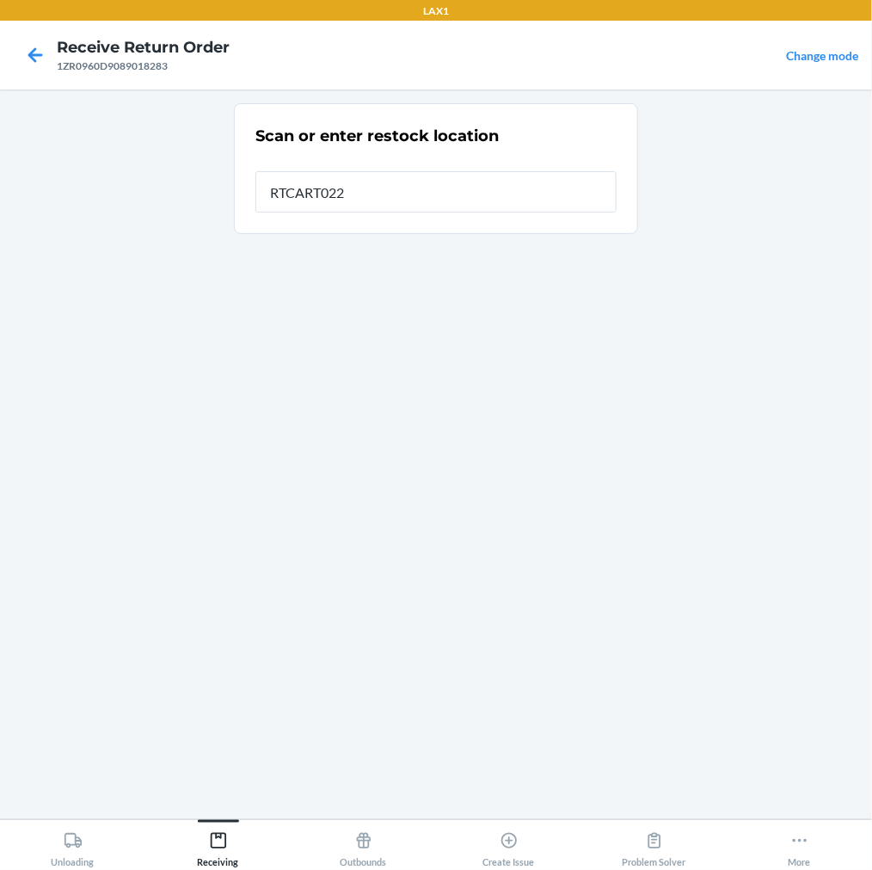
type input "RTCART022"
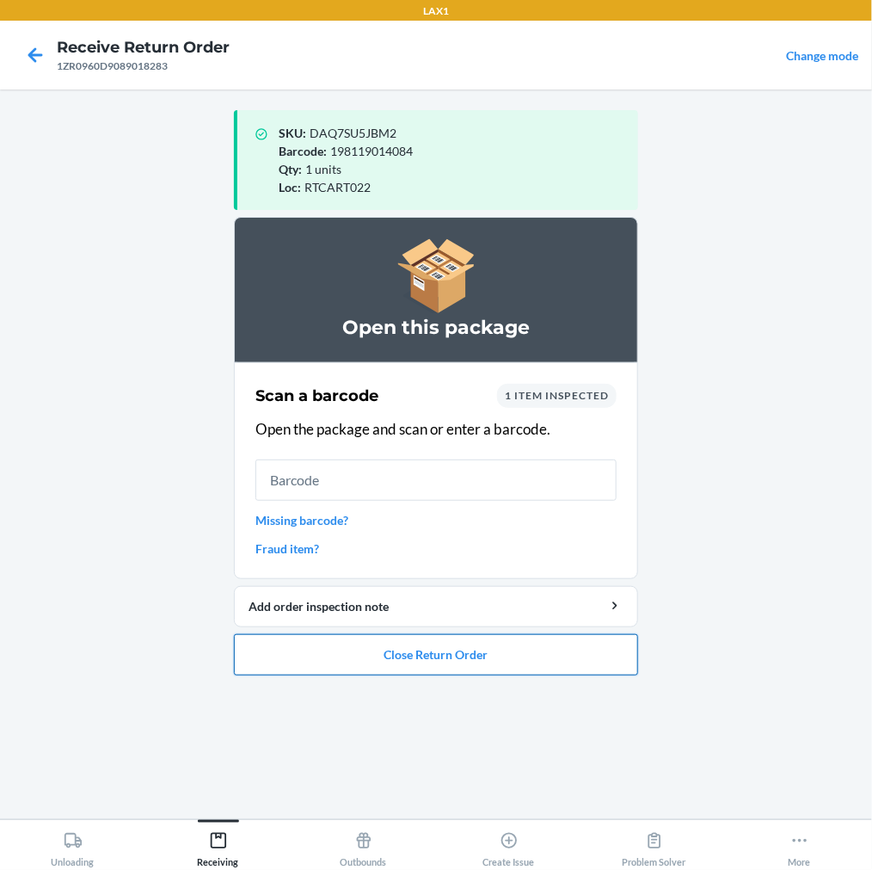
click at [441, 654] on button "Close Return Order" at bounding box center [436, 654] width 404 height 41
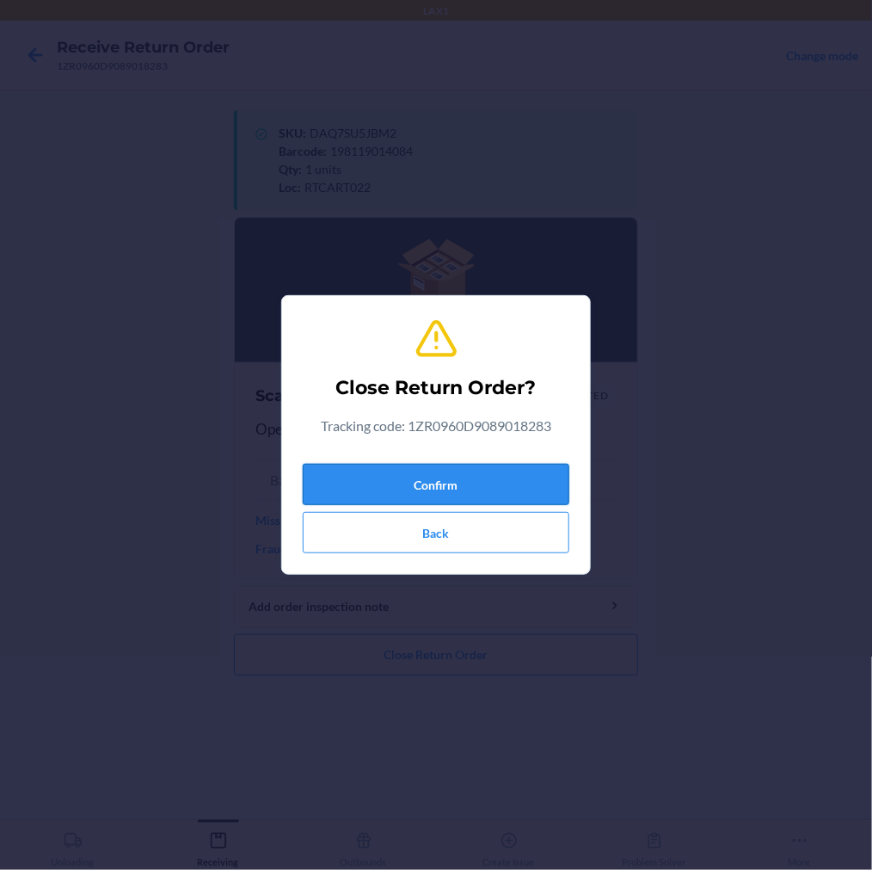
click at [521, 490] on button "Confirm" at bounding box center [436, 484] width 267 height 41
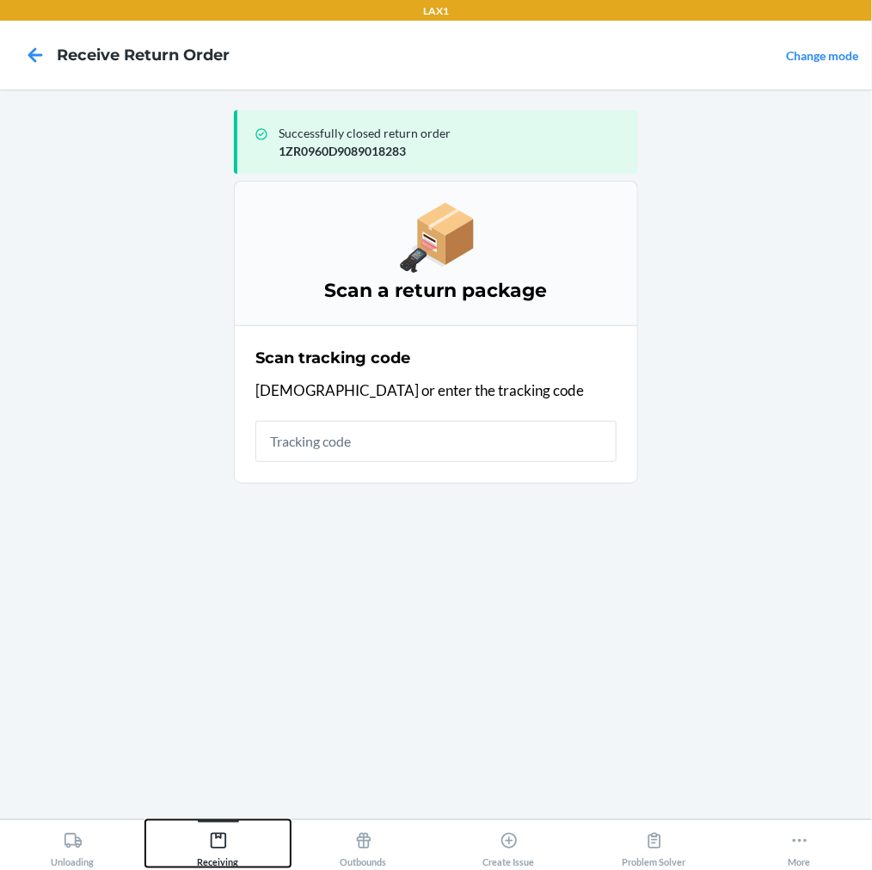
click at [224, 834] on icon at bounding box center [218, 840] width 19 height 19
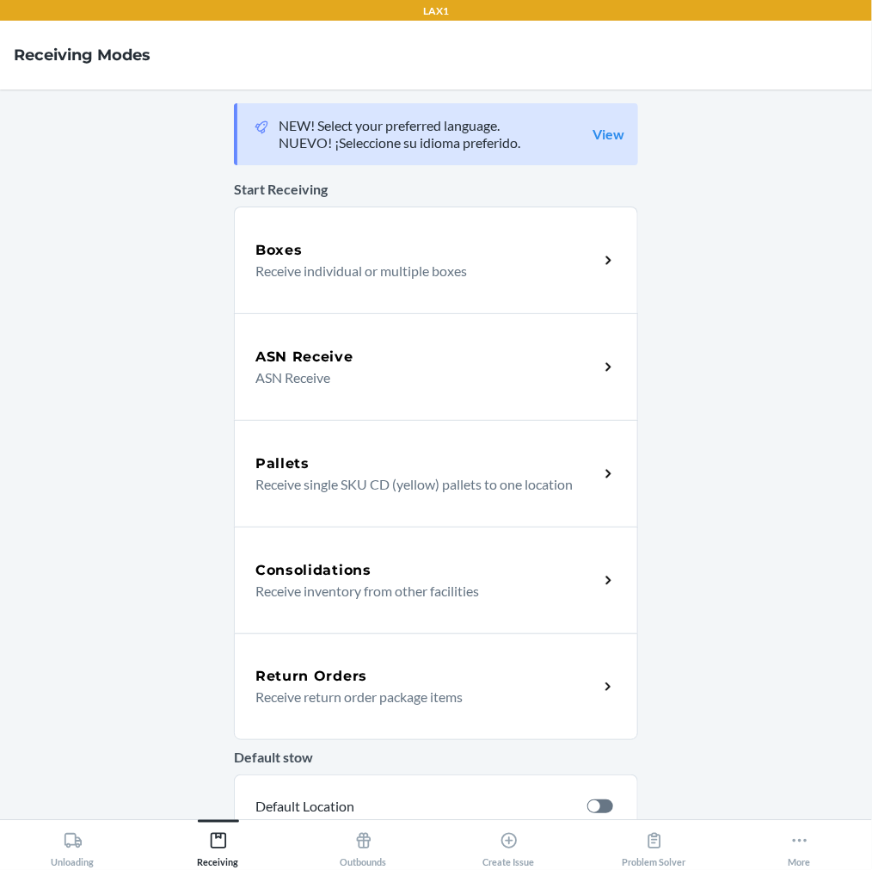
click at [338, 698] on p "Receive return order package items" at bounding box center [419, 696] width 329 height 21
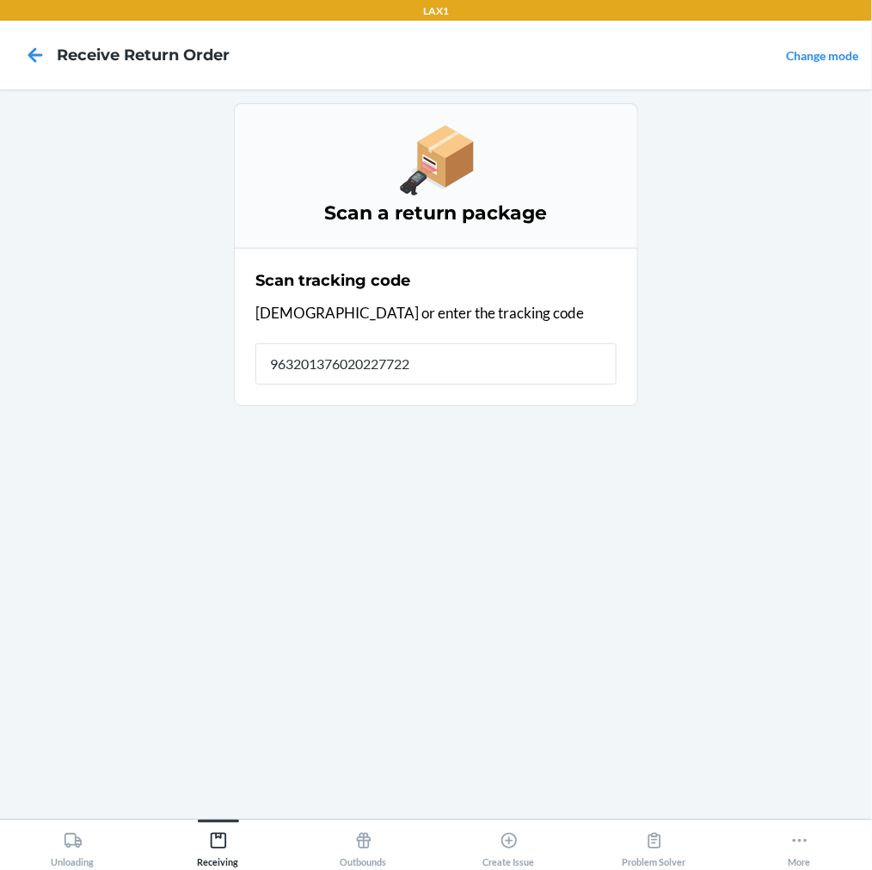
type input "9632013760202277229"
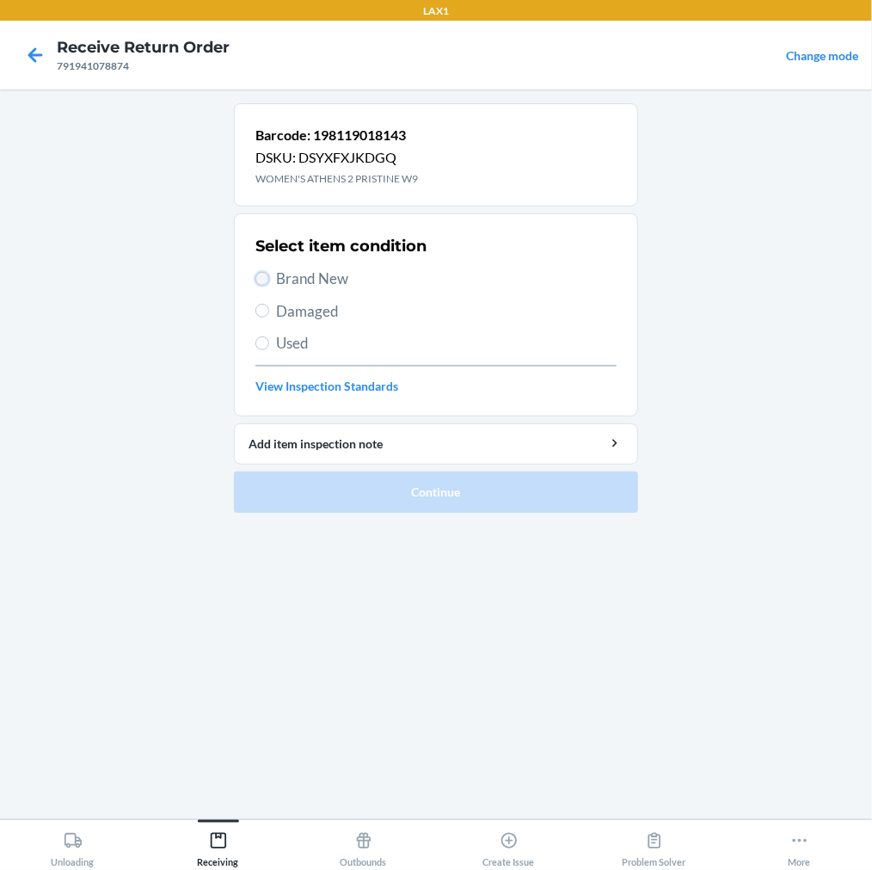
click at [268, 280] on input "Brand New" at bounding box center [262, 279] width 14 height 14
radio input "true"
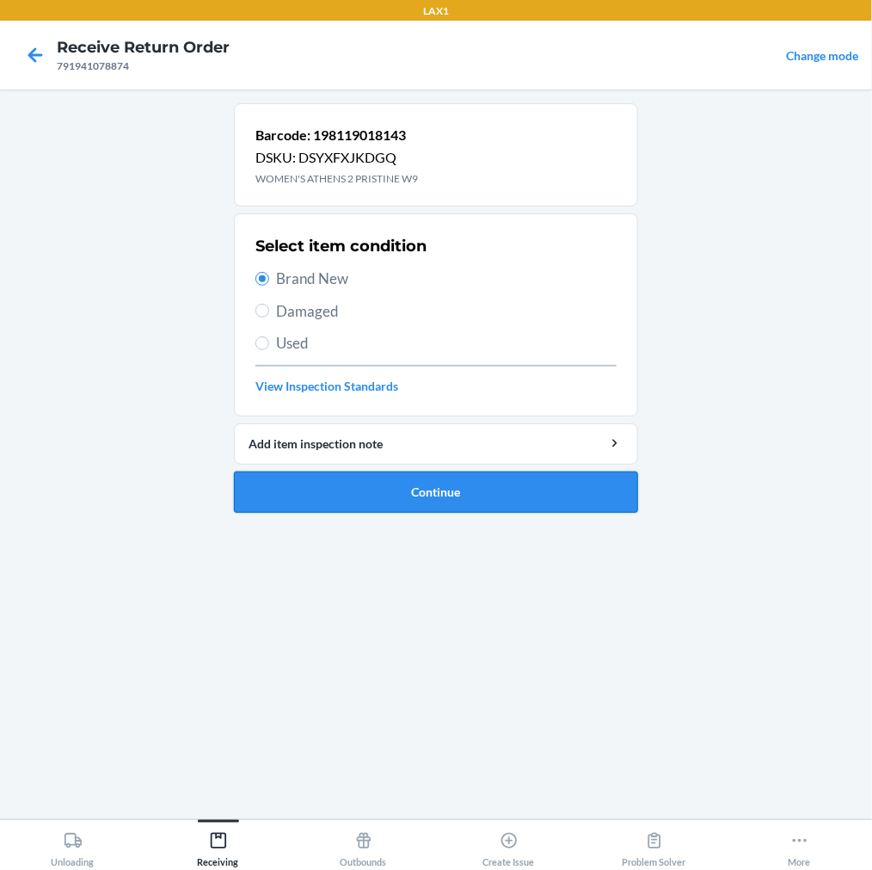
click at [294, 487] on button "Continue" at bounding box center [436, 491] width 404 height 41
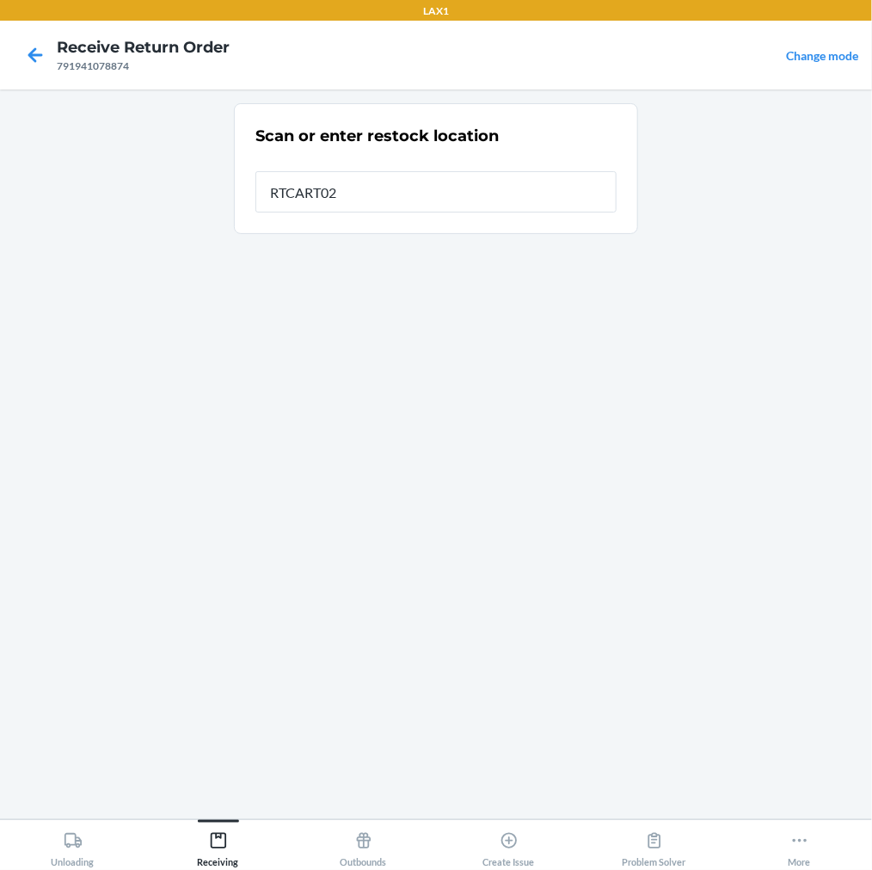
type input "RTCART022"
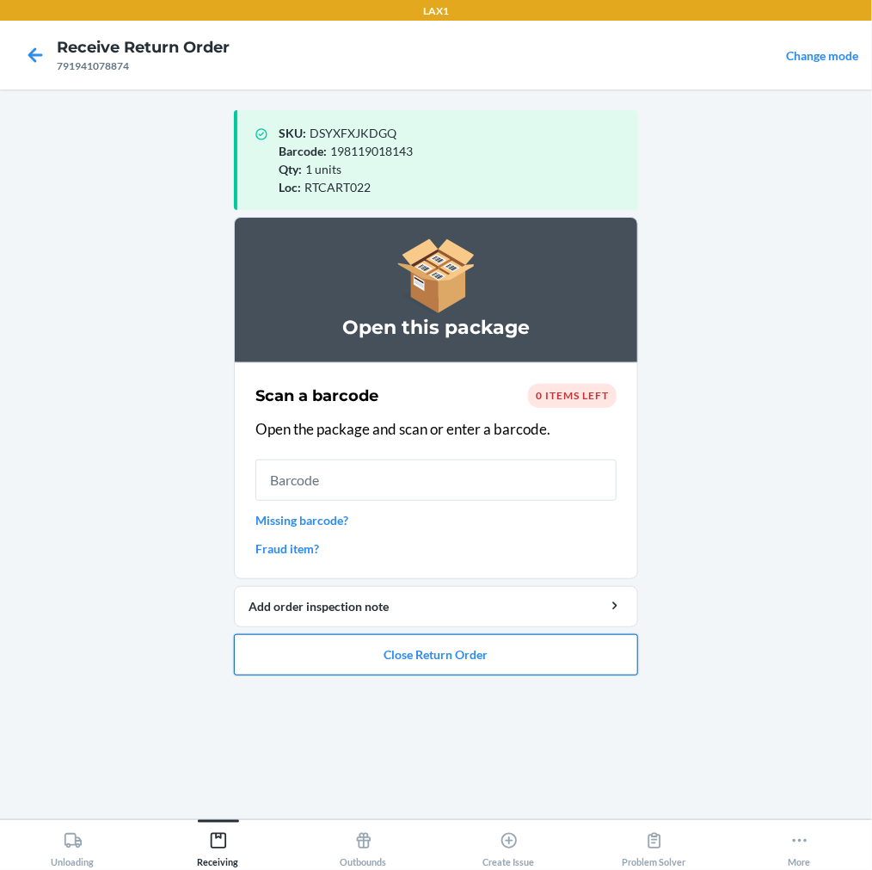
click at [396, 661] on button "Close Return Order" at bounding box center [436, 654] width 404 height 41
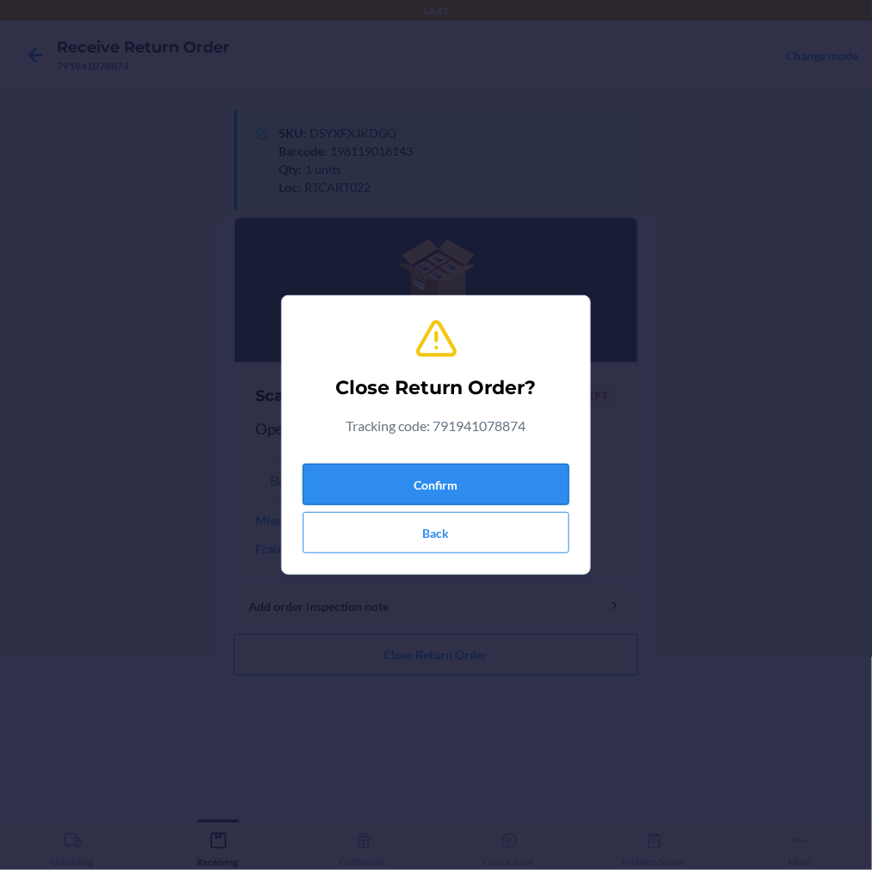
click at [501, 473] on button "Confirm" at bounding box center [436, 484] width 267 height 41
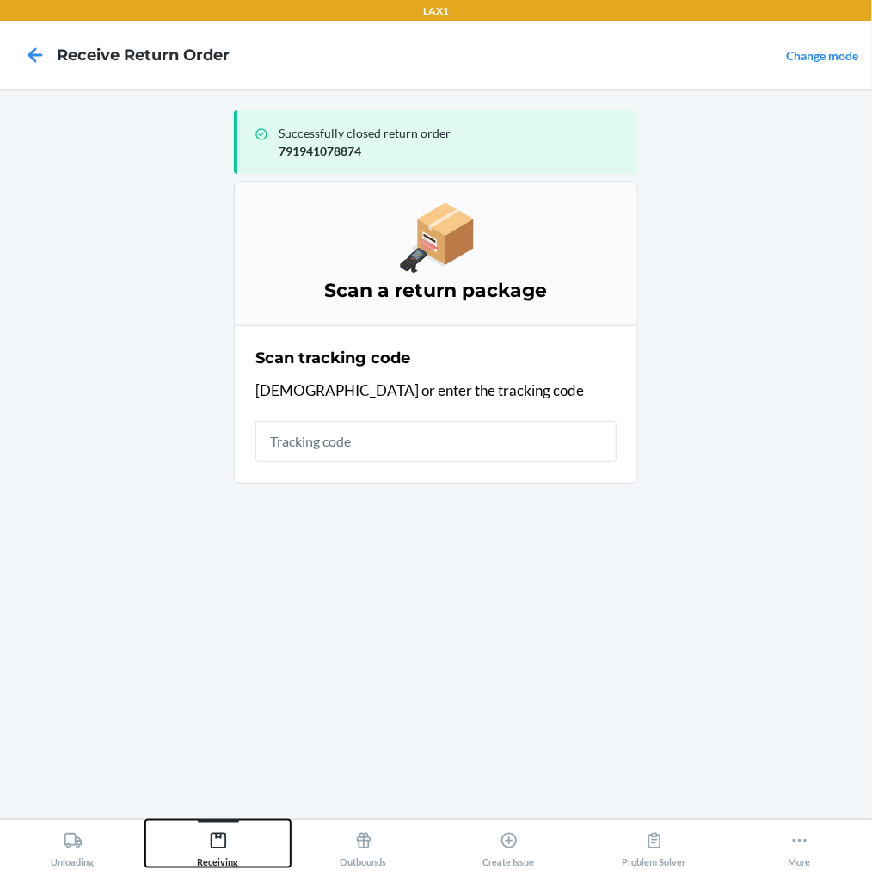
click at [217, 833] on icon at bounding box center [217, 840] width 15 height 15
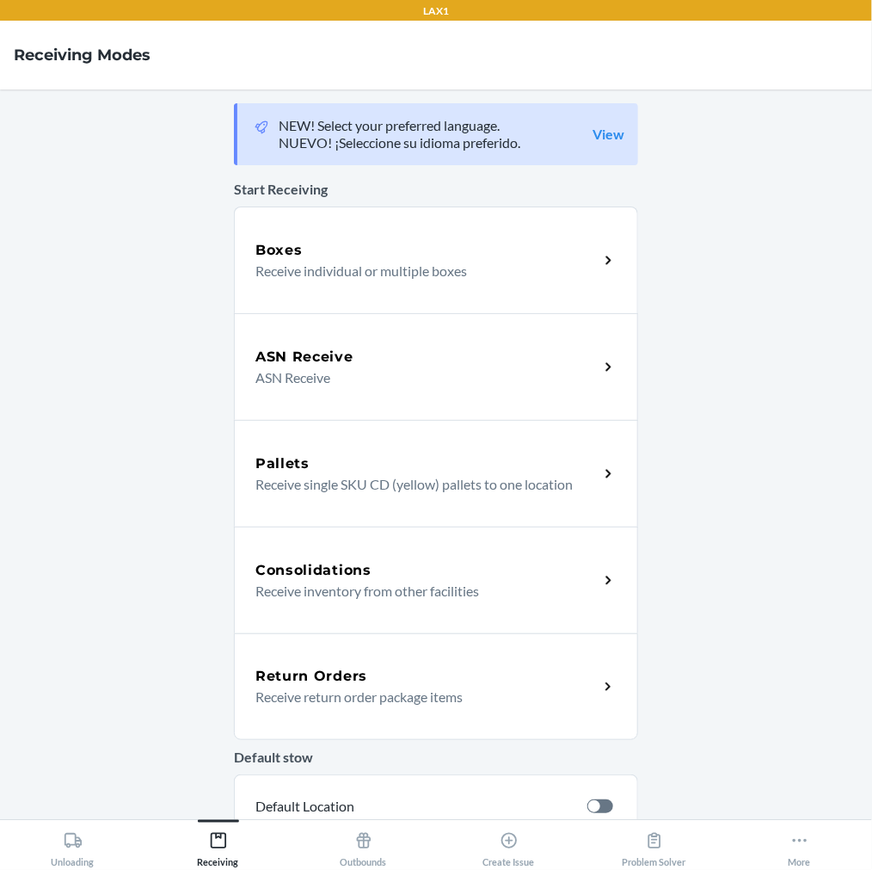
click at [349, 686] on p "Receive return order package items" at bounding box center [419, 696] width 329 height 21
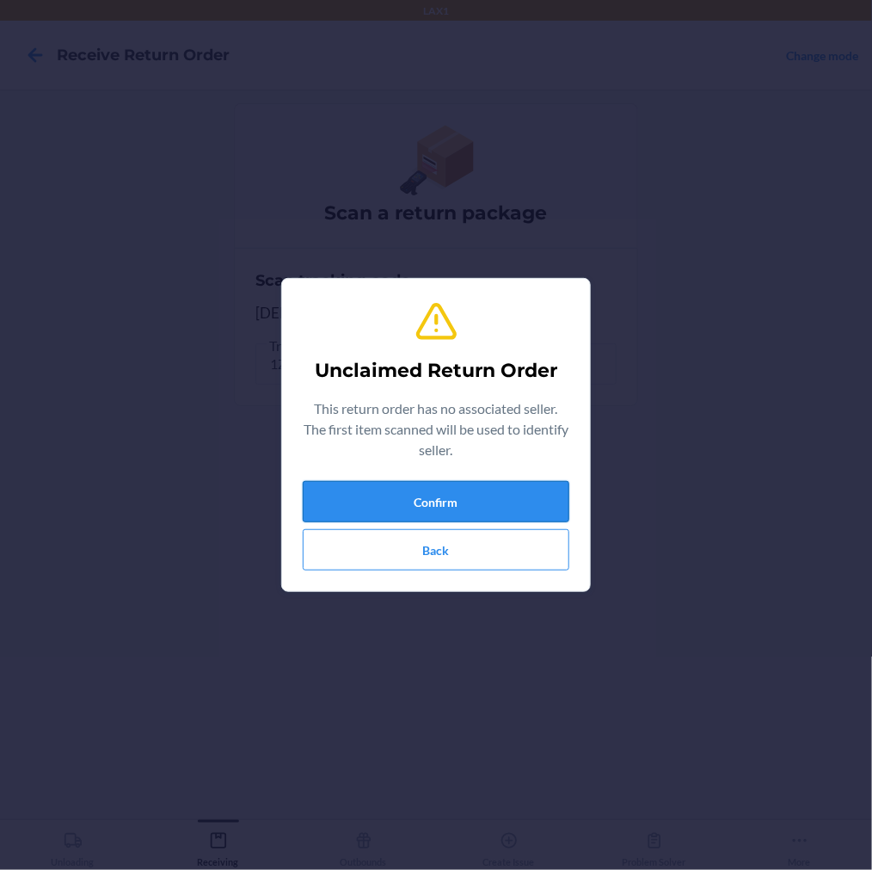
click at [414, 510] on button "Confirm" at bounding box center [436, 501] width 267 height 41
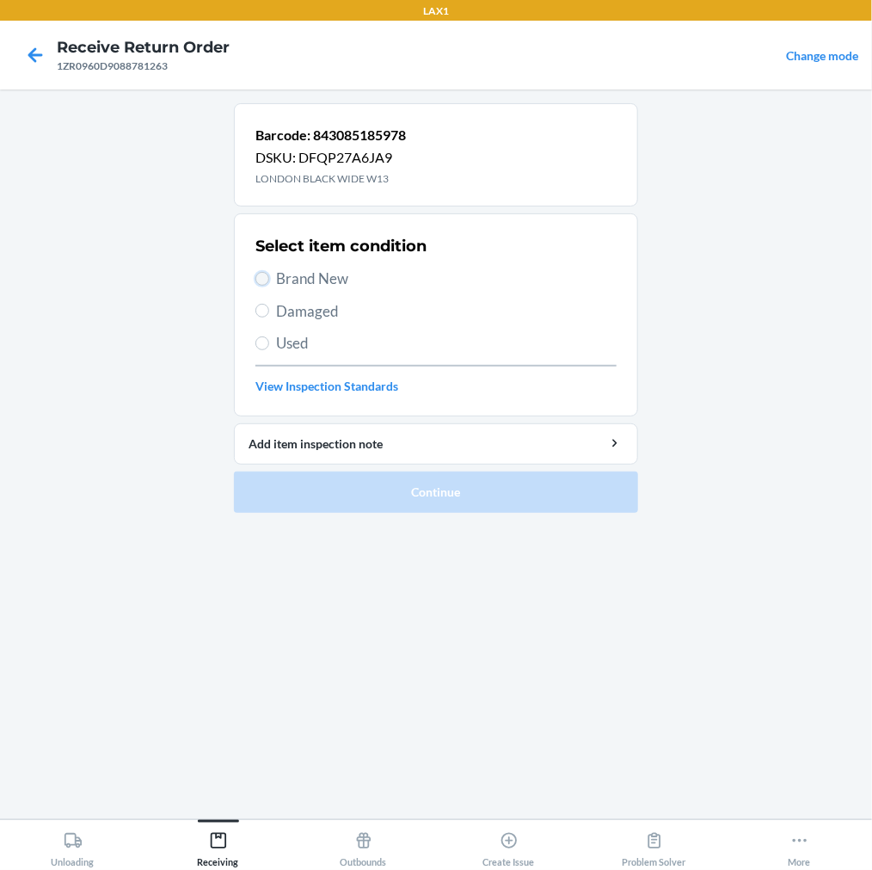
click at [264, 285] on input "Brand New" at bounding box center [262, 279] width 14 height 14
radio input "true"
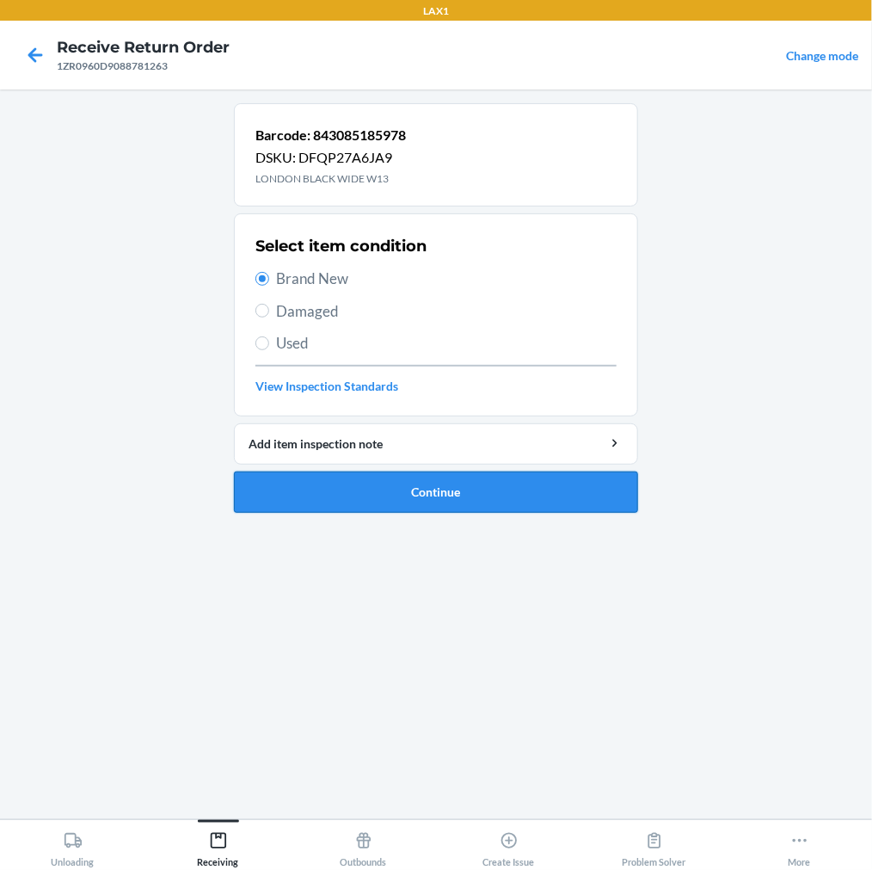
click at [323, 490] on button "Continue" at bounding box center [436, 491] width 404 height 41
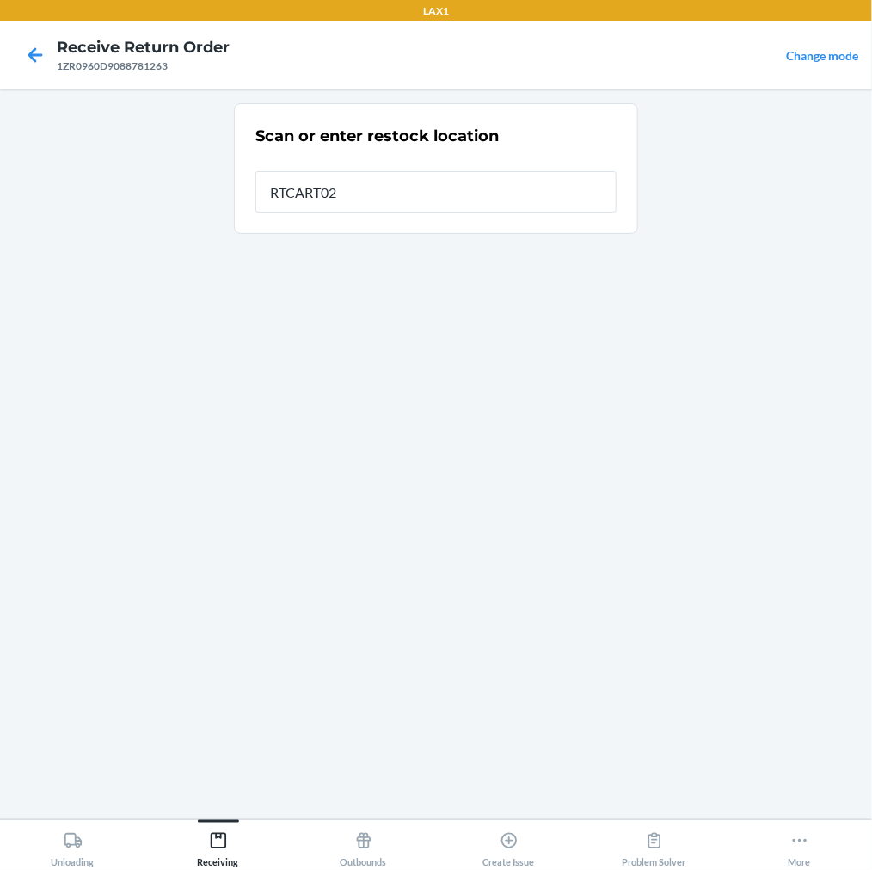
type input "RTCART022"
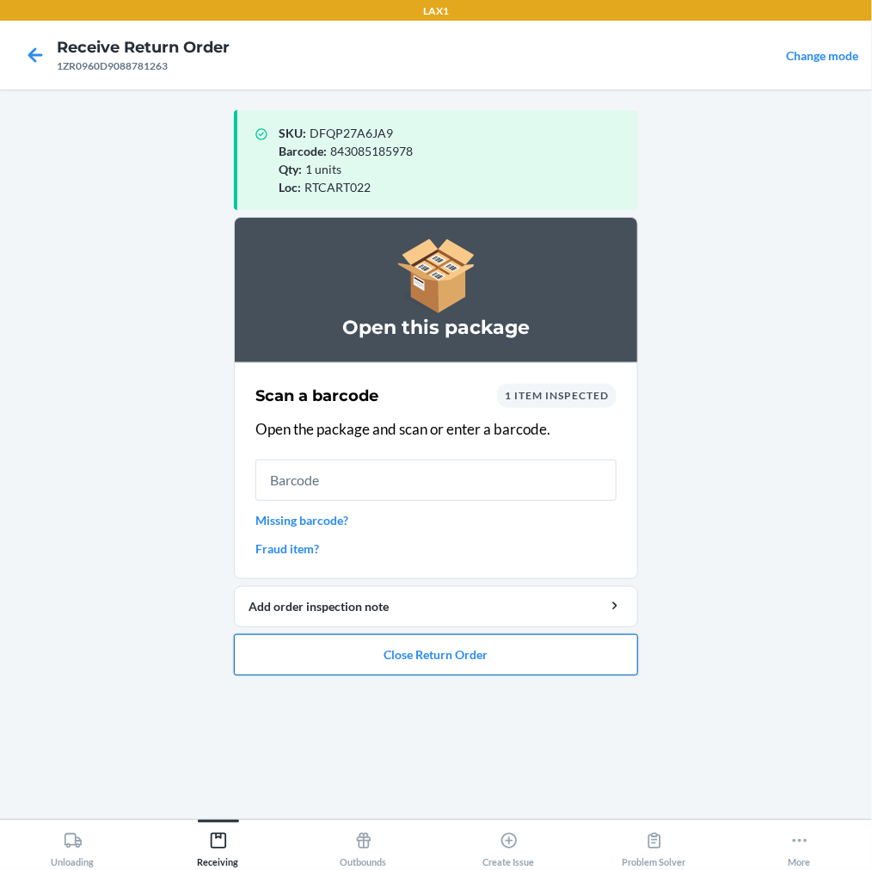
drag, startPoint x: 313, startPoint y: 651, endPoint x: 338, endPoint y: 643, distance: 26.4
click at [330, 648] on button "Close Return Order" at bounding box center [436, 654] width 404 height 41
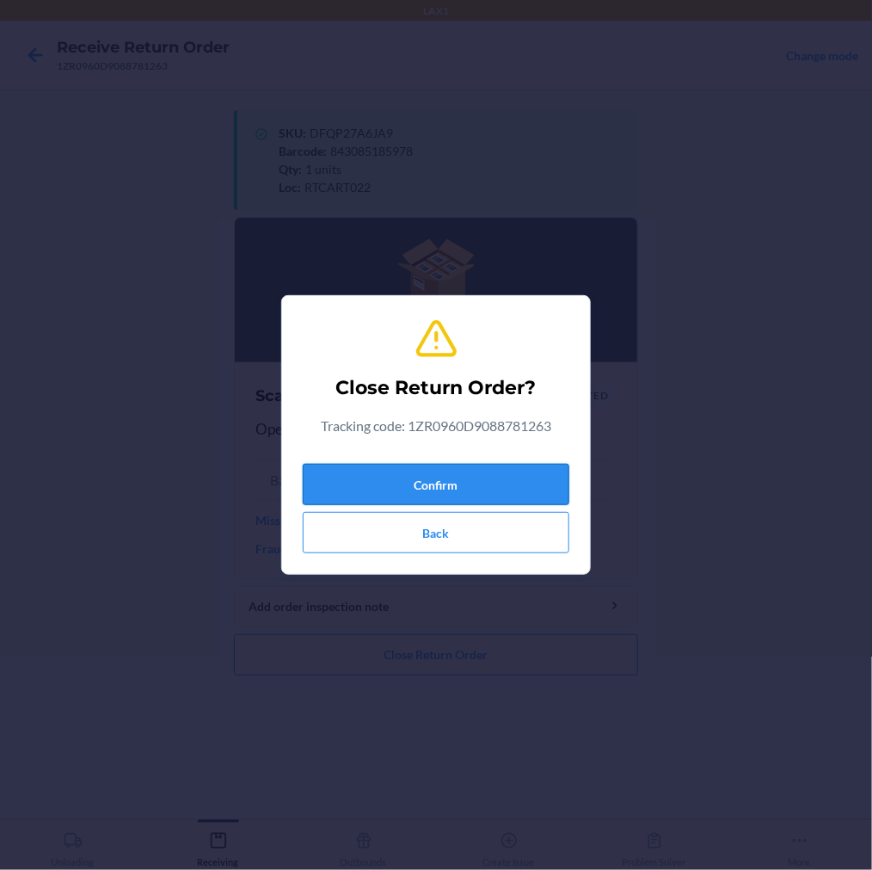
click at [446, 495] on button "Confirm" at bounding box center [436, 484] width 267 height 41
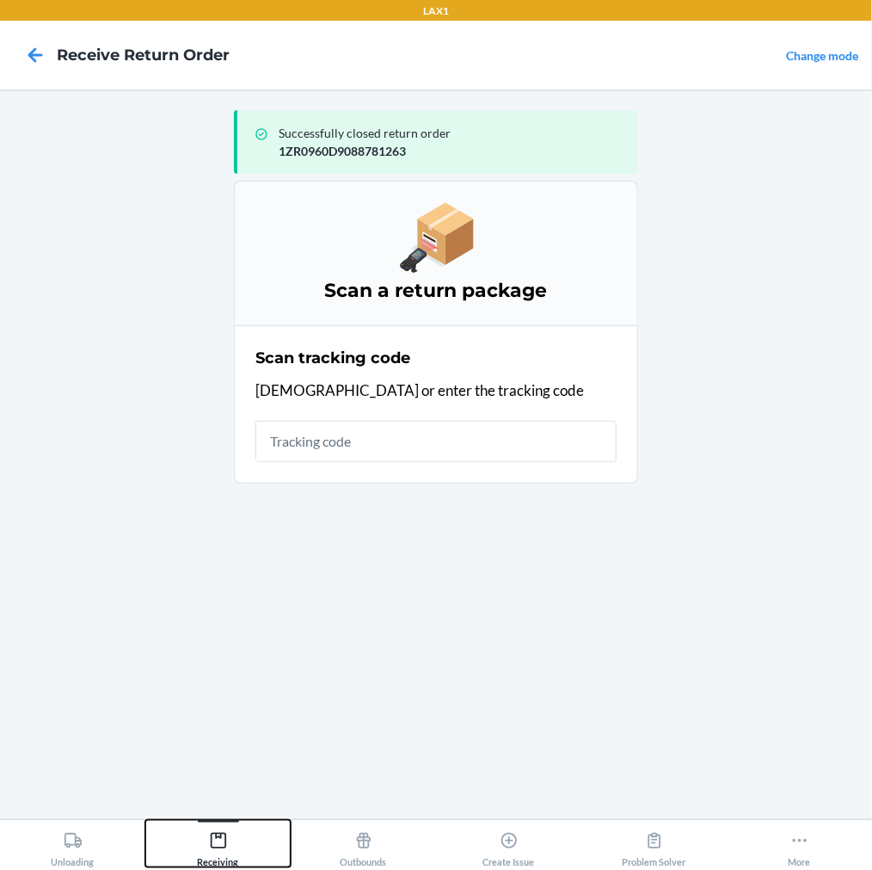
click at [218, 843] on icon at bounding box center [218, 840] width 19 height 19
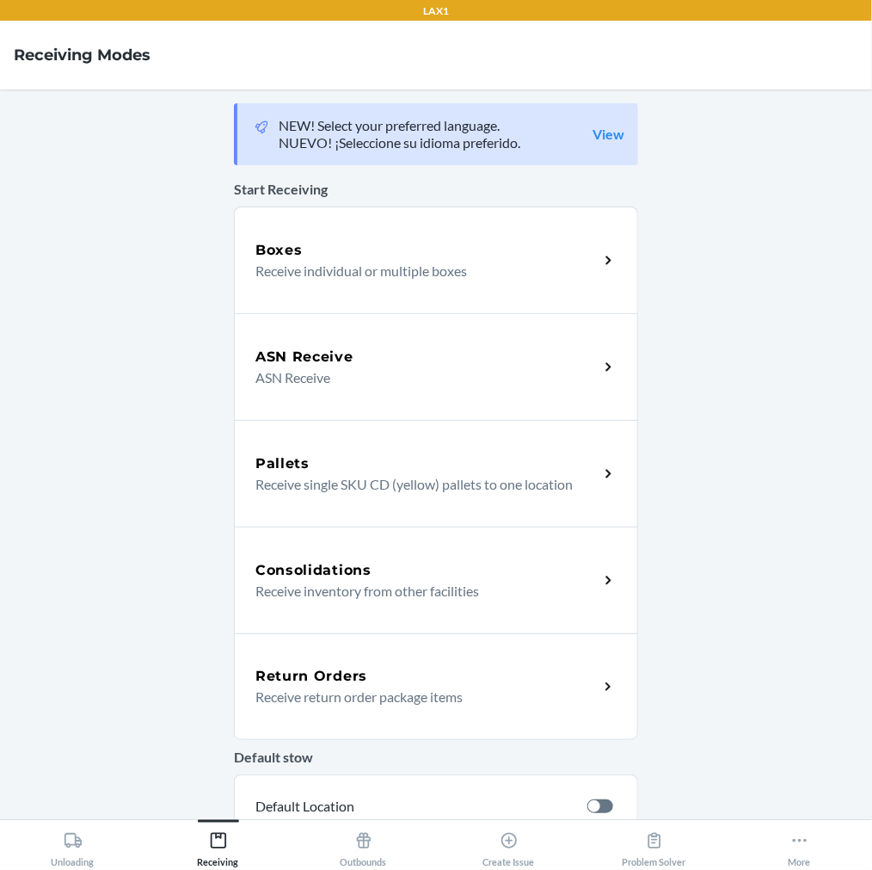
click at [336, 704] on p "Receive return order package items" at bounding box center [419, 696] width 329 height 21
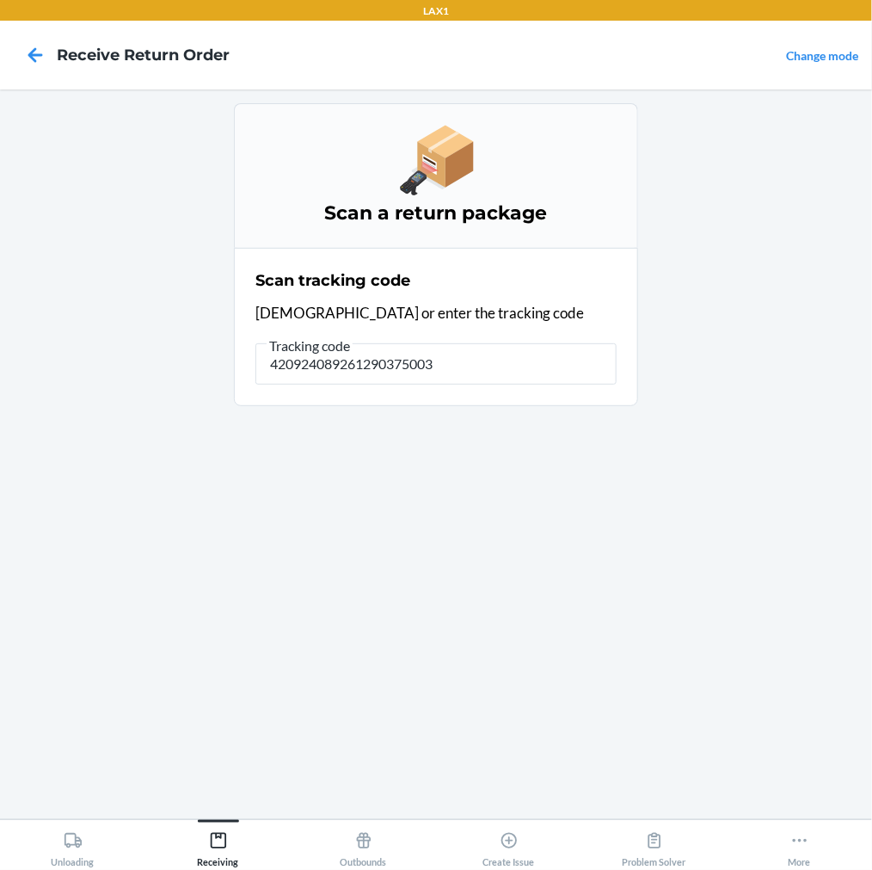
type input "4209240892612903750038"
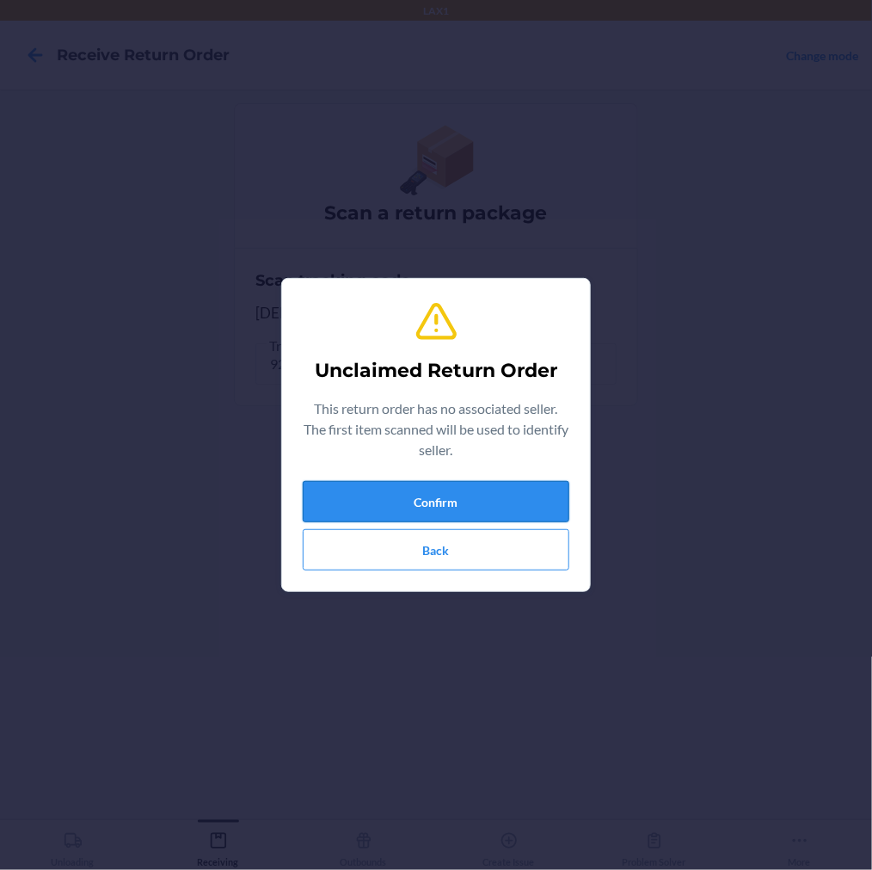
click at [364, 502] on button "Confirm" at bounding box center [436, 501] width 267 height 41
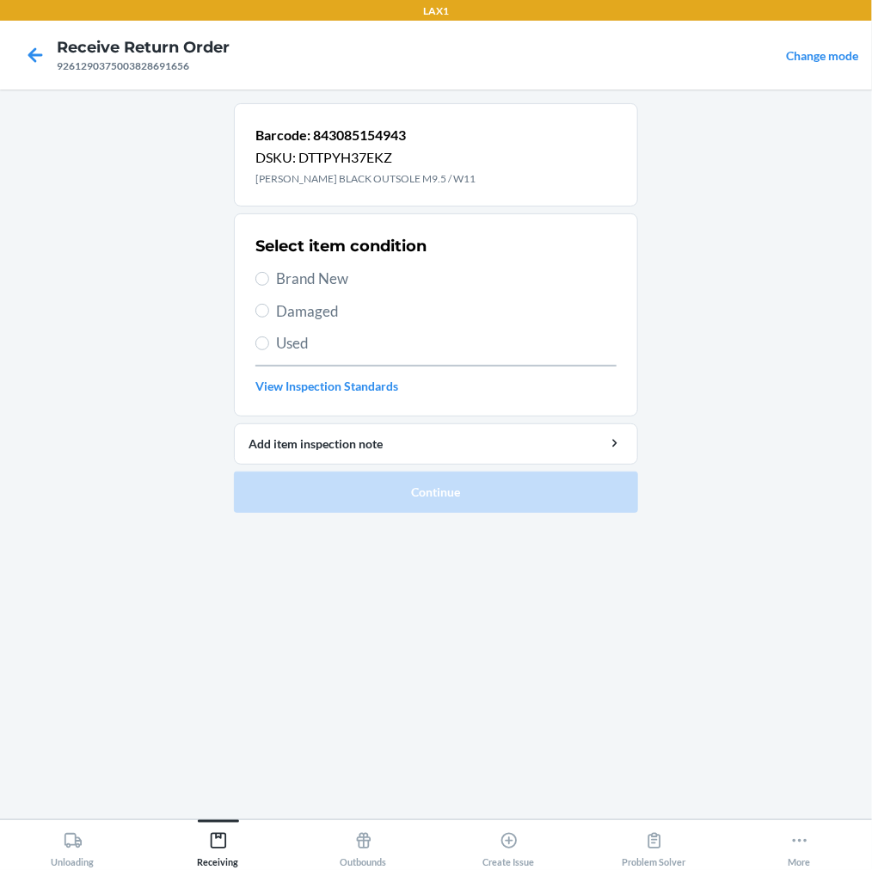
click at [258, 287] on label "Brand New" at bounding box center [435, 279] width 361 height 22
click at [258, 286] on input "Brand New" at bounding box center [262, 279] width 14 height 14
radio input "true"
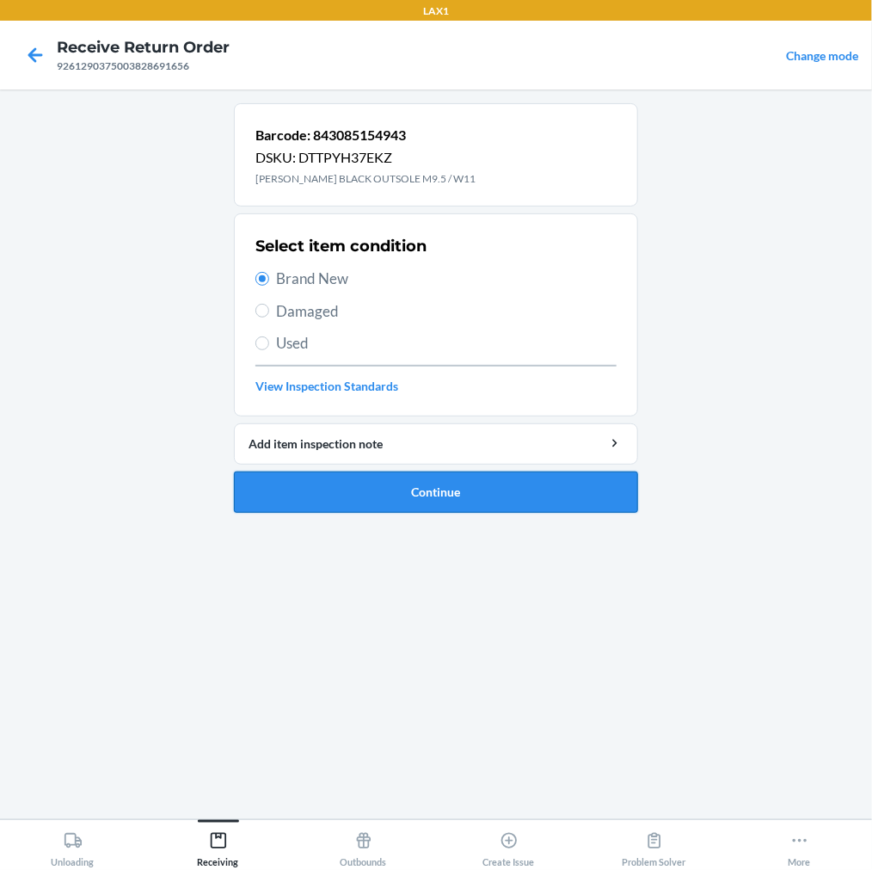
click at [308, 477] on button "Continue" at bounding box center [436, 491] width 404 height 41
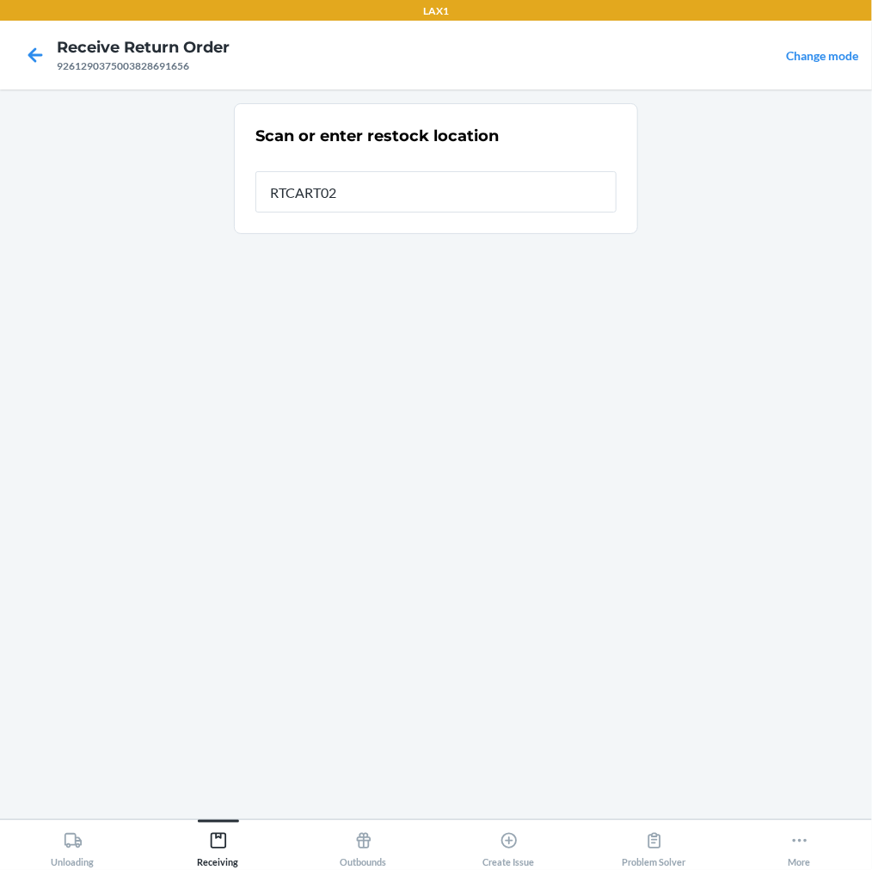
type input "RTCART022"
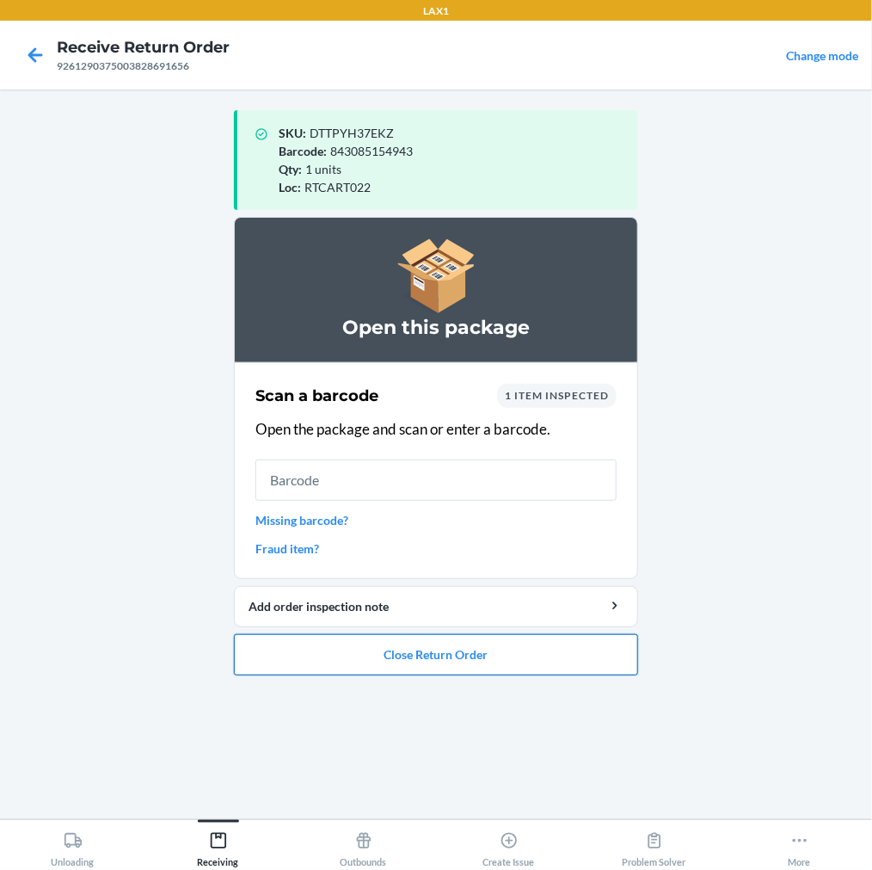
click at [302, 638] on button "Close Return Order" at bounding box center [436, 654] width 404 height 41
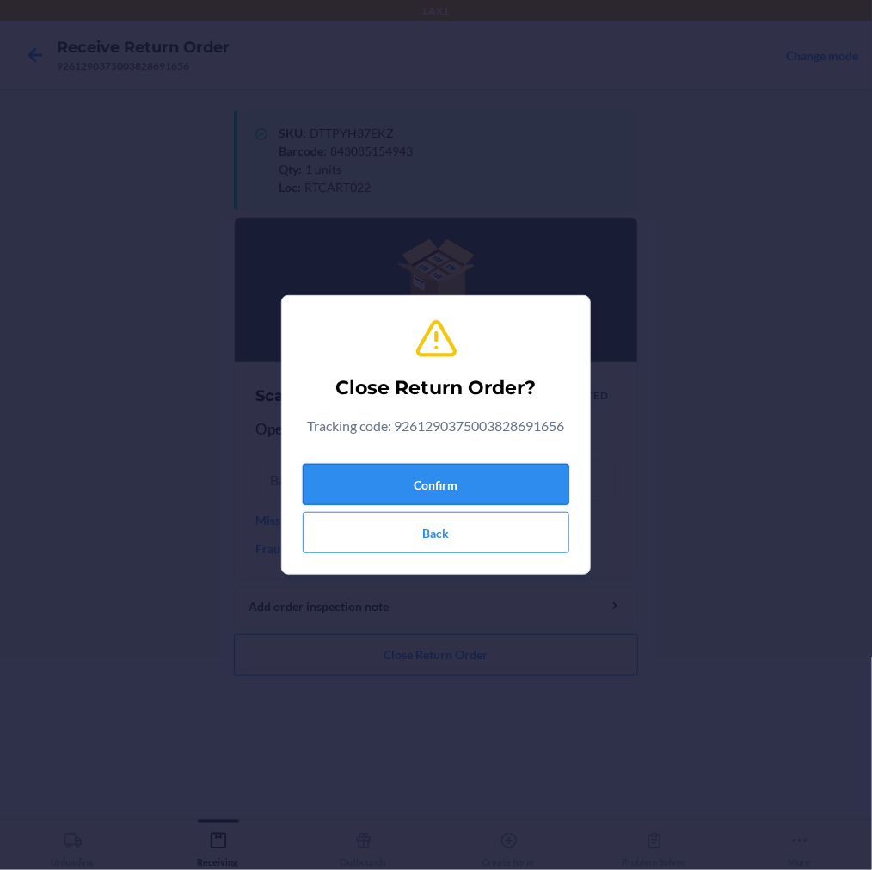
click at [433, 467] on button "Confirm" at bounding box center [436, 484] width 267 height 41
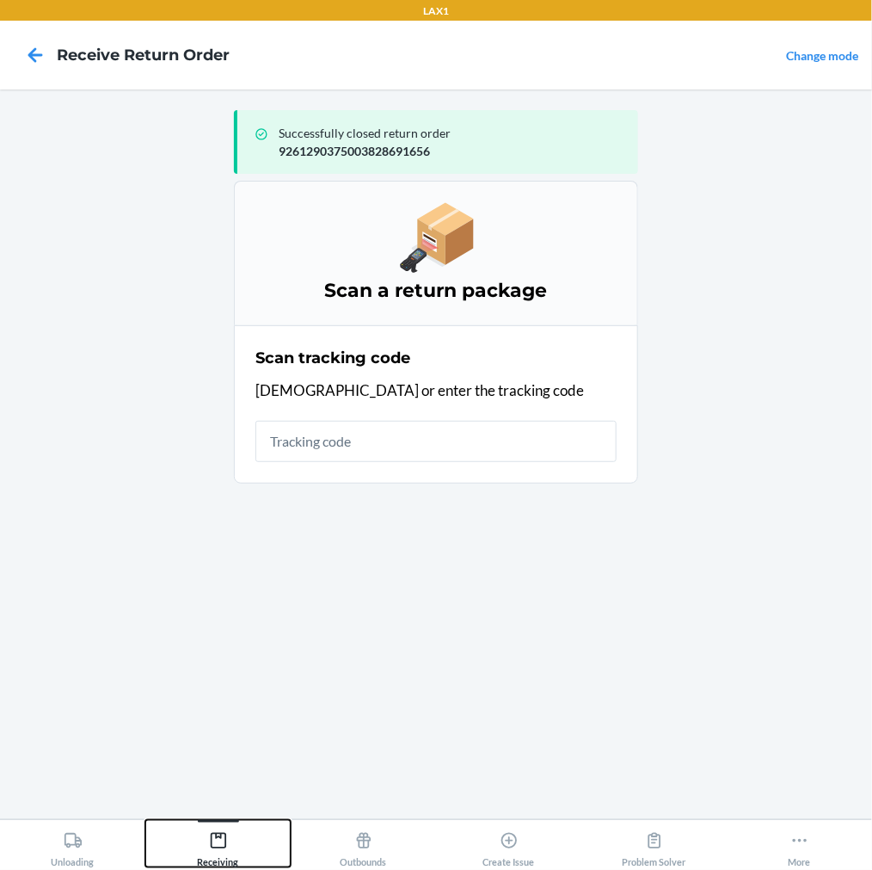
click at [220, 829] on div "Receiving" at bounding box center [218, 845] width 41 height 43
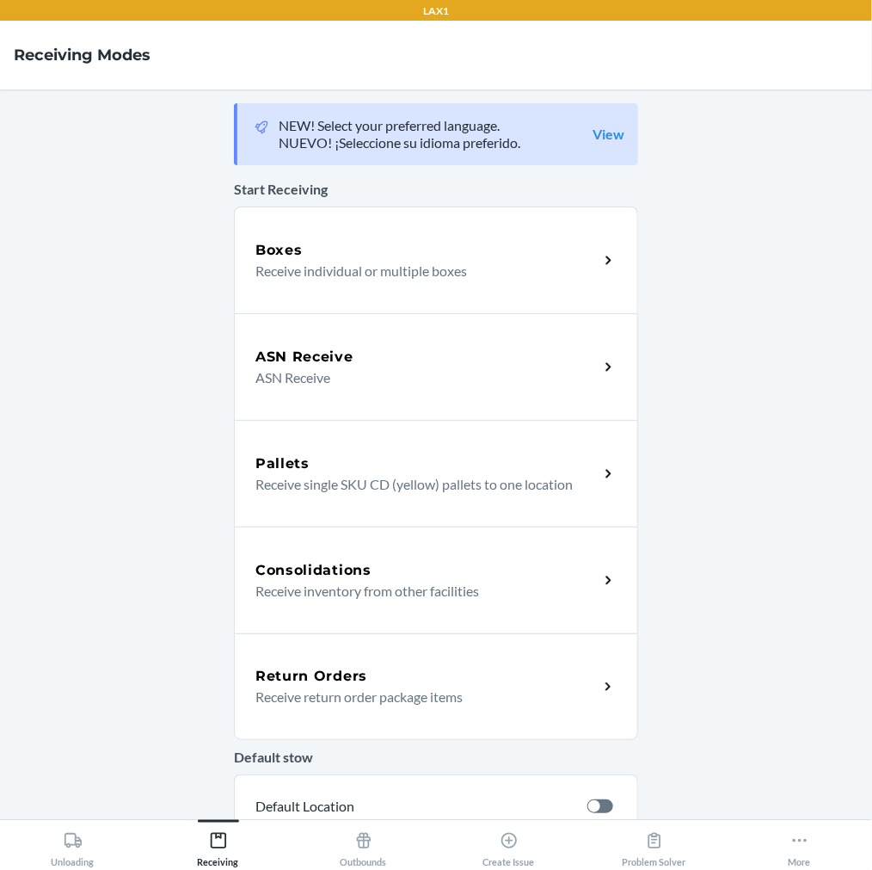
click at [276, 705] on p "Receive return order package items" at bounding box center [419, 696] width 329 height 21
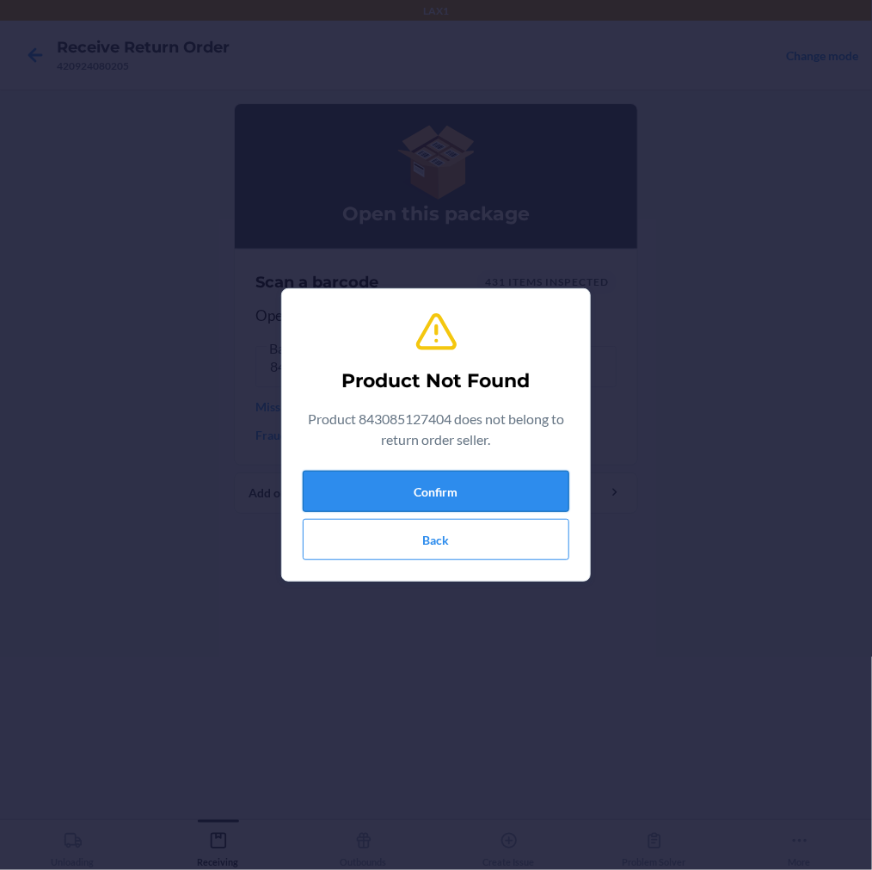
drag, startPoint x: 377, startPoint y: 483, endPoint x: 862, endPoint y: 435, distance: 487.4
click at [378, 480] on button "Confirm" at bounding box center [436, 491] width 267 height 41
click at [384, 501] on button "Confirm" at bounding box center [436, 491] width 267 height 41
click at [462, 535] on button "Back" at bounding box center [436, 539] width 267 height 41
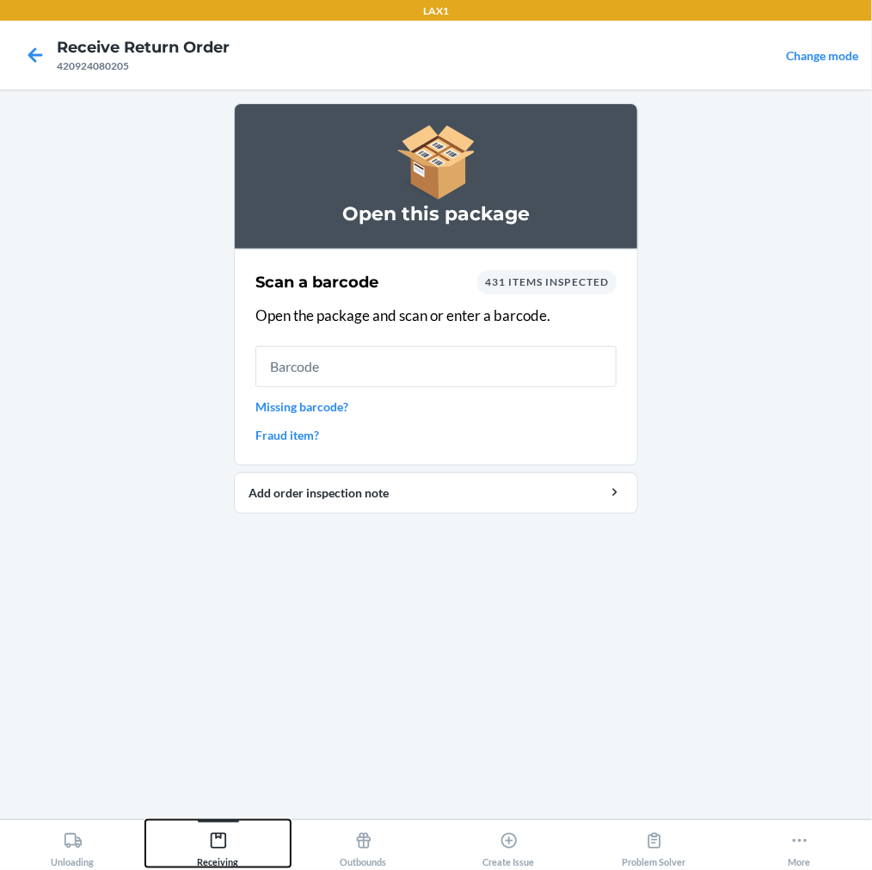
drag, startPoint x: 215, startPoint y: 837, endPoint x: 225, endPoint y: 827, distance: 14.0
click at [219, 832] on icon at bounding box center [218, 840] width 19 height 19
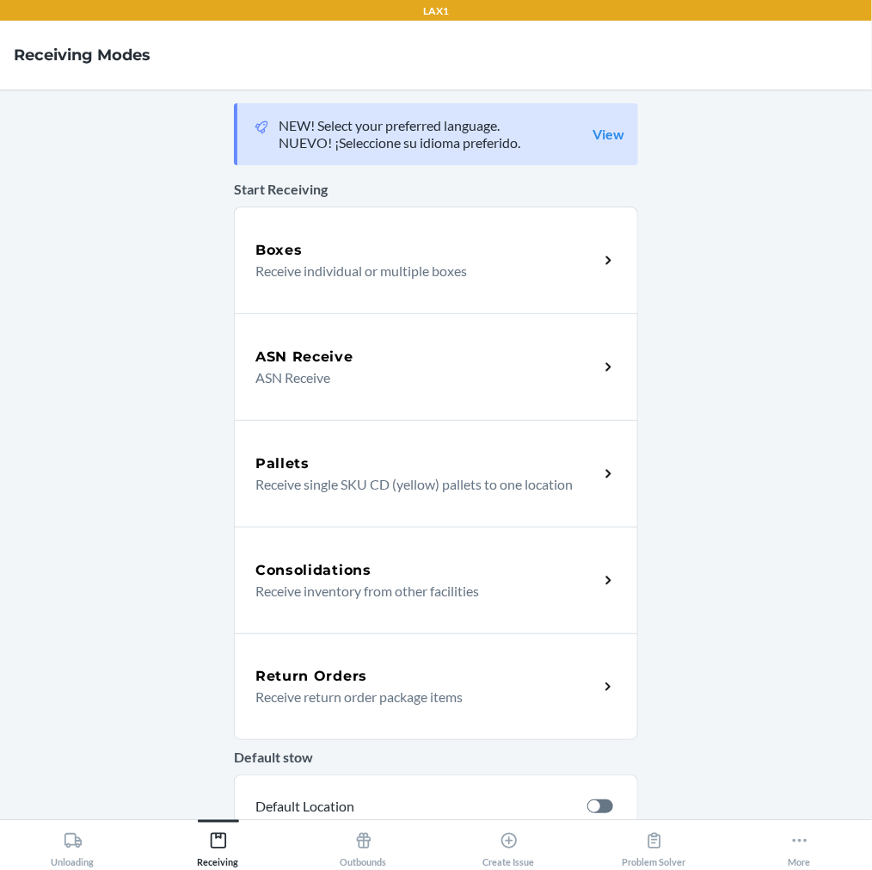
click at [314, 701] on p "Receive return order package items" at bounding box center [419, 696] width 329 height 21
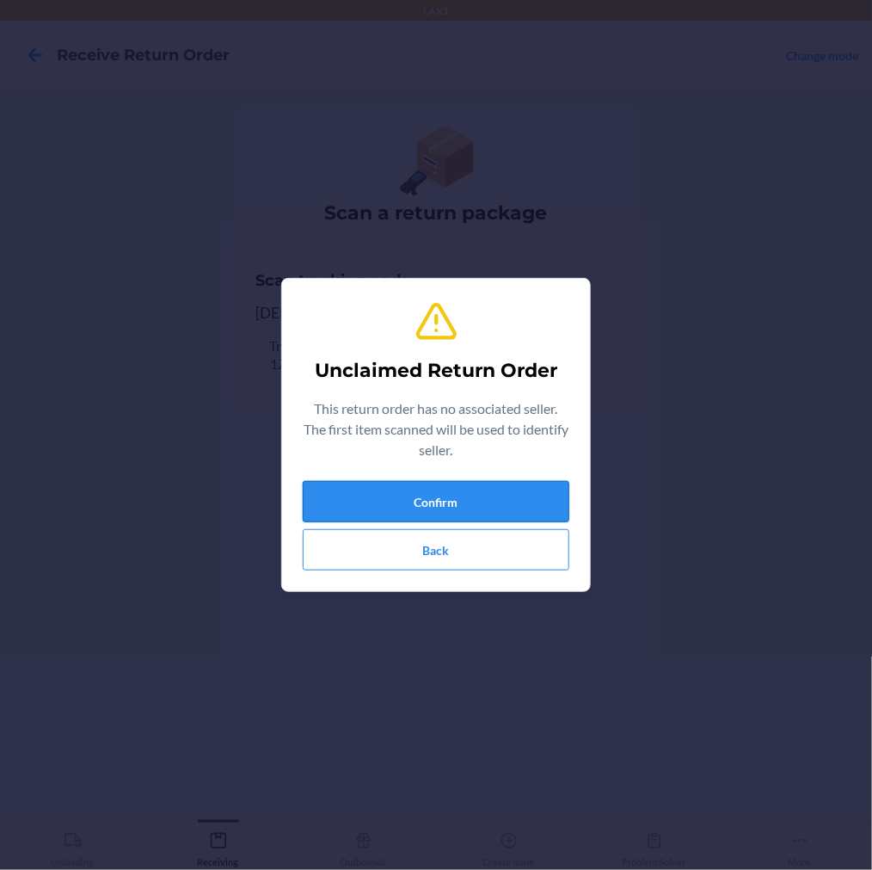
click at [389, 511] on button "Confirm" at bounding box center [436, 501] width 267 height 41
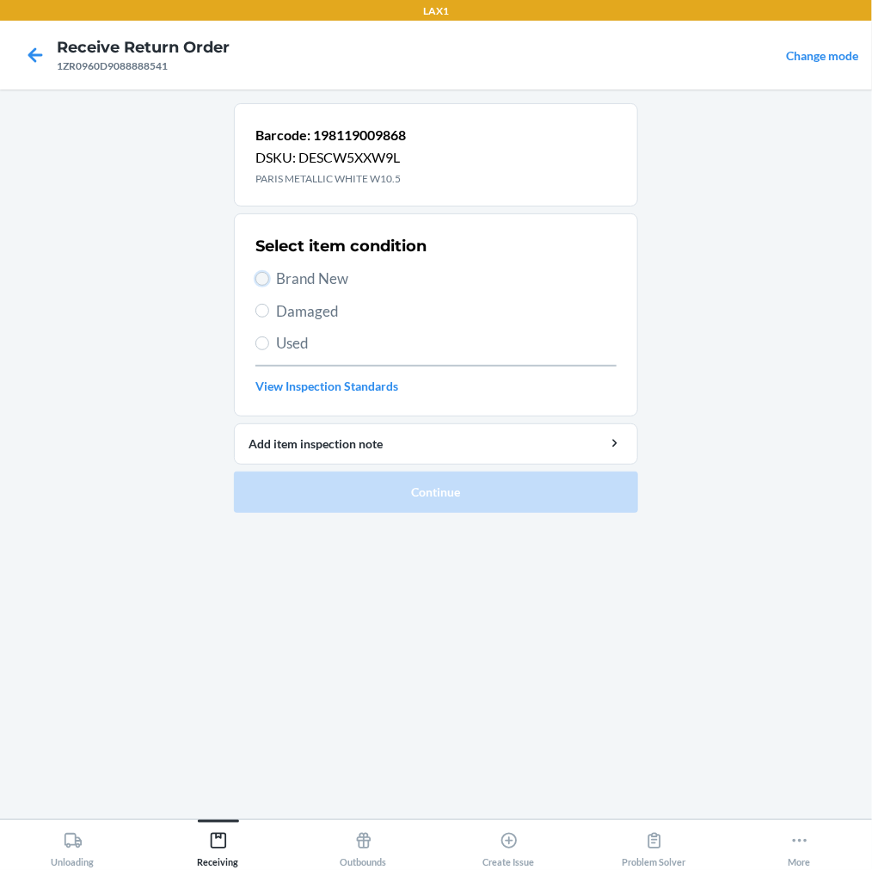
click at [261, 275] on input "Brand New" at bounding box center [262, 279] width 14 height 14
radio input "true"
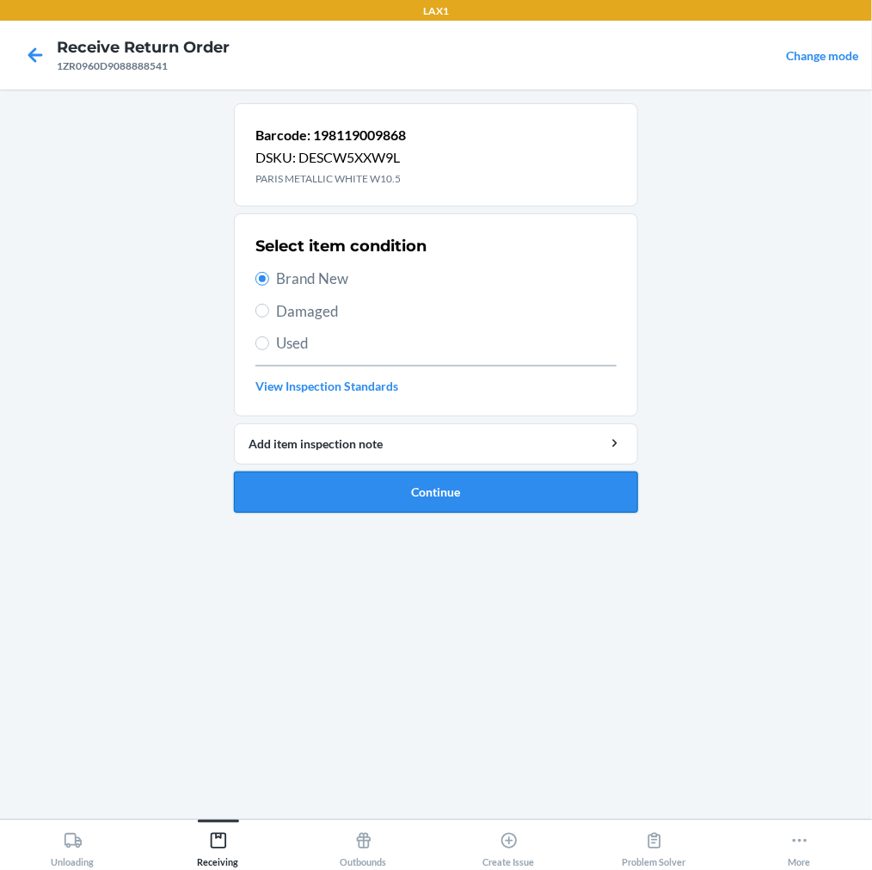
click at [313, 483] on button "Continue" at bounding box center [436, 491] width 404 height 41
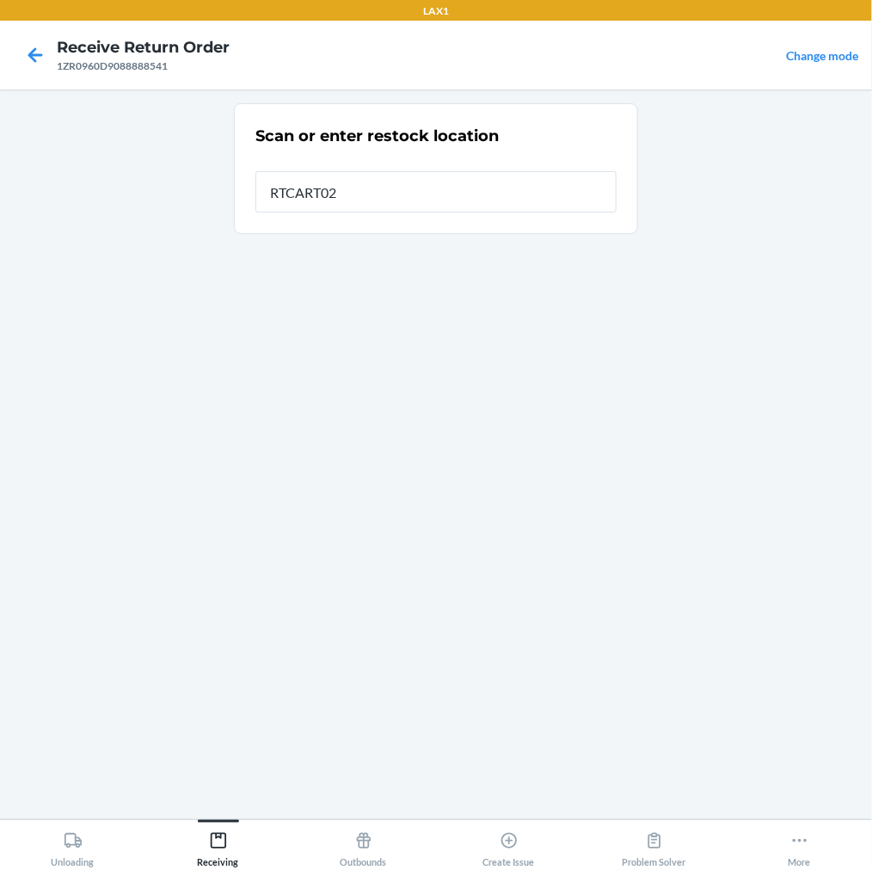
type input "RTCART022"
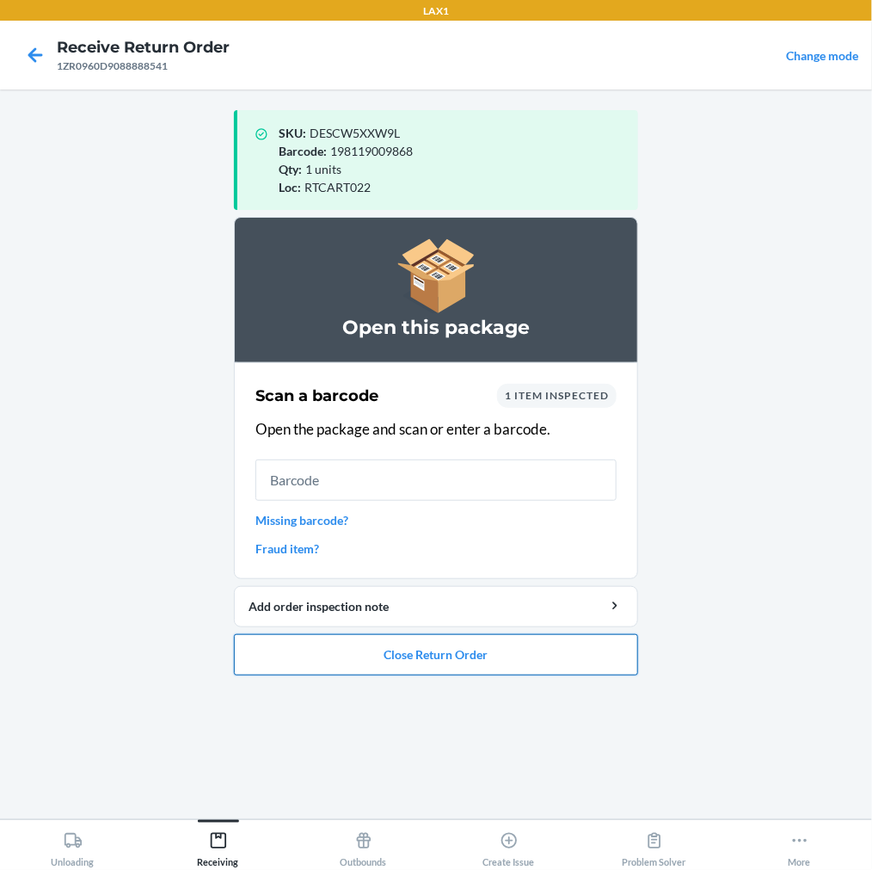
click at [381, 654] on button "Close Return Order" at bounding box center [436, 654] width 404 height 41
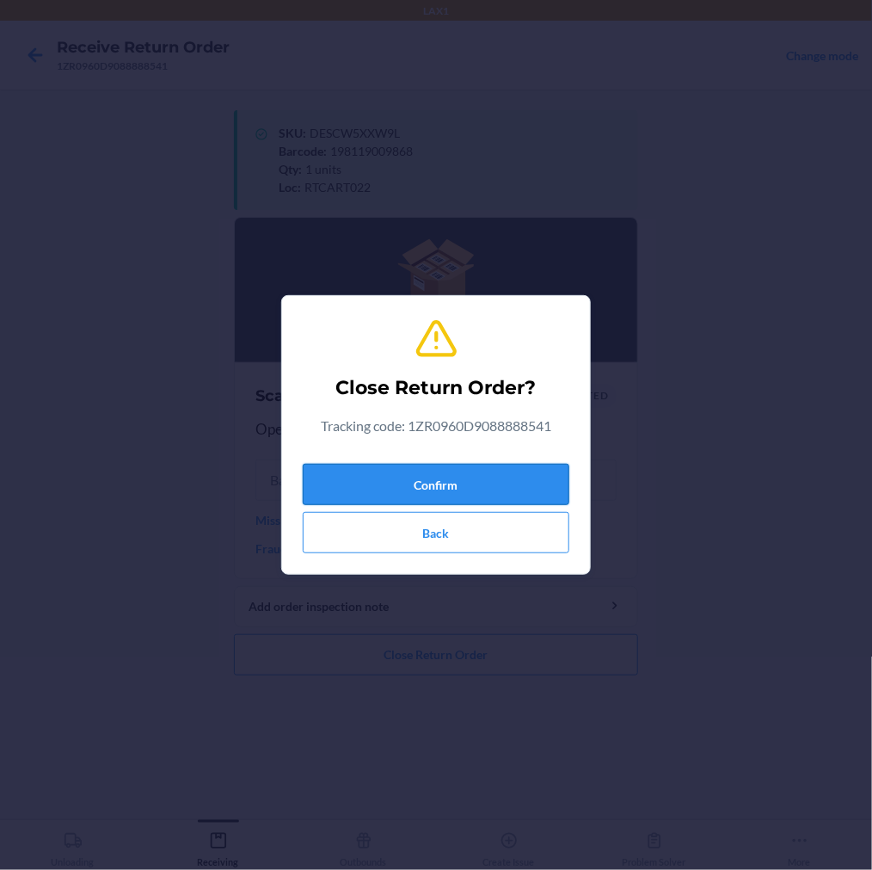
click at [453, 489] on button "Confirm" at bounding box center [436, 484] width 267 height 41
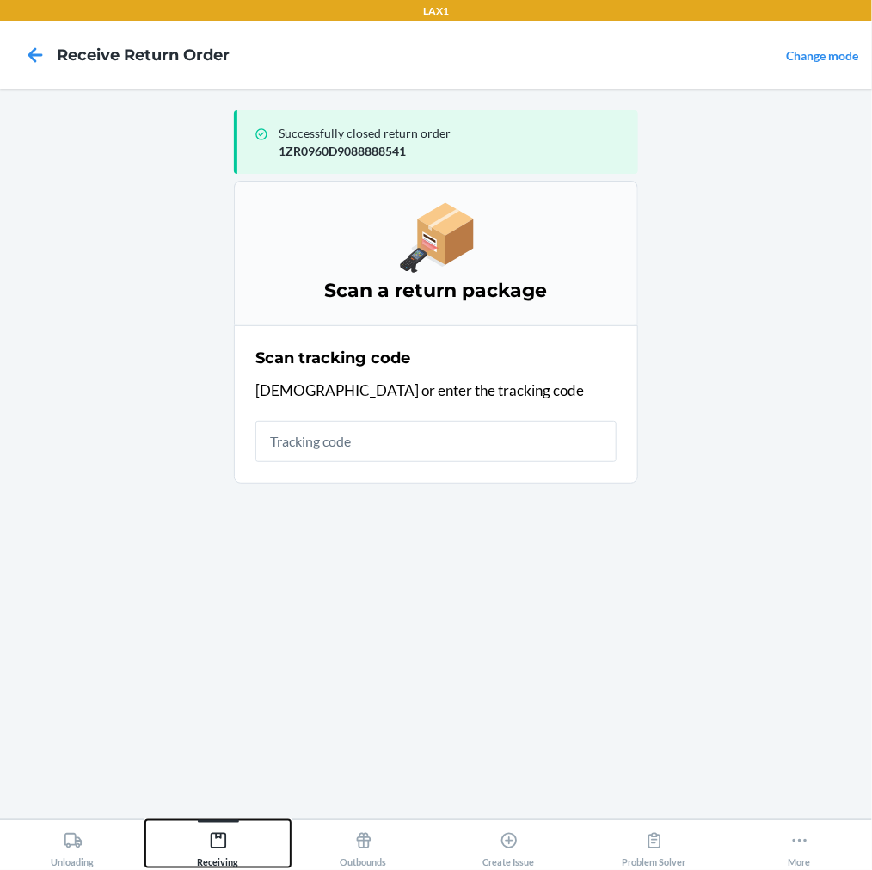
drag, startPoint x: 218, startPoint y: 838, endPoint x: 225, endPoint y: 827, distance: 13.1
click at [225, 827] on div "Receiving" at bounding box center [218, 845] width 41 height 43
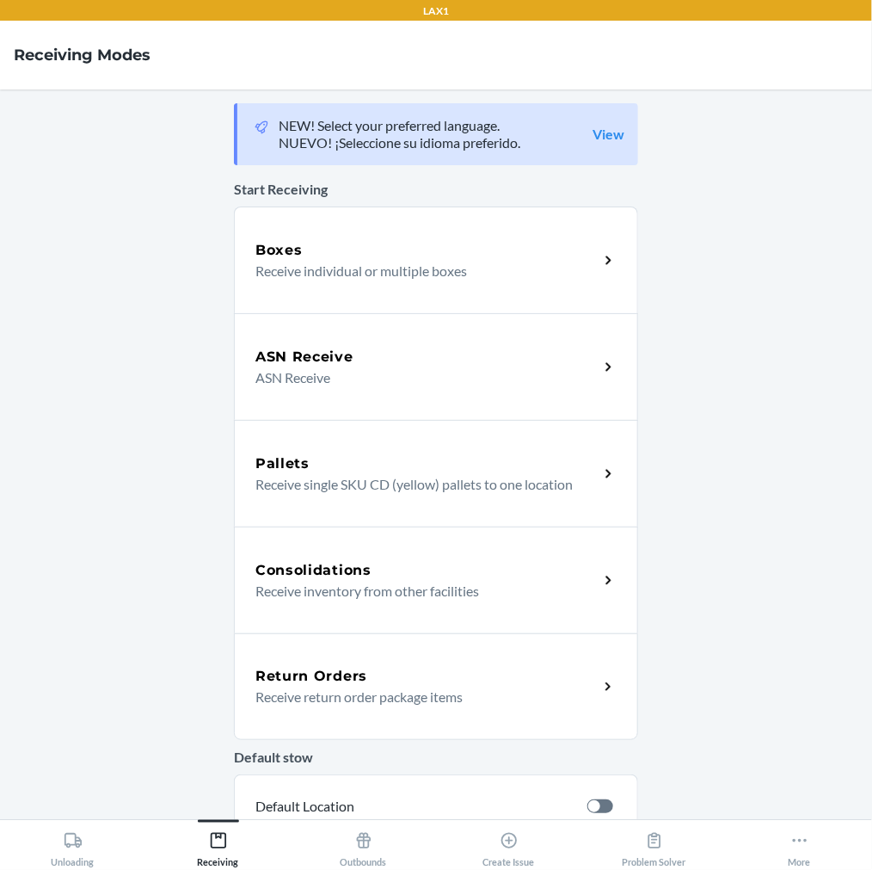
click at [301, 686] on p "Receive return order package items" at bounding box center [419, 696] width 329 height 21
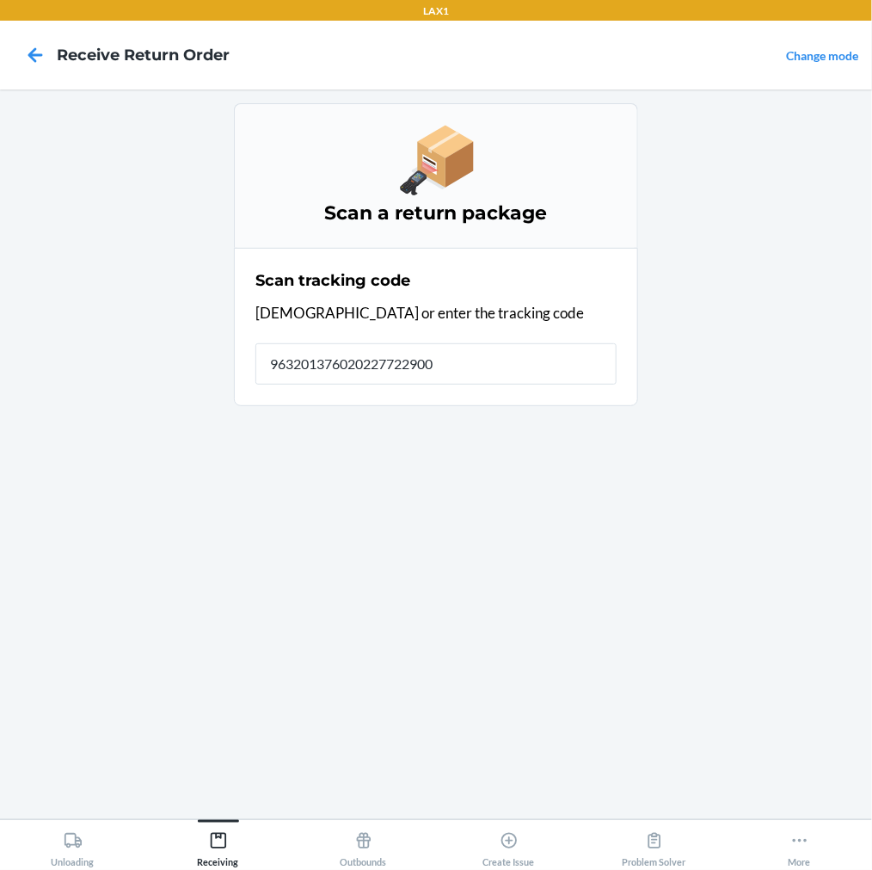
type input "9632013760202277229000"
